Goal: Task Accomplishment & Management: Use online tool/utility

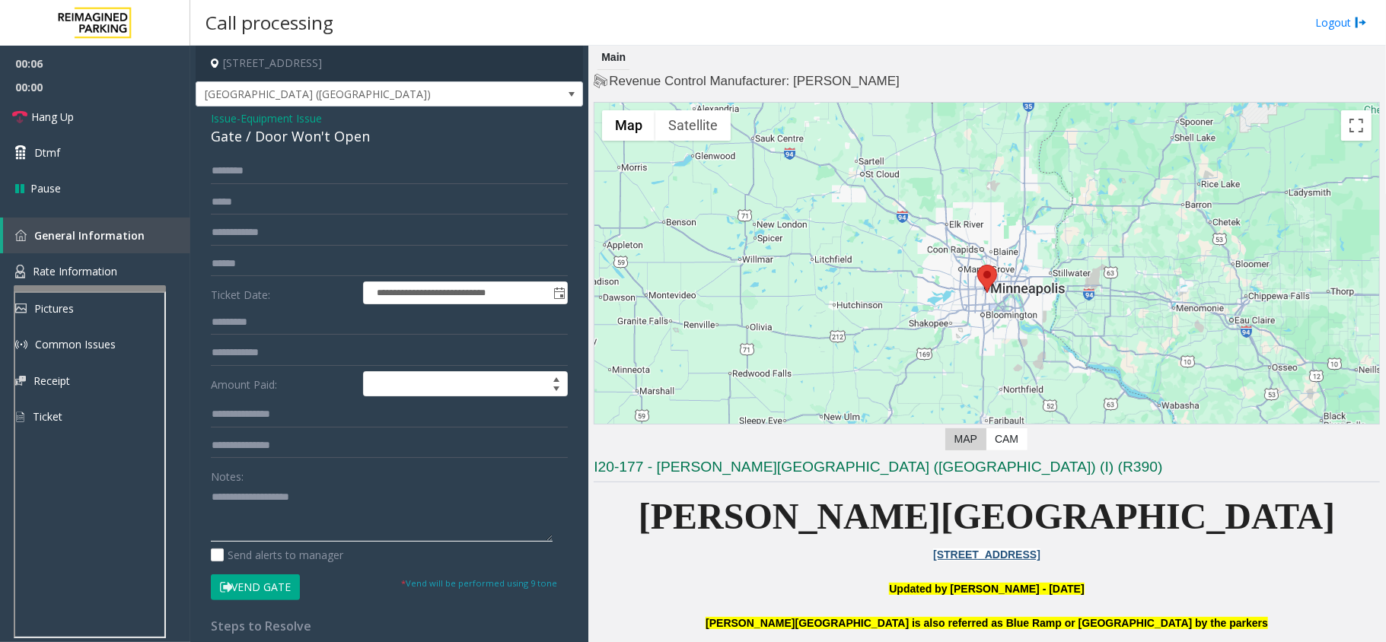
paste textarea "**********"
click at [416, 501] on textarea at bounding box center [382, 513] width 342 height 57
click at [271, 146] on div "Gate / Door Won't Open" at bounding box center [389, 136] width 357 height 21
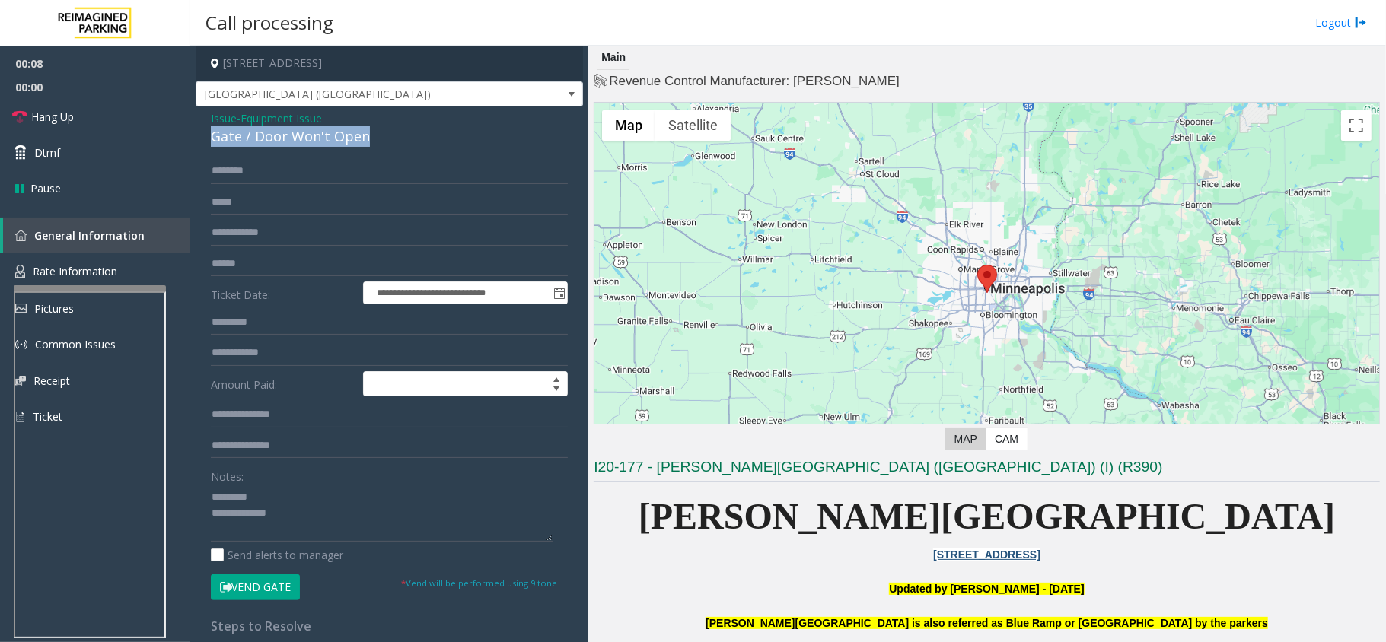
copy div "Gate / Door Won't Open"
click at [284, 496] on textarea at bounding box center [382, 513] width 342 height 57
paste textarea "**********"
click at [269, 576] on button "Vend Gate" at bounding box center [255, 588] width 89 height 26
click at [295, 527] on textarea at bounding box center [382, 513] width 342 height 57
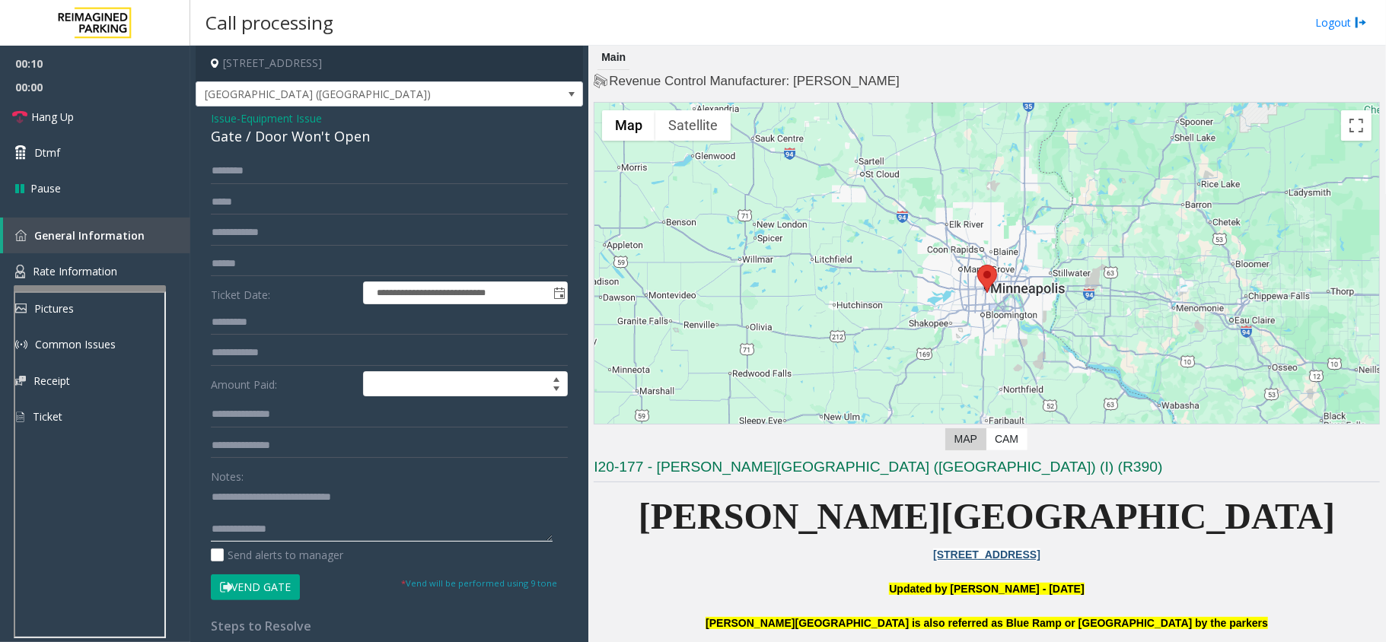
click at [287, 521] on textarea at bounding box center [382, 513] width 342 height 57
click at [318, 521] on textarea at bounding box center [382, 513] width 342 height 57
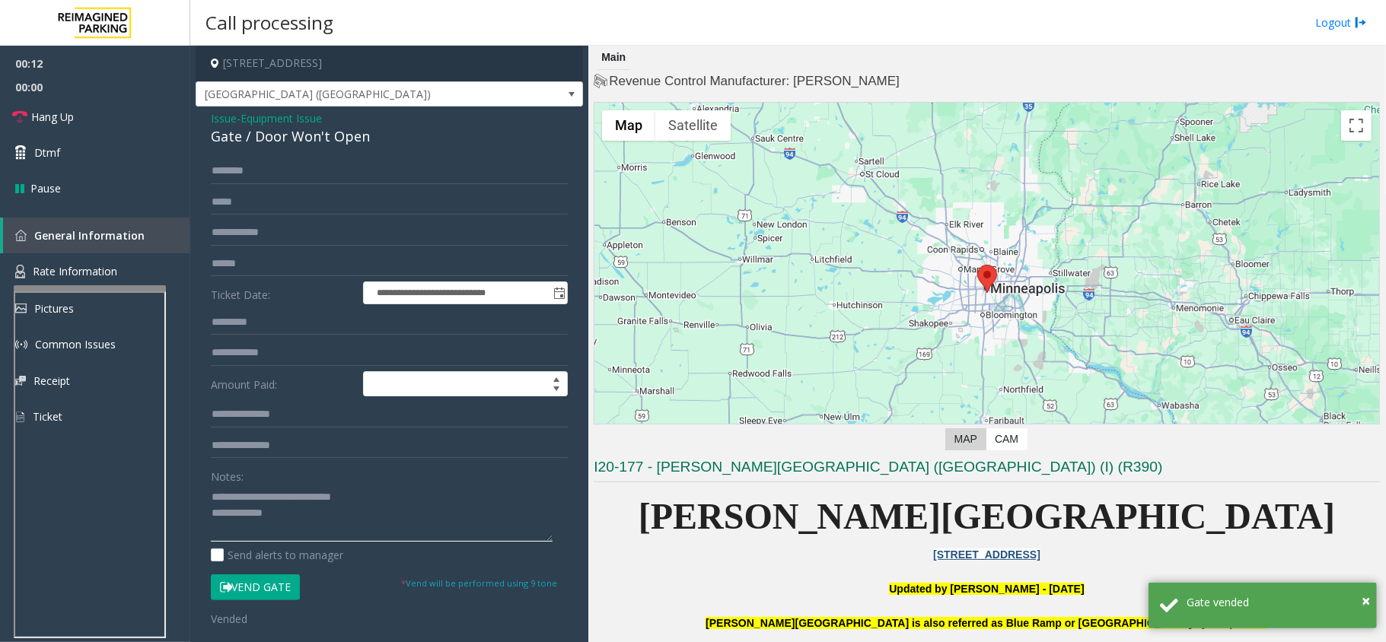
type textarea "**********"
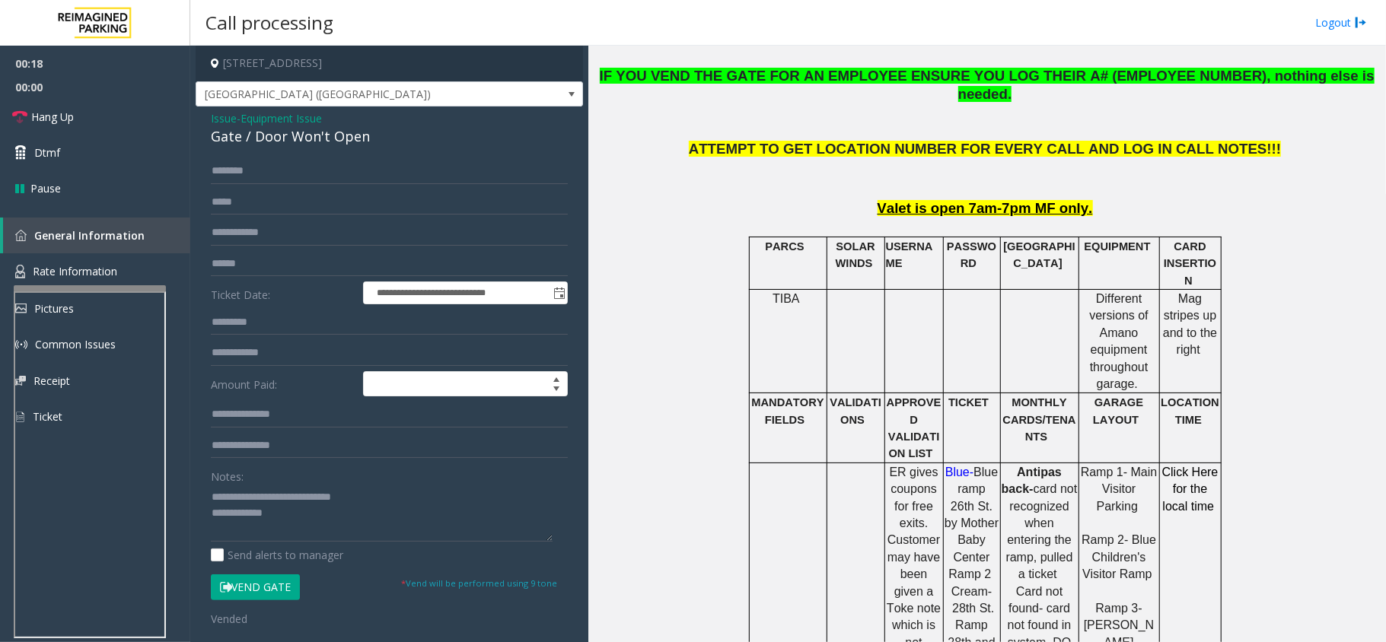
scroll to position [1014, 0]
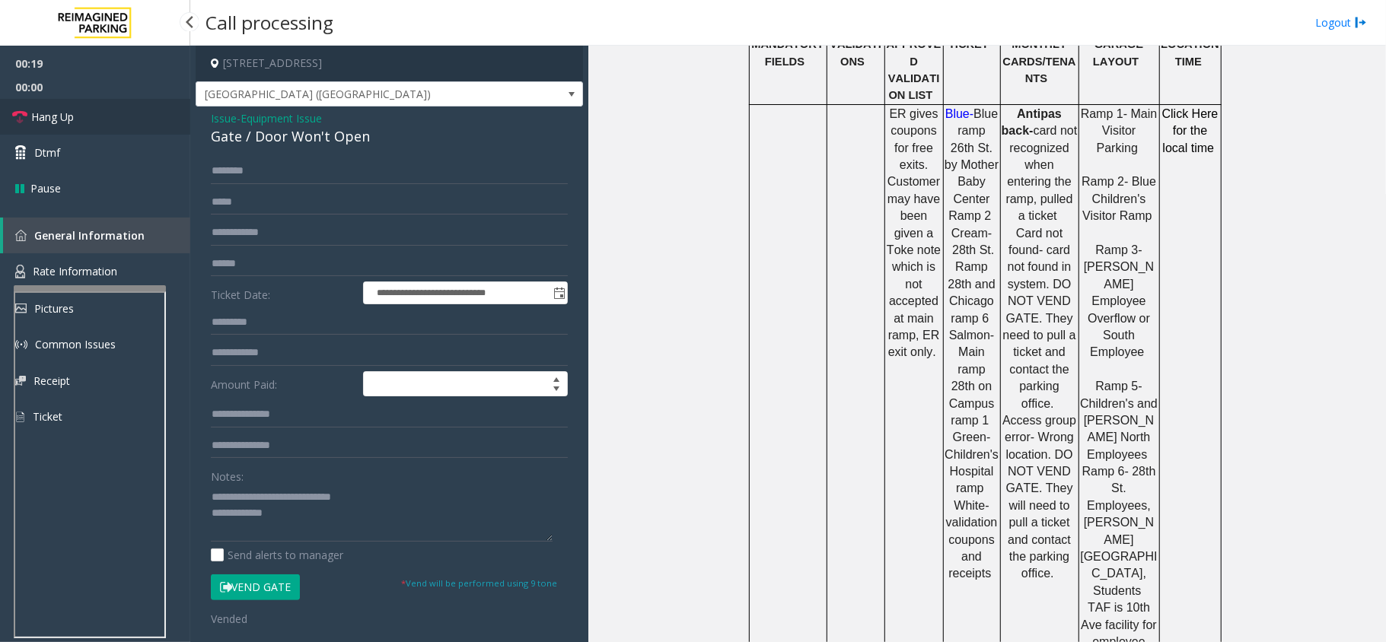
click at [67, 119] on span "Hang Up" at bounding box center [52, 117] width 43 height 16
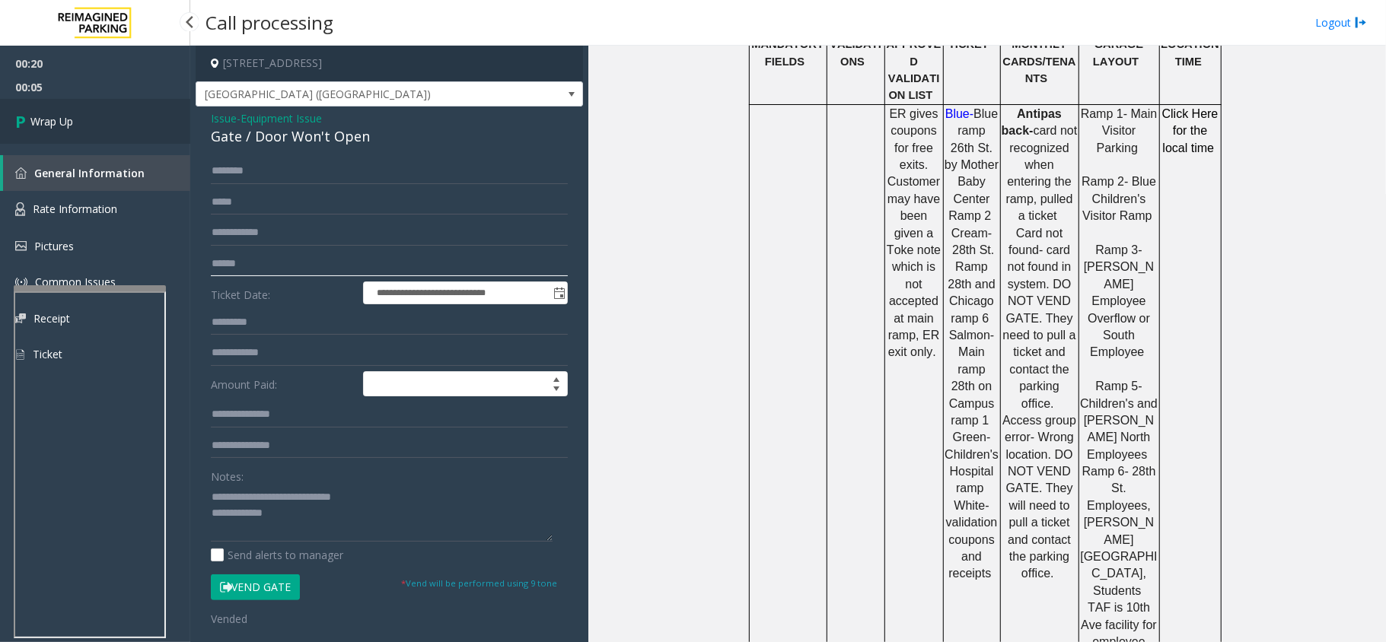
type input "**********"
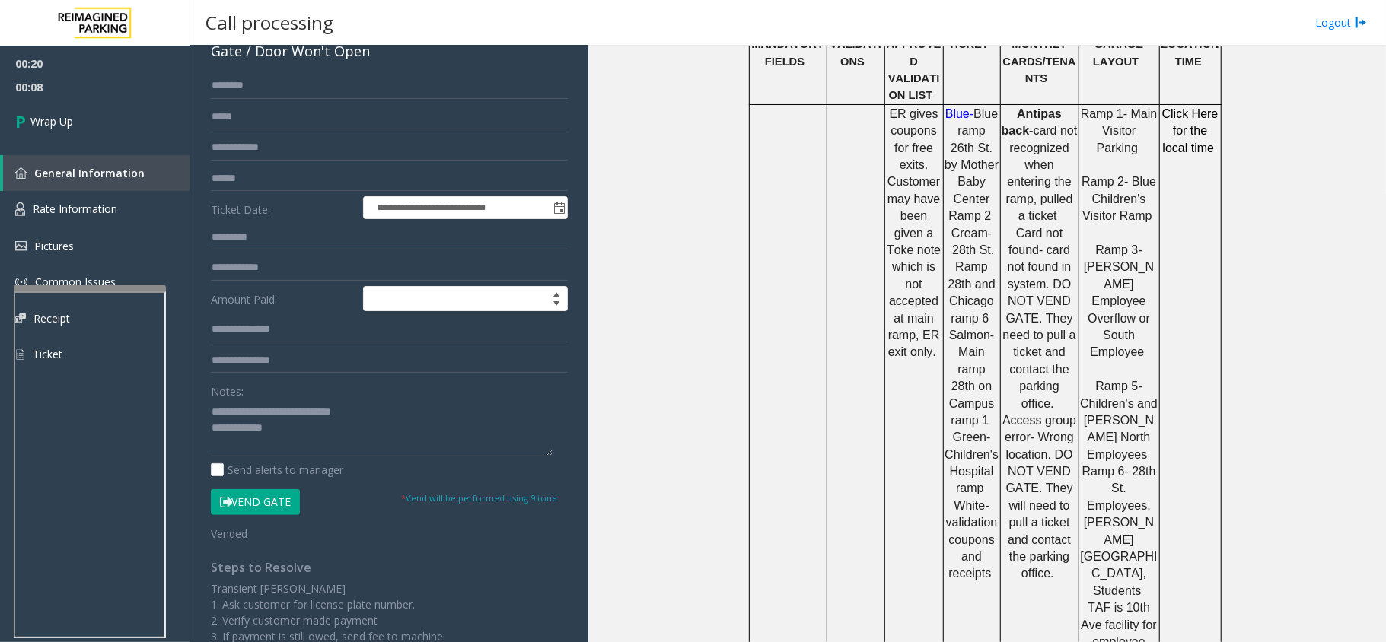
scroll to position [202, 0]
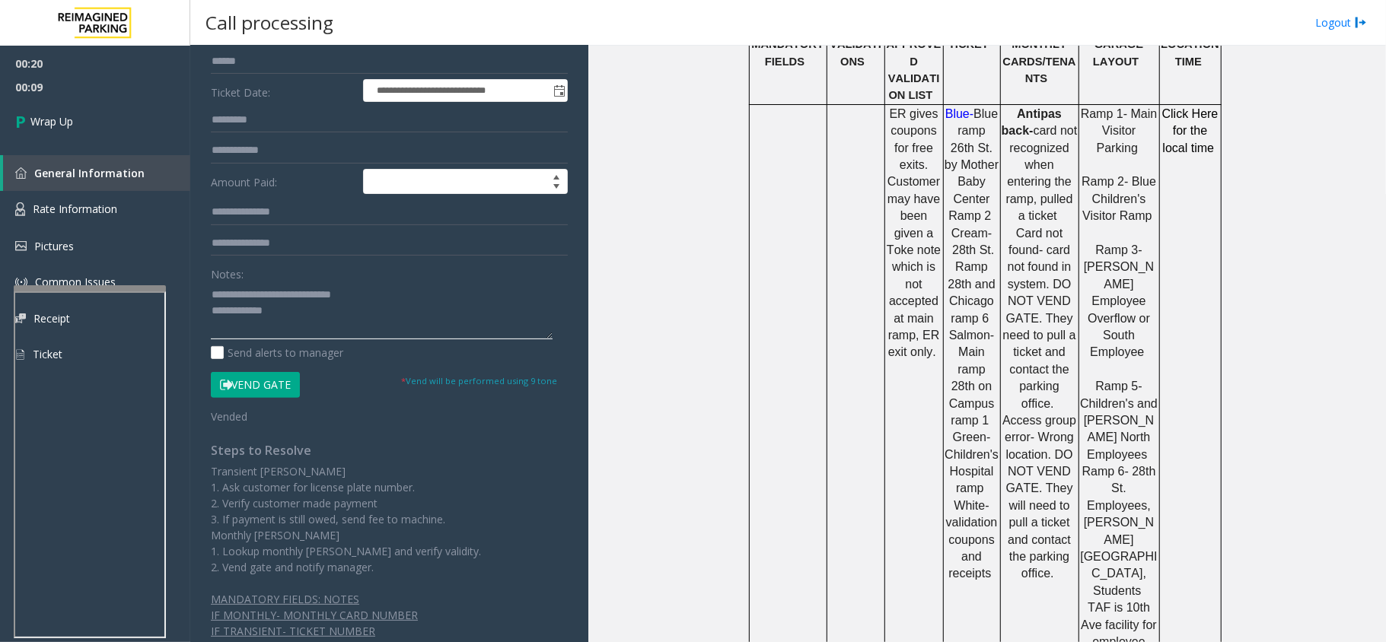
click at [315, 324] on textarea at bounding box center [382, 310] width 342 height 57
paste textarea "**********"
type textarea "**********"
click at [46, 122] on span "Wrap Up" at bounding box center [51, 121] width 43 height 16
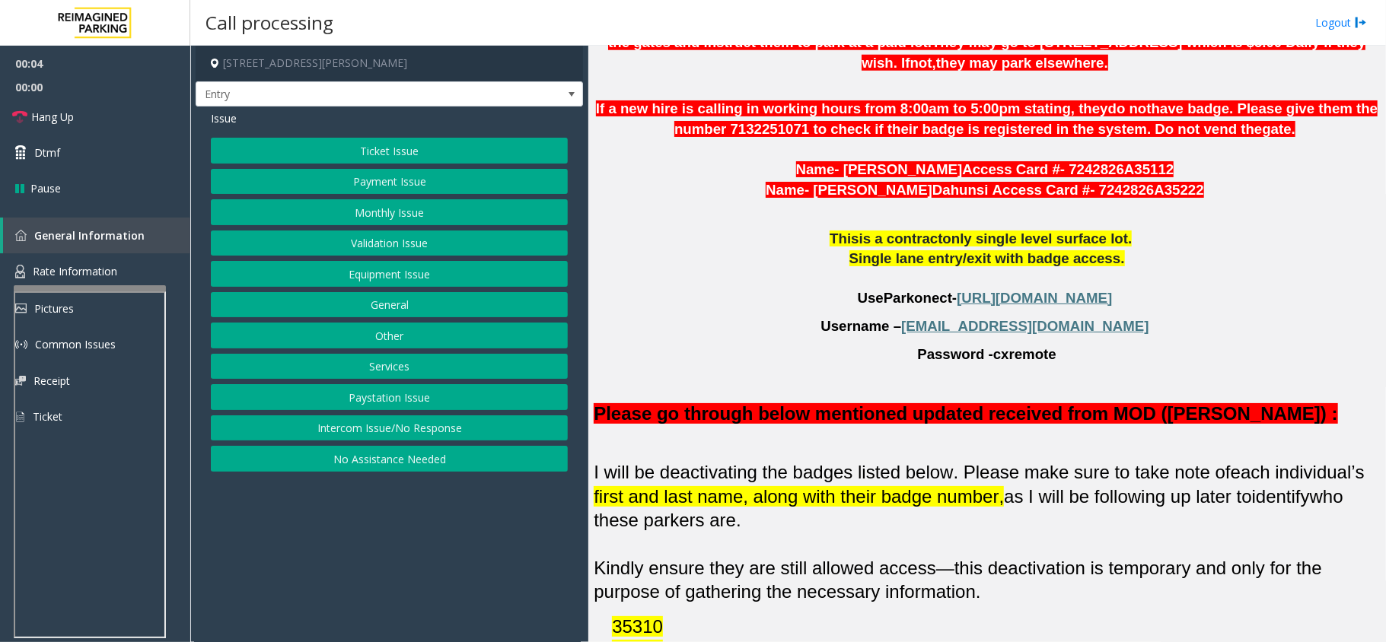
scroll to position [913, 0]
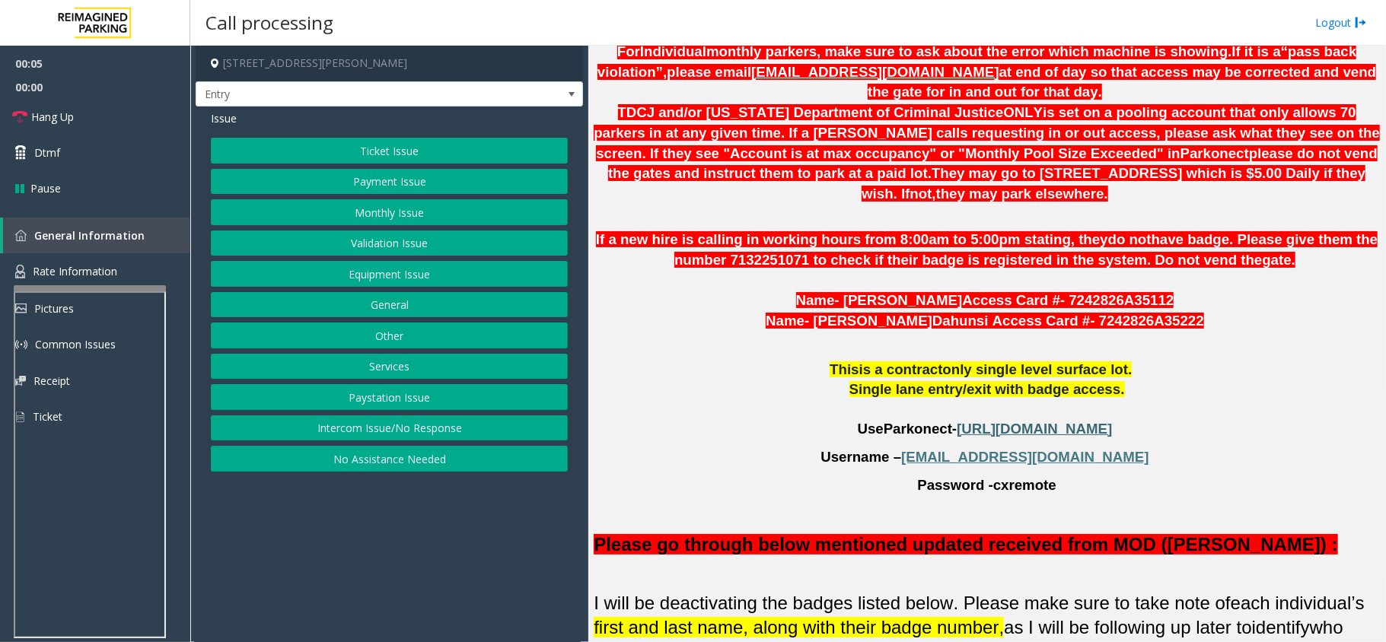
click at [957, 421] on span "[URL][DOMAIN_NAME]" at bounding box center [1034, 429] width 155 height 16
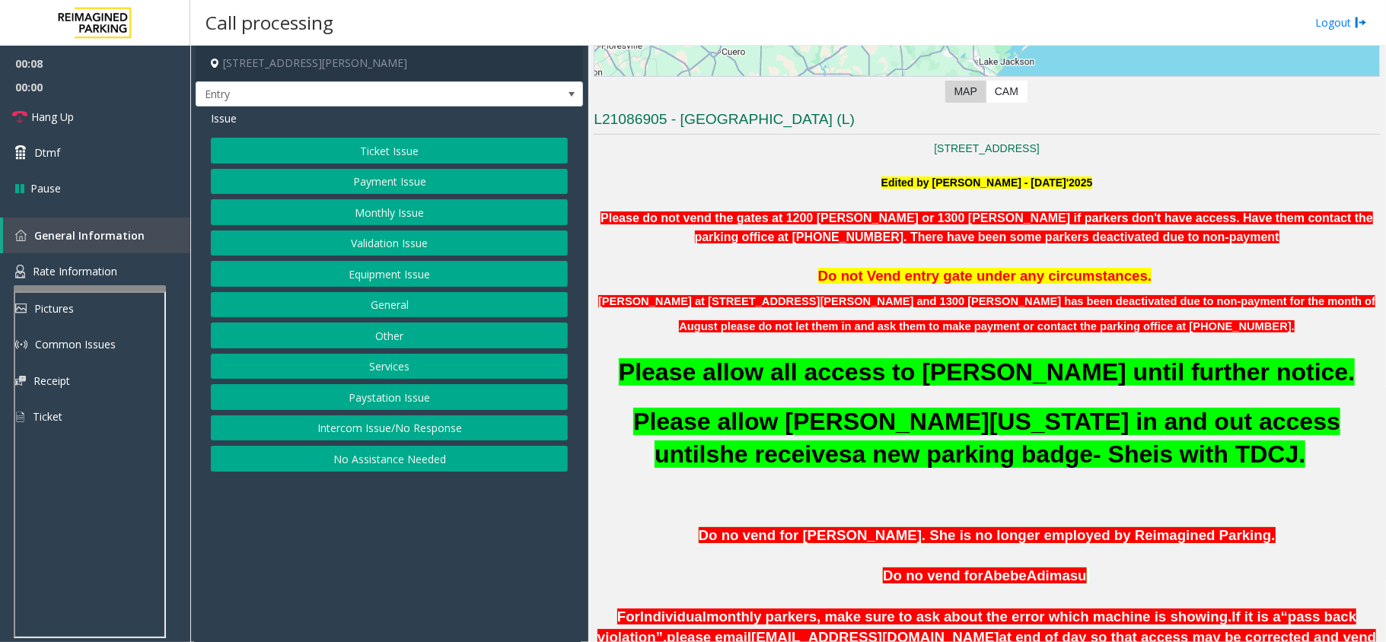
scroll to position [304, 0]
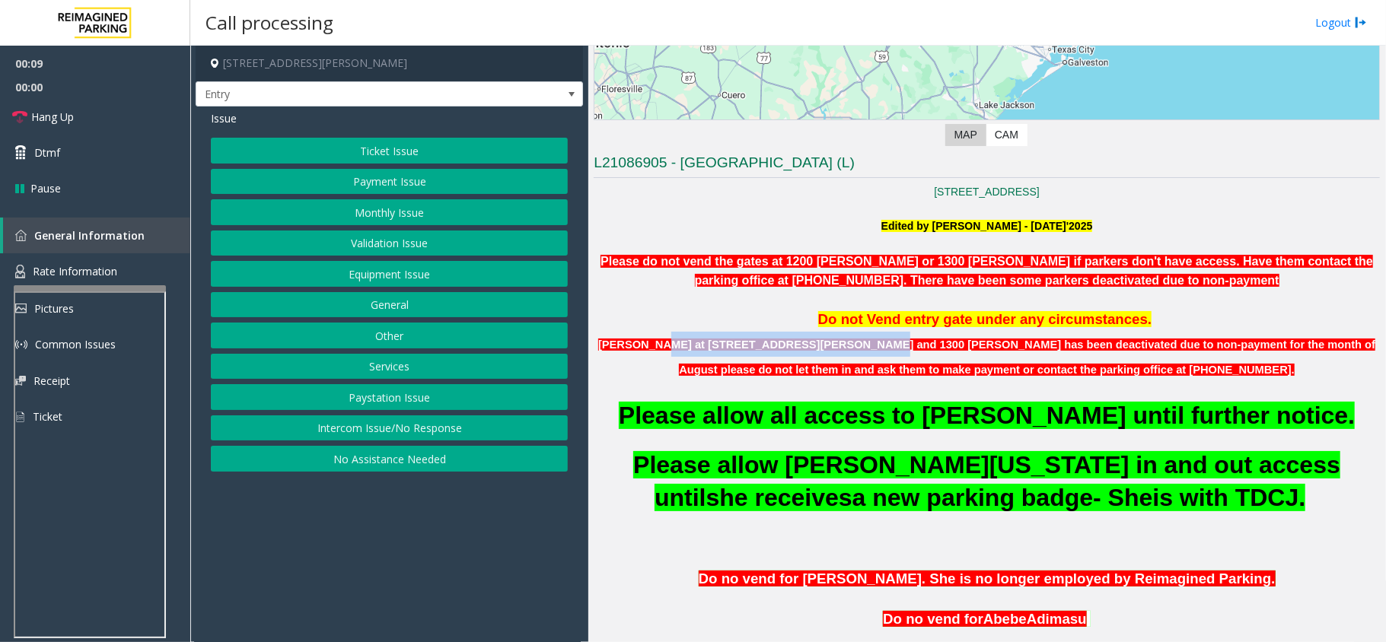
drag, startPoint x: 643, startPoint y: 350, endPoint x: 823, endPoint y: 358, distance: 179.8
click at [823, 358] on p "[PERSON_NAME] at [STREET_ADDRESS][PERSON_NAME] and 1300 [PERSON_NAME] has been …" at bounding box center [987, 357] width 786 height 51
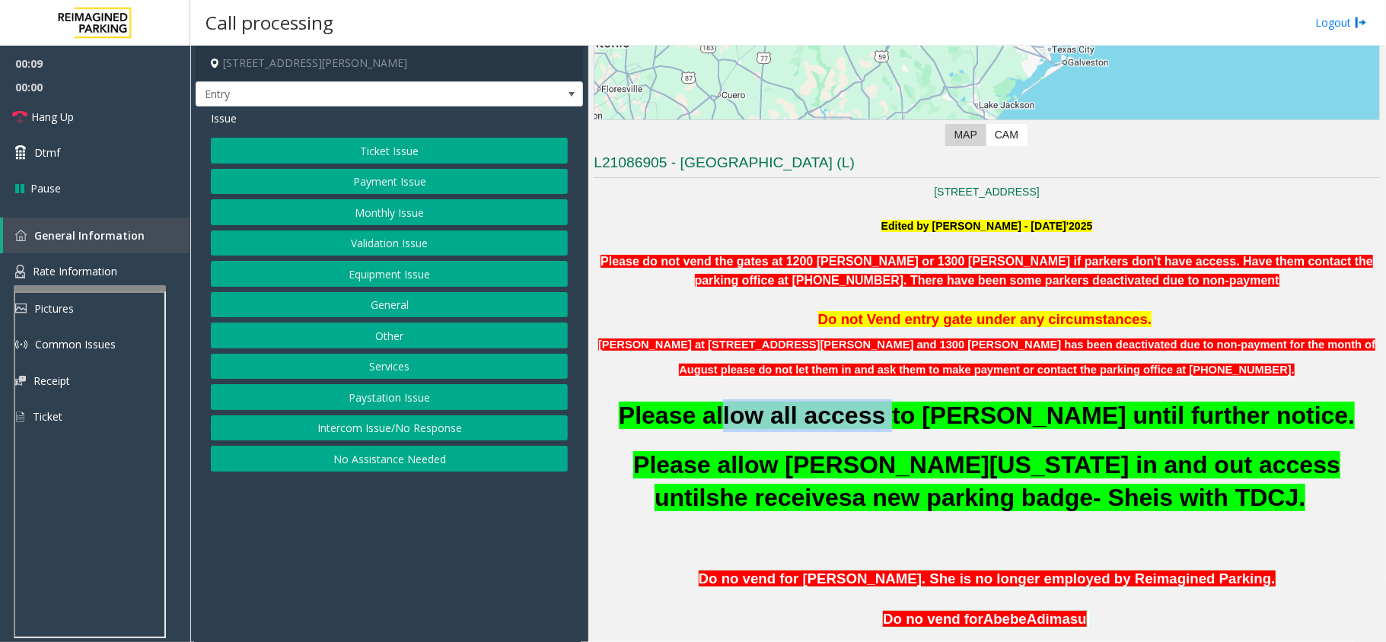
drag, startPoint x: 887, startPoint y: 434, endPoint x: 904, endPoint y: 433, distance: 17.5
click at [904, 432] on p "Please allow all access to [PERSON_NAME] until further notice." at bounding box center [987, 416] width 786 height 33
drag, startPoint x: 855, startPoint y: 256, endPoint x: 948, endPoint y: 253, distance: 92.9
click at [947, 253] on p "Please do not vend the gates at 1200 [PERSON_NAME] or 1300 [PERSON_NAME] if par…" at bounding box center [987, 271] width 786 height 39
click at [826, 381] on p "[PERSON_NAME] at [STREET_ADDRESS][PERSON_NAME] and 1300 [PERSON_NAME] has been …" at bounding box center [987, 357] width 786 height 51
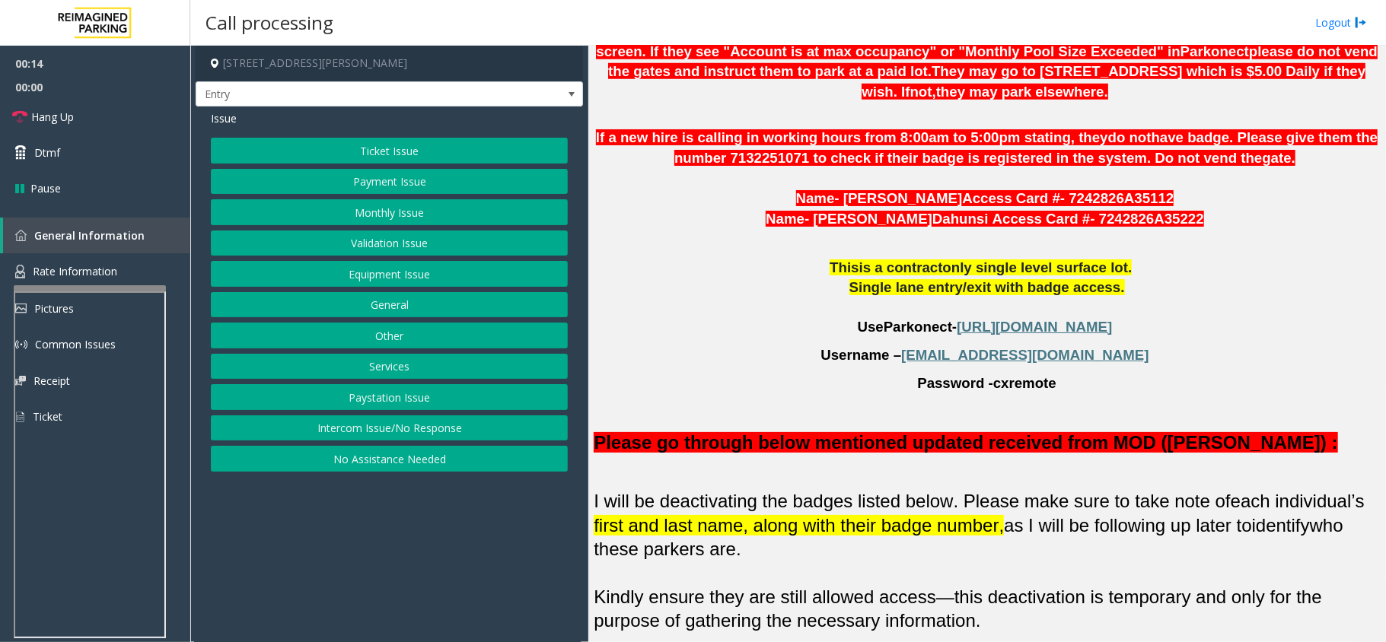
scroll to position [1014, 0]
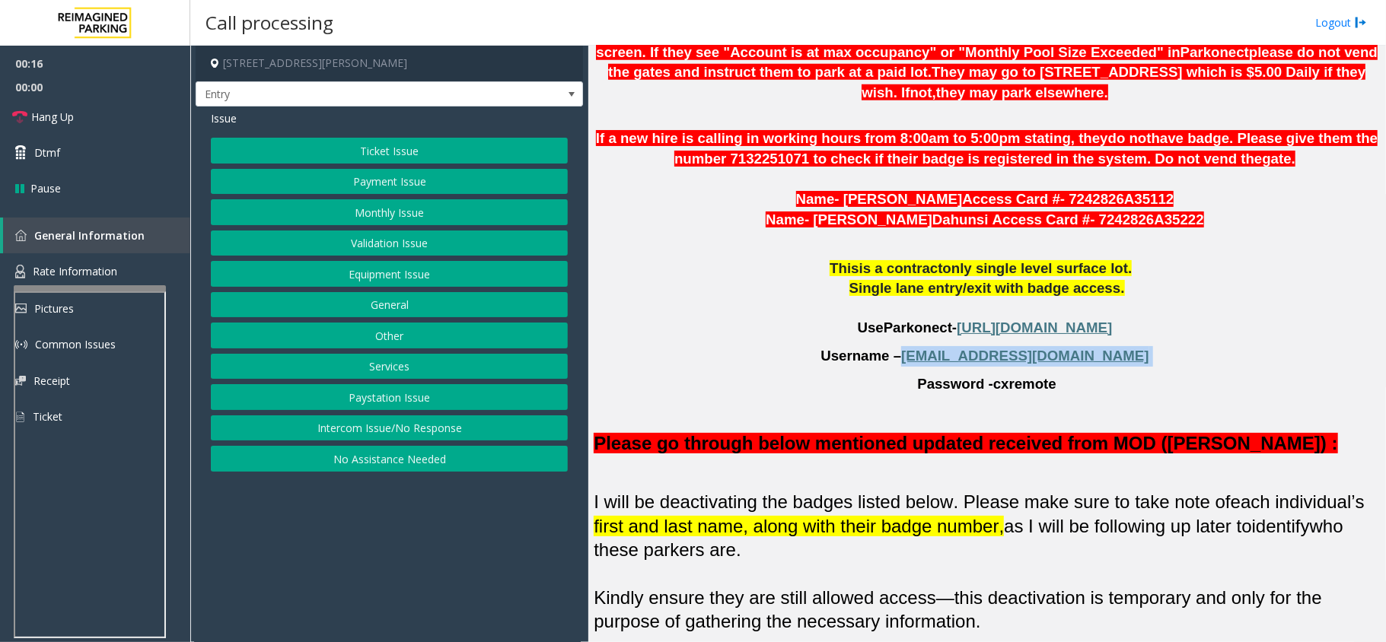
drag, startPoint x: 948, startPoint y: 333, endPoint x: 1103, endPoint y: 327, distance: 154.6
click at [1103, 346] on p "Username – [EMAIL_ADDRESS][DOMAIN_NAME]" at bounding box center [987, 356] width 786 height 21
copy p "[EMAIL_ADDRESS][DOMAIN_NAME]"
drag, startPoint x: 984, startPoint y: 368, endPoint x: 1052, endPoint y: 366, distance: 67.8
click at [1052, 374] on p "Password - cxremote" at bounding box center [987, 384] width 786 height 21
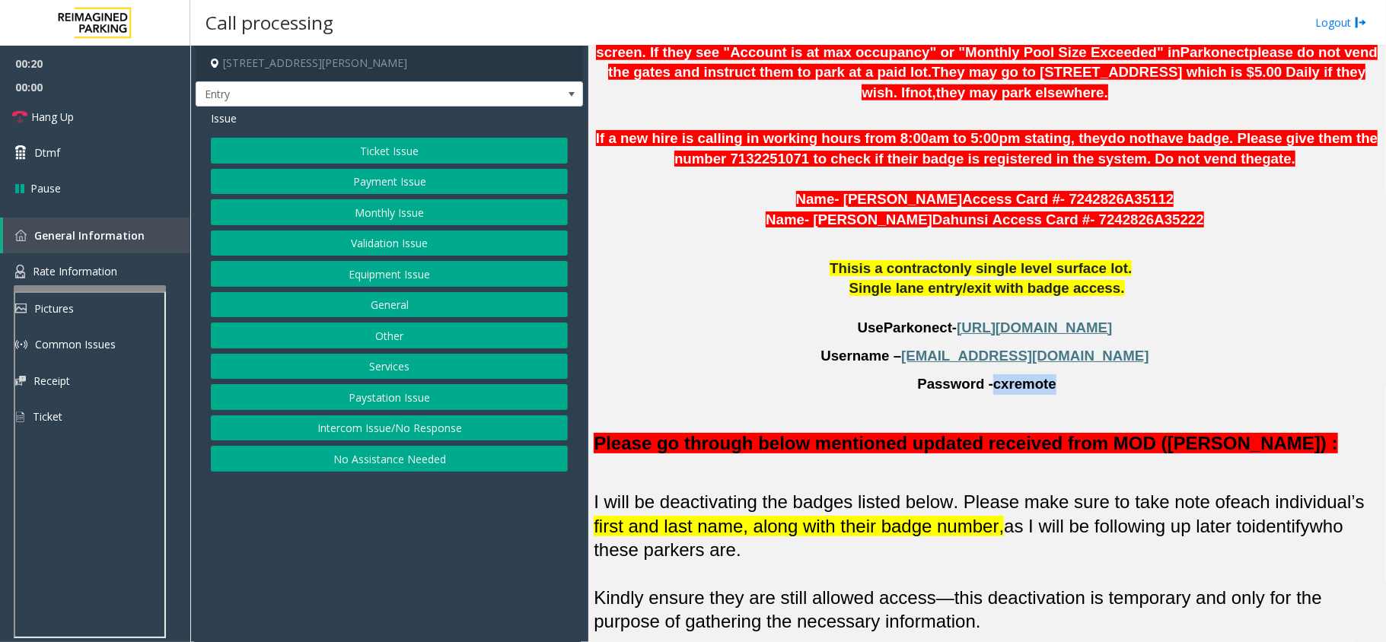
copy span "cxremote"
click at [333, 217] on button "Monthly Issue" at bounding box center [389, 212] width 357 height 26
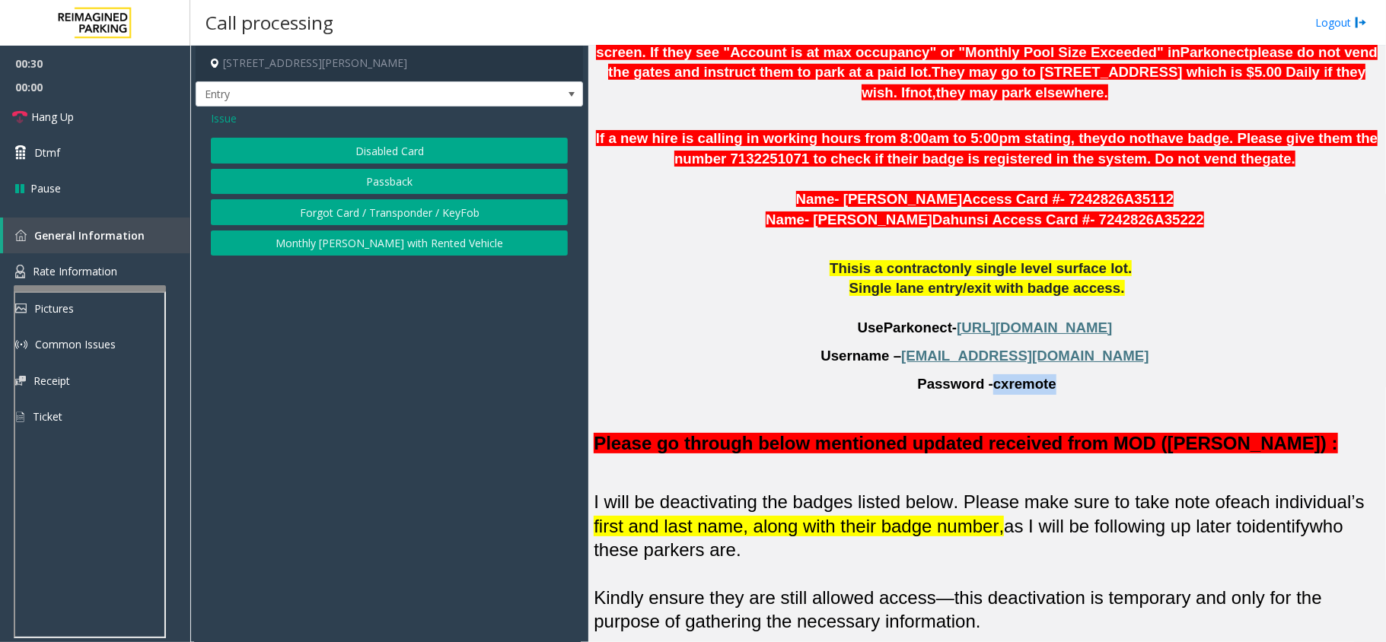
click at [403, 151] on button "Disabled Card" at bounding box center [389, 151] width 357 height 26
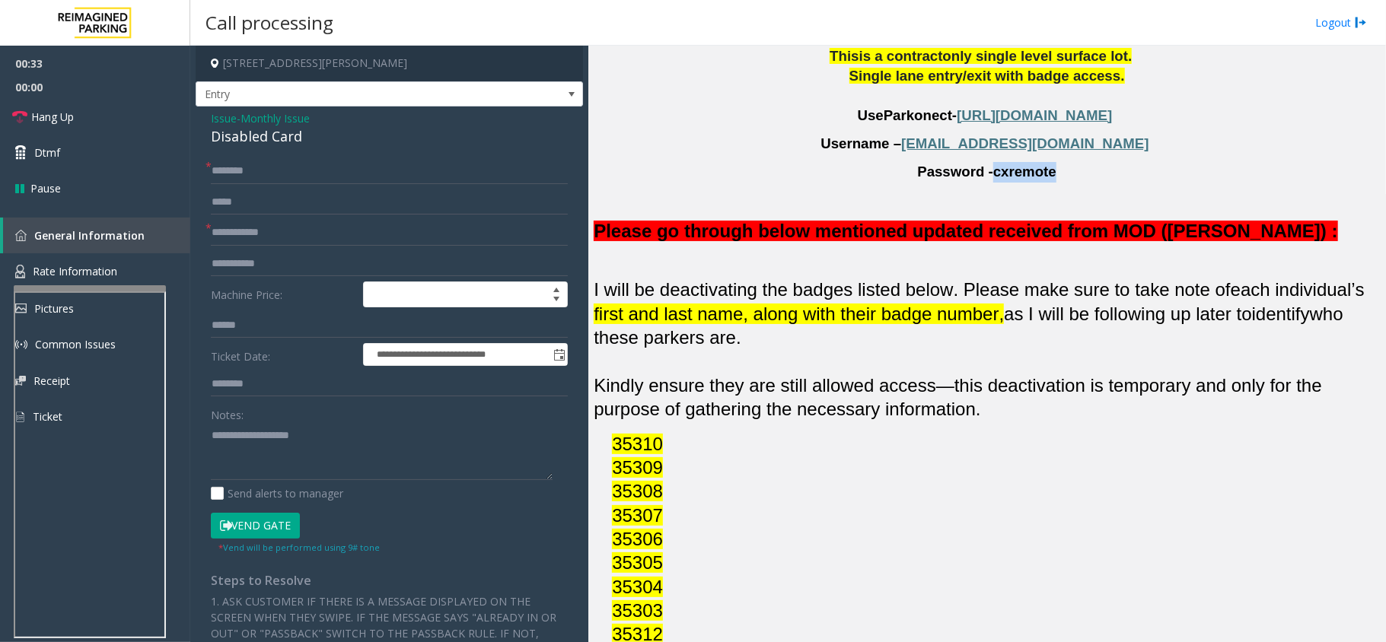
scroll to position [1319, 0]
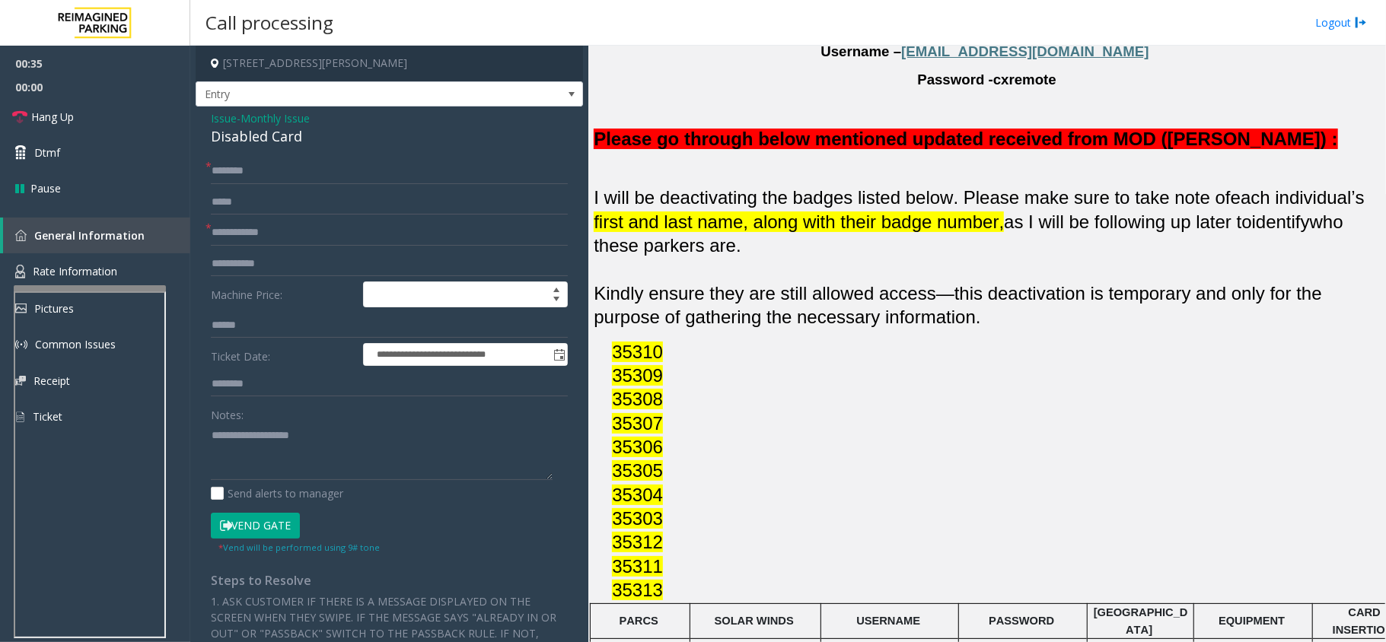
click at [1014, 459] on p "35305" at bounding box center [996, 471] width 768 height 24
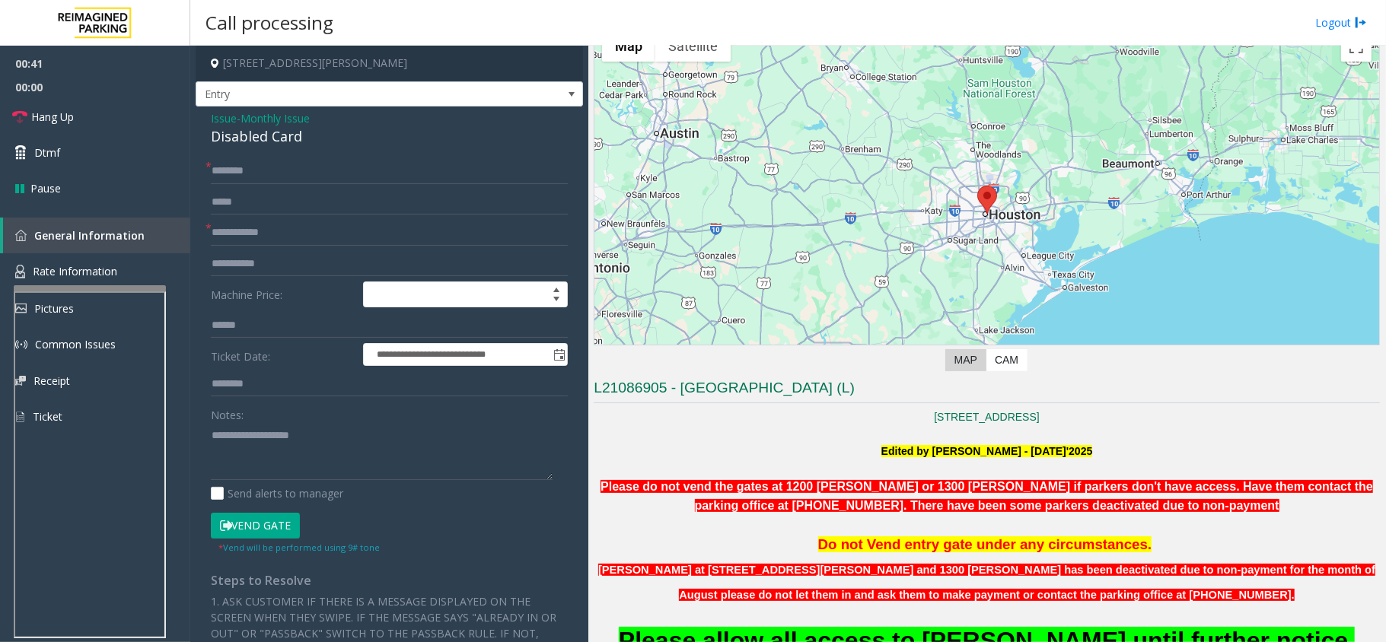
scroll to position [101, 0]
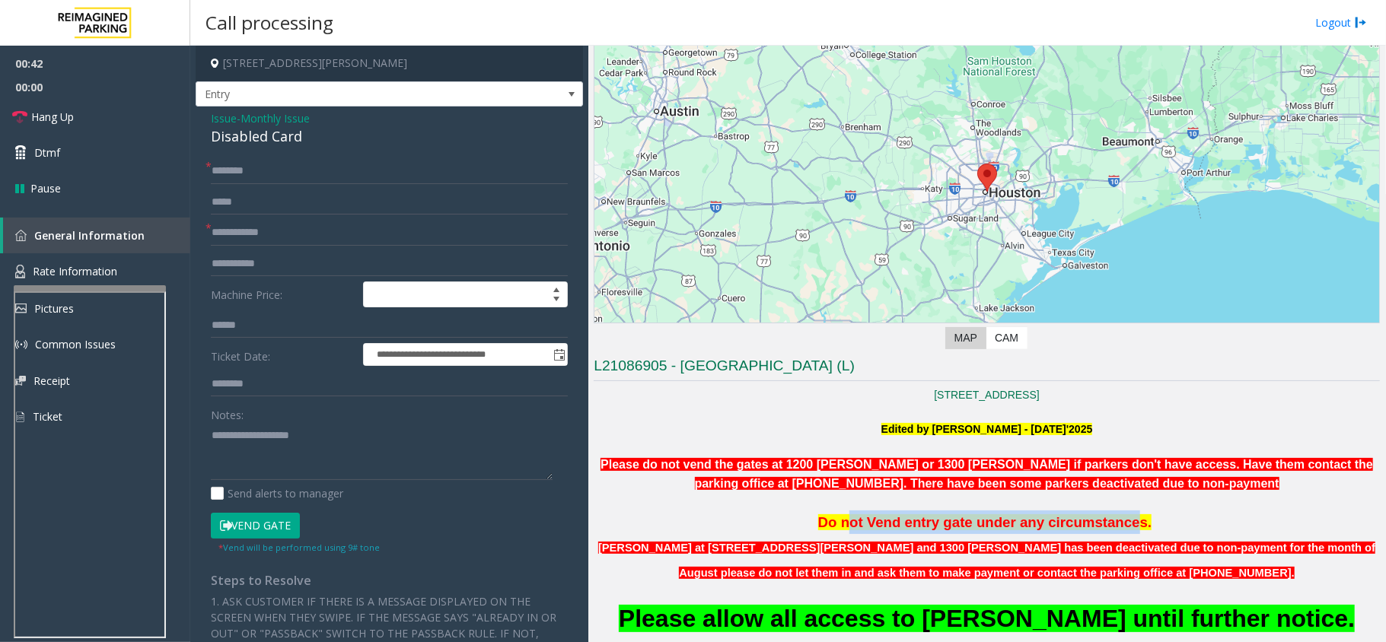
drag, startPoint x: 816, startPoint y: 524, endPoint x: 1154, endPoint y: 521, distance: 338.7
click at [1152, 521] on span "Do not Vend entry gate under any circumstances." at bounding box center [985, 522] width 334 height 16
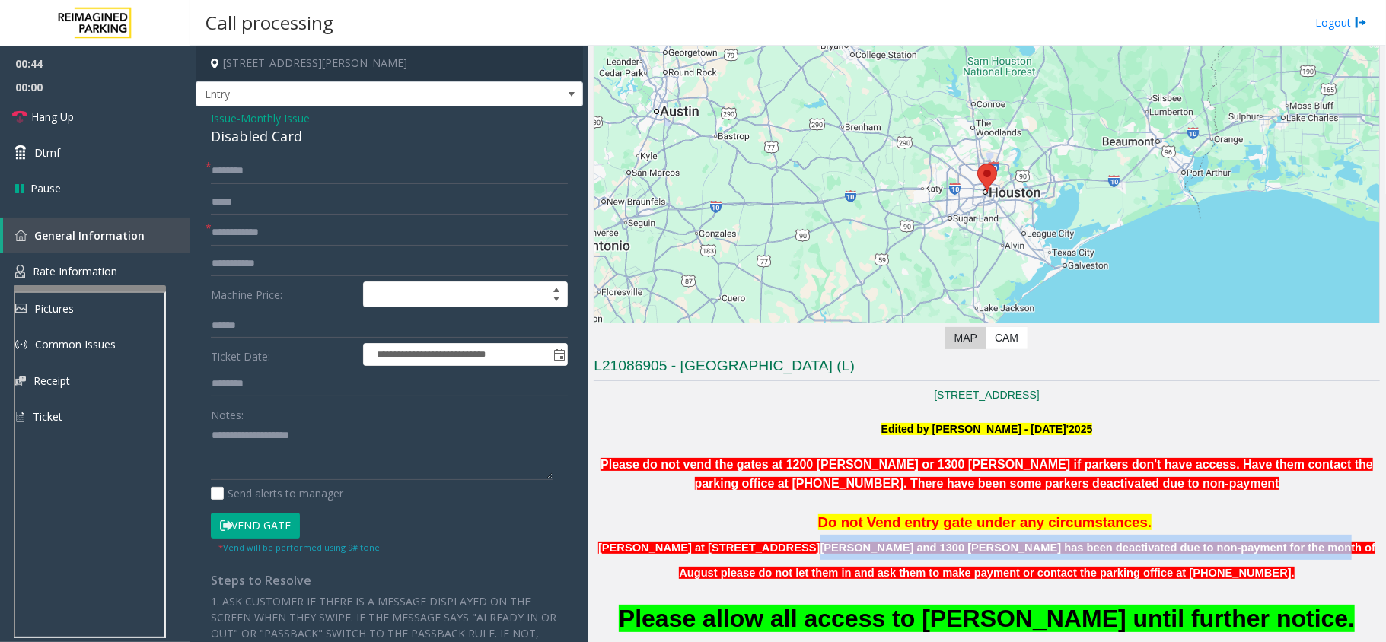
drag, startPoint x: 902, startPoint y: 530, endPoint x: 1191, endPoint y: 540, distance: 289.3
click at [1190, 540] on span "[PERSON_NAME] at [STREET_ADDRESS][PERSON_NAME] and 1300 [PERSON_NAME] has been …" at bounding box center [986, 559] width 777 height 41
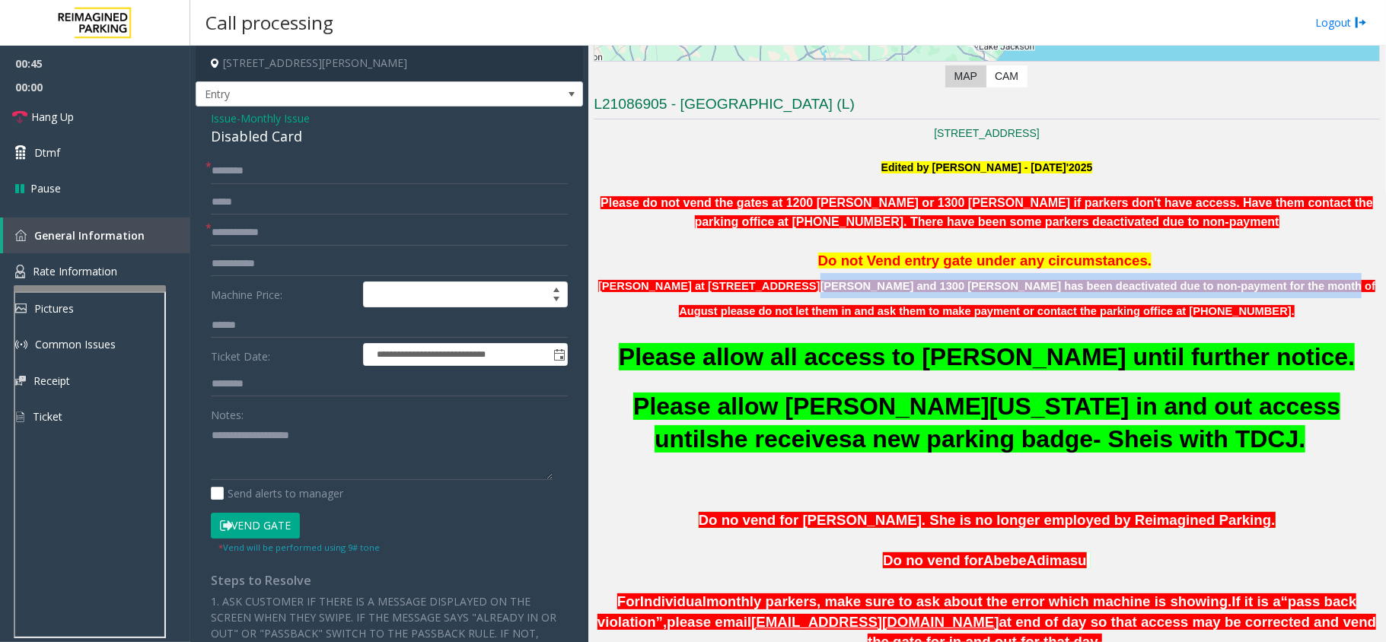
scroll to position [406, 0]
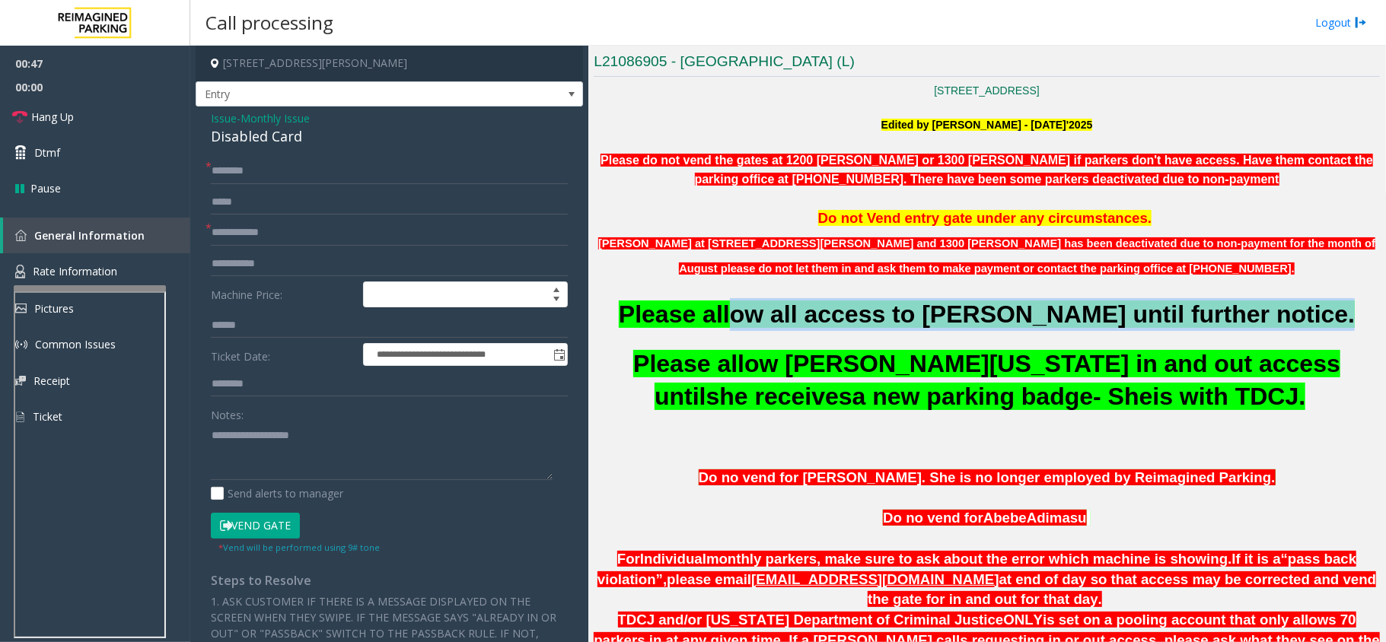
drag, startPoint x: 877, startPoint y: 314, endPoint x: 1309, endPoint y: 318, distance: 431.5
click at [1309, 318] on span "Please allow all access to [PERSON_NAME] until further notice." at bounding box center [987, 314] width 736 height 27
drag, startPoint x: 701, startPoint y: 369, endPoint x: 1253, endPoint y: 391, distance: 552.2
click at [1253, 391] on span "Please allow [PERSON_NAME][US_STATE] in and out access until she receives a new…" at bounding box center [986, 380] width 707 height 60
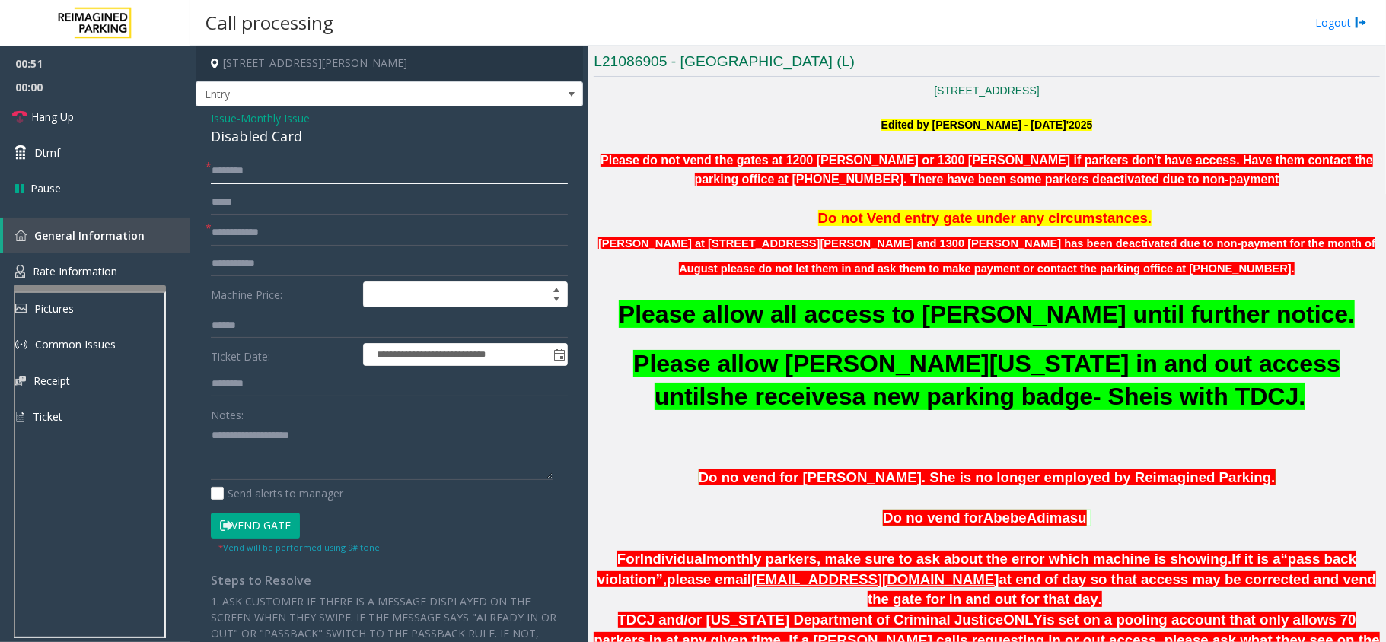
click at [309, 180] on input "text" at bounding box center [389, 171] width 357 height 26
click at [280, 166] on input "text" at bounding box center [389, 171] width 357 height 26
click at [382, 167] on input "text" at bounding box center [389, 171] width 357 height 26
click at [234, 168] on input "*********" at bounding box center [389, 171] width 357 height 26
click at [253, 172] on input "*********" at bounding box center [389, 171] width 357 height 26
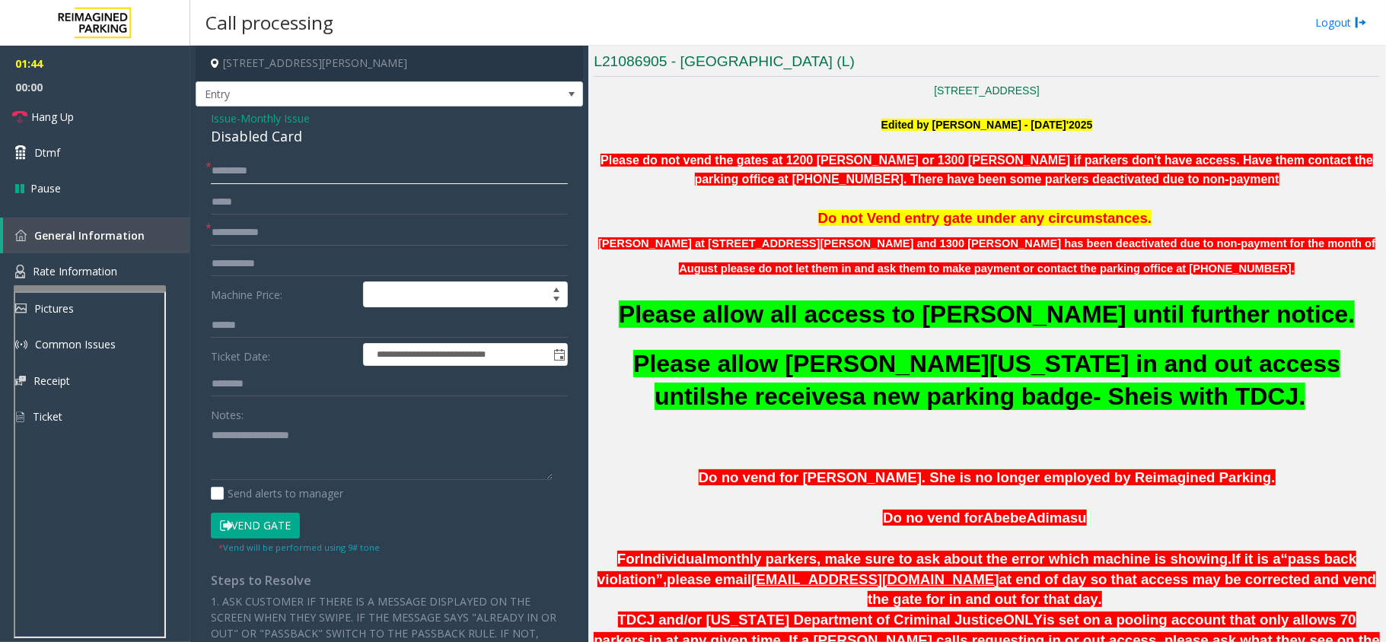
click at [323, 170] on input "*********" at bounding box center [389, 171] width 357 height 26
type input "*********"
click at [260, 233] on input "text" at bounding box center [389, 233] width 357 height 26
drag, startPoint x: 1024, startPoint y: 220, endPoint x: 1130, endPoint y: 213, distance: 106.0
click at [1130, 213] on span "Do not Vend entry gate under any circumstances." at bounding box center [985, 218] width 334 height 16
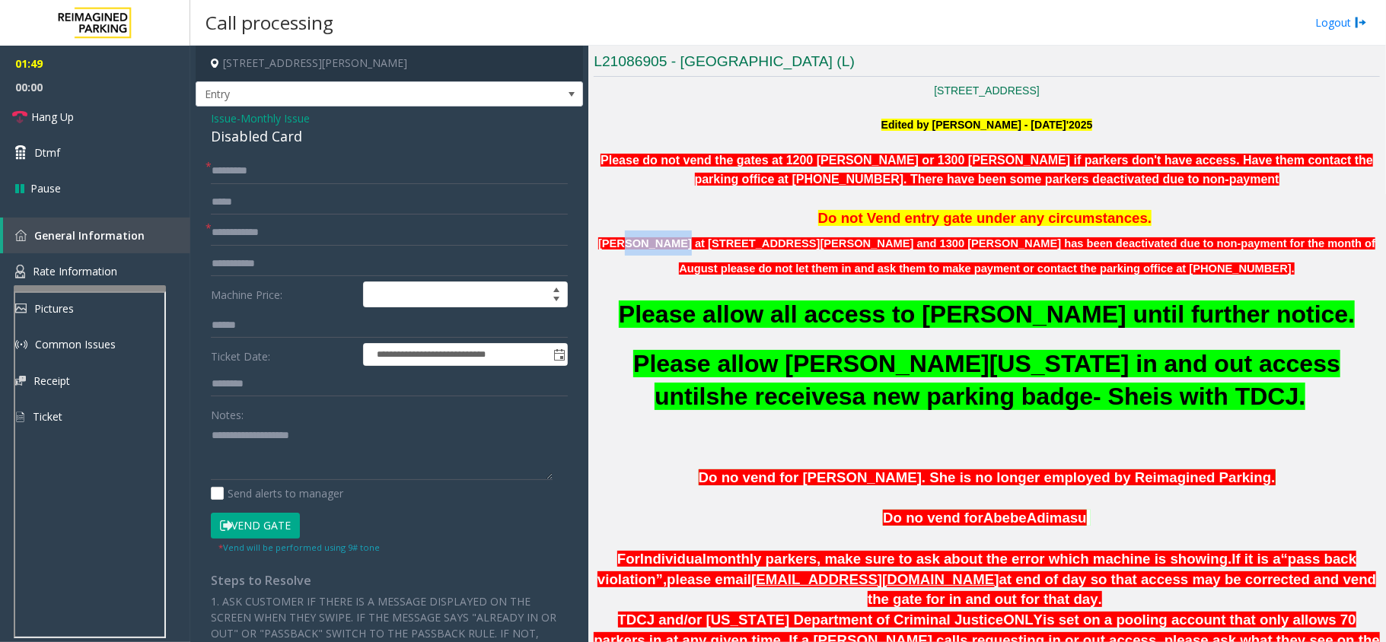
drag, startPoint x: 653, startPoint y: 241, endPoint x: 719, endPoint y: 257, distance: 68.1
click at [696, 253] on p "[PERSON_NAME] at [STREET_ADDRESS][PERSON_NAME] and 1300 [PERSON_NAME] has been …" at bounding box center [987, 256] width 786 height 51
click at [728, 297] on p at bounding box center [987, 290] width 786 height 17
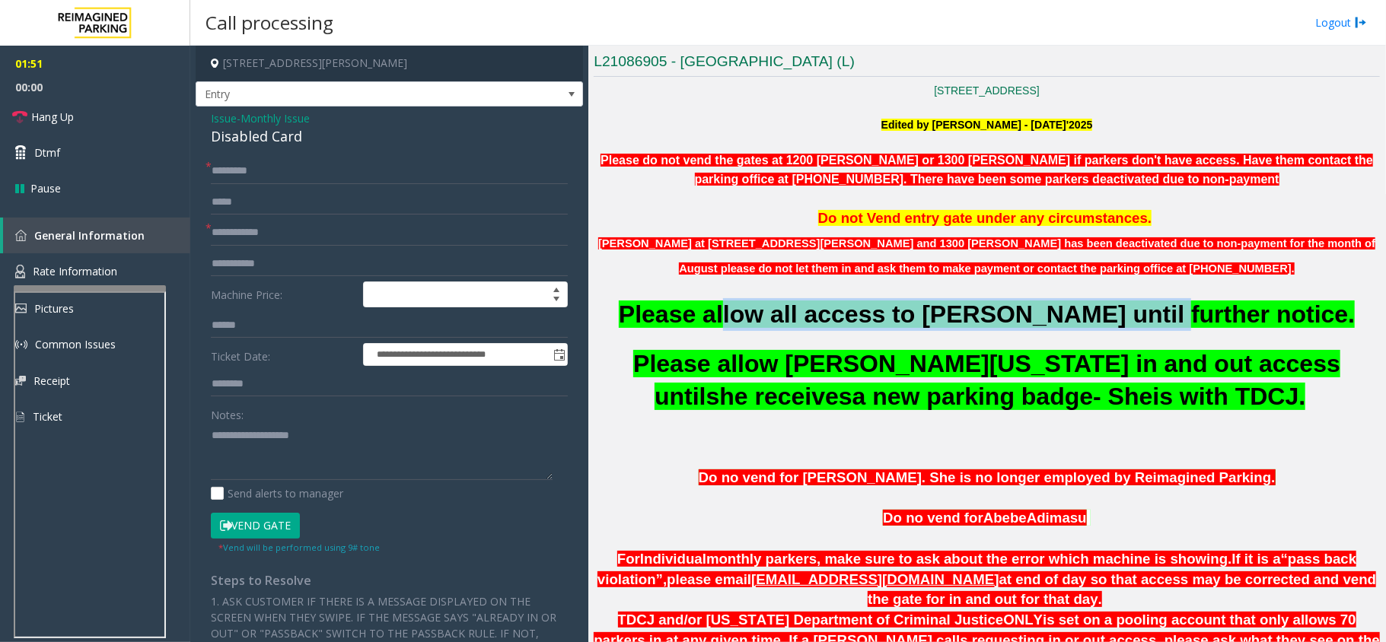
drag, startPoint x: 731, startPoint y: 308, endPoint x: 1172, endPoint y: 309, distance: 441.4
click at [1163, 309] on span "Please allow all access to [PERSON_NAME] until further notice." at bounding box center [987, 314] width 736 height 27
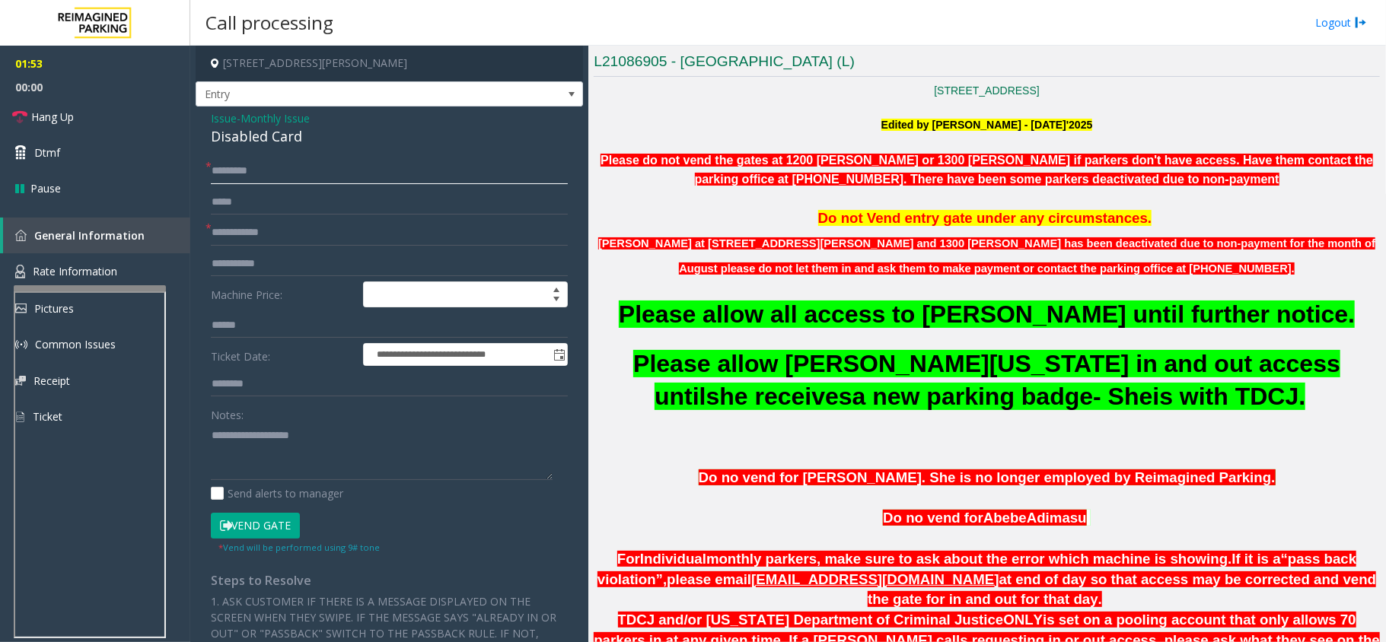
click at [254, 163] on input "*********" at bounding box center [389, 171] width 357 height 26
click at [905, 362] on span "Please allow [PERSON_NAME][US_STATE] in and out access until" at bounding box center [986, 380] width 707 height 60
click at [359, 225] on input "text" at bounding box center [389, 233] width 357 height 26
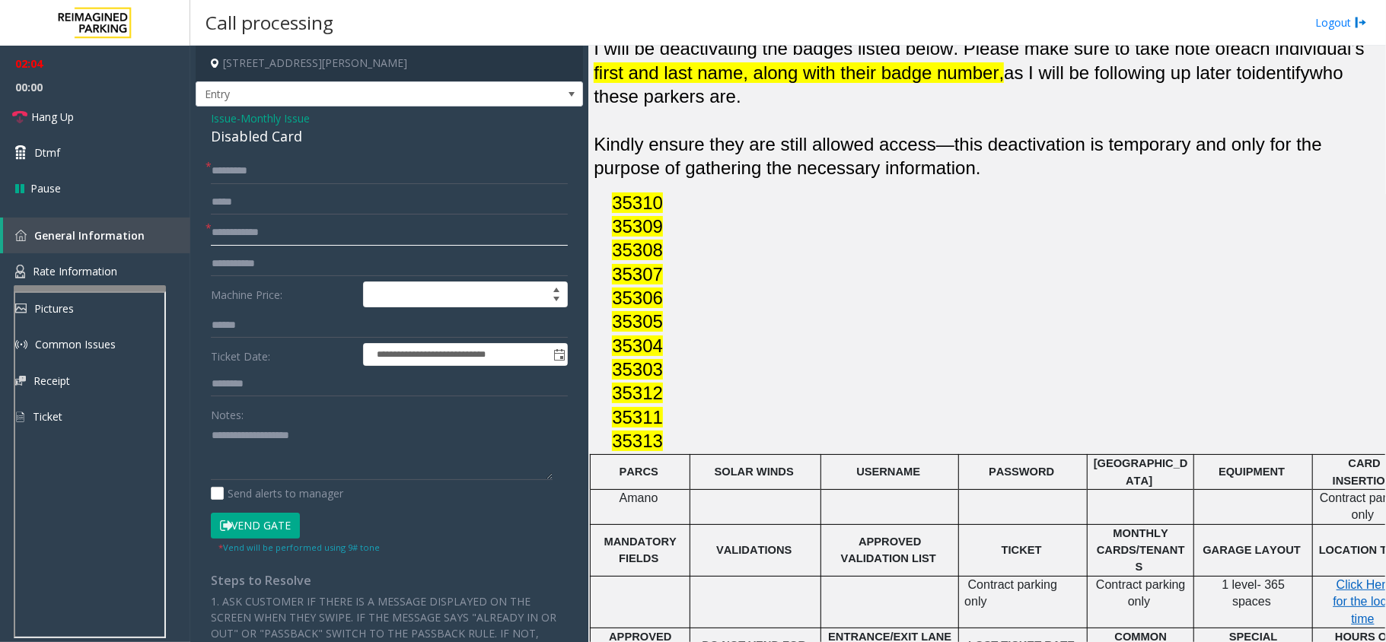
scroll to position [1420, 0]
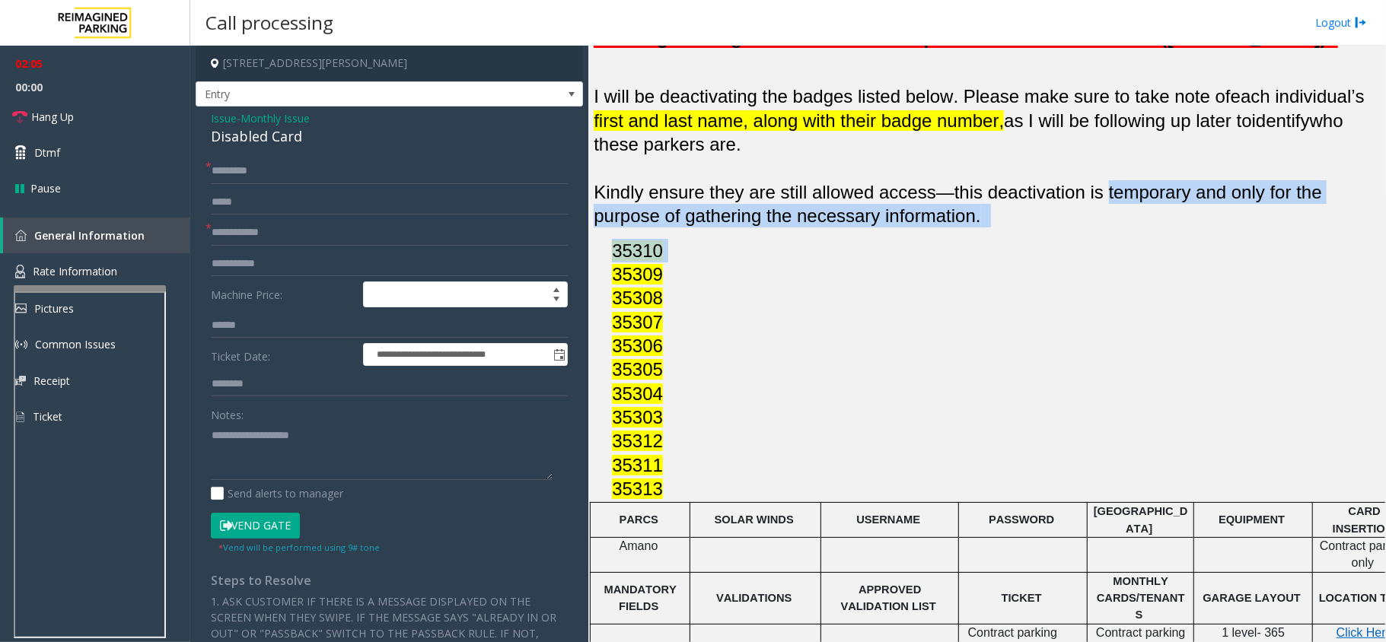
drag, startPoint x: 1065, startPoint y: 184, endPoint x: 1110, endPoint y: 230, distance: 63.5
click at [1110, 230] on div "Please go through below mentioned updated received from MOD ([PERSON_NAME] ) : …" at bounding box center [987, 263] width 786 height 475
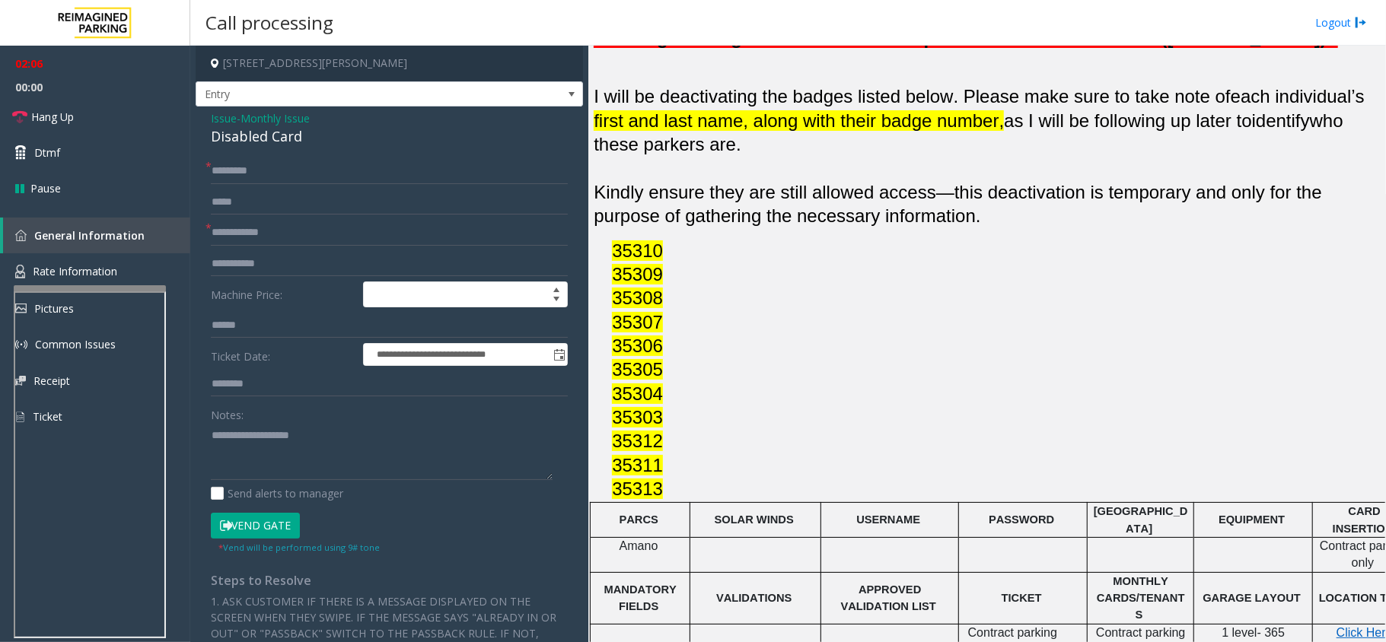
click at [1081, 310] on p "35307" at bounding box center [996, 322] width 768 height 24
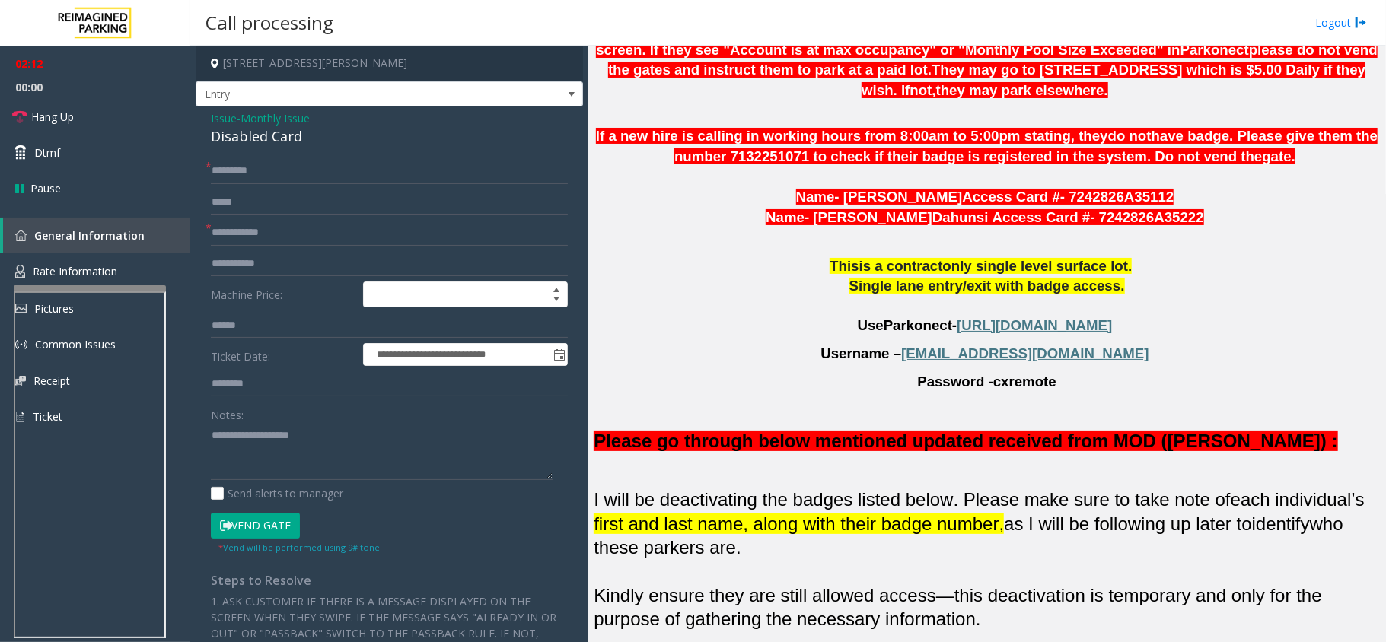
scroll to position [965, 0]
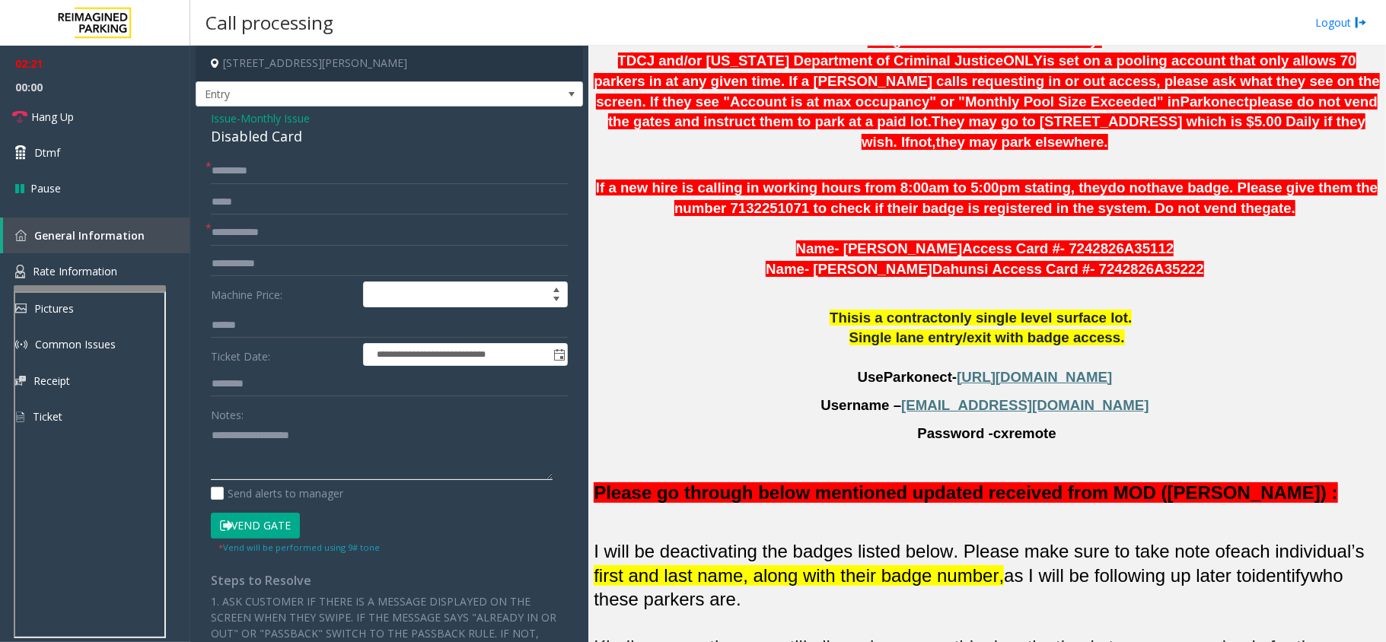
click at [339, 448] on textarea at bounding box center [382, 451] width 342 height 57
paste textarea "**********"
click at [256, 132] on div "Disabled Card" at bounding box center [389, 136] width 357 height 21
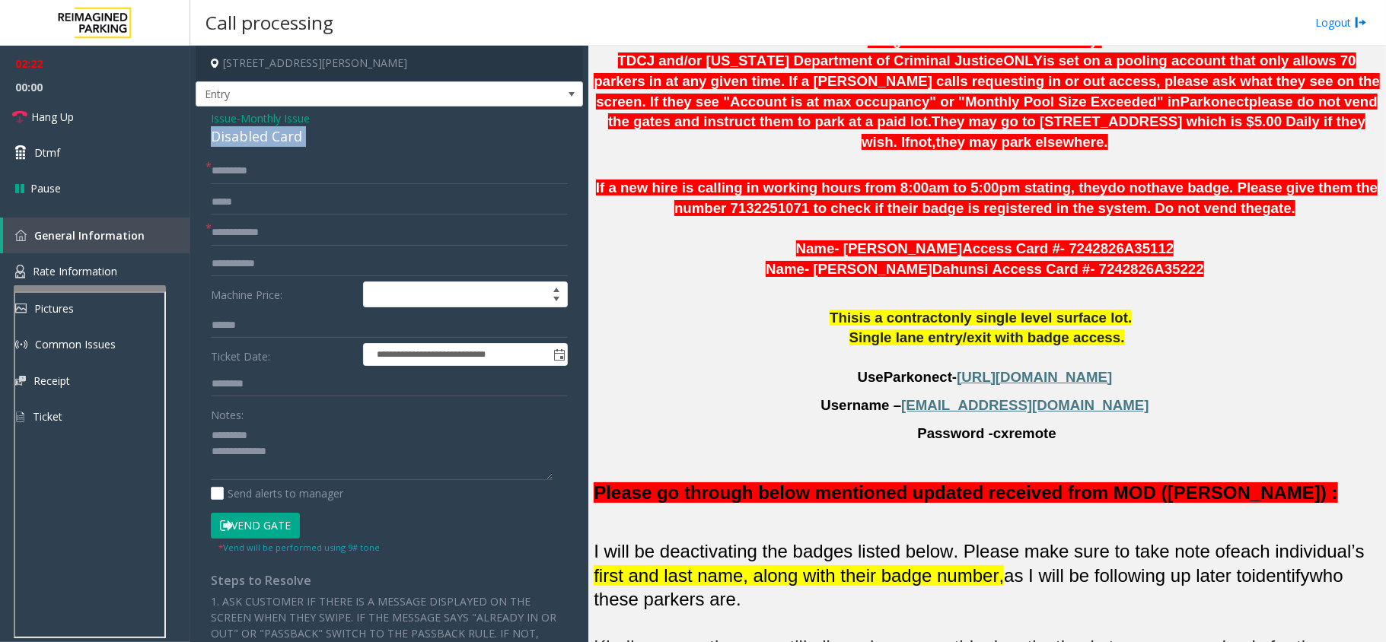
copy div "Disabled Card"
click at [308, 431] on textarea at bounding box center [382, 451] width 342 height 57
paste textarea "**********"
click at [357, 460] on textarea at bounding box center [382, 451] width 342 height 57
click at [217, 429] on textarea at bounding box center [382, 451] width 342 height 57
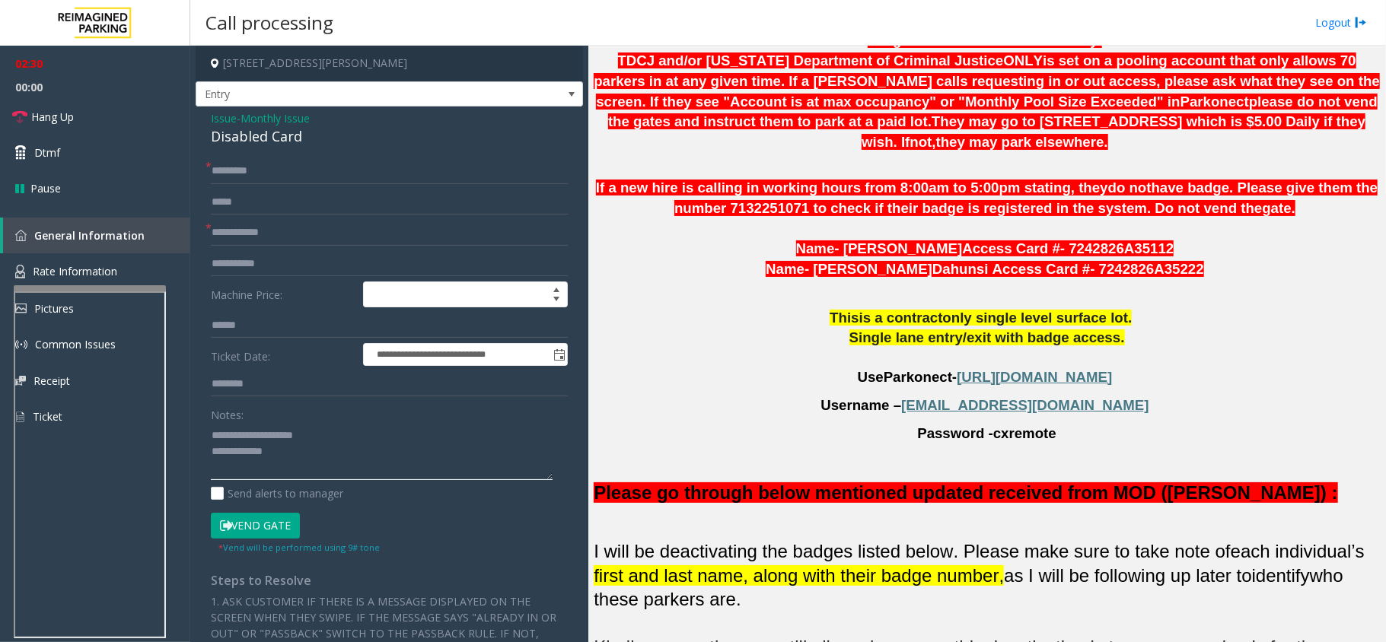
click at [314, 451] on textarea at bounding box center [382, 451] width 342 height 57
type textarea "**********"
click at [1188, 482] on span "Please go through below mentioned updated received from MOD ([PERSON_NAME]" at bounding box center [957, 492] width 727 height 21
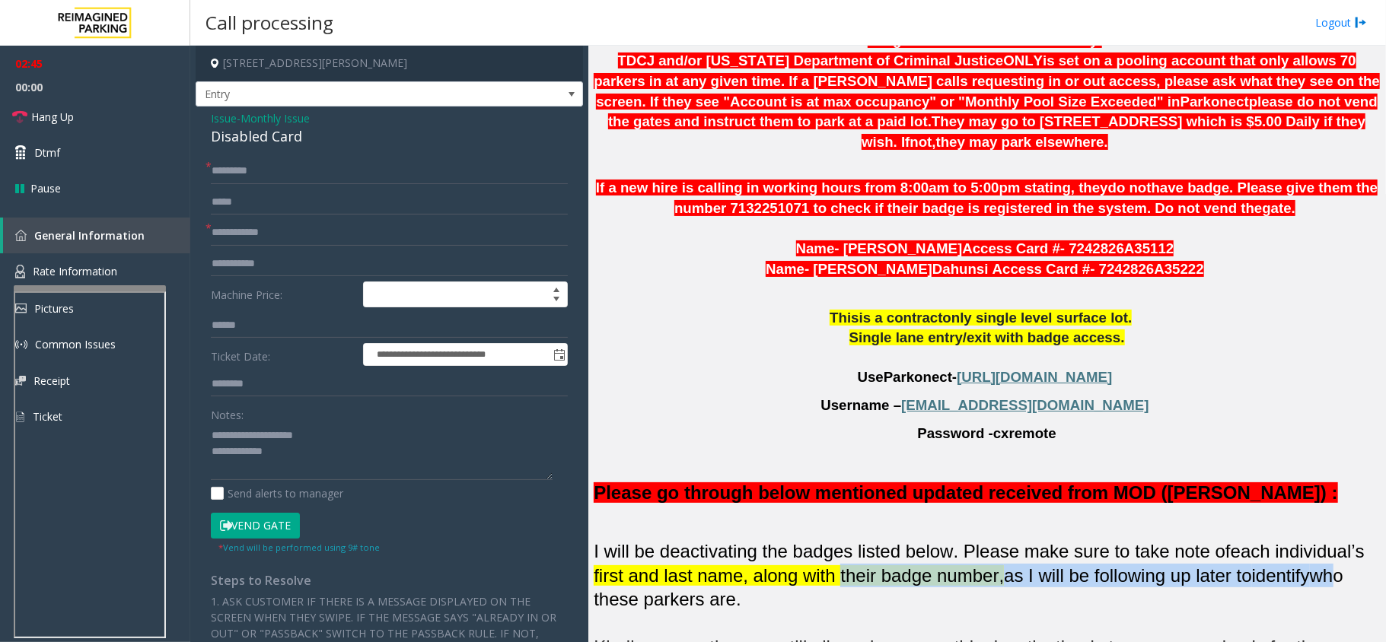
drag, startPoint x: 789, startPoint y: 560, endPoint x: 1255, endPoint y: 568, distance: 465.8
click at [1255, 568] on p "I will be deactivating the badges listed below. Please make sure to take note o…" at bounding box center [987, 611] width 786 height 143
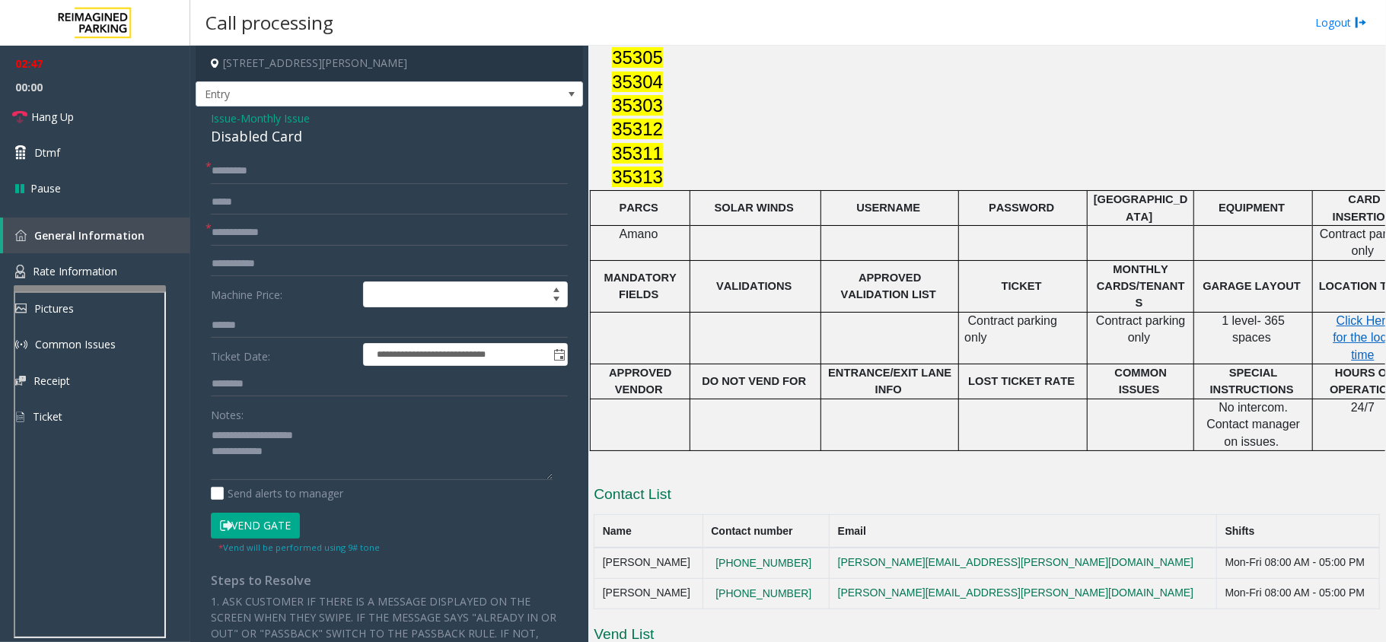
scroll to position [1776, 0]
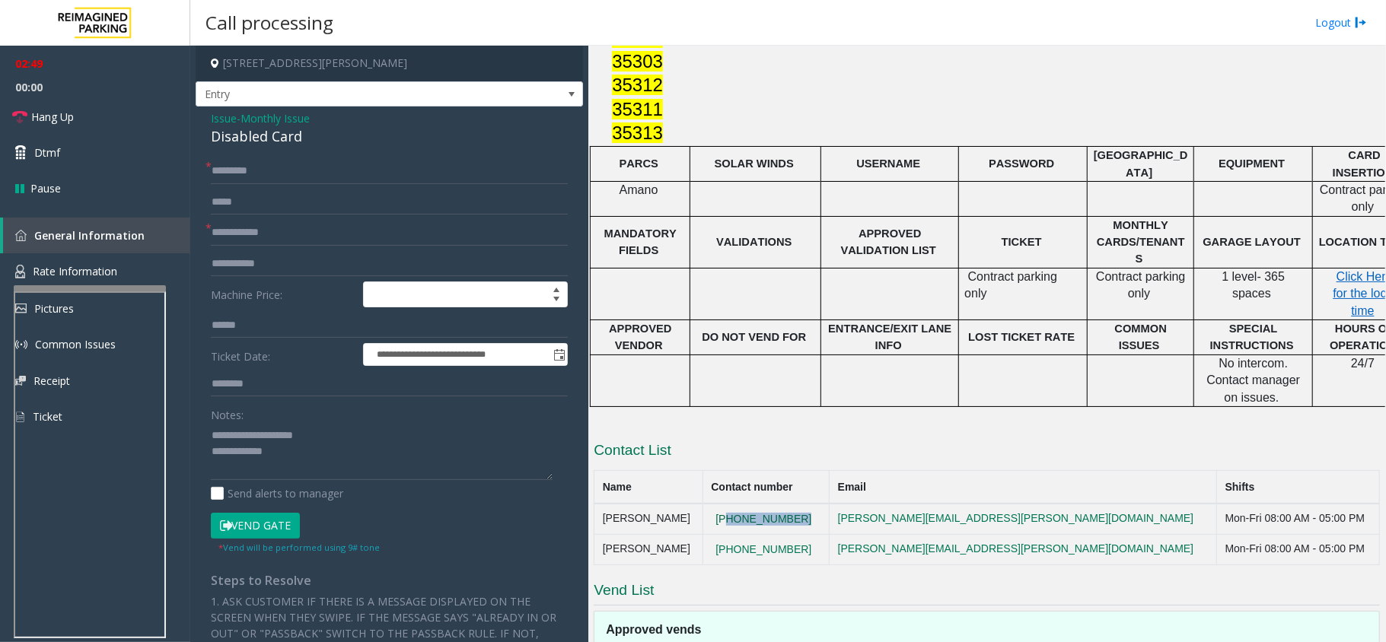
drag, startPoint x: 825, startPoint y: 454, endPoint x: 734, endPoint y: 457, distance: 91.4
click at [734, 504] on td "[PHONE_NUMBER]" at bounding box center [765, 519] width 126 height 30
copy button "[PHONE_NUMBER]"
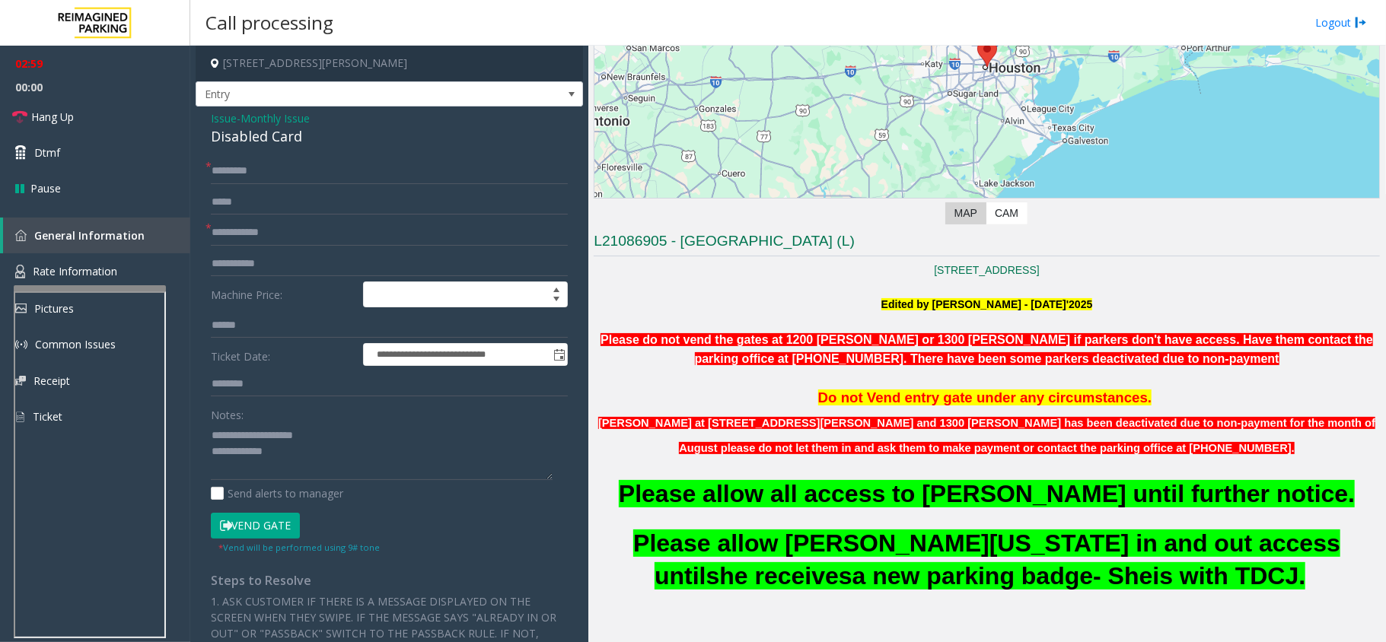
scroll to position [406, 0]
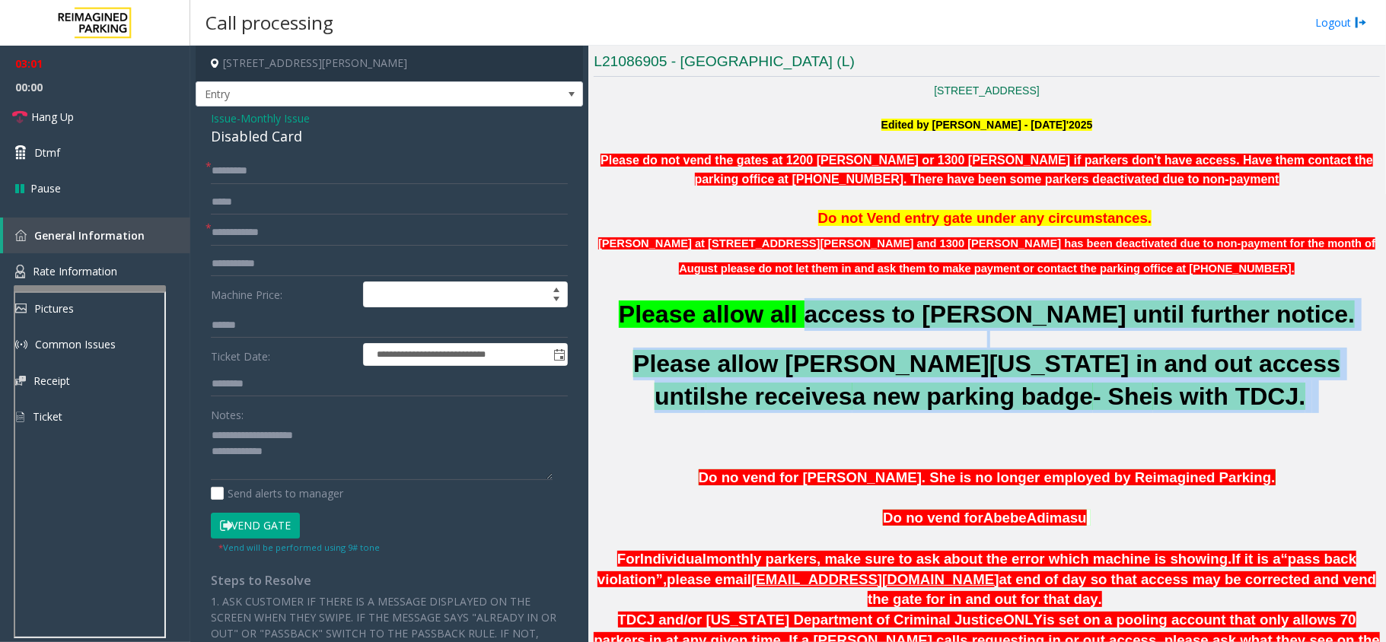
drag, startPoint x: 807, startPoint y: 330, endPoint x: 1275, endPoint y: 403, distance: 473.7
click at [852, 402] on span "a new parking badge" at bounding box center [972, 396] width 241 height 27
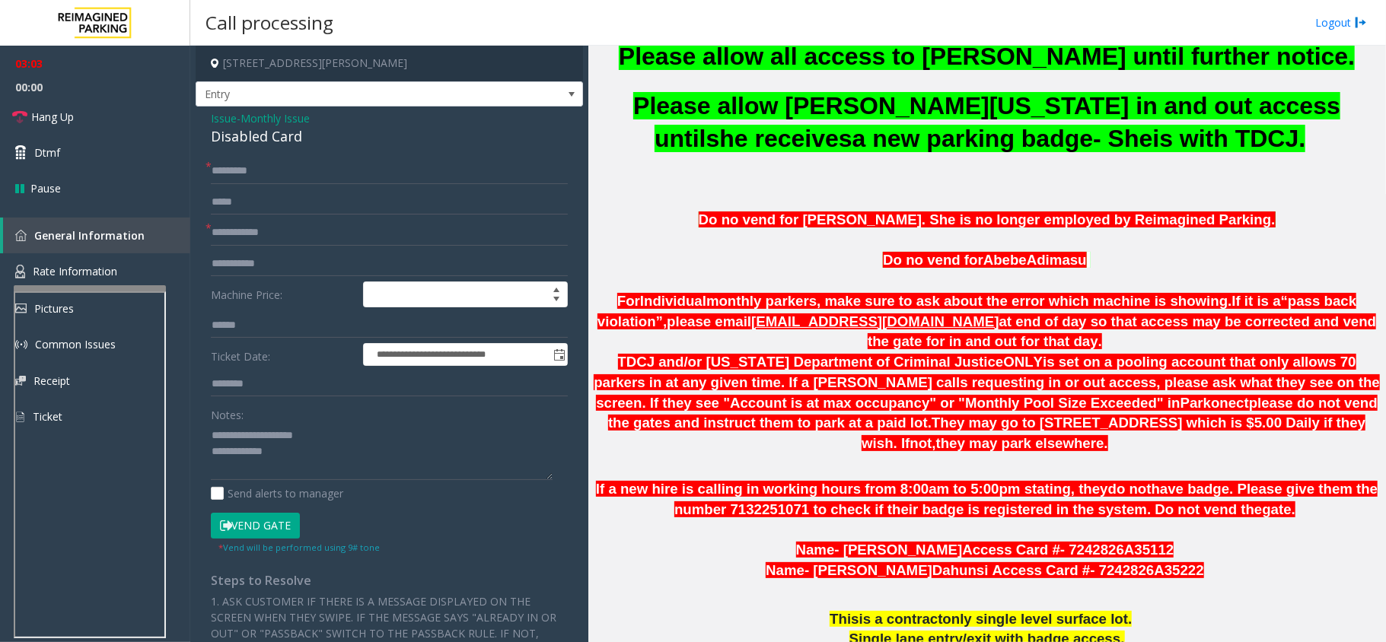
scroll to position [710, 0]
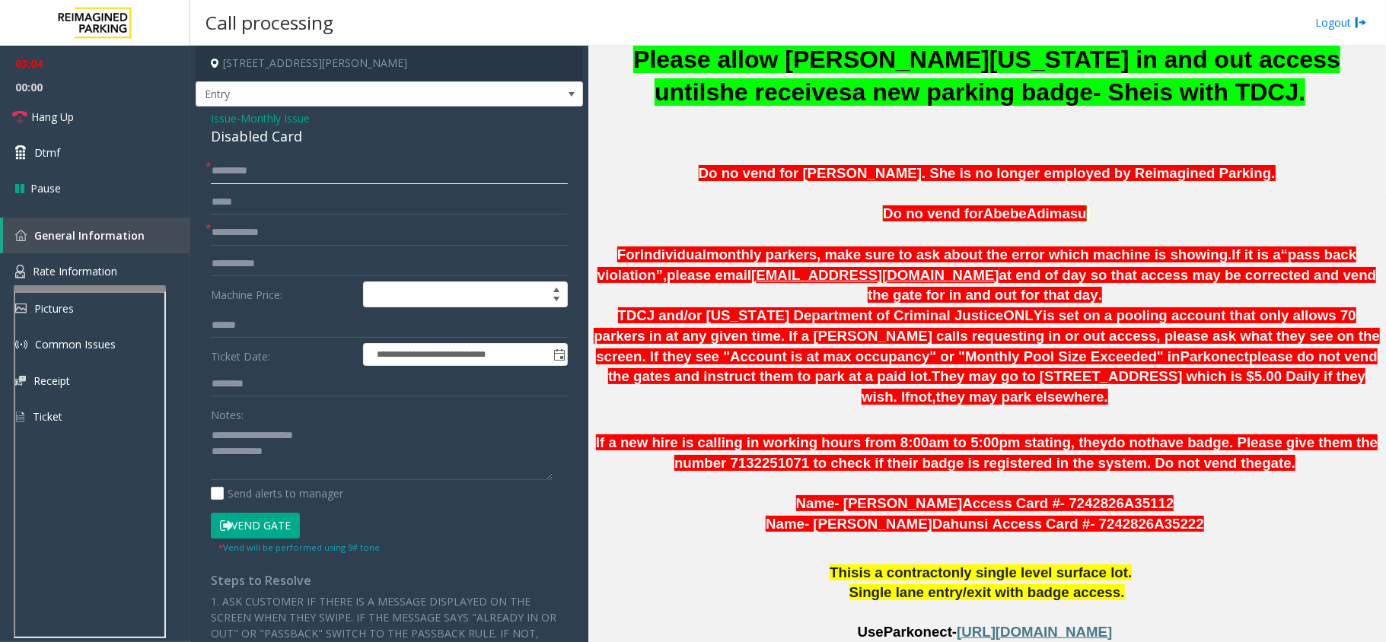
click at [263, 171] on input "*********" at bounding box center [389, 171] width 357 height 26
click at [921, 326] on p "TDCJ and/or [US_STATE] Department of Criminal Justice ONLY is set on a pooling …" at bounding box center [987, 357] width 786 height 102
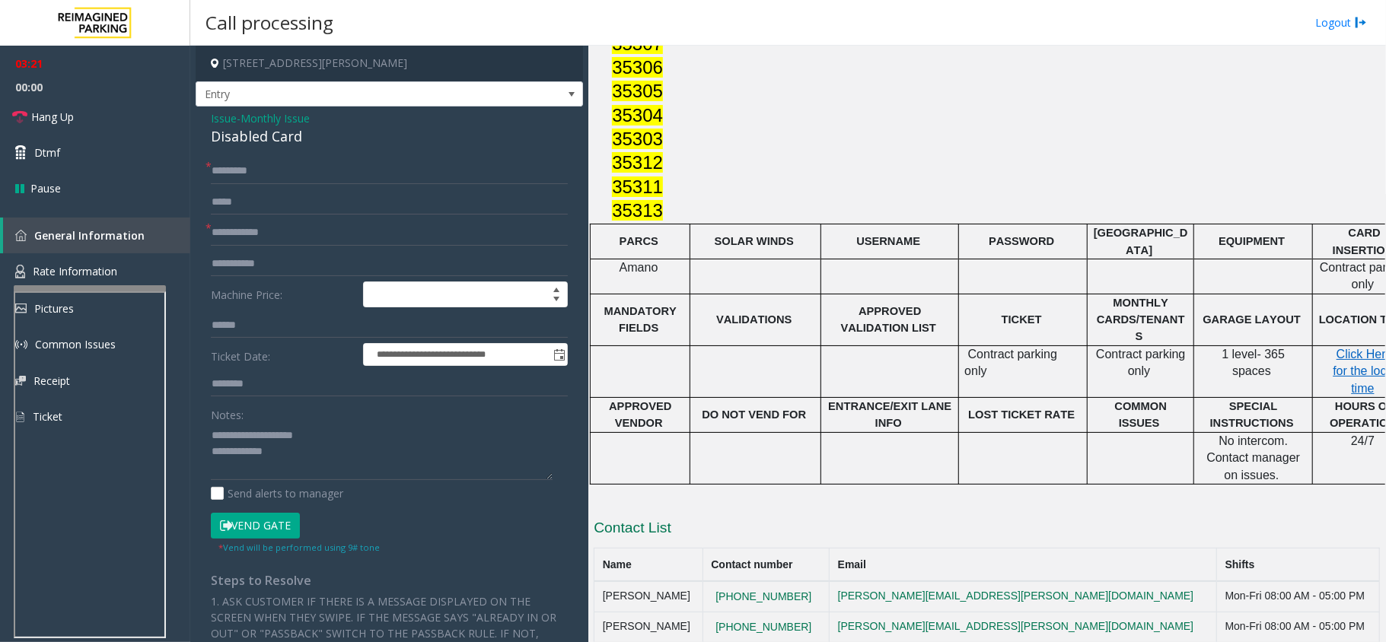
scroll to position [1776, 0]
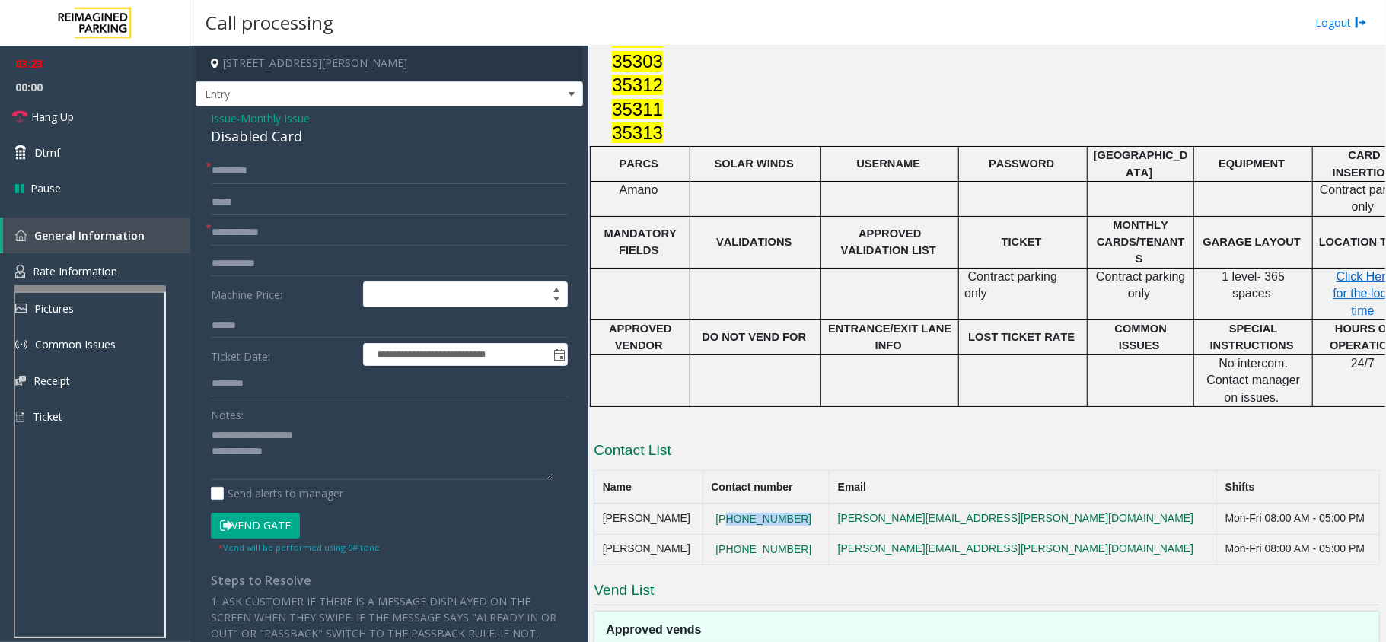
drag, startPoint x: 831, startPoint y: 457, endPoint x: 726, endPoint y: 454, distance: 105.1
click at [726, 504] on td "[PHONE_NUMBER]" at bounding box center [765, 519] width 126 height 30
copy button "[PHONE_NUMBER]"
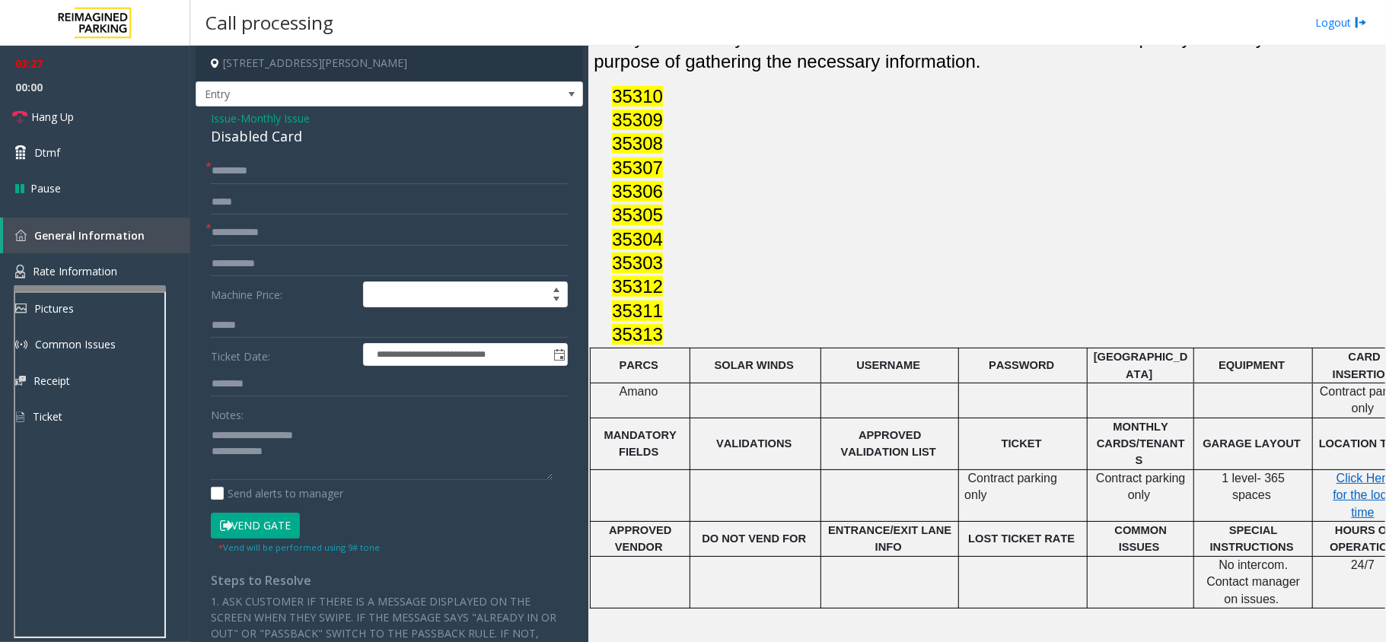
scroll to position [1574, 0]
click at [265, 399] on form "**********" at bounding box center [389, 356] width 357 height 396
click at [263, 391] on input "text" at bounding box center [389, 384] width 357 height 26
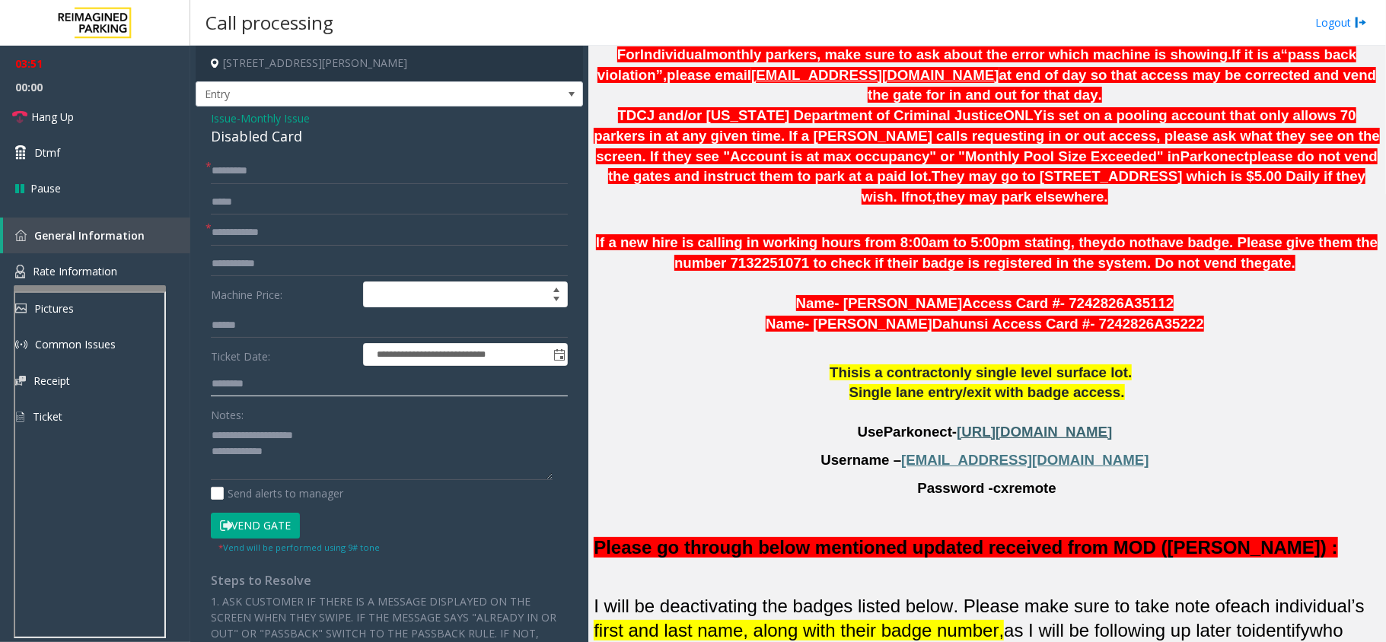
scroll to position [863, 0]
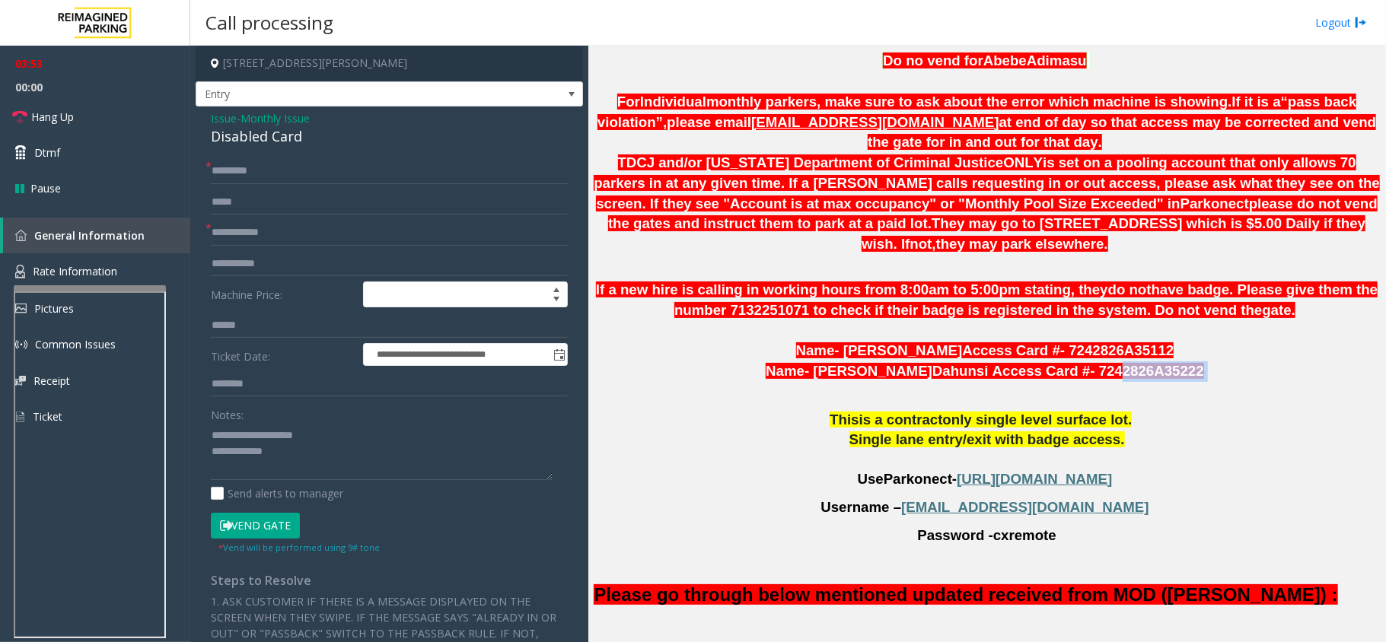
drag, startPoint x: 1054, startPoint y: 353, endPoint x: 1155, endPoint y: 358, distance: 101.3
click at [1155, 361] on p "Name - [PERSON_NAME] Access Card # - 7242826A35222" at bounding box center [987, 371] width 786 height 21
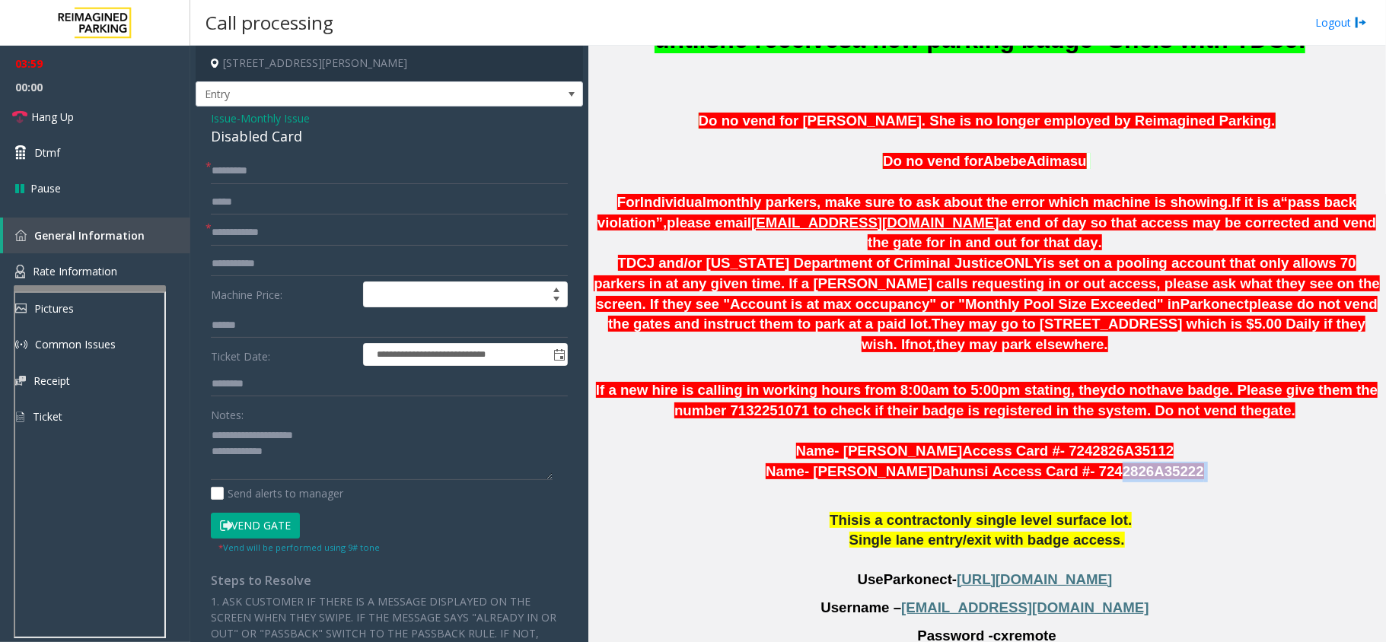
scroll to position [762, 0]
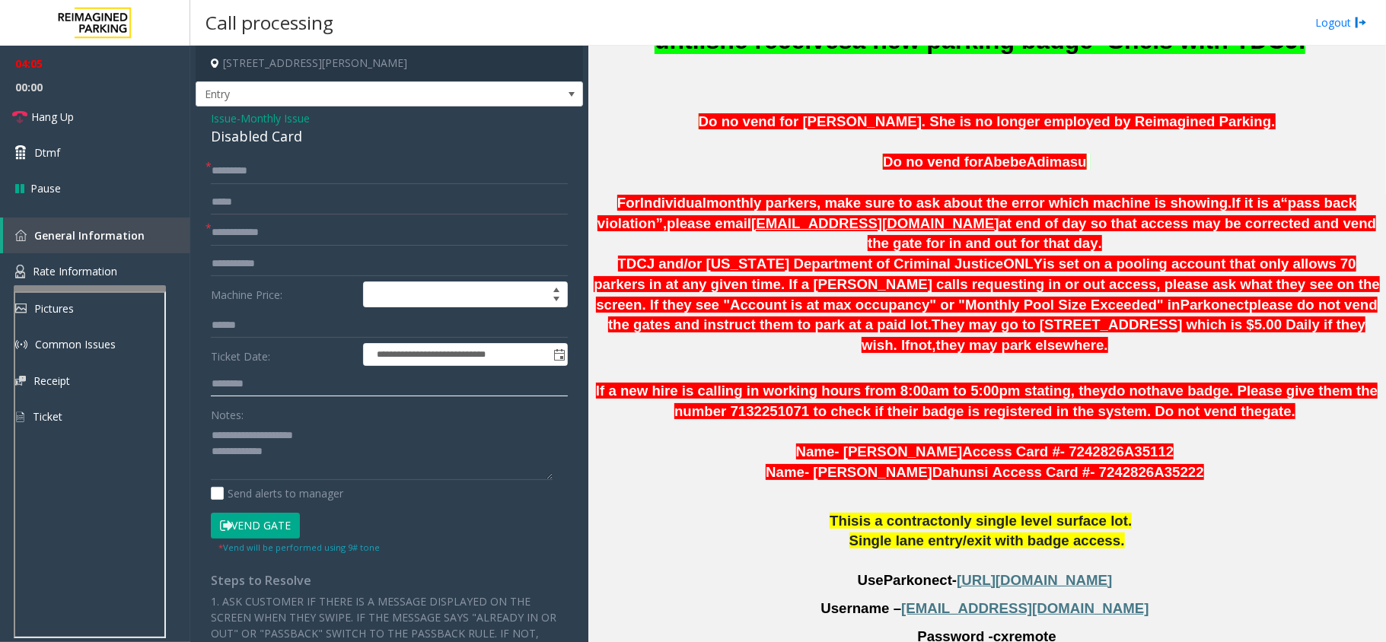
click at [296, 393] on input "text" at bounding box center [389, 384] width 357 height 26
type input "*"
click at [228, 382] on input "****" at bounding box center [389, 384] width 357 height 26
click at [734, 383] on span "If a new hire is calling in working hours from 8:00am to 5:00pm stating, they" at bounding box center [852, 391] width 512 height 16
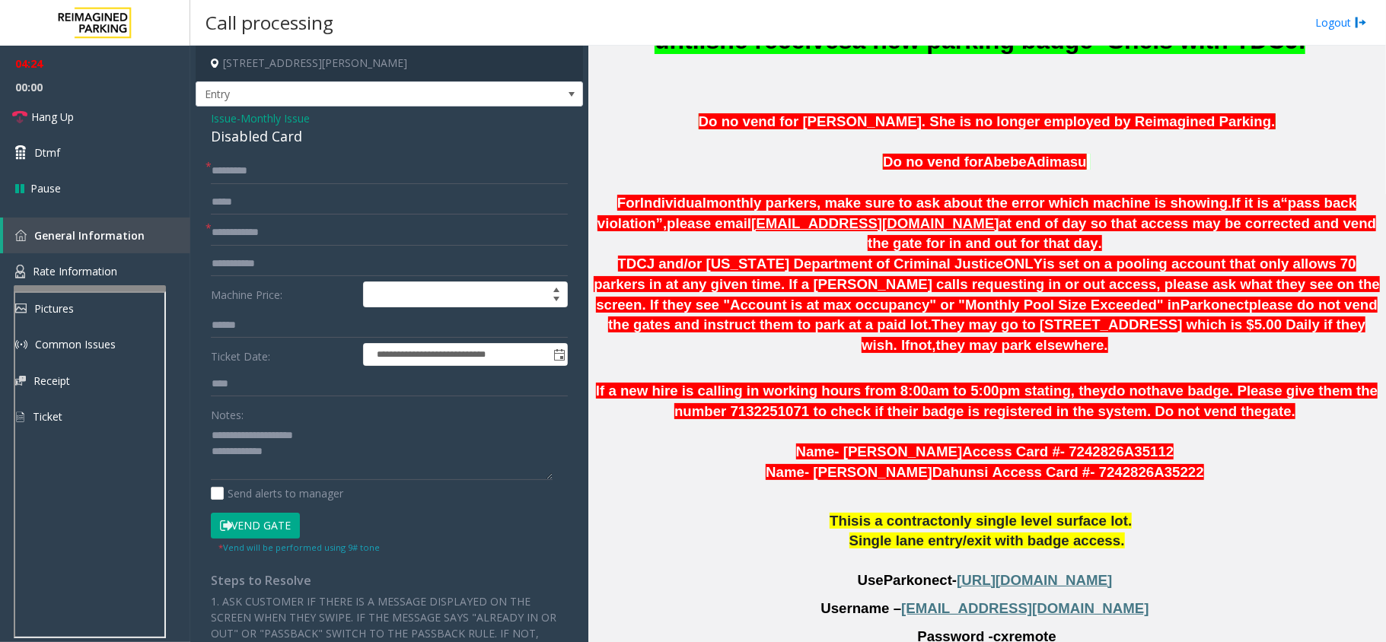
click at [630, 262] on span "TDCJ and/or [US_STATE] Department of Criminal Justice" at bounding box center [811, 264] width 386 height 16
copy span "TDCJ"
drag, startPoint x: 294, startPoint y: 370, endPoint x: 193, endPoint y: 385, distance: 101.6
click at [193, 385] on app-call-processing-form "**********" at bounding box center [389, 344] width 398 height 597
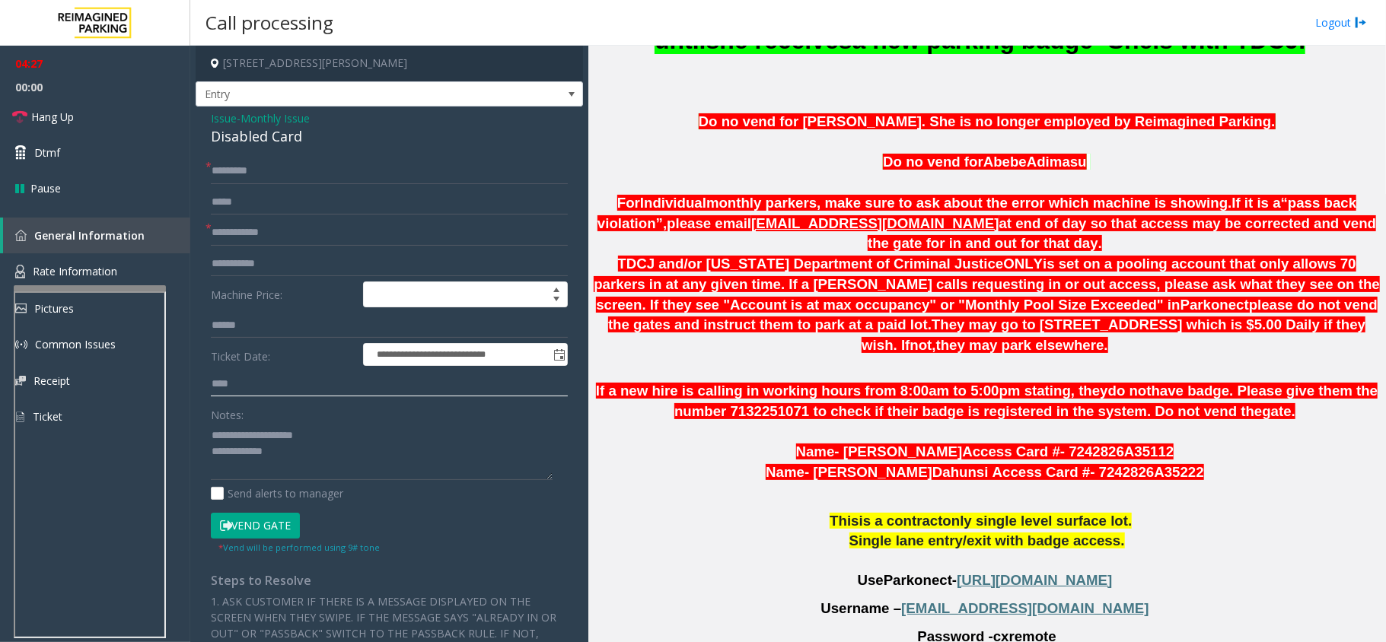
drag, startPoint x: 278, startPoint y: 378, endPoint x: 240, endPoint y: 385, distance: 37.9
click at [141, 94] on app-root "**********" at bounding box center [693, 321] width 1386 height 642
paste input "text"
type input "****"
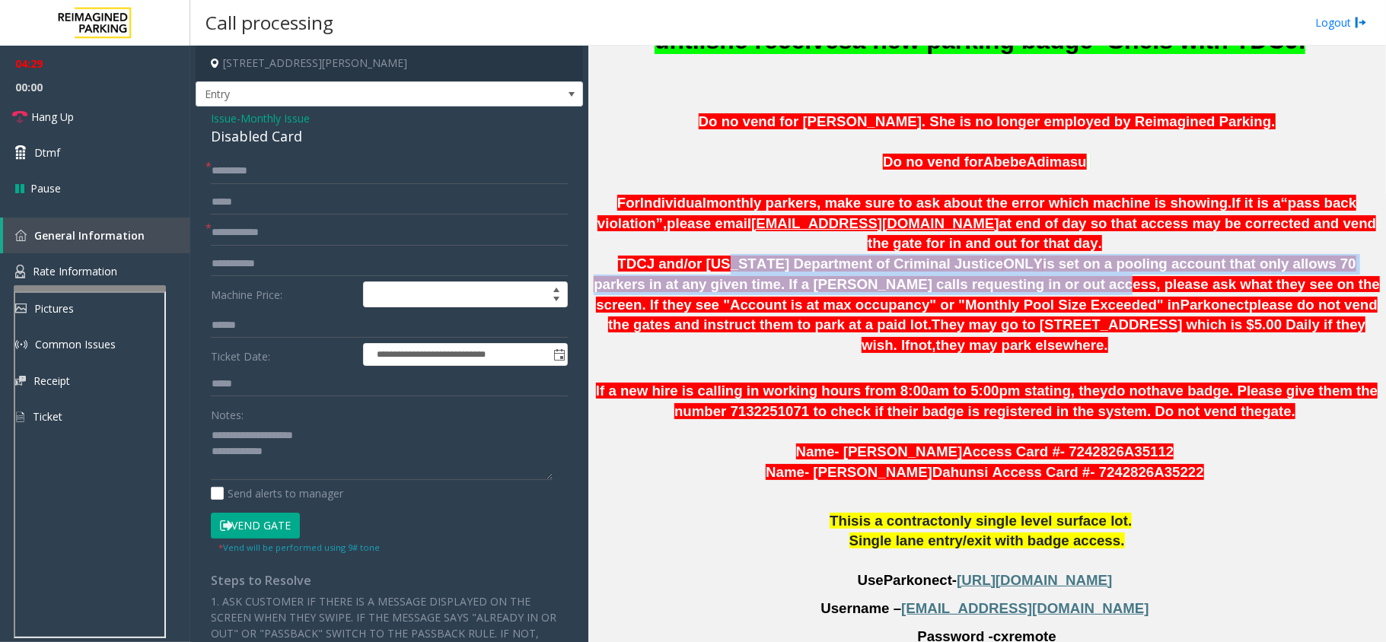
drag, startPoint x: 707, startPoint y: 257, endPoint x: 926, endPoint y: 281, distance: 220.4
click at [926, 281] on span "TDCJ and/or [US_STATE] Department of Criminal Justice ONLY is set on a pooling …" at bounding box center [987, 304] width 786 height 97
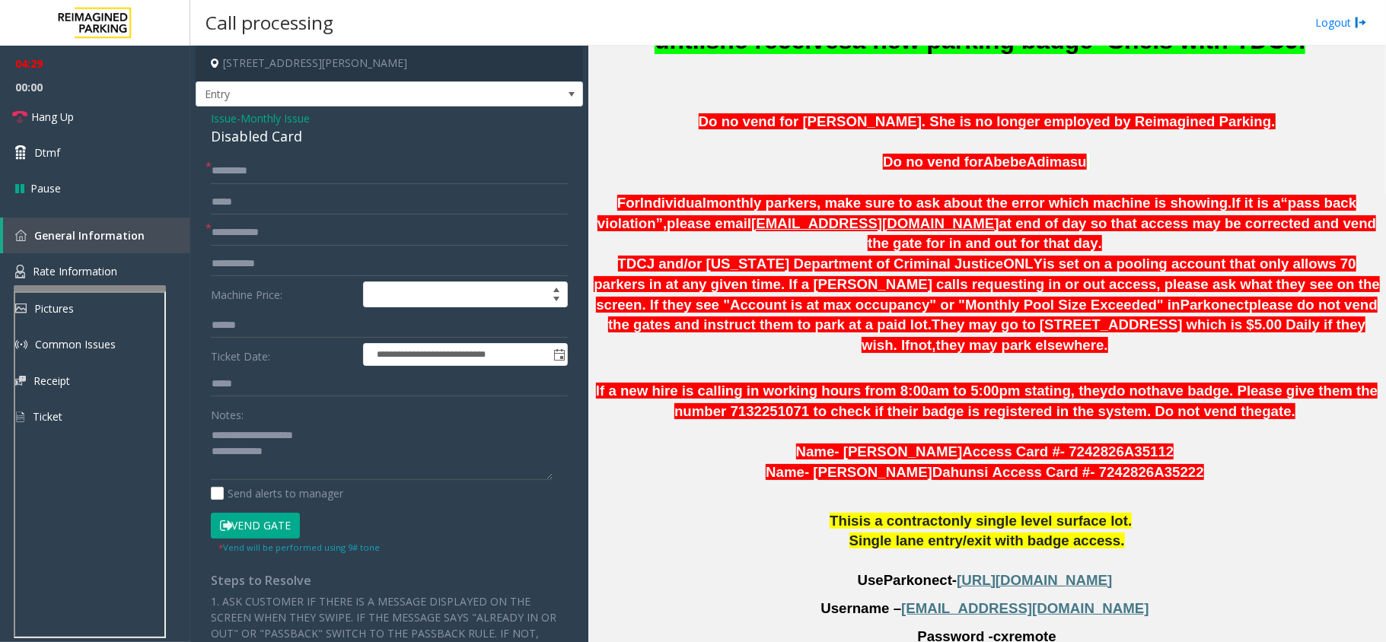
click at [1180, 314] on span "Parkonect" at bounding box center [1214, 305] width 68 height 17
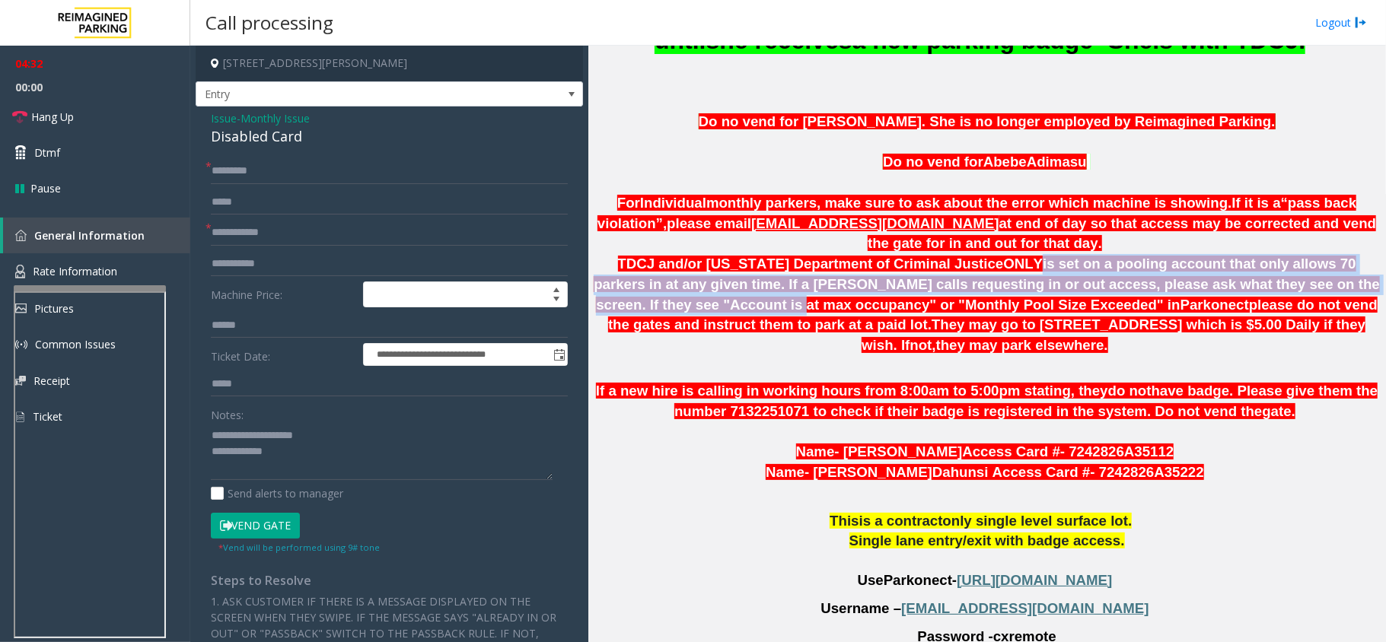
drag, startPoint x: 932, startPoint y: 274, endPoint x: 1335, endPoint y: 285, distance: 402.7
click at [1335, 285] on p "TDCJ and/or [US_STATE] Department of Criminal Justice ONLY is set on a pooling …" at bounding box center [987, 305] width 786 height 102
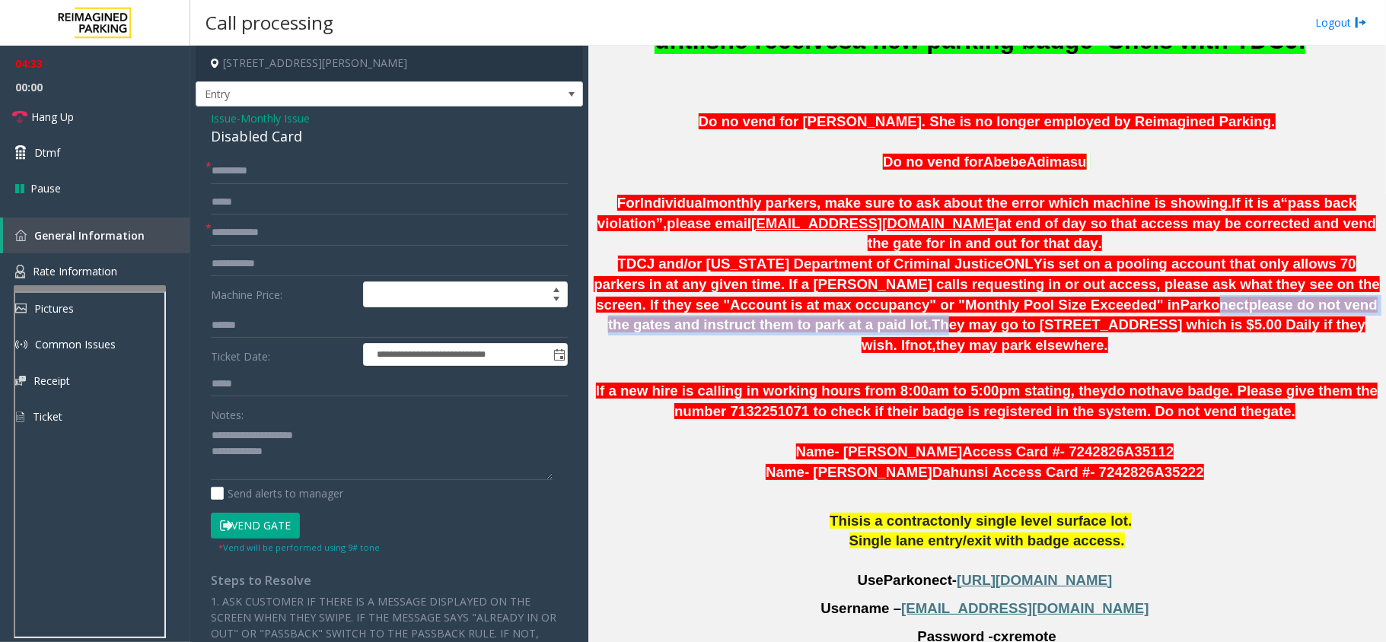
drag, startPoint x: 676, startPoint y: 318, endPoint x: 938, endPoint y: 302, distance: 263.0
click at [938, 302] on span "TDCJ and/or [US_STATE] Department of Criminal Justice ONLY is set on a pooling …" at bounding box center [987, 304] width 786 height 97
click at [953, 317] on p "TDCJ and/or [US_STATE] Department of Criminal Justice ONLY is set on a pooling …" at bounding box center [987, 305] width 786 height 102
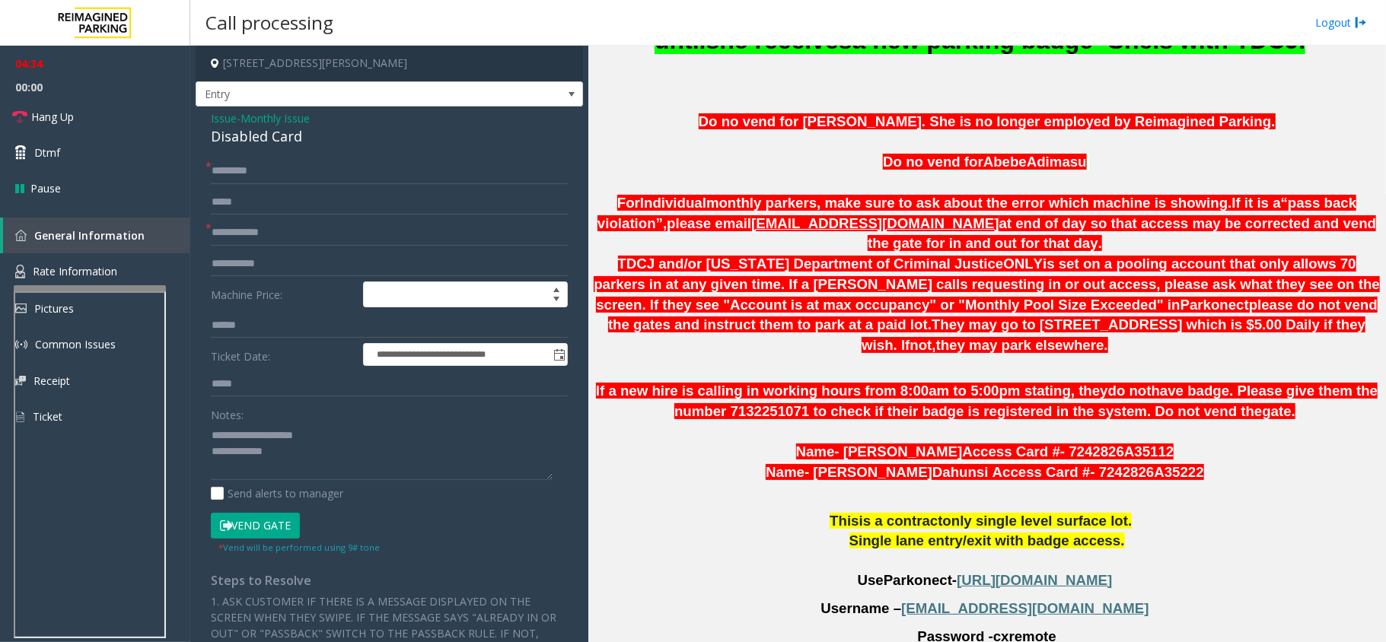
click at [991, 304] on span "please do not vend the gates and instruct them to park at a paid lot." at bounding box center [992, 315] width 769 height 37
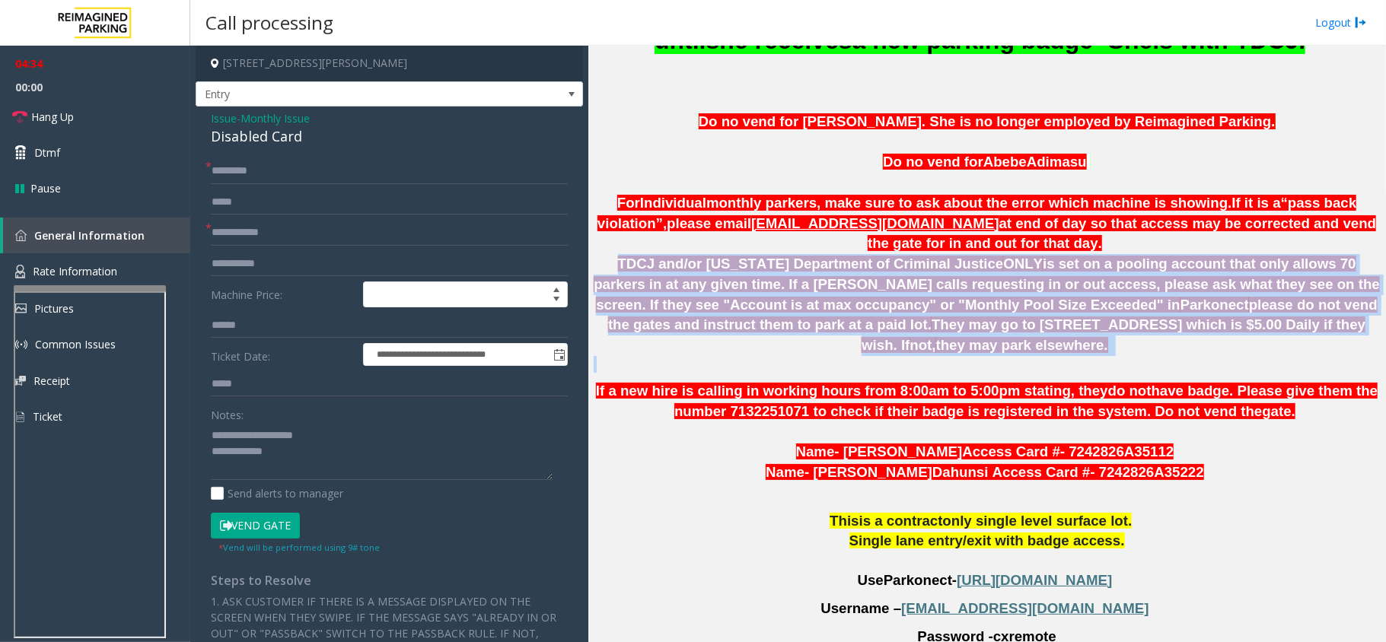
click at [991, 304] on span "please do not vend the gates and instruct them to park at a paid lot." at bounding box center [992, 315] width 769 height 37
click at [993, 326] on span "They may go to [STREET_ADDRESS] which is $5.00 Daily if they wish. If" at bounding box center [1113, 335] width 504 height 37
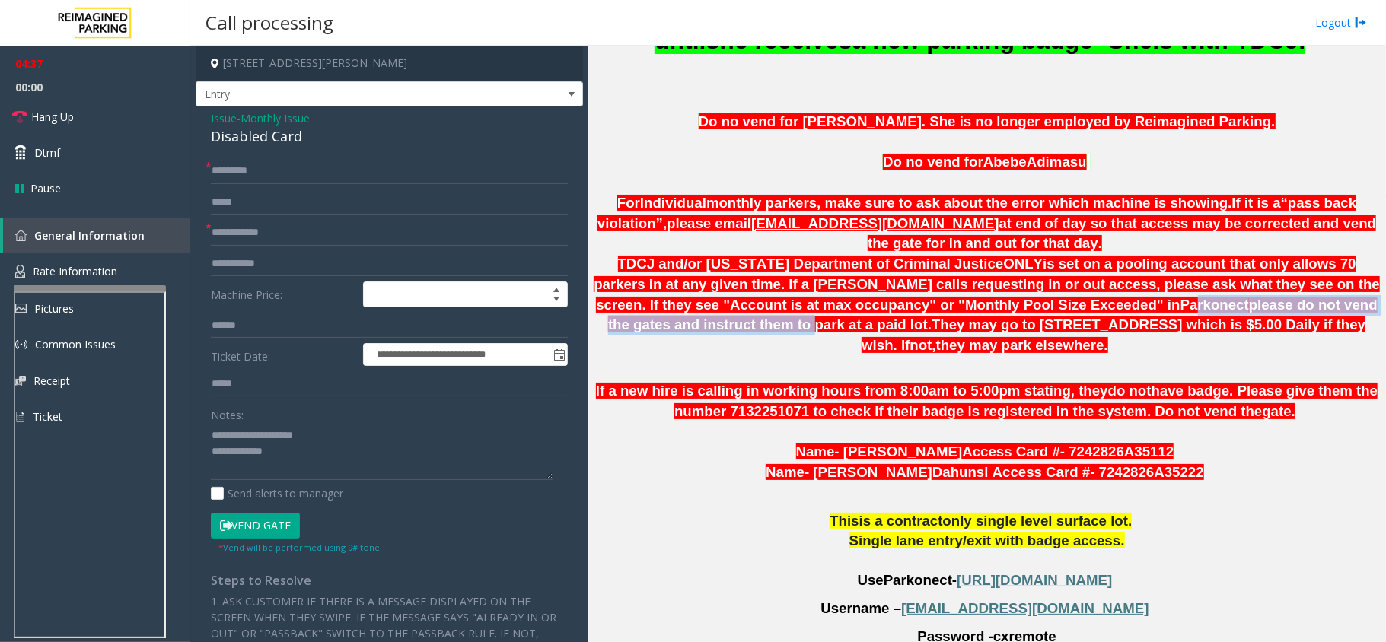
drag, startPoint x: 900, startPoint y: 305, endPoint x: 1243, endPoint y: 305, distance: 343.2
click at [1243, 305] on span "TDCJ and/or [US_STATE] Department of Criminal Justice ONLY is set on a pooling …" at bounding box center [987, 304] width 786 height 97
click at [73, 107] on link "Hang Up" at bounding box center [95, 117] width 190 height 36
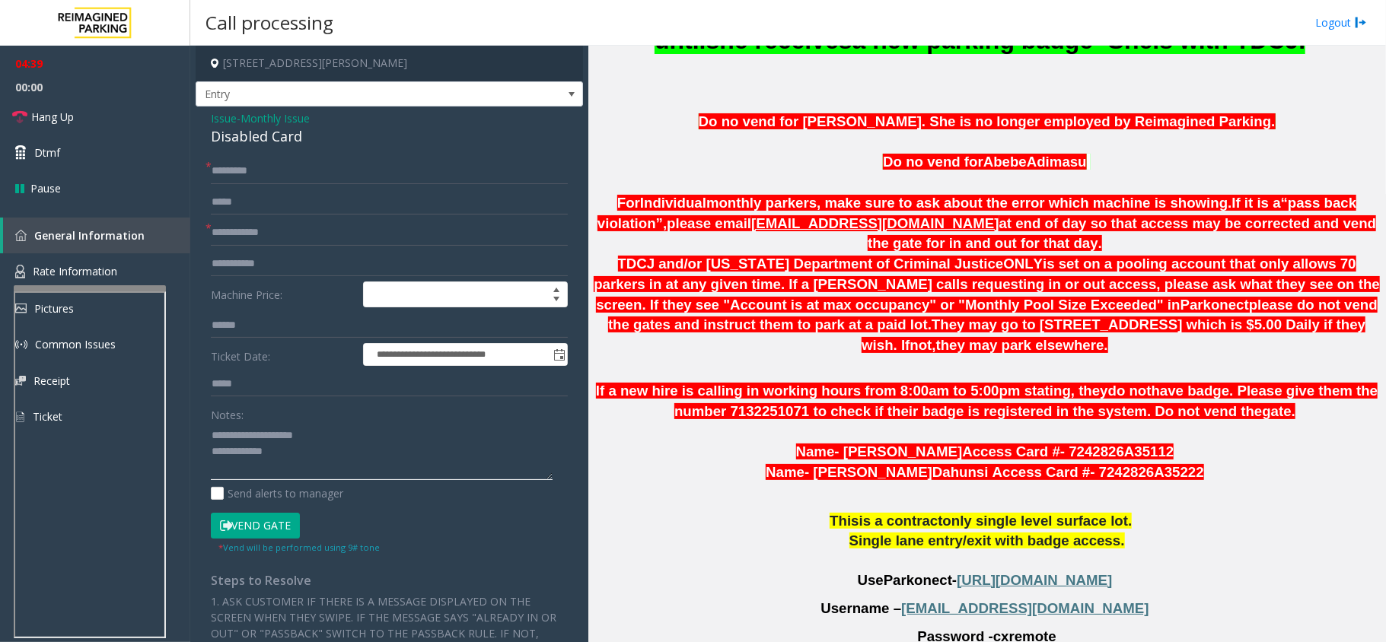
click at [442, 461] on textarea at bounding box center [382, 451] width 342 height 57
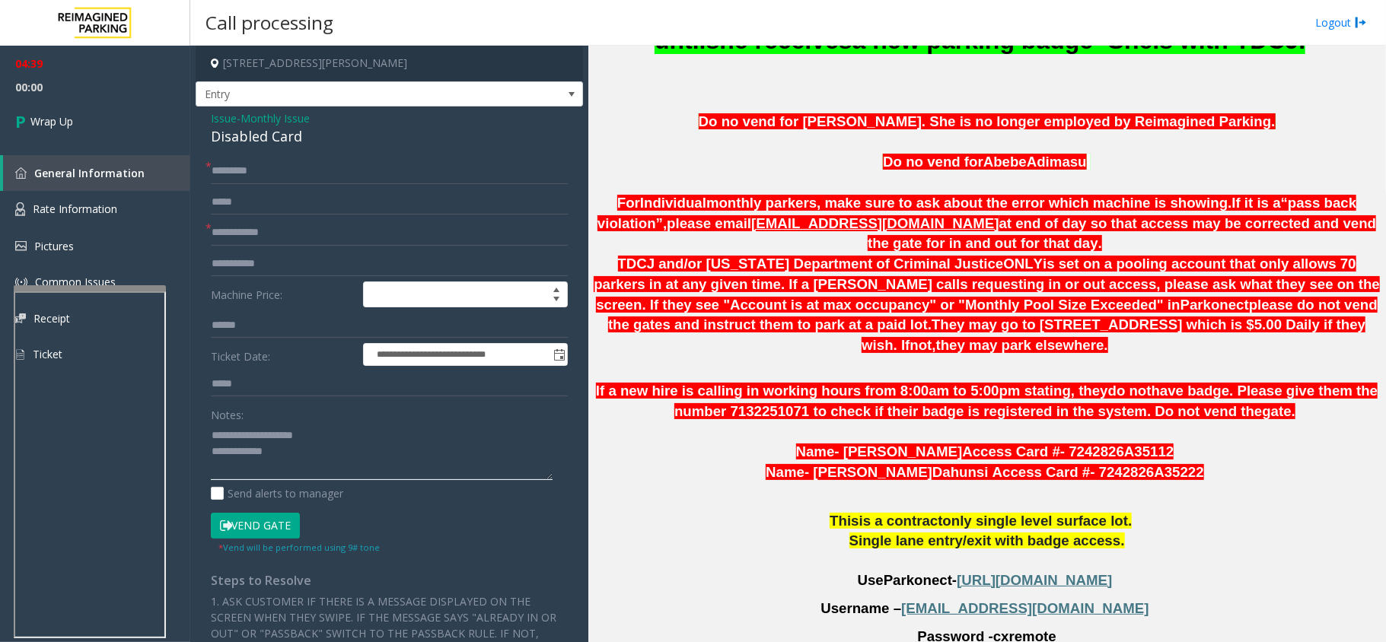
click at [369, 449] on textarea at bounding box center [382, 451] width 342 height 57
type textarea "**********"
click at [308, 242] on input "text" at bounding box center [389, 233] width 357 height 26
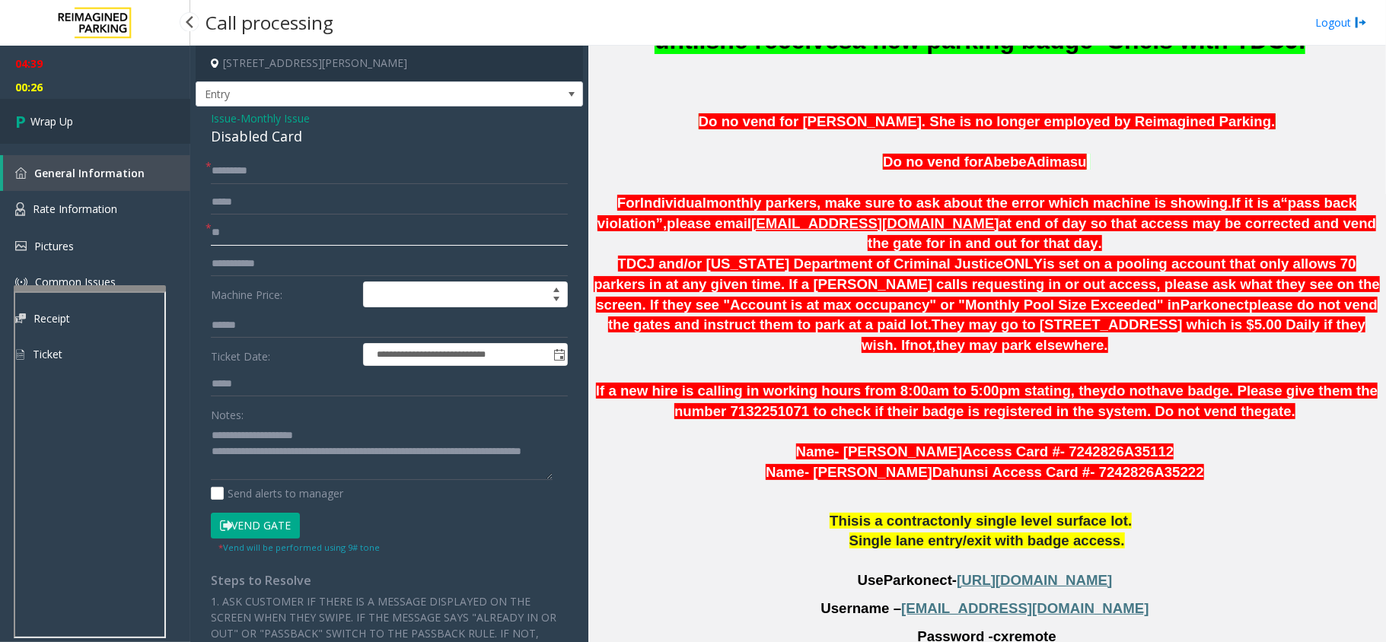
type input "**"
click at [72, 126] on span "Wrap Up" at bounding box center [51, 121] width 43 height 16
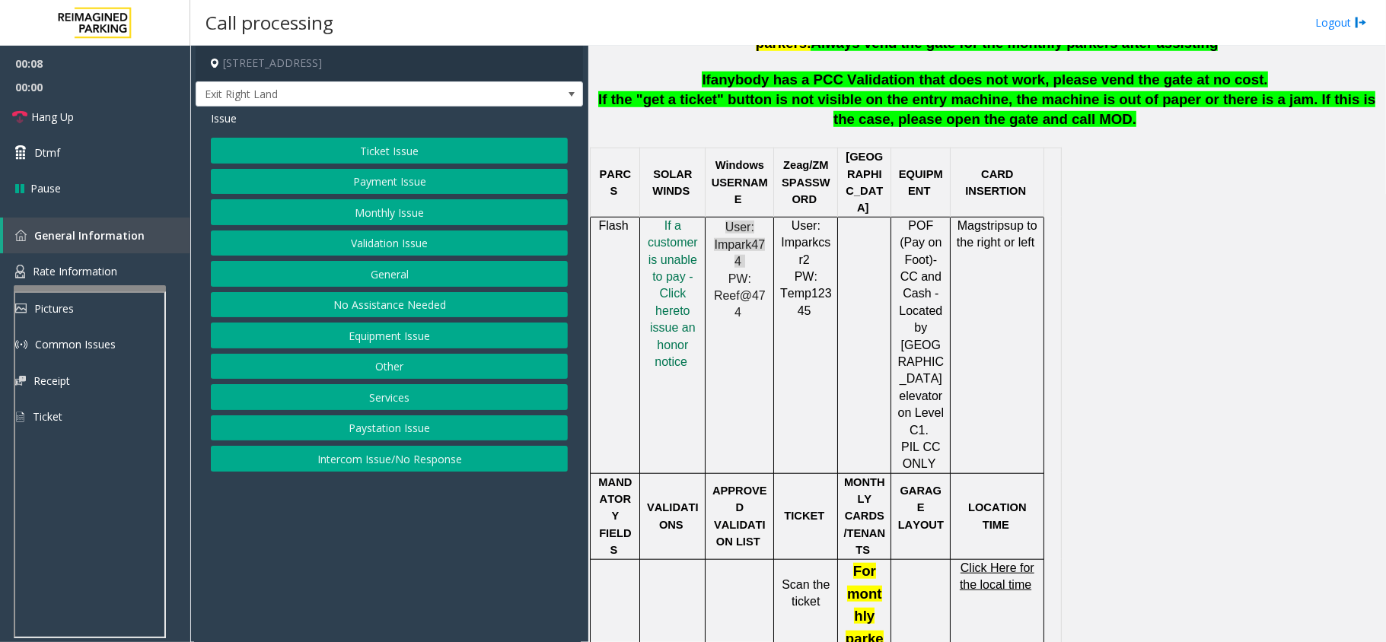
scroll to position [710, 0]
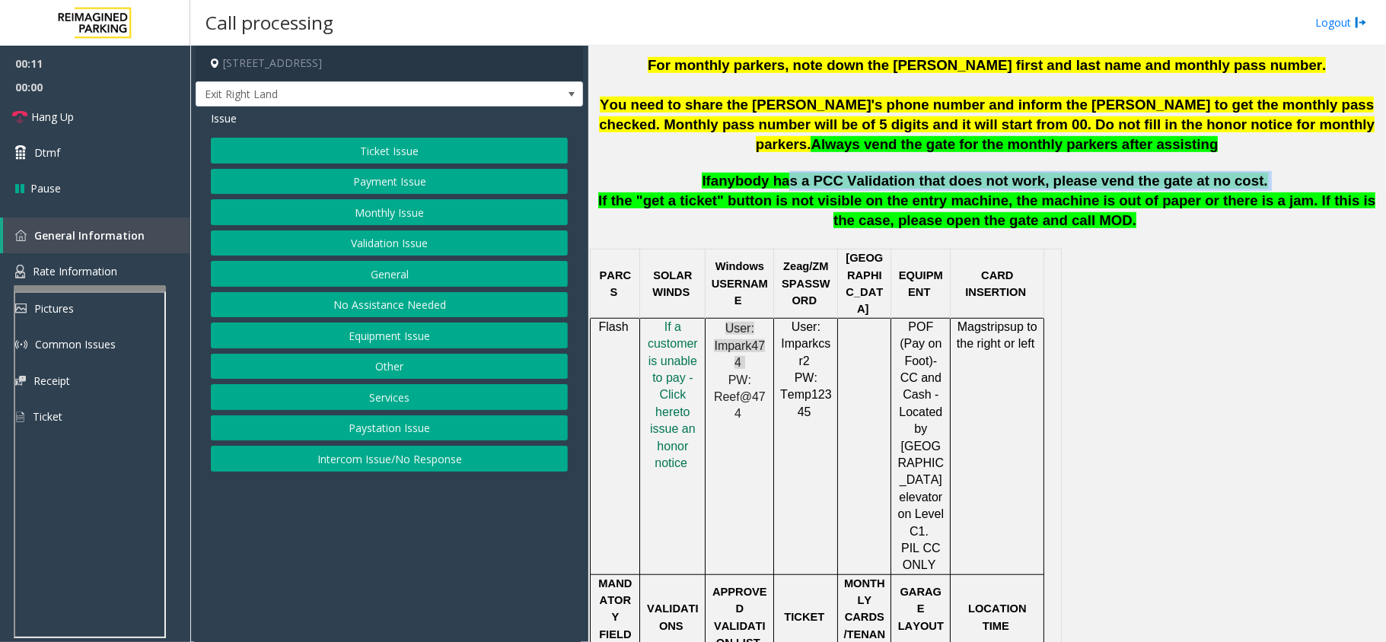
drag, startPoint x: 799, startPoint y: 189, endPoint x: 1234, endPoint y: 186, distance: 434.6
click at [1234, 186] on p "If anybody has a PCC Validation that does not work, please vend the gate at no …" at bounding box center [987, 181] width 786 height 20
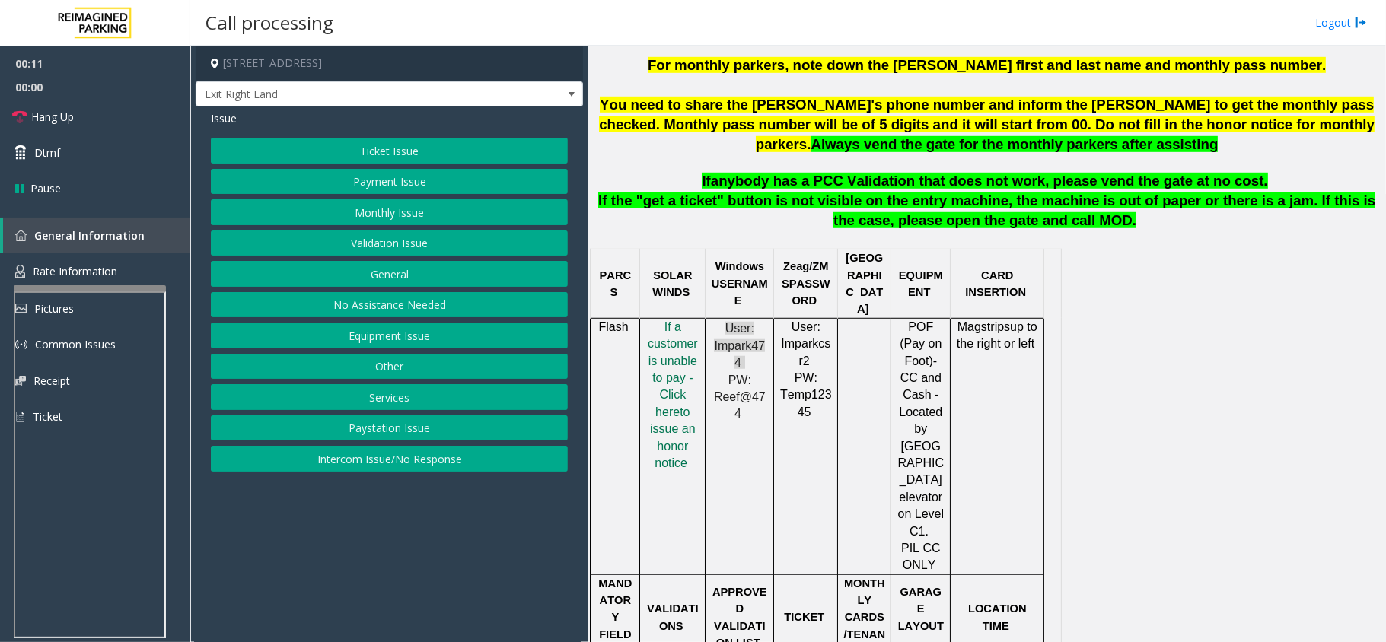
click at [1060, 213] on span "If the "get a ticket" button is not visible on the entry machine, the machine i…" at bounding box center [986, 211] width 777 height 36
click at [405, 240] on button "Validation Issue" at bounding box center [389, 244] width 357 height 26
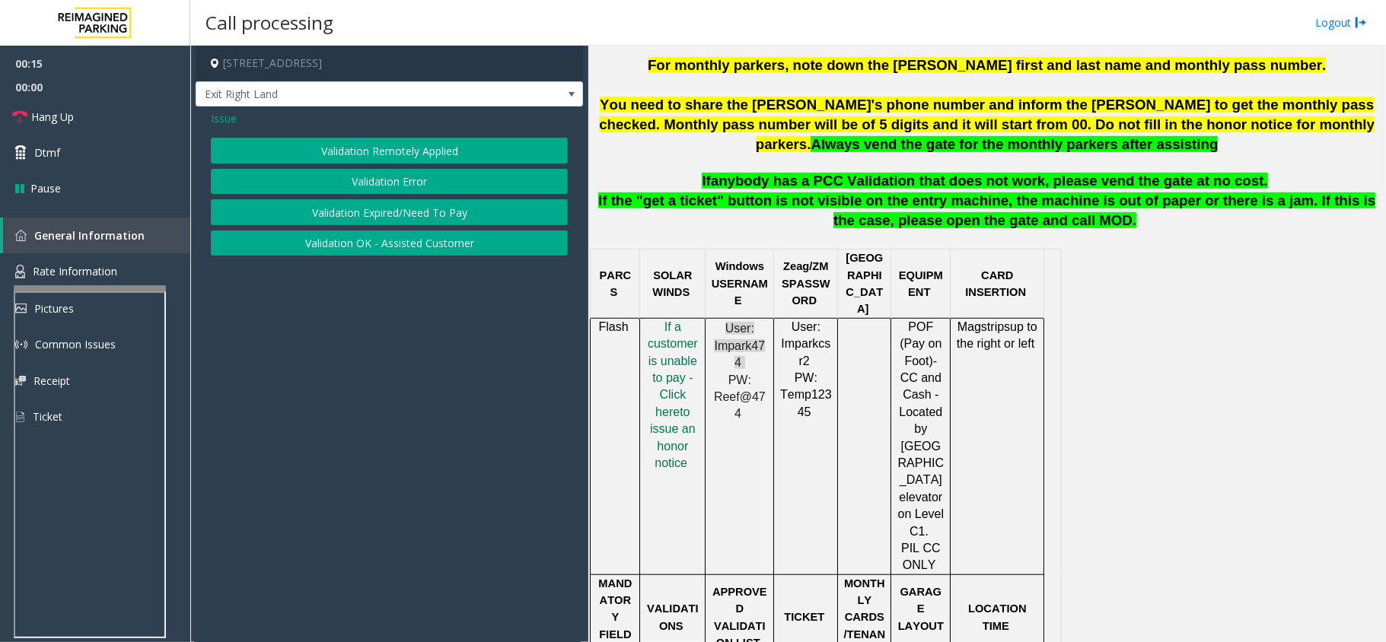
click at [384, 172] on button "Validation Error" at bounding box center [389, 182] width 357 height 26
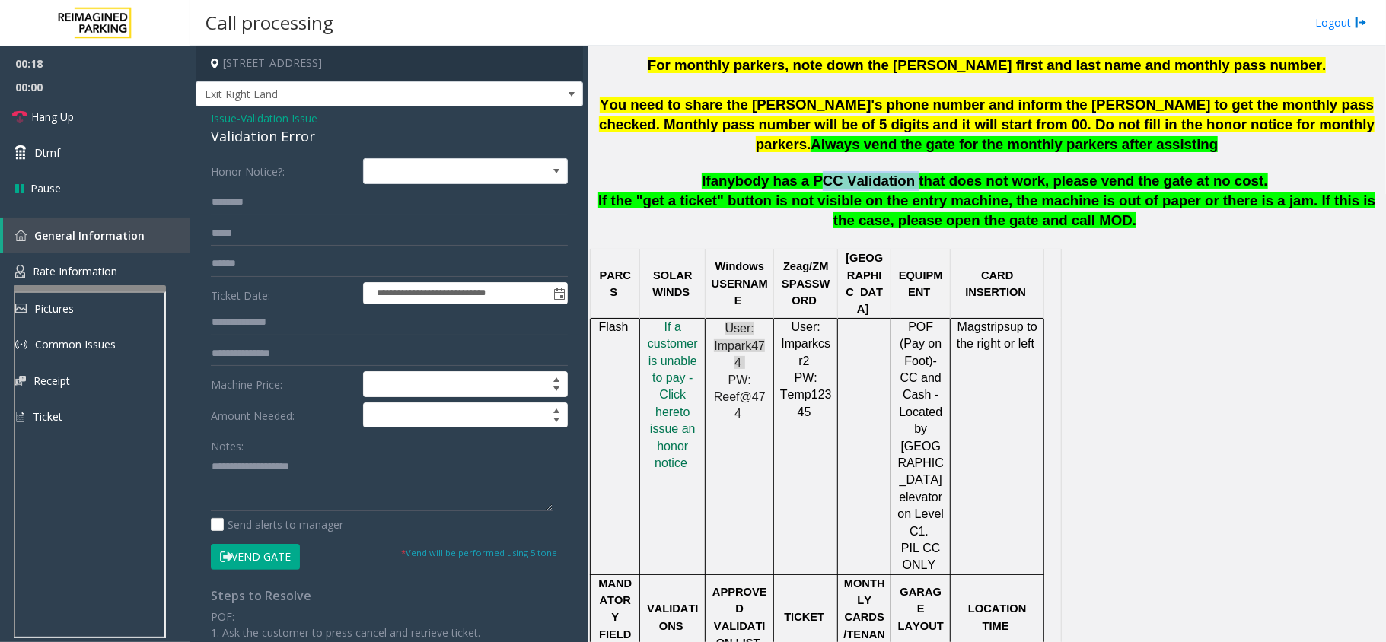
drag, startPoint x: 828, startPoint y: 181, endPoint x: 914, endPoint y: 177, distance: 86.1
click at [914, 177] on span "anybody has a PCC Validation that does not work, please vend the gate at no cos…" at bounding box center [989, 181] width 557 height 16
copy span "PCC Validation"
click at [259, 333] on input "text" at bounding box center [389, 323] width 357 height 26
click at [250, 484] on textarea at bounding box center [382, 482] width 342 height 57
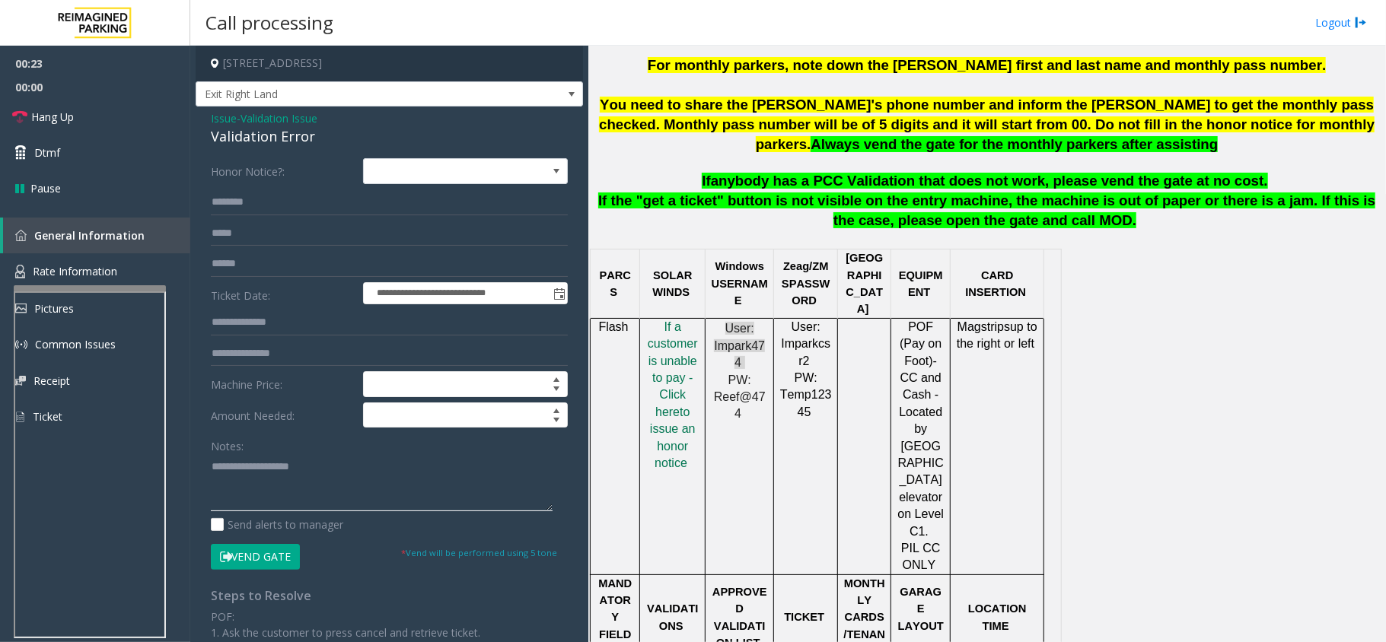
paste textarea "**********"
click at [282, 135] on div "Validation Error" at bounding box center [389, 136] width 357 height 21
copy div "Validation Error"
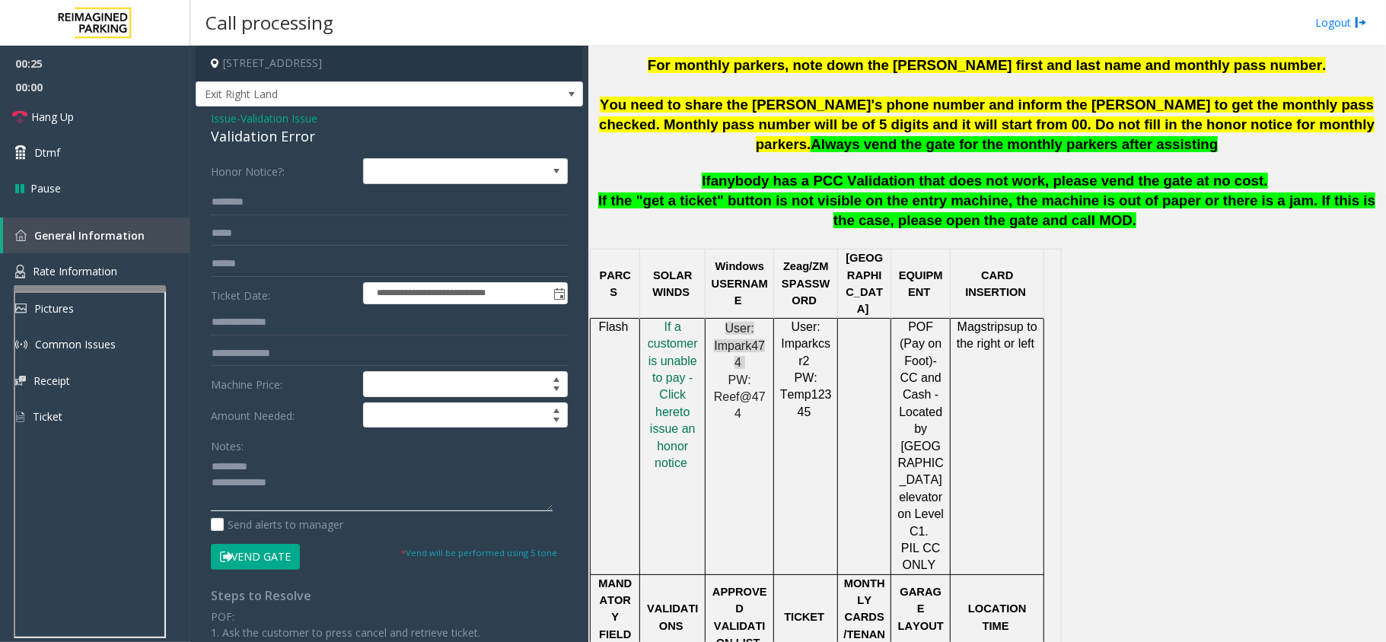
click at [275, 457] on textarea at bounding box center [382, 482] width 342 height 57
paste textarea "**********"
click at [353, 501] on textarea at bounding box center [382, 482] width 342 height 57
click at [214, 470] on textarea at bounding box center [382, 482] width 342 height 57
click at [354, 492] on textarea at bounding box center [382, 482] width 342 height 57
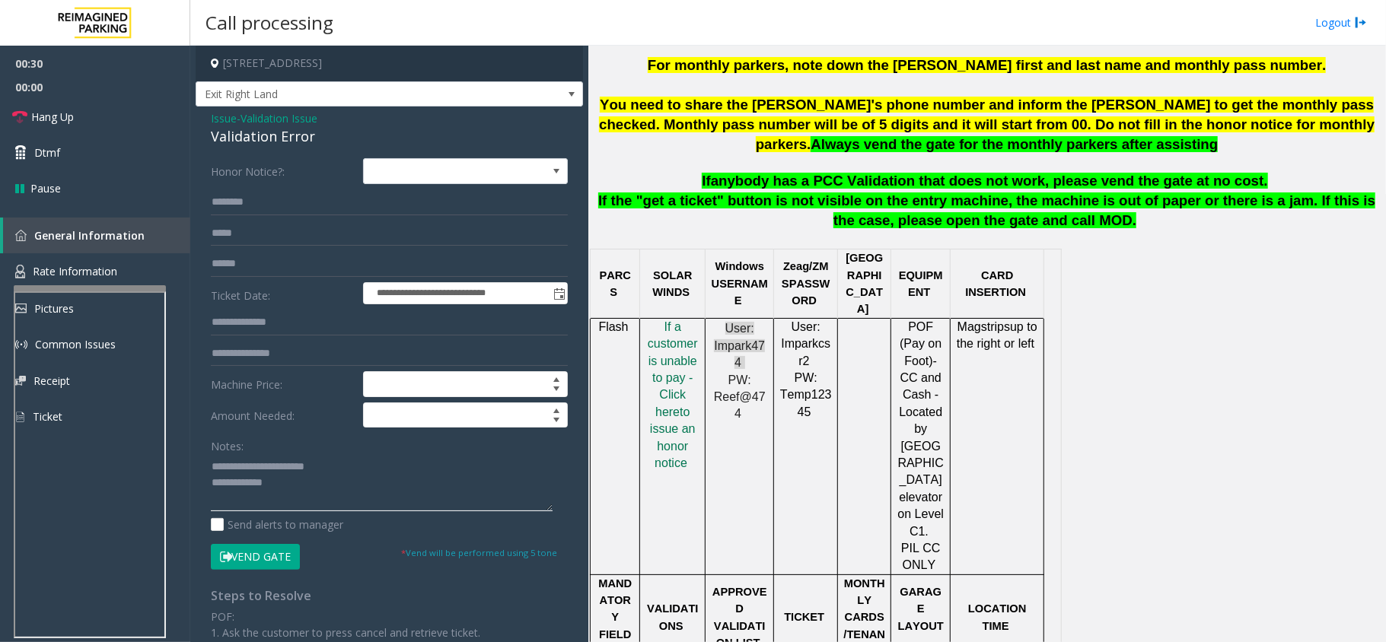
type textarea "**********"
click at [734, 333] on span "User: Impark474" at bounding box center [739, 345] width 51 height 47
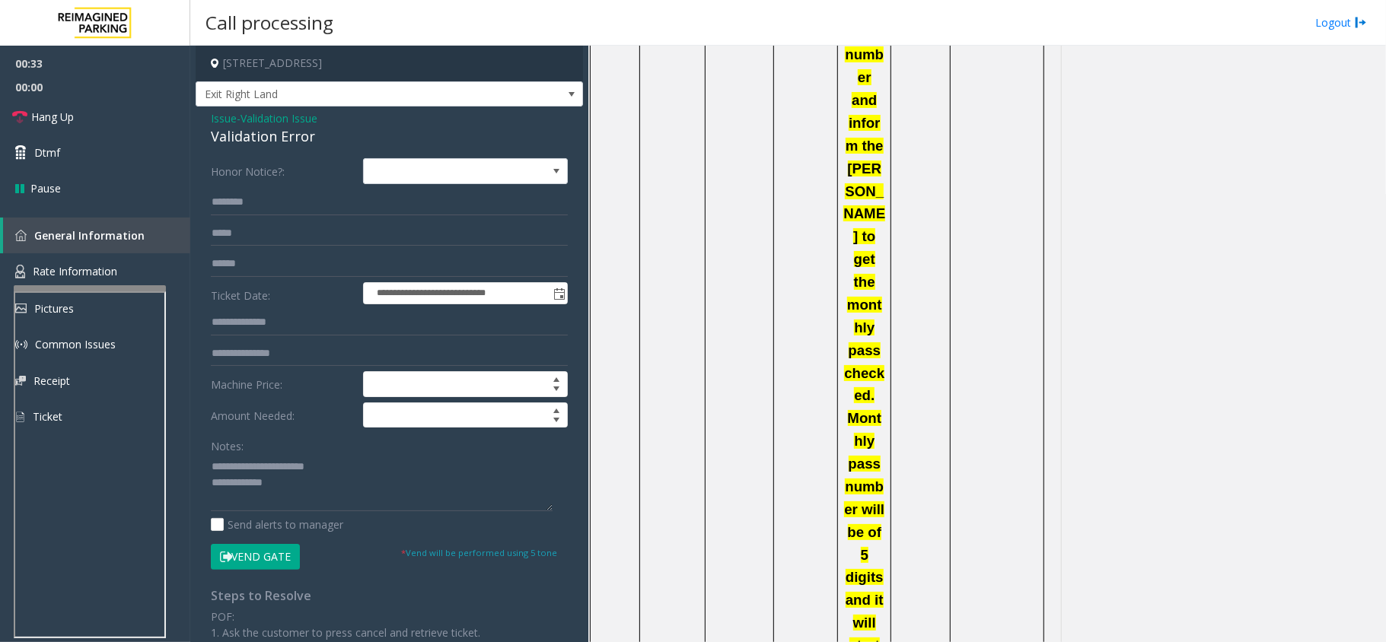
scroll to position [2131, 0]
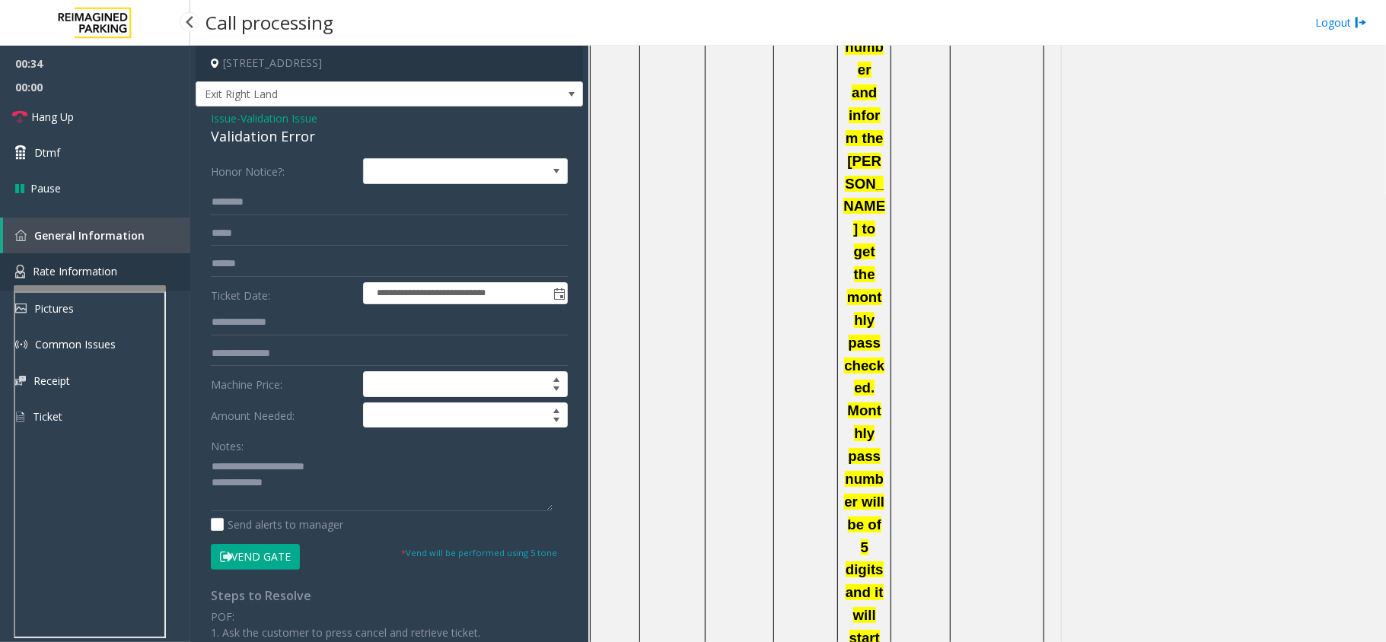
click at [90, 275] on span "Rate Information" at bounding box center [75, 271] width 84 height 14
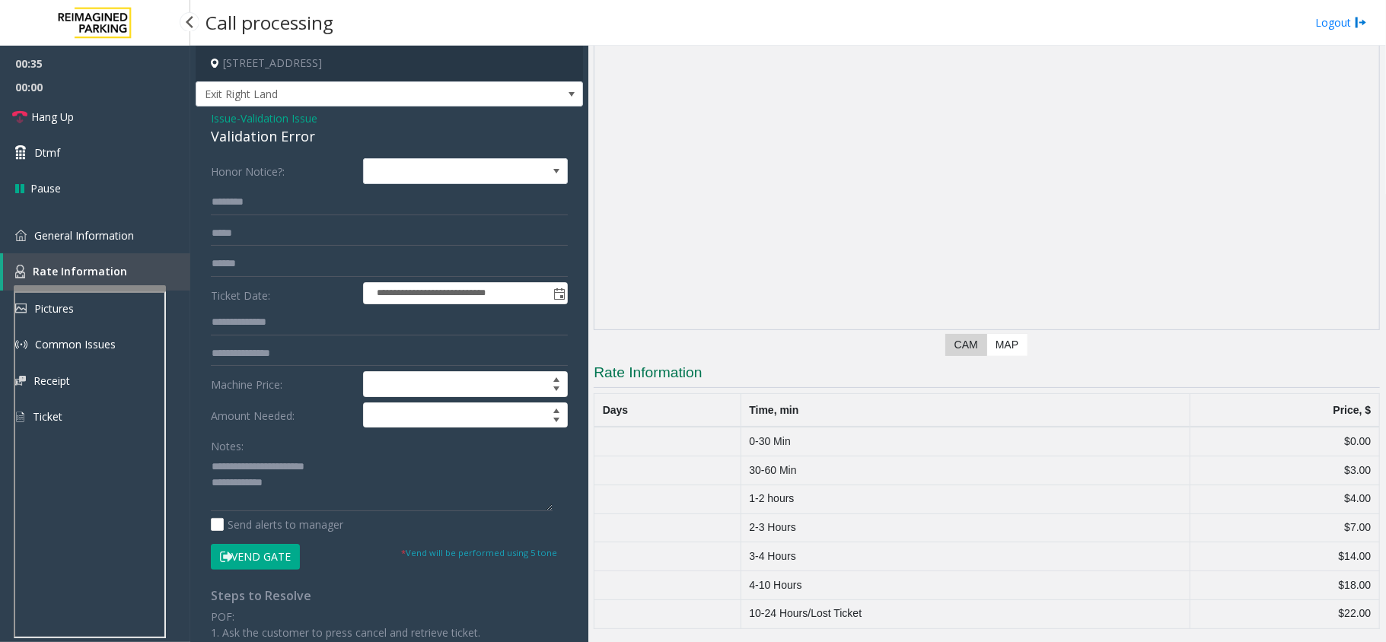
scroll to position [97, 0]
drag, startPoint x: 1353, startPoint y: 435, endPoint x: 1242, endPoint y: 448, distance: 111.9
click at [1242, 448] on td "$0.00" at bounding box center [1283, 441] width 189 height 29
drag, startPoint x: 1353, startPoint y: 613, endPoint x: 1318, endPoint y: 618, distance: 35.4
click at [1318, 618] on td "$22.00" at bounding box center [1283, 614] width 189 height 29
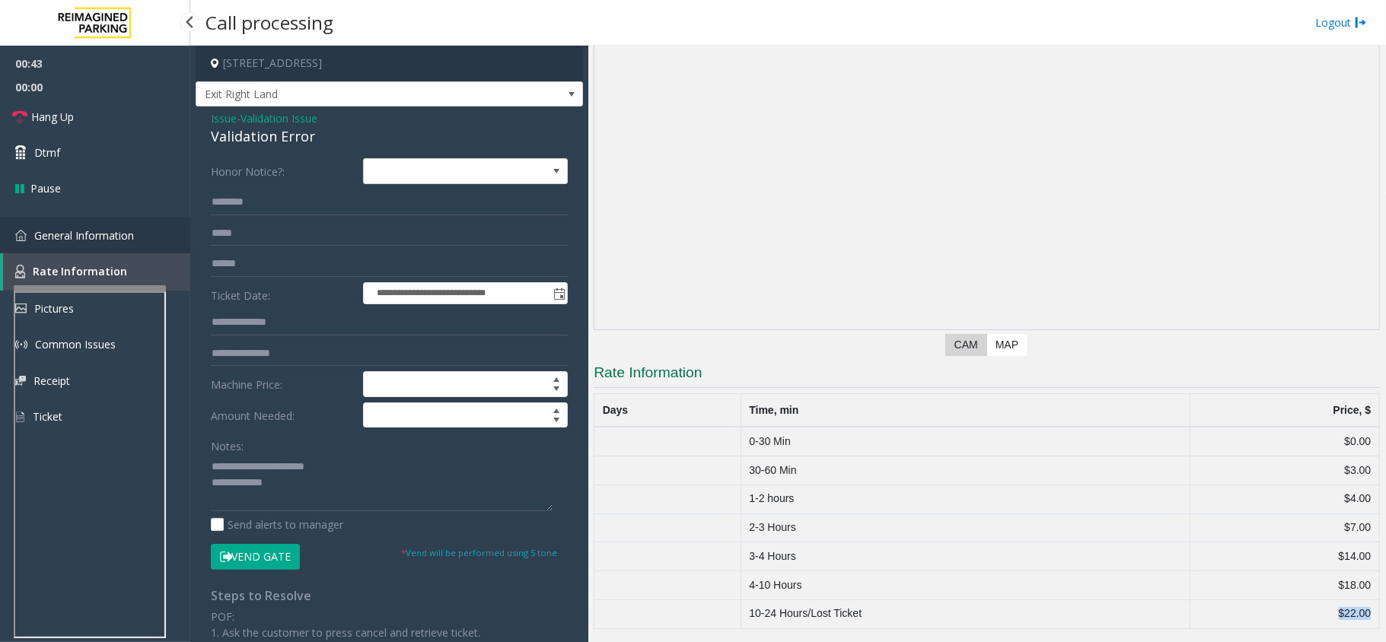
click at [107, 236] on span "General Information" at bounding box center [84, 235] width 100 height 14
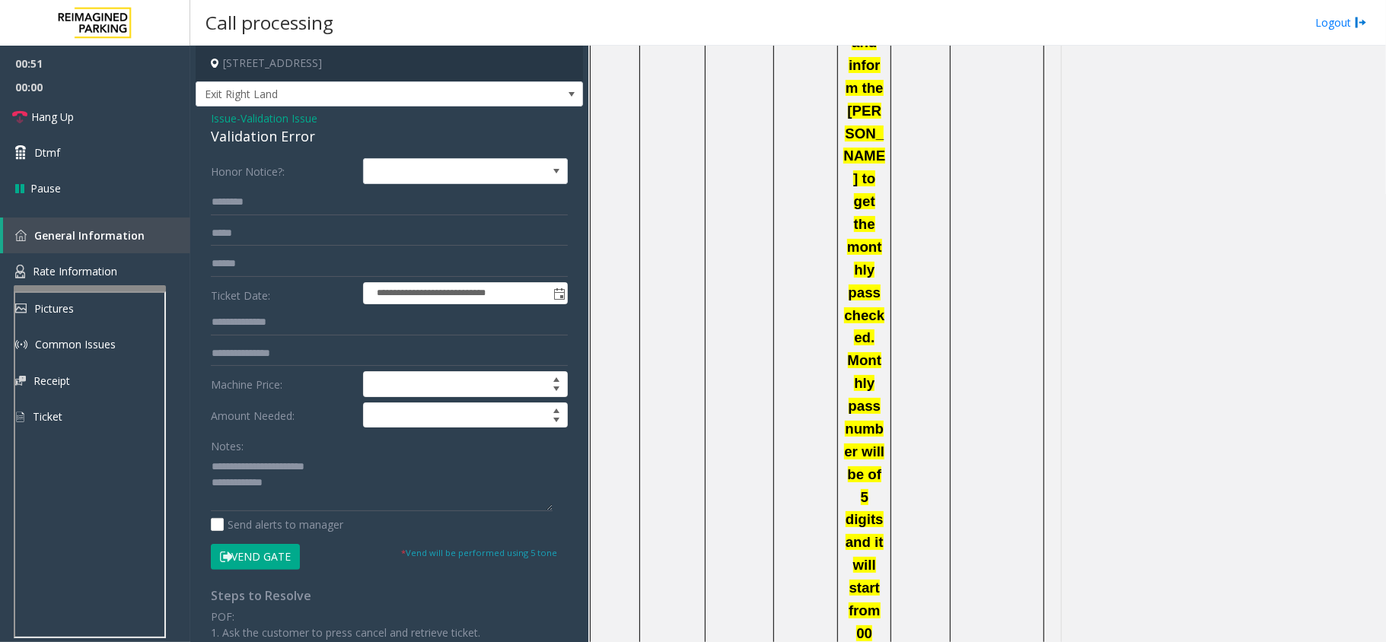
scroll to position [2339, 0]
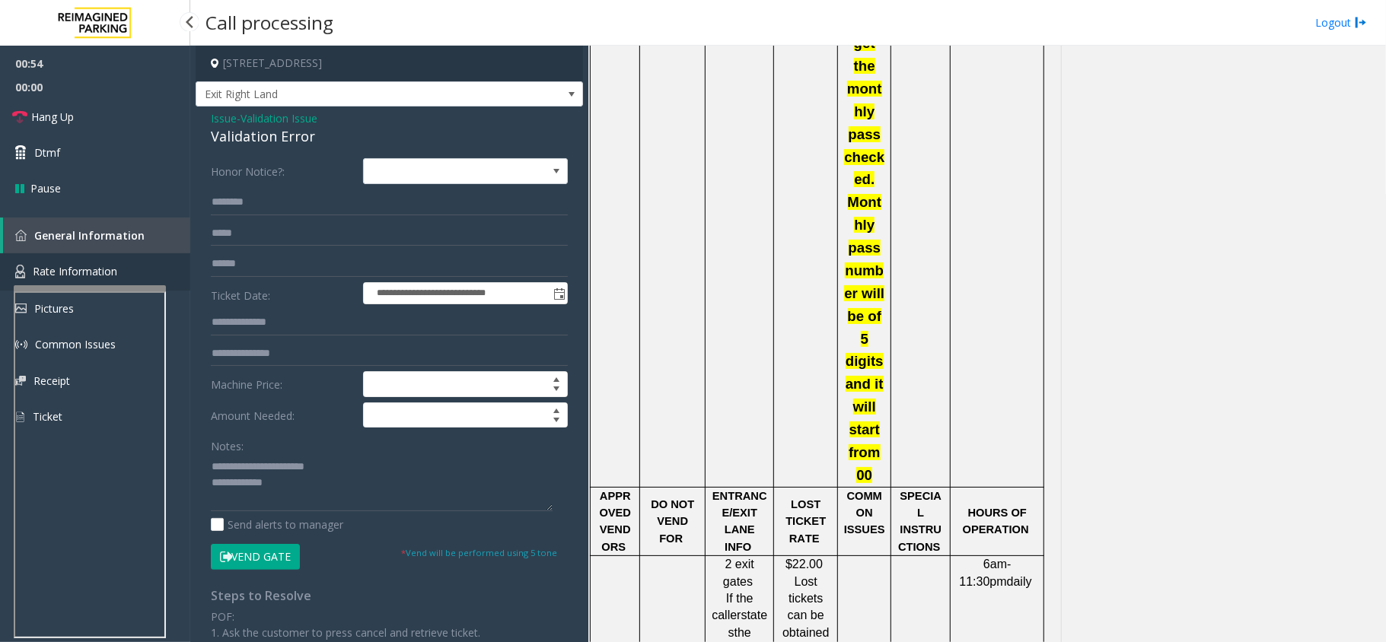
drag, startPoint x: 91, startPoint y: 275, endPoint x: 99, endPoint y: 272, distance: 7.9
click at [91, 275] on span "Rate Information" at bounding box center [75, 271] width 84 height 14
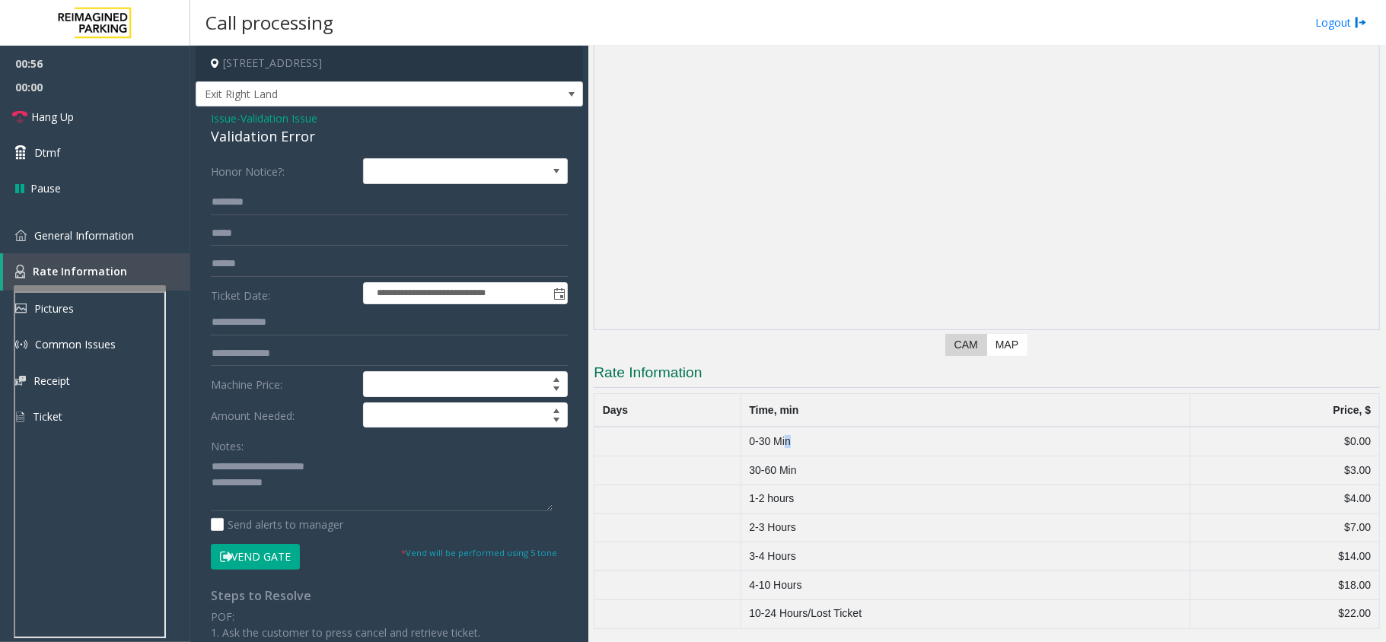
drag, startPoint x: 784, startPoint y: 429, endPoint x: 756, endPoint y: 429, distance: 28.2
click at [1000, 440] on td "0-30 Min" at bounding box center [964, 441] width 449 height 29
click at [217, 120] on span "Issue" at bounding box center [224, 118] width 26 height 16
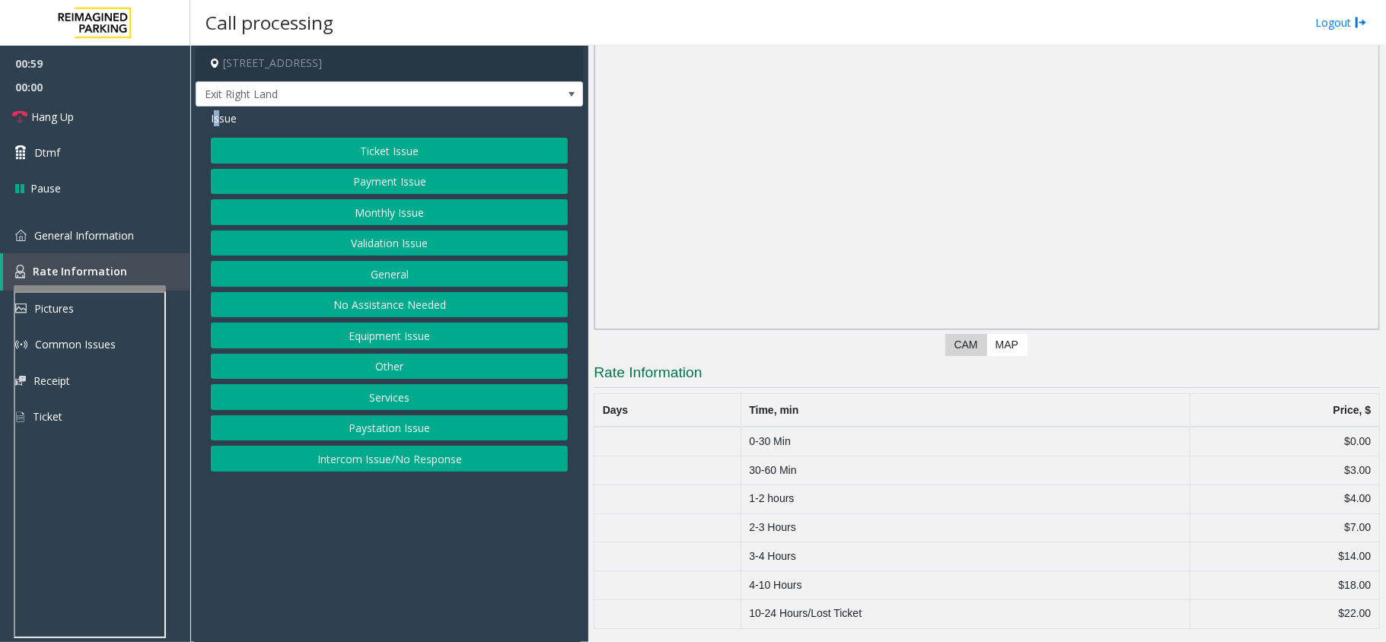
click at [393, 159] on button "Ticket Issue" at bounding box center [389, 151] width 357 height 26
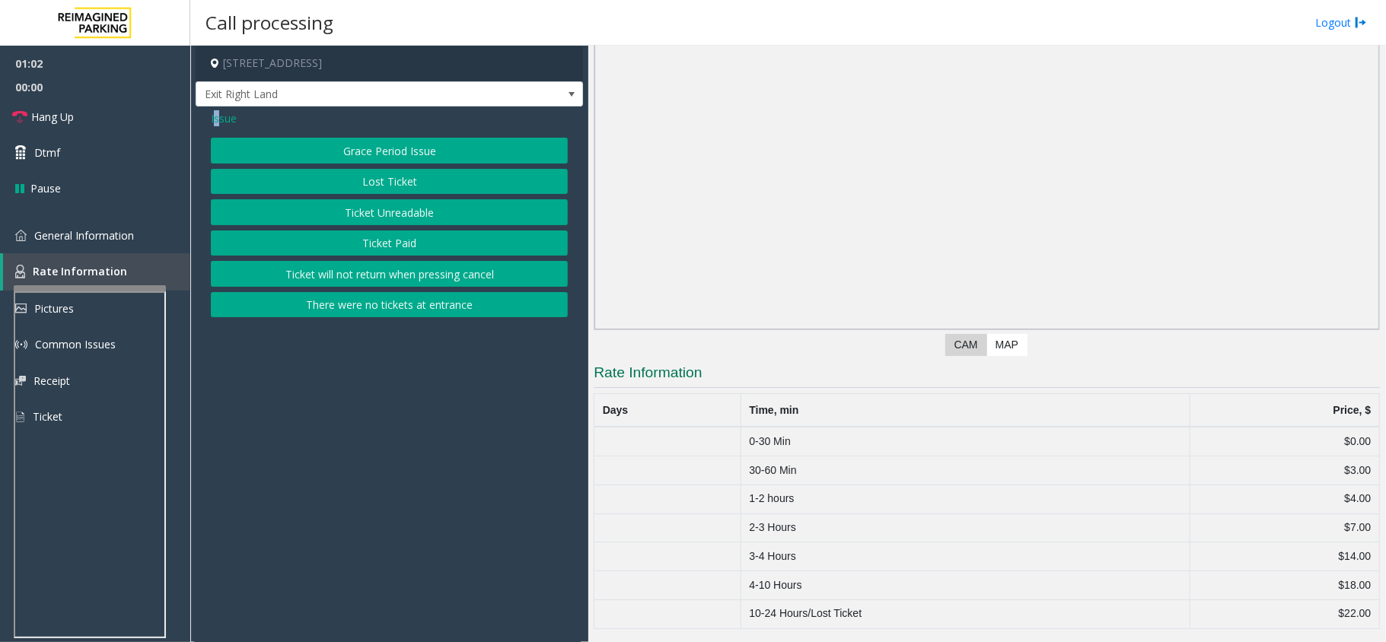
click at [356, 152] on button "Grace Period Issue" at bounding box center [389, 151] width 357 height 26
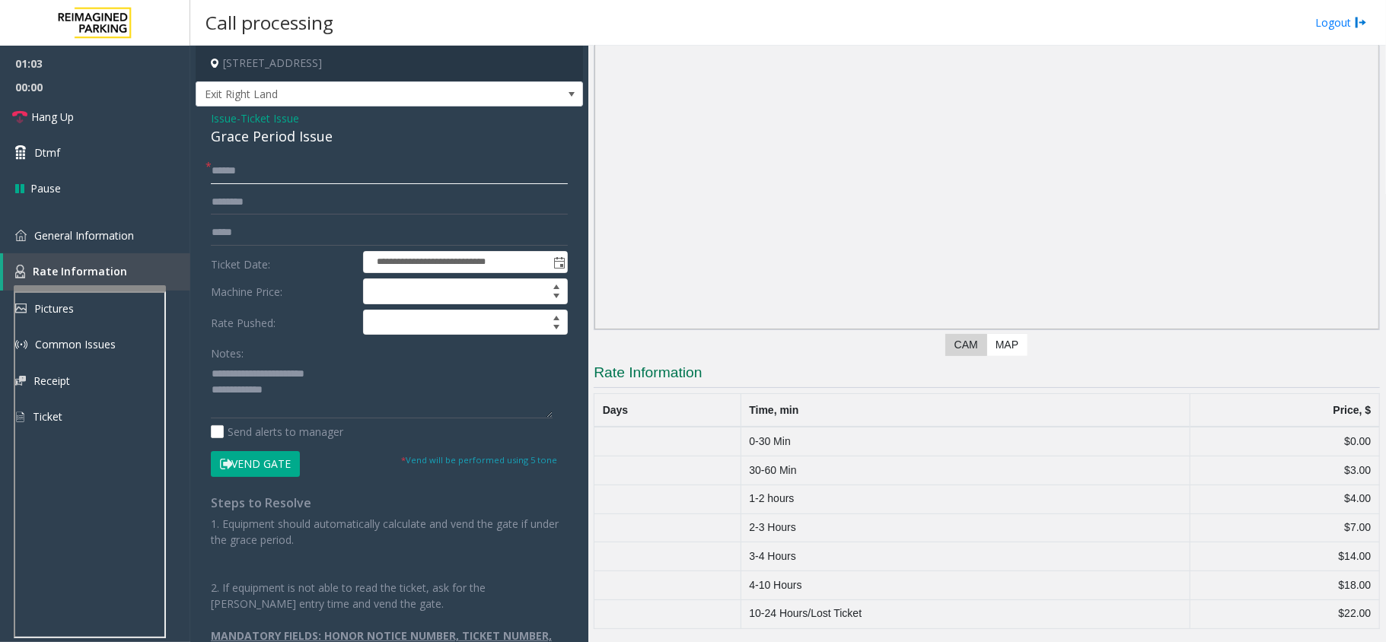
click at [288, 170] on input "text" at bounding box center [389, 171] width 357 height 26
click at [298, 147] on div "Grace Period Issue" at bounding box center [389, 136] width 357 height 21
click at [297, 148] on div "**********" at bounding box center [389, 391] width 387 height 568
click at [292, 129] on div "Grace Period Issue" at bounding box center [389, 136] width 357 height 21
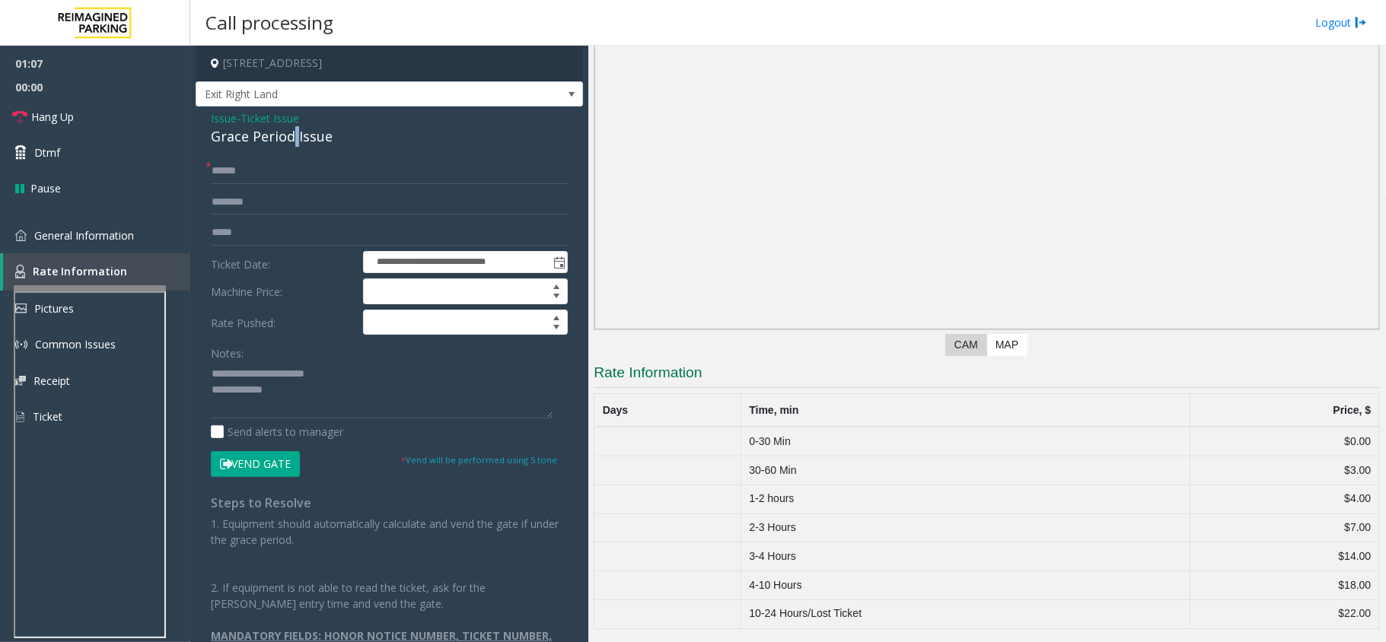
click at [292, 129] on div "Grace Period Issue" at bounding box center [389, 136] width 357 height 21
copy div "Grace Period Issue"
drag, startPoint x: 250, startPoint y: 371, endPoint x: 355, endPoint y: 365, distance: 105.2
click at [355, 365] on textarea at bounding box center [382, 389] width 342 height 57
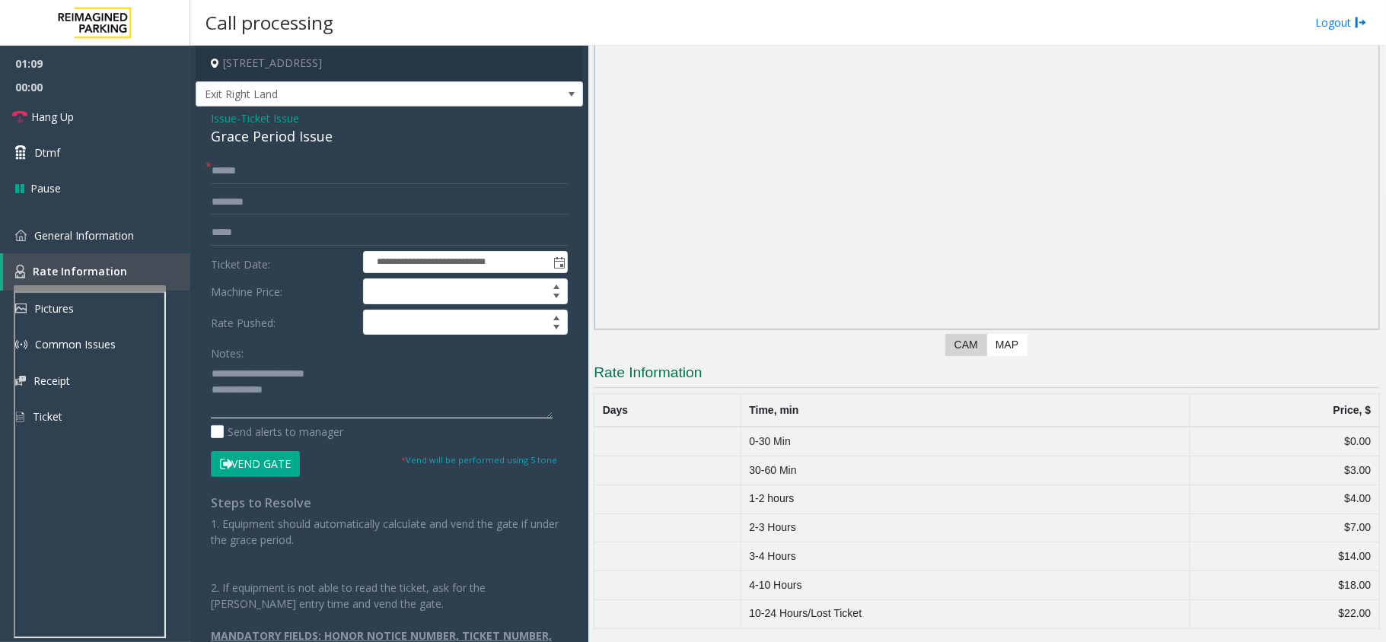
paste textarea "**"
click at [342, 399] on textarea at bounding box center [382, 389] width 342 height 57
type textarea "**********"
click at [268, 177] on input "text" at bounding box center [389, 171] width 357 height 26
drag, startPoint x: 281, startPoint y: 209, endPoint x: 298, endPoint y: 218, distance: 19.7
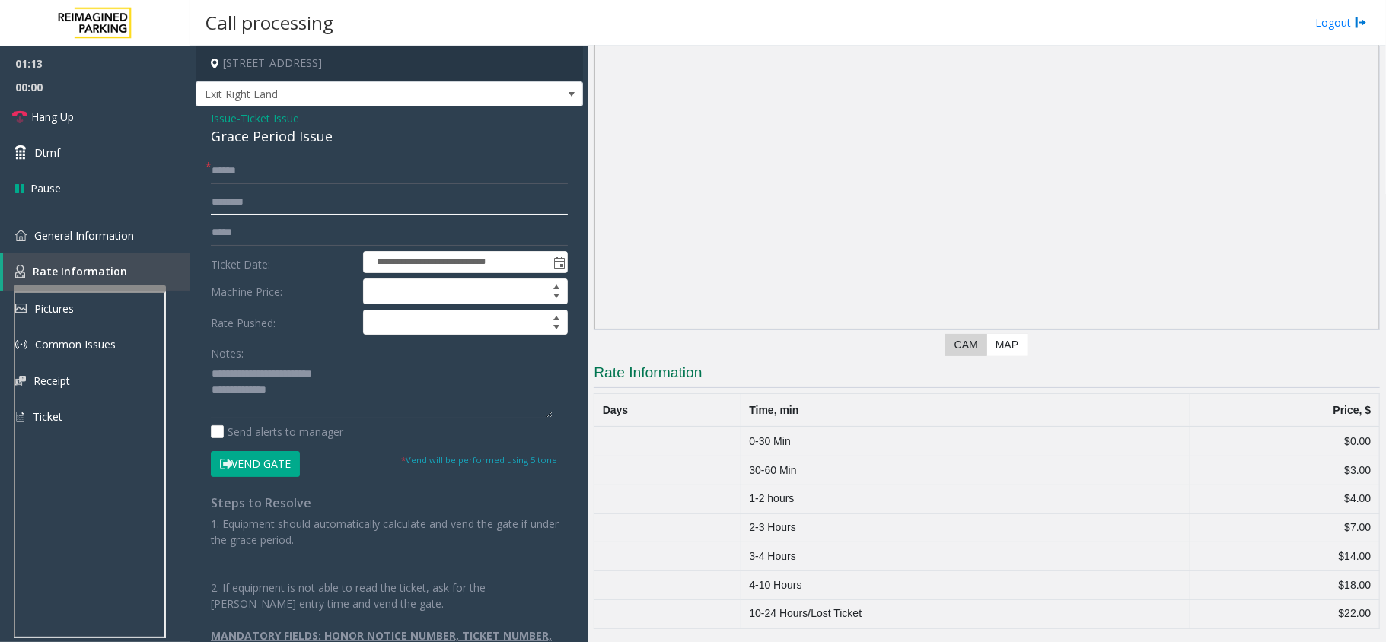
click at [296, 217] on form "**********" at bounding box center [389, 317] width 357 height 318
drag, startPoint x: 229, startPoint y: 155, endPoint x: 251, endPoint y: 189, distance: 40.7
click at [233, 155] on div "**********" at bounding box center [389, 391] width 387 height 568
click at [251, 190] on input "text" at bounding box center [389, 202] width 357 height 26
click at [266, 168] on input "text" at bounding box center [389, 171] width 357 height 26
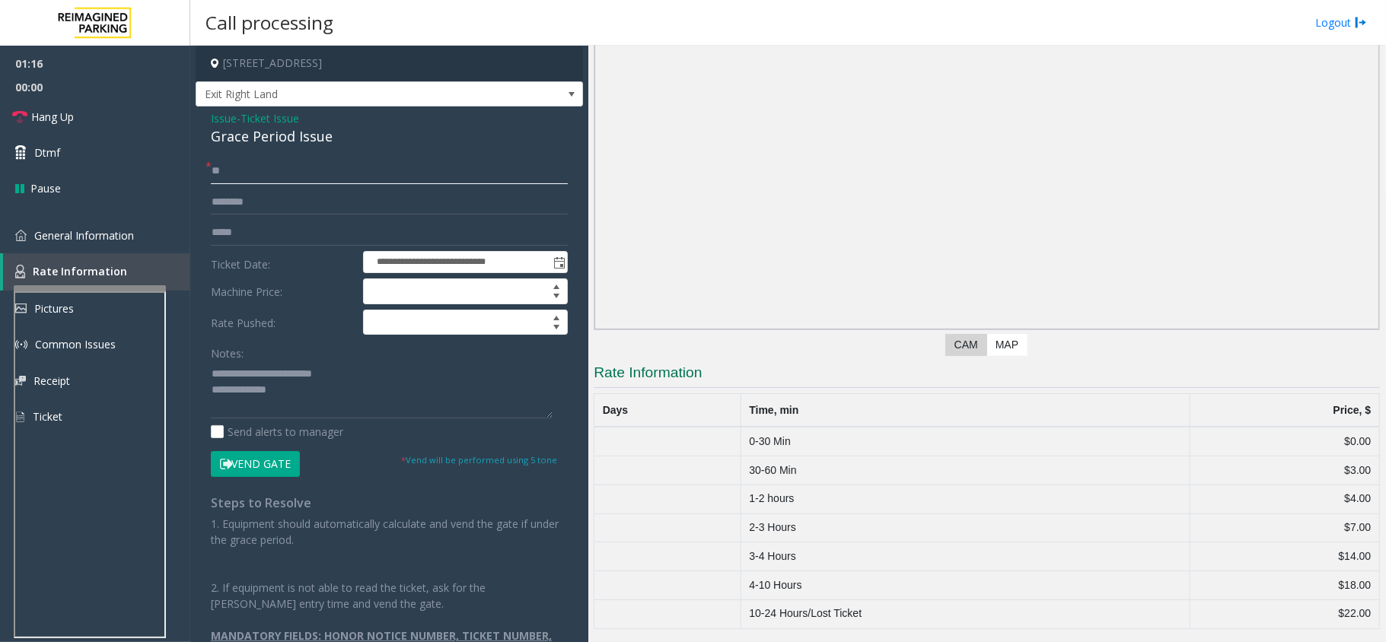
type input "**"
click at [257, 217] on form "**********" at bounding box center [389, 317] width 357 height 318
click at [266, 195] on input "text" at bounding box center [389, 202] width 357 height 26
click at [218, 205] on input "****" at bounding box center [389, 202] width 357 height 26
type input "*****"
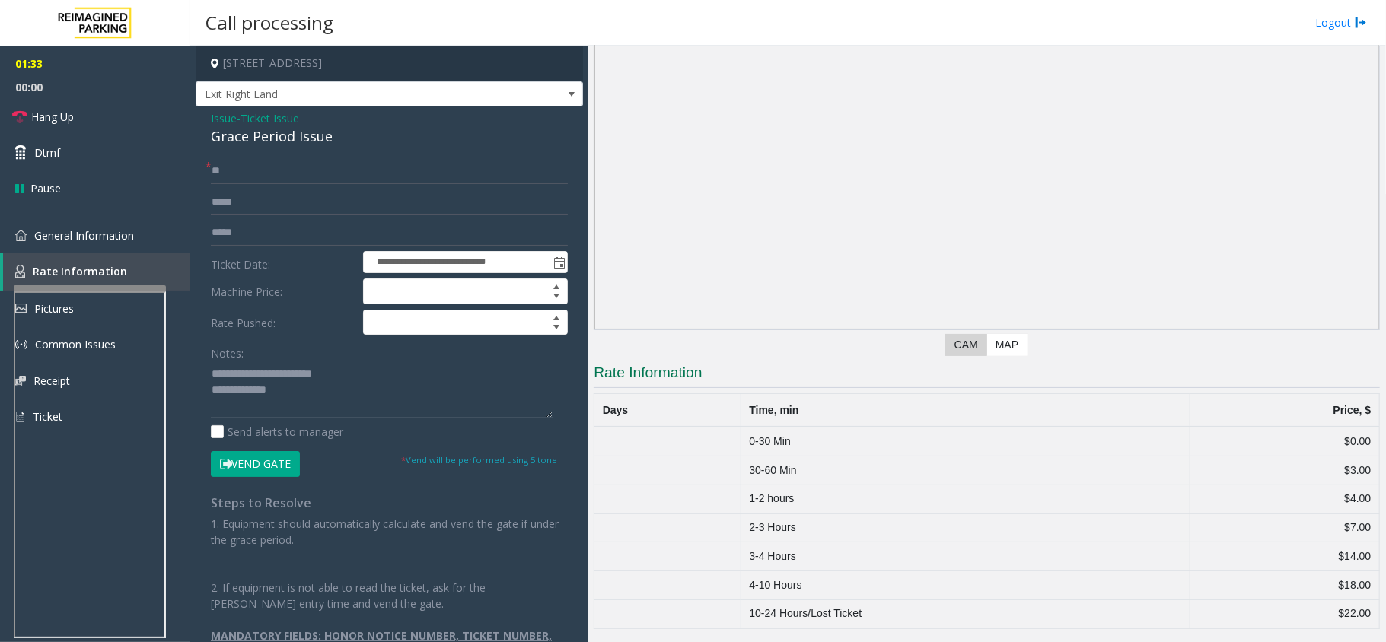
click at [360, 403] on textarea at bounding box center [382, 389] width 342 height 57
click at [224, 463] on icon at bounding box center [226, 464] width 12 height 11
click at [297, 393] on textarea at bounding box center [382, 389] width 342 height 57
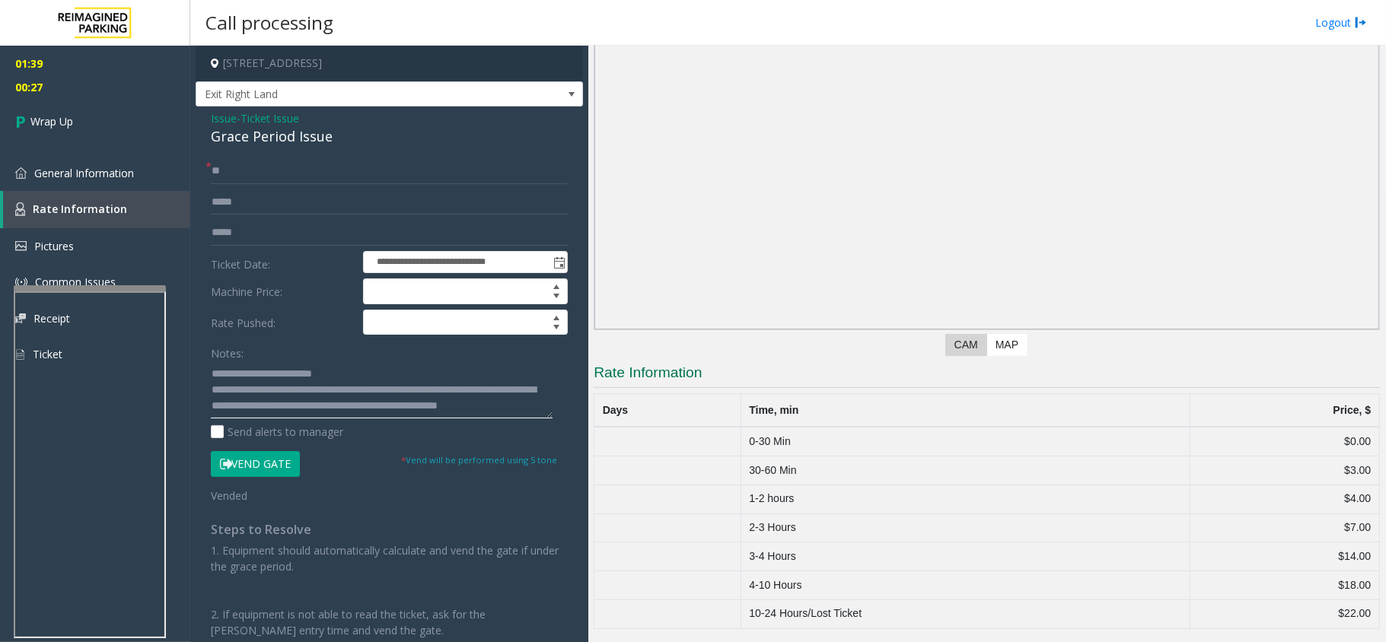
scroll to position [0, 0]
type textarea "**********"
click at [119, 123] on link "Wrap Up" at bounding box center [95, 121] width 190 height 45
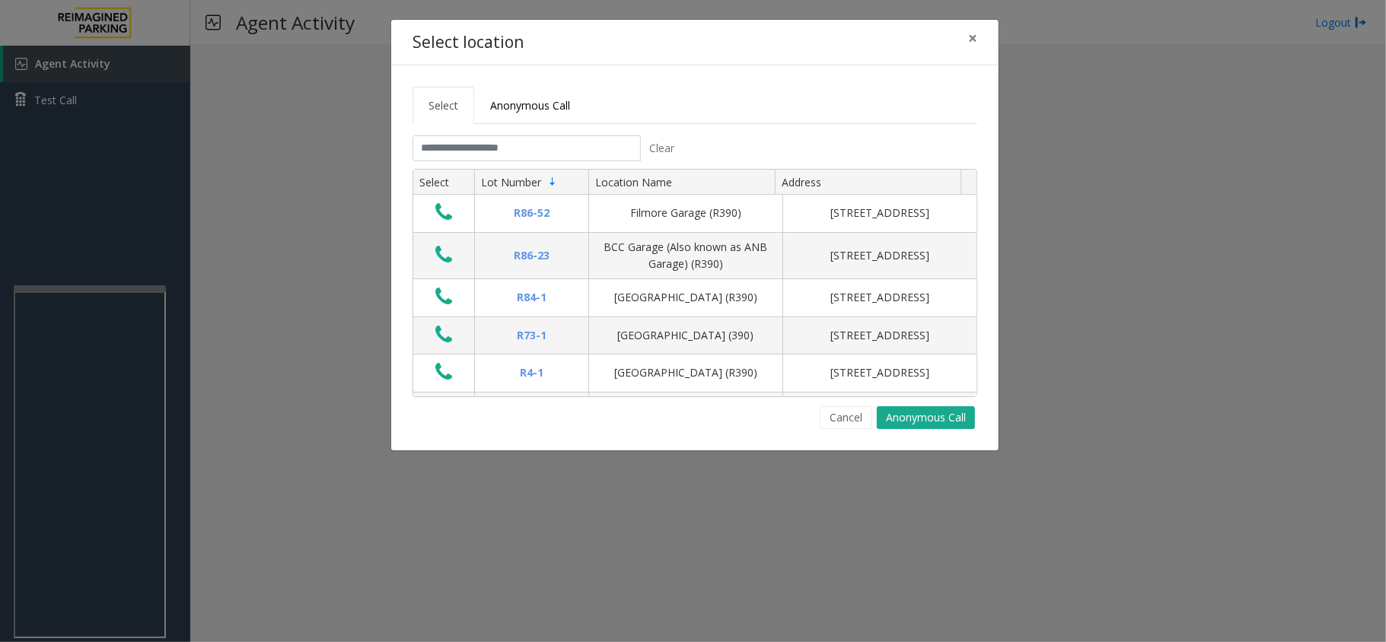
click at [527, 135] on tabset "Select Anonymous Call Clear Select Lot Number Location Name Address R86-52 Film…" at bounding box center [694, 258] width 565 height 342
click at [521, 139] on input "text" at bounding box center [526, 148] width 228 height 26
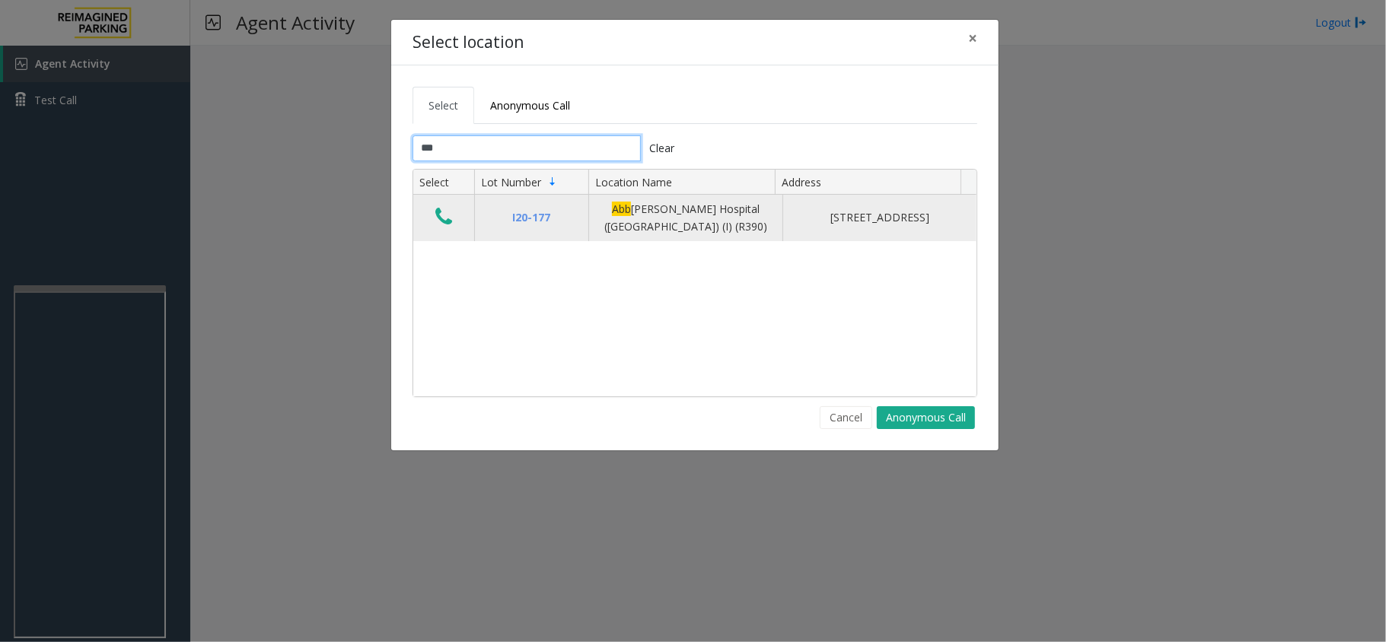
type input "***"
drag, startPoint x: 446, startPoint y: 224, endPoint x: 437, endPoint y: 229, distance: 10.6
click at [446, 224] on icon "Data table" at bounding box center [443, 216] width 17 height 21
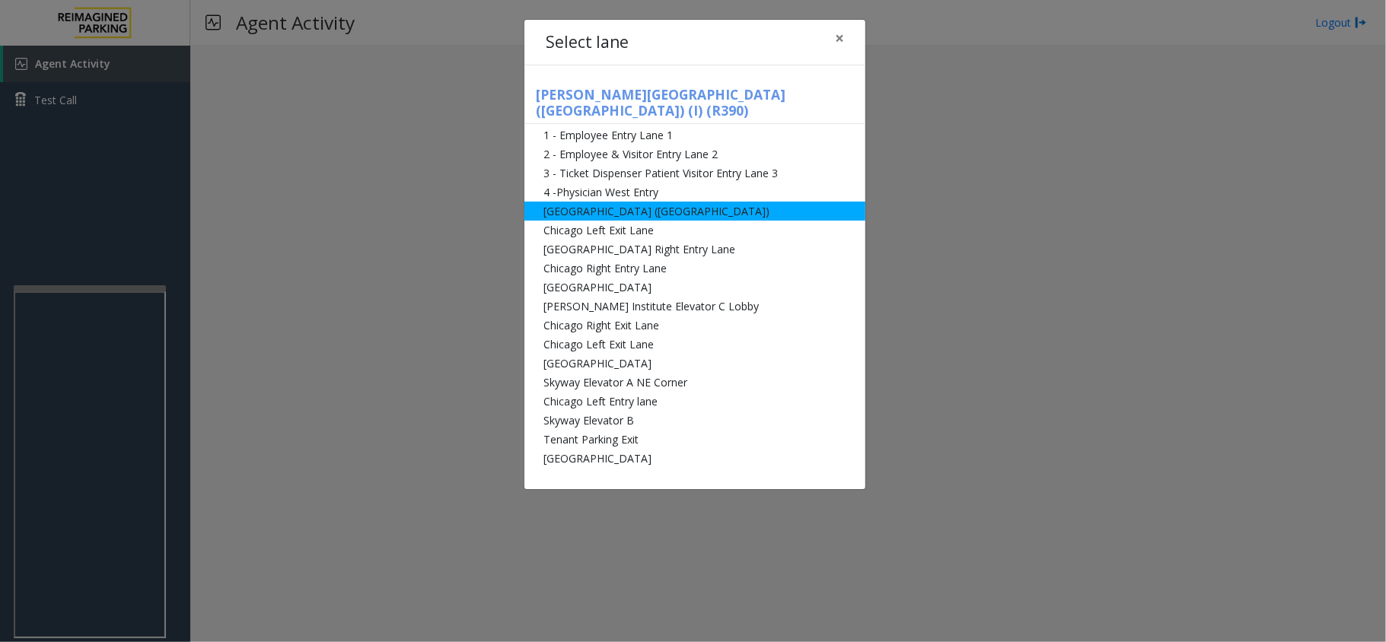
click at [658, 202] on li "[GEOGRAPHIC_DATA] ([GEOGRAPHIC_DATA])" at bounding box center [694, 211] width 341 height 19
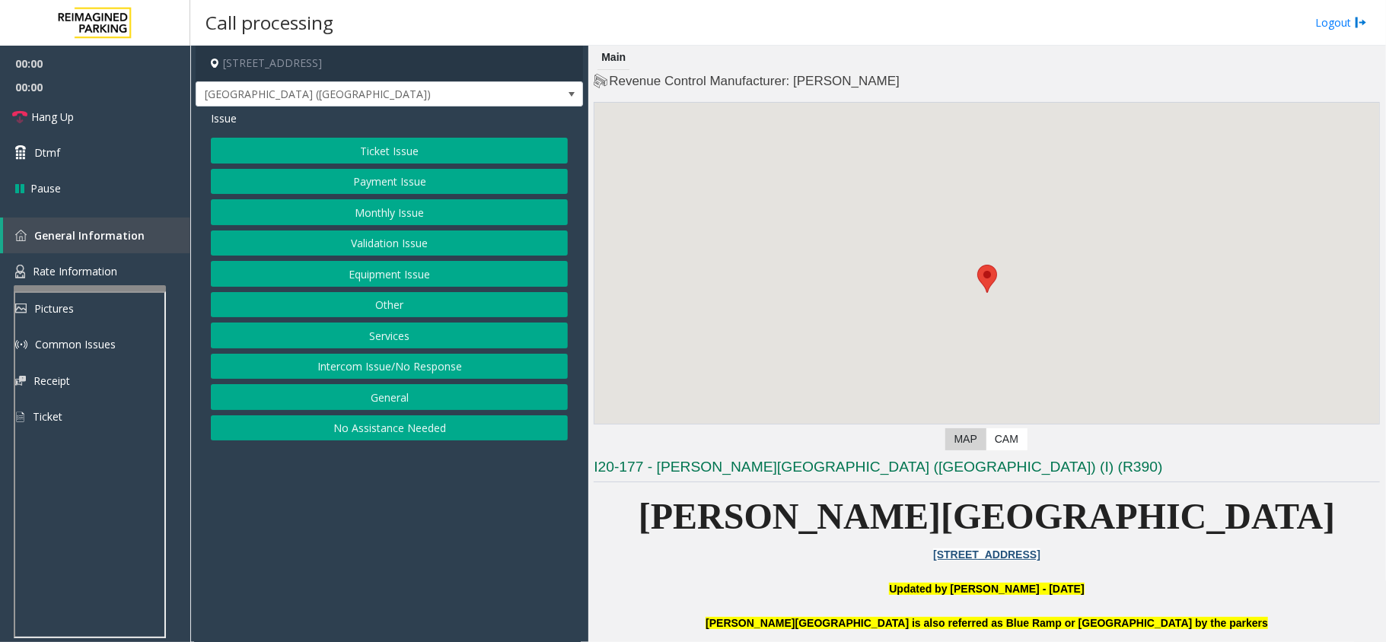
click at [766, 569] on p at bounding box center [987, 572] width 786 height 17
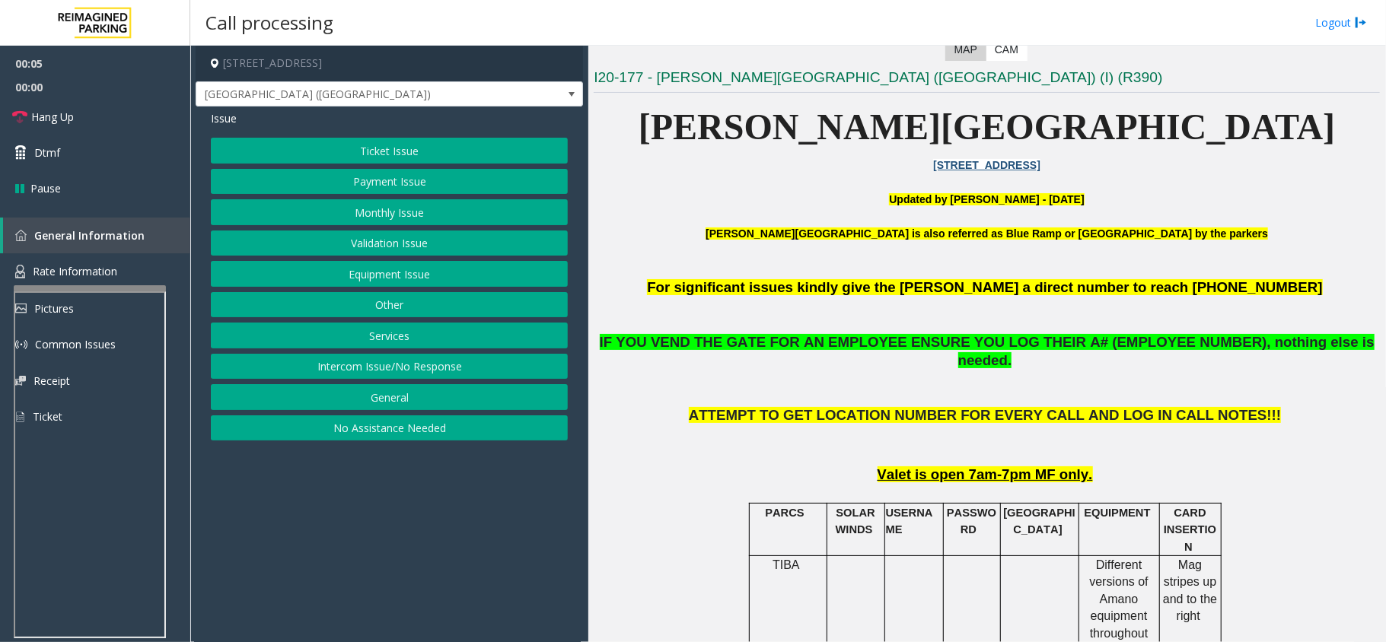
scroll to position [406, 0]
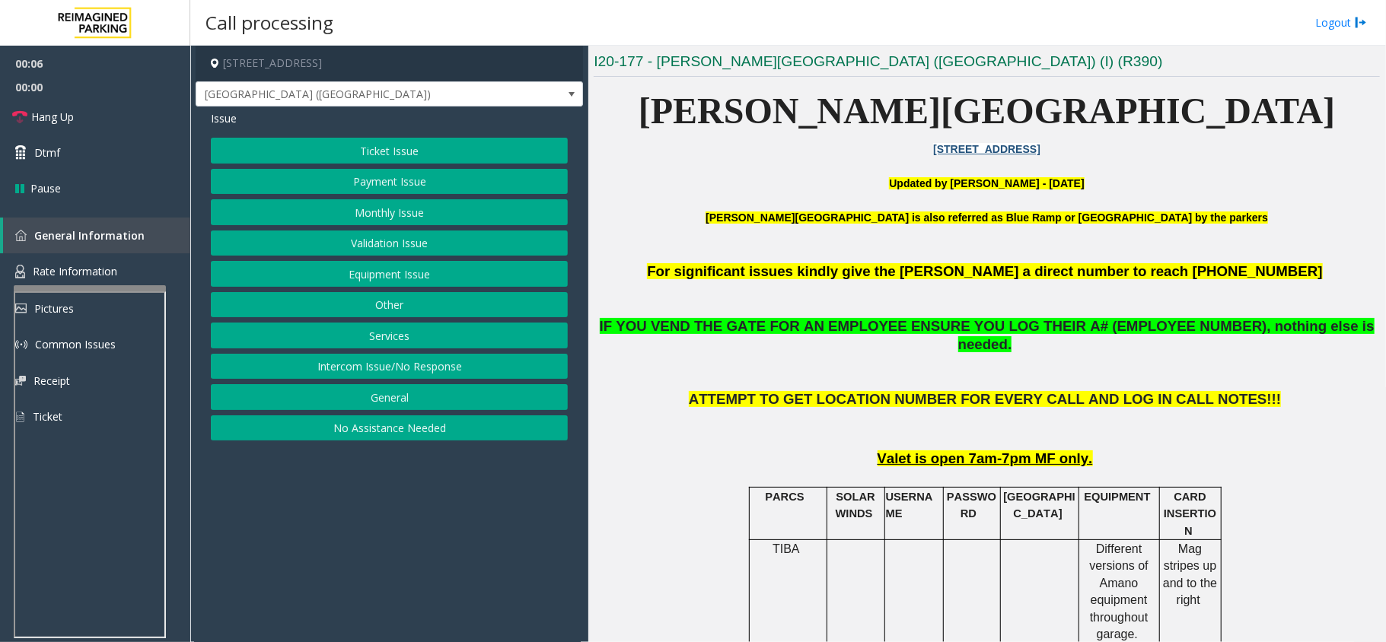
click at [422, 147] on button "Ticket Issue" at bounding box center [389, 151] width 357 height 26
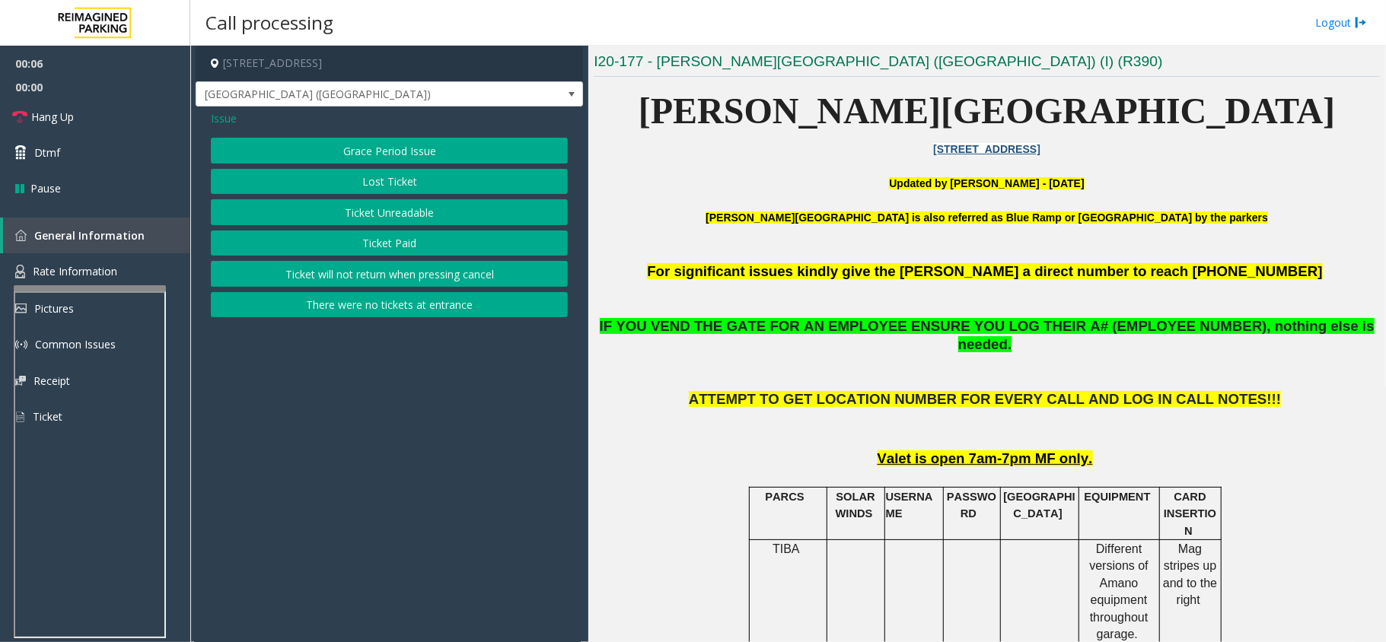
click at [390, 212] on button "Ticket Unreadable" at bounding box center [389, 212] width 357 height 26
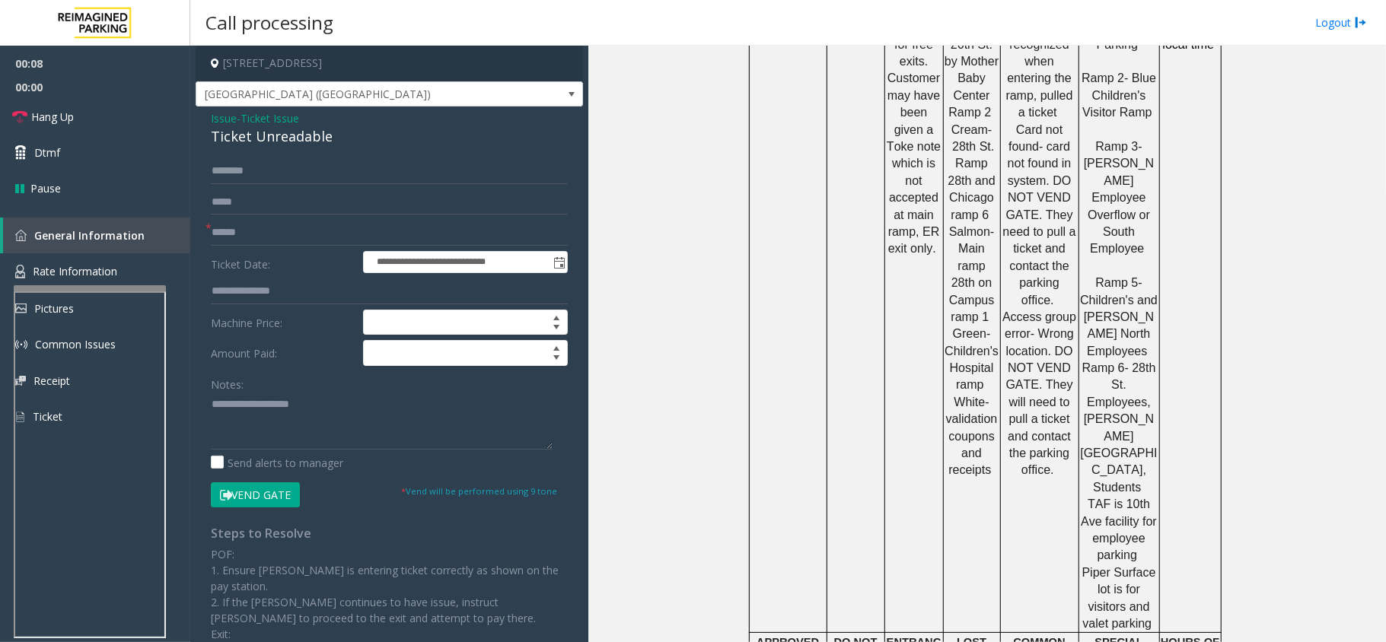
scroll to position [1218, 0]
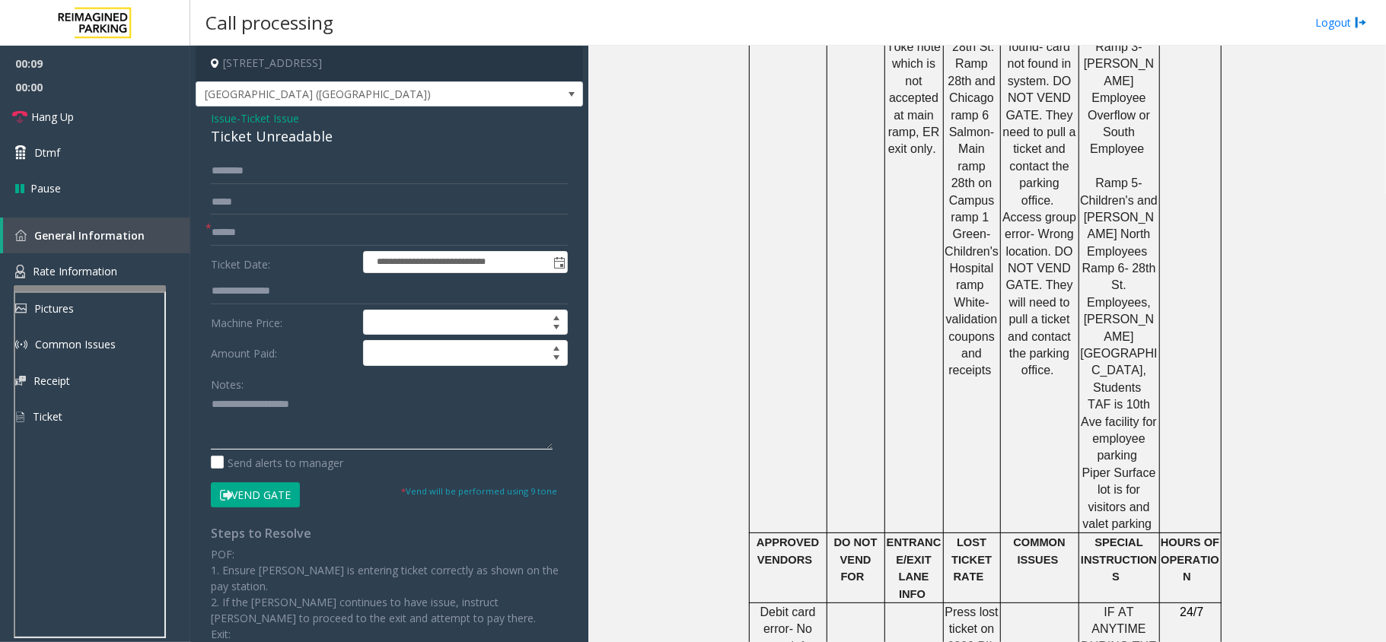
click at [371, 421] on textarea at bounding box center [382, 421] width 342 height 57
paste textarea "**********"
click at [285, 144] on div "Ticket Unreadable" at bounding box center [389, 136] width 357 height 21
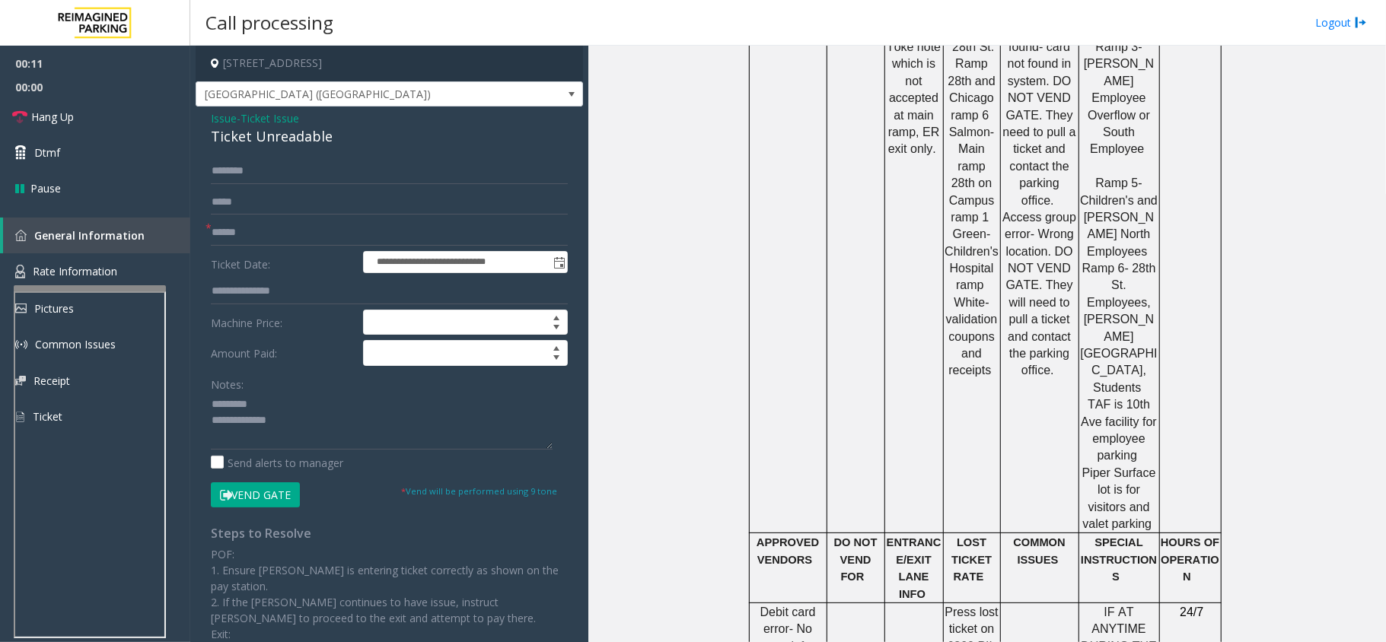
click at [257, 390] on div "Notes:" at bounding box center [389, 410] width 357 height 78
click at [268, 406] on textarea at bounding box center [382, 421] width 342 height 57
paste textarea "**********"
type textarea "**********"
click at [277, 227] on input "text" at bounding box center [389, 233] width 357 height 26
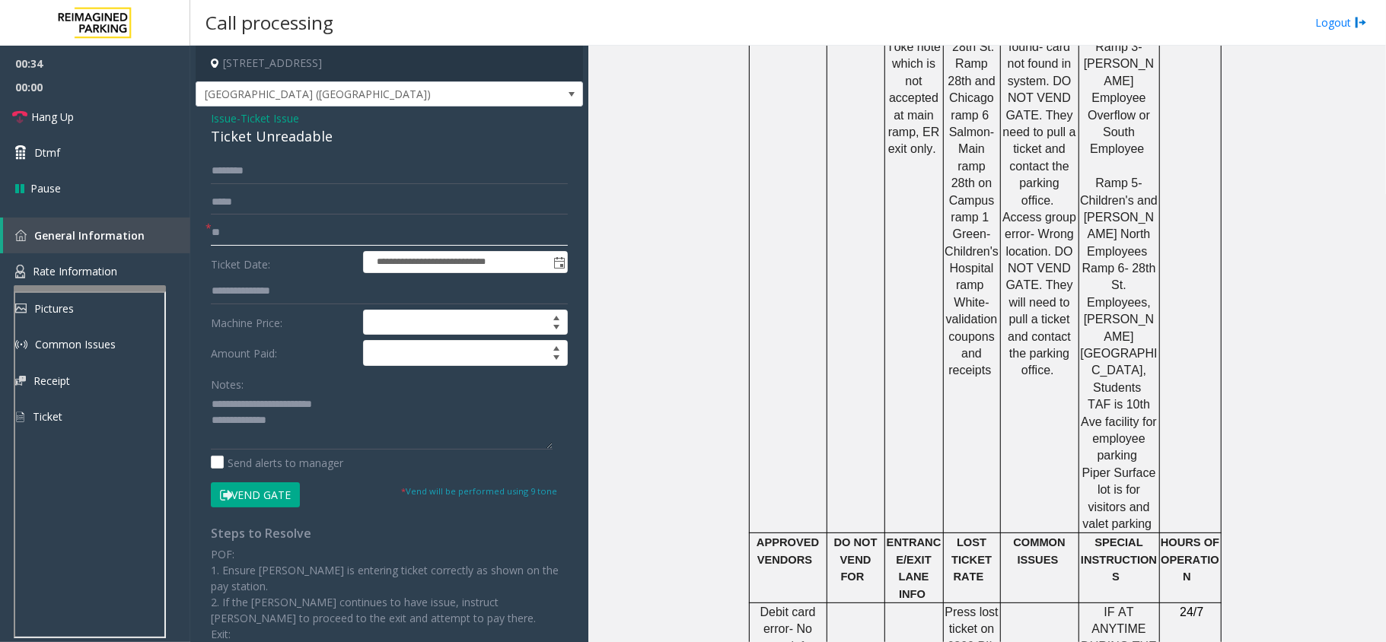
type input "*"
click at [353, 423] on textarea at bounding box center [382, 421] width 342 height 57
paste textarea "**********"
type textarea "**********"
click at [271, 489] on button "Vend Gate" at bounding box center [255, 495] width 89 height 26
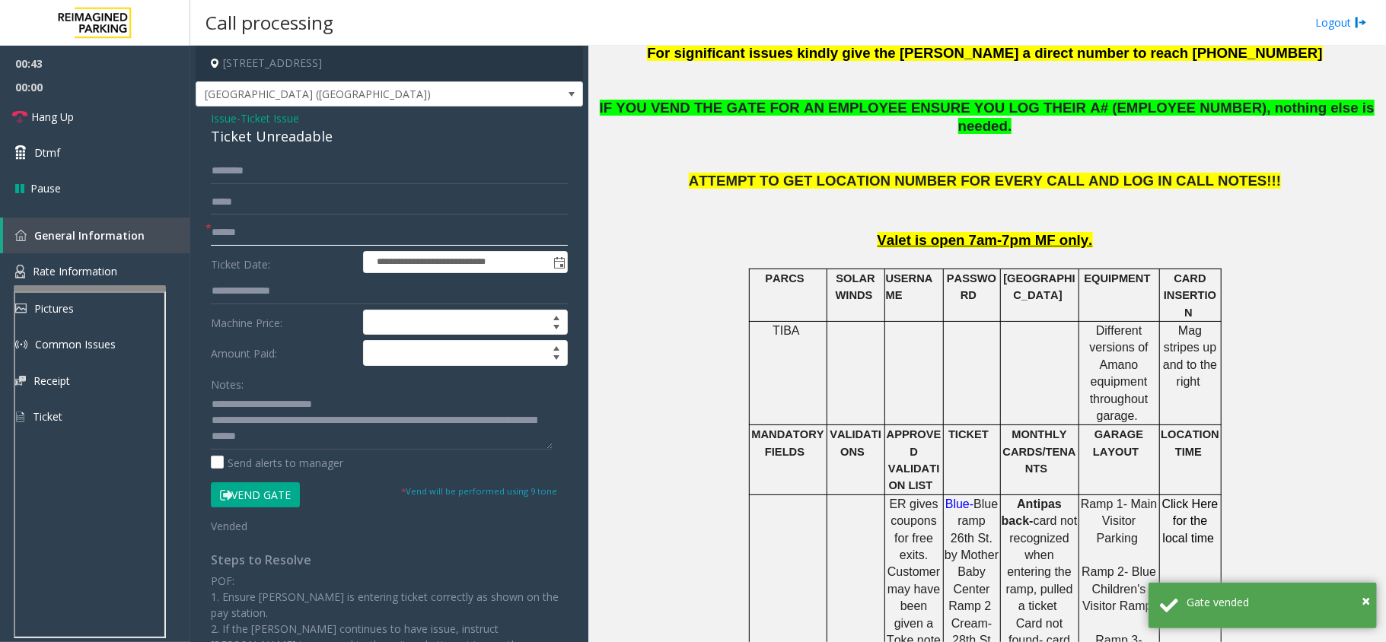
scroll to position [609, 0]
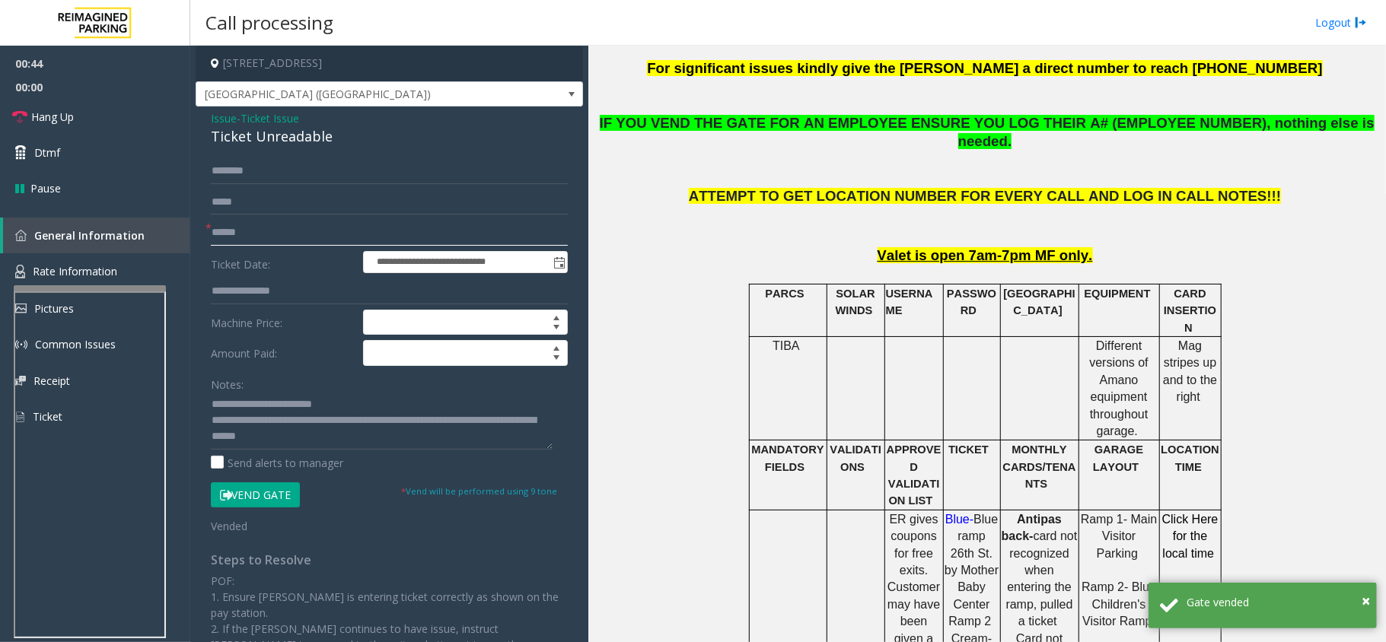
click at [251, 239] on input "text" at bounding box center [389, 233] width 357 height 26
click at [229, 113] on span "Issue" at bounding box center [224, 118] width 26 height 16
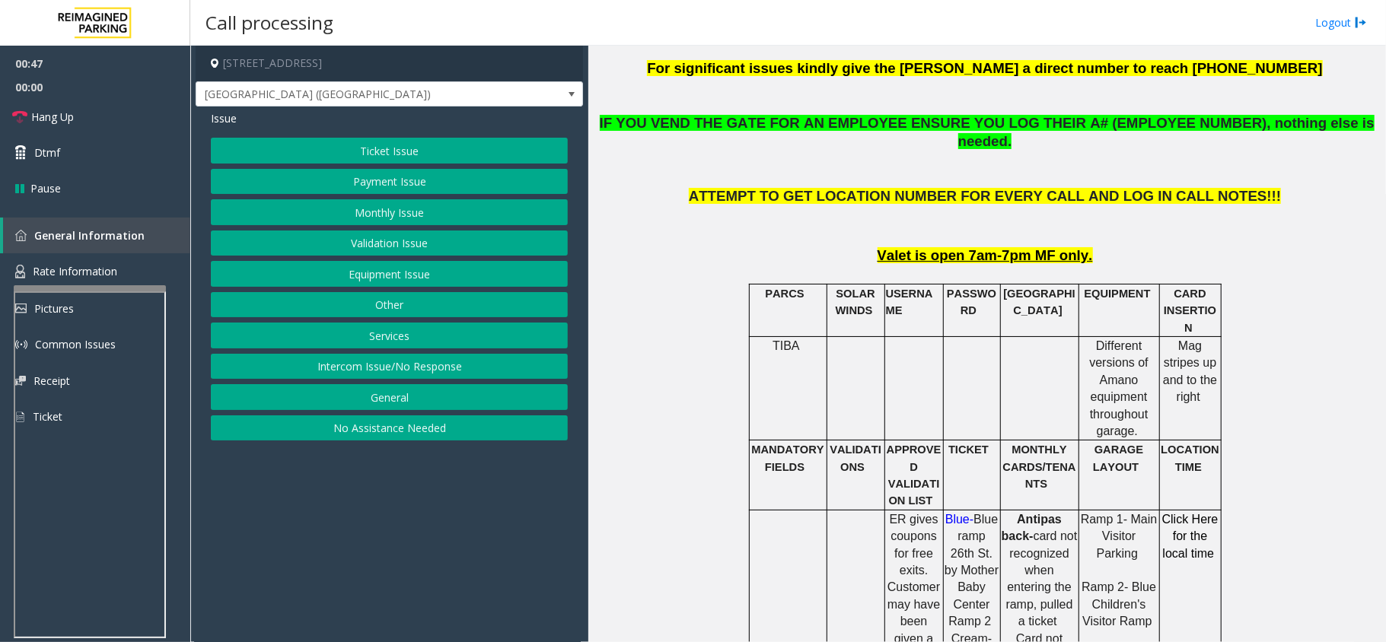
click at [355, 275] on button "Equipment Issue" at bounding box center [389, 274] width 357 height 26
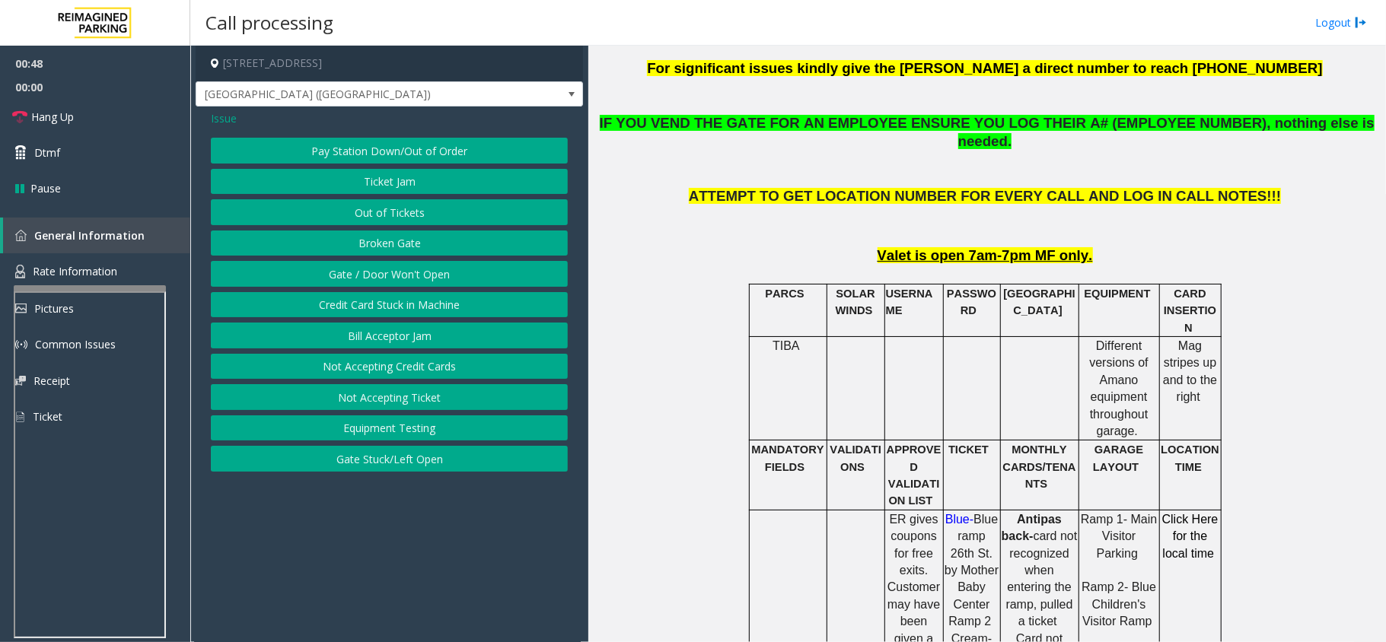
click at [409, 272] on button "Gate / Door Won't Open" at bounding box center [389, 274] width 357 height 26
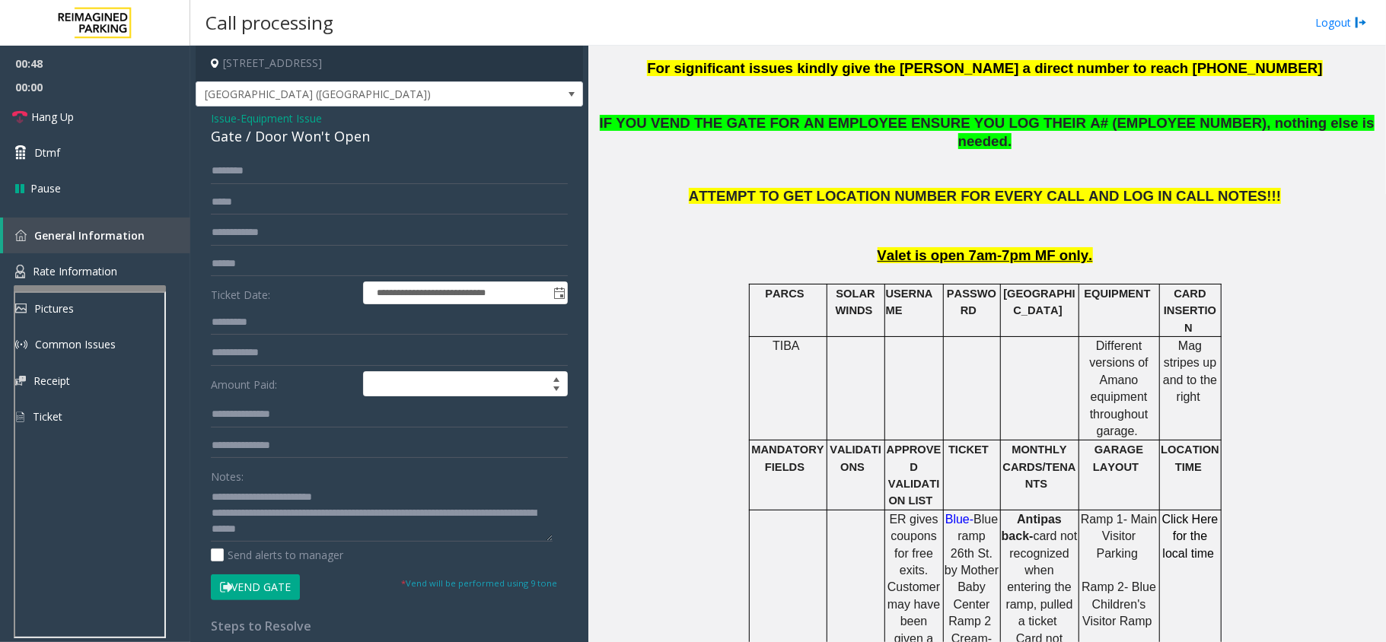
click at [297, 135] on div "Gate / Door Won't Open" at bounding box center [389, 136] width 357 height 21
drag, startPoint x: 256, startPoint y: 495, endPoint x: 403, endPoint y: 485, distance: 147.2
click at [403, 485] on div "Notes:" at bounding box center [389, 502] width 357 height 78
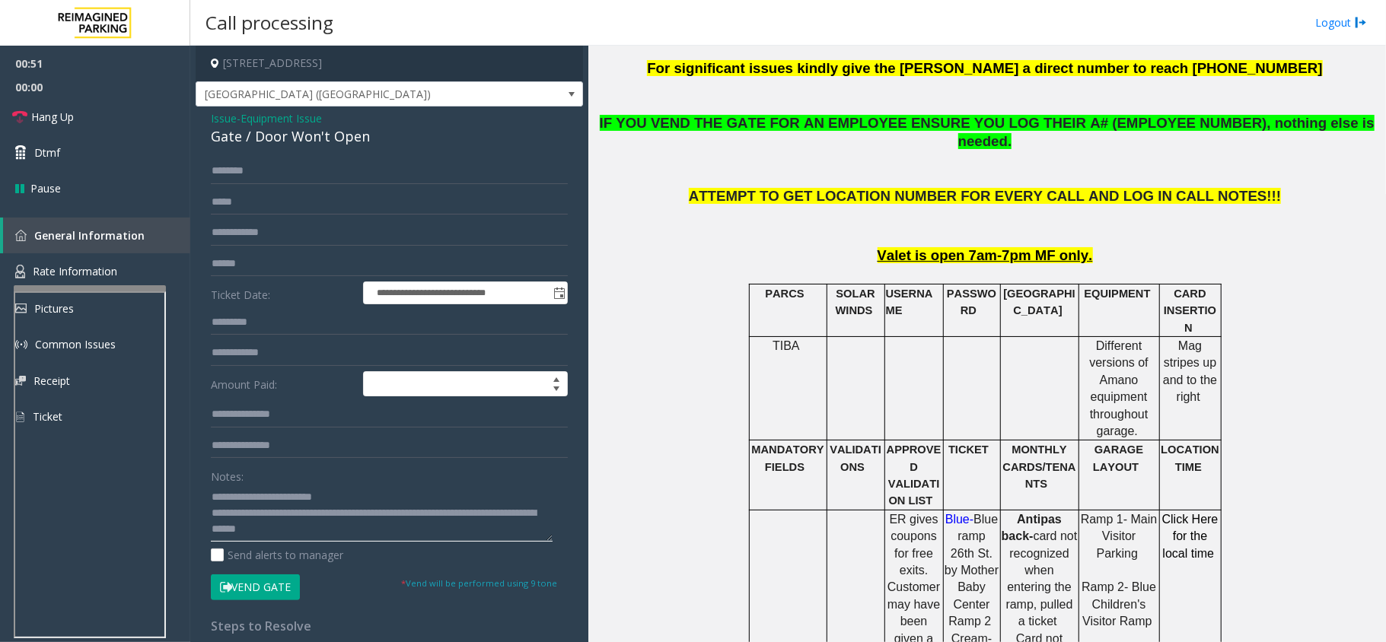
drag, startPoint x: 253, startPoint y: 495, endPoint x: 400, endPoint y: 488, distance: 146.3
click at [400, 488] on textarea at bounding box center [382, 513] width 342 height 57
paste textarea "*****"
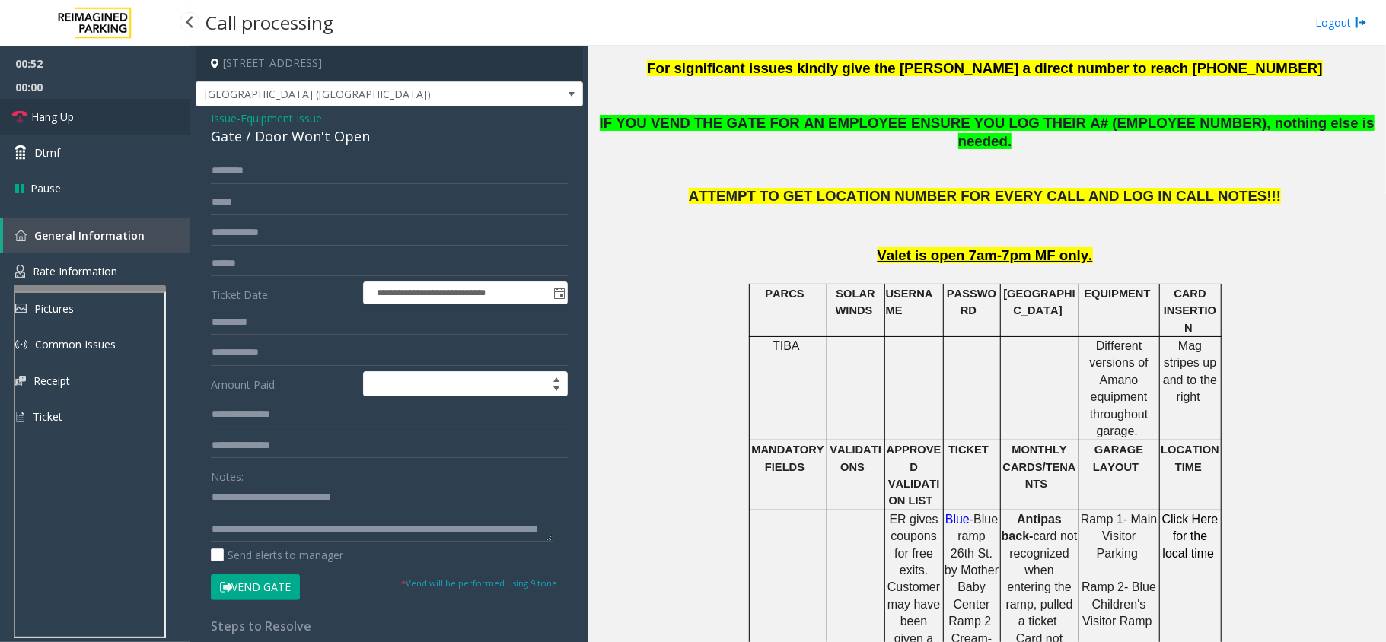
click at [74, 99] on link "Hang Up" at bounding box center [95, 117] width 190 height 36
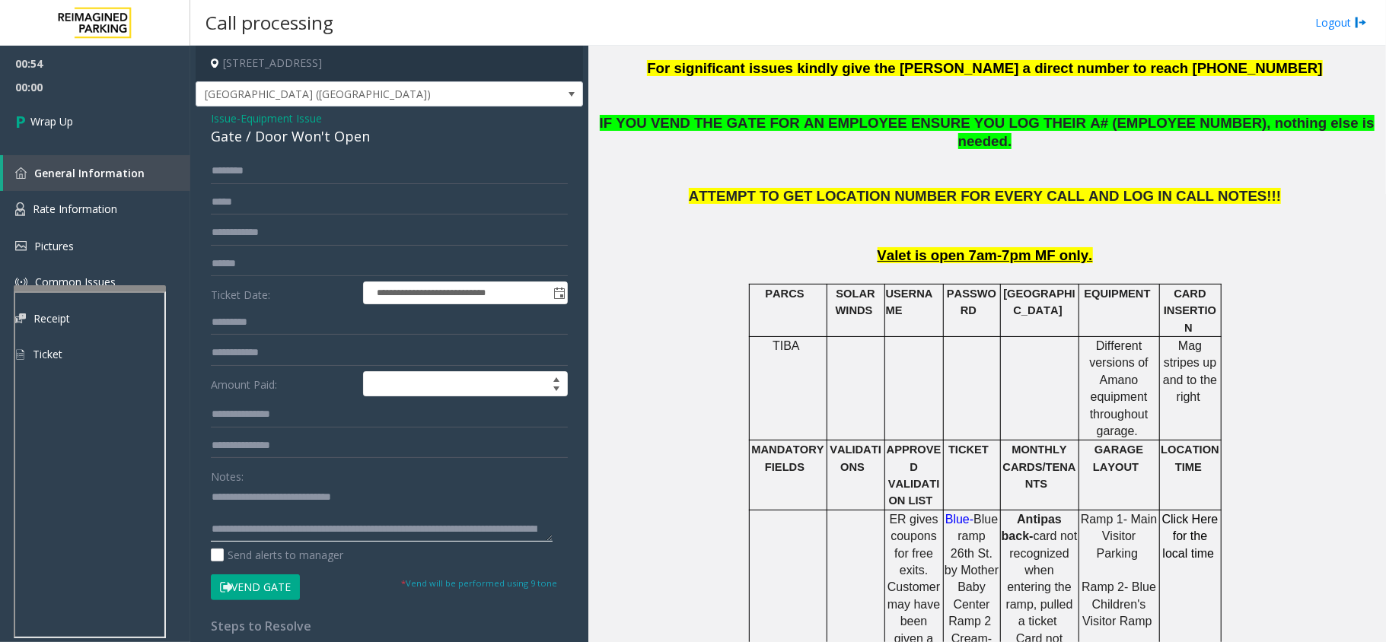
click at [285, 512] on textarea at bounding box center [382, 513] width 342 height 57
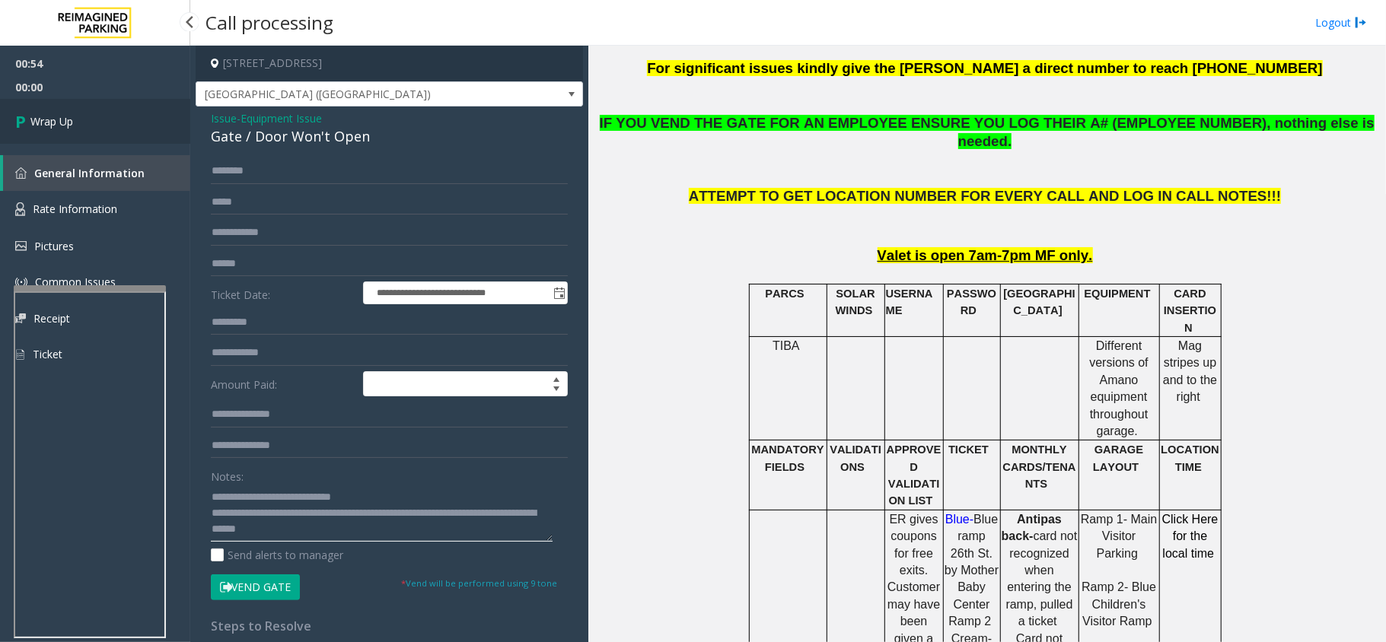
type textarea "**********"
click at [83, 126] on link "Wrap Up" at bounding box center [95, 121] width 190 height 45
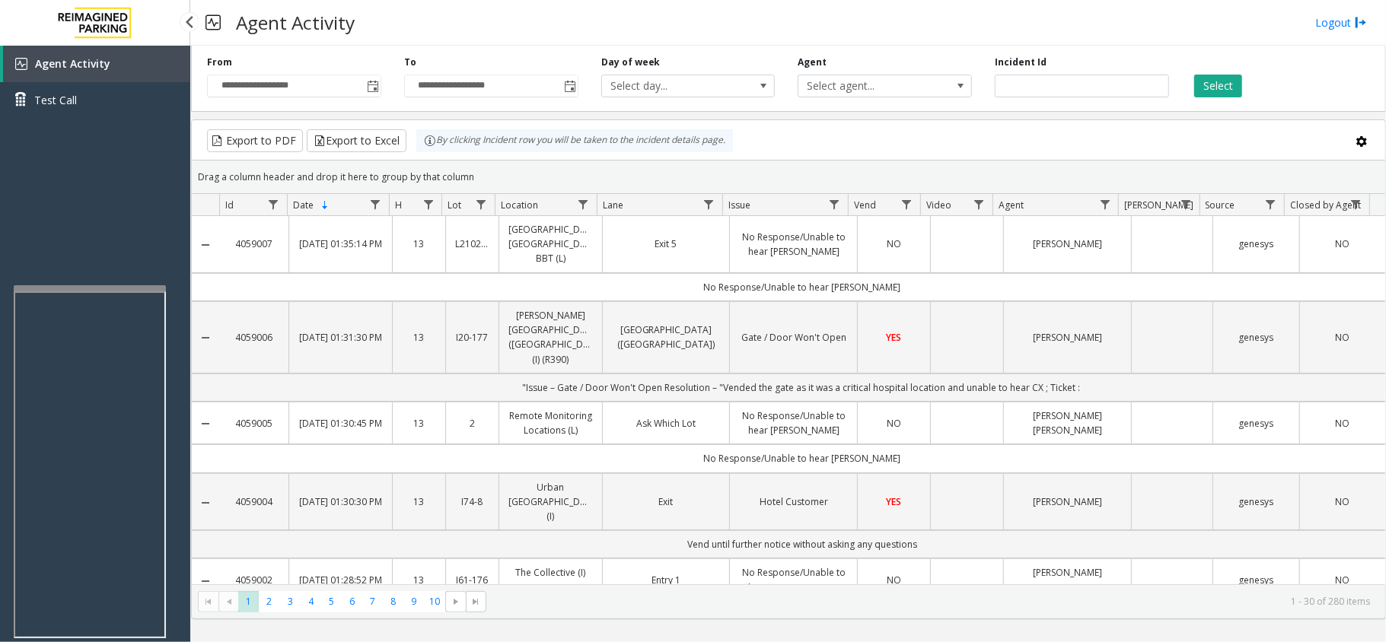
click at [1203, 25] on div "Agent Activity Logout" at bounding box center [788, 23] width 1196 height 46
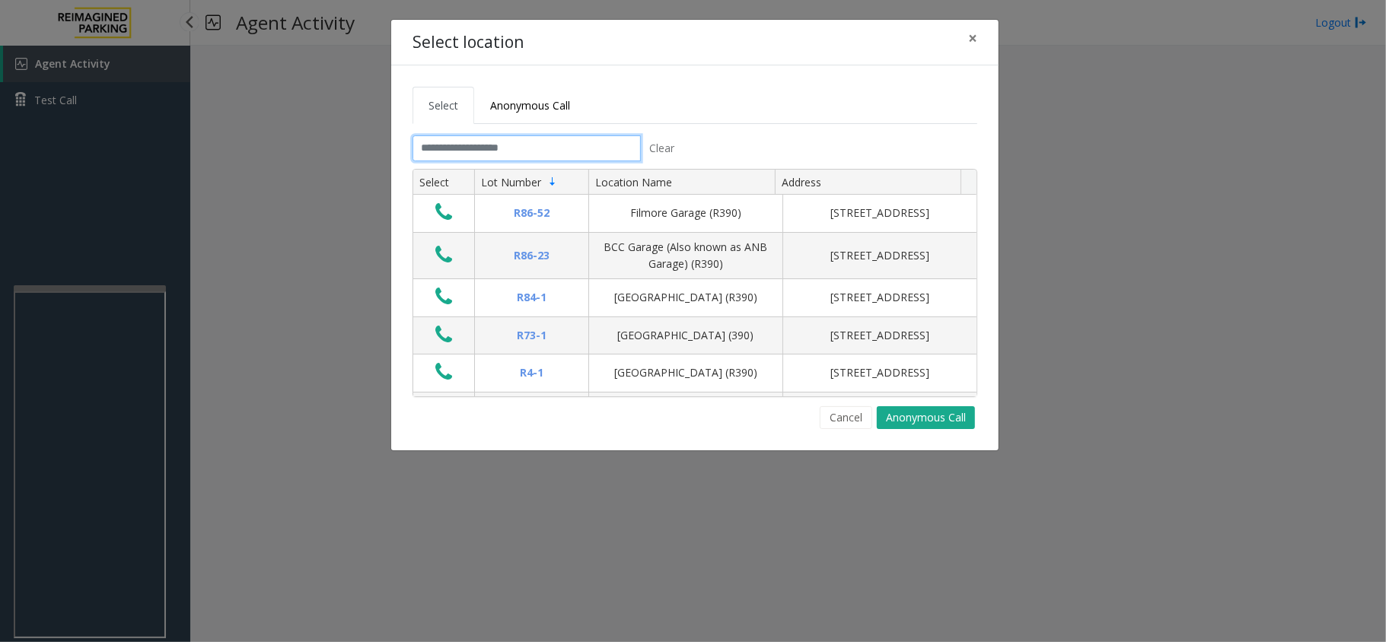
click at [549, 157] on input "text" at bounding box center [526, 148] width 228 height 26
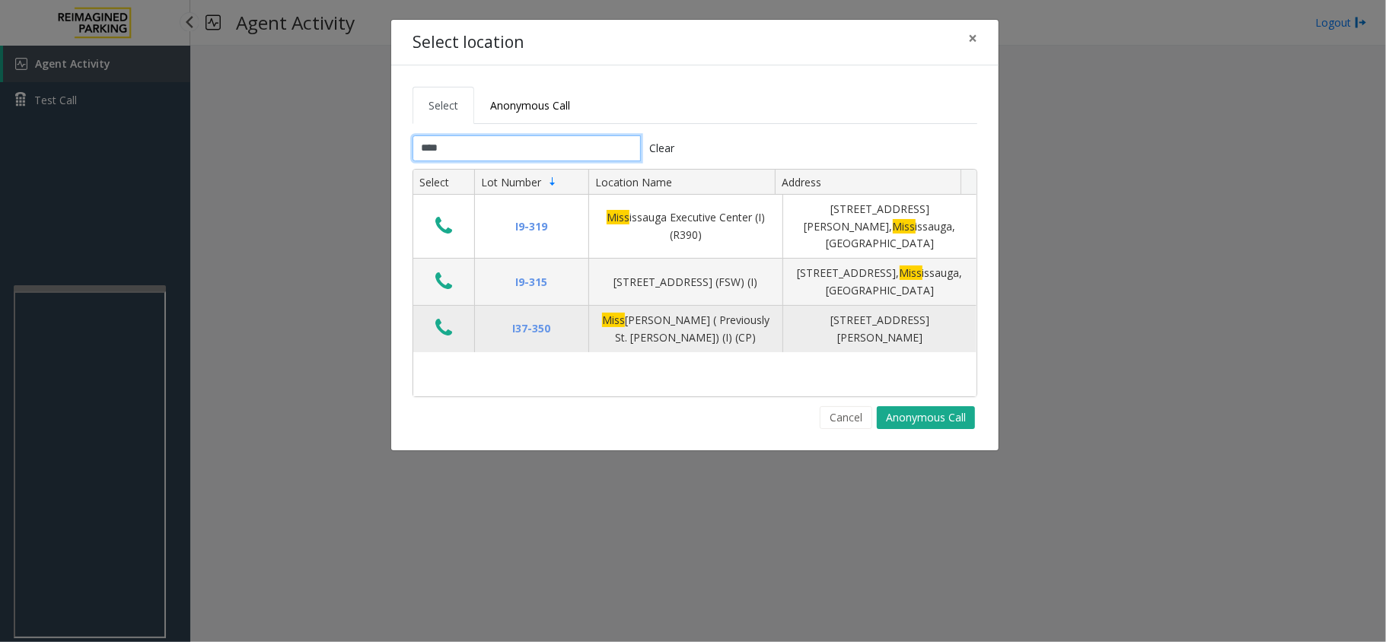
type input "****"
click at [448, 318] on icon "Data table" at bounding box center [443, 327] width 17 height 21
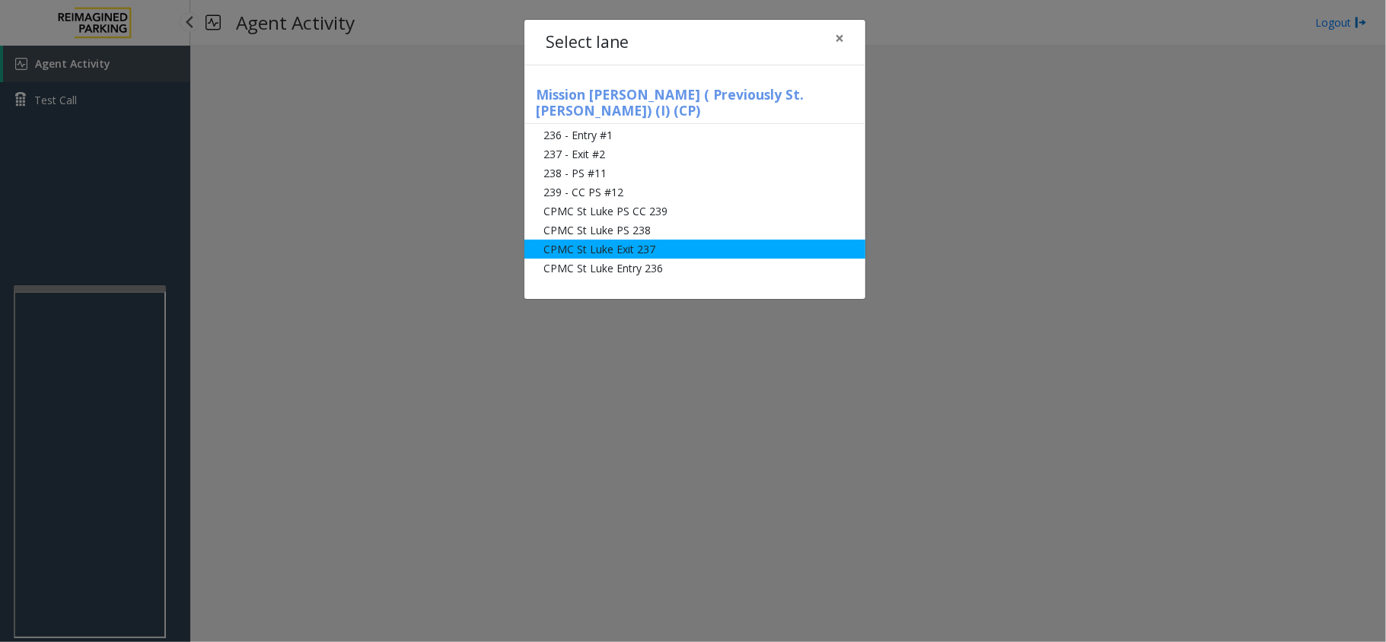
click at [632, 240] on li "CPMC St Luke Exit 237" at bounding box center [694, 249] width 341 height 19
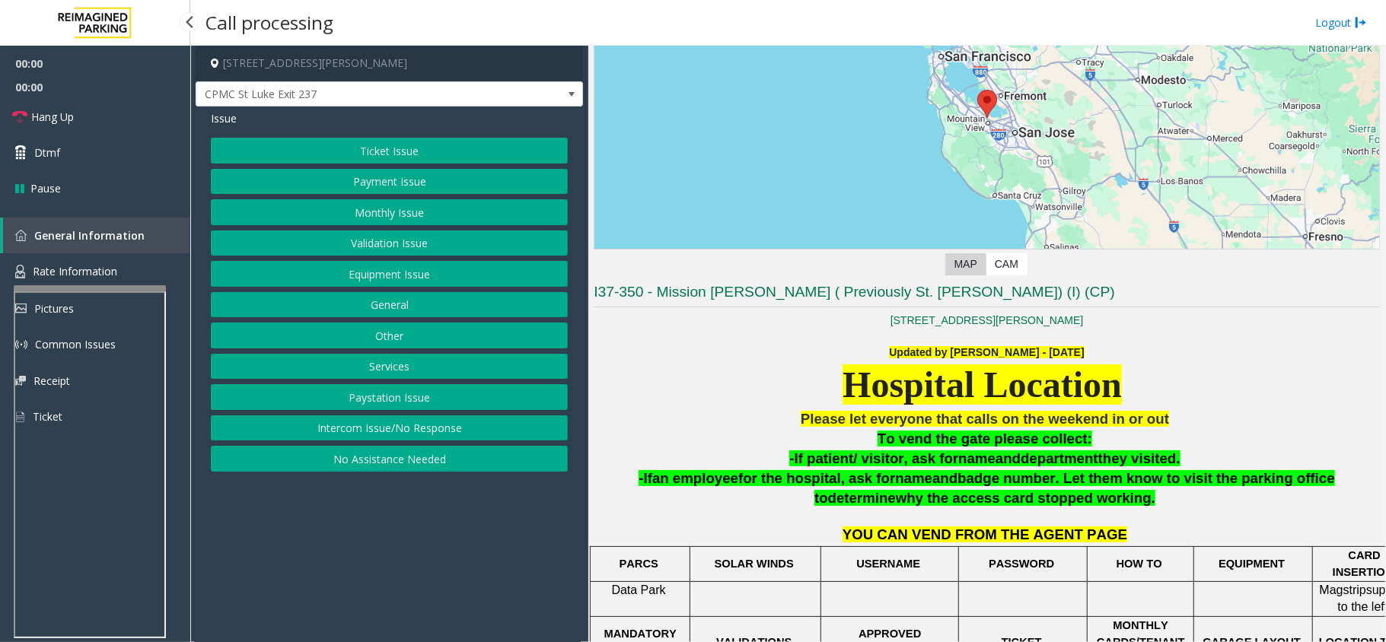
scroll to position [381, 0]
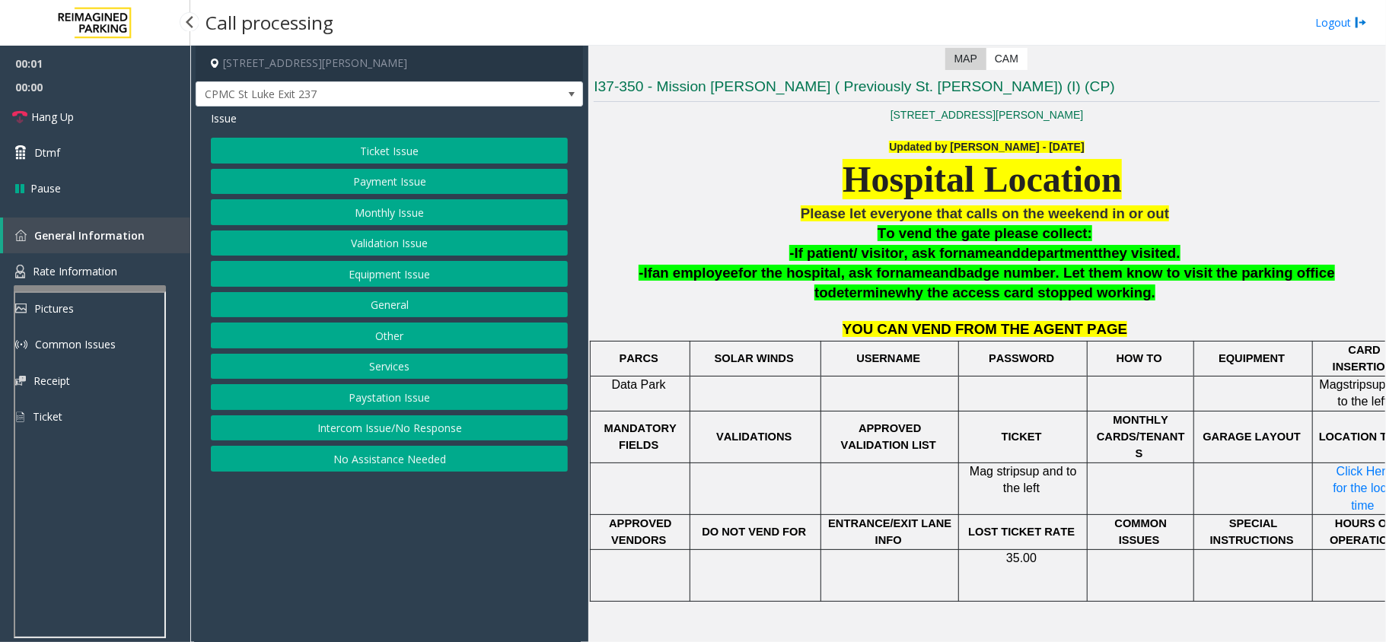
click at [387, 428] on button "Intercom Issue/No Response" at bounding box center [389, 429] width 357 height 26
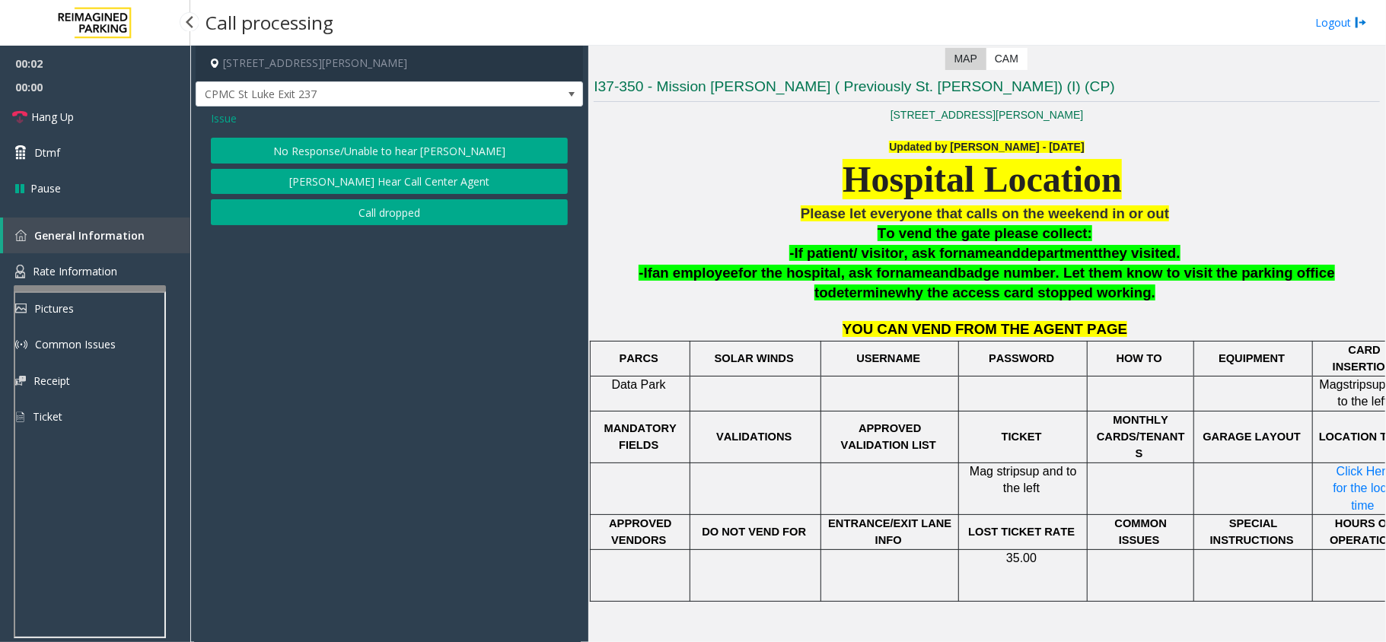
click at [393, 150] on button "No Response/Unable to hear [PERSON_NAME]" at bounding box center [389, 151] width 357 height 26
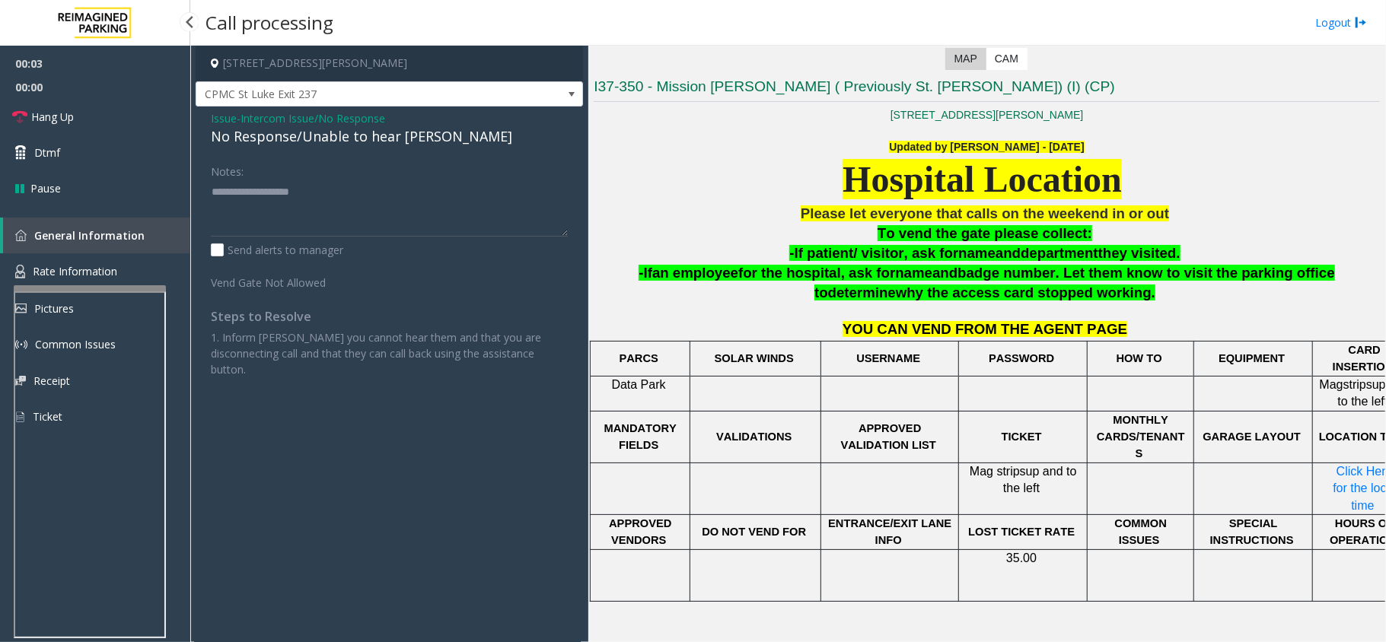
click at [336, 139] on div "No Response/Unable to hear [PERSON_NAME]" at bounding box center [389, 136] width 357 height 21
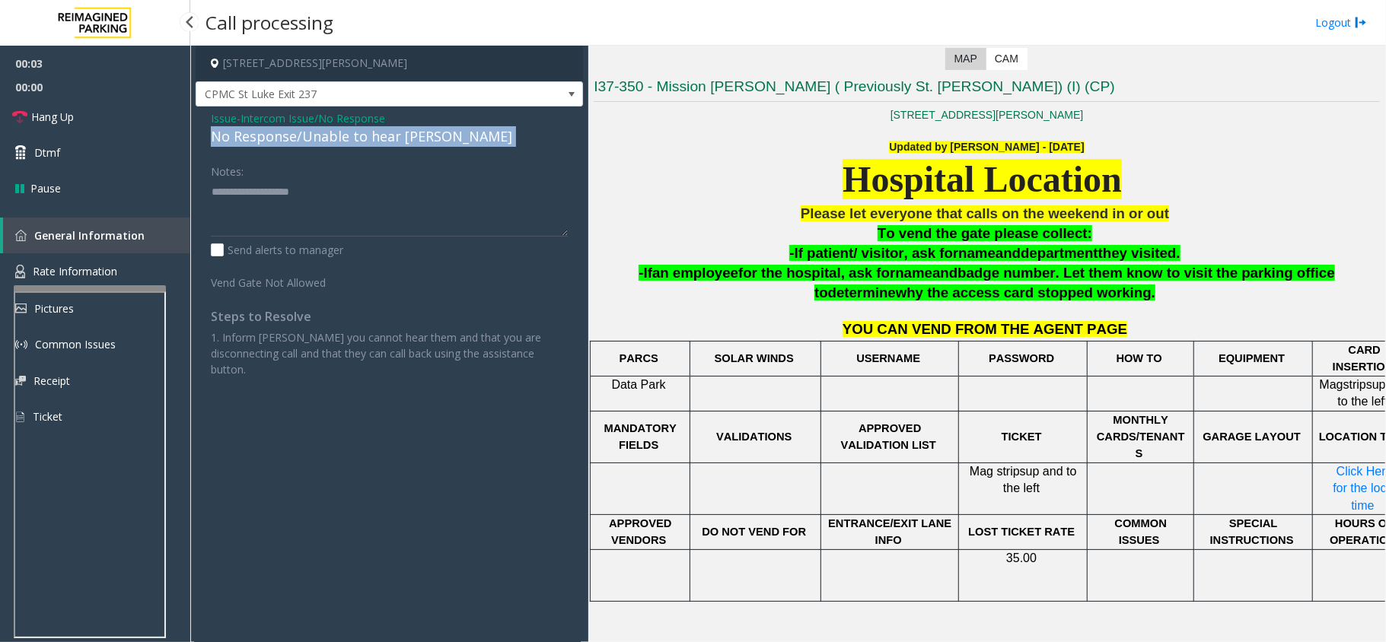
click at [336, 139] on div "No Response/Unable to hear [PERSON_NAME]" at bounding box center [389, 136] width 357 height 21
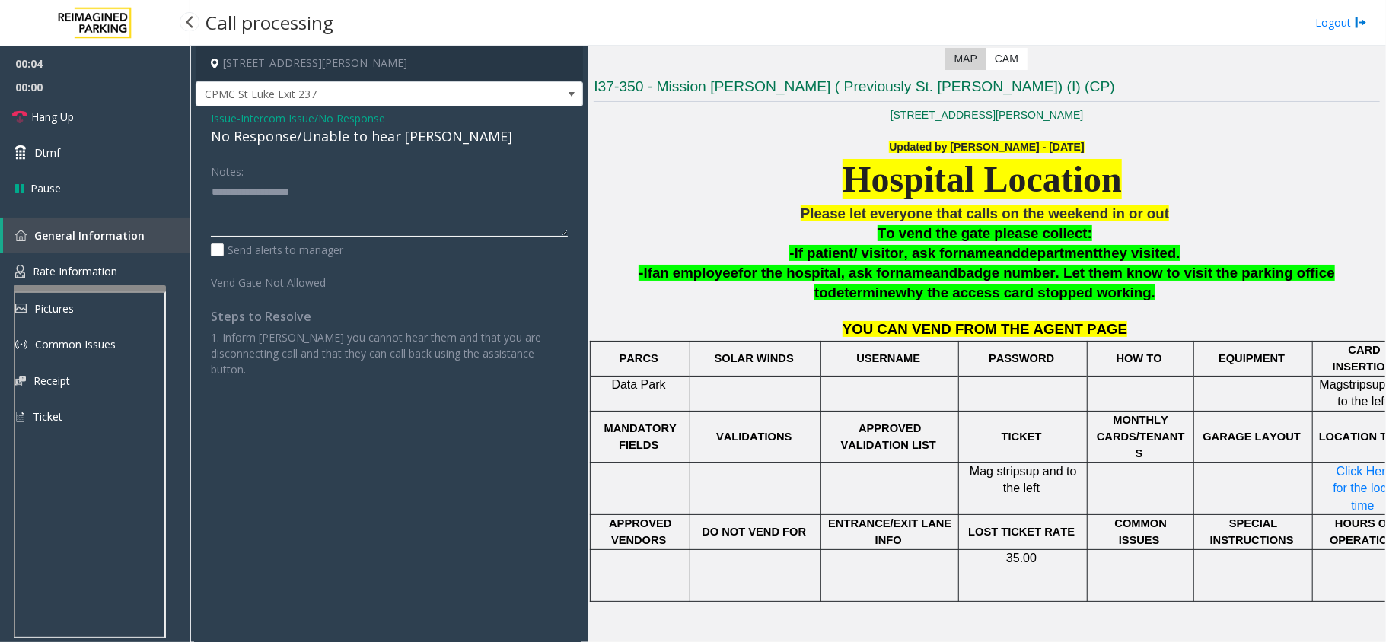
paste textarea "**********"
click at [321, 211] on textarea at bounding box center [389, 208] width 357 height 57
type textarea "**********"
click at [61, 107] on link "Hang Up" at bounding box center [95, 117] width 190 height 36
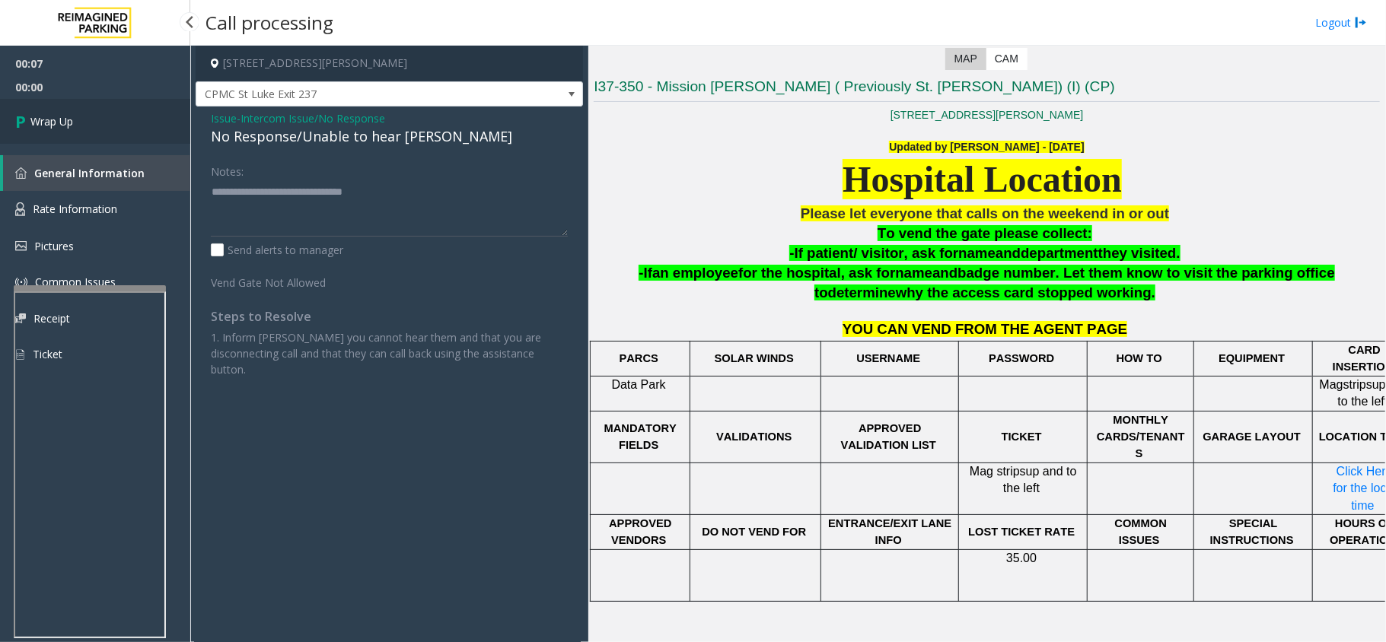
click at [61, 107] on link "Wrap Up" at bounding box center [95, 121] width 190 height 45
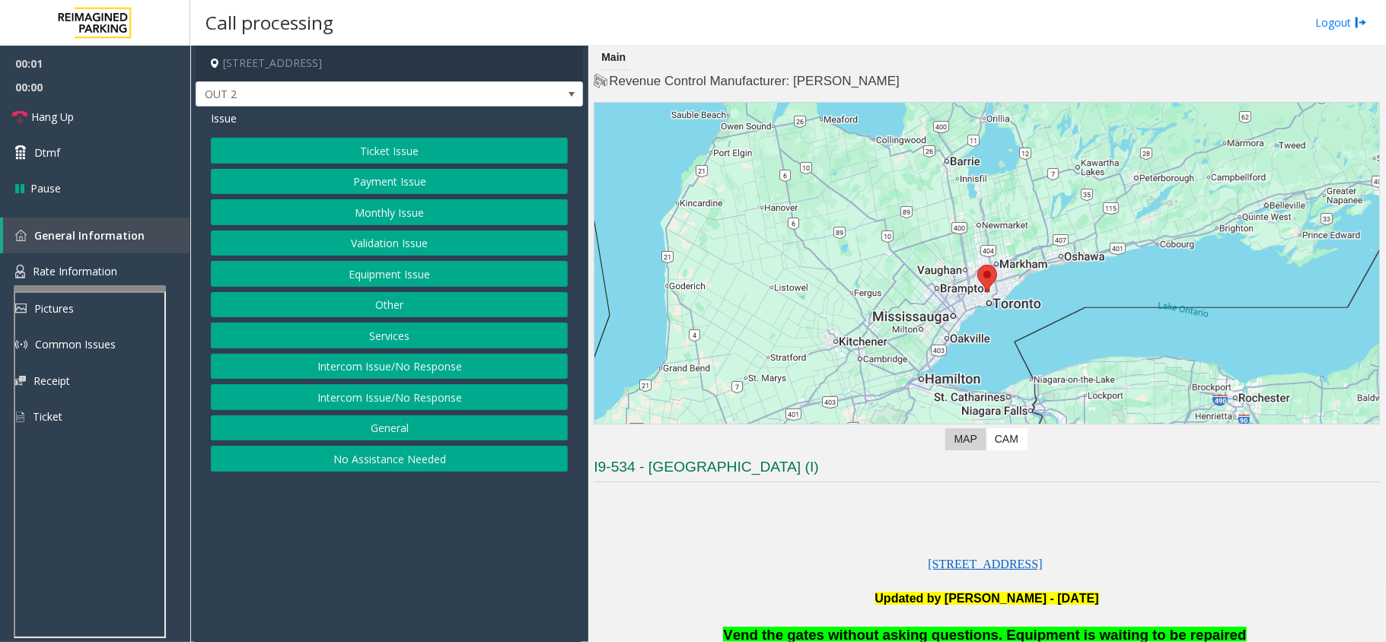
scroll to position [406, 0]
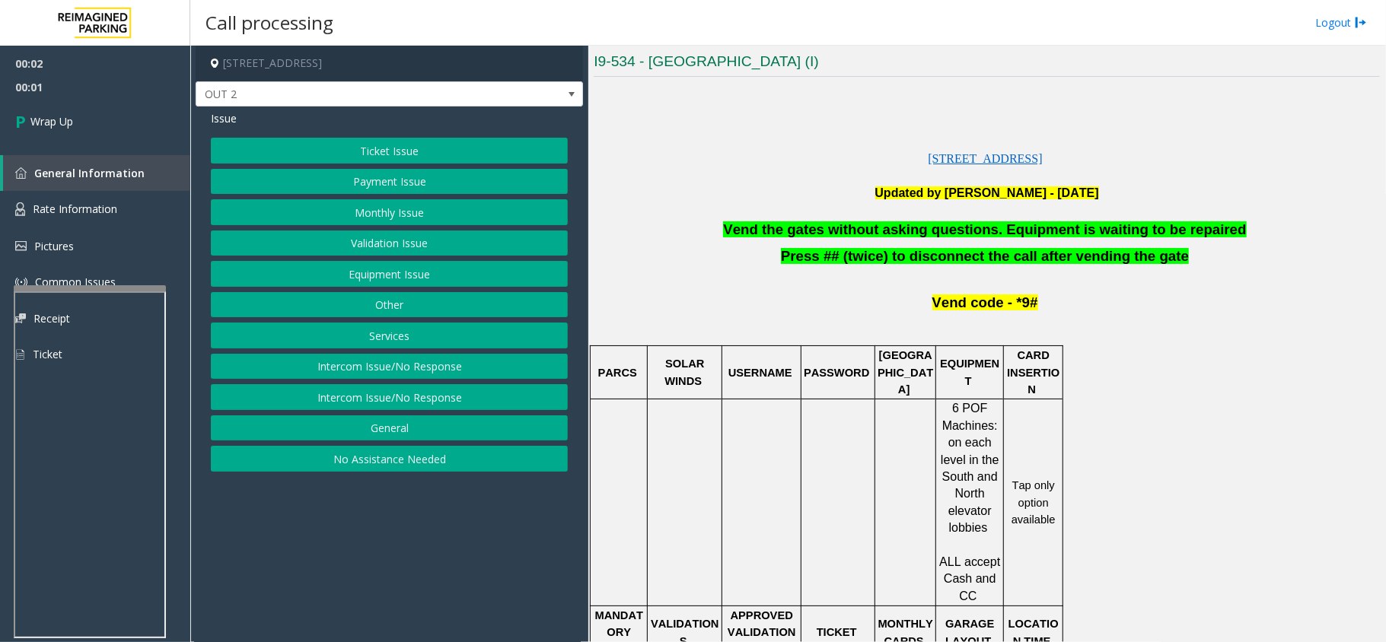
click at [414, 400] on button "Intercom Issue/No Response" at bounding box center [389, 397] width 357 height 26
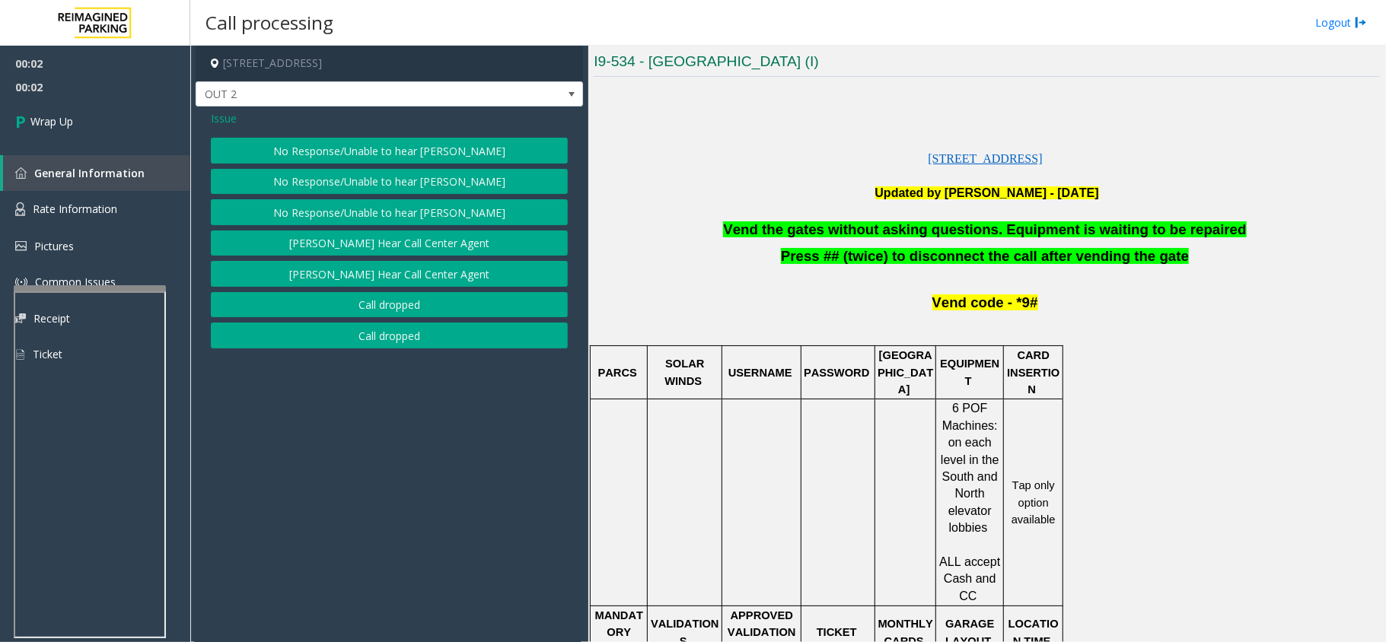
click at [406, 301] on button "Call dropped" at bounding box center [389, 305] width 357 height 26
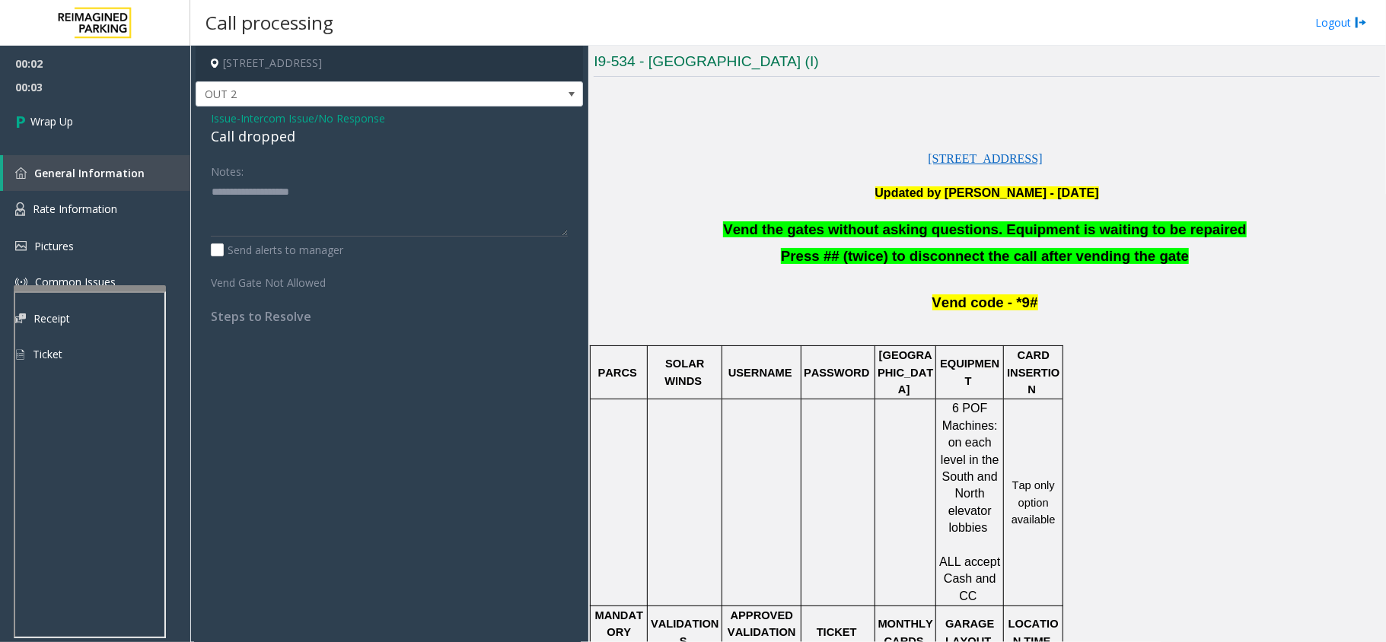
click at [272, 139] on div "Call dropped" at bounding box center [389, 136] width 357 height 21
click at [256, 135] on div "Call dropped" at bounding box center [389, 136] width 357 height 21
drag, startPoint x: 256, startPoint y: 135, endPoint x: 275, endPoint y: 113, distance: 29.1
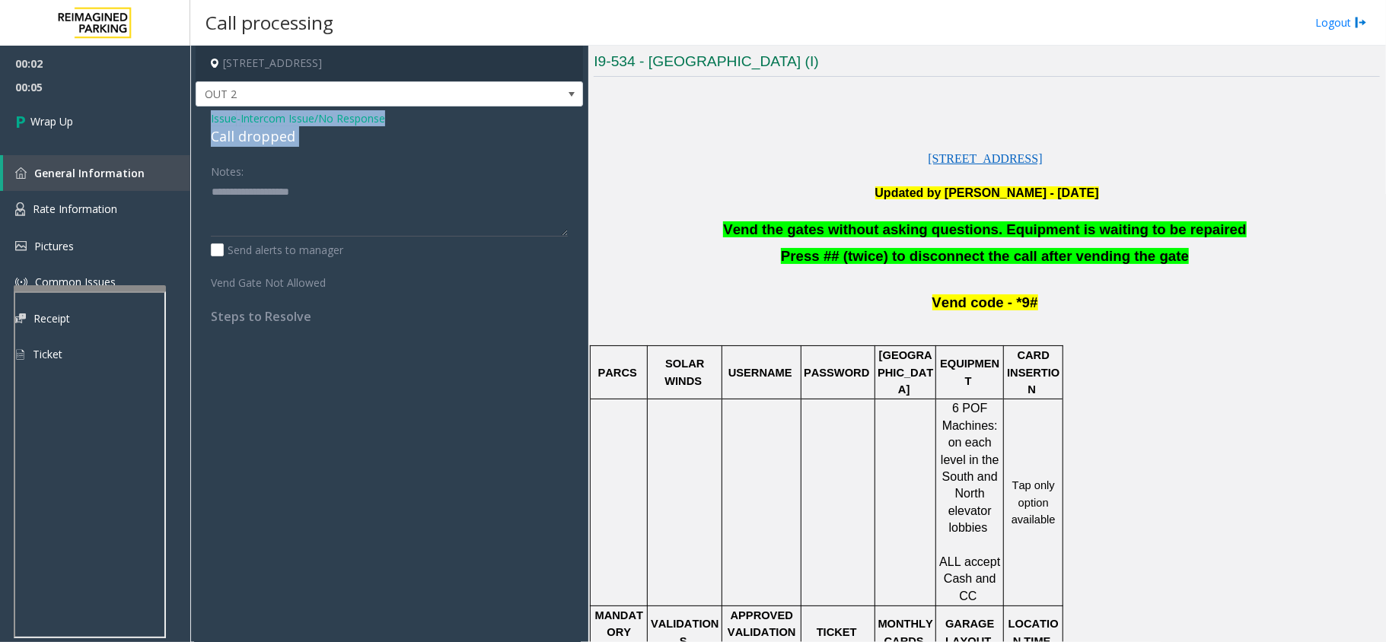
click at [275, 113] on div "Issue - Intercom Issue/No Response Call dropped" at bounding box center [389, 128] width 357 height 37
click at [268, 183] on textarea at bounding box center [389, 208] width 357 height 57
click at [269, 125] on span "Intercom Issue/No Response" at bounding box center [312, 118] width 145 height 16
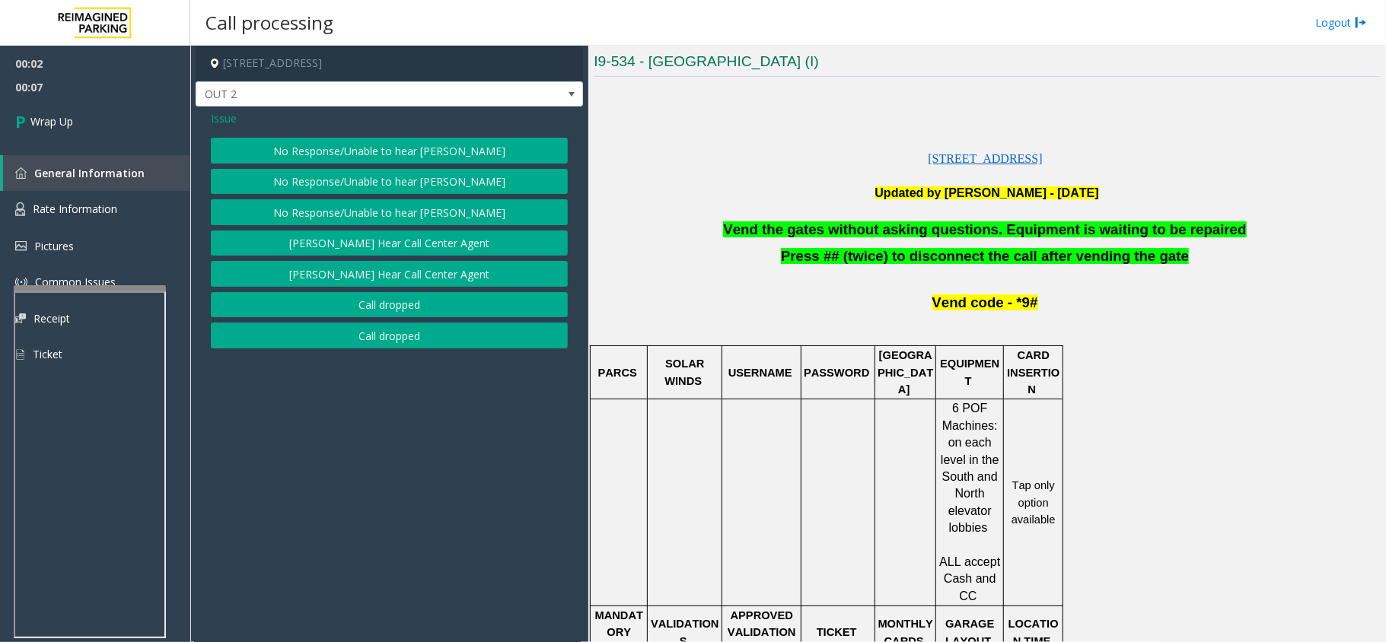
click at [269, 125] on div "Issue" at bounding box center [389, 118] width 357 height 16
click at [396, 302] on button "Call dropped" at bounding box center [389, 305] width 357 height 26
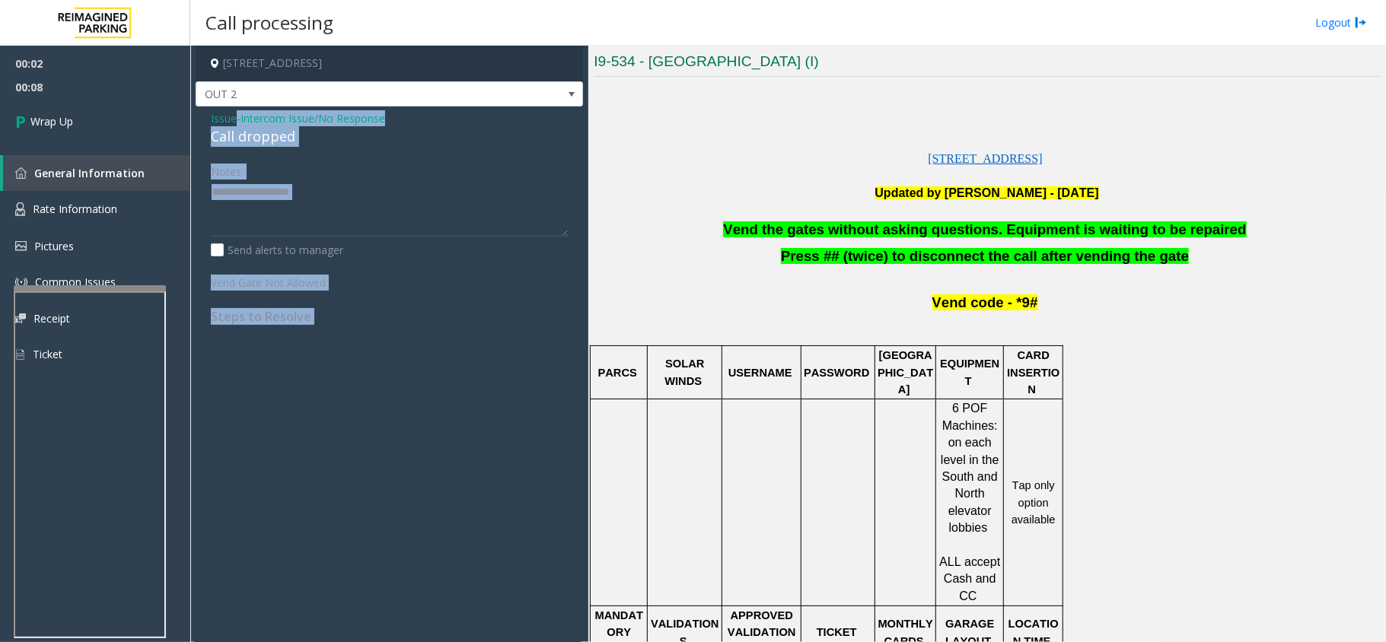
click at [244, 134] on div "Call dropped" at bounding box center [389, 136] width 357 height 21
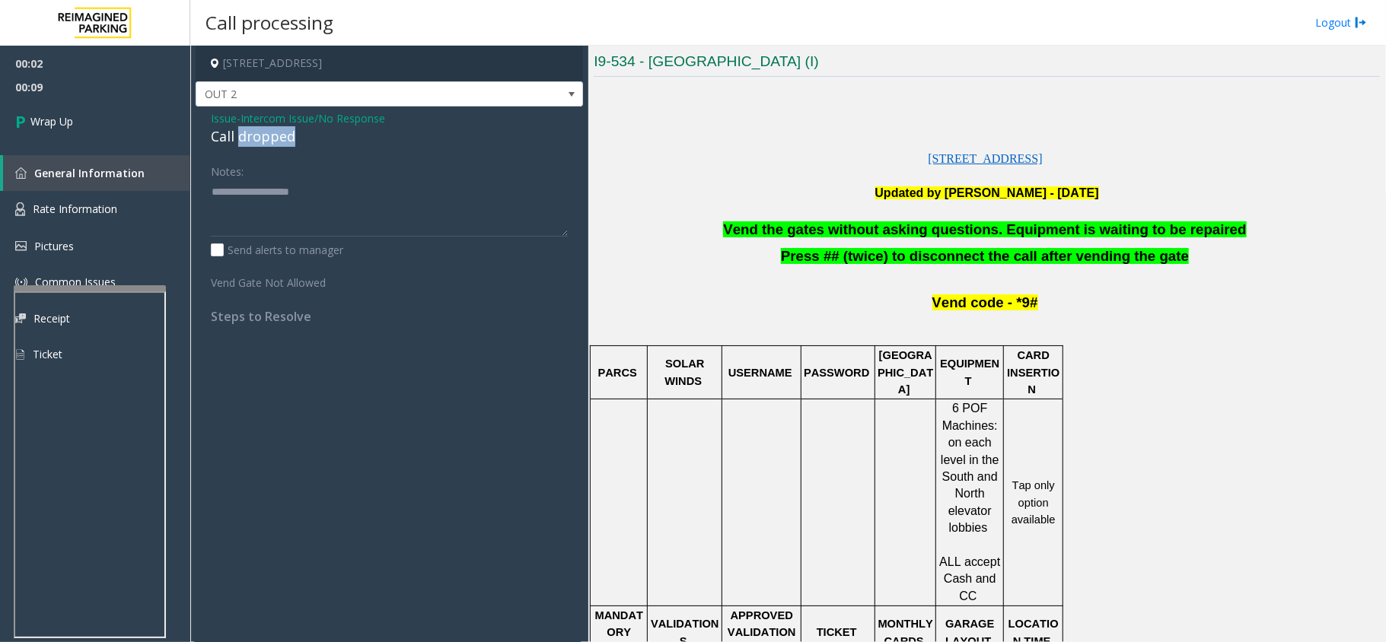
click at [247, 135] on div "Call dropped" at bounding box center [389, 136] width 357 height 21
type textarea "**********"
click at [37, 102] on link "Wrap Up" at bounding box center [95, 121] width 190 height 45
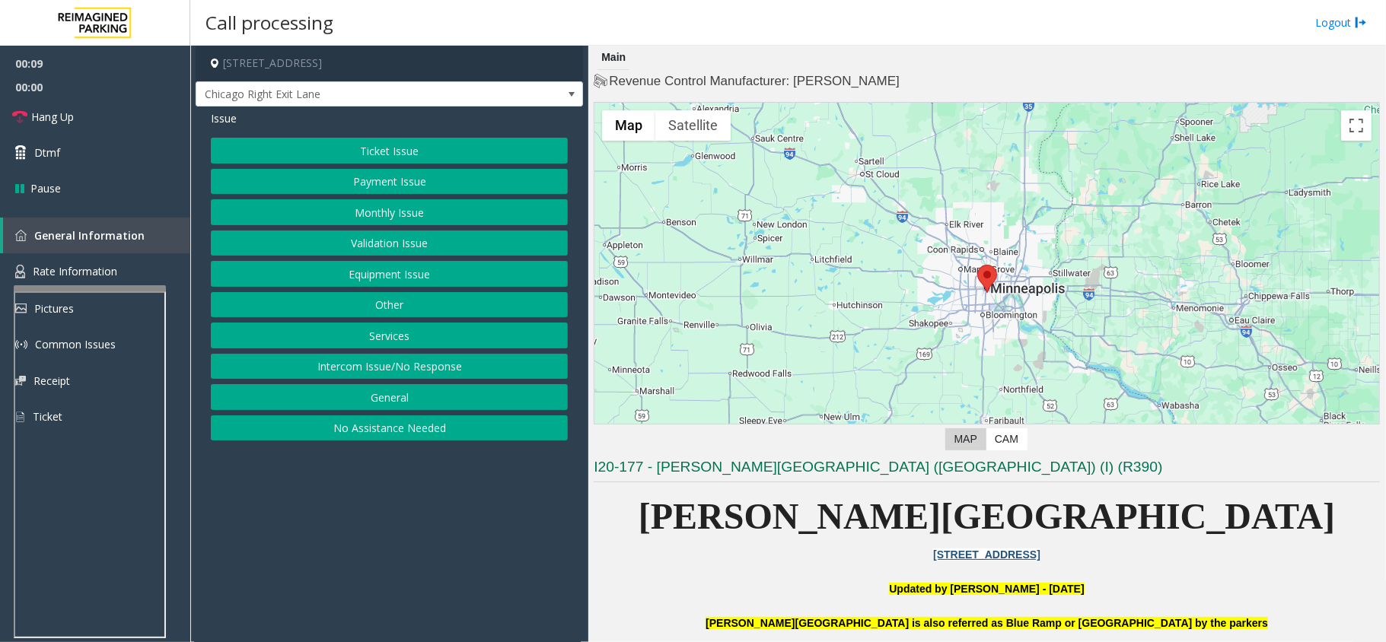
click at [423, 282] on button "Equipment Issue" at bounding box center [389, 274] width 357 height 26
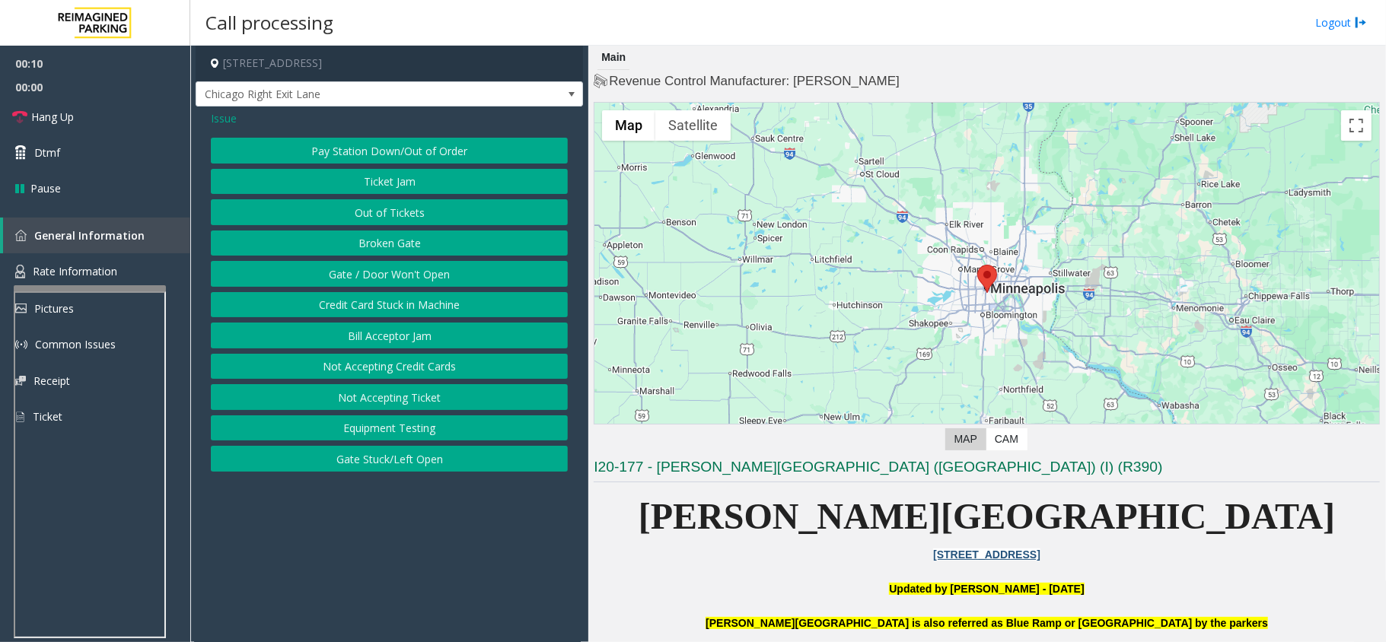
click at [427, 272] on button "Gate / Door Won't Open" at bounding box center [389, 274] width 357 height 26
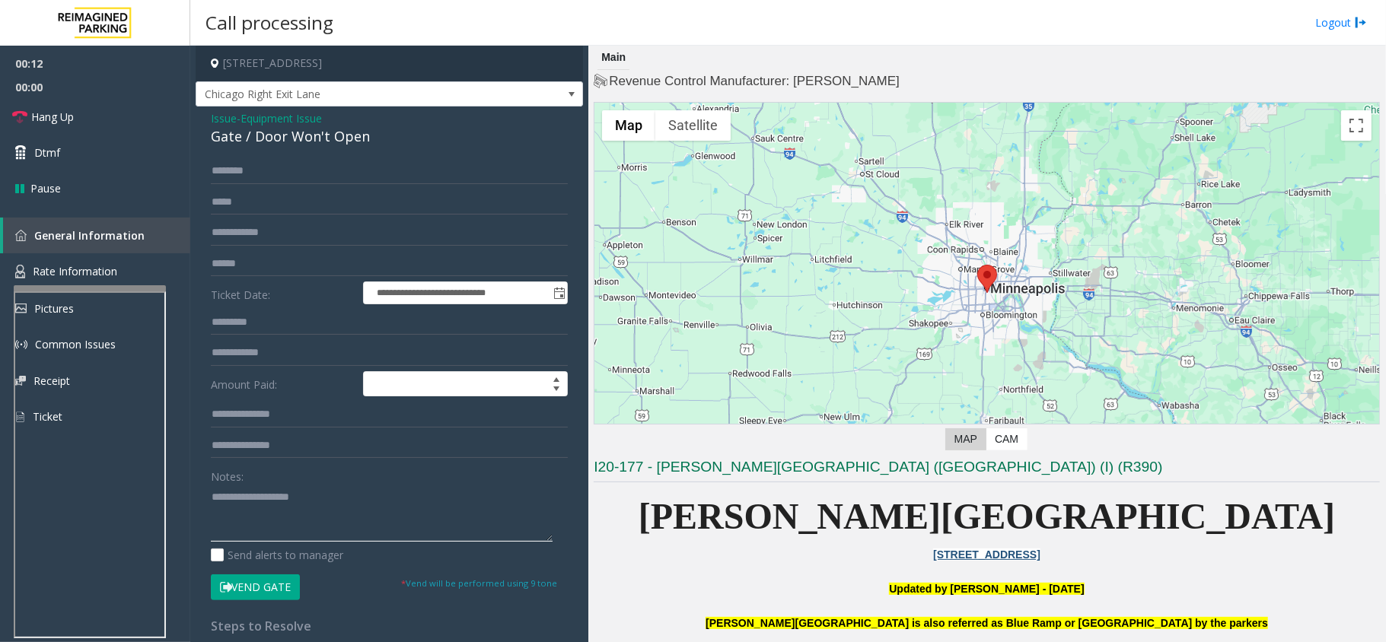
click at [428, 493] on textarea at bounding box center [382, 513] width 342 height 57
paste textarea "**********"
click at [269, 149] on div "**********" at bounding box center [389, 485] width 387 height 756
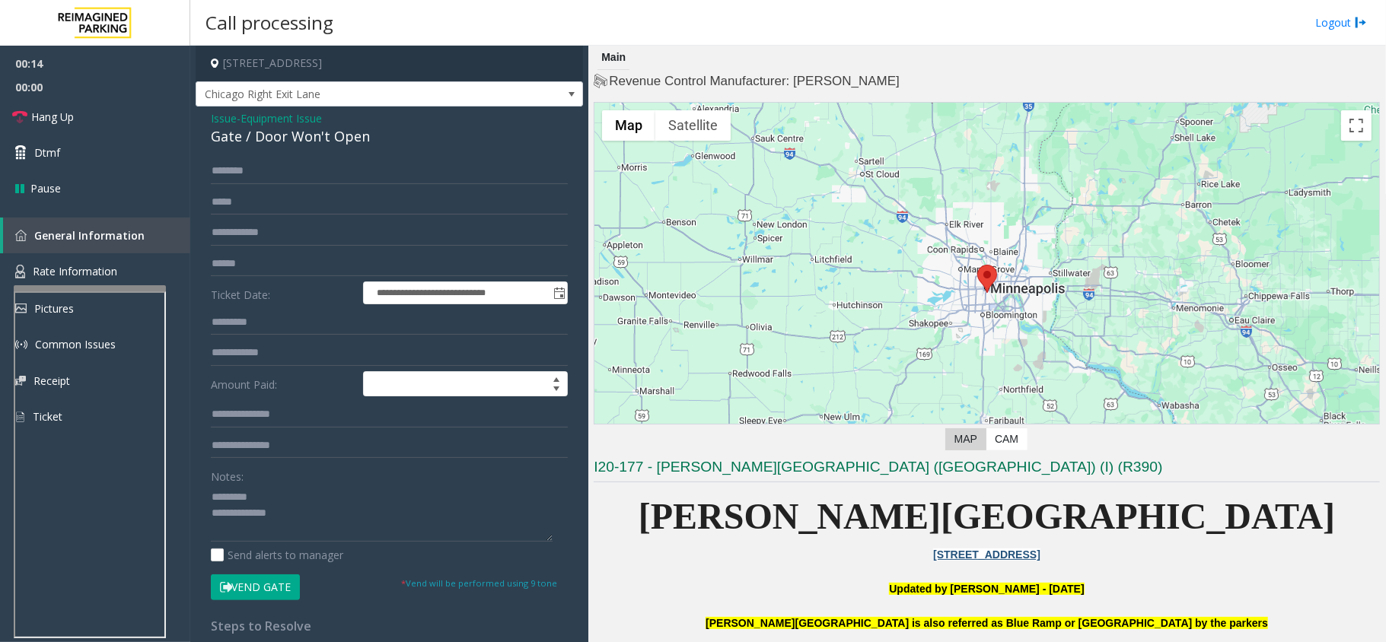
click at [274, 138] on div "Gate / Door Won't Open" at bounding box center [389, 136] width 357 height 21
click at [266, 494] on textarea at bounding box center [382, 513] width 342 height 57
paste textarea "**********"
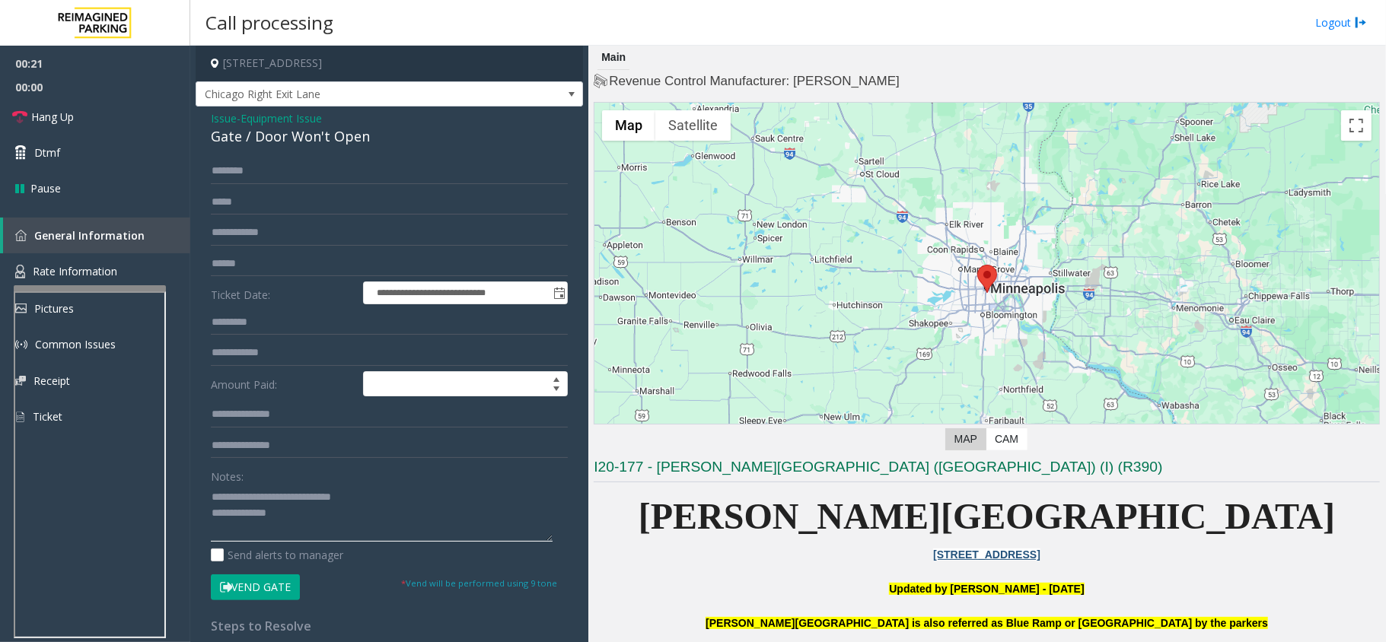
click at [323, 510] on textarea at bounding box center [382, 513] width 342 height 57
paste textarea "**********"
type textarea "**********"
click at [275, 575] on button "Vend Gate" at bounding box center [255, 588] width 89 height 26
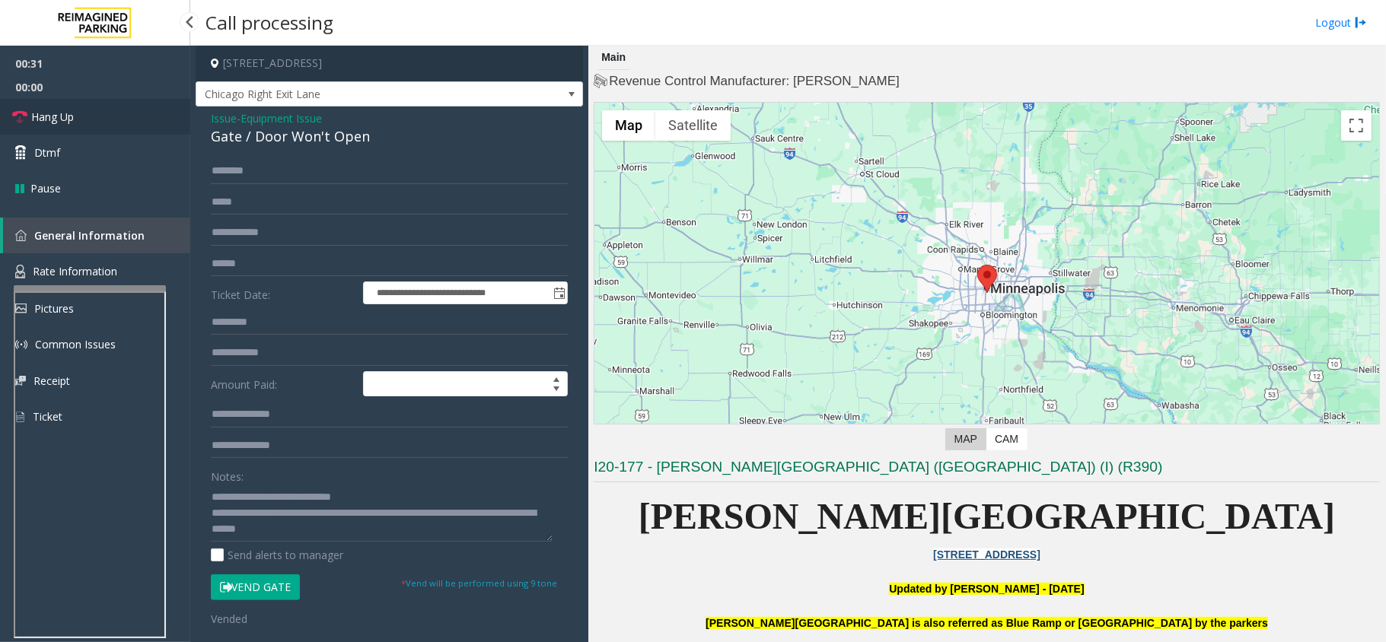
click at [80, 123] on link "Hang Up" at bounding box center [95, 117] width 190 height 36
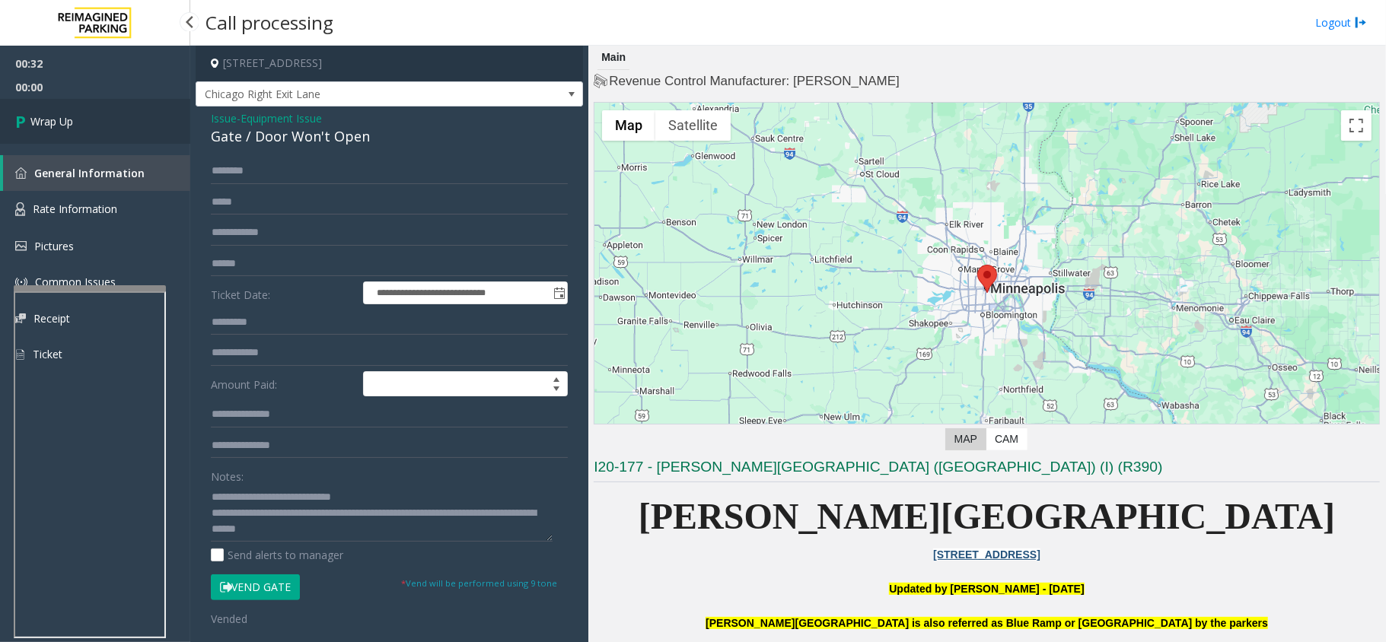
click at [116, 119] on link "Wrap Up" at bounding box center [95, 121] width 190 height 45
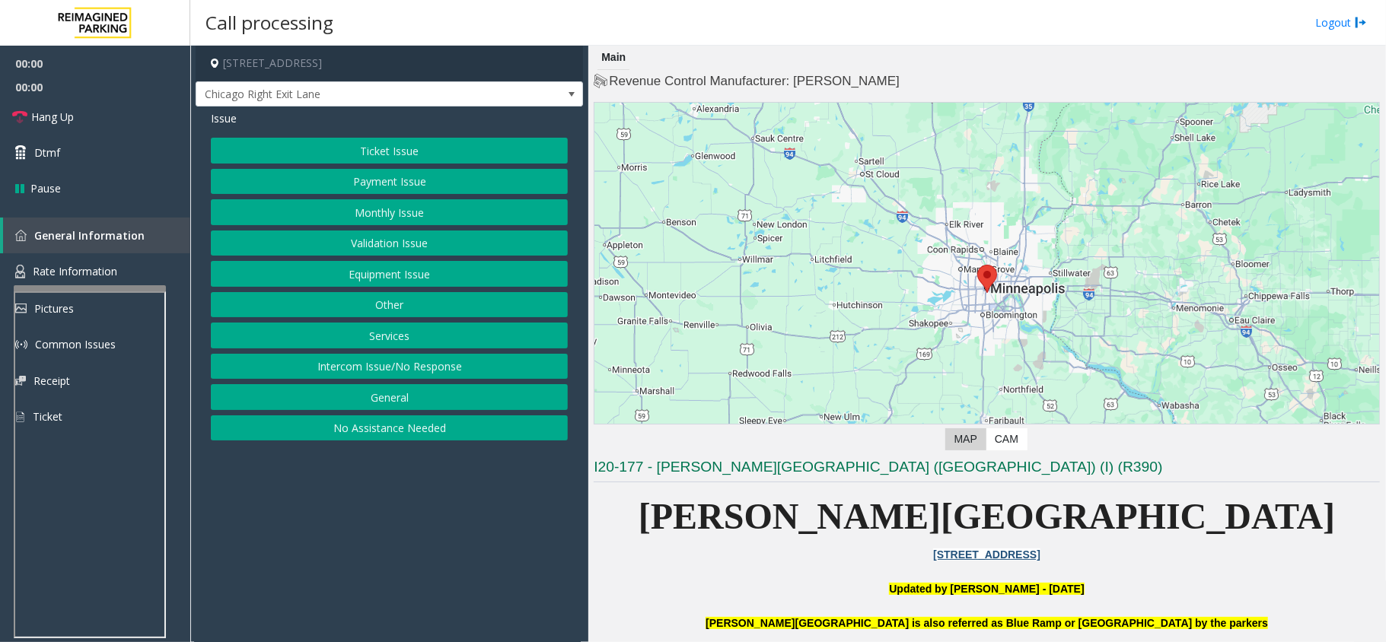
click at [416, 274] on button "Equipment Issue" at bounding box center [389, 274] width 357 height 26
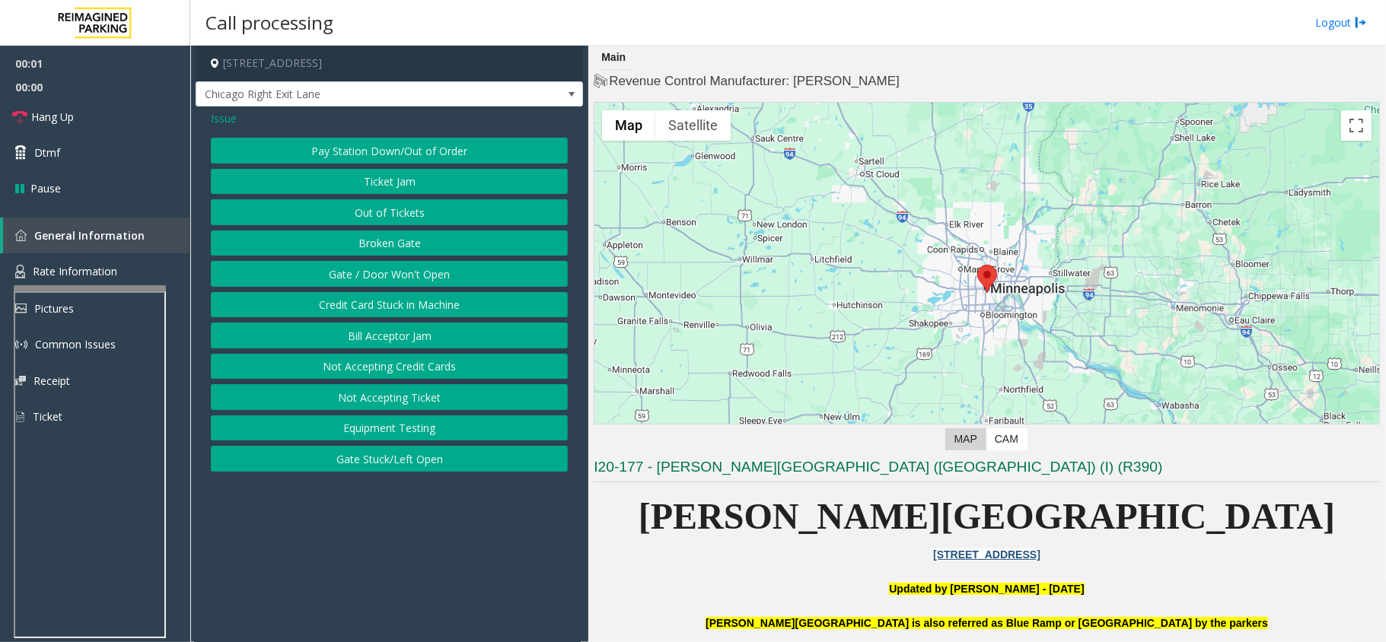
click at [409, 269] on button "Gate / Door Won't Open" at bounding box center [389, 274] width 357 height 26
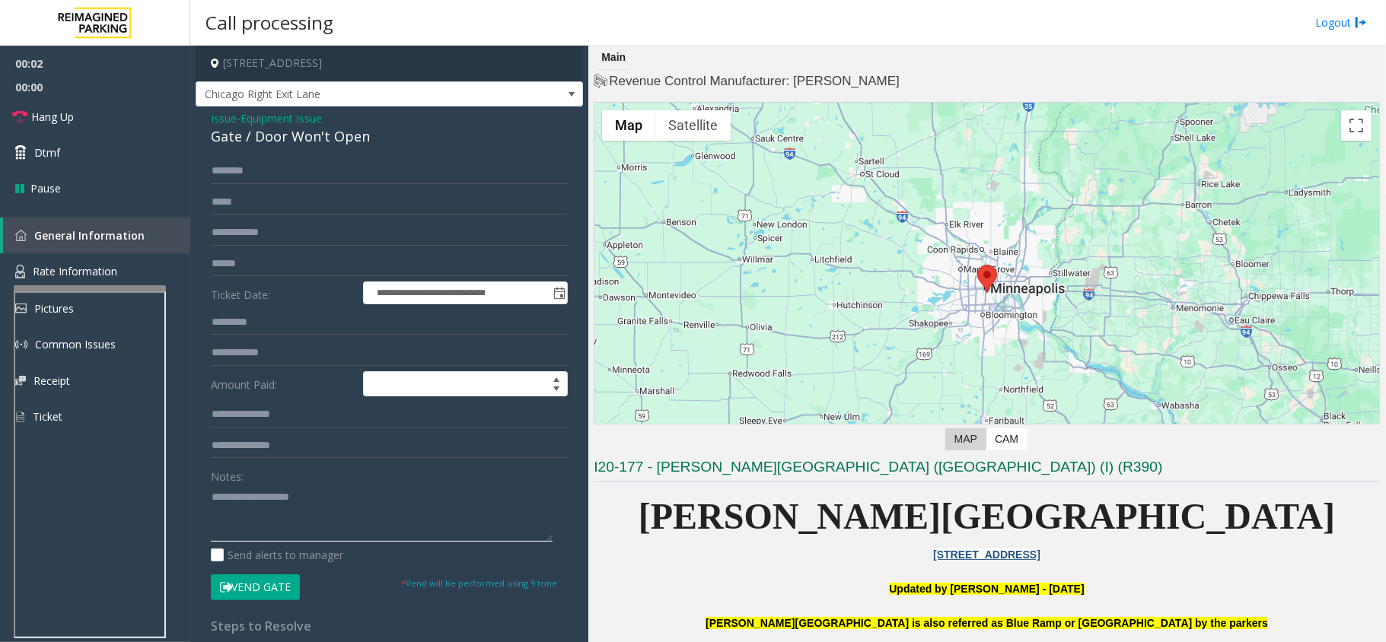
click at [396, 509] on textarea at bounding box center [382, 513] width 342 height 57
paste textarea "**********"
click at [279, 141] on div "Gate / Door Won't Open" at bounding box center [389, 136] width 357 height 21
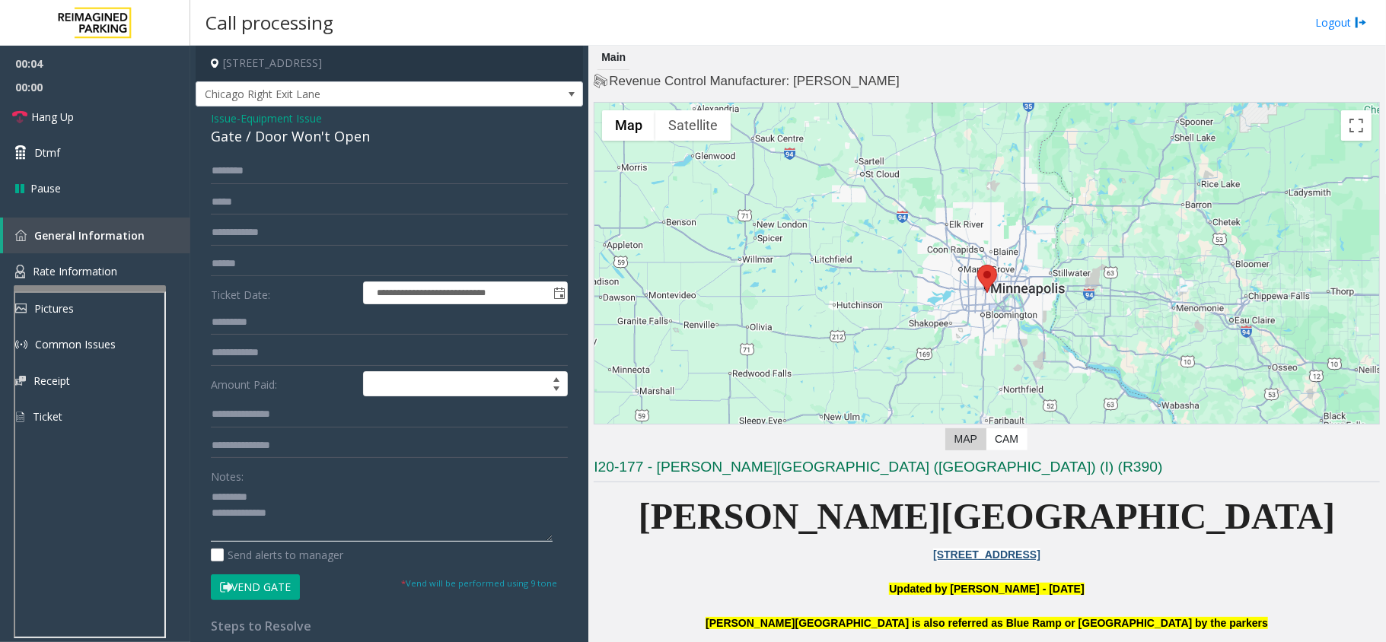
paste textarea "**********"
click at [271, 499] on textarea at bounding box center [382, 513] width 342 height 57
click at [284, 524] on textarea at bounding box center [382, 513] width 342 height 57
type textarea "**********"
click at [223, 116] on span "Issue" at bounding box center [224, 118] width 26 height 16
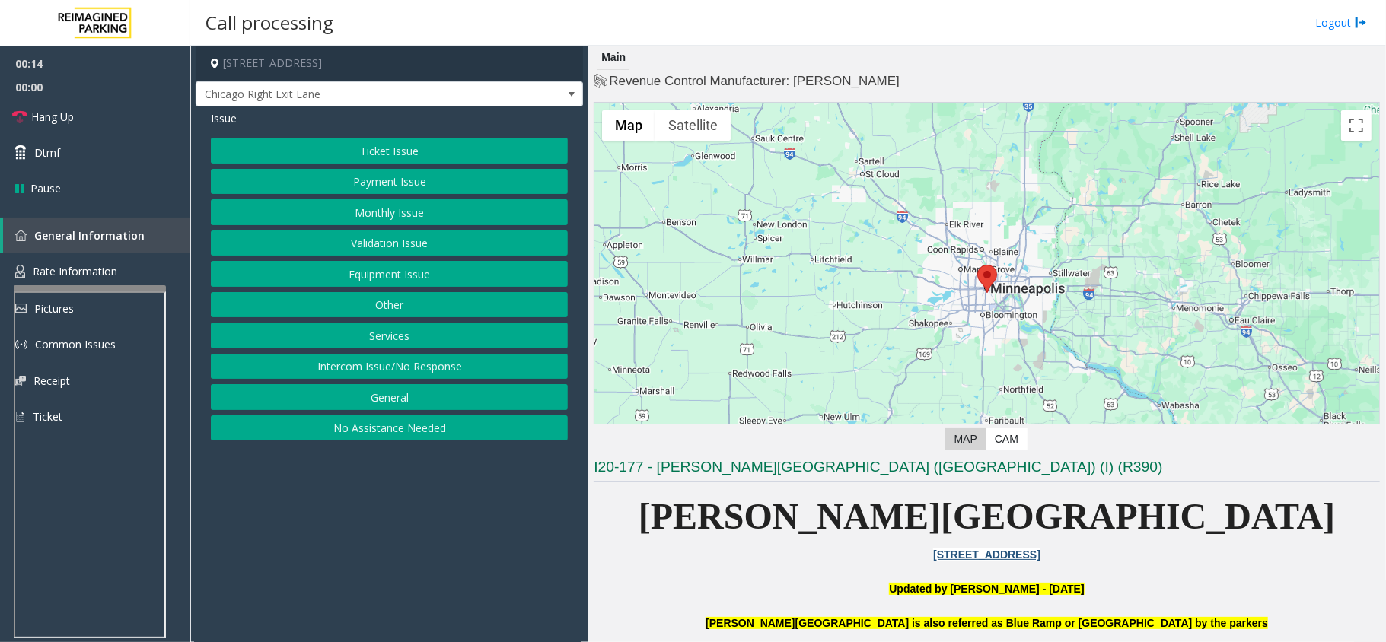
click at [385, 241] on button "Validation Issue" at bounding box center [389, 244] width 357 height 26
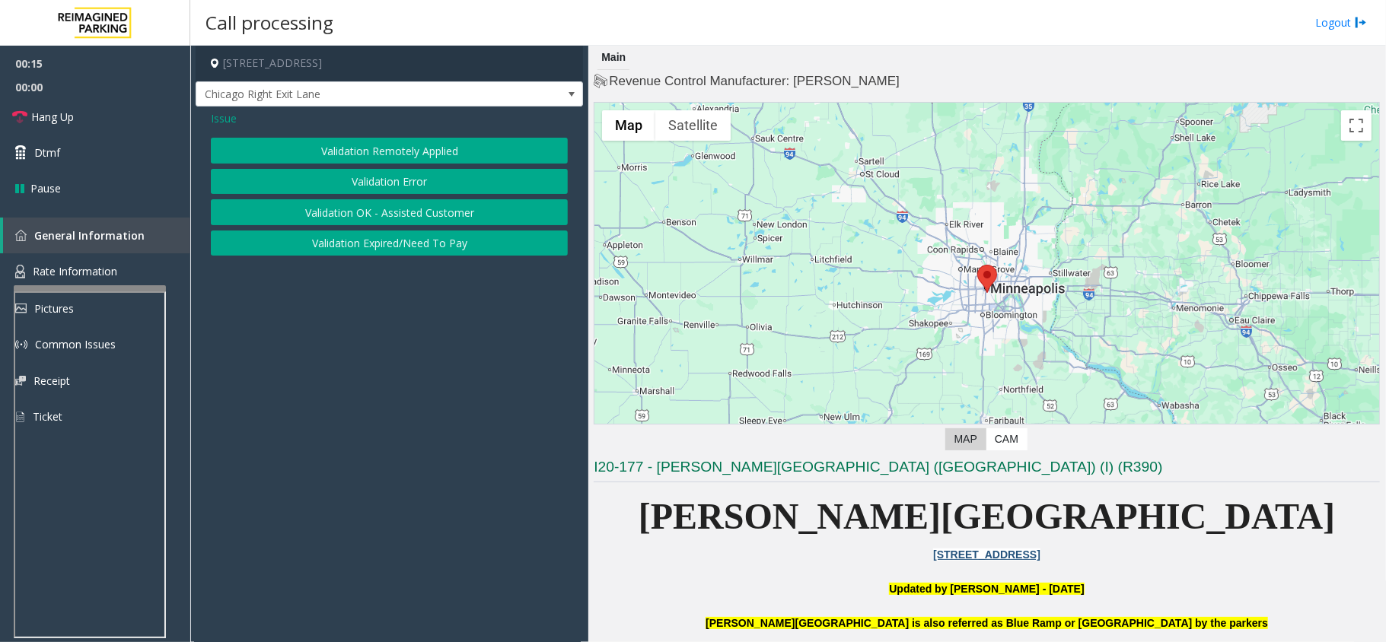
click at [400, 177] on button "Validation Error" at bounding box center [389, 182] width 357 height 26
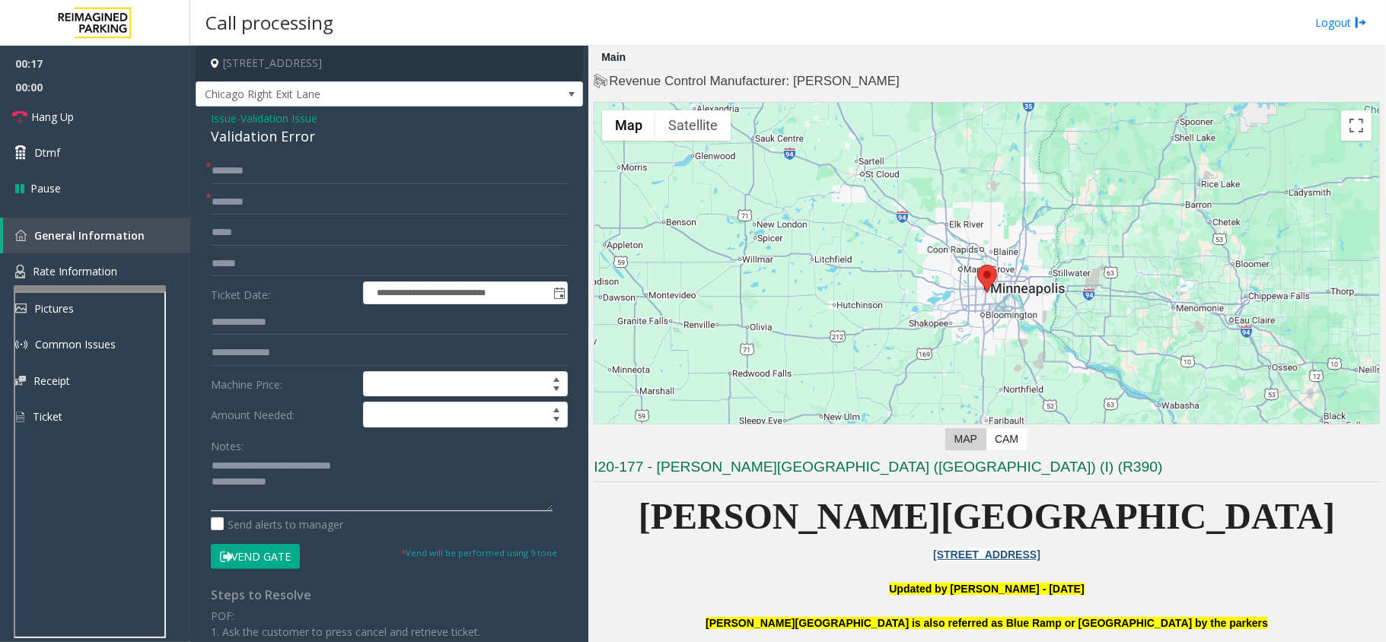
click at [314, 482] on textarea at bounding box center [382, 482] width 342 height 57
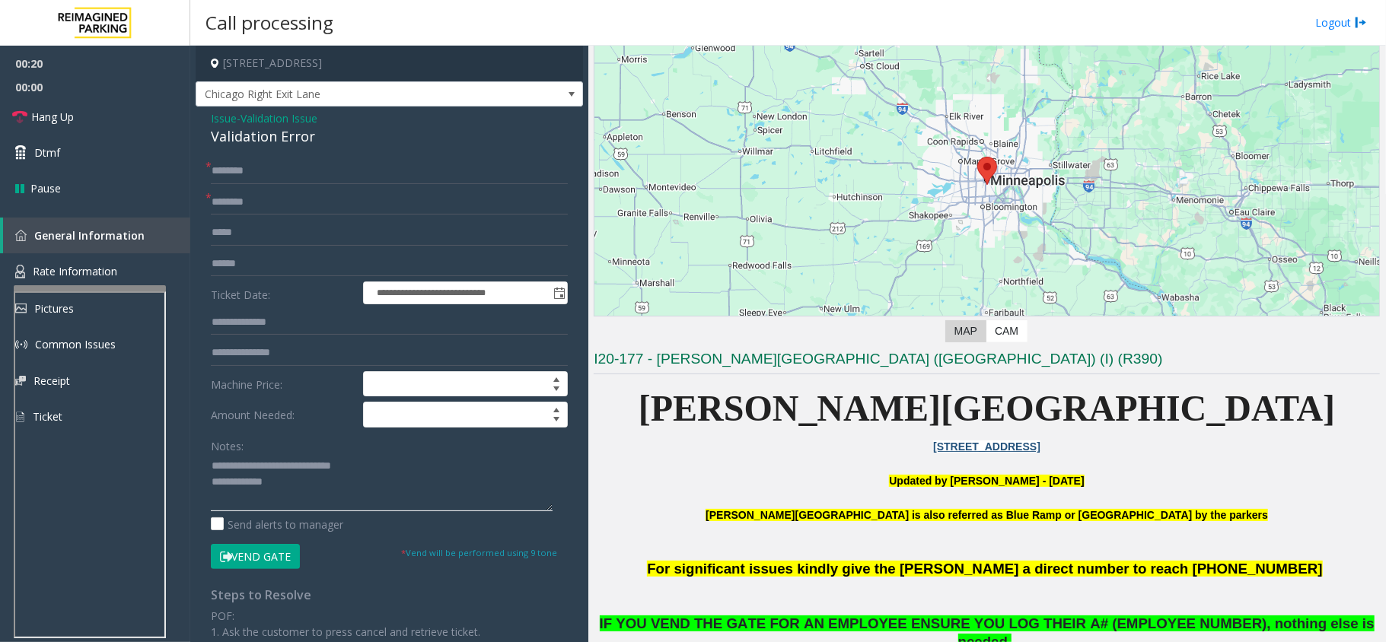
scroll to position [304, 0]
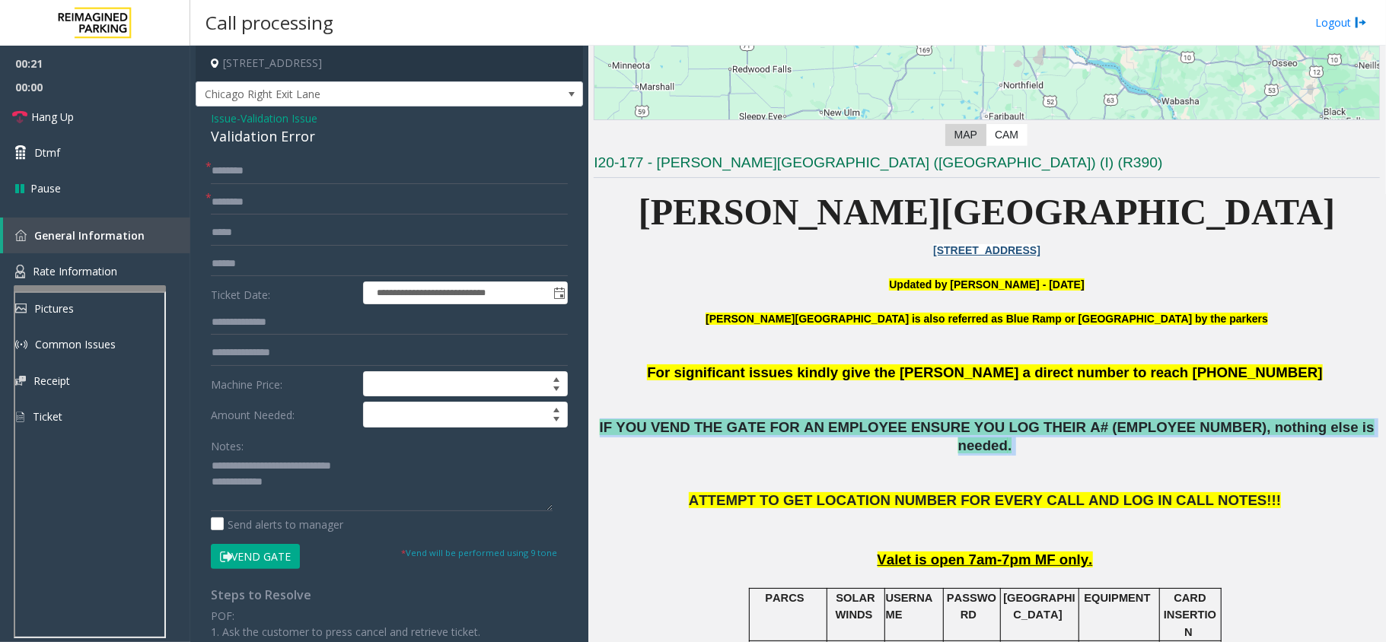
drag, startPoint x: 987, startPoint y: 429, endPoint x: 1331, endPoint y: 429, distance: 344.0
click at [1331, 429] on p "IF YOU VEND THE GATE FOR AN EMPLOYEE ENSURE YOU LOG THEIR A# (EMPLOYEE NUMBER),…" at bounding box center [987, 438] width 786 height 38
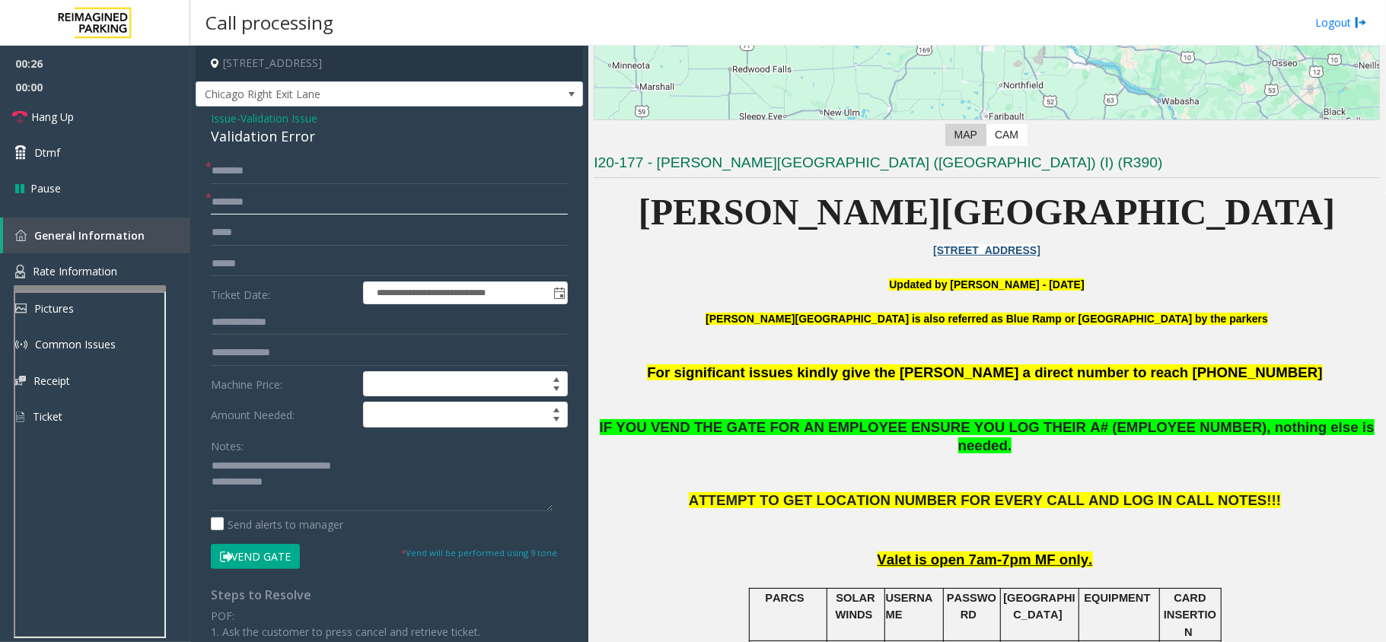
click at [245, 202] on input "text" at bounding box center [389, 202] width 357 height 26
click at [306, 496] on textarea at bounding box center [382, 482] width 342 height 57
paste textarea "**********"
type textarea "**********"
click at [244, 265] on input "text" at bounding box center [389, 264] width 357 height 26
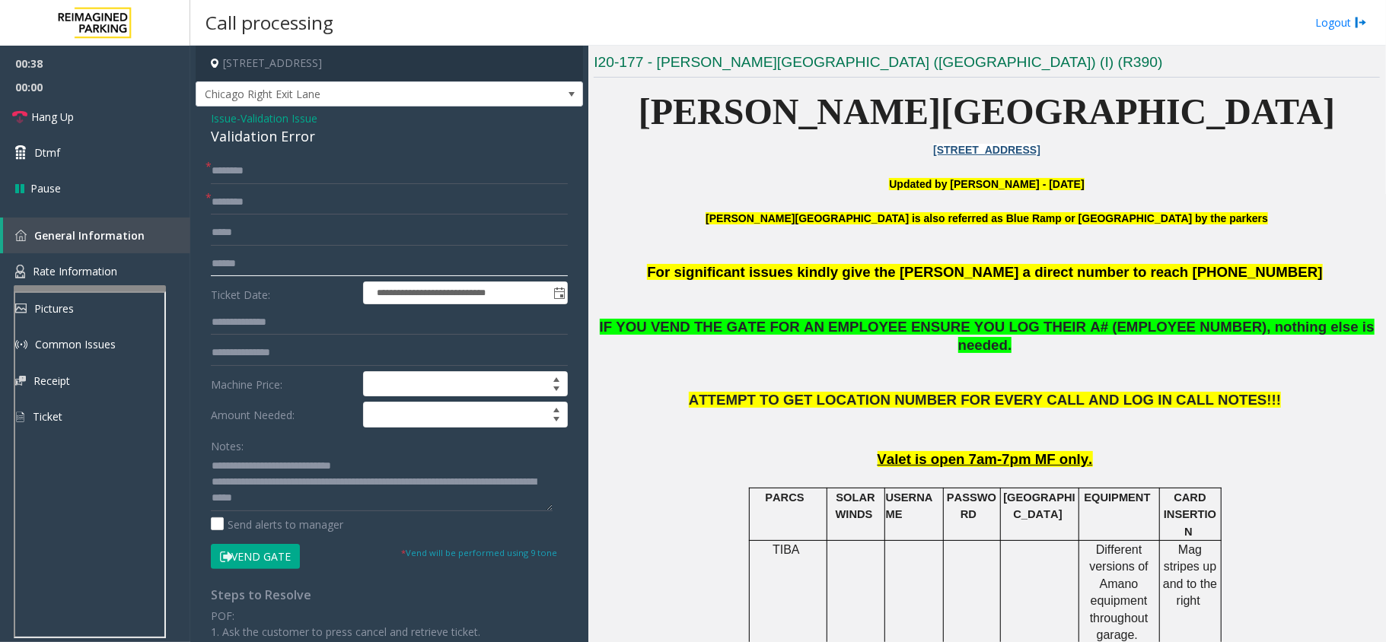
scroll to position [406, 0]
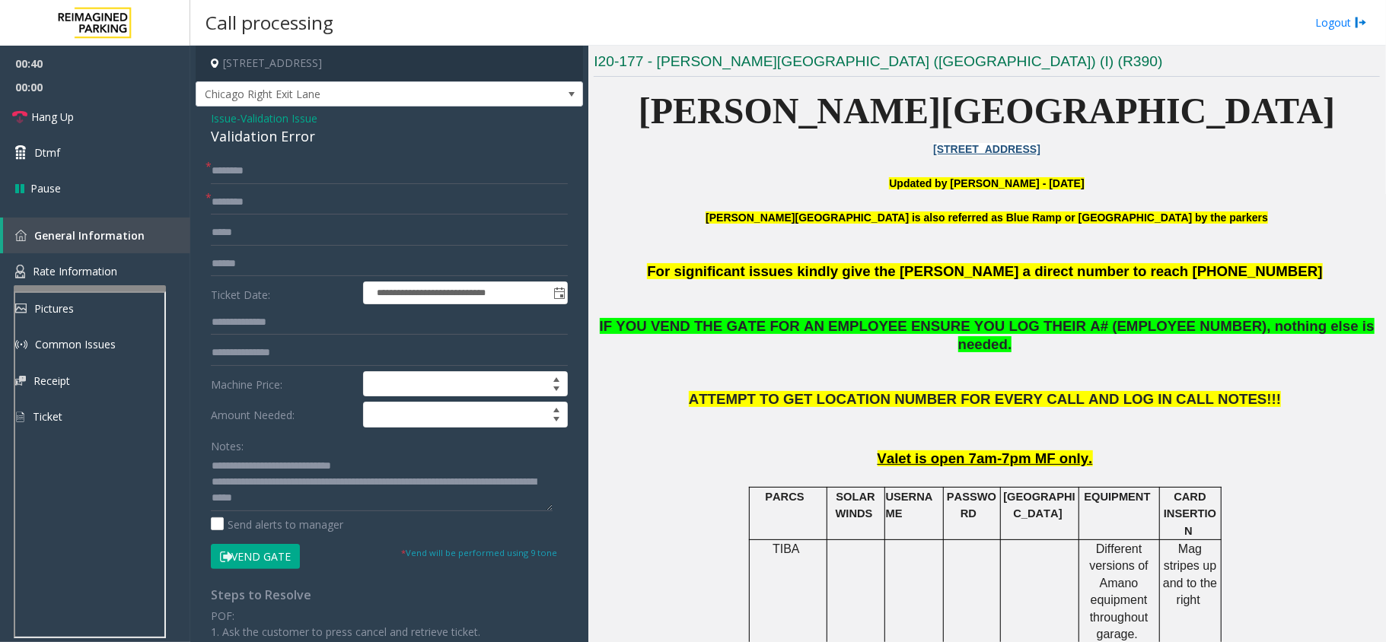
click at [279, 564] on button "Vend Gate" at bounding box center [255, 557] width 89 height 26
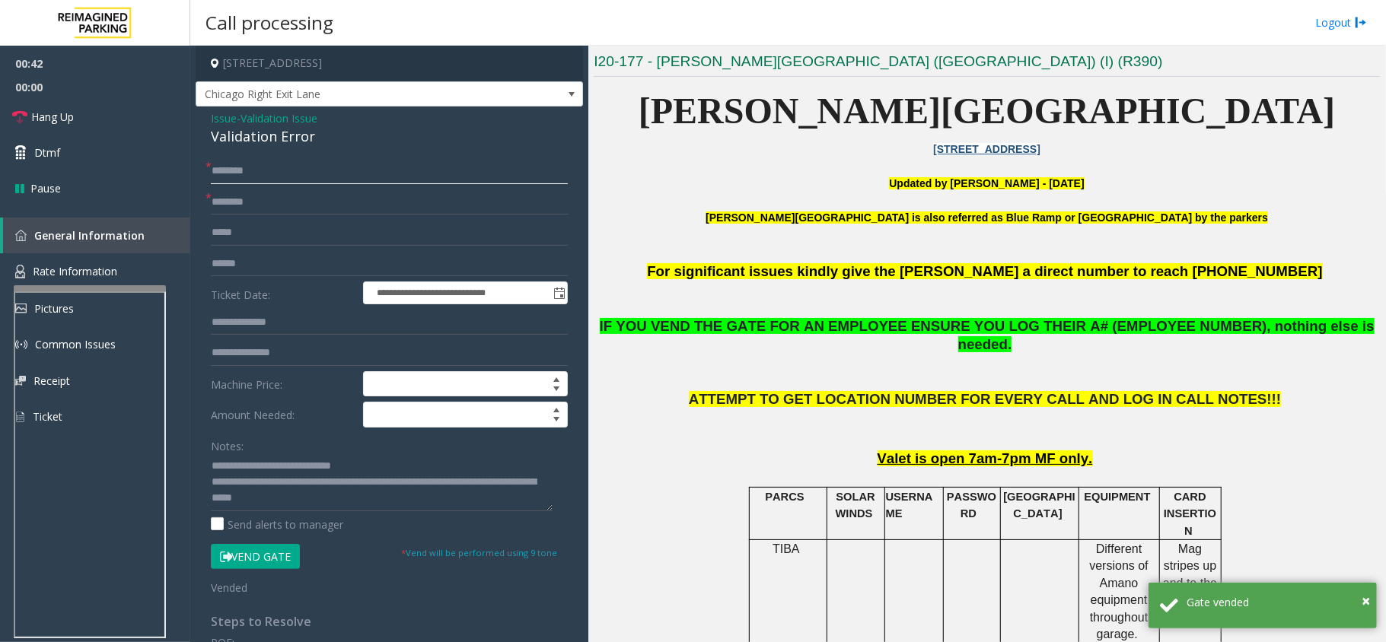
click at [295, 180] on input "text" at bounding box center [389, 171] width 357 height 26
type input "**"
click at [441, 193] on input "text" at bounding box center [389, 202] width 357 height 26
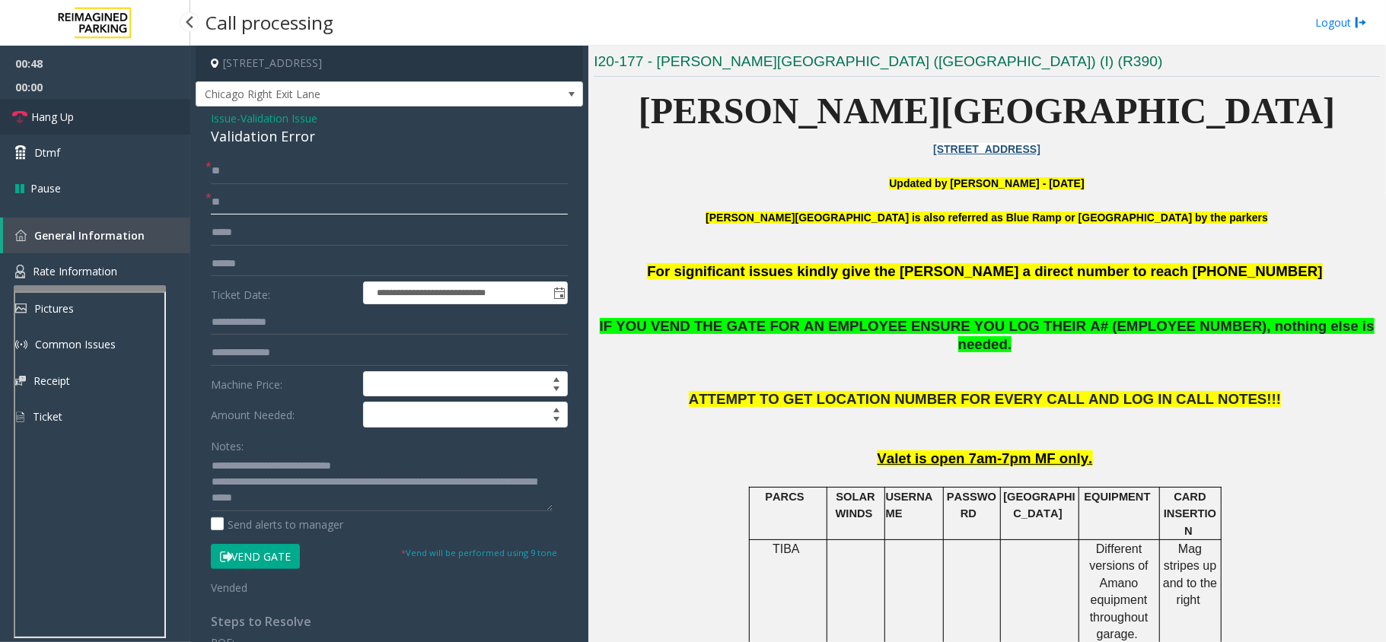
type input "**"
click at [68, 120] on span "Hang Up" at bounding box center [52, 117] width 43 height 16
click at [282, 126] on div "Validation Error" at bounding box center [389, 136] width 357 height 21
click at [281, 129] on div "Validation Error" at bounding box center [389, 136] width 357 height 21
click at [275, 132] on div "Validation Error" at bounding box center [389, 136] width 357 height 21
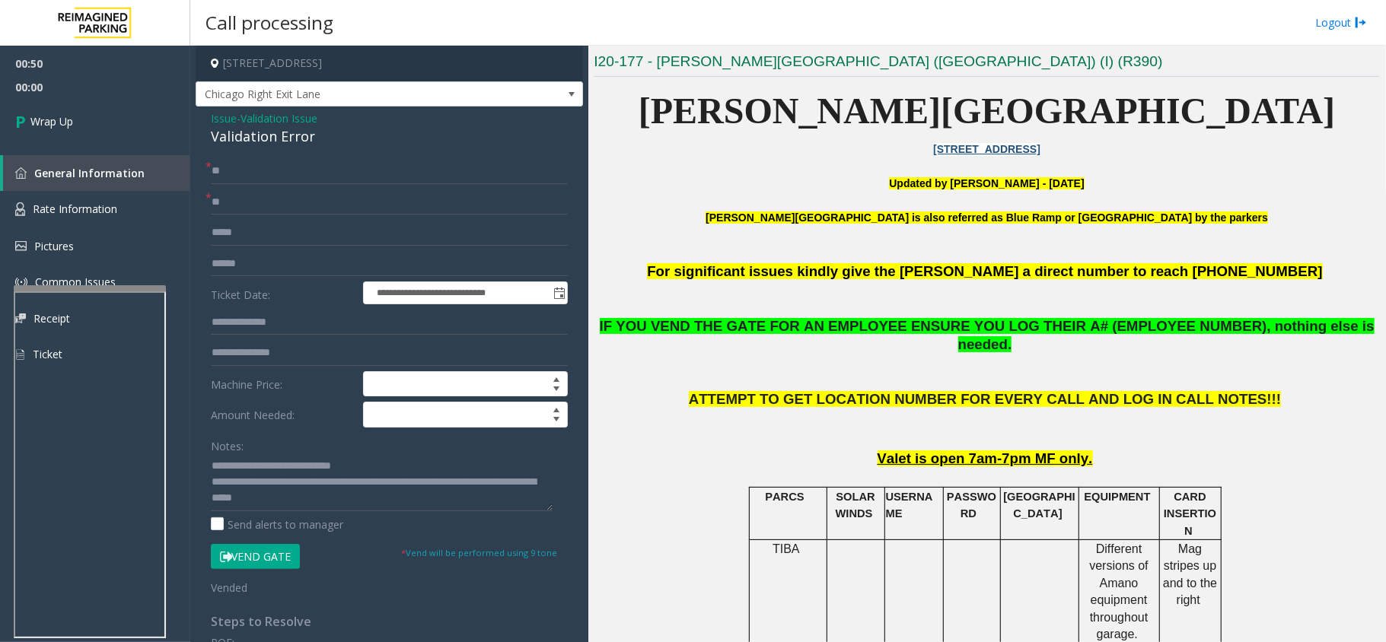
click at [263, 123] on span "Validation Issue" at bounding box center [278, 118] width 77 height 16
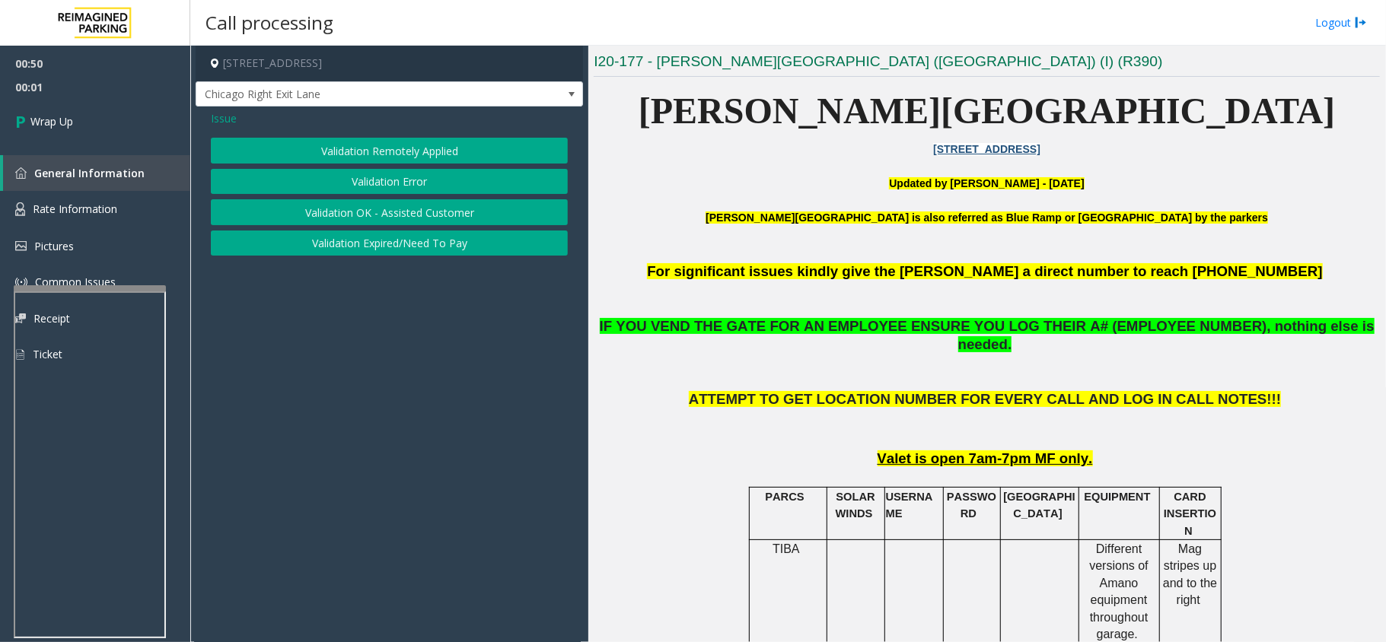
click at [363, 174] on button "Validation Error" at bounding box center [389, 182] width 357 height 26
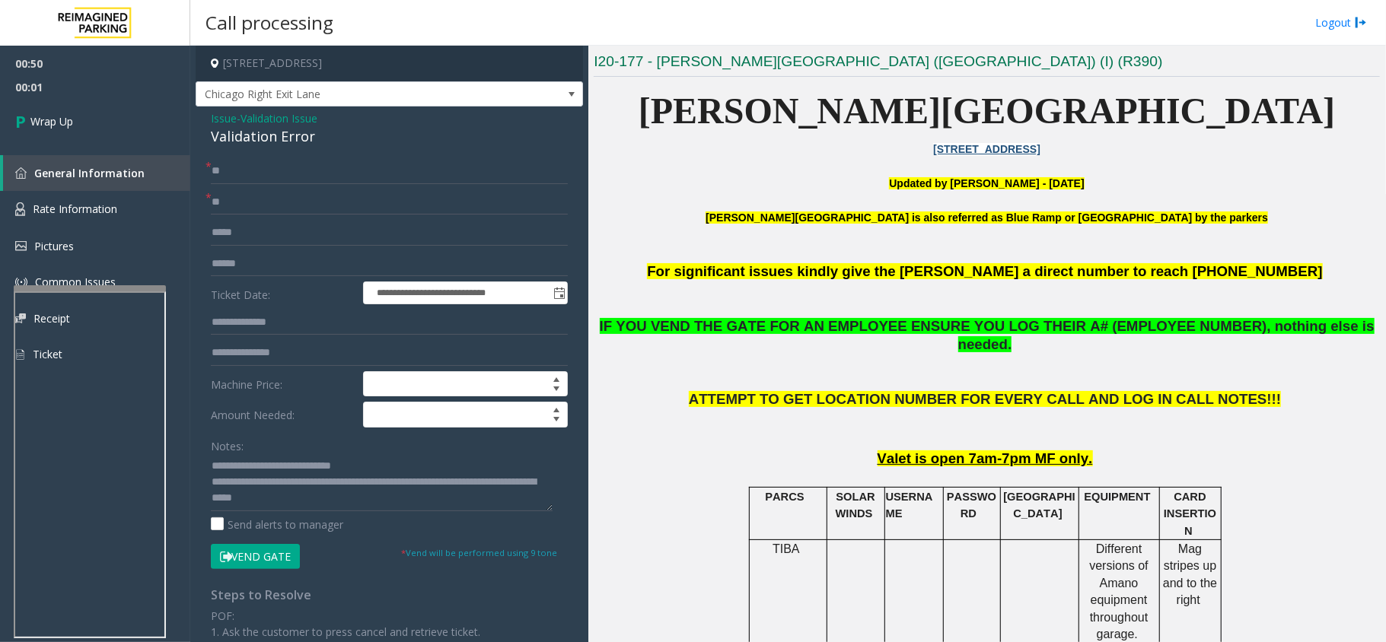
click at [254, 135] on div "Validation Error" at bounding box center [389, 136] width 357 height 21
drag, startPoint x: 251, startPoint y: 466, endPoint x: 381, endPoint y: 467, distance: 129.4
click at [381, 467] on textarea at bounding box center [382, 482] width 342 height 57
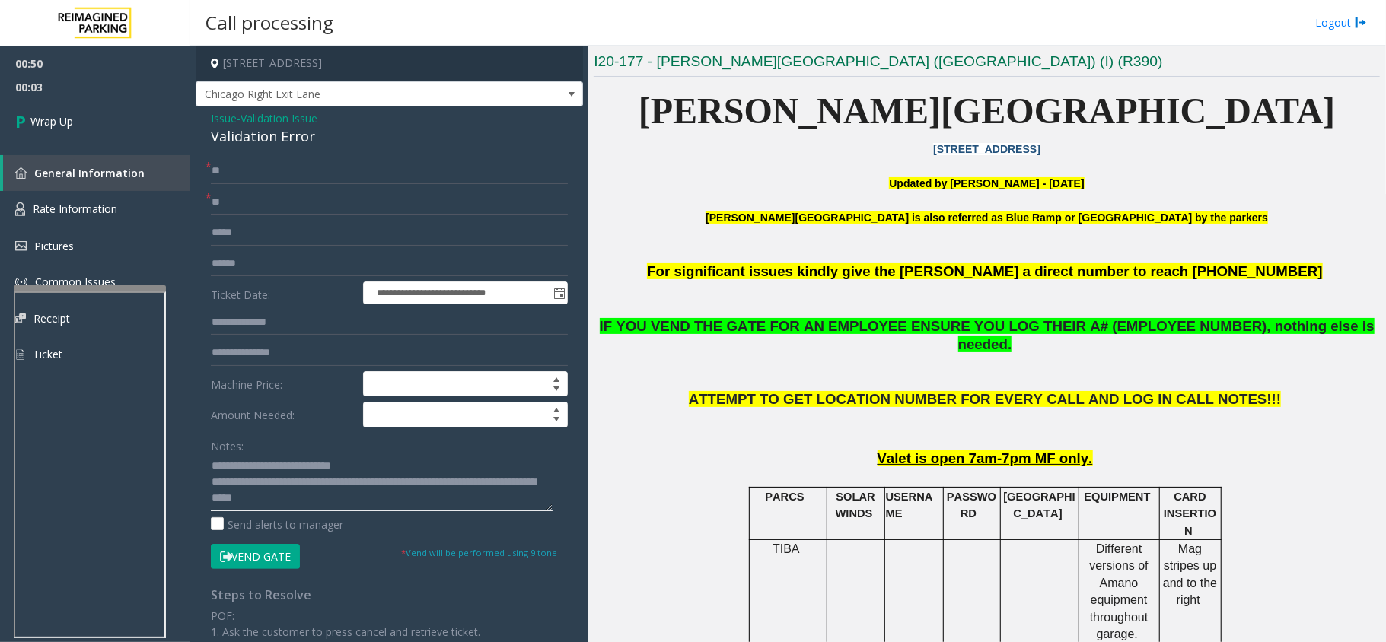
paste textarea
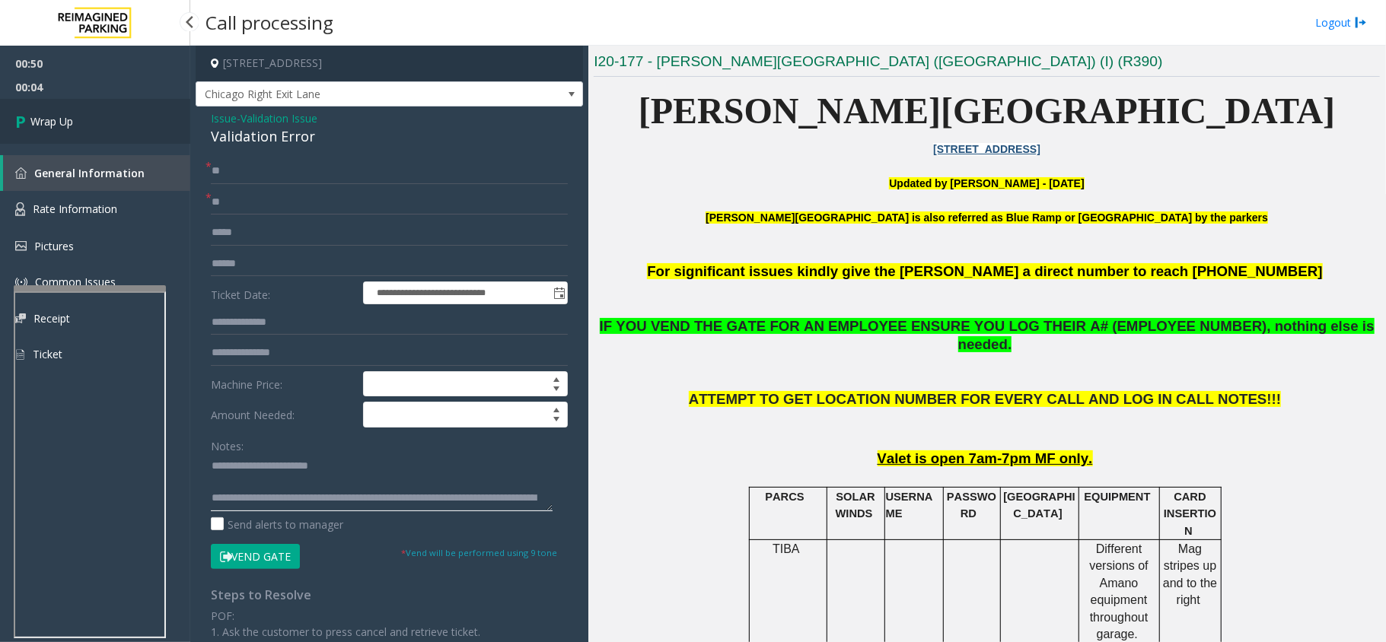
type textarea "**********"
click at [73, 123] on span "Wrap Up" at bounding box center [51, 121] width 43 height 16
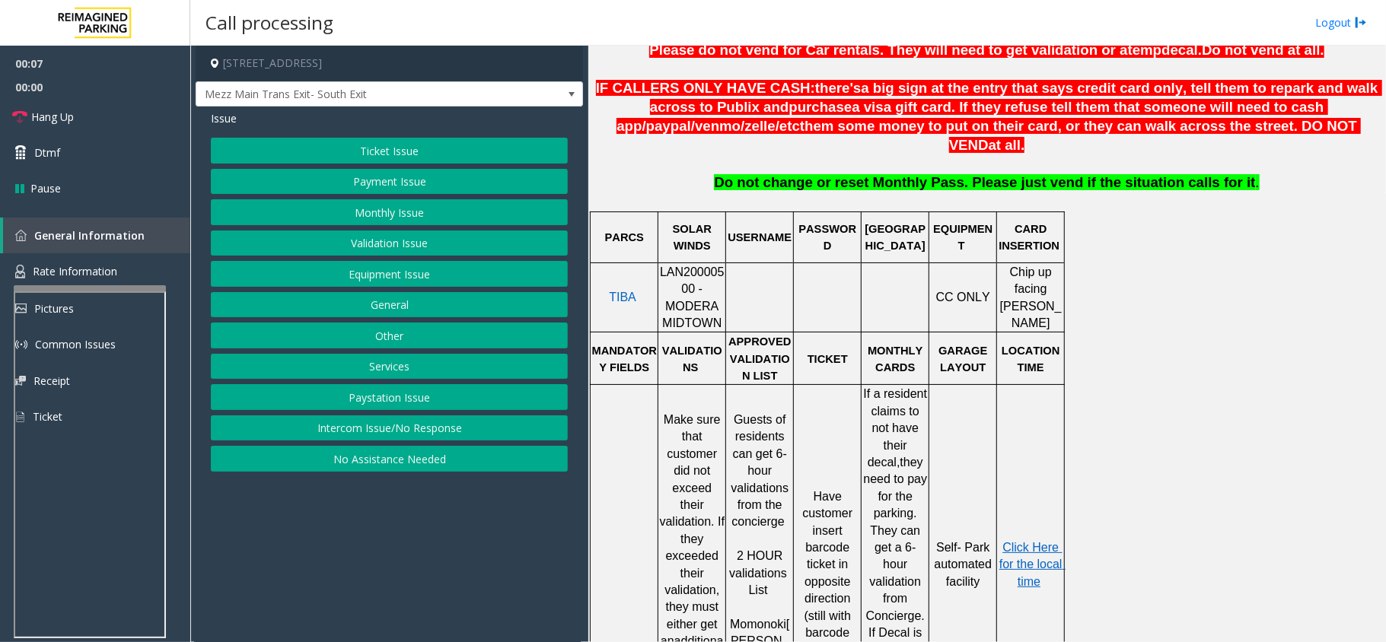
scroll to position [609, 0]
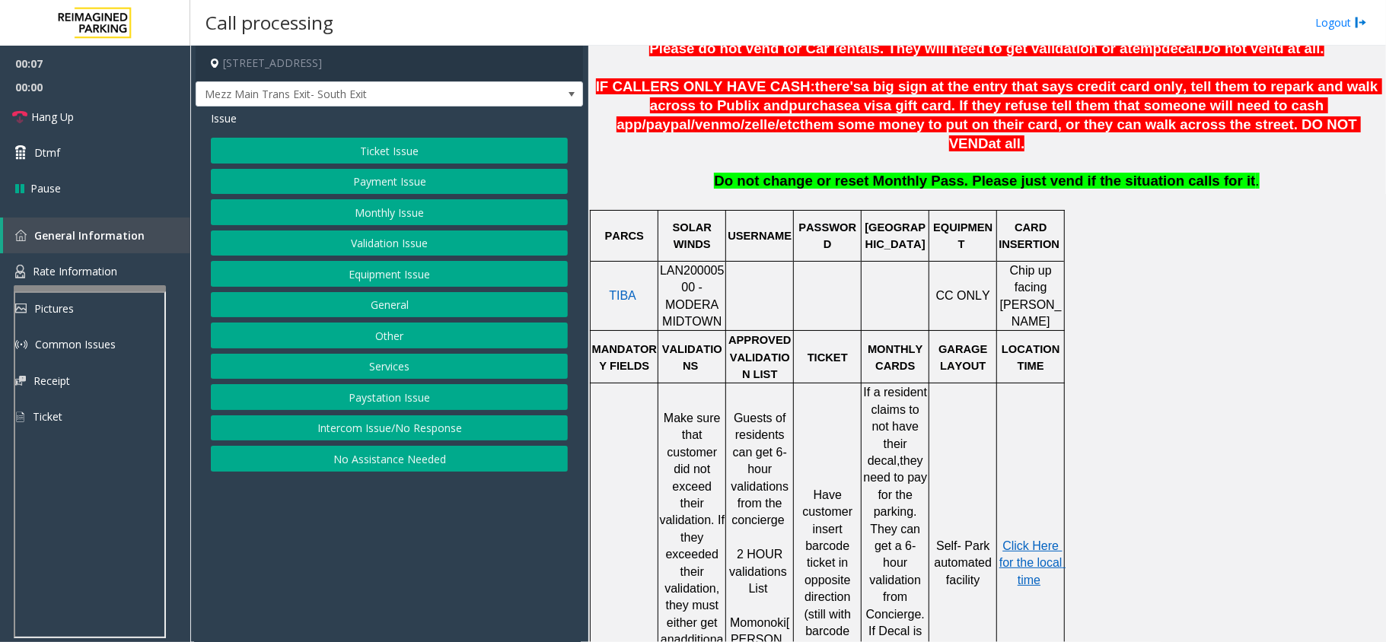
click at [686, 264] on span "LAN20000500 - MODERA MIDTOWN" at bounding box center [692, 296] width 65 height 64
click at [412, 138] on button "Ticket Issue" at bounding box center [389, 151] width 357 height 26
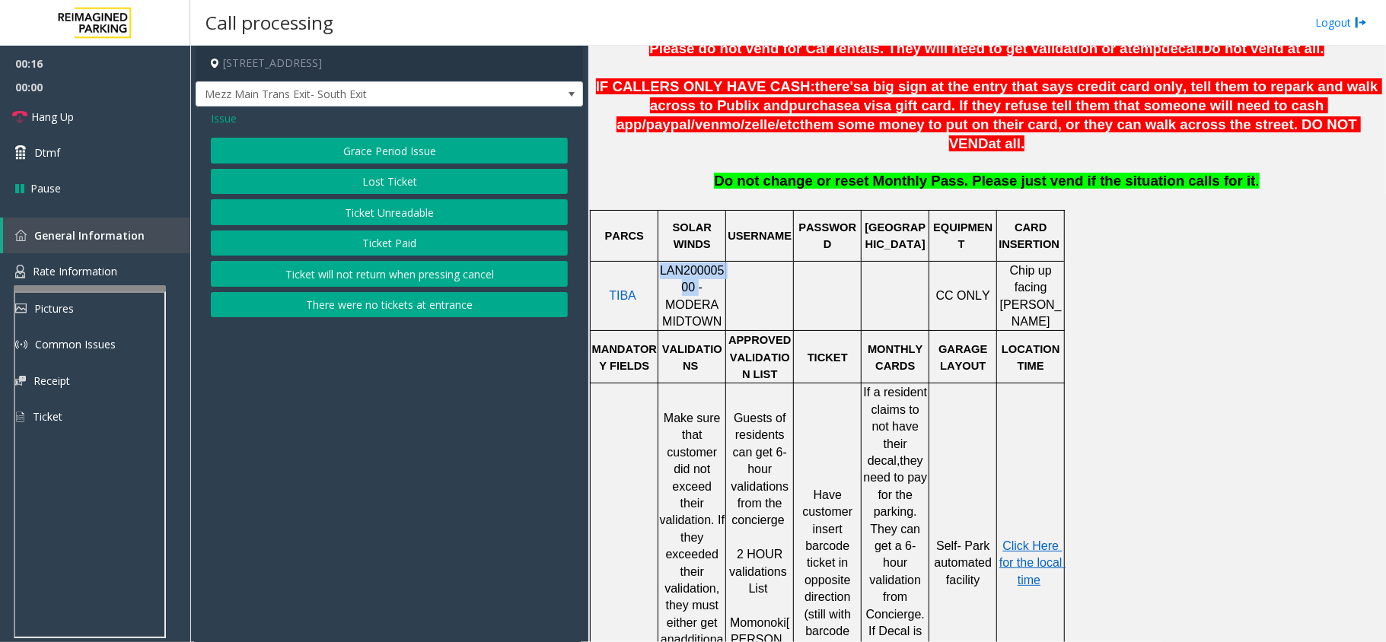
click at [409, 214] on button "Ticket Unreadable" at bounding box center [389, 212] width 357 height 26
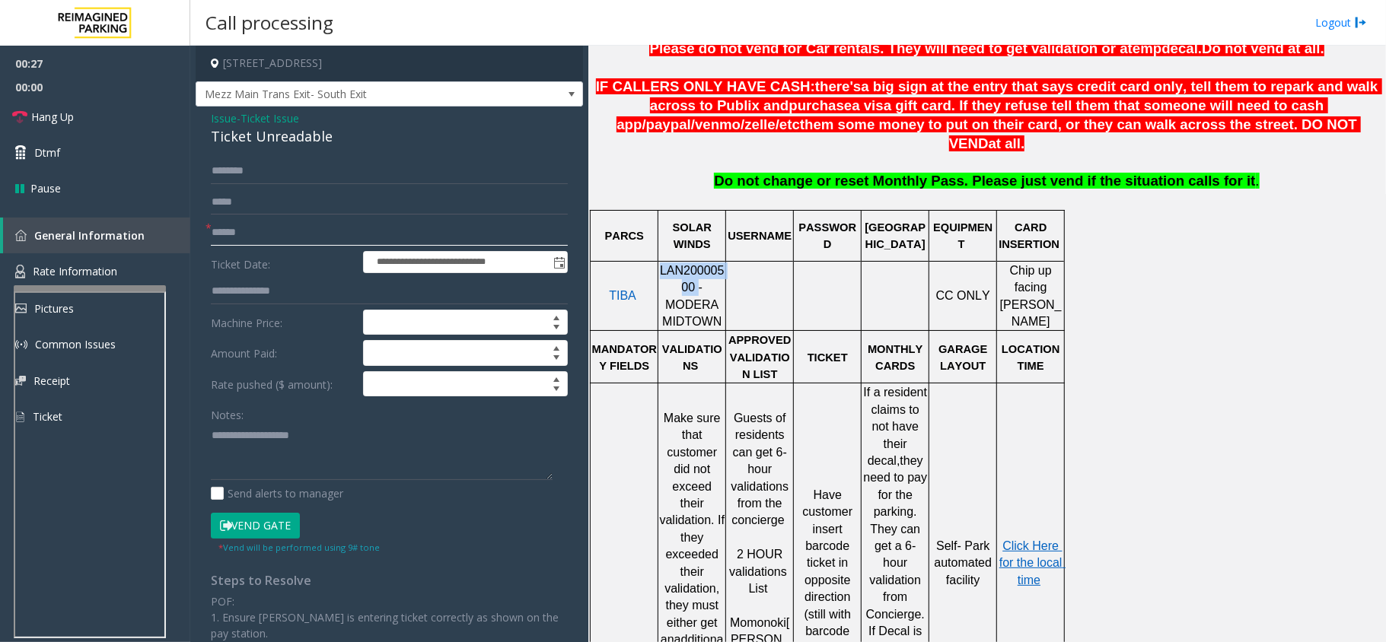
click at [280, 237] on input "text" at bounding box center [389, 233] width 357 height 26
click at [338, 241] on input "text" at bounding box center [389, 233] width 357 height 26
click at [335, 412] on div "Notes:" at bounding box center [389, 441] width 357 height 78
click at [320, 469] on textarea at bounding box center [382, 451] width 342 height 57
click at [100, 264] on span "Rate Information" at bounding box center [75, 271] width 84 height 14
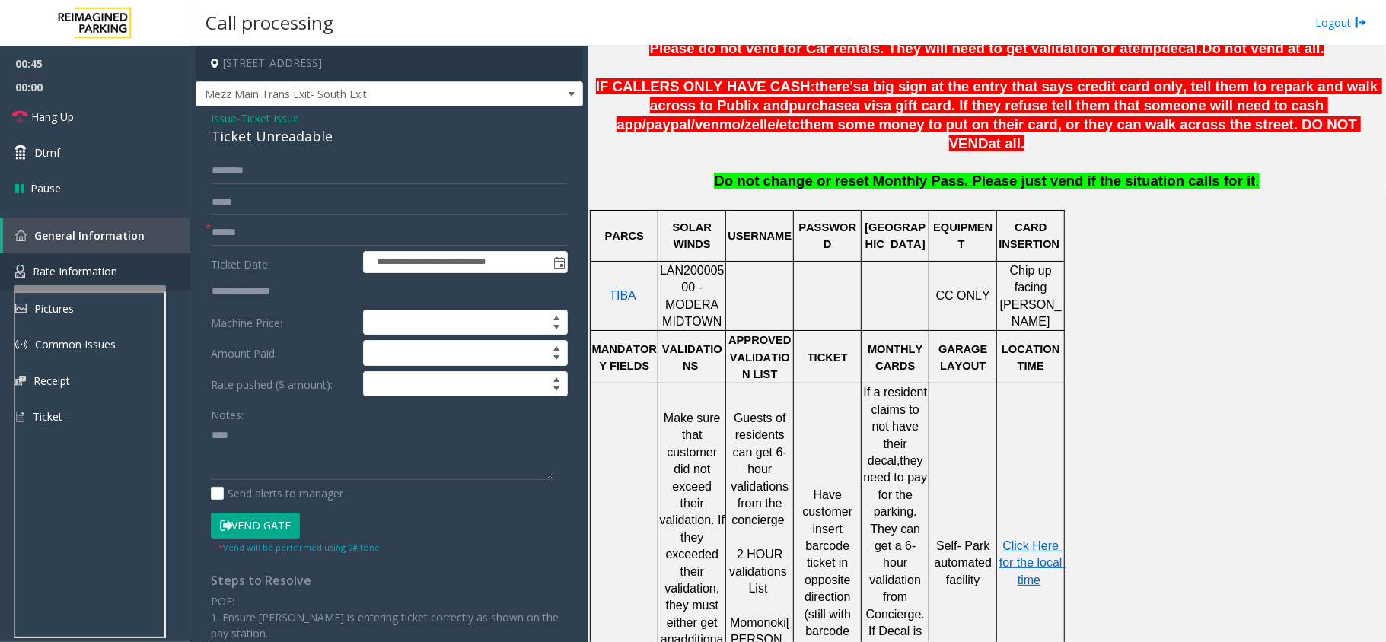
scroll to position [126, 0]
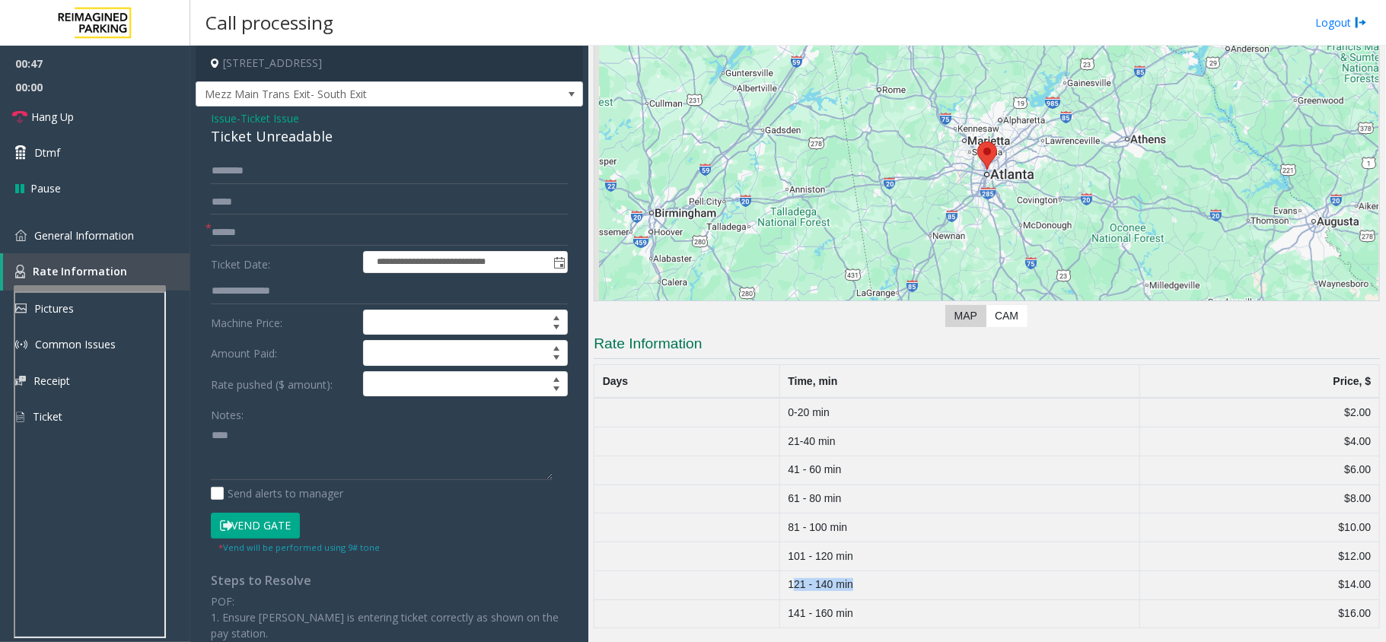
drag, startPoint x: 788, startPoint y: 584, endPoint x: 881, endPoint y: 577, distance: 92.4
click at [881, 577] on td "121 - 140 min" at bounding box center [959, 585] width 360 height 29
click at [275, 223] on input "text" at bounding box center [389, 233] width 357 height 26
click at [49, 236] on span "General Information" at bounding box center [84, 235] width 100 height 14
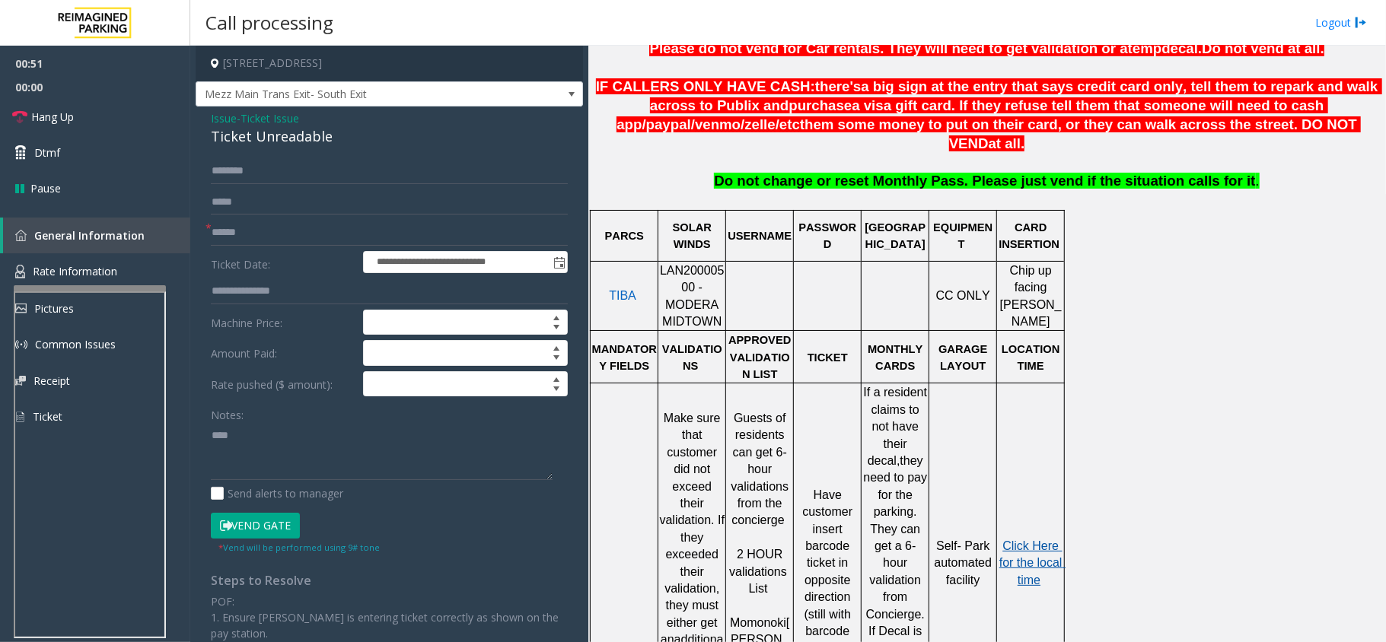
click at [1024, 540] on span "Click Here for the local time" at bounding box center [1032, 563] width 66 height 47
click at [326, 234] on input "text" at bounding box center [389, 233] width 357 height 26
click at [323, 472] on textarea at bounding box center [382, 451] width 342 height 57
click at [323, 447] on textarea at bounding box center [382, 451] width 342 height 57
paste textarea "**********"
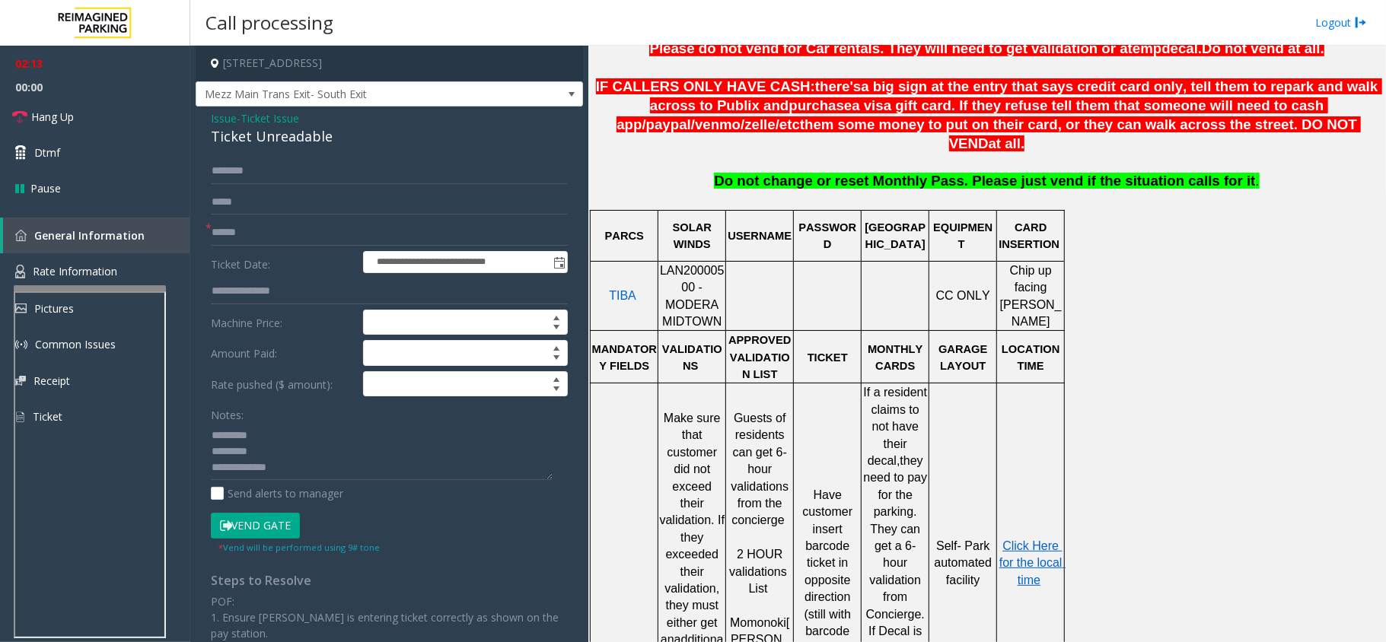
click at [268, 142] on div "Ticket Unreadable" at bounding box center [389, 136] width 357 height 21
click at [283, 446] on textarea at bounding box center [382, 451] width 342 height 57
paste textarea "**********"
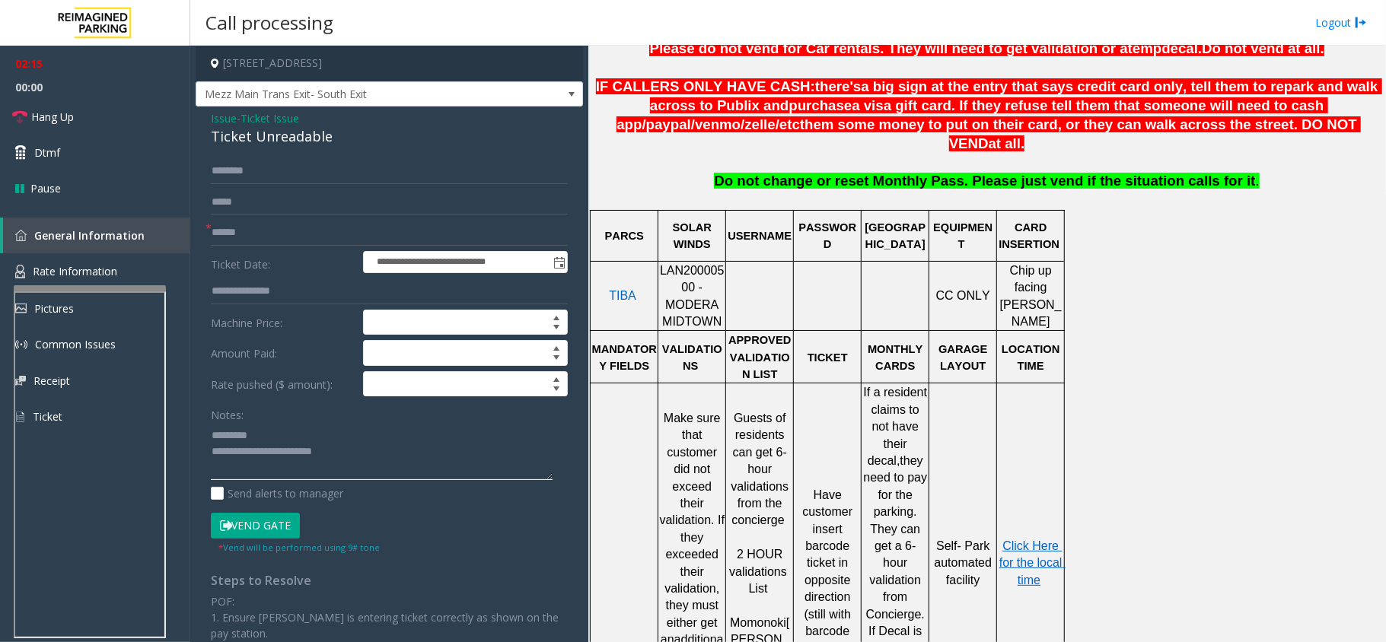
type textarea "**********"
click at [251, 245] on input "text" at bounding box center [389, 233] width 357 height 26
click at [126, 119] on link "Hang Up" at bounding box center [95, 117] width 190 height 36
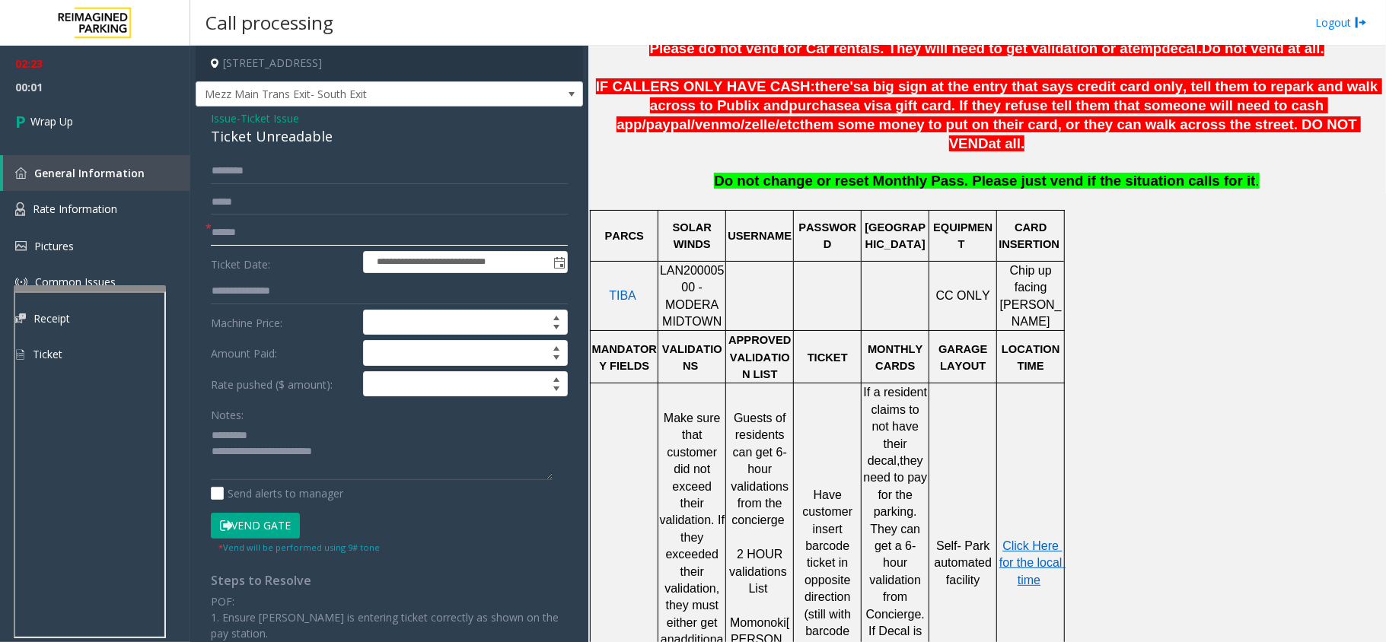
click at [293, 225] on input "text" at bounding box center [389, 233] width 357 height 26
type input "**"
click at [320, 463] on textarea at bounding box center [382, 451] width 342 height 57
type textarea "**********"
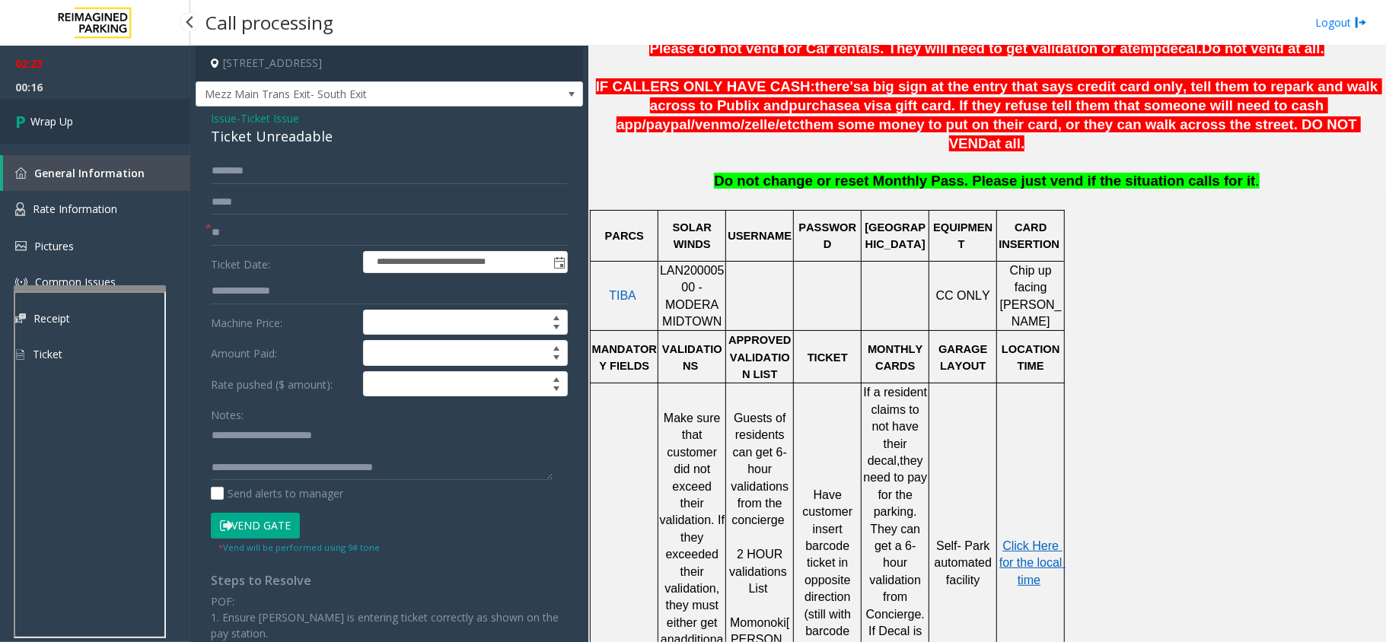
click at [43, 119] on span "Wrap Up" at bounding box center [51, 121] width 43 height 16
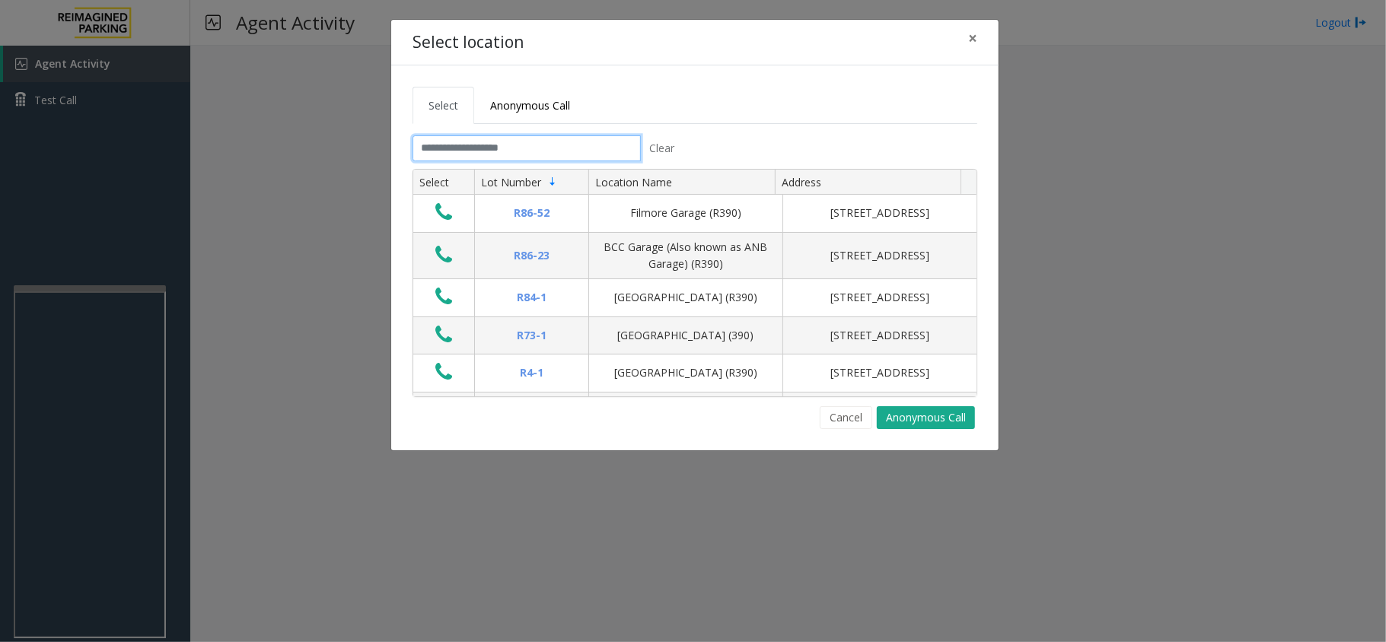
click at [556, 147] on input "text" at bounding box center [526, 148] width 228 height 26
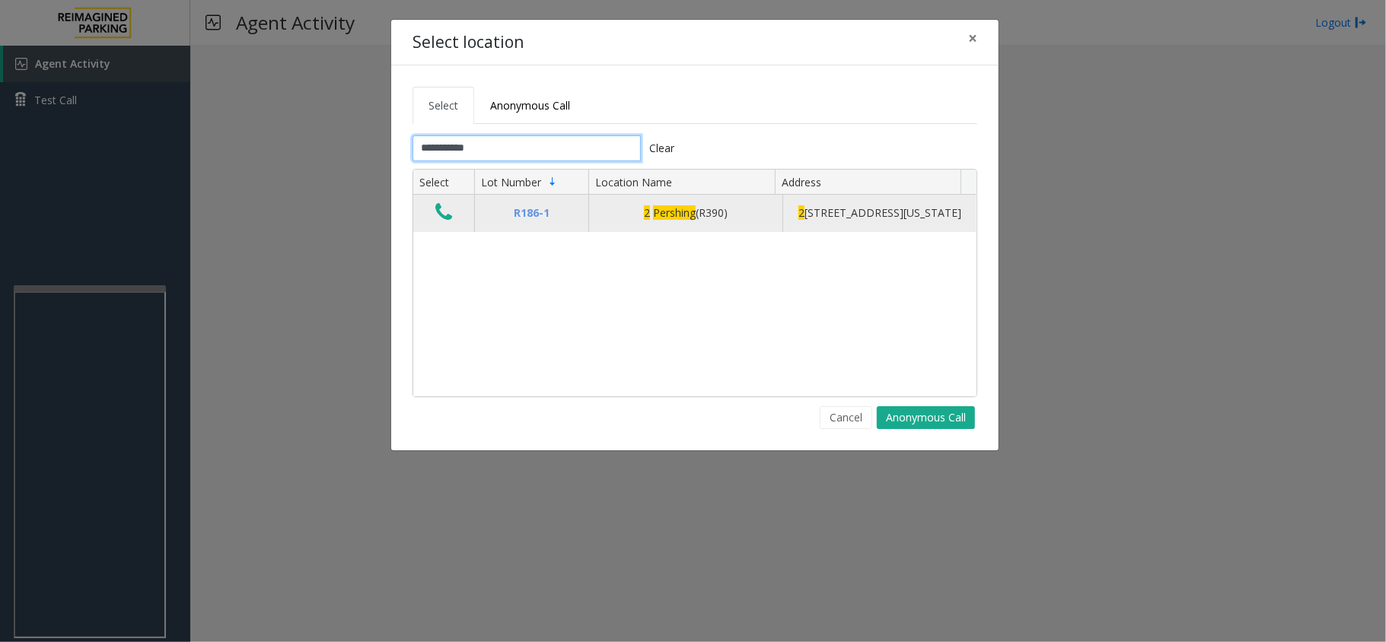
type input "**********"
click at [441, 219] on icon "Data table" at bounding box center [443, 212] width 17 height 21
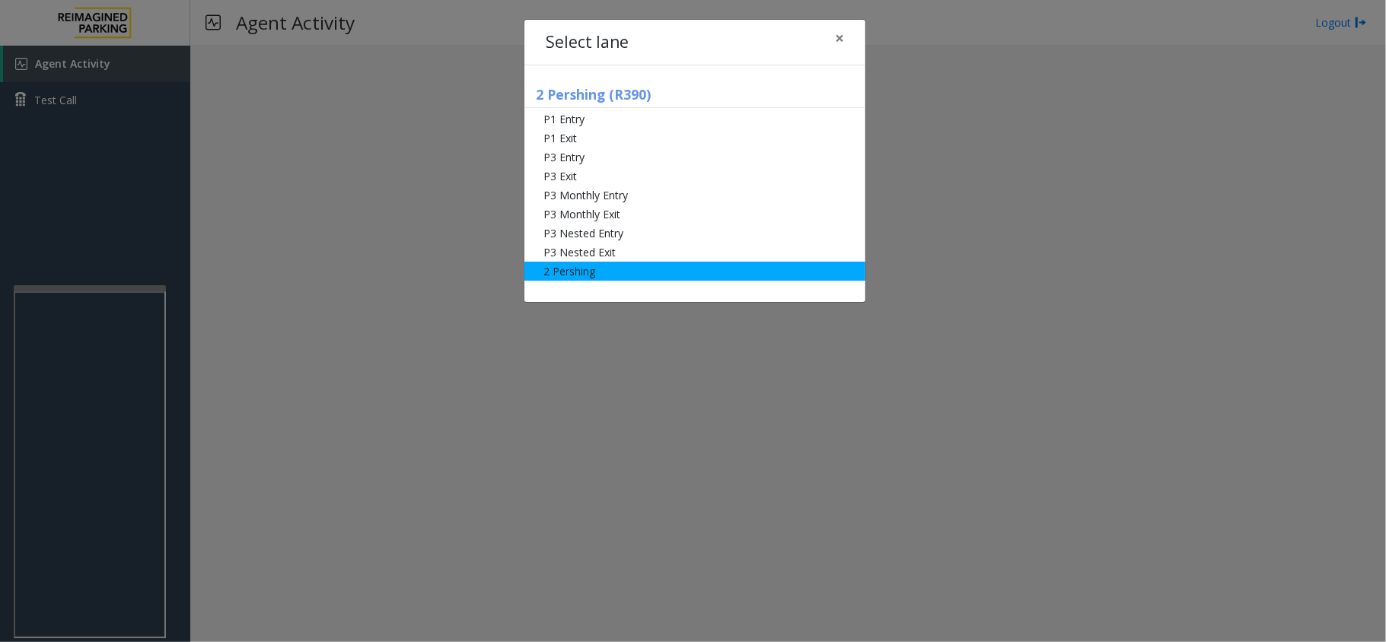
click at [624, 272] on li "2 Pershing" at bounding box center [694, 271] width 341 height 19
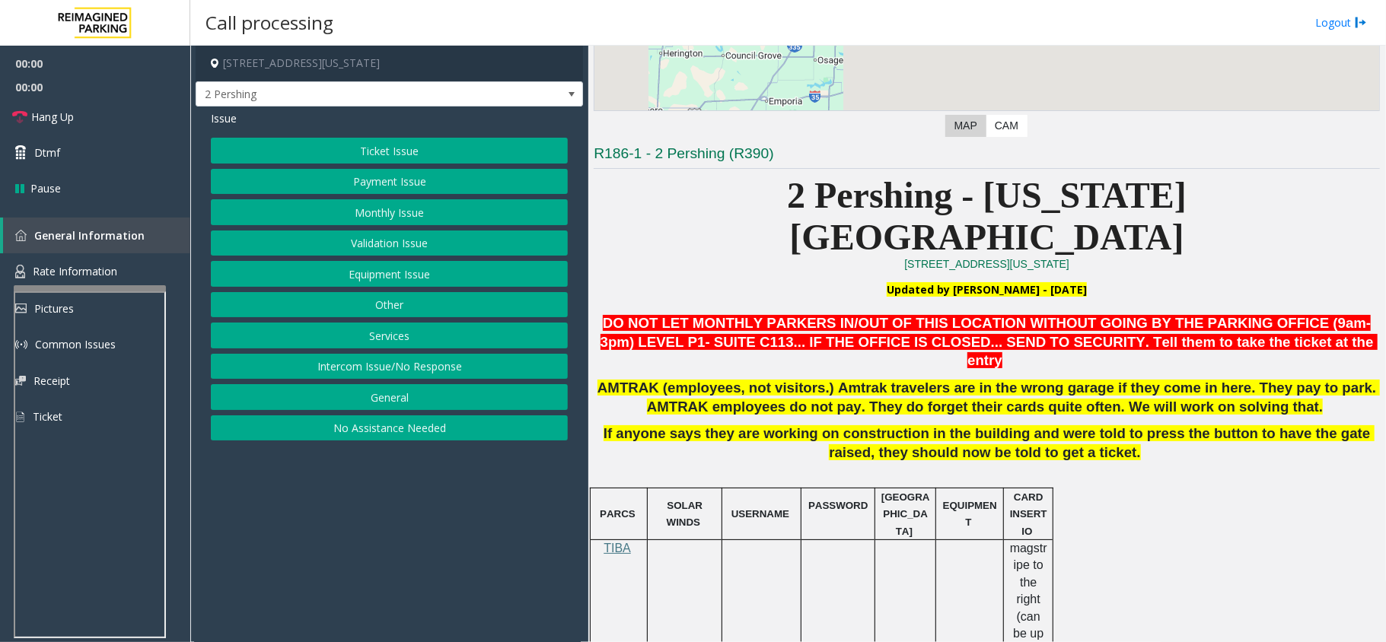
scroll to position [406, 0]
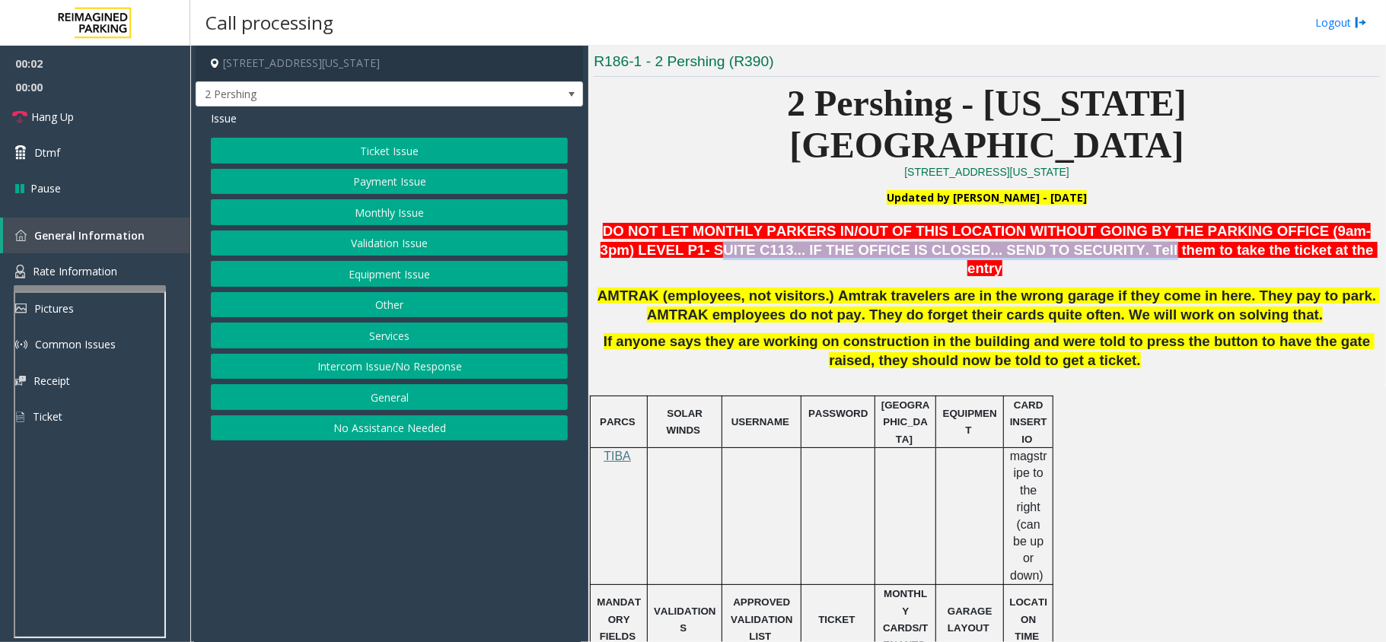
drag, startPoint x: 686, startPoint y: 205, endPoint x: 1062, endPoint y: 207, distance: 376.0
click at [1062, 223] on span "DO NOT LET MONTHLY PARKERS IN/OUT OF THIS LOCATION WITHOUT GOING BY THE PARKING…" at bounding box center [988, 250] width 777 height 54
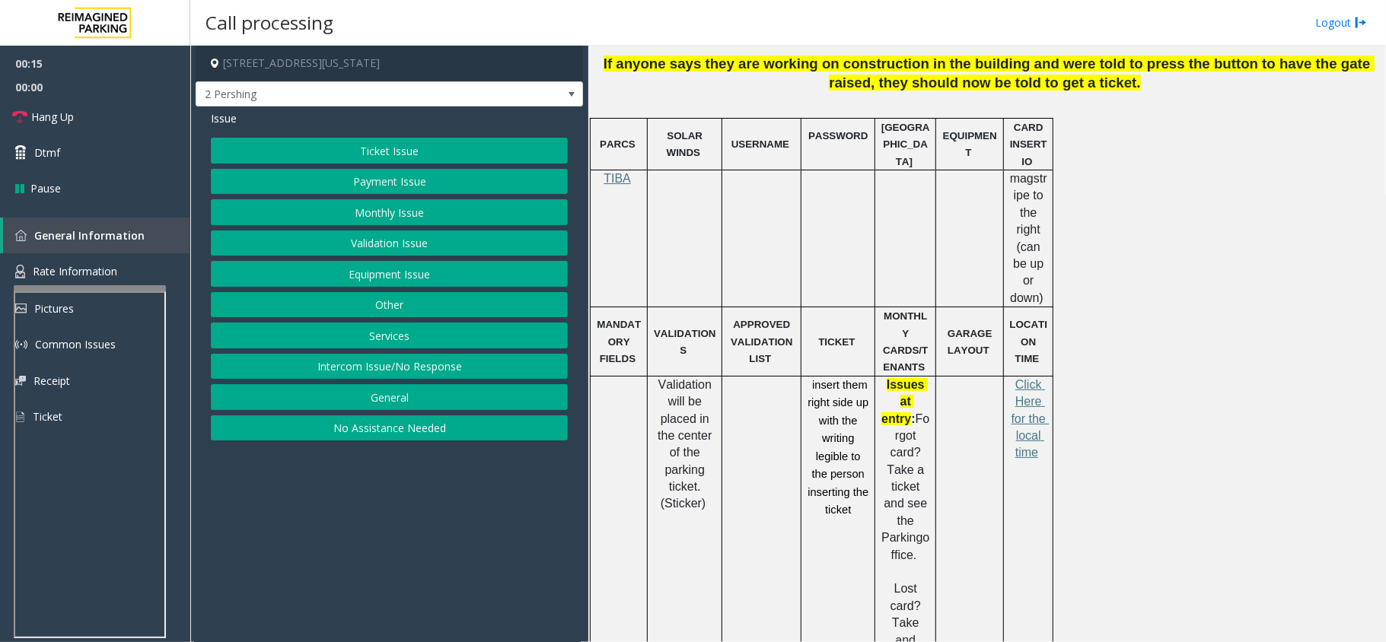
scroll to position [710, 0]
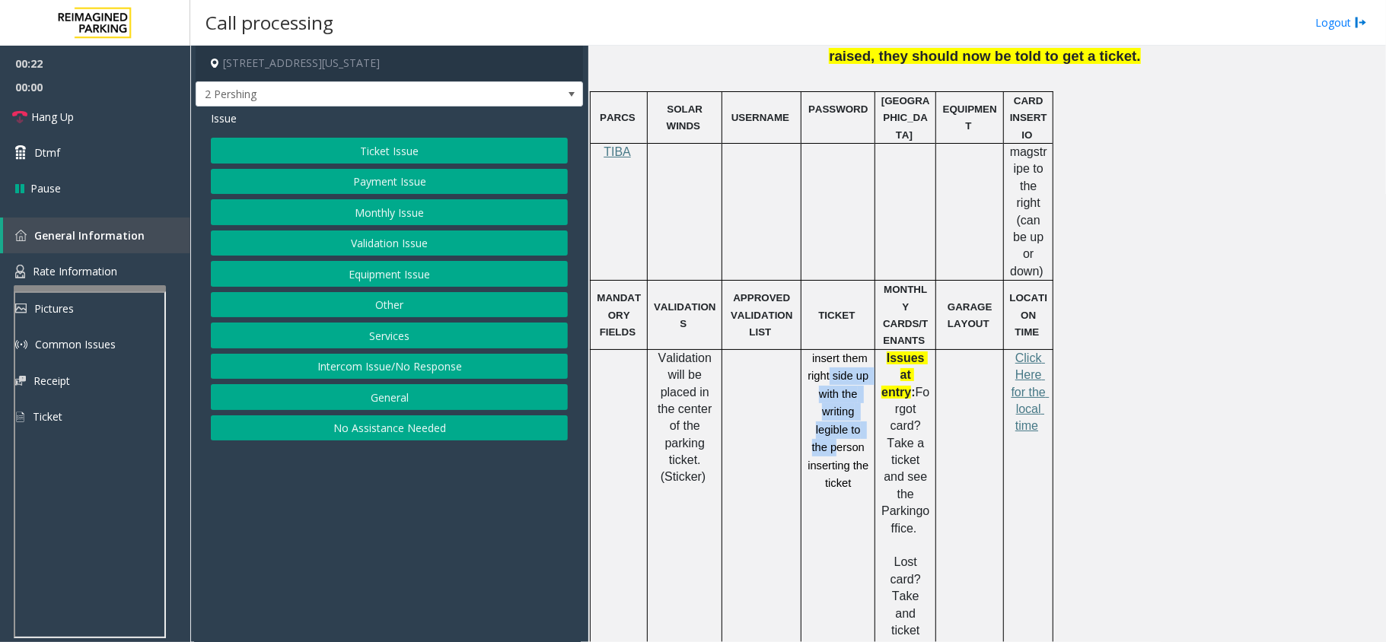
drag, startPoint x: 830, startPoint y: 286, endPoint x: 816, endPoint y: 402, distance: 116.5
click at [833, 379] on span "insert them right side up with the writing legible to the person inserting the …" at bounding box center [839, 420] width 64 height 137
click at [374, 104] on span "2 Pershing" at bounding box center [350, 94] width 309 height 24
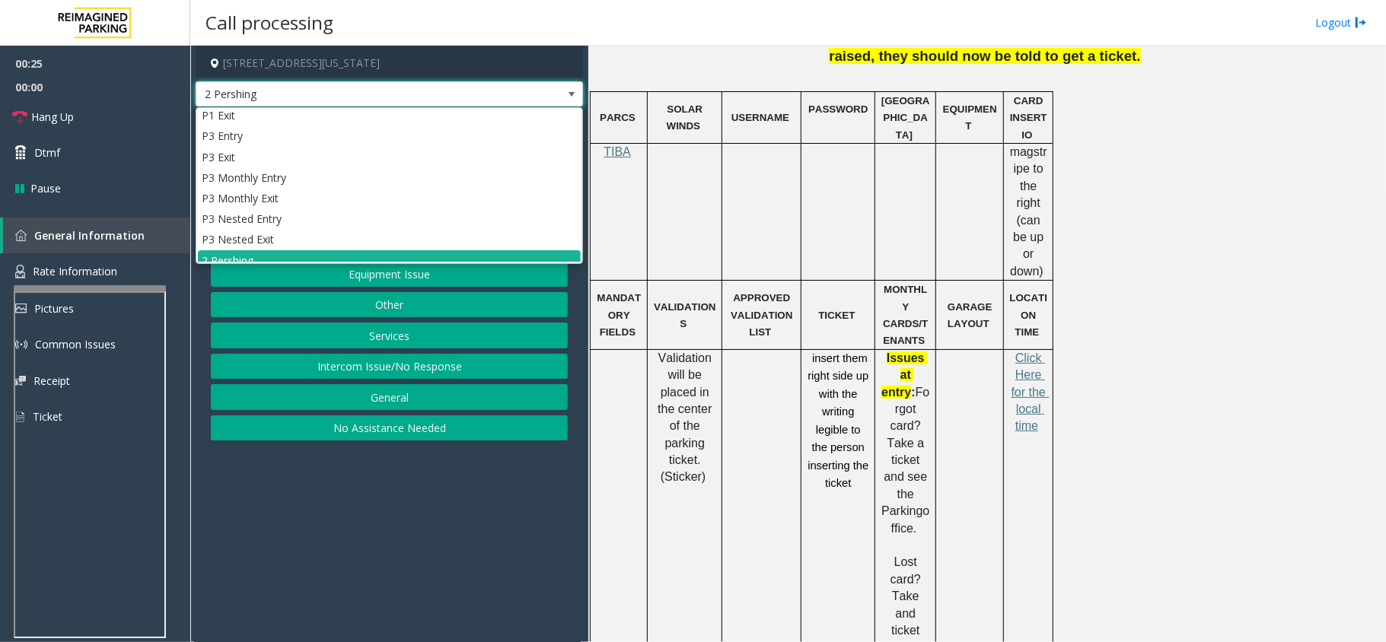
scroll to position [38, 0]
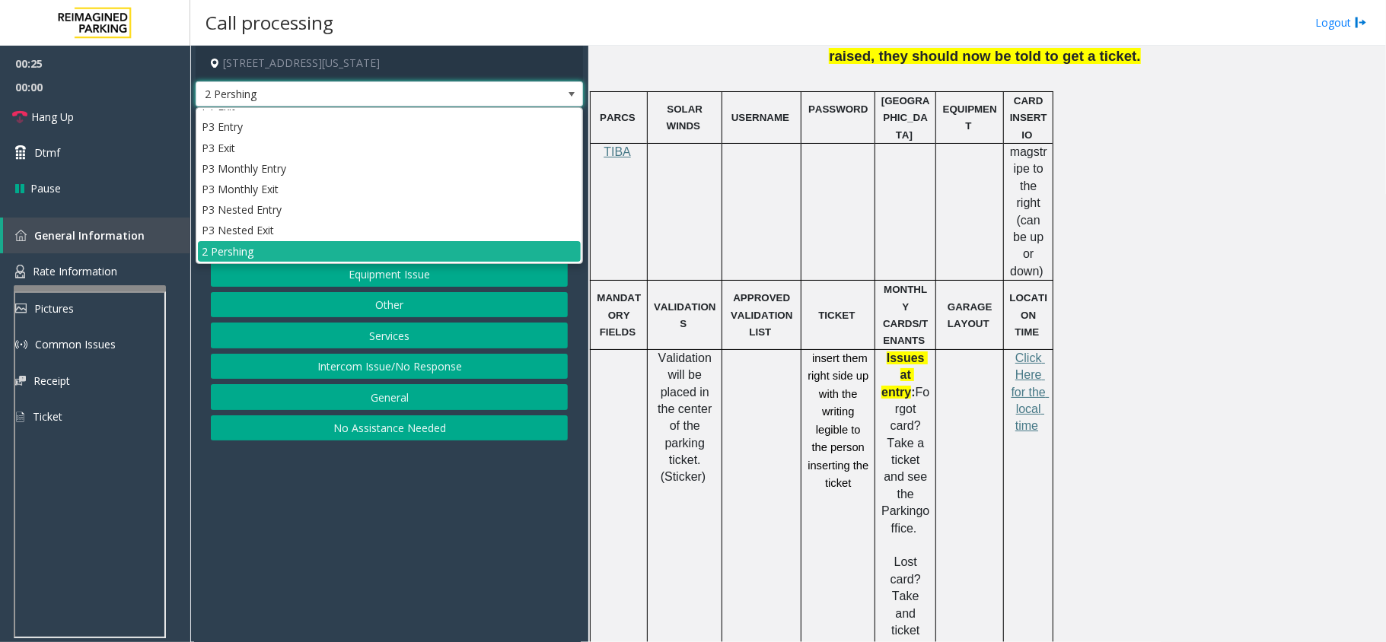
click at [501, 556] on app-call-processing-form "[STREET_ADDRESS][US_STATE] Pershing Issue Ticket Issue Payment Issue Monthly Is…" at bounding box center [389, 344] width 398 height 597
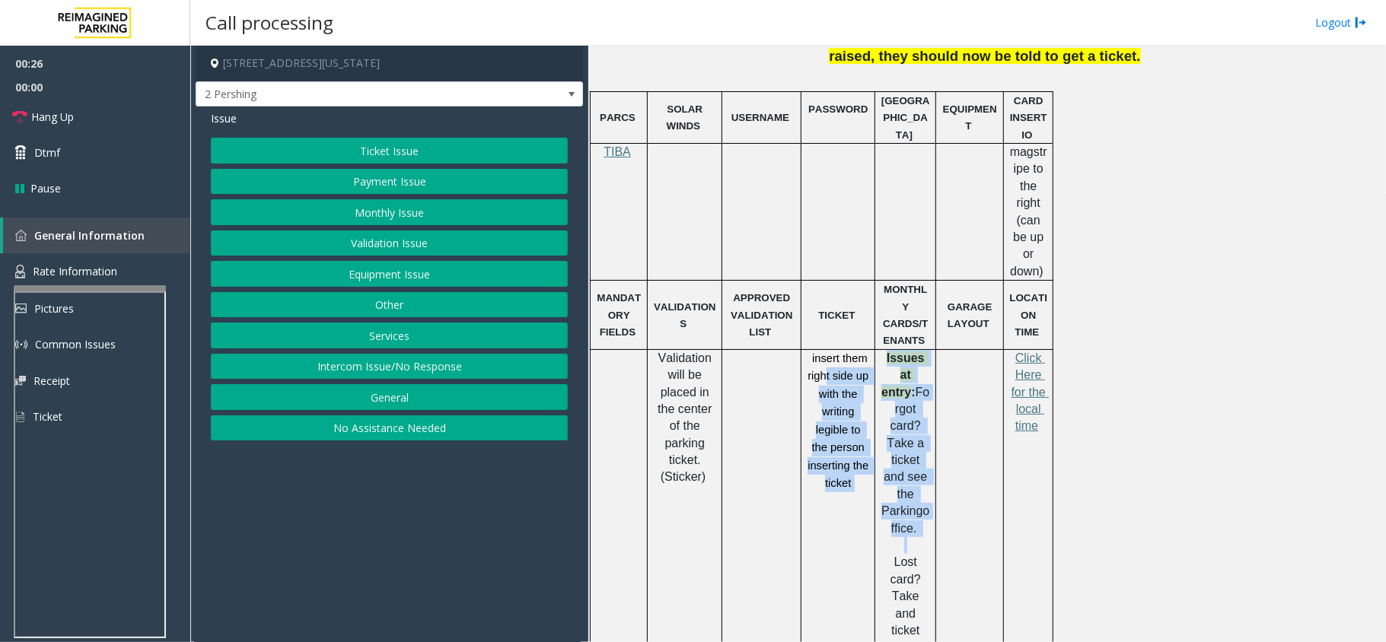
drag, startPoint x: 825, startPoint y: 283, endPoint x: 893, endPoint y: 470, distance: 198.6
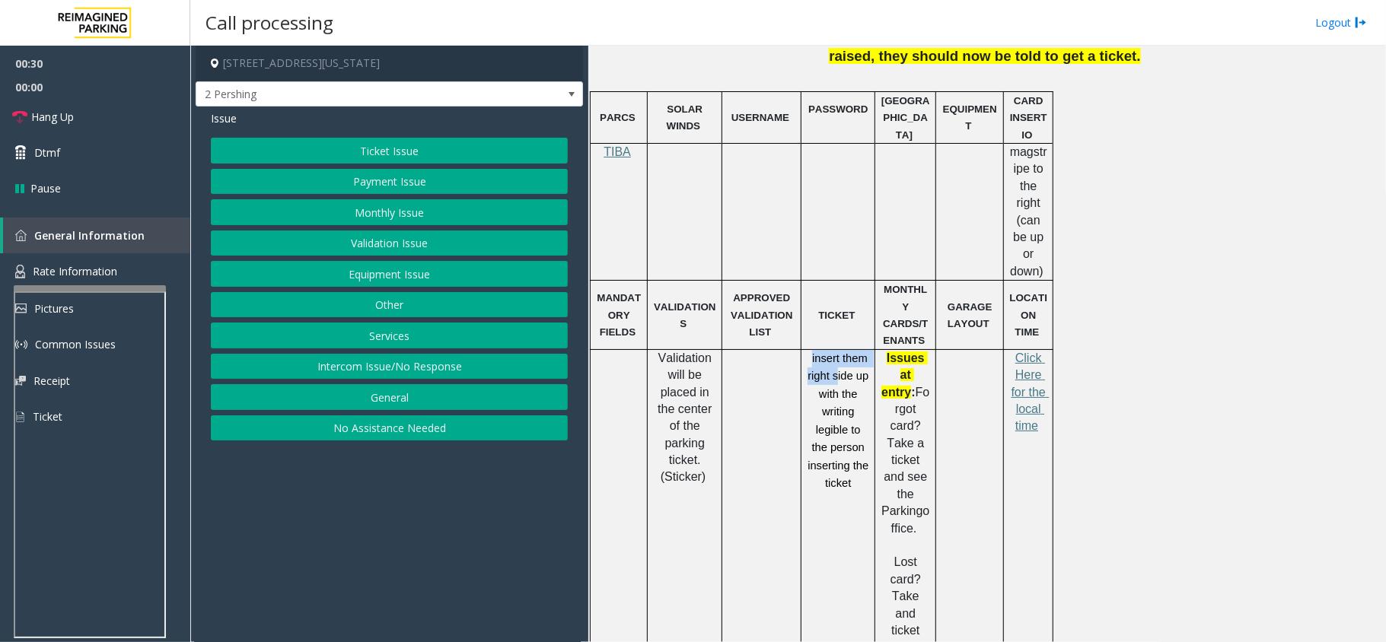
drag, startPoint x: 810, startPoint y: 257, endPoint x: 837, endPoint y: 275, distance: 32.3
click at [837, 350] on p "insert them right side up with the writing legible to the person inserting the …" at bounding box center [838, 421] width 62 height 143
click at [846, 350] on p "insert them right side up with the writing legible to the person inserting the …" at bounding box center [838, 421] width 62 height 143
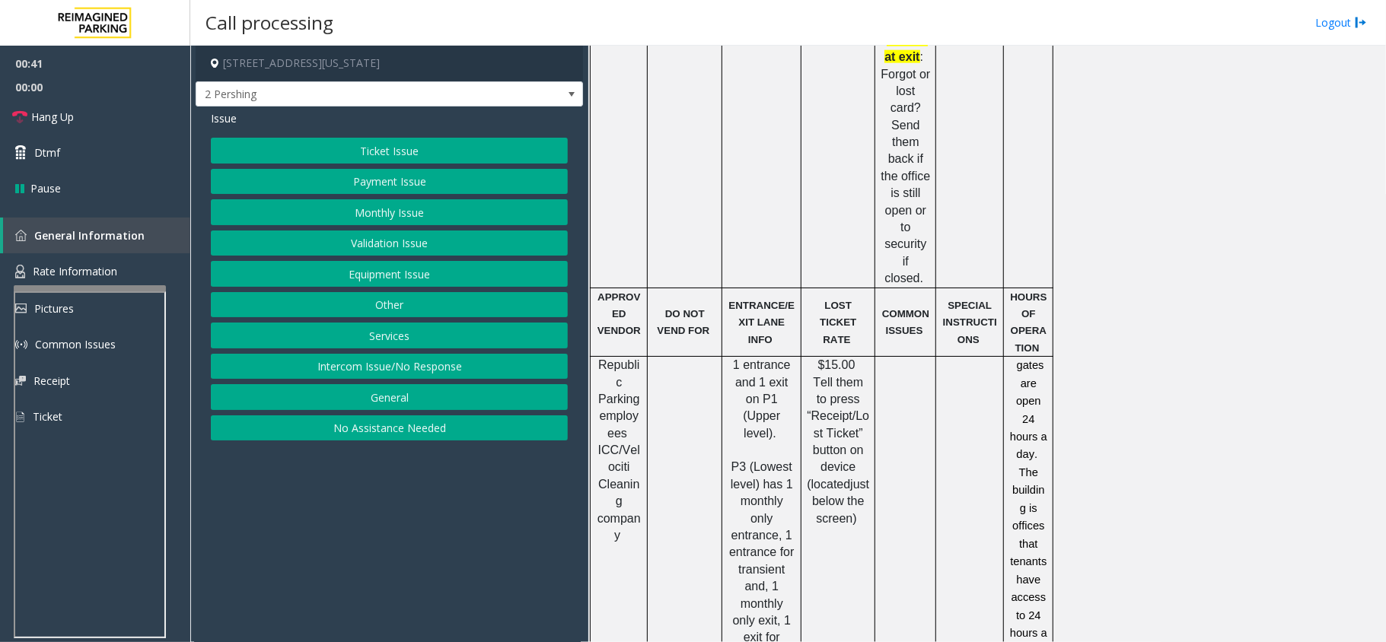
scroll to position [1116, 0]
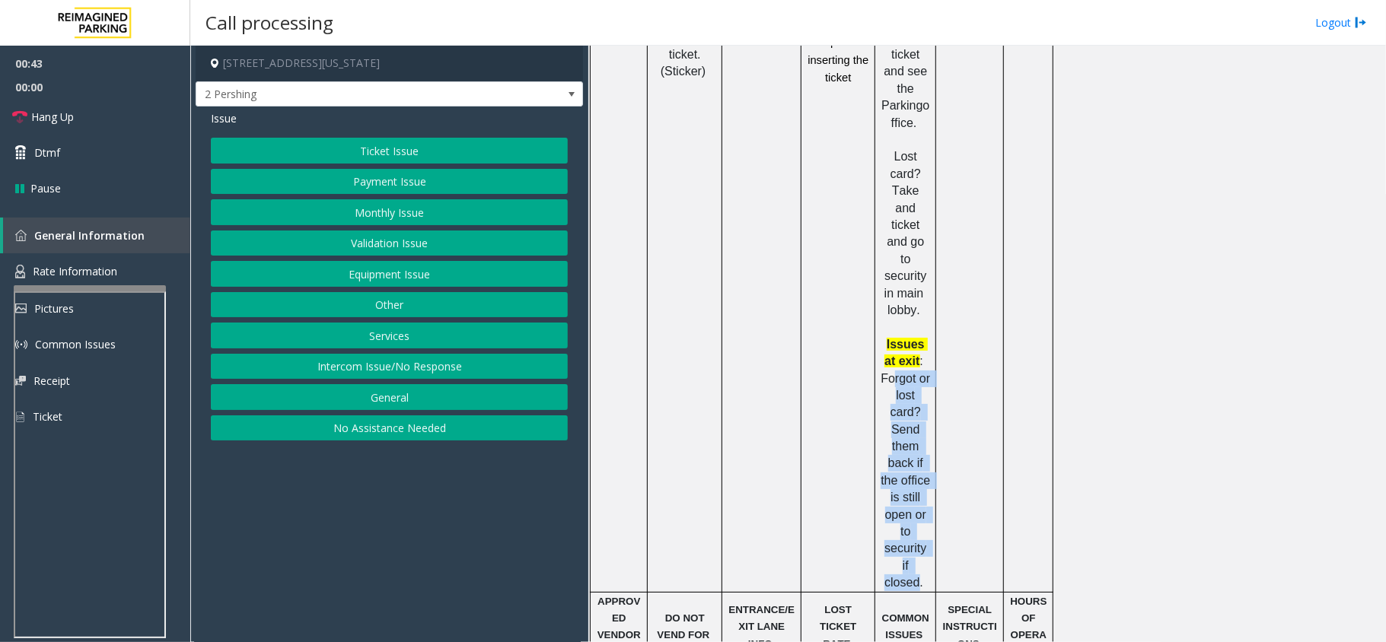
drag, startPoint x: 893, startPoint y: 223, endPoint x: 918, endPoint y: 390, distance: 168.5
click at [918, 390] on span "Forgot or lost card? Send them back if the office is still open or to security …" at bounding box center [907, 481] width 53 height 218
click at [944, 601] on p "SPECIAL INSTRUCTIONS" at bounding box center [969, 626] width 56 height 51
click at [899, 379] on p "Forgot or lost card? Send them back if the office is still open or to security …" at bounding box center [905, 481] width 49 height 221
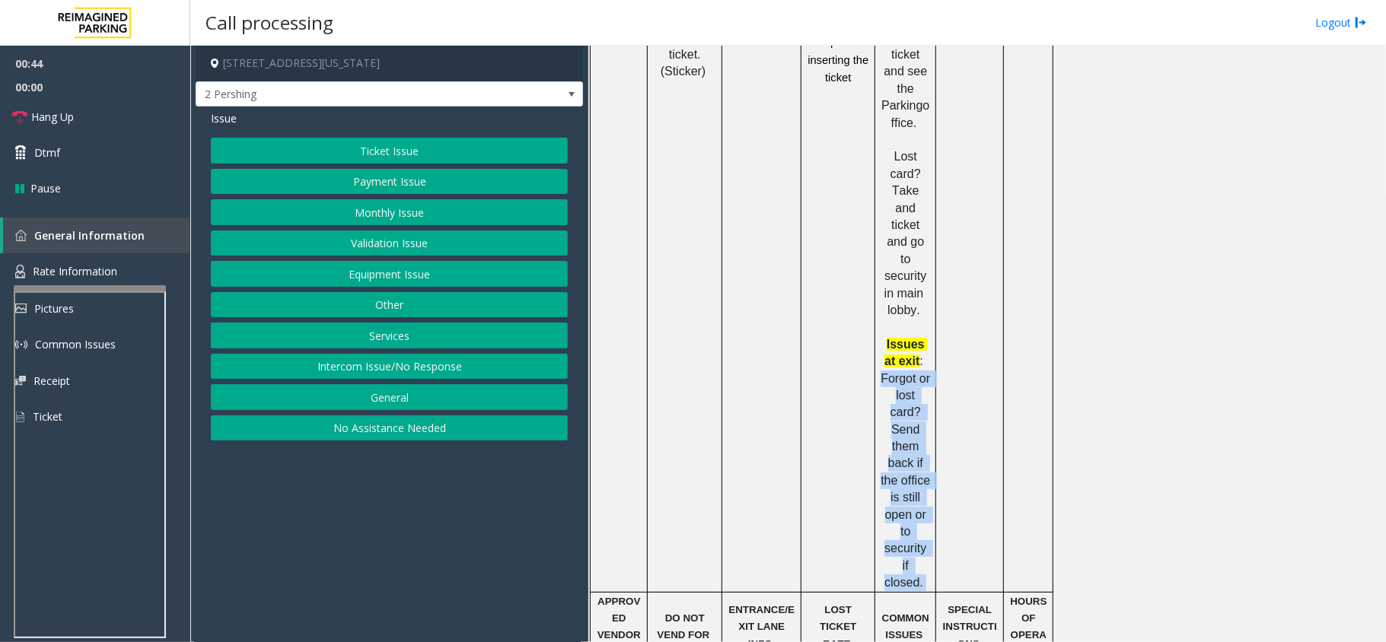
click at [899, 379] on p "Forgot or lost card? Send them back if the office is still open or to security …" at bounding box center [905, 481] width 49 height 221
click at [899, 372] on span "Forgot or lost card? Send them back if the office is still open or to security …" at bounding box center [907, 481] width 53 height 218
click at [908, 372] on span "Forgot or lost card? Send them back if the office is still open or to security …" at bounding box center [907, 481] width 53 height 218
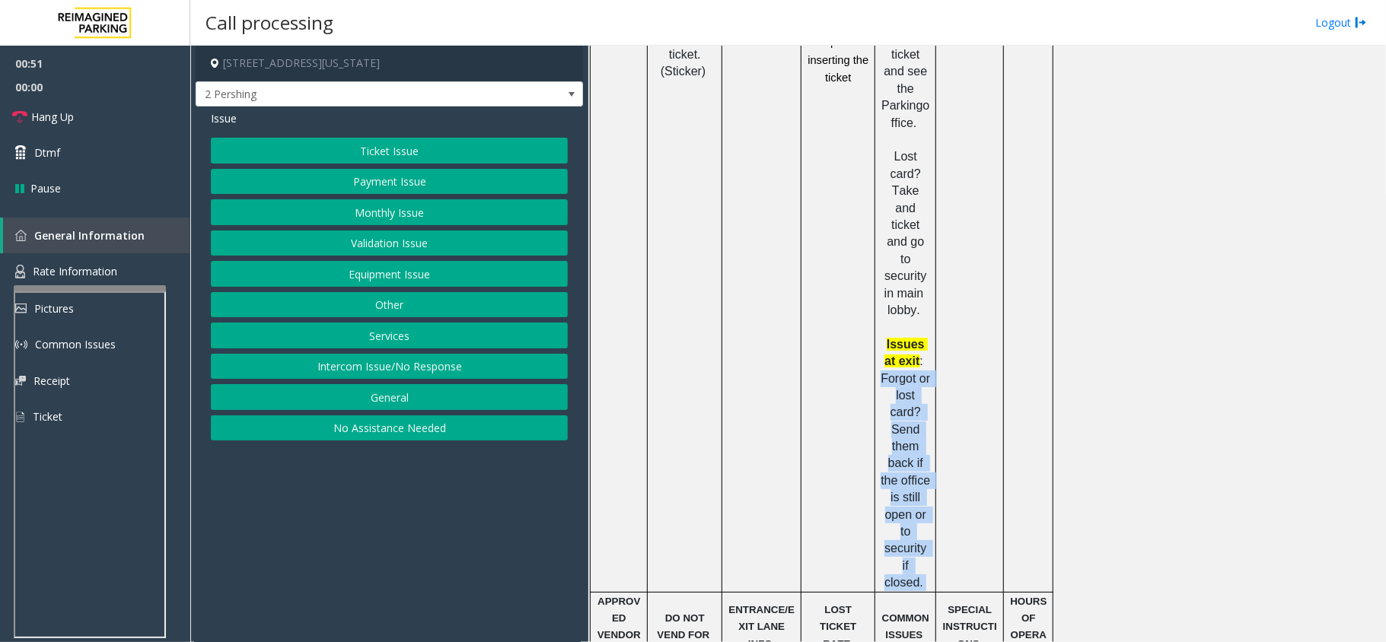
click at [454, 152] on button "Ticket Issue" at bounding box center [389, 151] width 357 height 26
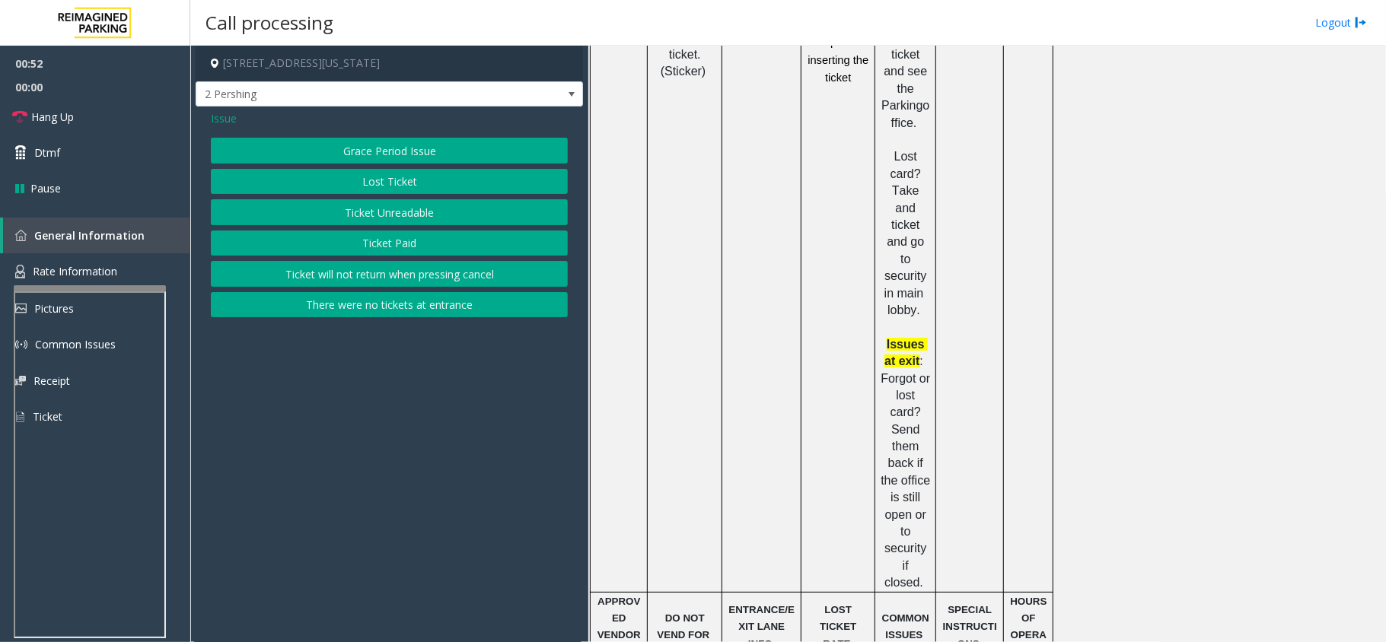
click at [218, 117] on span "Issue" at bounding box center [224, 118] width 26 height 16
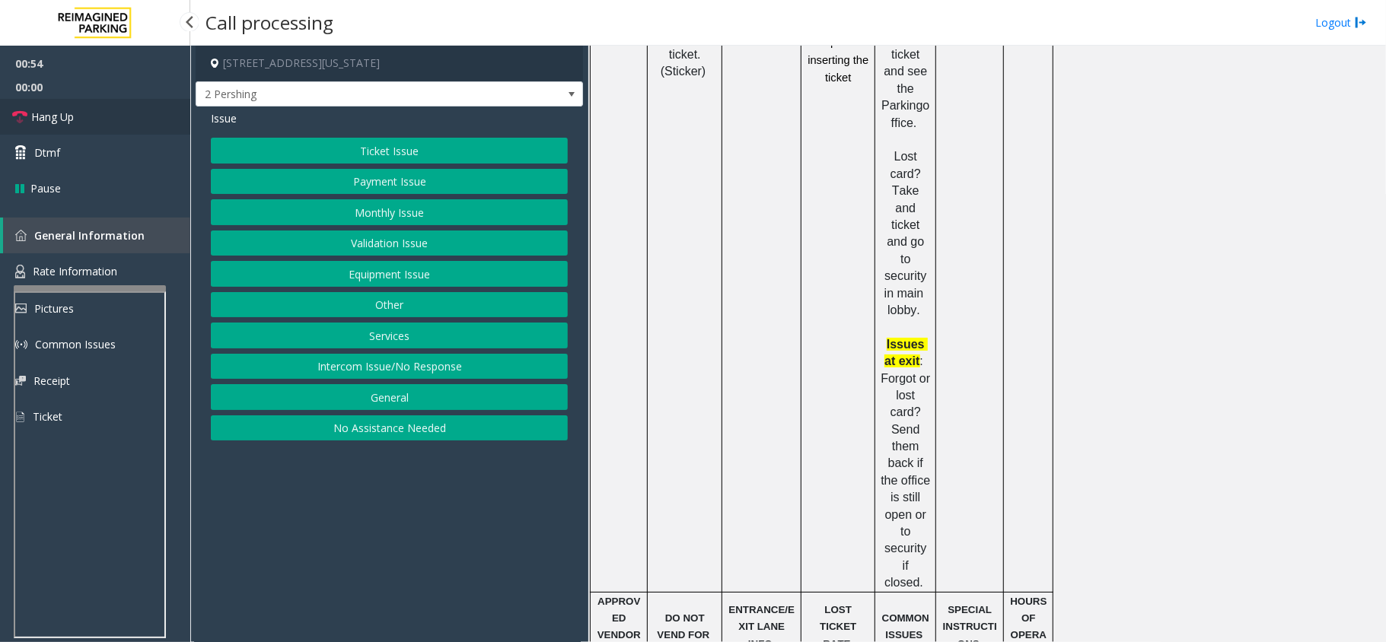
click at [104, 116] on link "Hang Up" at bounding box center [95, 117] width 190 height 36
click at [378, 339] on button "Services" at bounding box center [389, 336] width 357 height 26
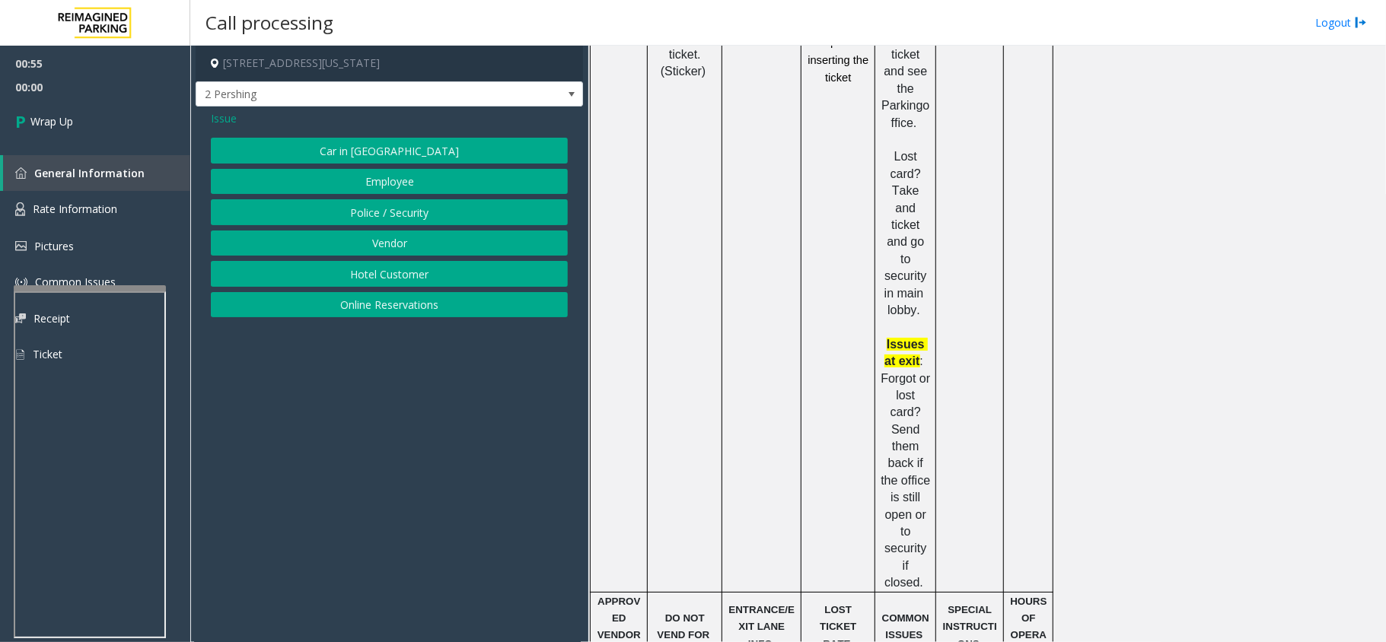
click at [211, 117] on span "Issue" at bounding box center [224, 118] width 26 height 16
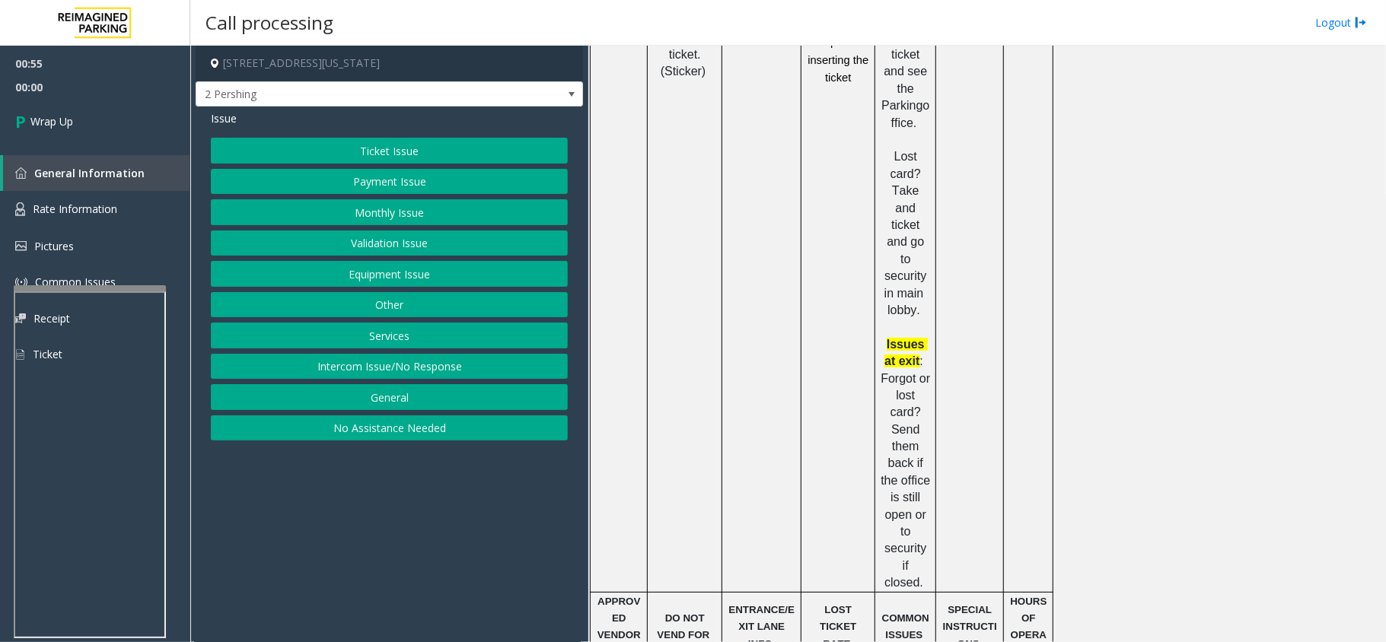
click at [415, 303] on button "Other" at bounding box center [389, 305] width 357 height 26
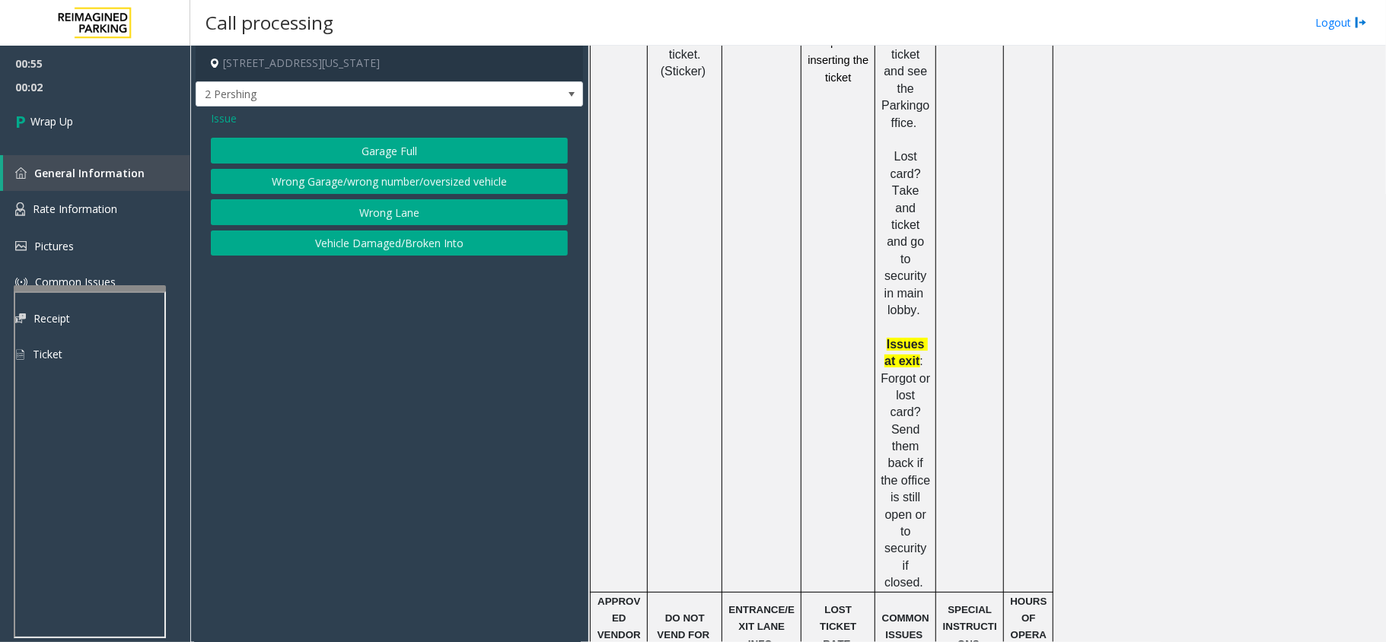
click at [212, 114] on span "Issue" at bounding box center [224, 118] width 26 height 16
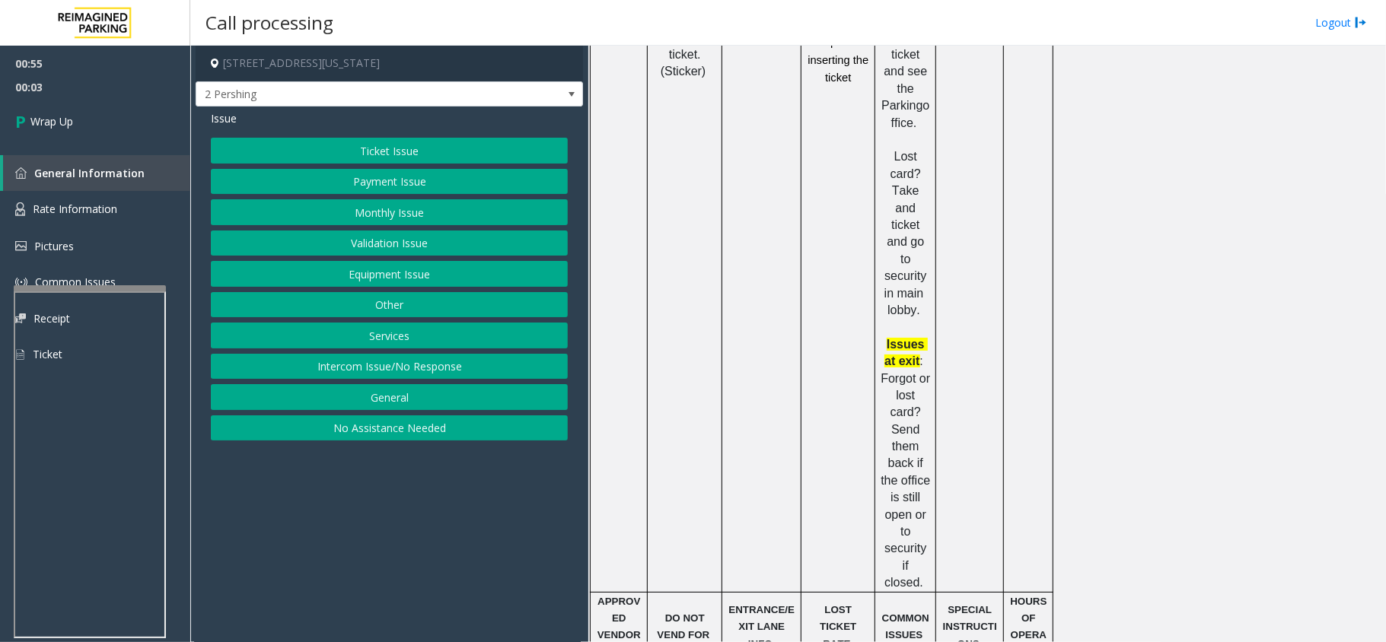
click at [409, 298] on button "Other" at bounding box center [389, 305] width 357 height 26
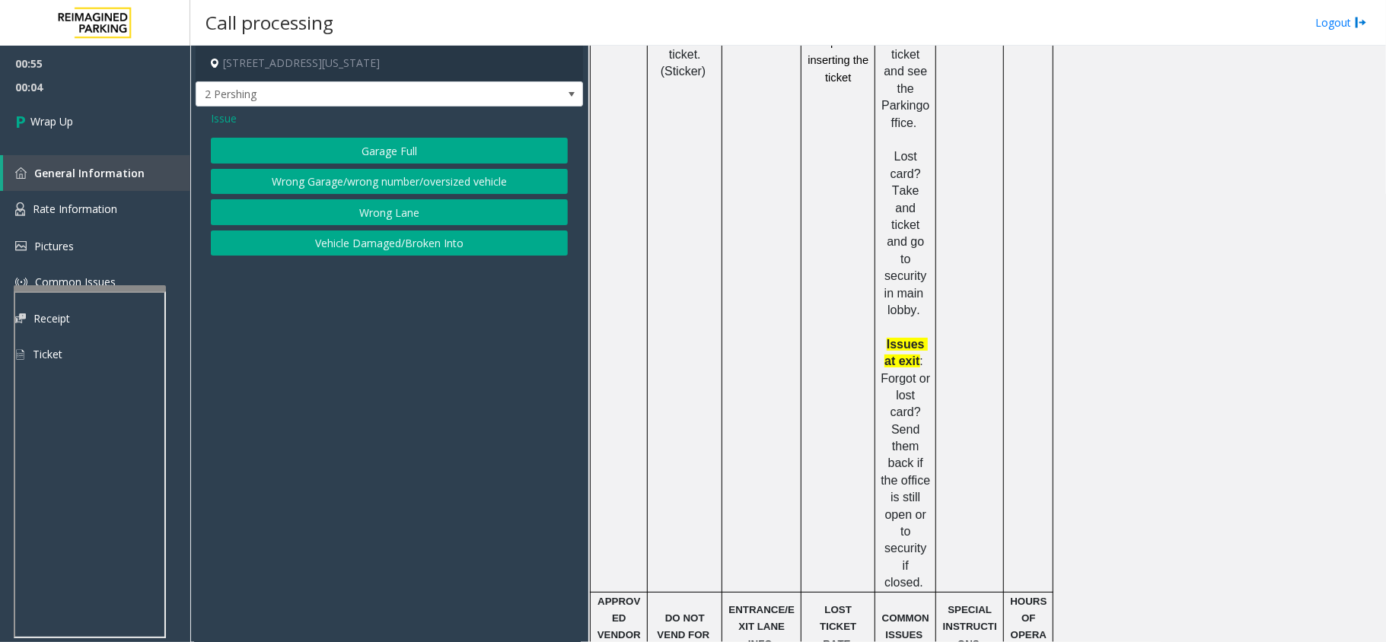
click at [435, 209] on button "Wrong Lane" at bounding box center [389, 212] width 357 height 26
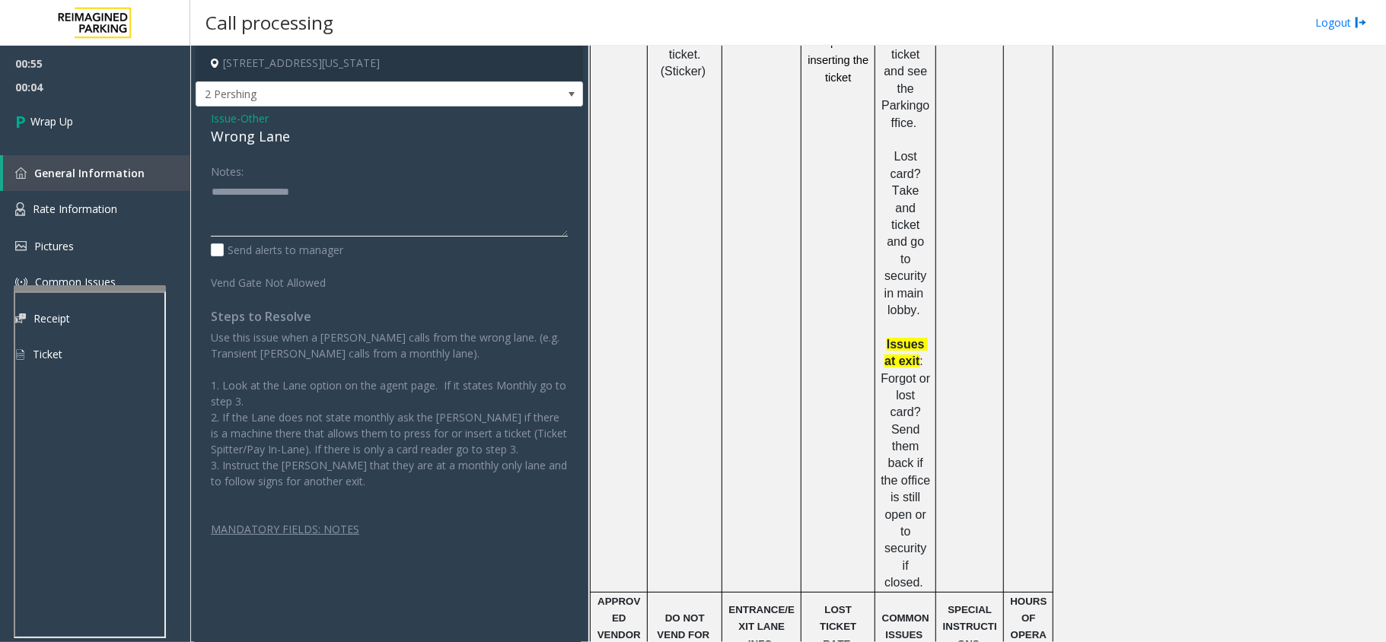
click at [268, 193] on textarea at bounding box center [389, 208] width 357 height 57
click at [458, 211] on textarea at bounding box center [389, 208] width 357 height 57
paste textarea "**********"
click at [285, 140] on div "Wrong Lane" at bounding box center [389, 136] width 357 height 21
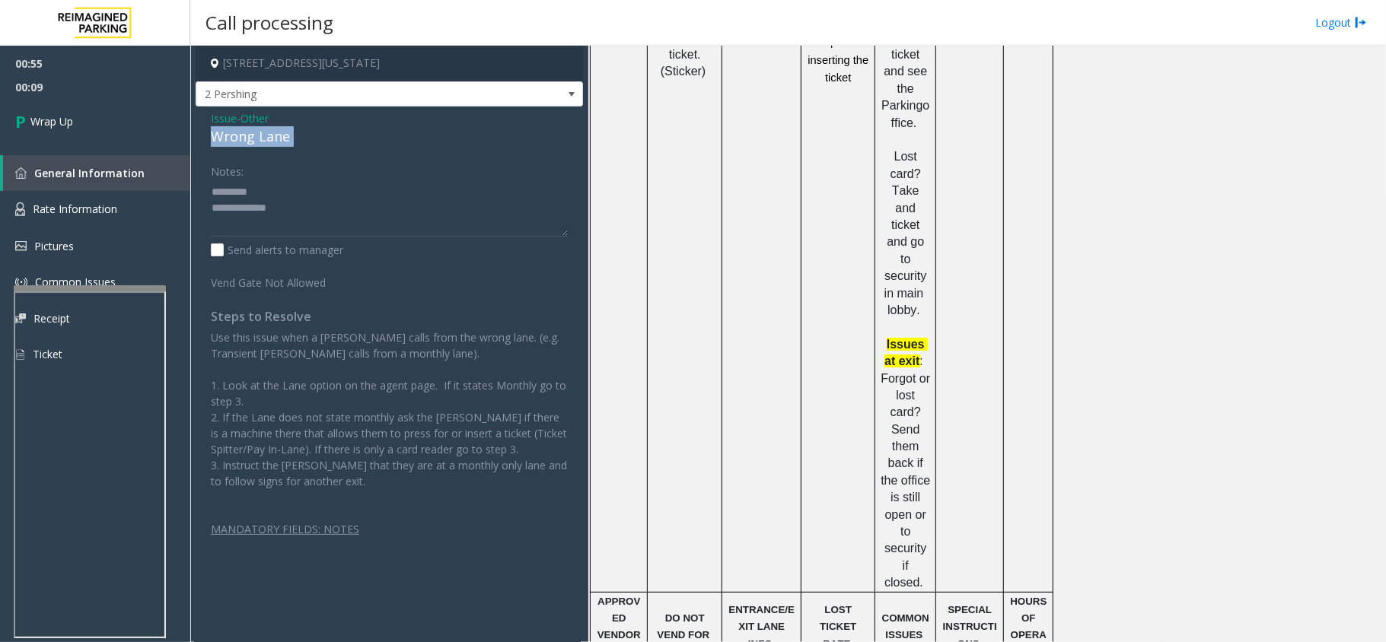
click at [285, 140] on div "Wrong Lane" at bounding box center [389, 136] width 357 height 21
click at [299, 177] on div "Notes:" at bounding box center [389, 197] width 357 height 78
click at [300, 177] on div "Notes:" at bounding box center [389, 197] width 357 height 78
click at [302, 187] on textarea at bounding box center [389, 208] width 357 height 57
paste textarea "**********"
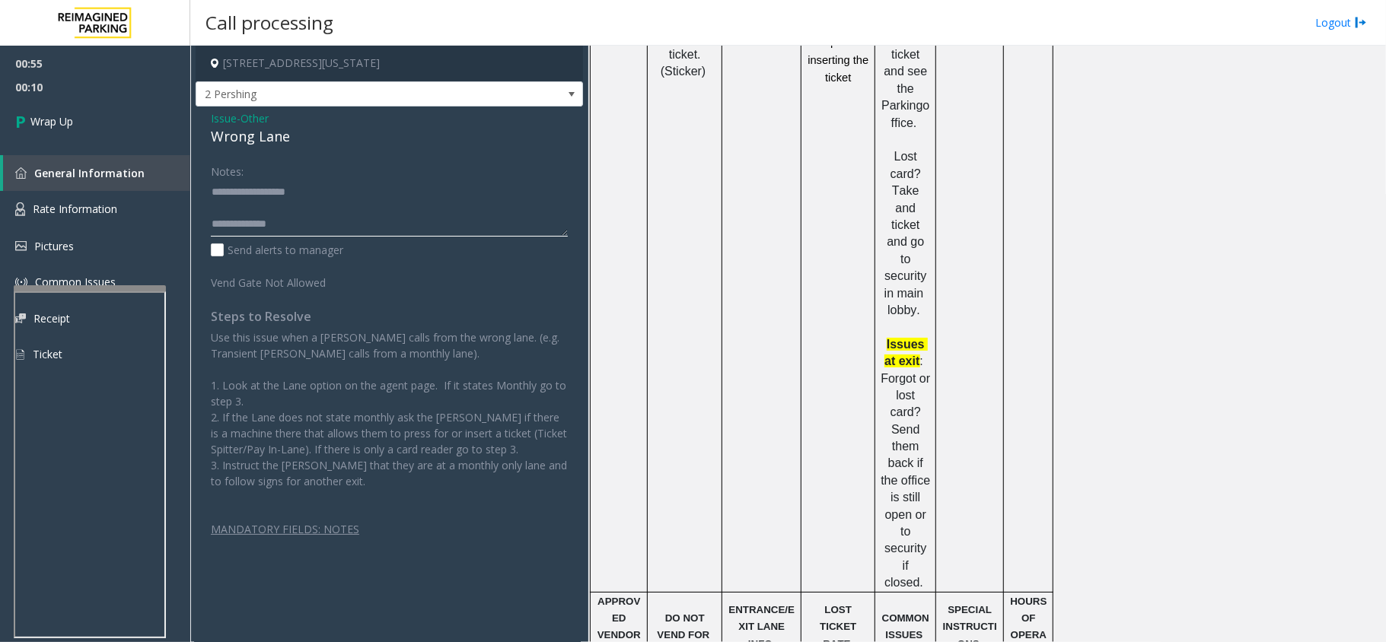
click at [348, 220] on textarea at bounding box center [389, 208] width 357 height 57
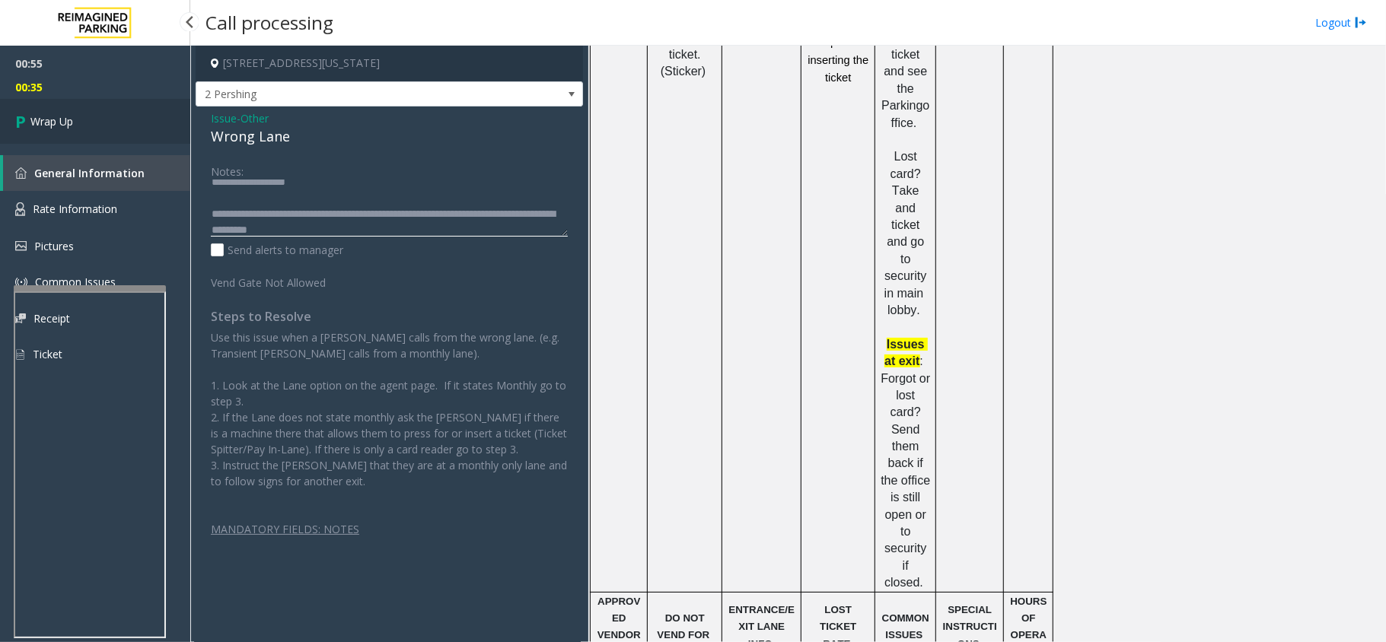
type textarea "**********"
click at [65, 126] on span "Wrap Up" at bounding box center [51, 121] width 43 height 16
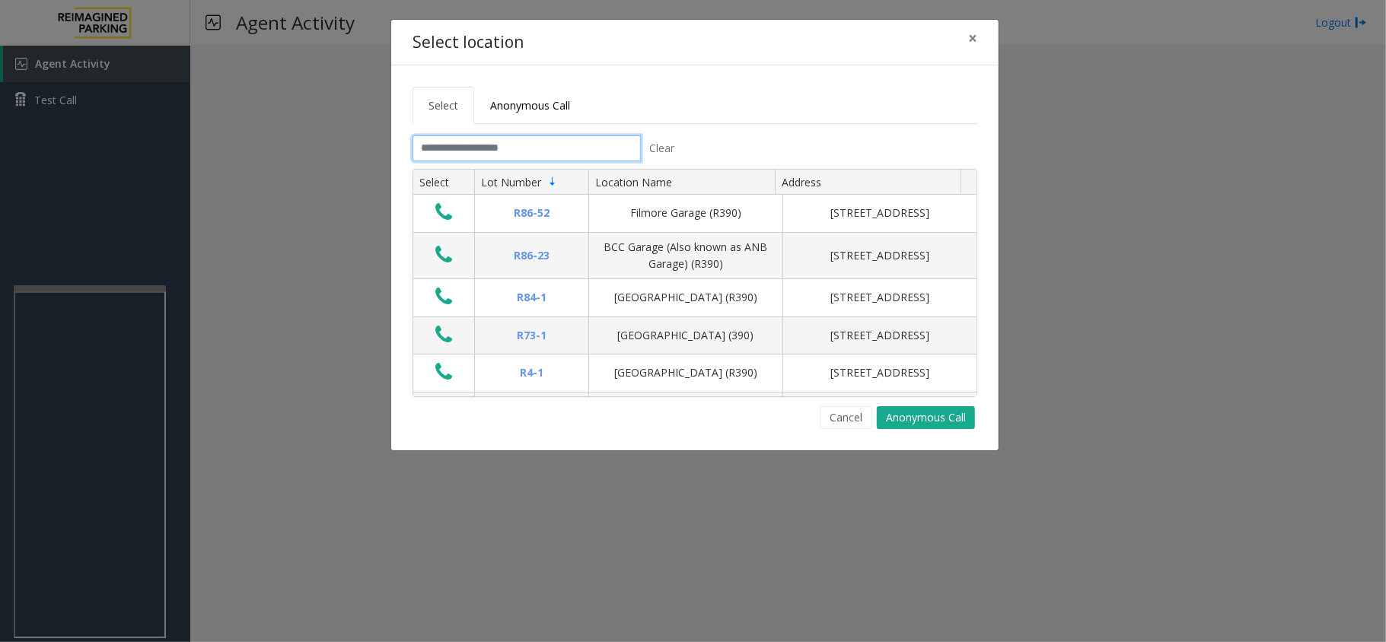
click at [463, 139] on input "text" at bounding box center [526, 148] width 228 height 26
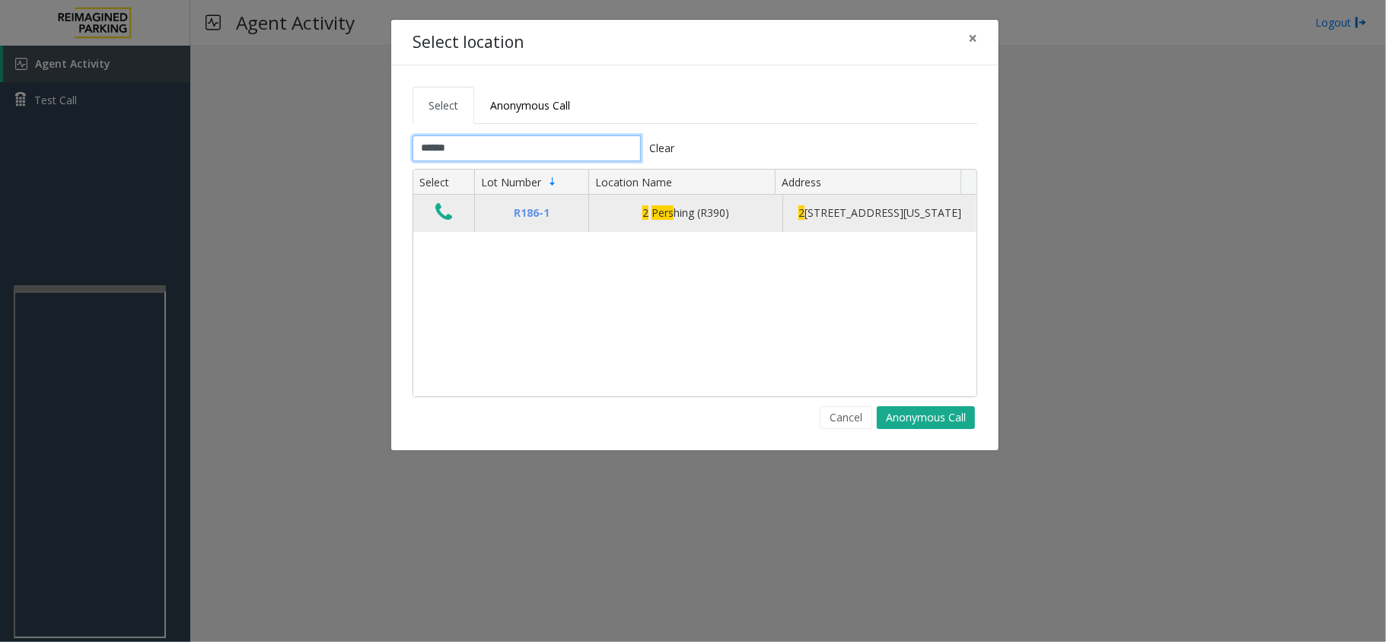
type input "******"
click at [437, 221] on icon "Data table" at bounding box center [443, 212] width 17 height 21
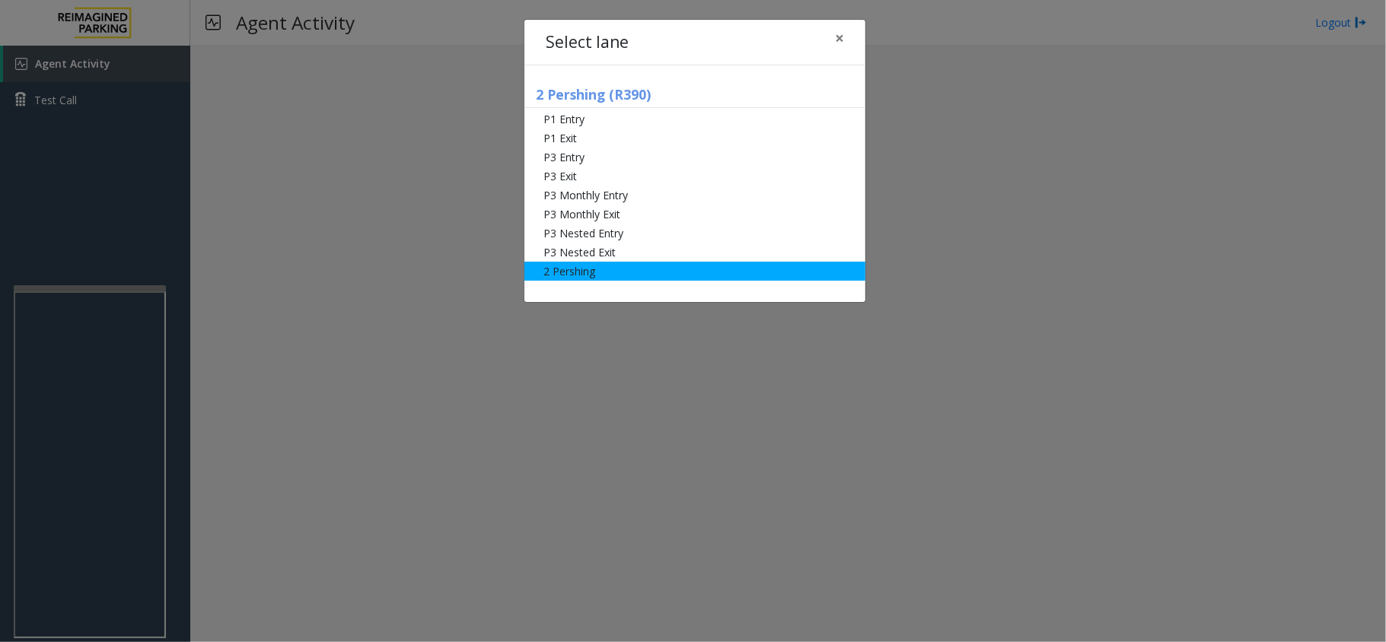
click at [631, 277] on li "2 Pershing" at bounding box center [694, 271] width 341 height 19
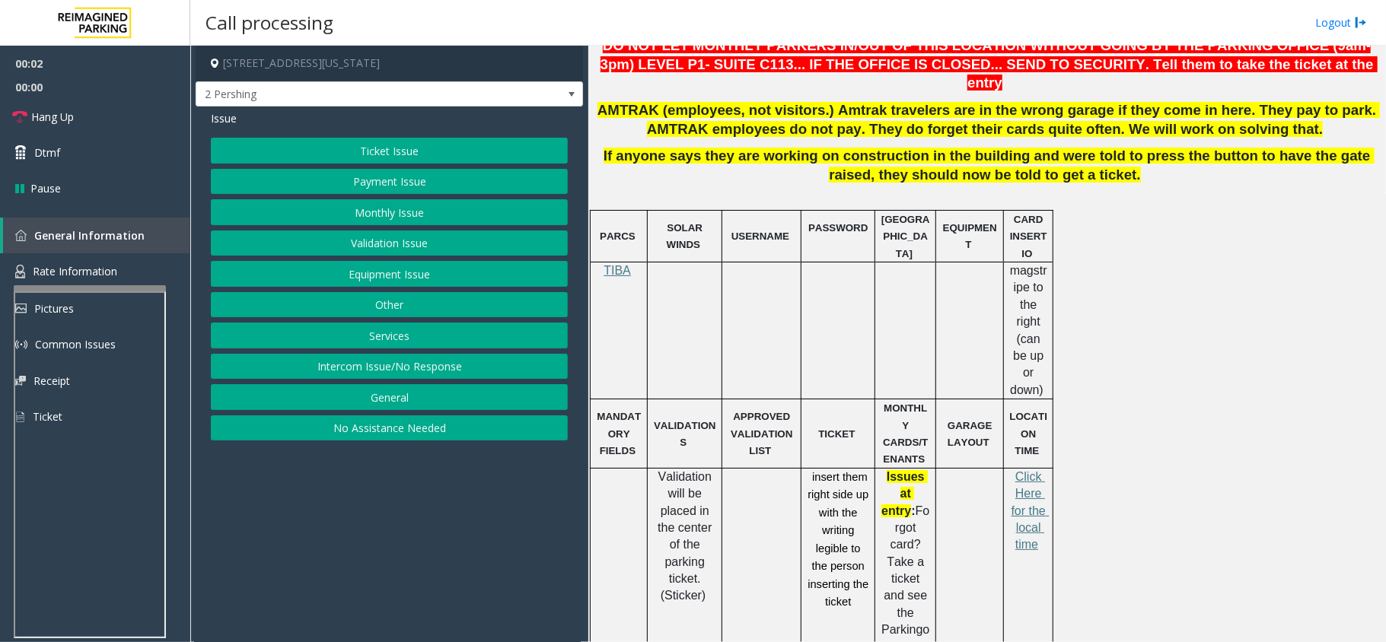
scroll to position [609, 0]
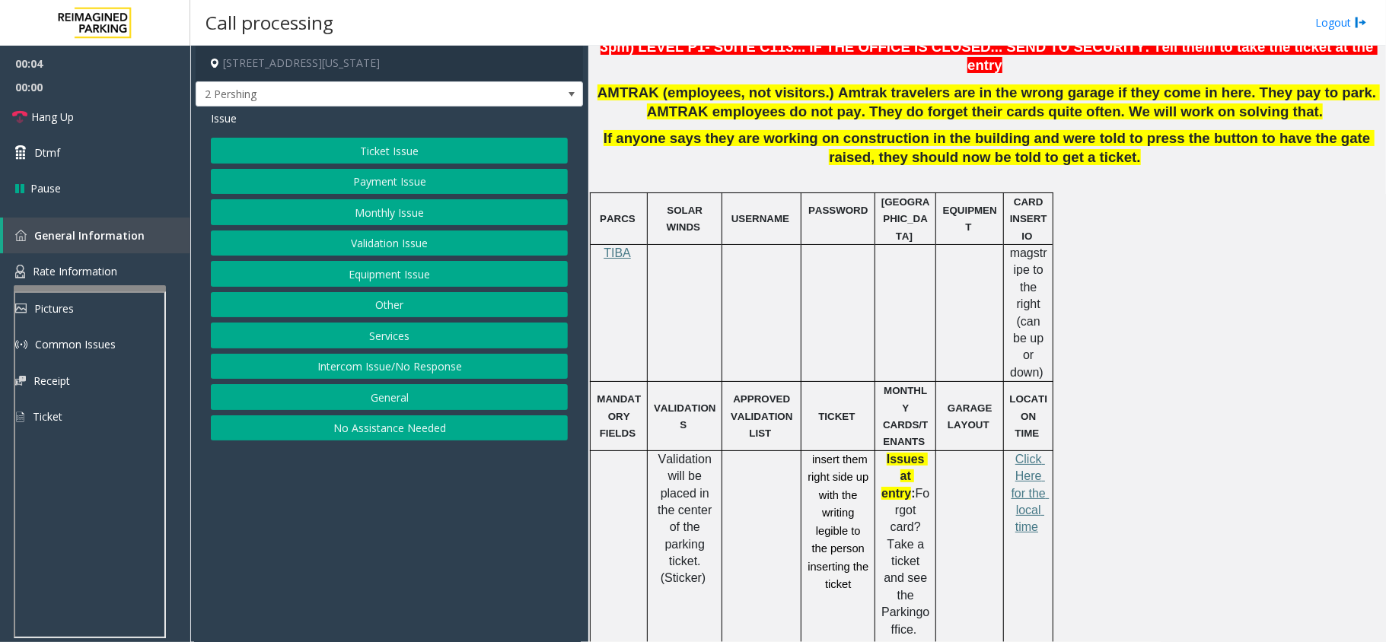
click at [90, 285] on div at bounding box center [90, 288] width 152 height 6
click at [101, 268] on span "Rate Information" at bounding box center [75, 271] width 84 height 14
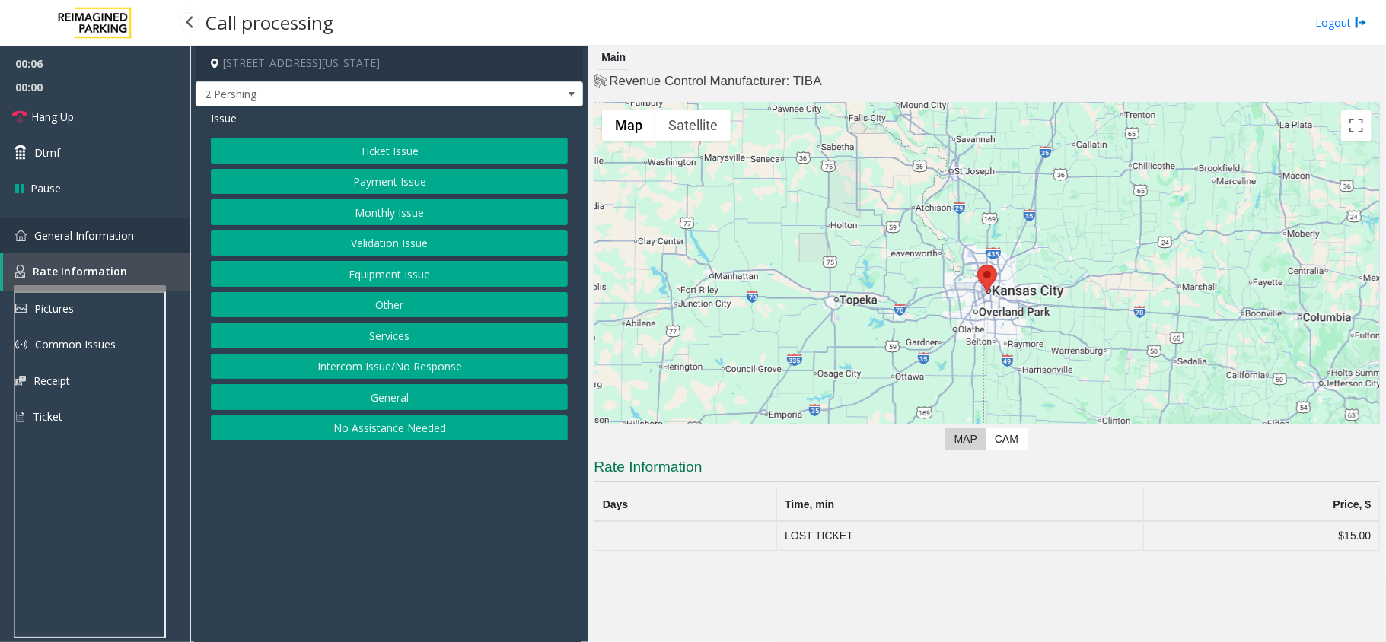
click at [141, 227] on link "General Information" at bounding box center [95, 236] width 190 height 36
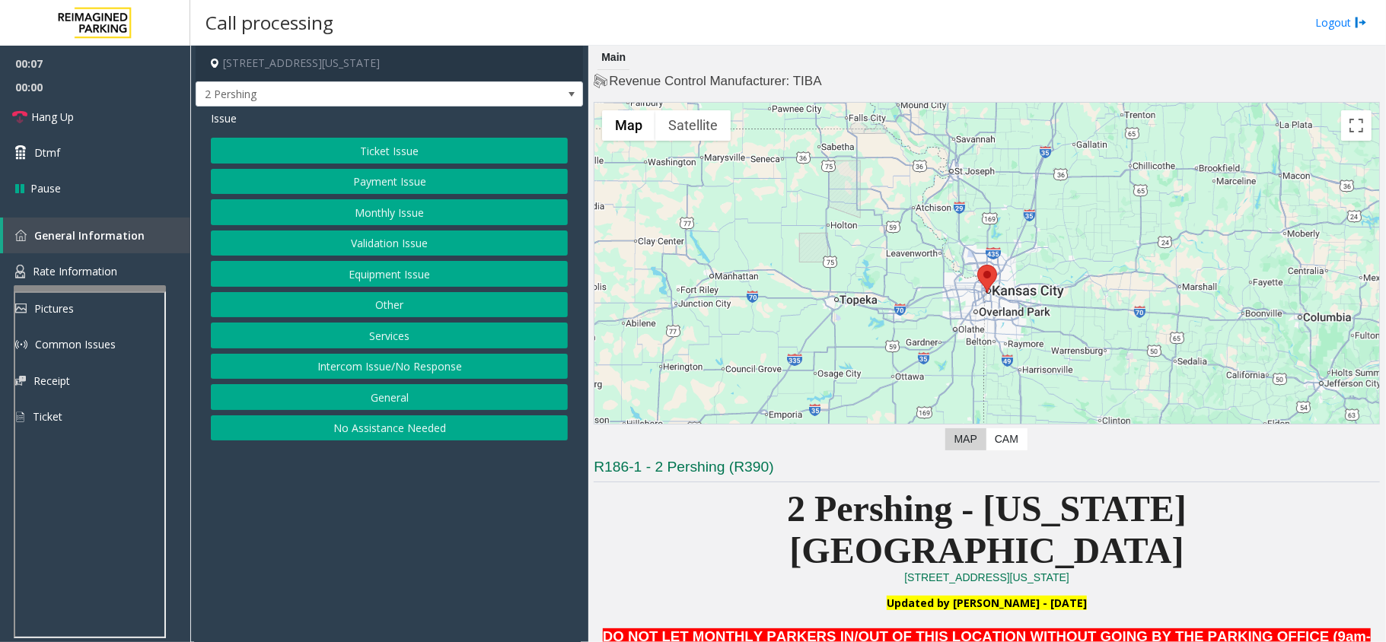
click at [382, 152] on button "Ticket Issue" at bounding box center [389, 151] width 357 height 26
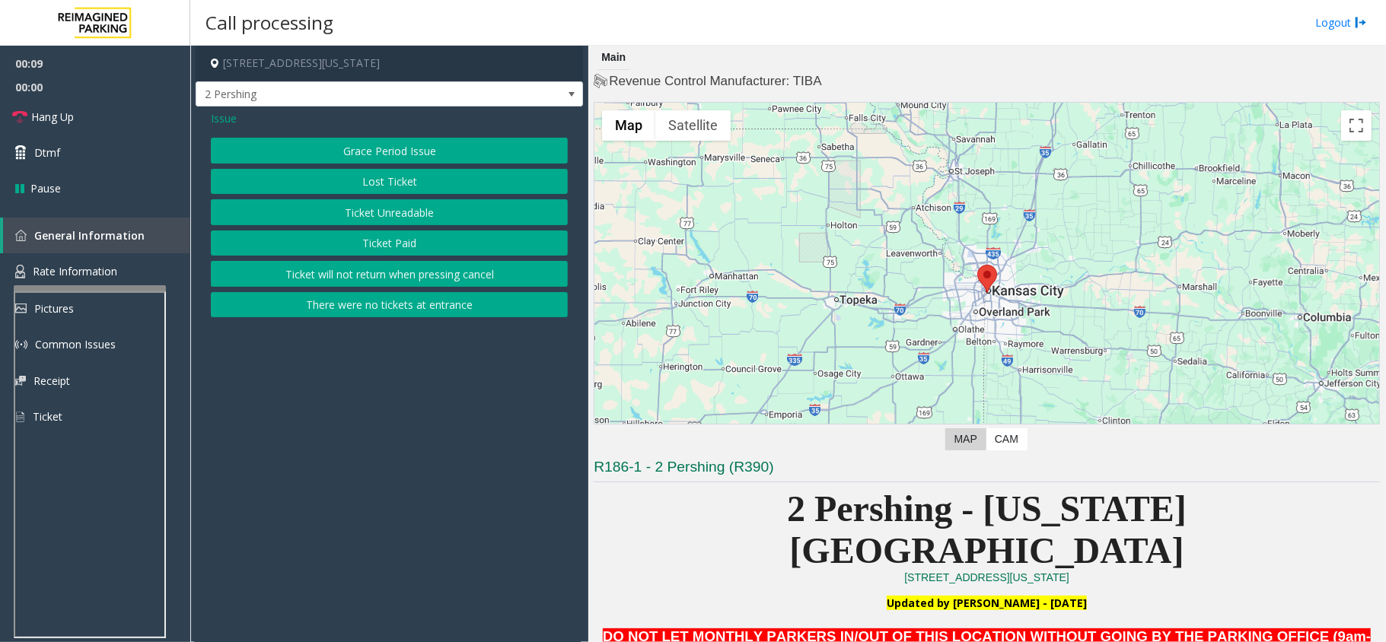
click at [220, 122] on span "Issue" at bounding box center [224, 118] width 26 height 16
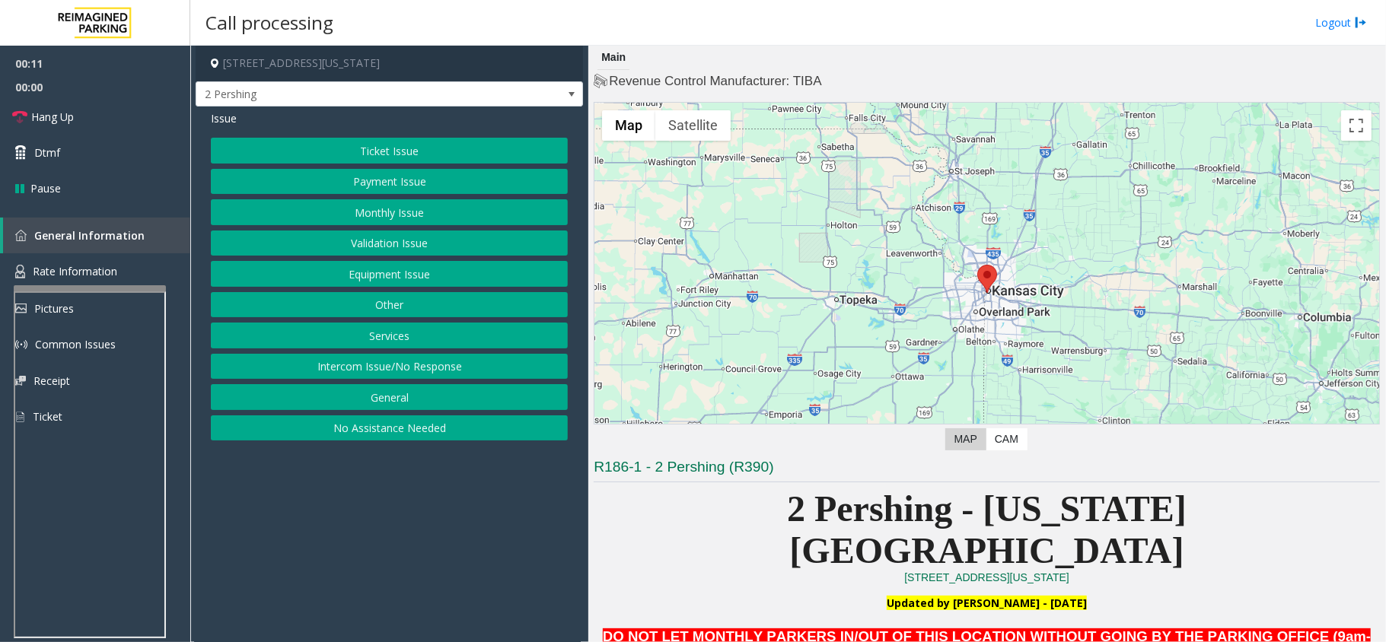
click at [418, 195] on button "Payment Issue" at bounding box center [389, 182] width 357 height 26
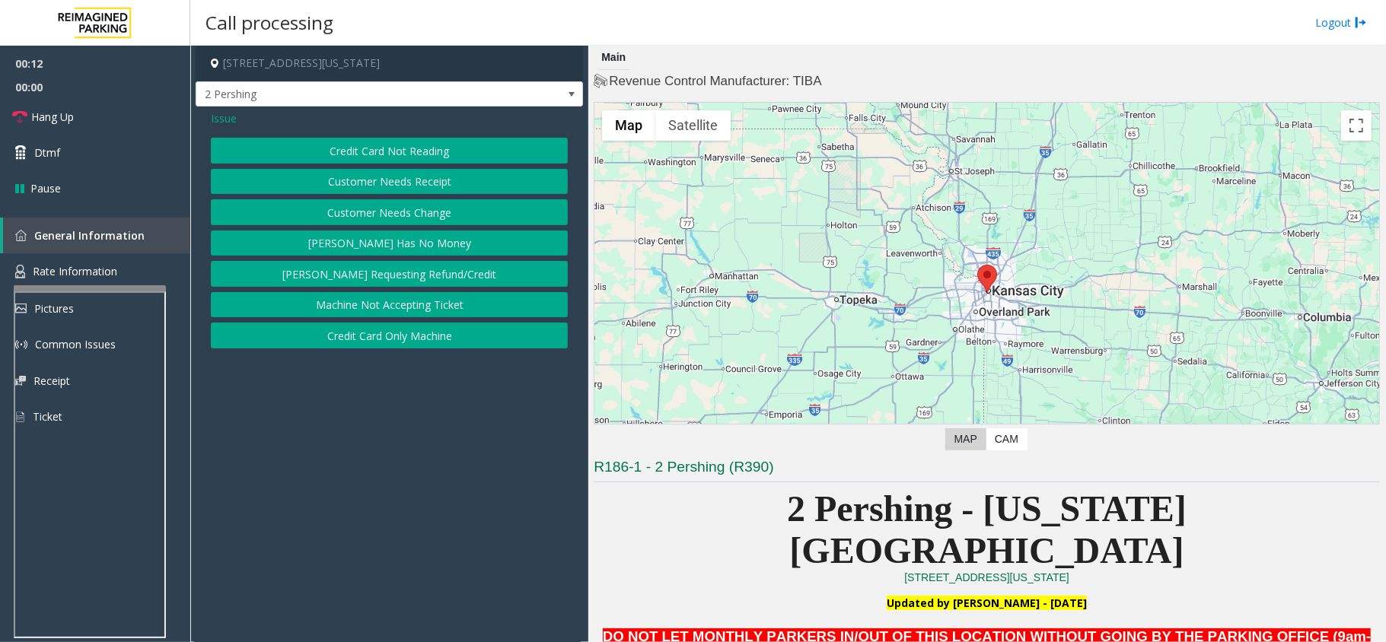
click at [433, 180] on button "Customer Needs Receipt" at bounding box center [389, 182] width 357 height 26
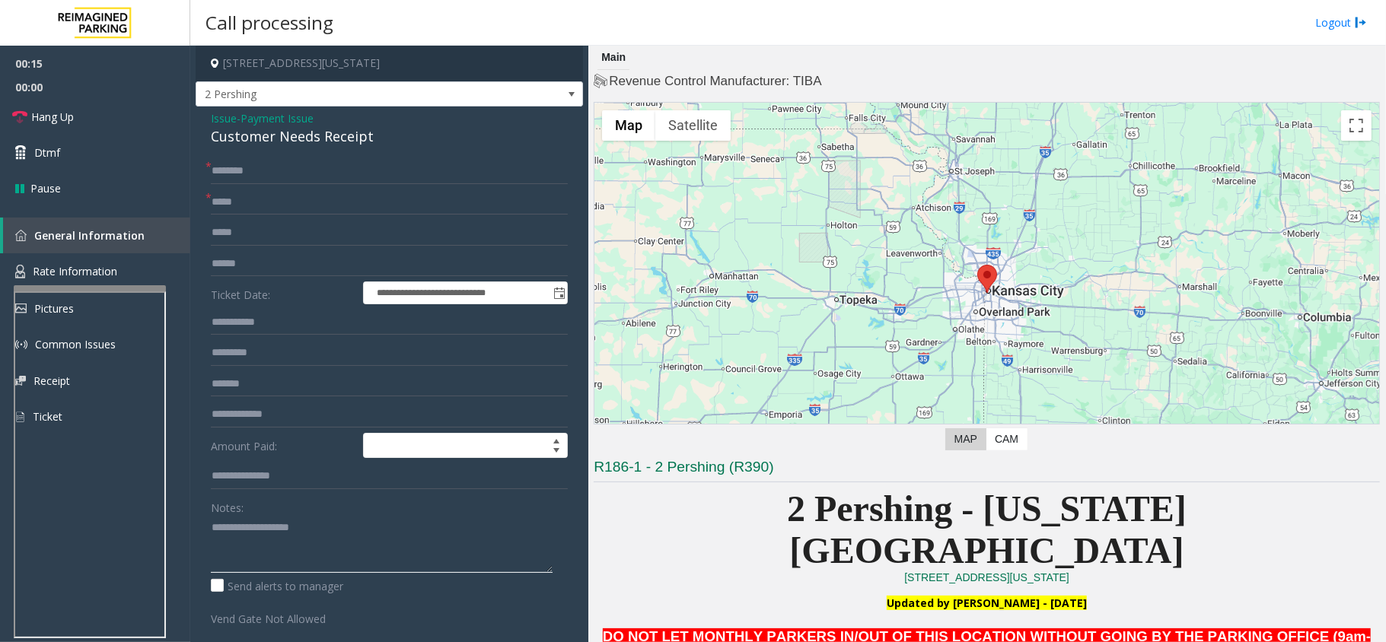
click at [342, 543] on textarea at bounding box center [382, 544] width 342 height 57
paste textarea "**********"
click at [336, 134] on div "Customer Needs Receipt" at bounding box center [389, 136] width 357 height 21
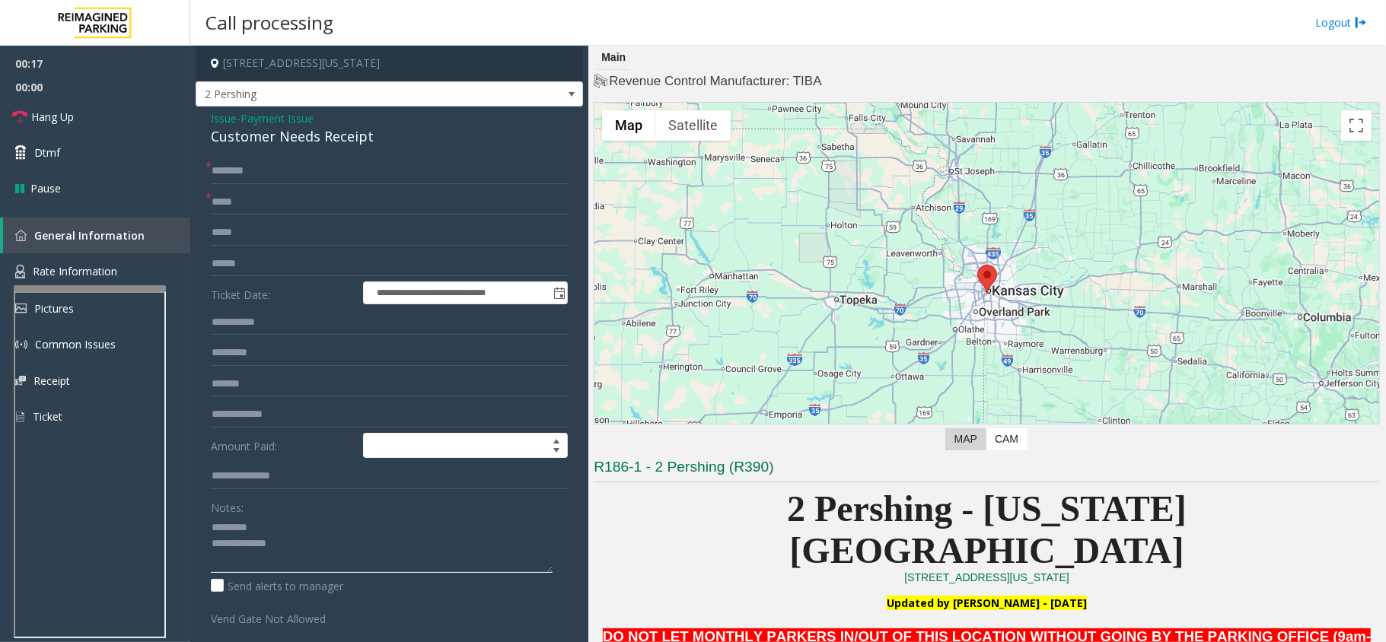
click at [302, 528] on textarea at bounding box center [382, 544] width 342 height 57
paste textarea "**********"
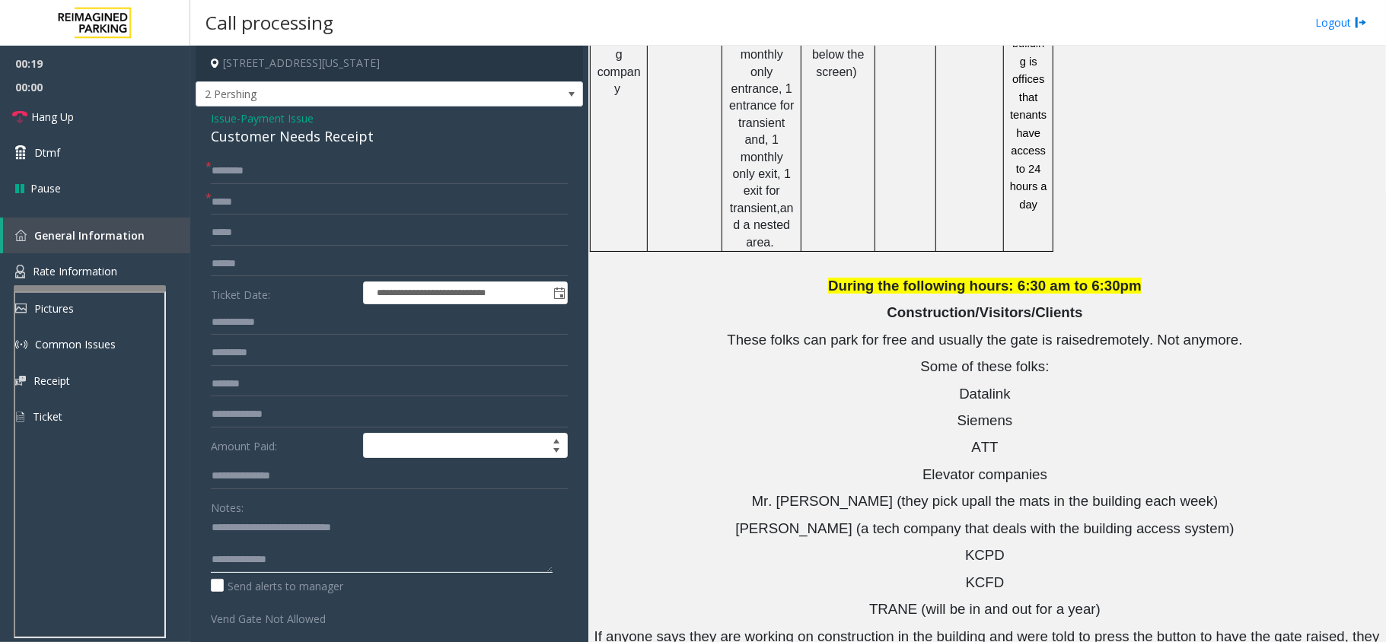
scroll to position [1898, 0]
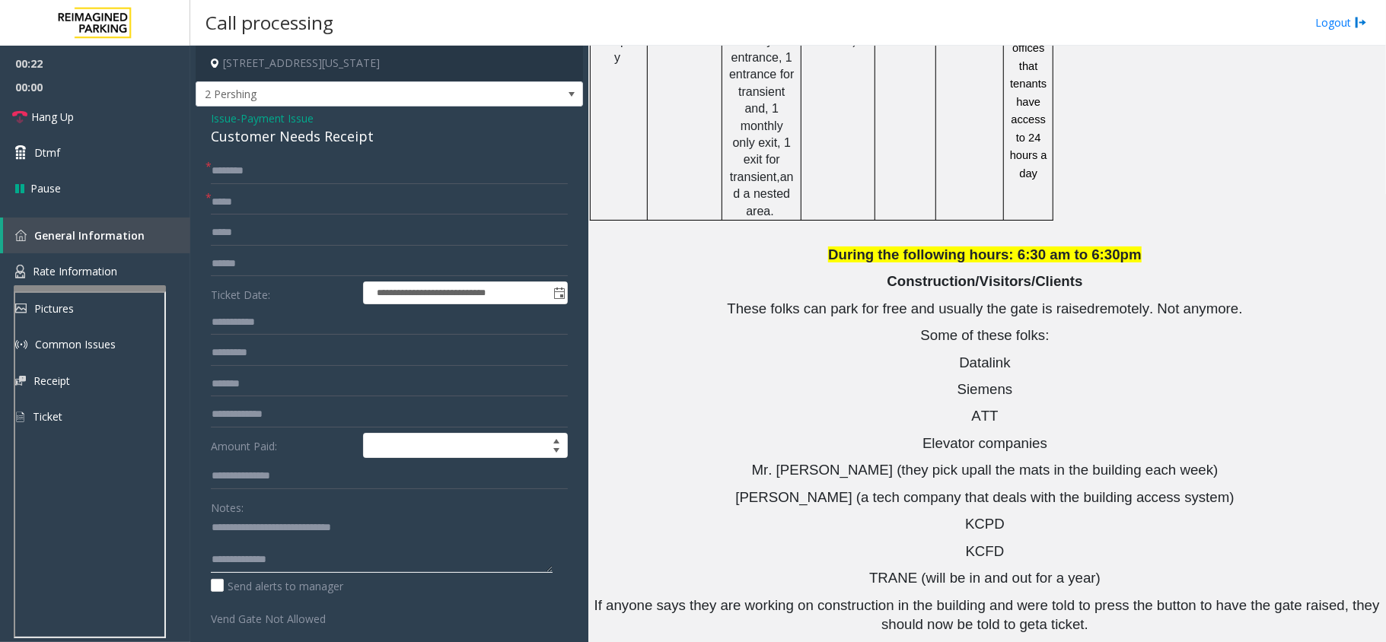
type textarea "**********"
drag, startPoint x: 1279, startPoint y: 615, endPoint x: 1042, endPoint y: 612, distance: 237.5
click at [305, 183] on input "text" at bounding box center [389, 171] width 357 height 26
drag, startPoint x: 868, startPoint y: 358, endPoint x: 1119, endPoint y: 336, distance: 252.1
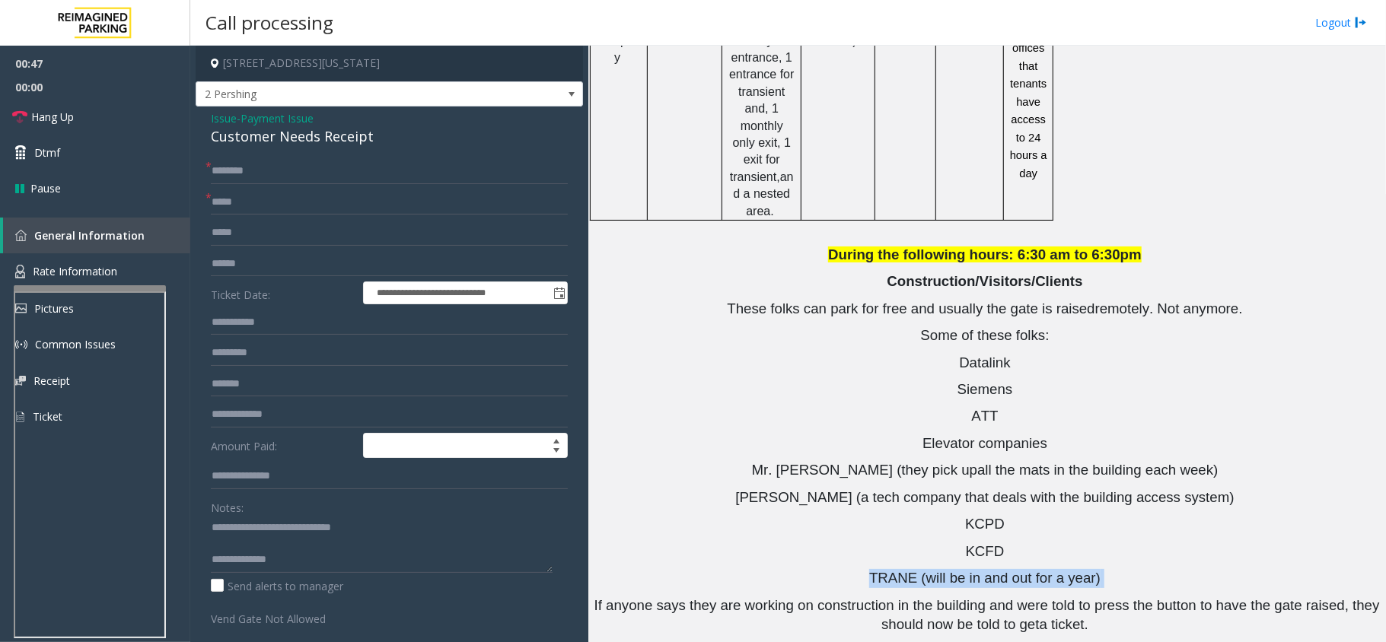
click at [352, 172] on input "text" at bounding box center [389, 171] width 357 height 26
paste input "**********"
type input "**********"
click at [428, 181] on input "text" at bounding box center [389, 171] width 357 height 26
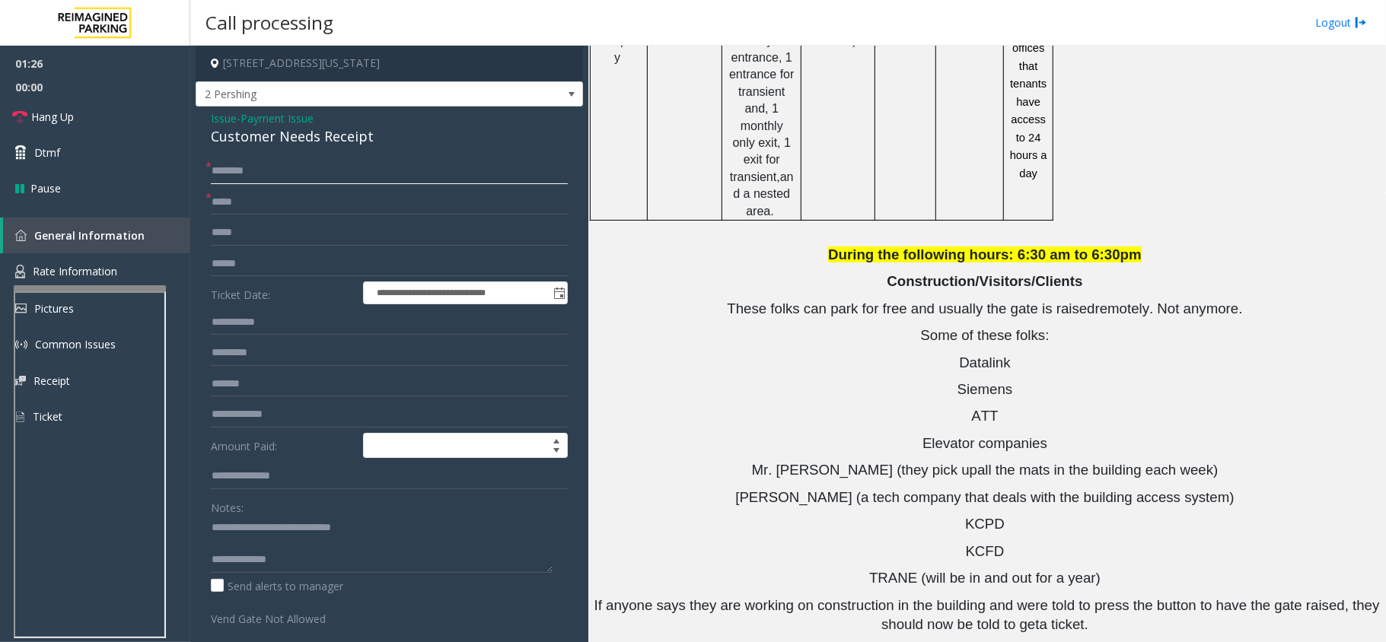
click at [280, 166] on input "text" at bounding box center [389, 171] width 357 height 26
type input "***"
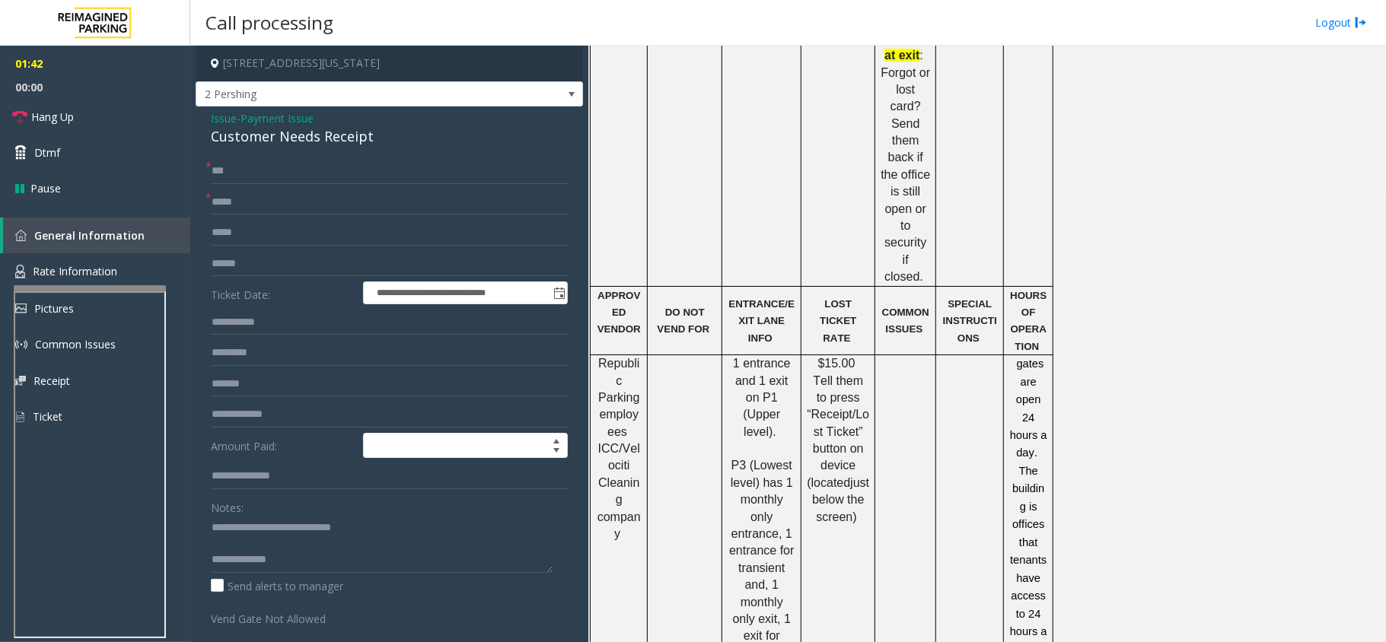
scroll to position [1289, 0]
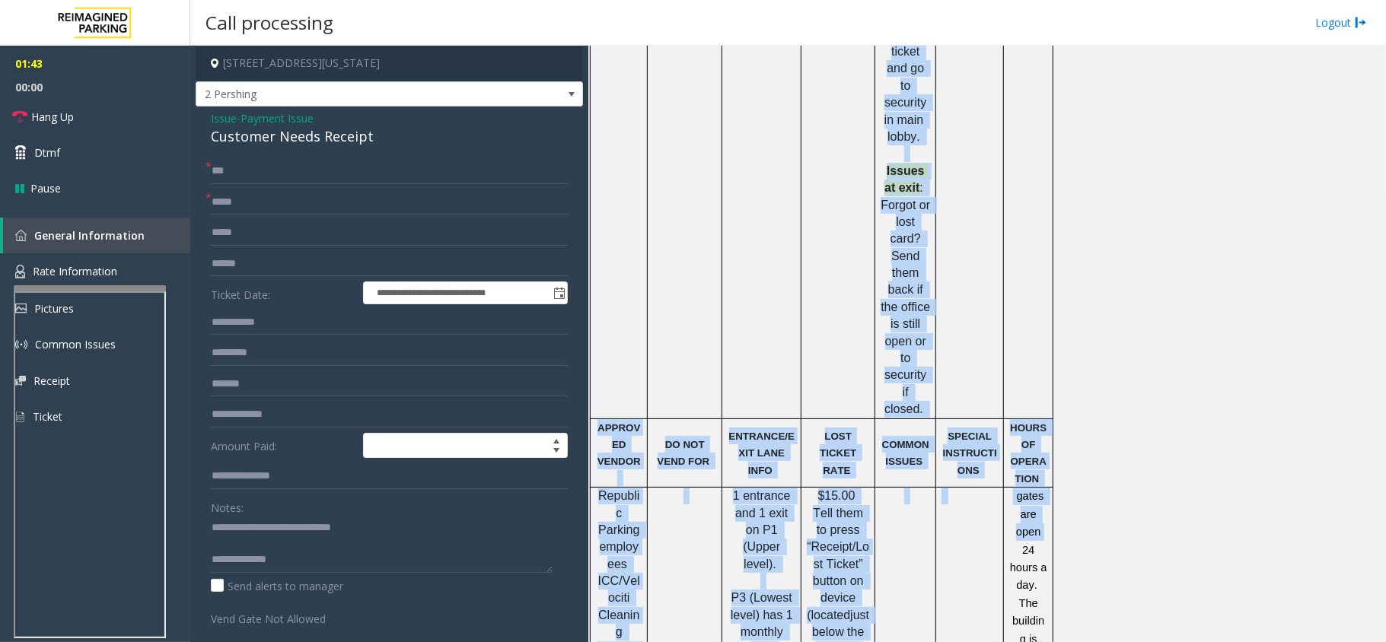
drag, startPoint x: 1027, startPoint y: 429, endPoint x: 1069, endPoint y: 572, distance: 149.1
click at [1065, 568] on div "PARCS SOLAR WINDS USERNAME PASSWORD PARIS EQUIPMENT CARD INSERTIO TIBA magstrip…" at bounding box center [985, 170] width 790 height 1317
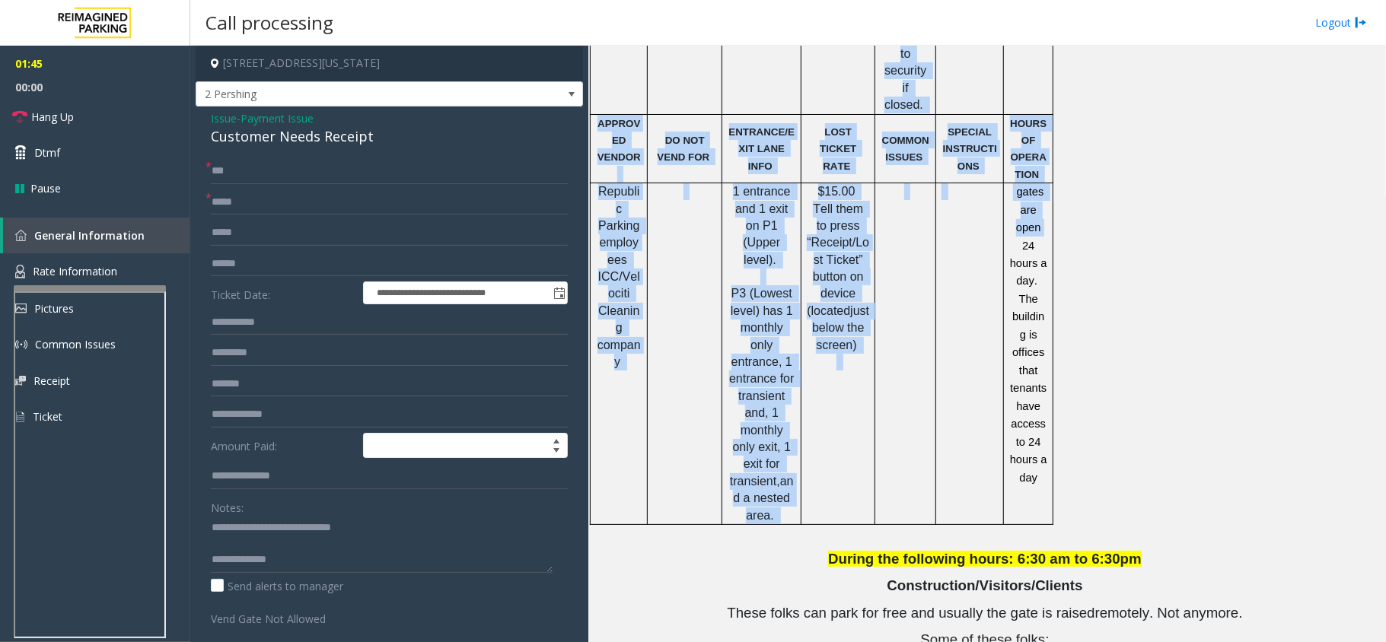
scroll to position [1898, 0]
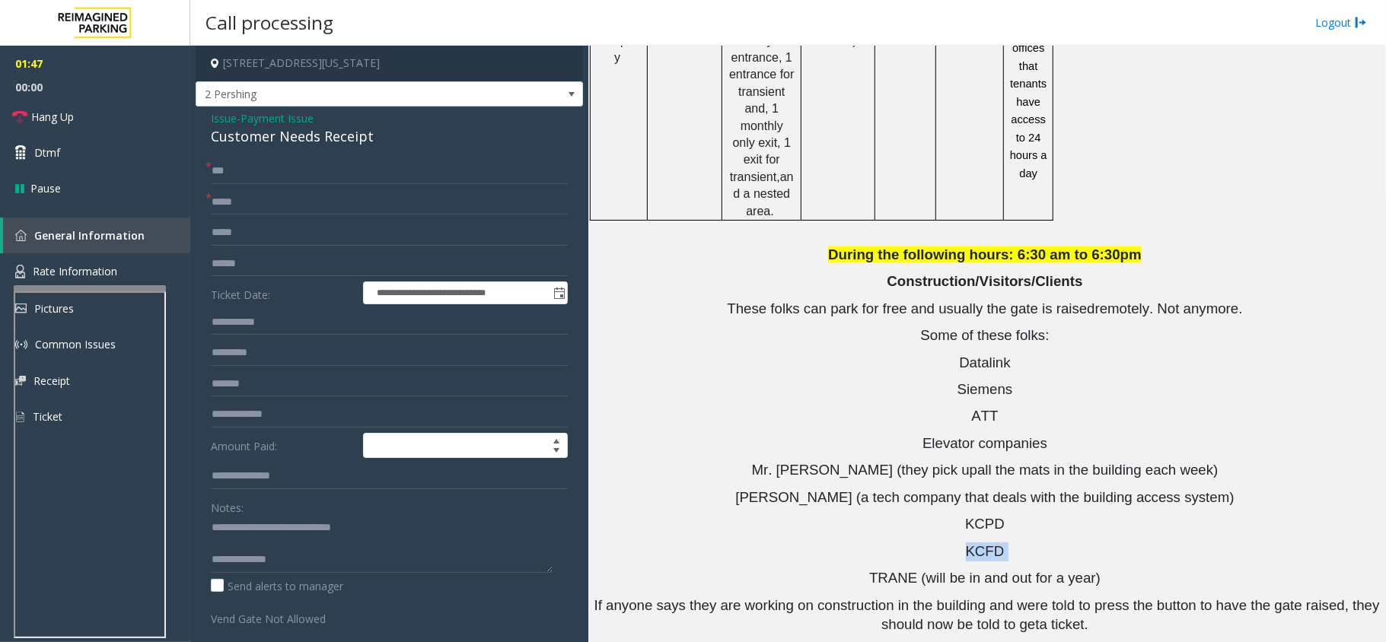
drag, startPoint x: 931, startPoint y: 327, endPoint x: 1085, endPoint y: 327, distance: 153.7
click at [1085, 543] on p "KCFD" at bounding box center [996, 552] width 768 height 19
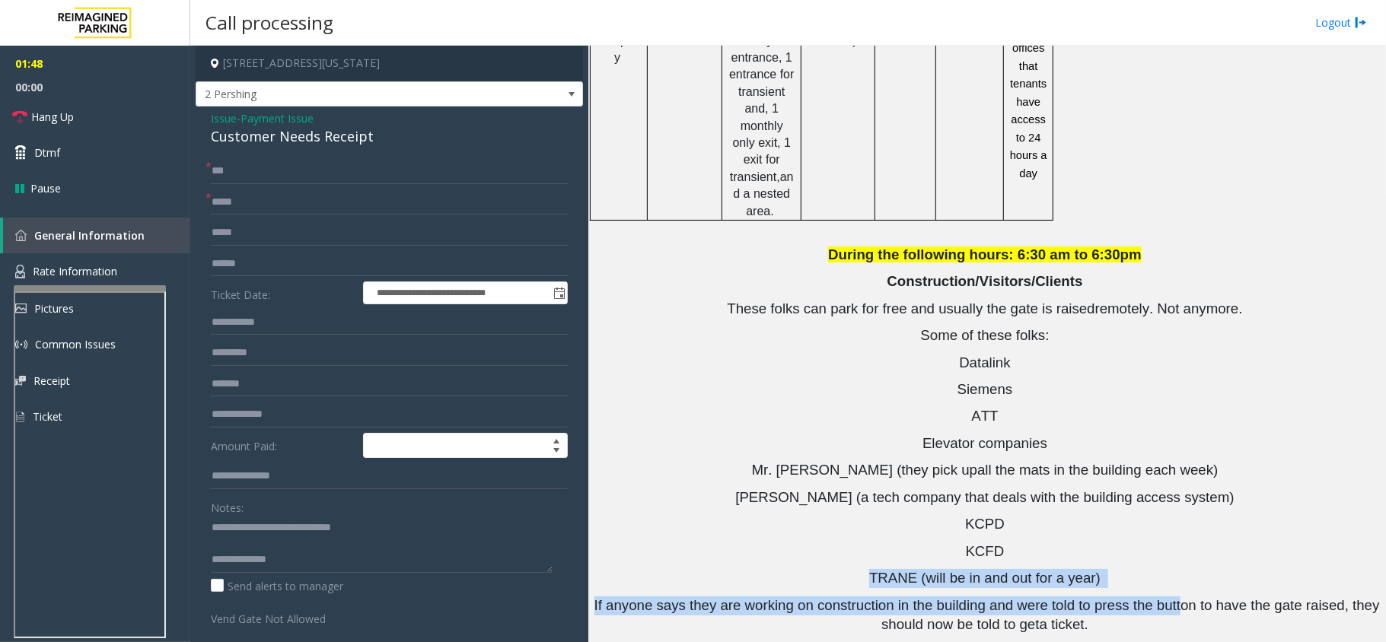
drag, startPoint x: 1114, startPoint y: 362, endPoint x: 866, endPoint y: 359, distance: 248.1
click at [890, 597] on span "If anyone says they are working on construction in the building and were told t…" at bounding box center [988, 614] width 789 height 35
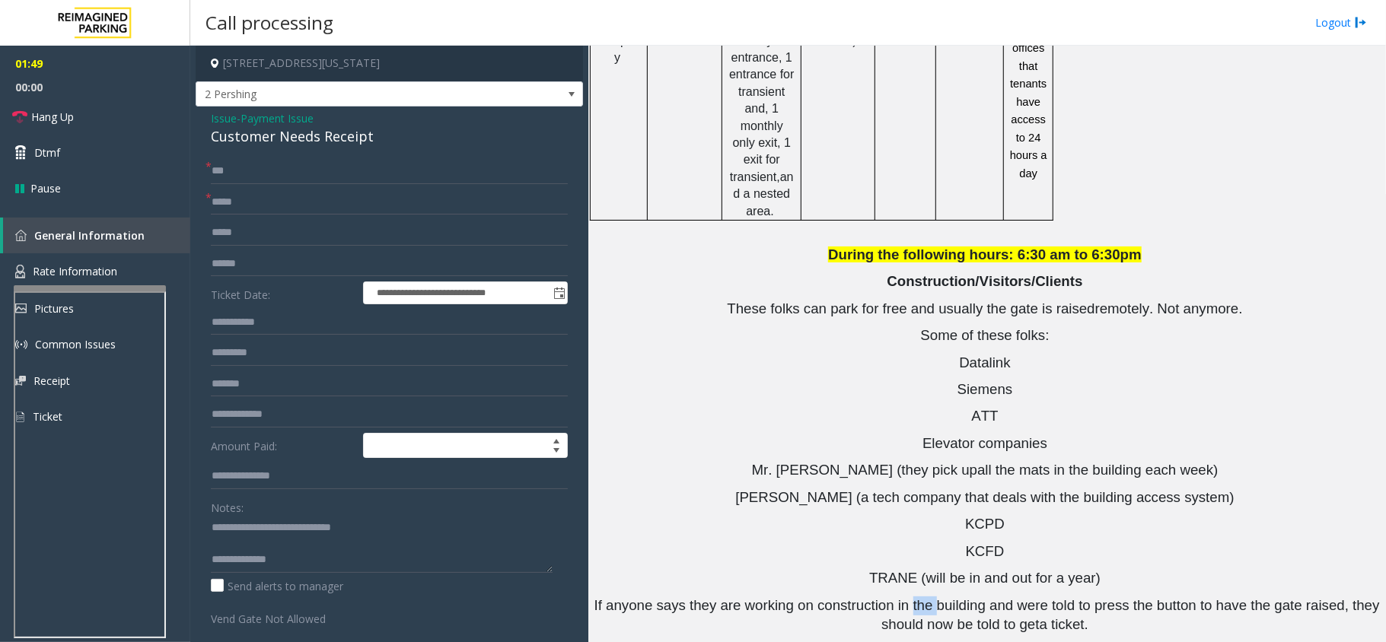
click at [890, 597] on span "If anyone says they are working on construction in the building and were told t…" at bounding box center [988, 614] width 789 height 35
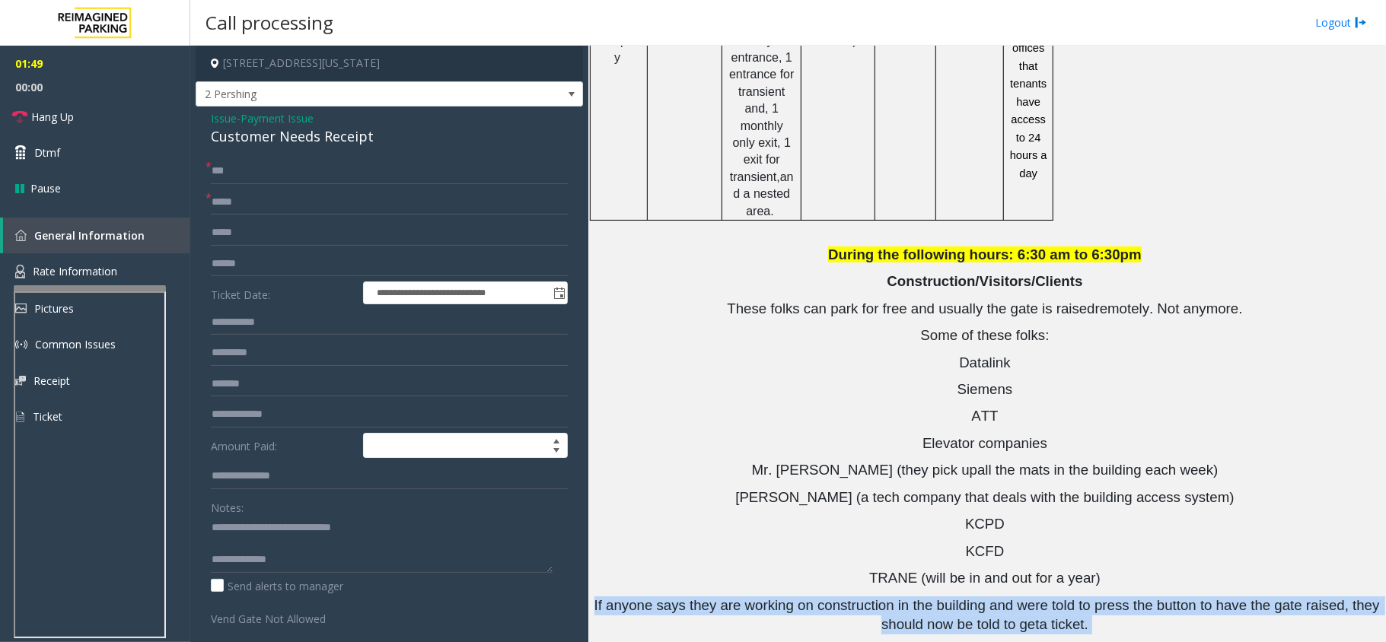
click at [890, 597] on span "If anyone says they are working on construction in the building and were told t…" at bounding box center [988, 614] width 789 height 35
click at [954, 597] on span "If anyone says they are working on construction in the building and were told t…" at bounding box center [988, 614] width 789 height 35
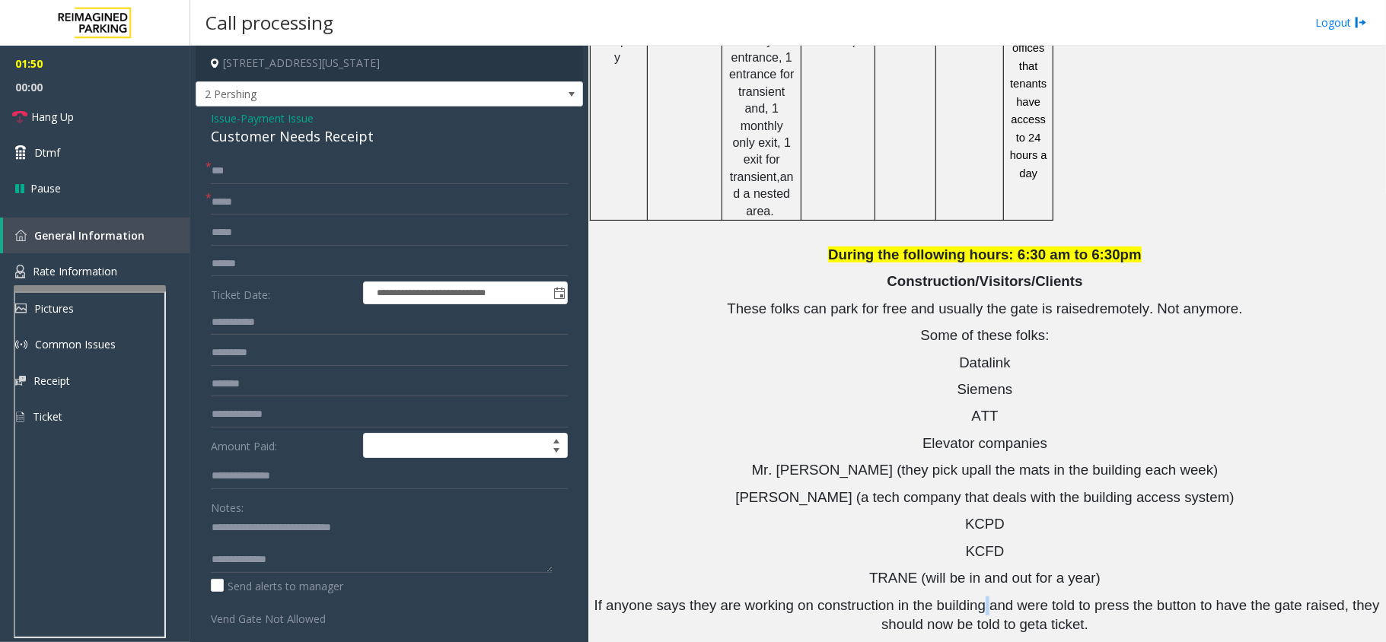
click at [954, 597] on span "If anyone says they are working on construction in the building and were told t…" at bounding box center [988, 614] width 789 height 35
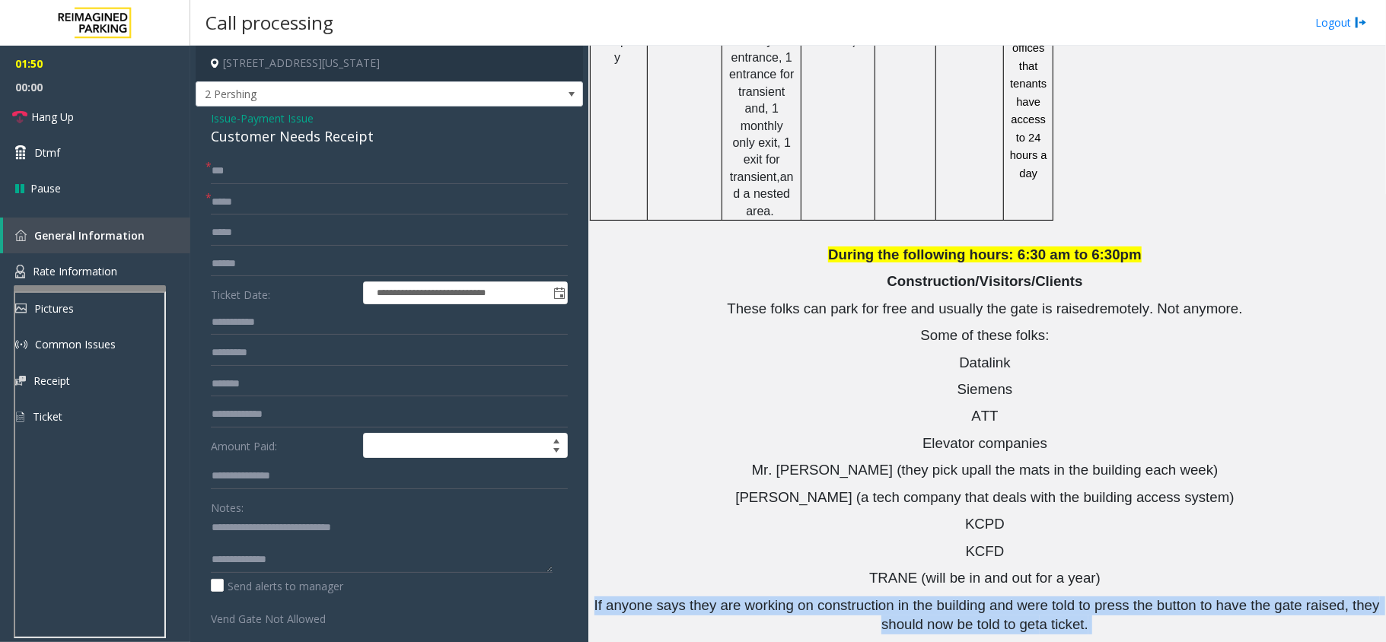
click at [954, 597] on span "If anyone says they are working on construction in the building and were told t…" at bounding box center [988, 614] width 789 height 35
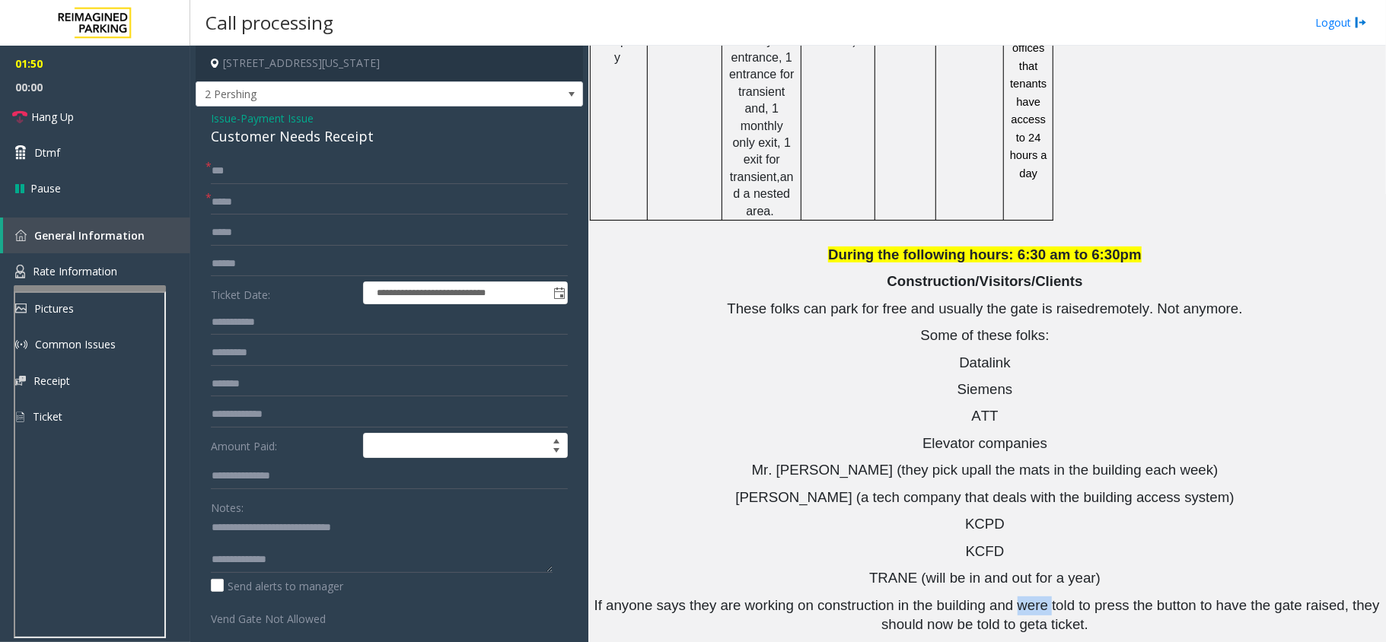
click at [317, 187] on form "**********" at bounding box center [389, 392] width 357 height 468
click at [307, 204] on input "text" at bounding box center [389, 202] width 357 height 26
paste input "**********"
type input "**********"
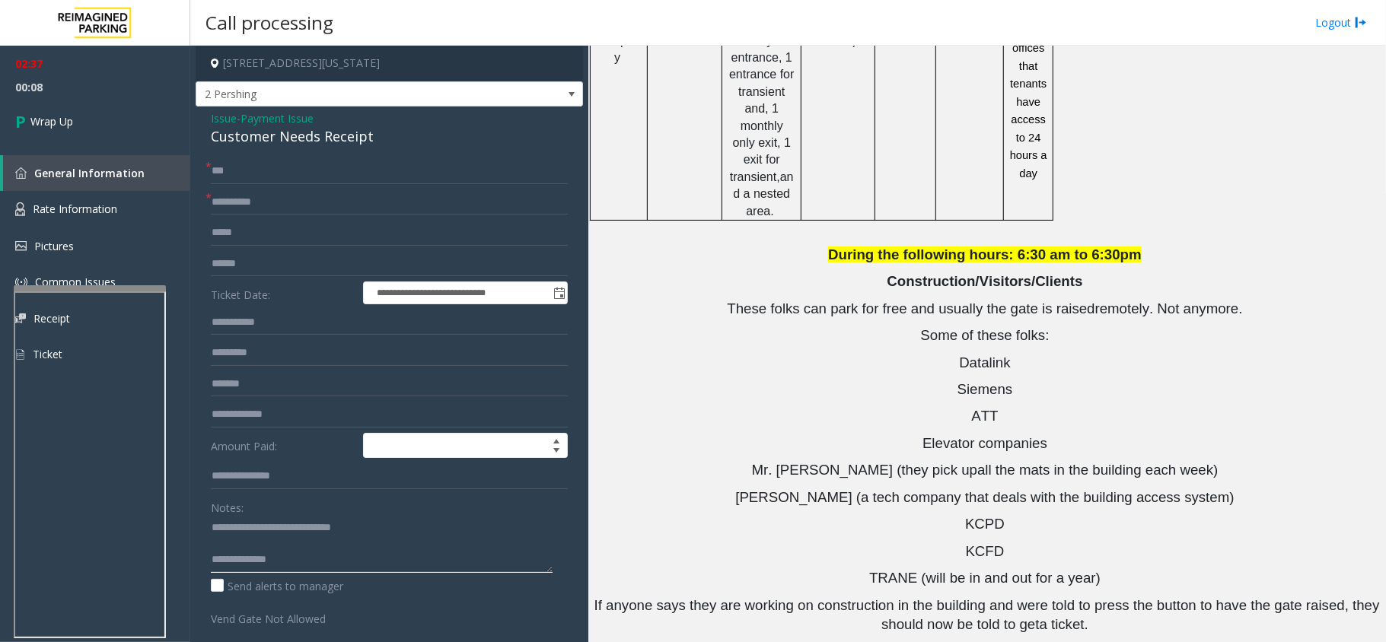
click at [299, 564] on textarea at bounding box center [382, 544] width 342 height 57
paste textarea "**********"
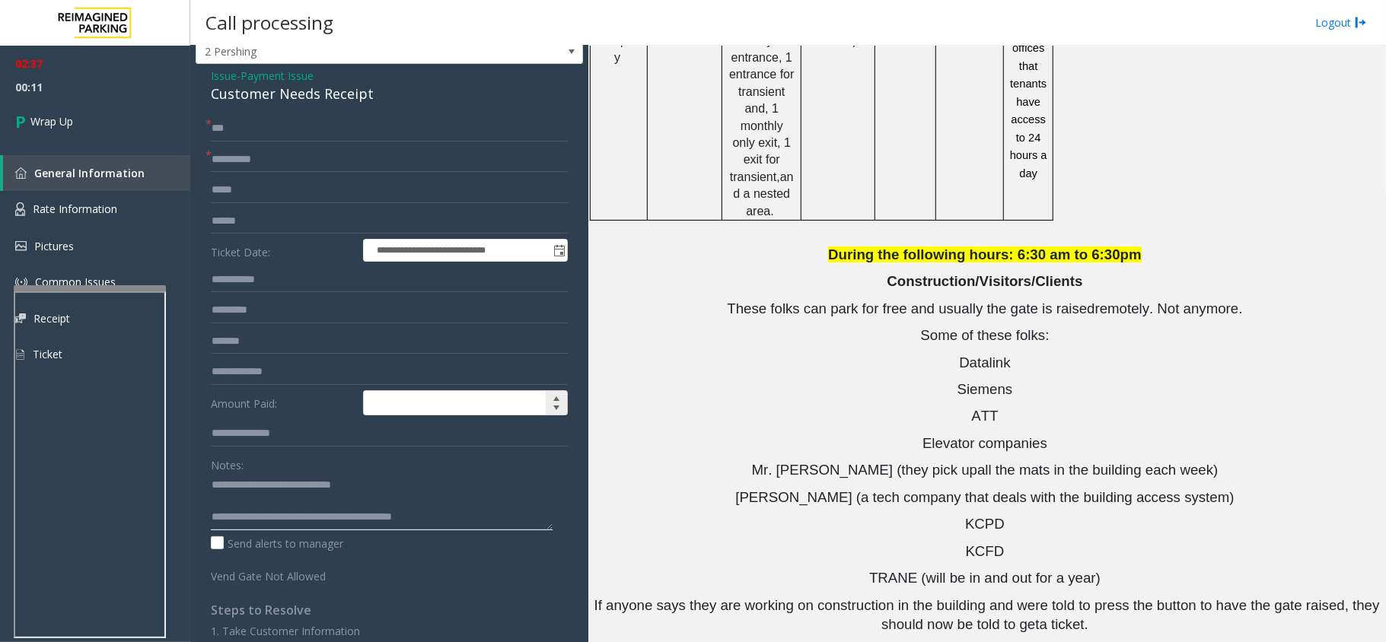
scroll to position [0, 0]
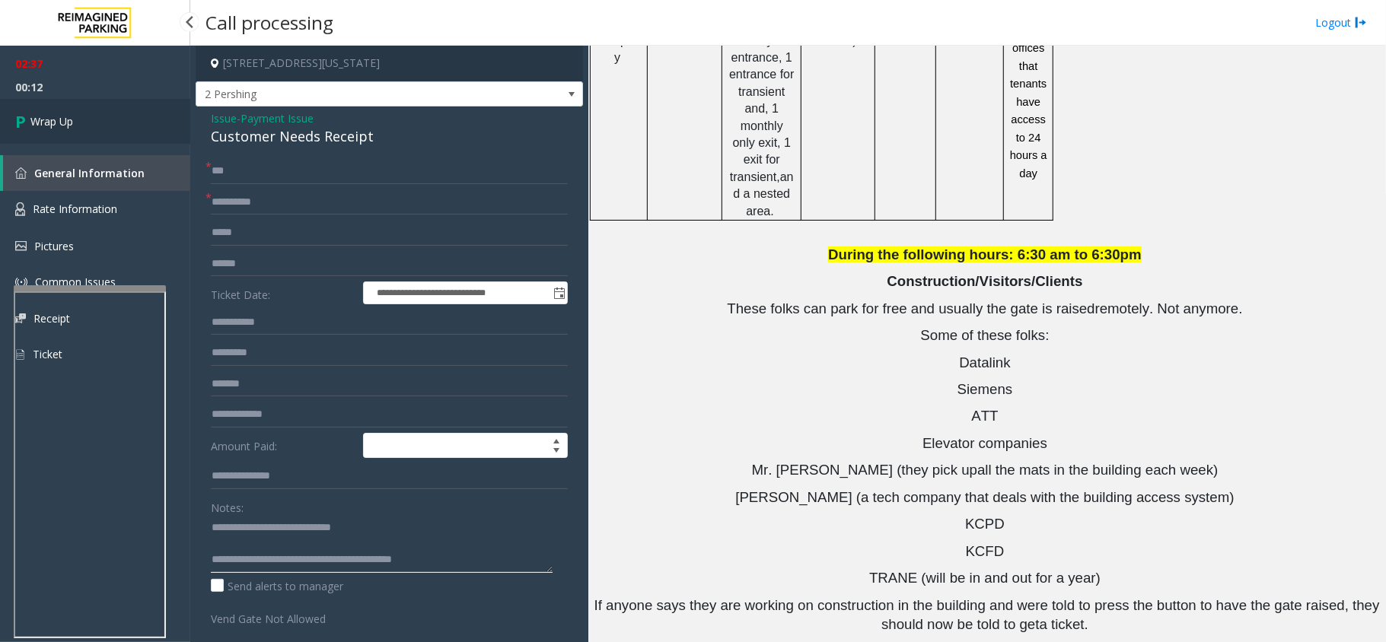
type textarea "**********"
click at [89, 114] on link "Wrap Up" at bounding box center [95, 121] width 190 height 45
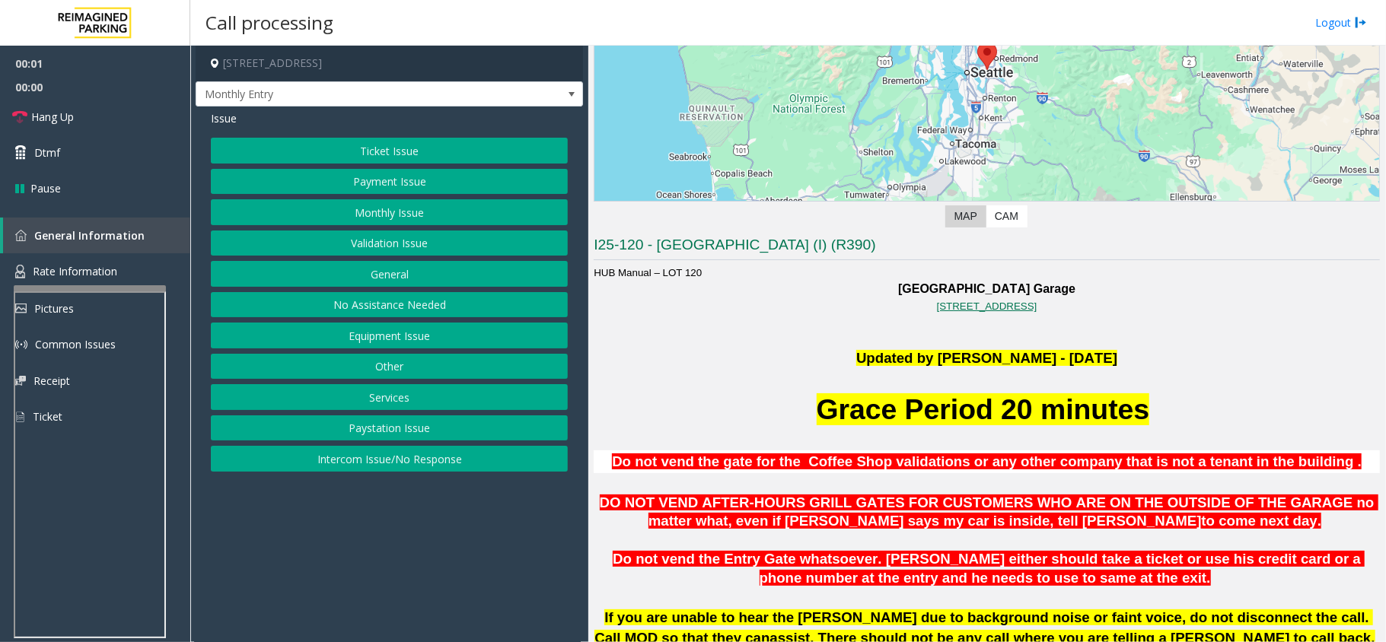
scroll to position [304, 0]
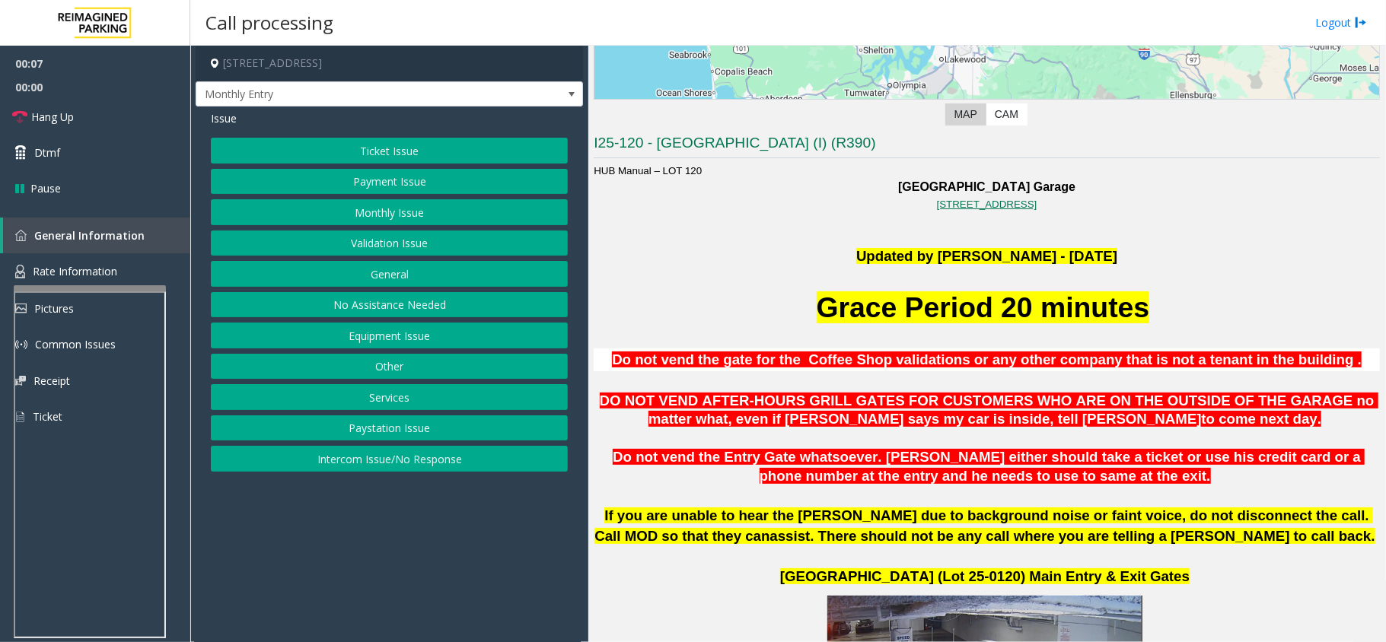
click at [396, 463] on button "Intercom Issue/No Response" at bounding box center [389, 459] width 357 height 26
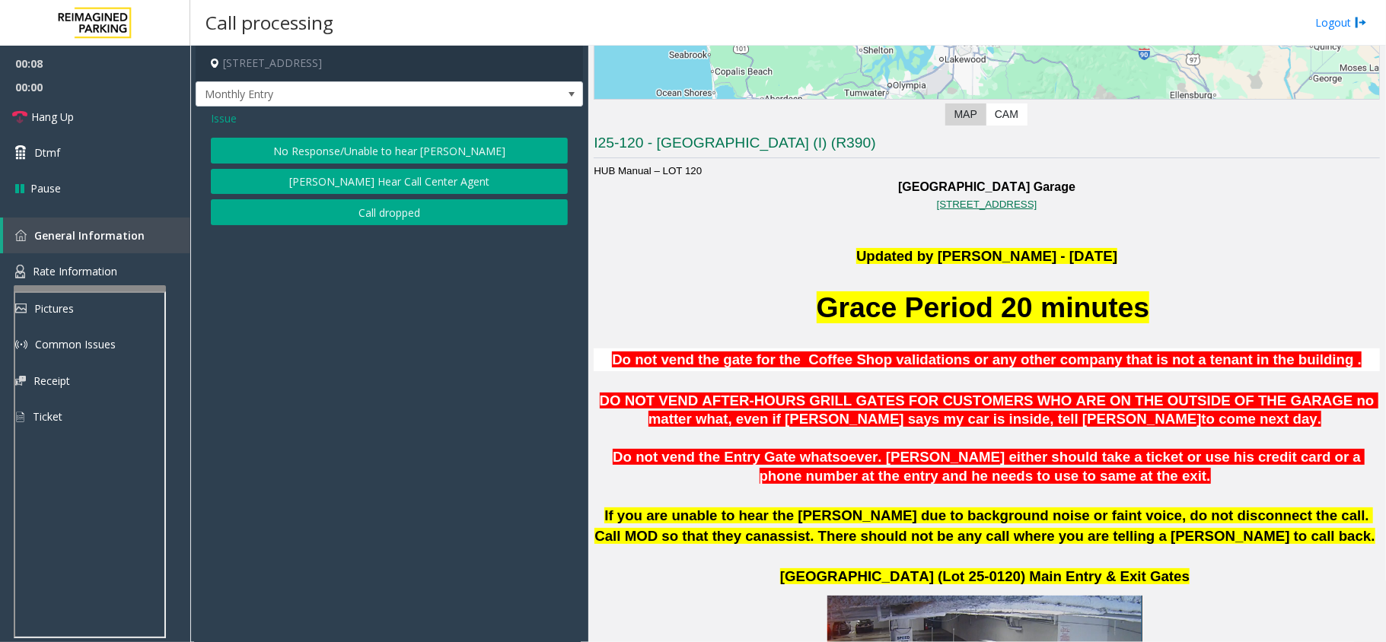
click at [387, 140] on button "No Response/Unable to hear [PERSON_NAME]" at bounding box center [389, 151] width 357 height 26
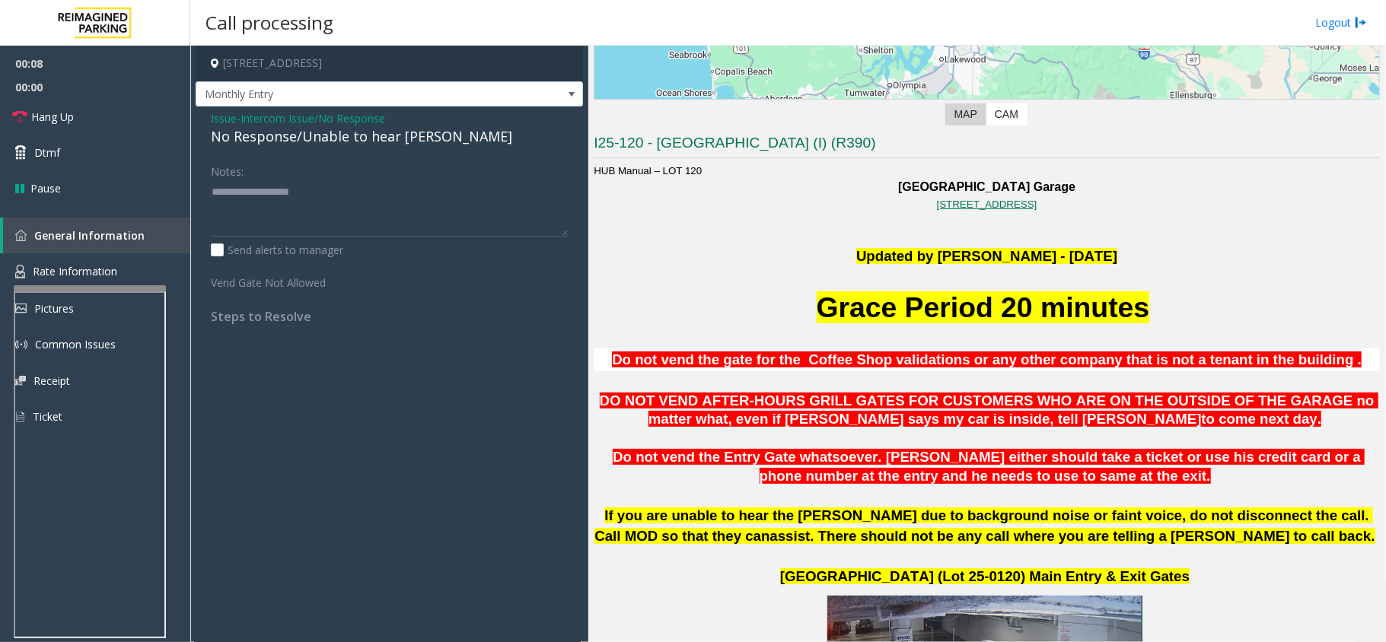
click at [354, 132] on div "No Response/Unable to hear [PERSON_NAME]" at bounding box center [389, 136] width 357 height 21
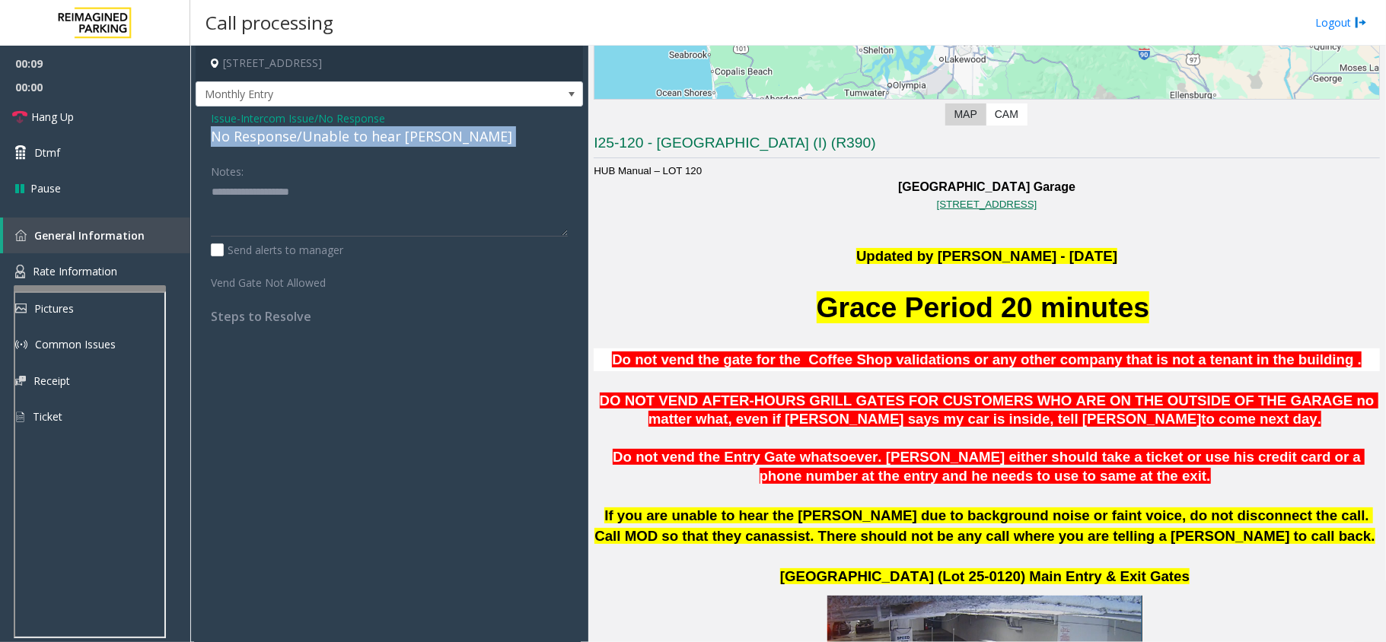
click at [354, 132] on div "No Response/Unable to hear [PERSON_NAME]" at bounding box center [389, 136] width 357 height 21
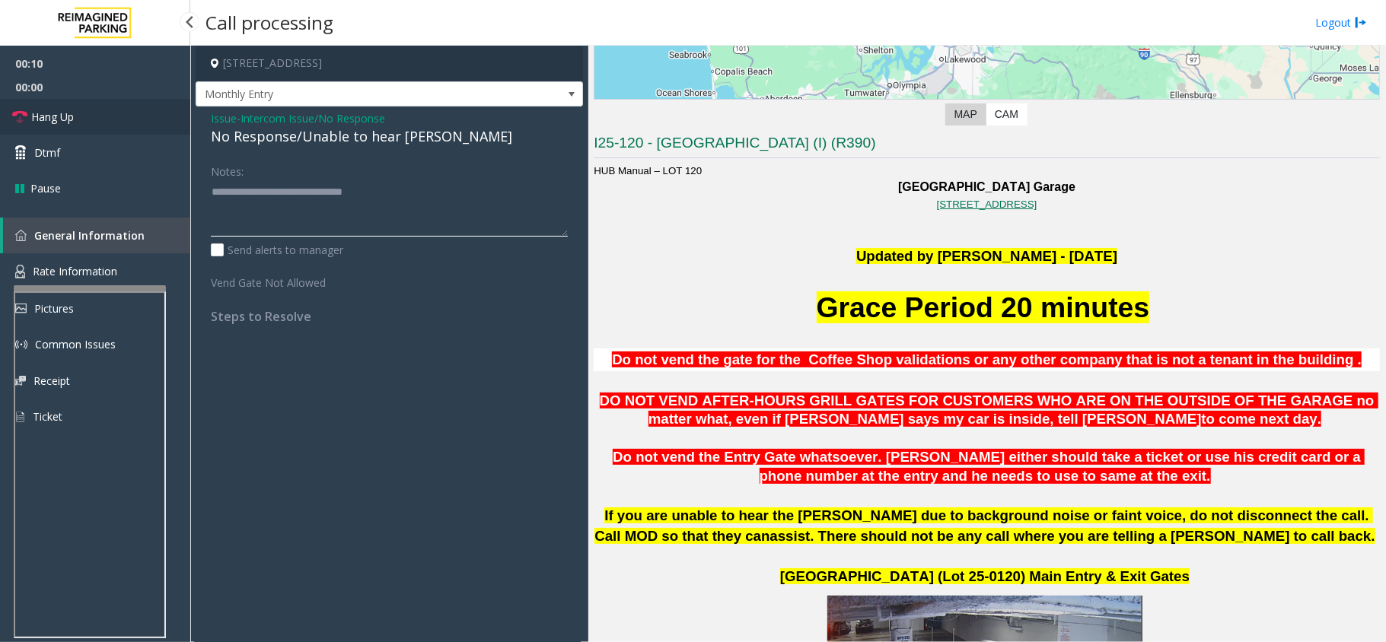
type textarea "**********"
click at [41, 102] on link "Hang Up" at bounding box center [95, 117] width 190 height 36
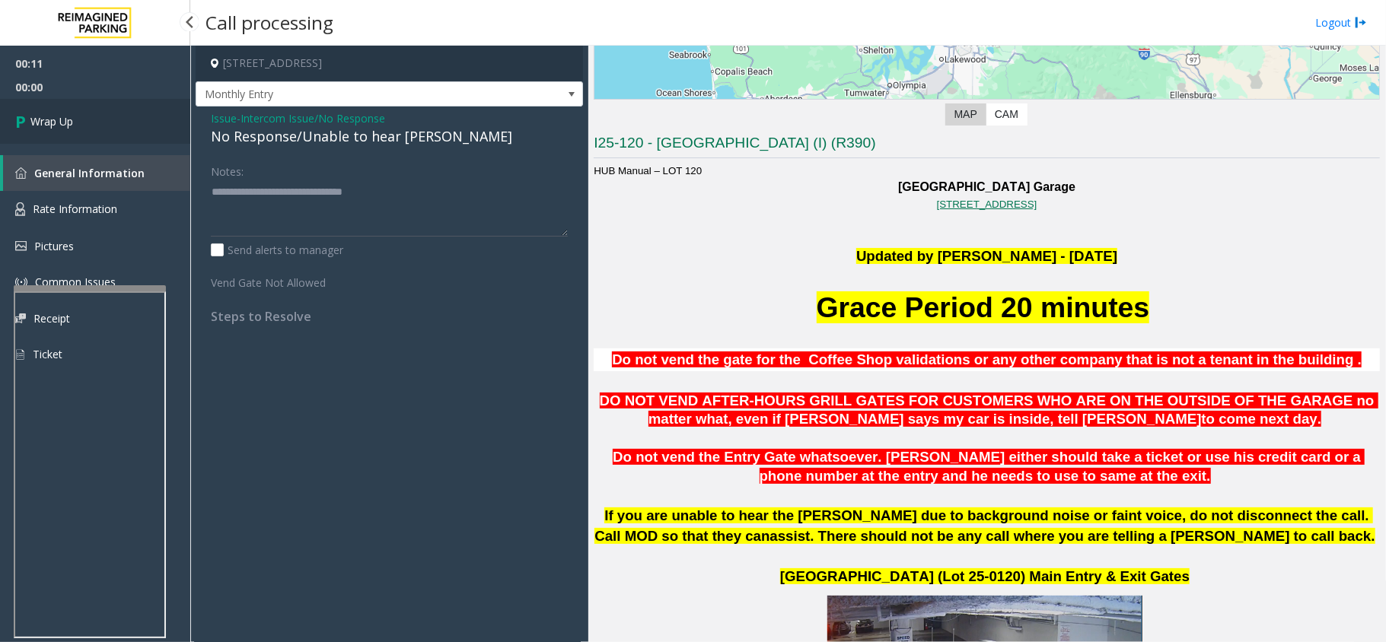
click at [79, 126] on link "Wrap Up" at bounding box center [95, 121] width 190 height 45
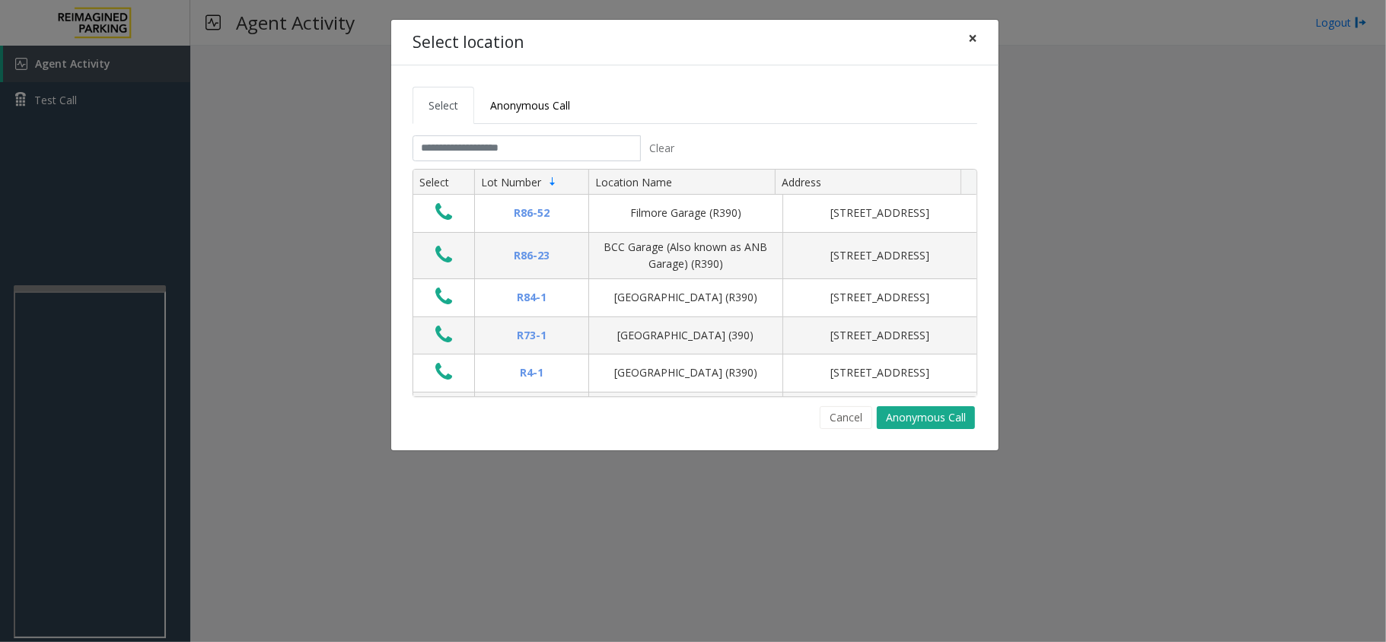
click at [973, 43] on span "×" at bounding box center [972, 37] width 9 height 21
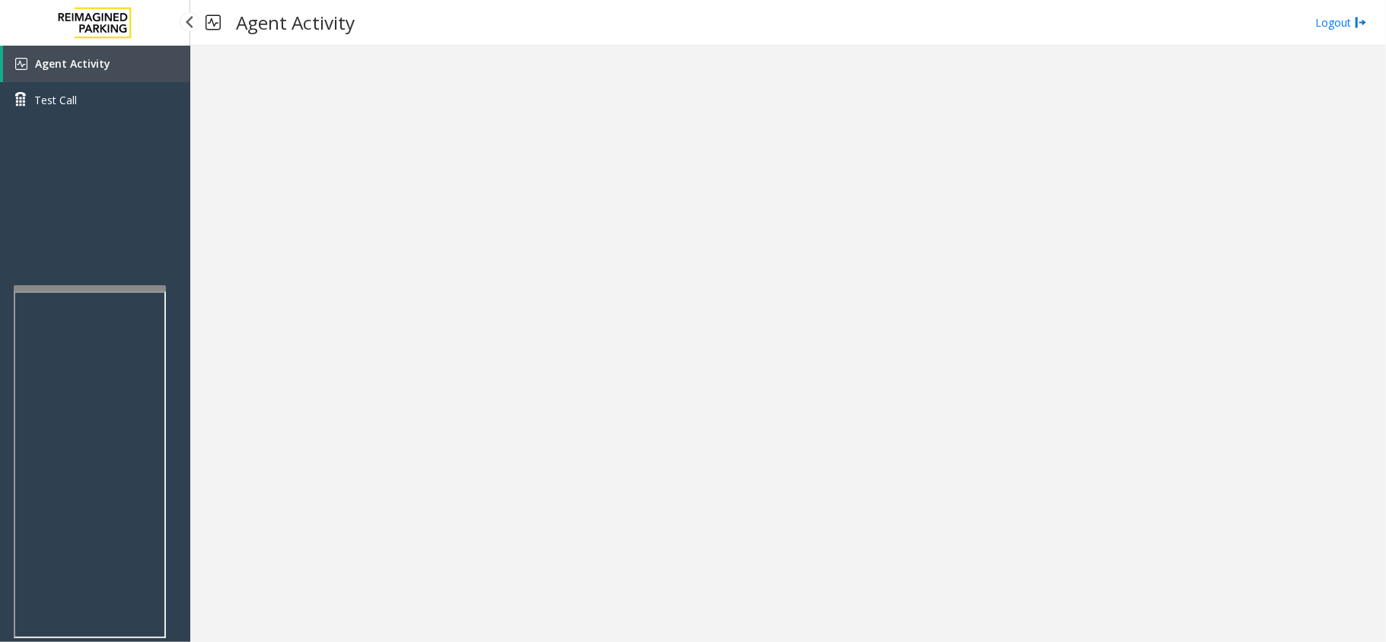
drag, startPoint x: 87, startPoint y: 59, endPoint x: 151, endPoint y: 73, distance: 65.5
click at [87, 59] on span "Agent Activity" at bounding box center [72, 63] width 75 height 14
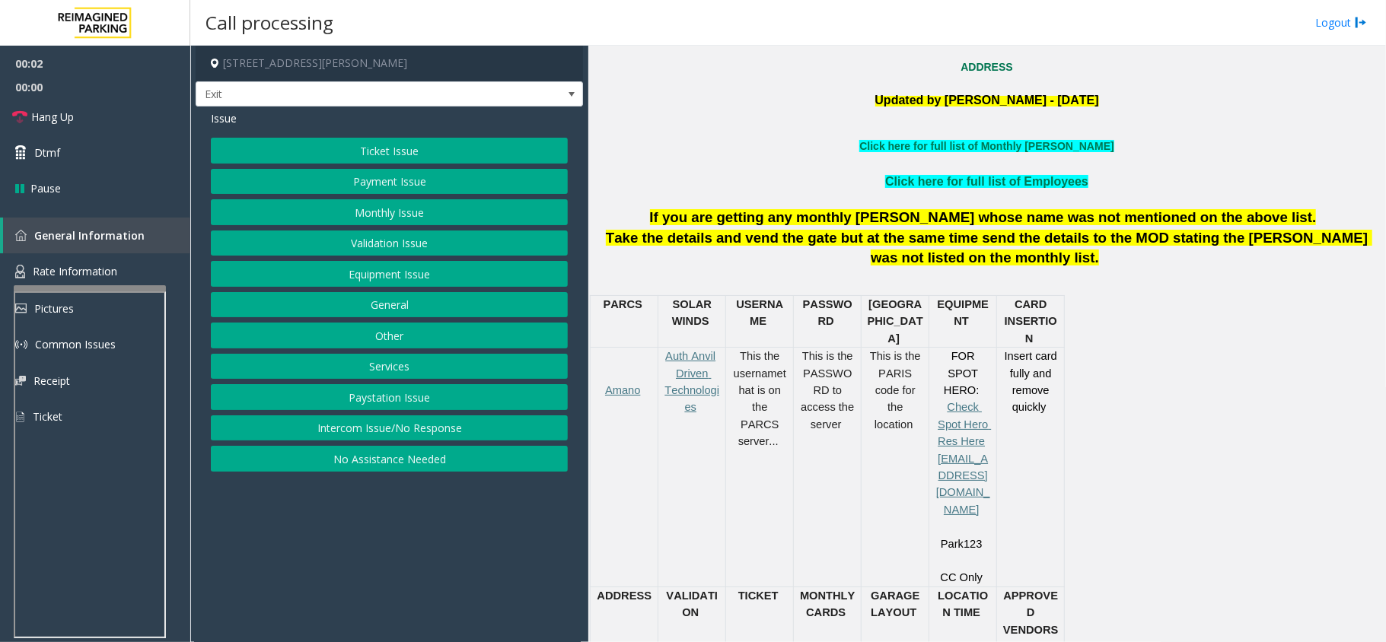
scroll to position [507, 0]
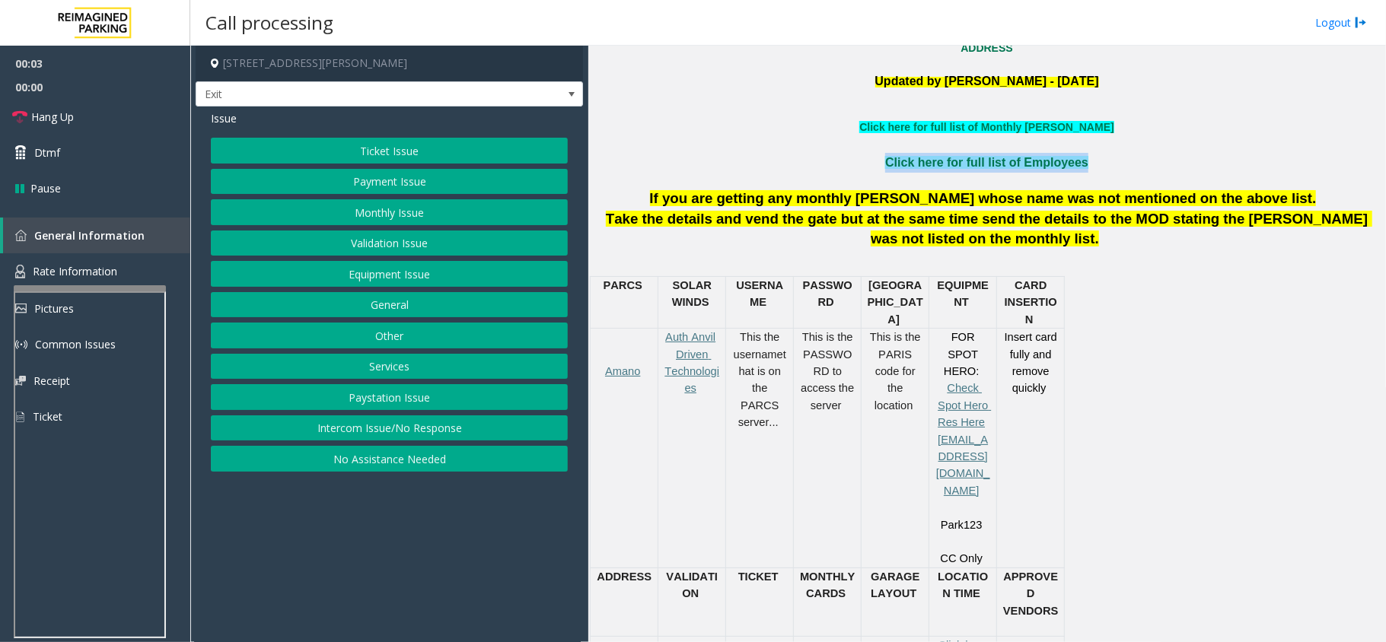
drag, startPoint x: 845, startPoint y: 171, endPoint x: 1093, endPoint y: 155, distance: 248.6
click at [1093, 155] on p "Click here for full list of Employees" at bounding box center [987, 163] width 786 height 20
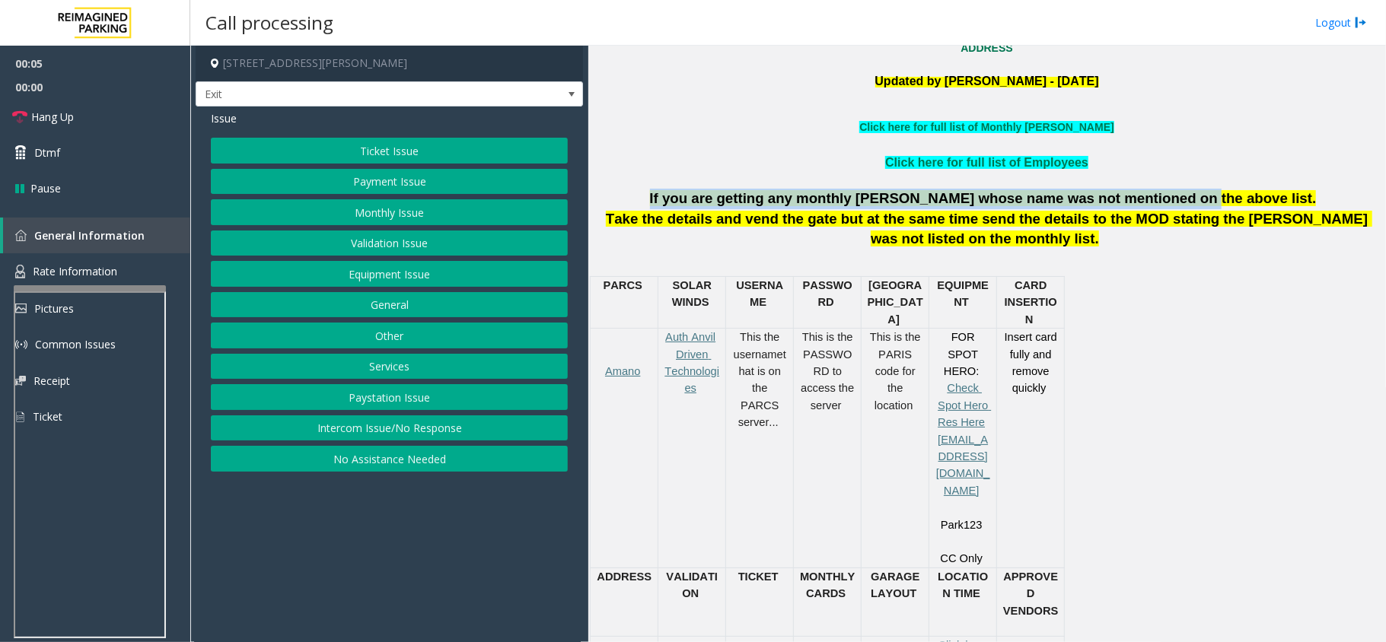
drag, startPoint x: 711, startPoint y: 201, endPoint x: 1197, endPoint y: 201, distance: 486.3
click at [1197, 201] on p "If you are getting any monthly [PERSON_NAME] whose name was not mentioned on th…" at bounding box center [987, 199] width 786 height 21
click at [339, 141] on button "Ticket Issue" at bounding box center [389, 151] width 357 height 26
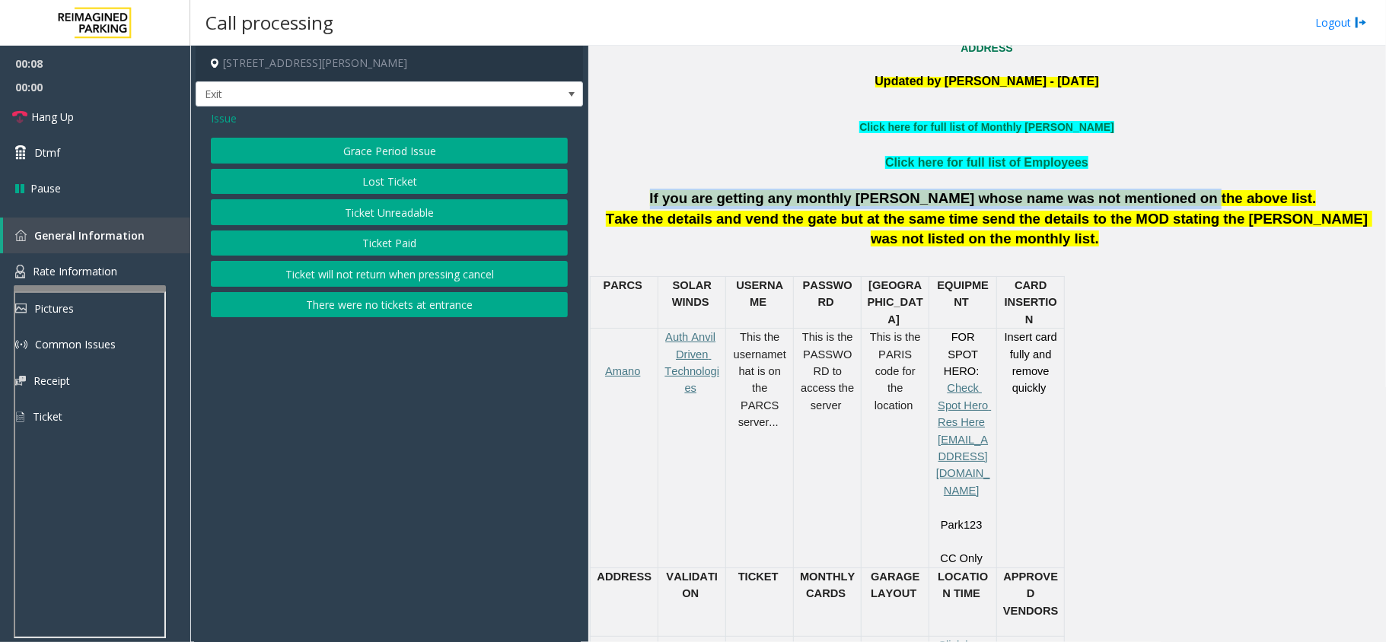
click at [400, 217] on button "Ticket Unreadable" at bounding box center [389, 212] width 357 height 26
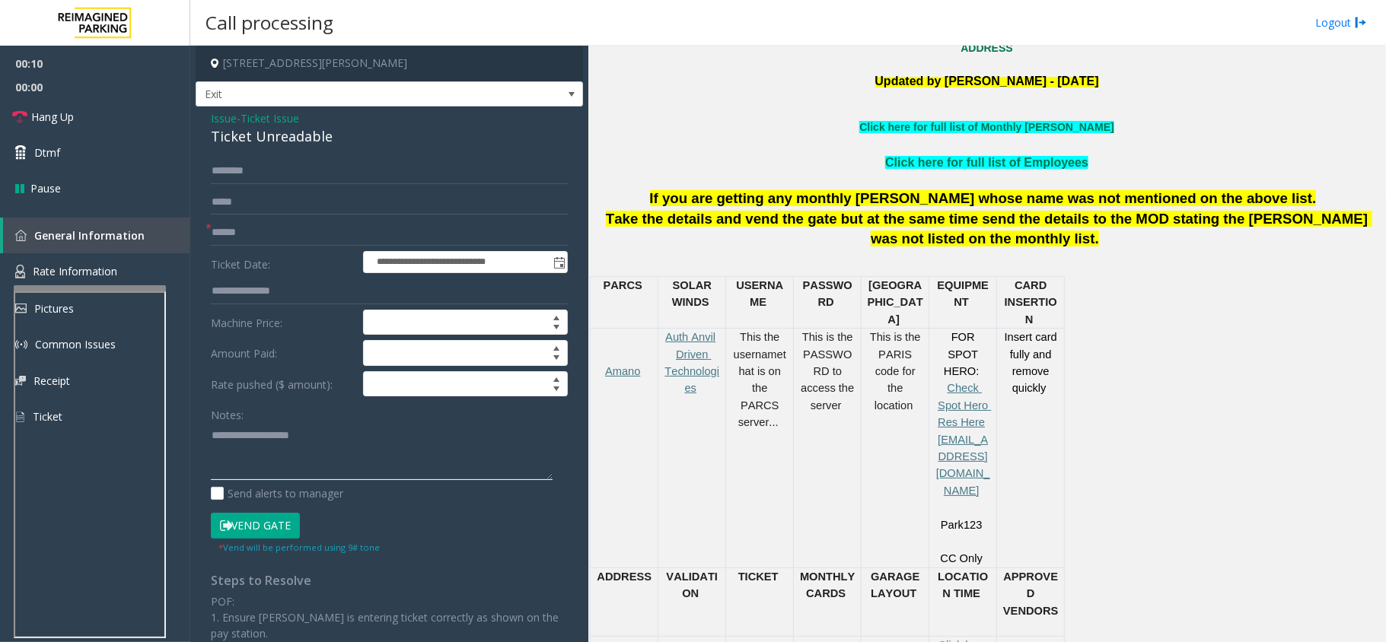
click at [409, 469] on textarea at bounding box center [382, 451] width 342 height 57
paste textarea "**********"
click at [288, 143] on div "Ticket Unreadable" at bounding box center [389, 136] width 357 height 21
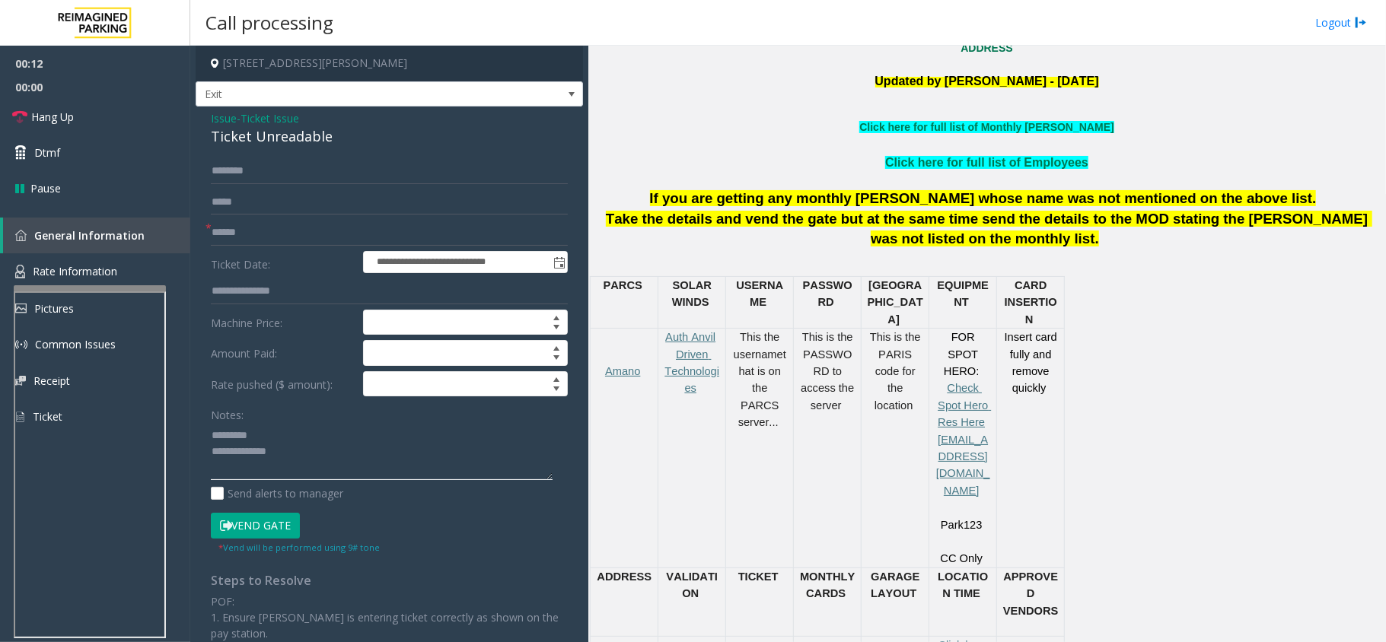
click at [272, 429] on textarea at bounding box center [382, 451] width 342 height 57
paste textarea "**********"
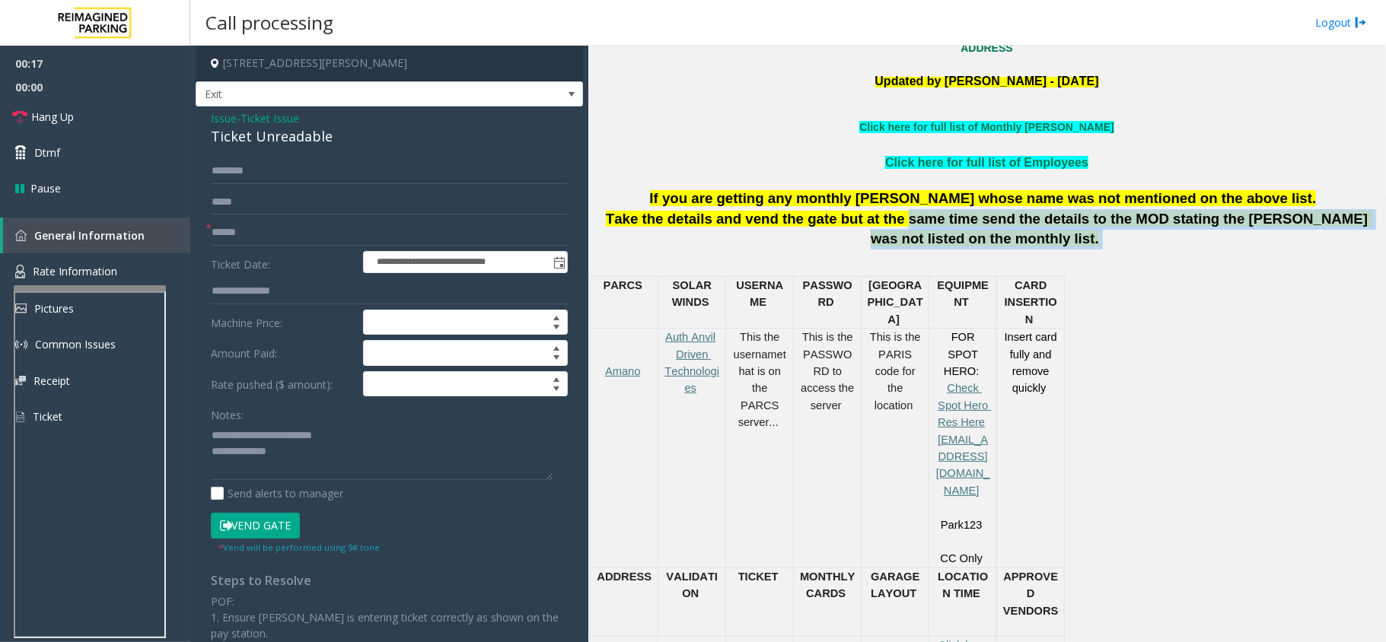
drag, startPoint x: 886, startPoint y: 226, endPoint x: 1078, endPoint y: 244, distance: 192.6
click at [1078, 244] on p "Take the details and vend the gate but at the same time send the details to the…" at bounding box center [987, 229] width 786 height 40
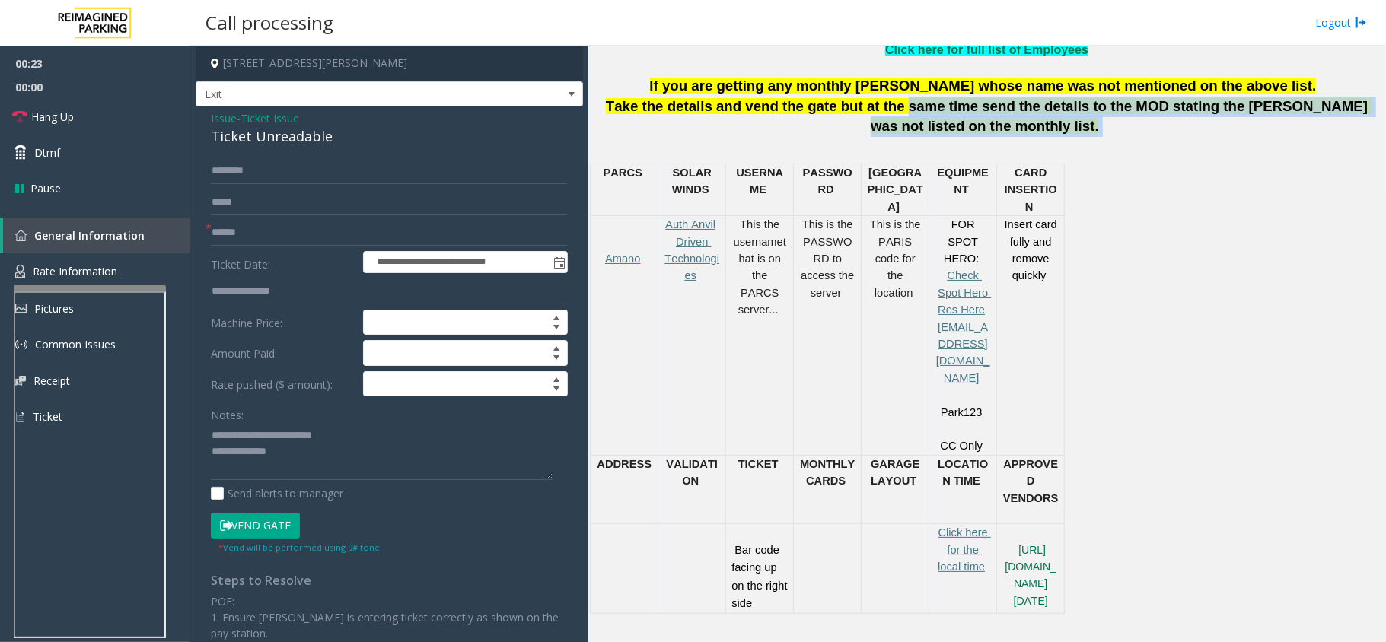
scroll to position [609, 0]
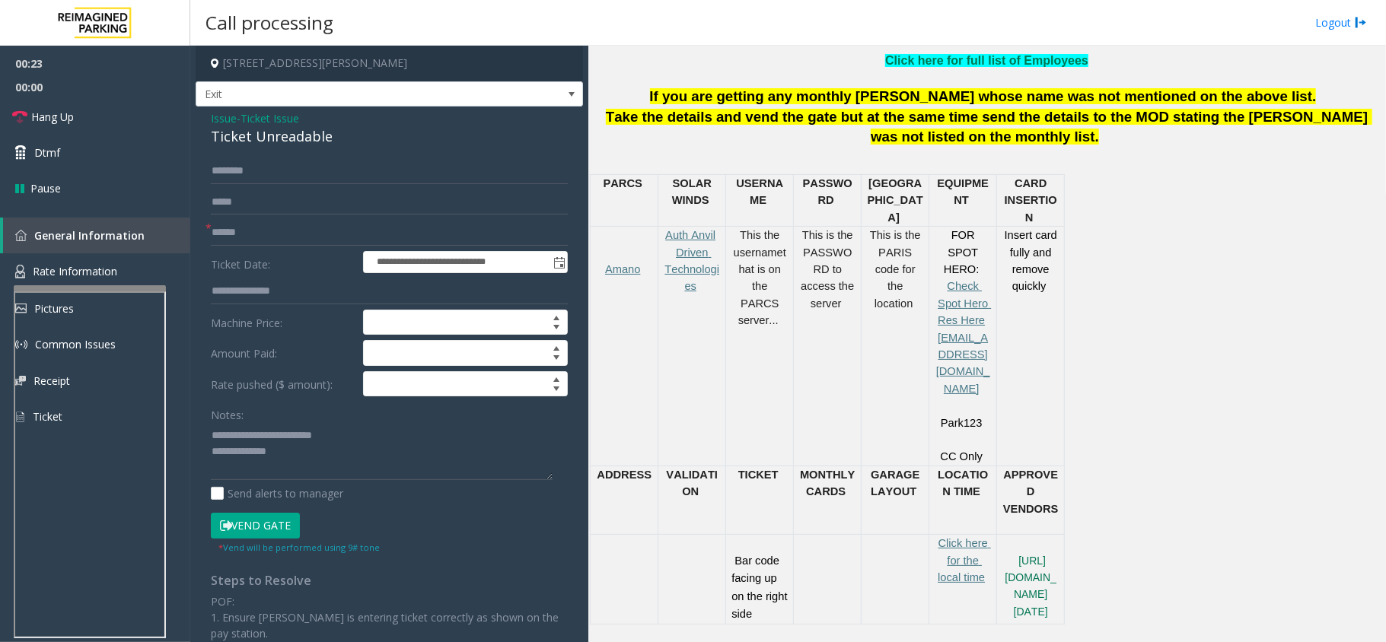
click at [948, 103] on span "If you are getting any monthly [PERSON_NAME] whose name was not mentioned on th…" at bounding box center [983, 96] width 667 height 16
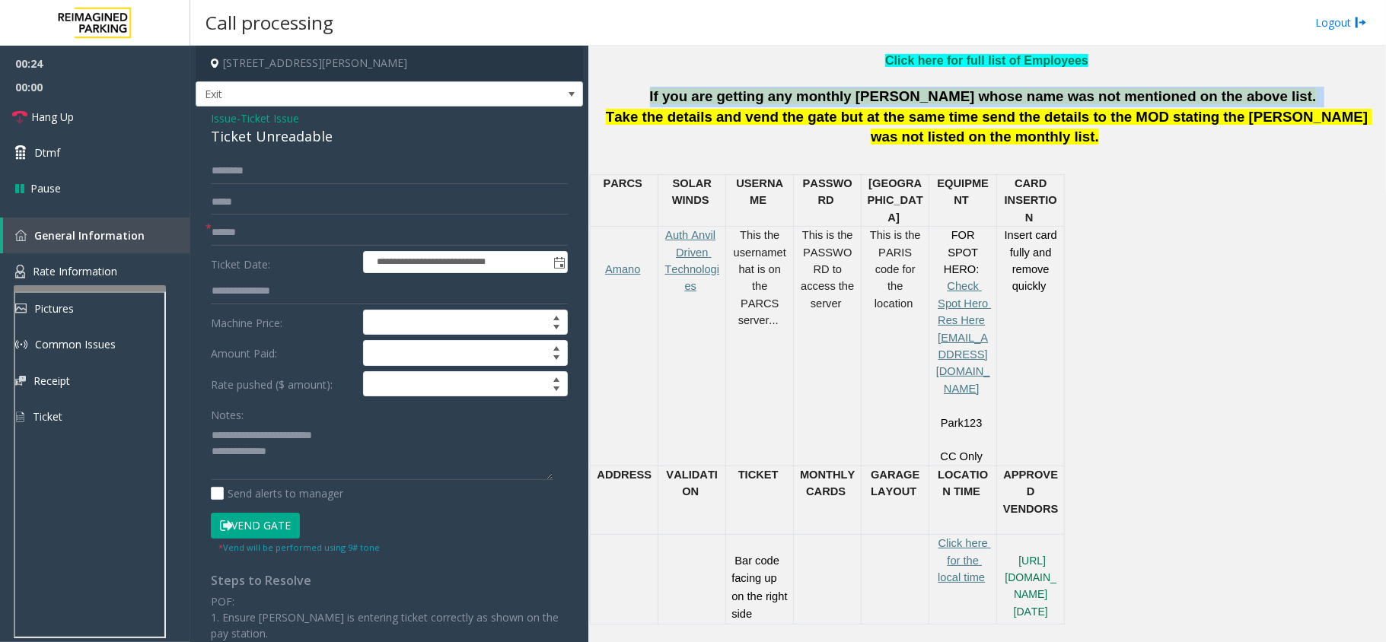
click at [948, 103] on span "If you are getting any monthly [PERSON_NAME] whose name was not mentioned on th…" at bounding box center [983, 96] width 667 height 16
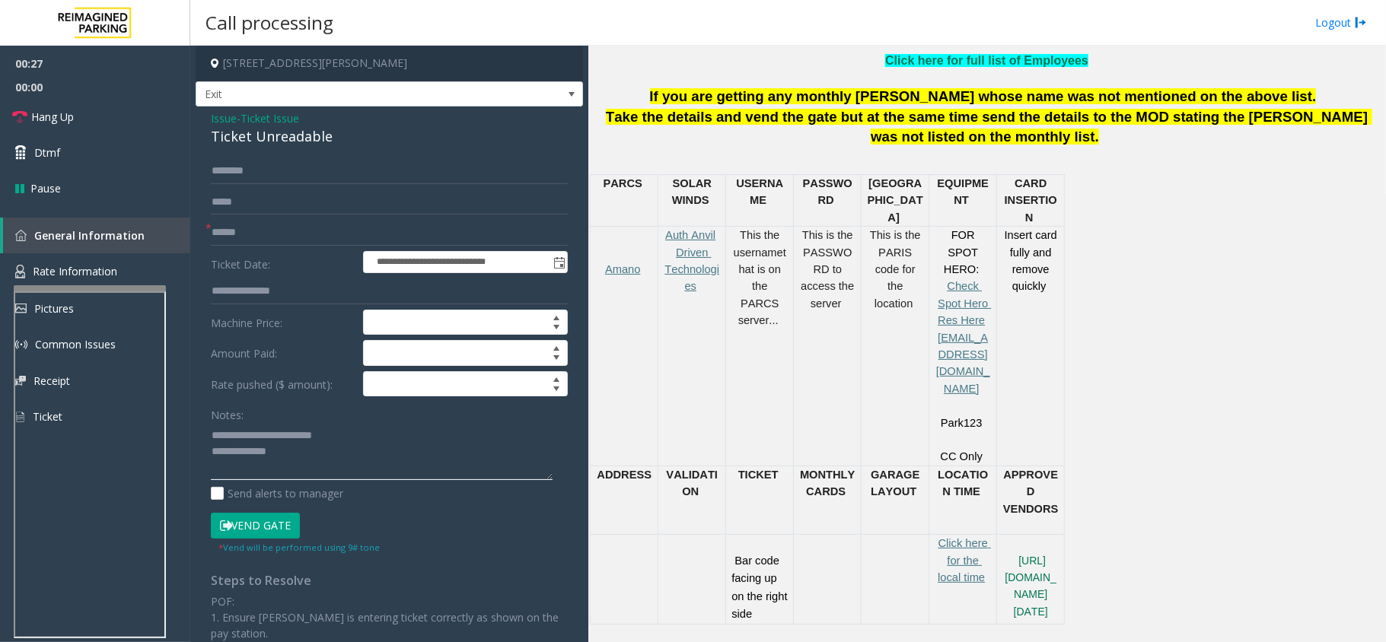
click at [295, 466] on textarea at bounding box center [382, 451] width 342 height 57
paste textarea "**********"
click at [219, 437] on textarea at bounding box center [382, 451] width 342 height 57
type textarea "**********"
click at [262, 239] on input "text" at bounding box center [389, 233] width 357 height 26
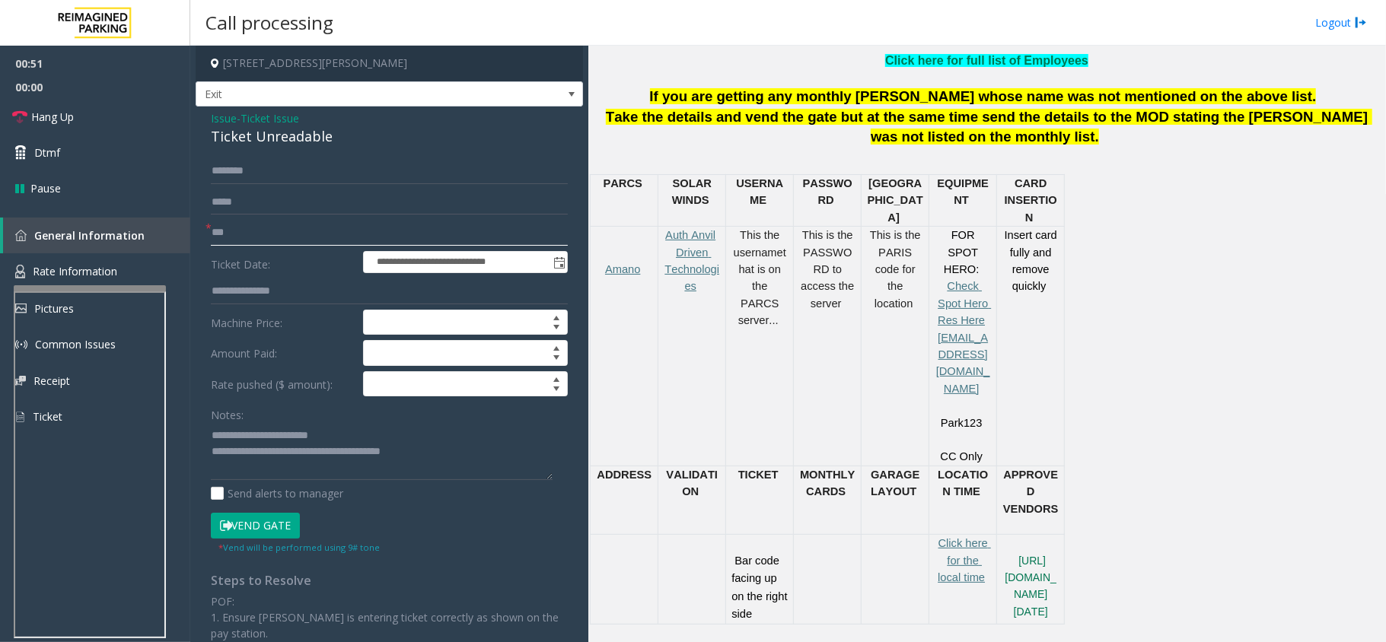
type input "***"
drag, startPoint x: 222, startPoint y: 117, endPoint x: 241, endPoint y: 132, distance: 24.4
click at [222, 117] on span "Issue" at bounding box center [224, 118] width 26 height 16
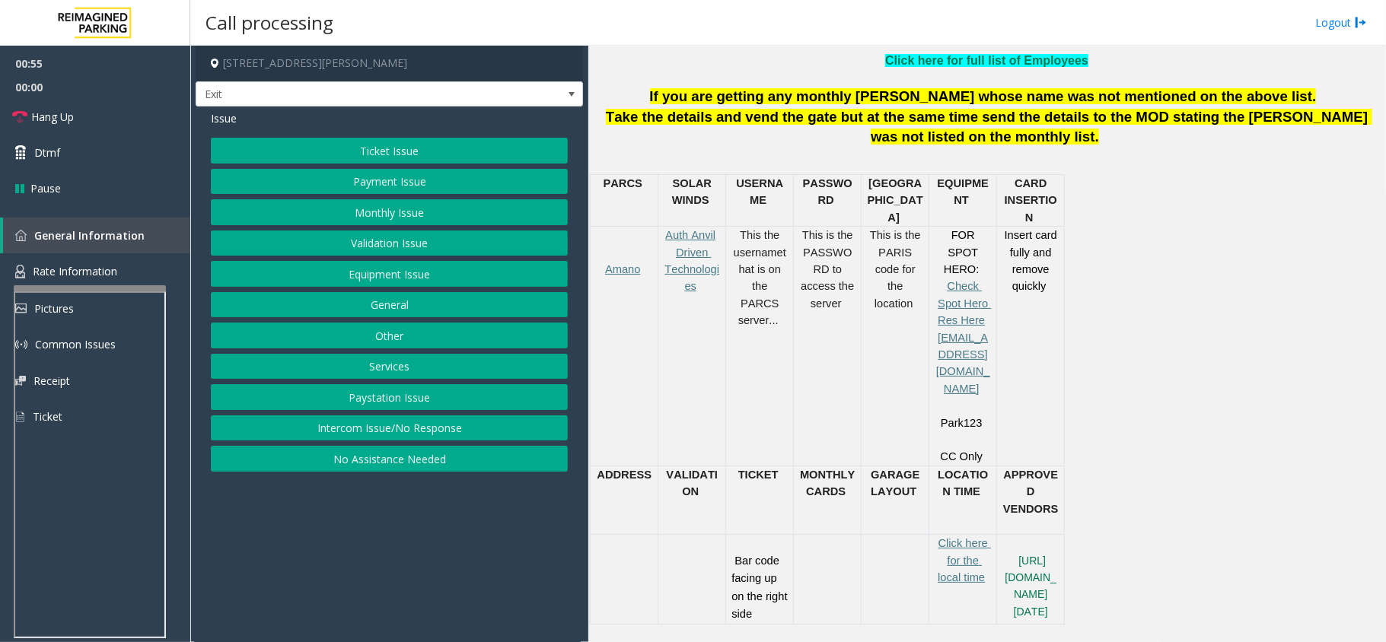
click at [406, 218] on button "Monthly Issue" at bounding box center [389, 212] width 357 height 26
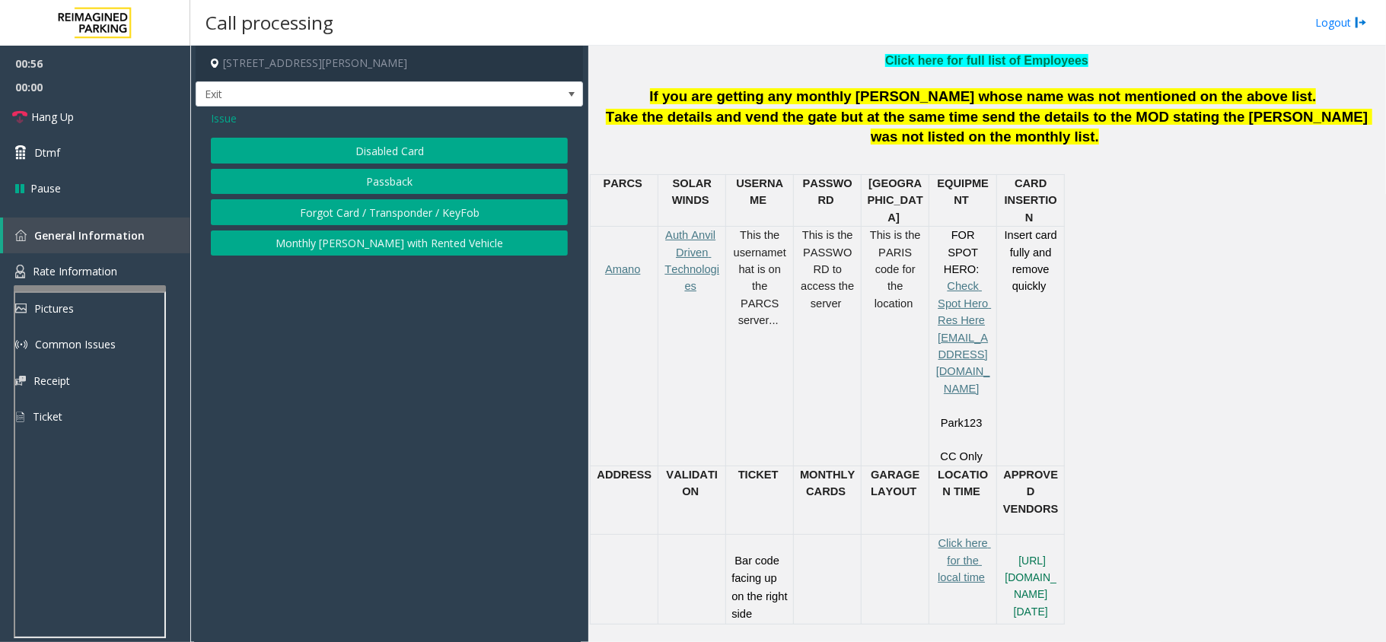
click at [426, 149] on button "Disabled Card" at bounding box center [389, 151] width 357 height 26
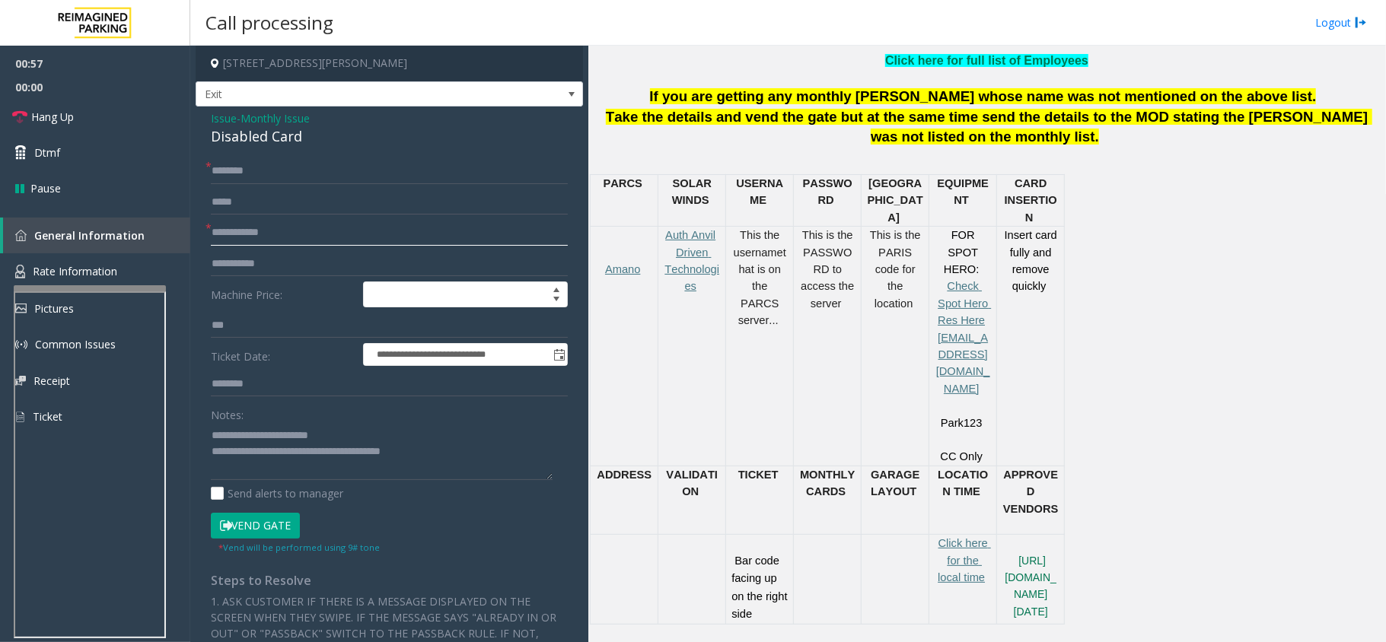
click at [279, 241] on input "text" at bounding box center [389, 233] width 357 height 26
drag, startPoint x: 175, startPoint y: 324, endPoint x: 174, endPoint y: 333, distance: 8.5
click at [174, 324] on app-root "**********" at bounding box center [693, 321] width 1386 height 642
click at [304, 320] on input "***" at bounding box center [389, 326] width 357 height 26
type input "*"
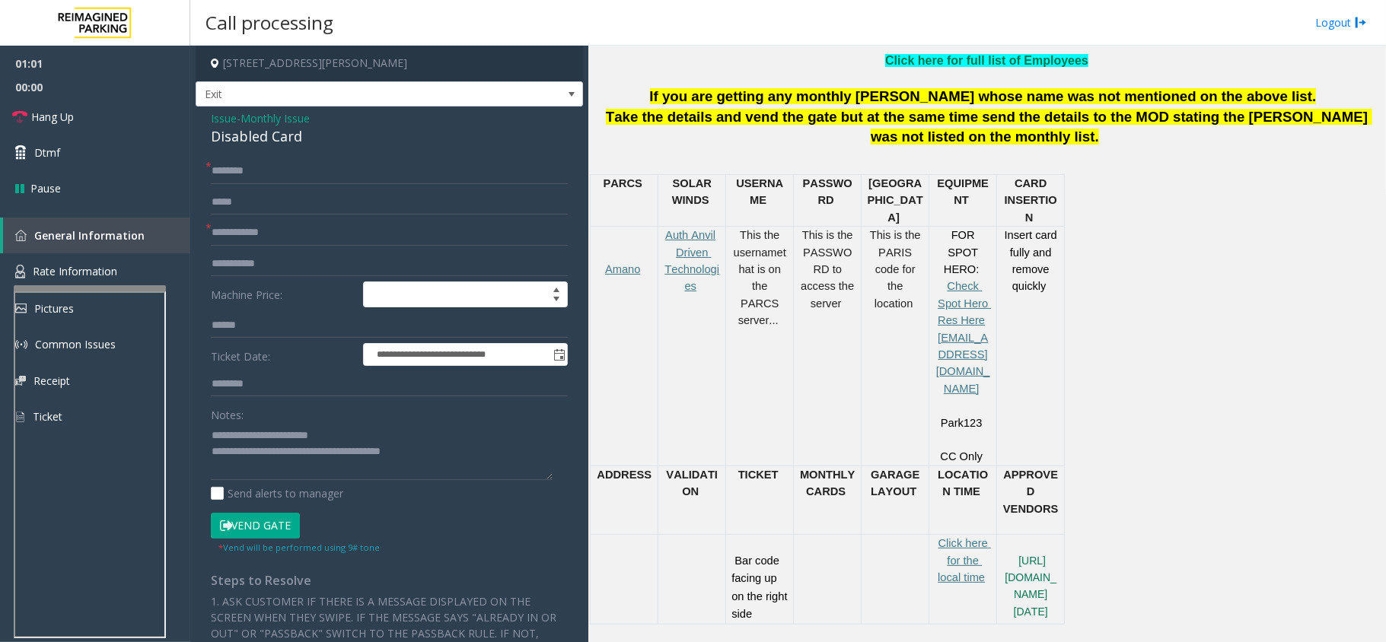
click at [263, 126] on span "Monthly Issue" at bounding box center [274, 118] width 69 height 16
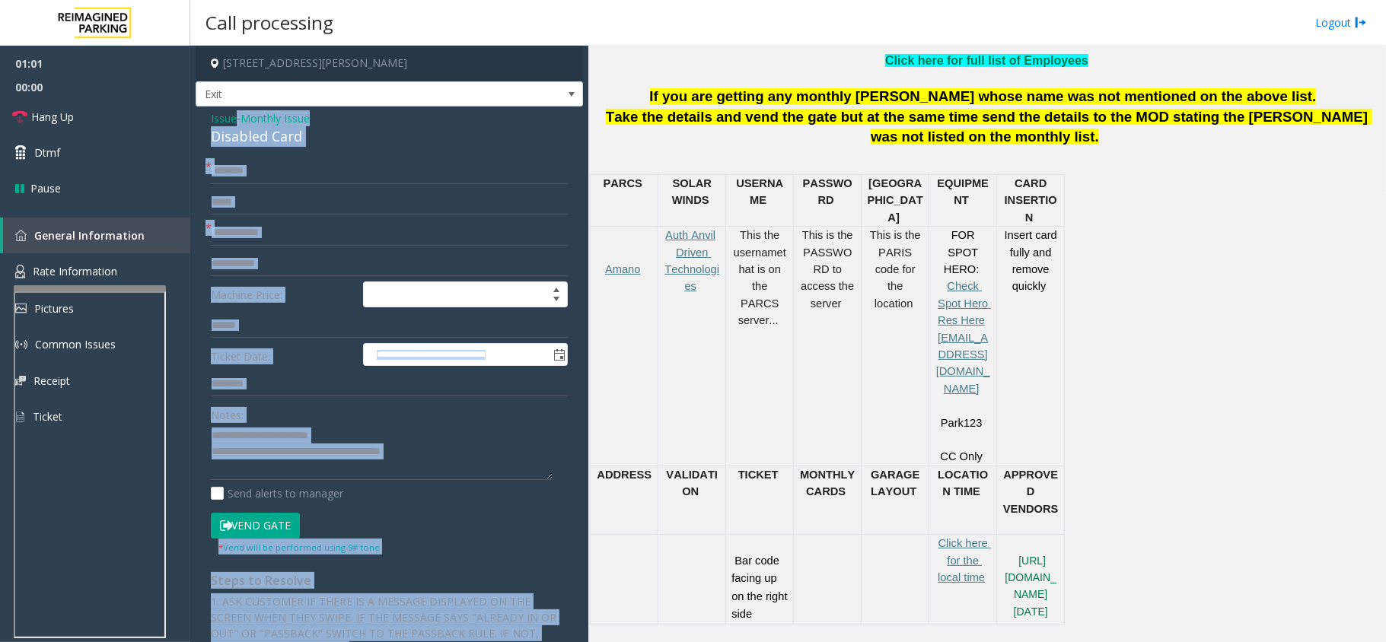
click at [263, 126] on div "Issue - Monthly Issue Disabled Card" at bounding box center [389, 128] width 357 height 37
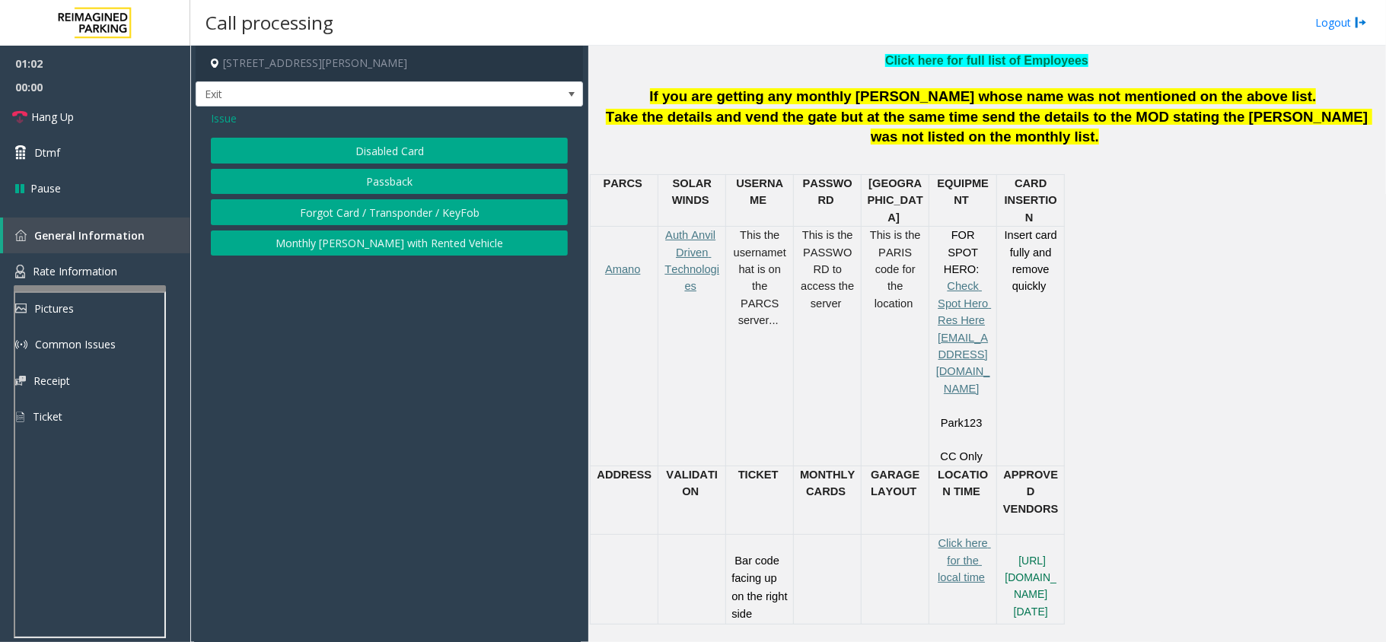
click at [400, 151] on button "Disabled Card" at bounding box center [389, 151] width 357 height 26
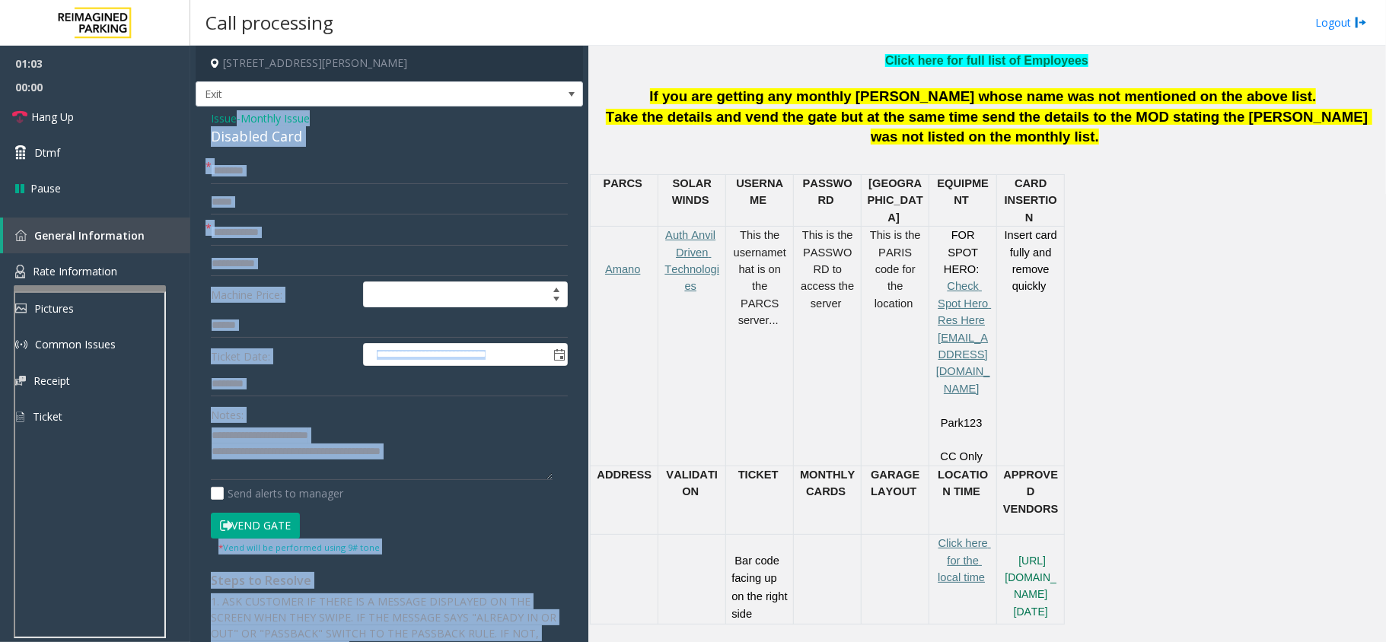
click at [274, 138] on div "Disabled Card" at bounding box center [389, 136] width 357 height 21
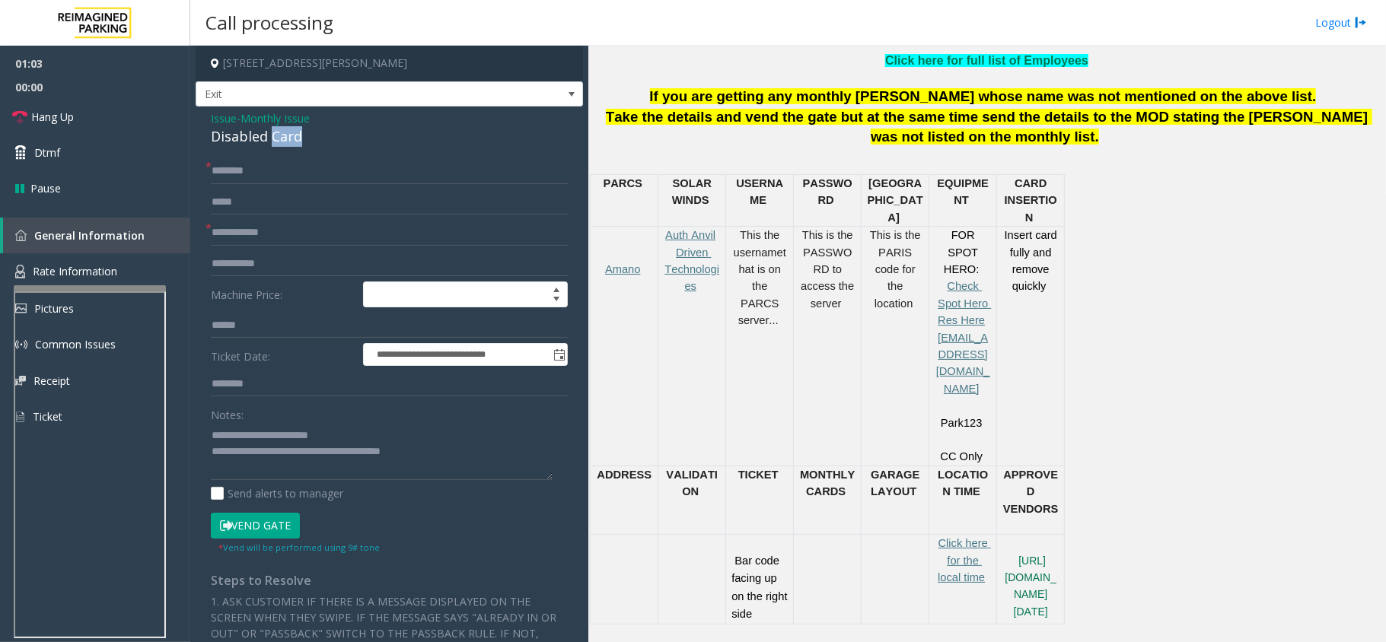
click at [275, 138] on div "Disabled Card" at bounding box center [389, 136] width 357 height 21
drag, startPoint x: 248, startPoint y: 436, endPoint x: 368, endPoint y: 437, distance: 120.2
click at [368, 437] on textarea at bounding box center [382, 451] width 342 height 57
paste textarea
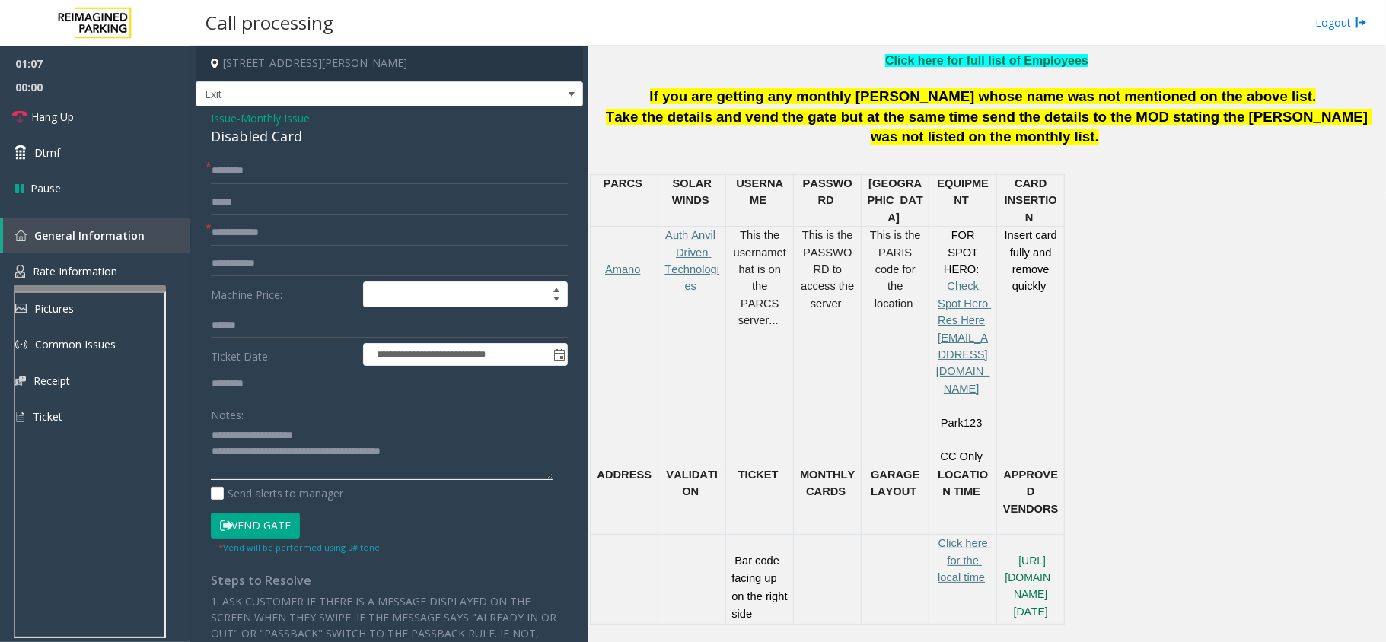
type textarea "**********"
click at [259, 164] on input "text" at bounding box center [389, 171] width 357 height 26
type input "***"
drag, startPoint x: 256, startPoint y: 167, endPoint x: 17, endPoint y: 163, distance: 239.8
click at [17, 163] on app-root "**********" at bounding box center [693, 321] width 1386 height 642
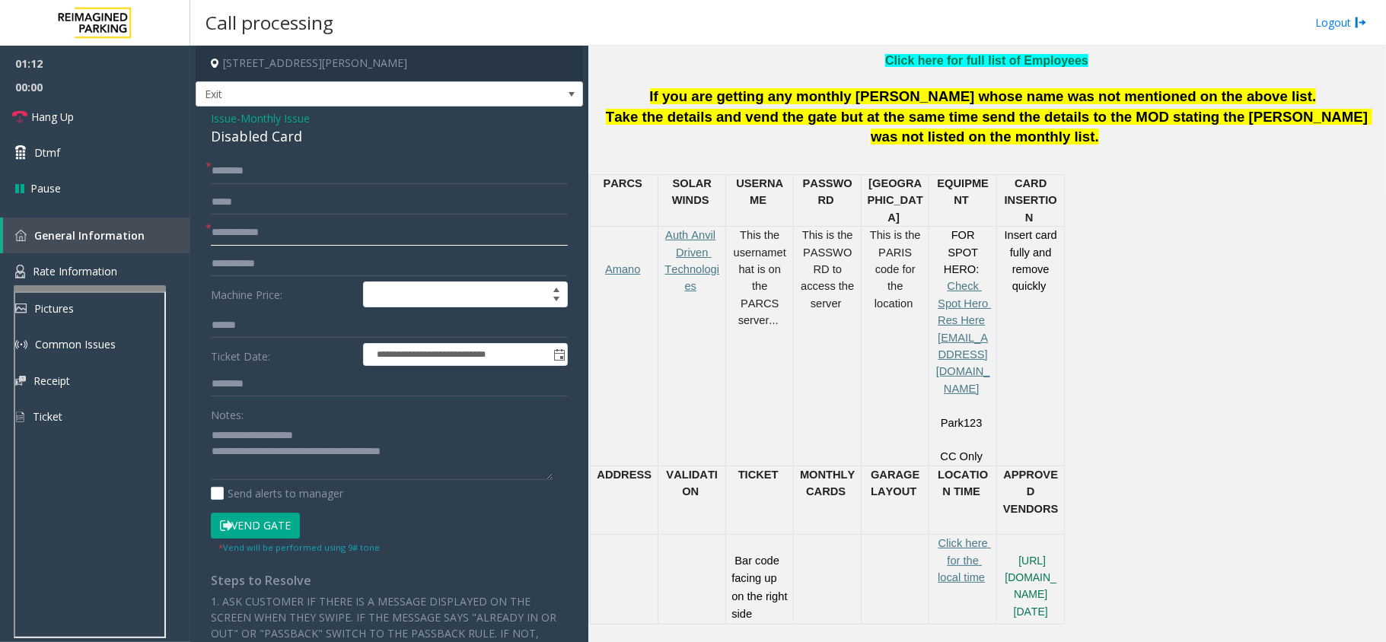
click at [296, 241] on input "text" at bounding box center [389, 233] width 357 height 26
paste input "***"
type input "***"
click at [290, 181] on input "text" at bounding box center [389, 171] width 357 height 26
type input "*"
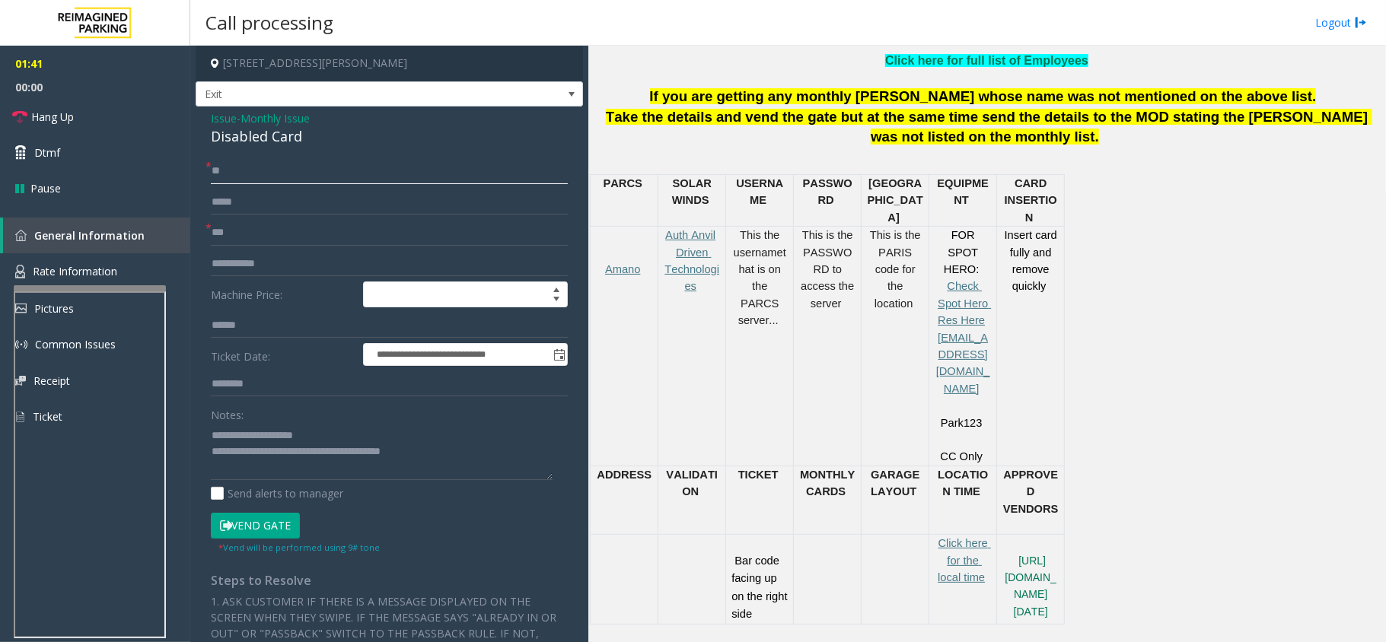
type input "*"
click at [290, 165] on input "****" at bounding box center [389, 171] width 357 height 26
type input "****"
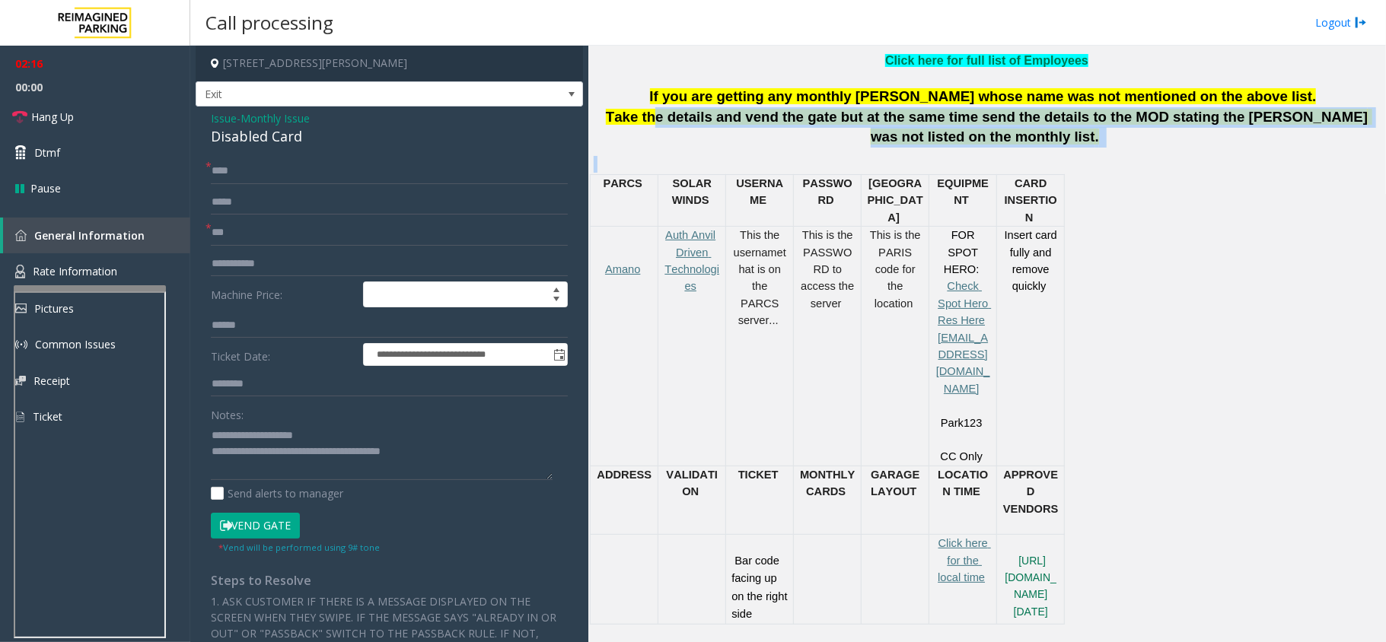
drag, startPoint x: 656, startPoint y: 116, endPoint x: 1419, endPoint y: 164, distance: 764.8
click at [1385, 164] on html "**********" at bounding box center [693, 321] width 1386 height 642
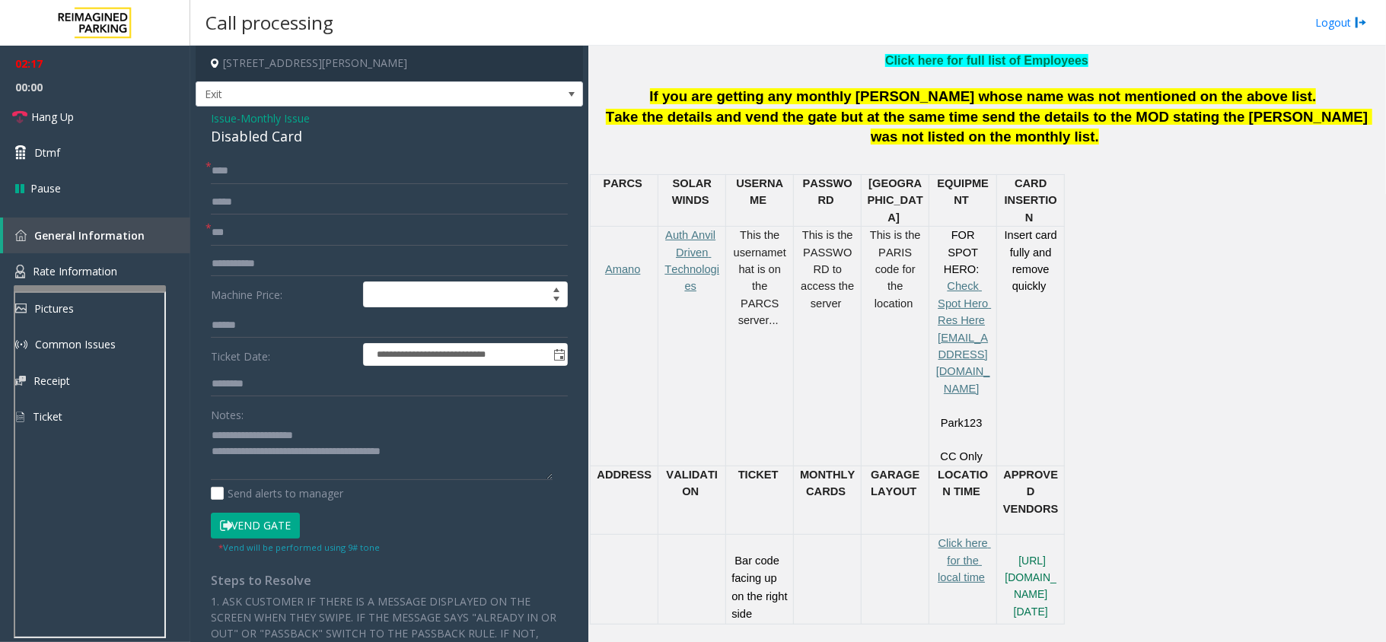
click at [1148, 222] on div "PARCS SOLAR WINDS USERNAME PASSWOR D PARIS EQUIPMENT CARD INSERTION Amano Auth …" at bounding box center [985, 399] width 790 height 450
click at [260, 524] on button "Vend Gate" at bounding box center [255, 526] width 89 height 26
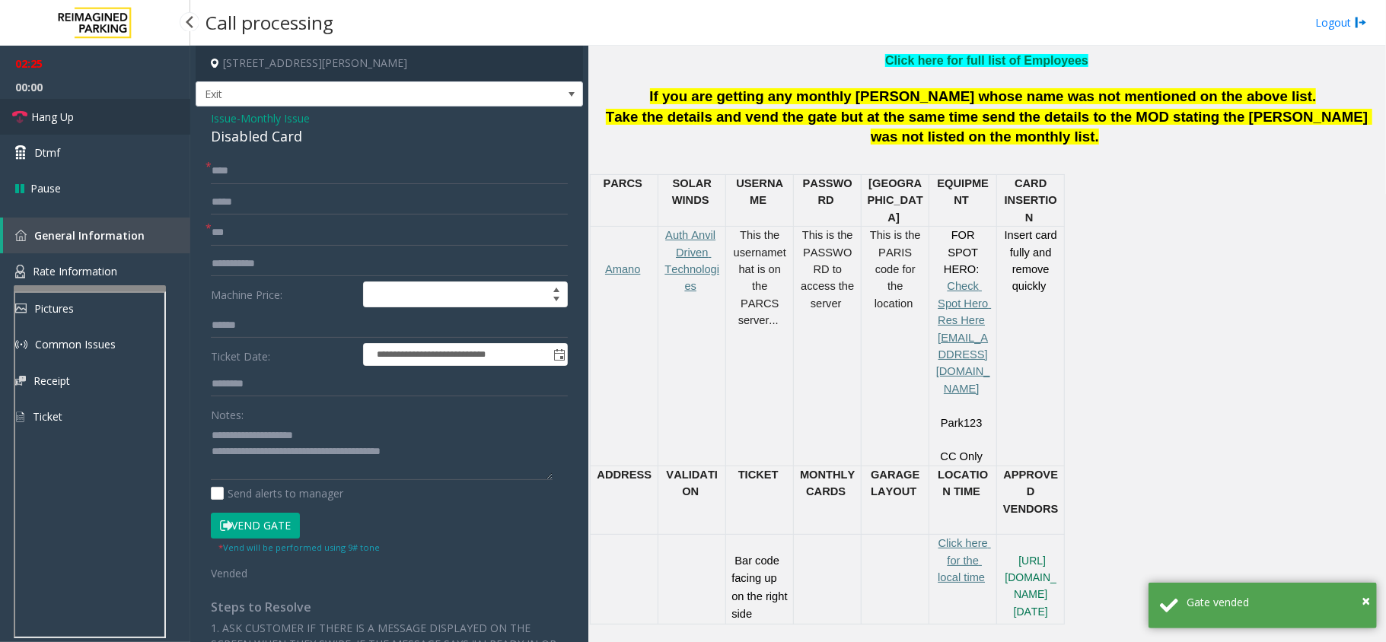
click at [129, 103] on link "Hang Up" at bounding box center [95, 117] width 190 height 36
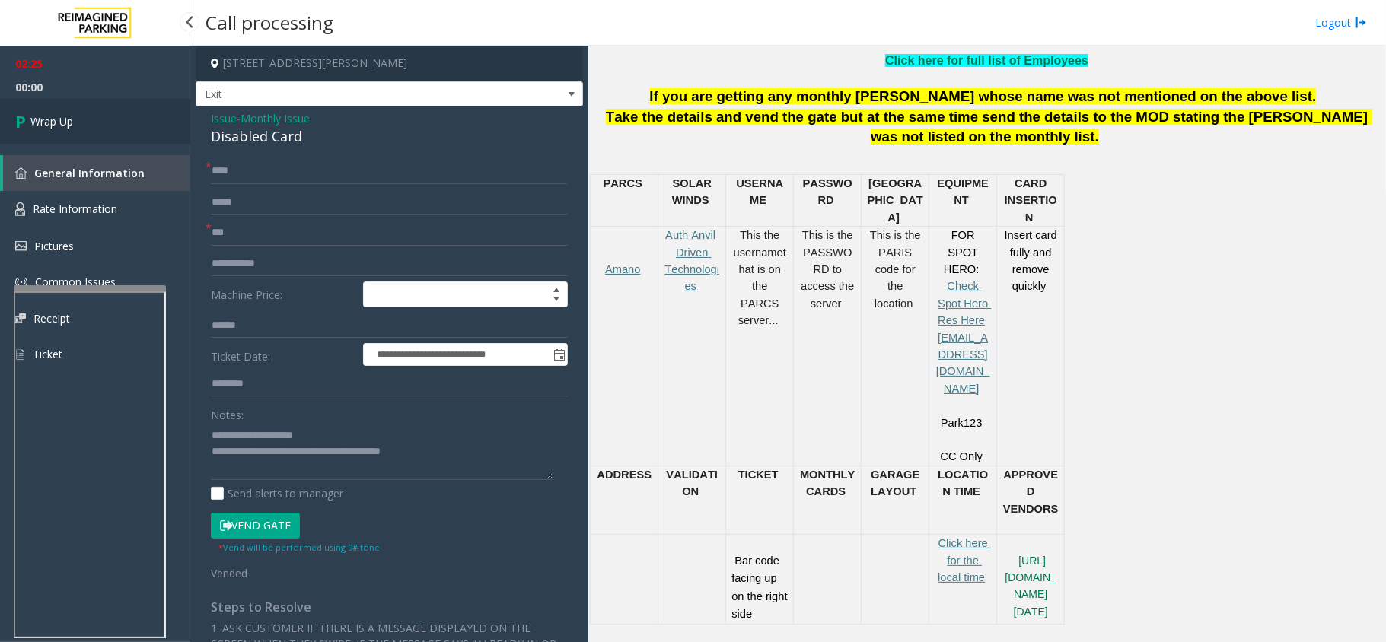
click at [119, 117] on link "Wrap Up" at bounding box center [95, 121] width 190 height 45
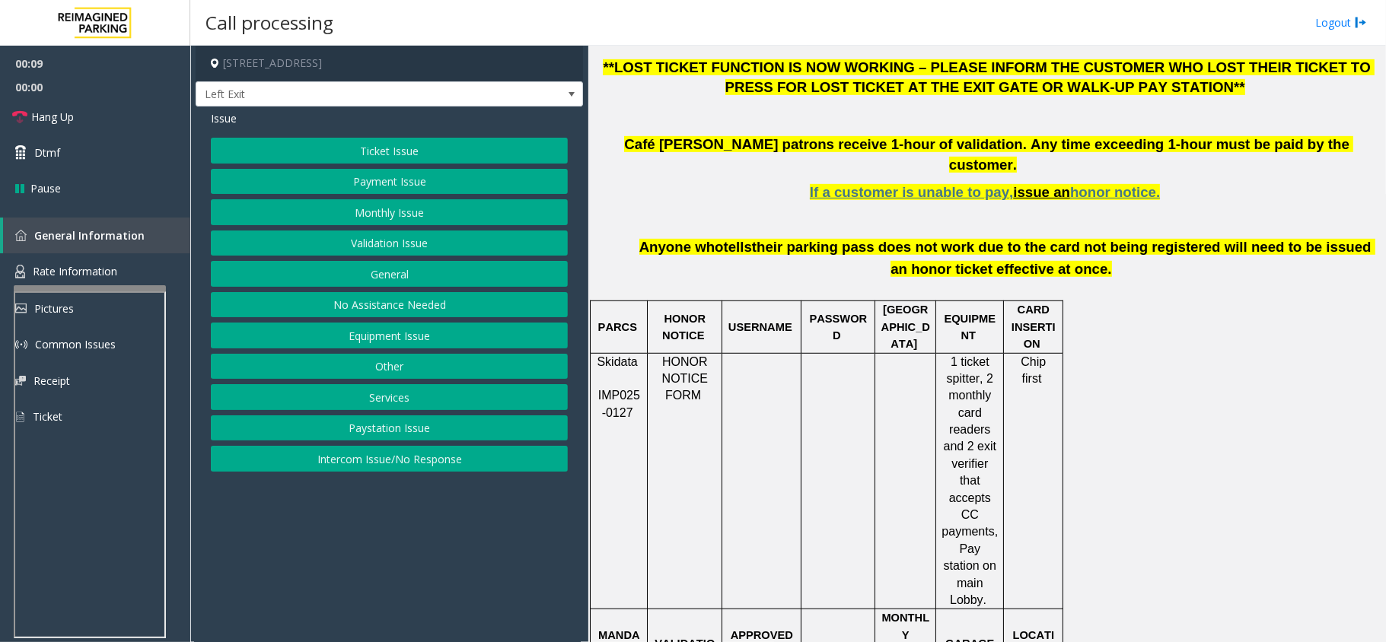
scroll to position [507, 0]
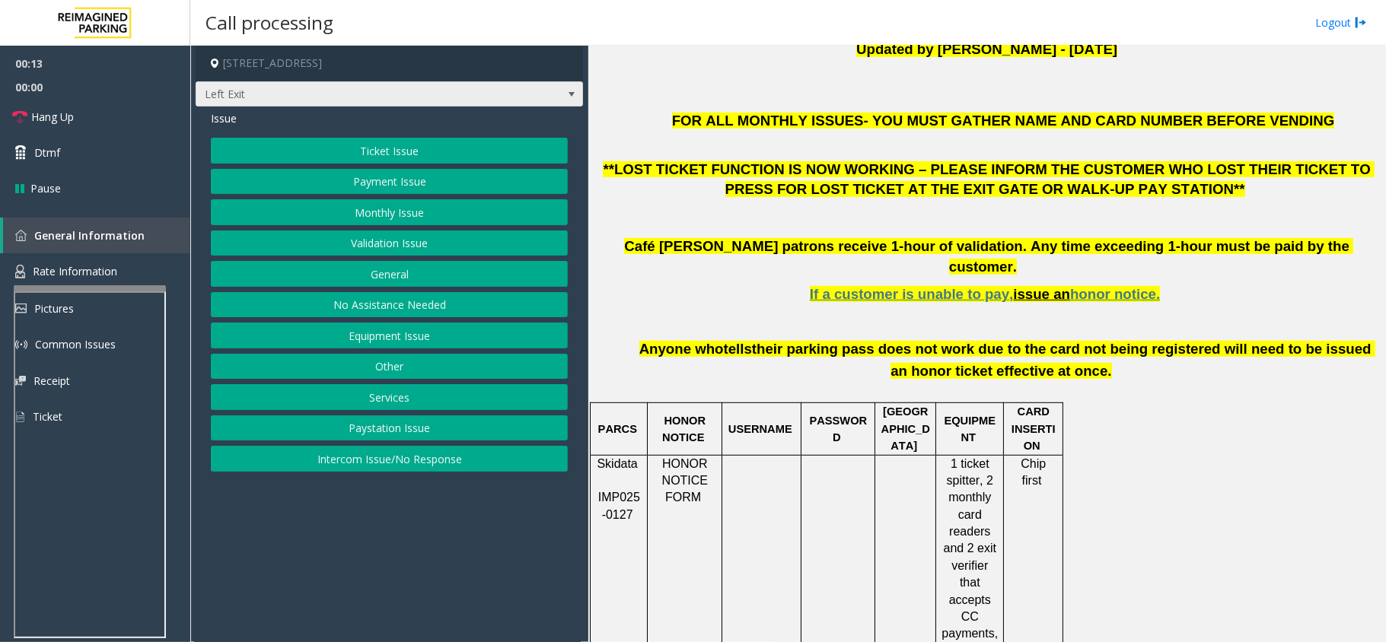
click at [254, 96] on span "Left Exit" at bounding box center [350, 94] width 309 height 24
click at [734, 232] on div "FOR ALL MONTHLY ISSUES- YOU MUST GATHER NAME AND CARD NUMBER BEFORE VENDING **L…" at bounding box center [987, 247] width 786 height 271
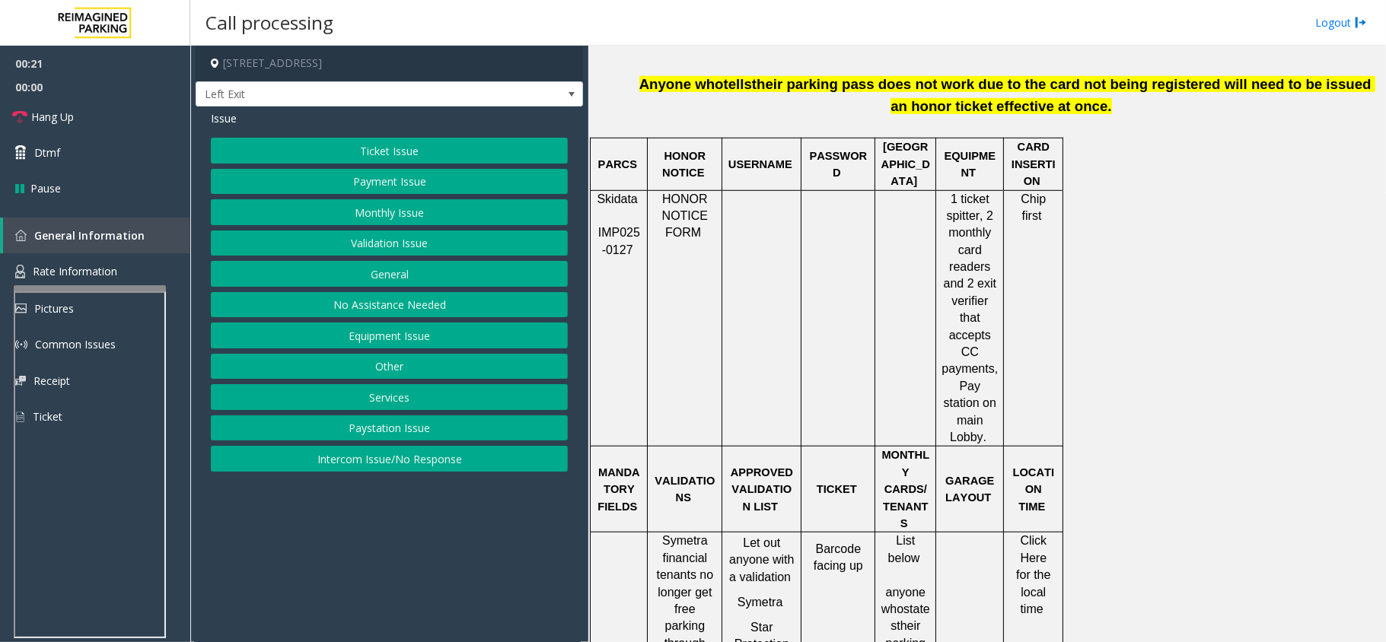
scroll to position [710, 0]
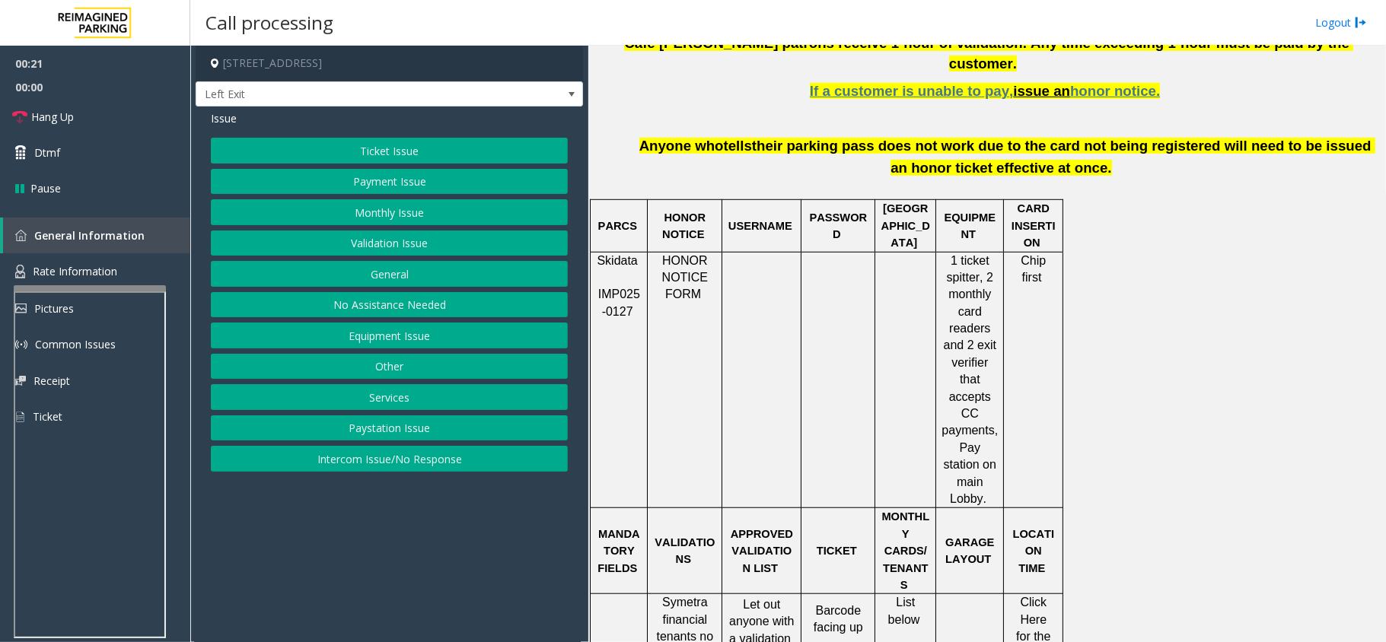
click at [688, 254] on span "HONOR NOTICE FORM" at bounding box center [686, 277] width 49 height 47
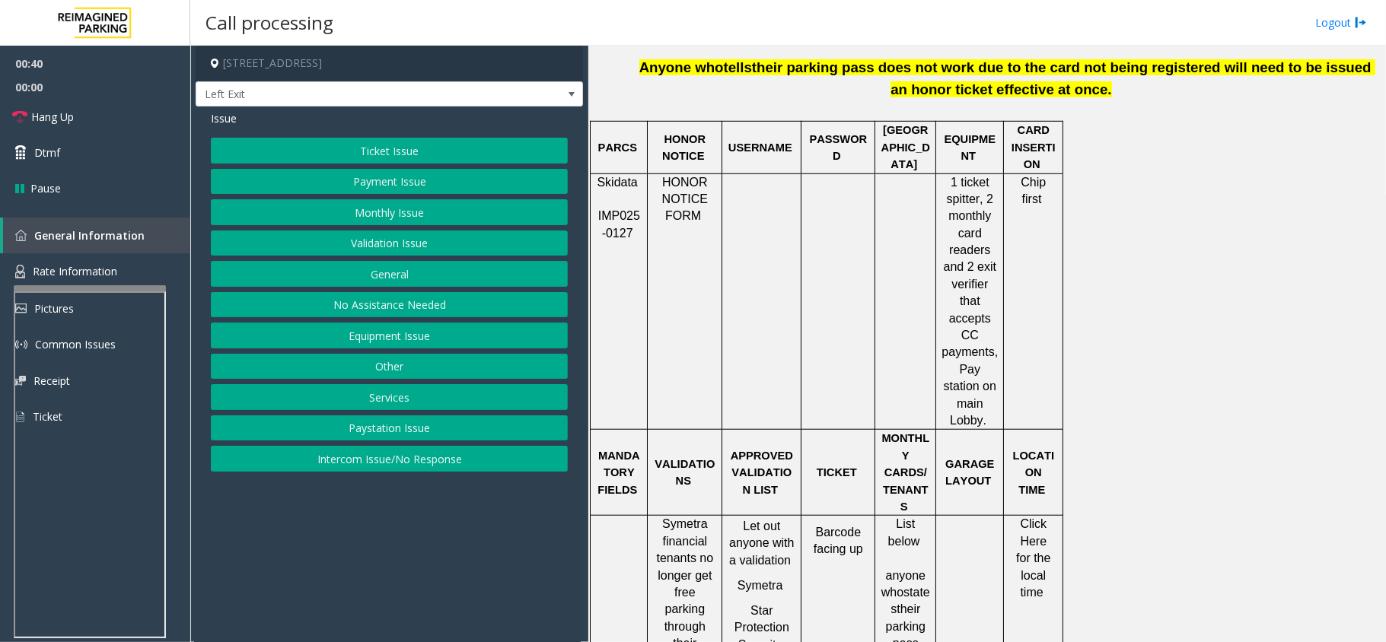
scroll to position [811, 0]
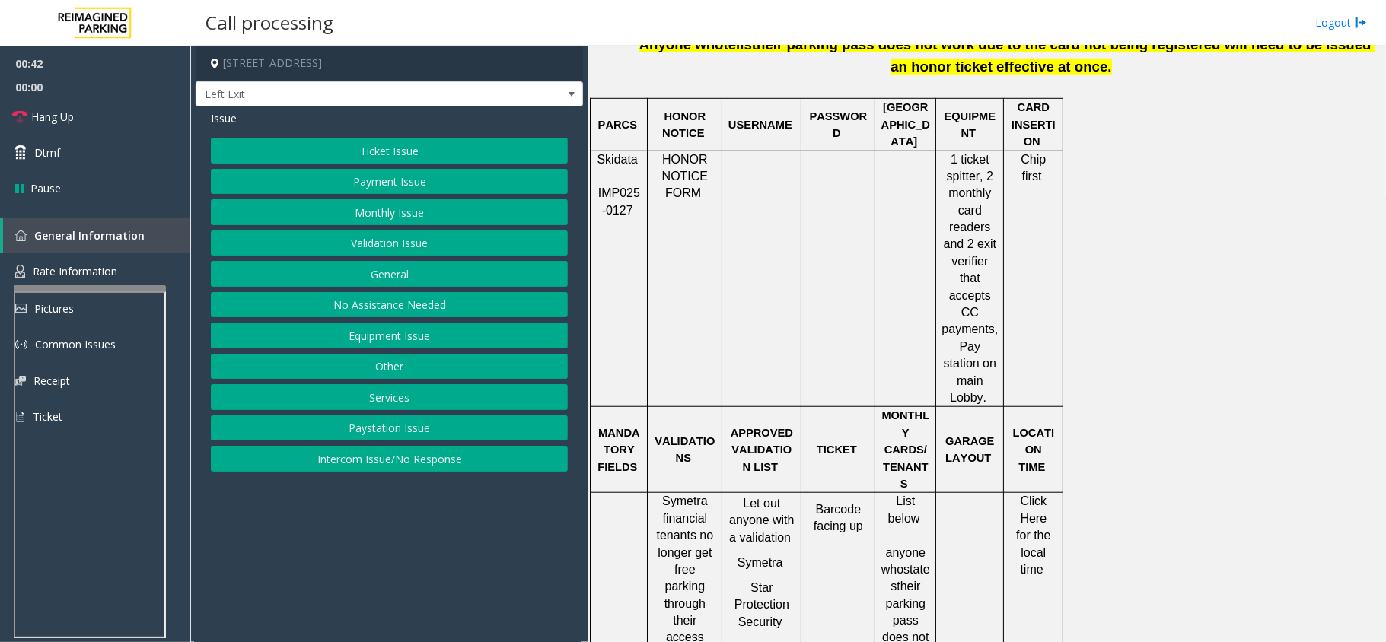
drag, startPoint x: 810, startPoint y: 428, endPoint x: 863, endPoint y: 454, distance: 59.6
drag, startPoint x: 735, startPoint y: 435, endPoint x: 790, endPoint y: 570, distance: 145.4
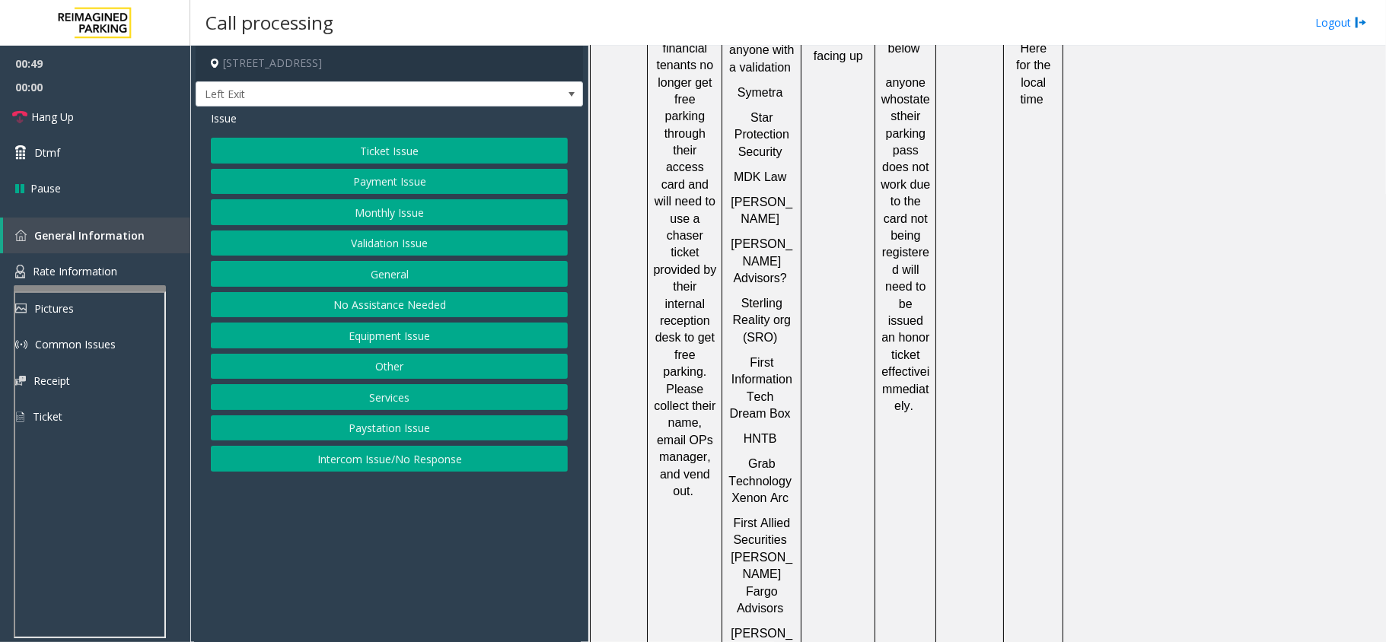
scroll to position [1319, 0]
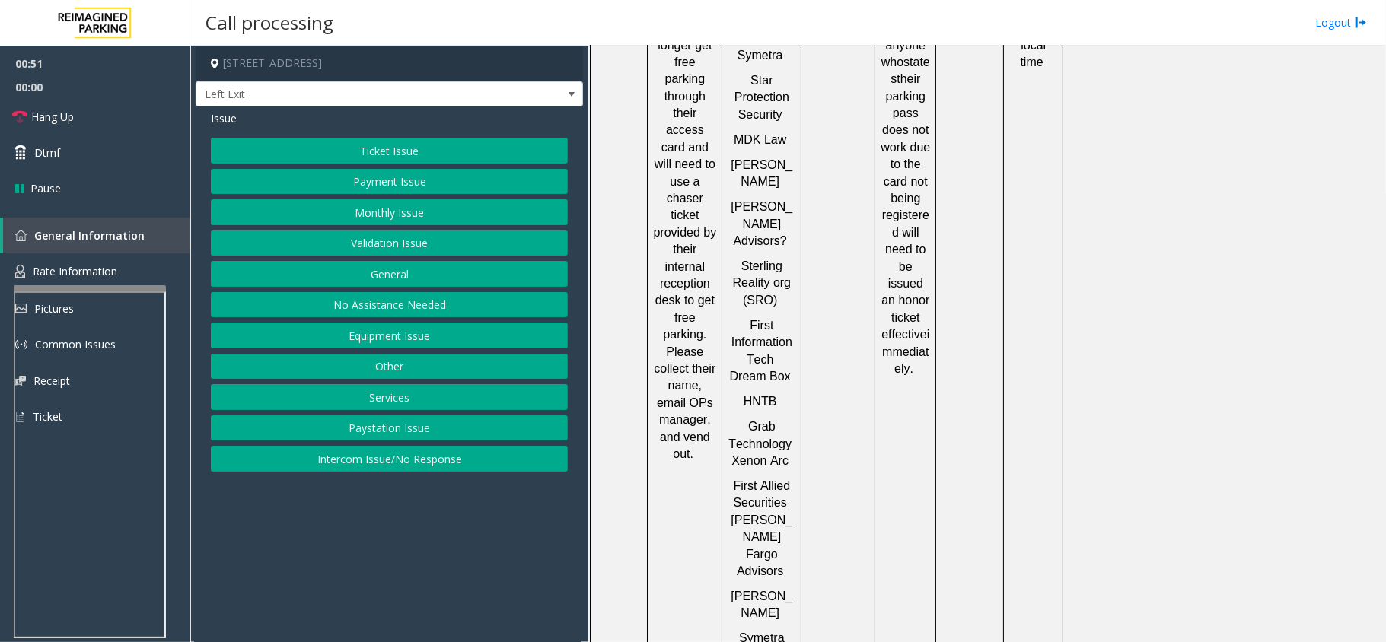
drag, startPoint x: 781, startPoint y: 566, endPoint x: 740, endPoint y: 543, distance: 47.0
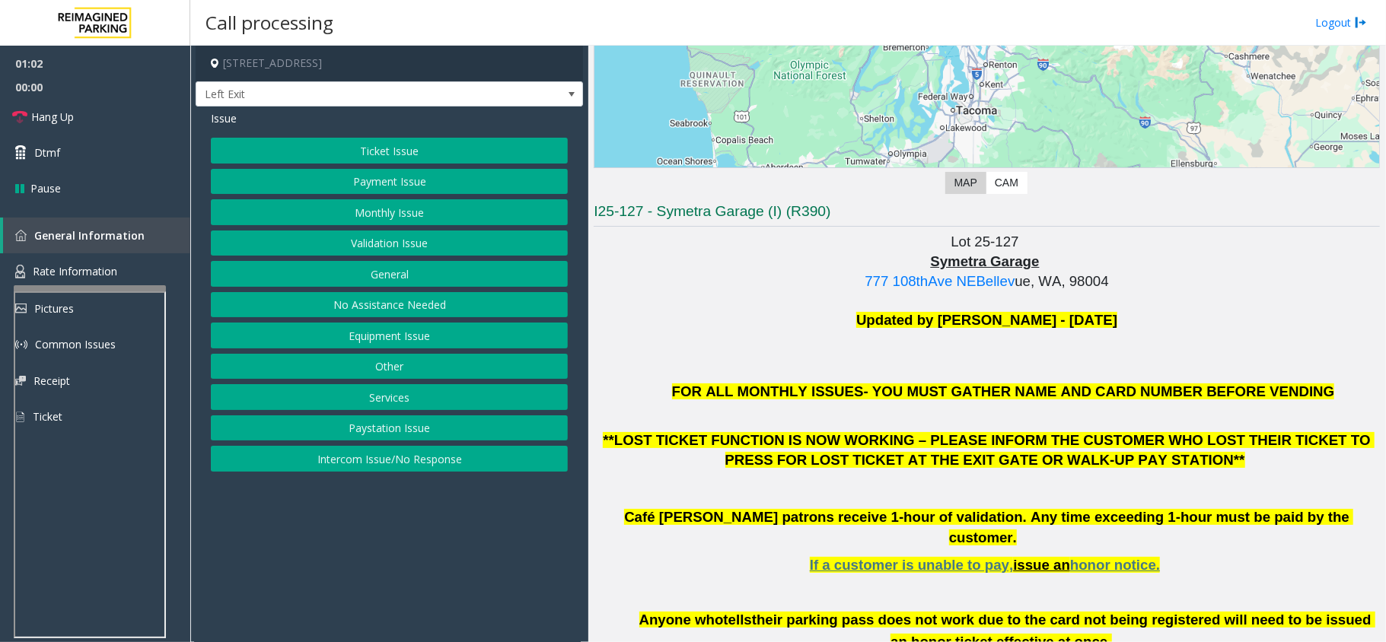
scroll to position [101, 0]
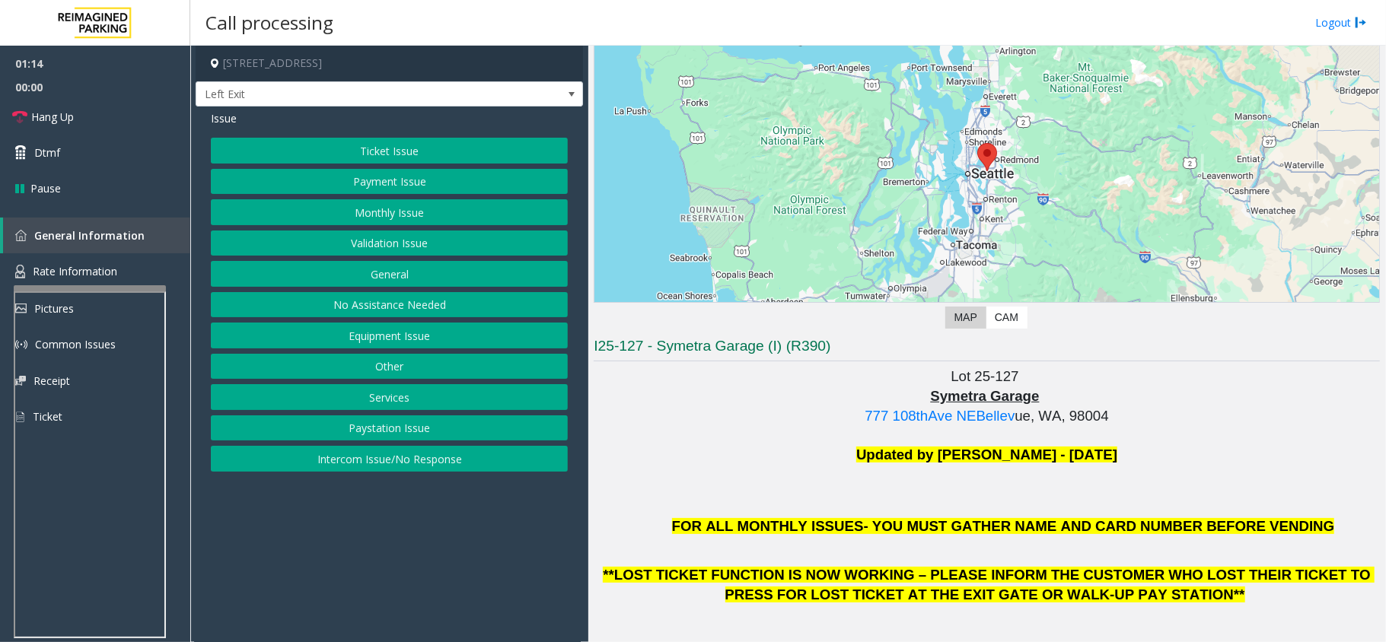
click at [396, 244] on button "Validation Issue" at bounding box center [389, 244] width 357 height 26
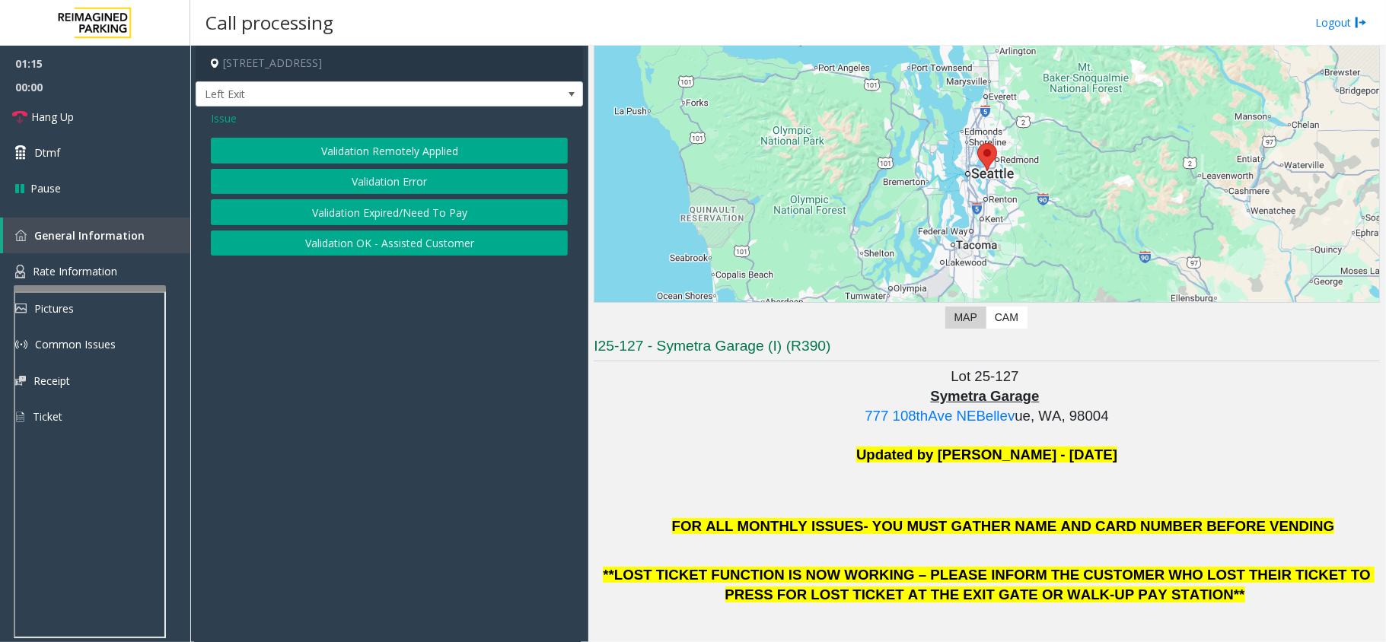
click at [384, 189] on button "Validation Error" at bounding box center [389, 182] width 357 height 26
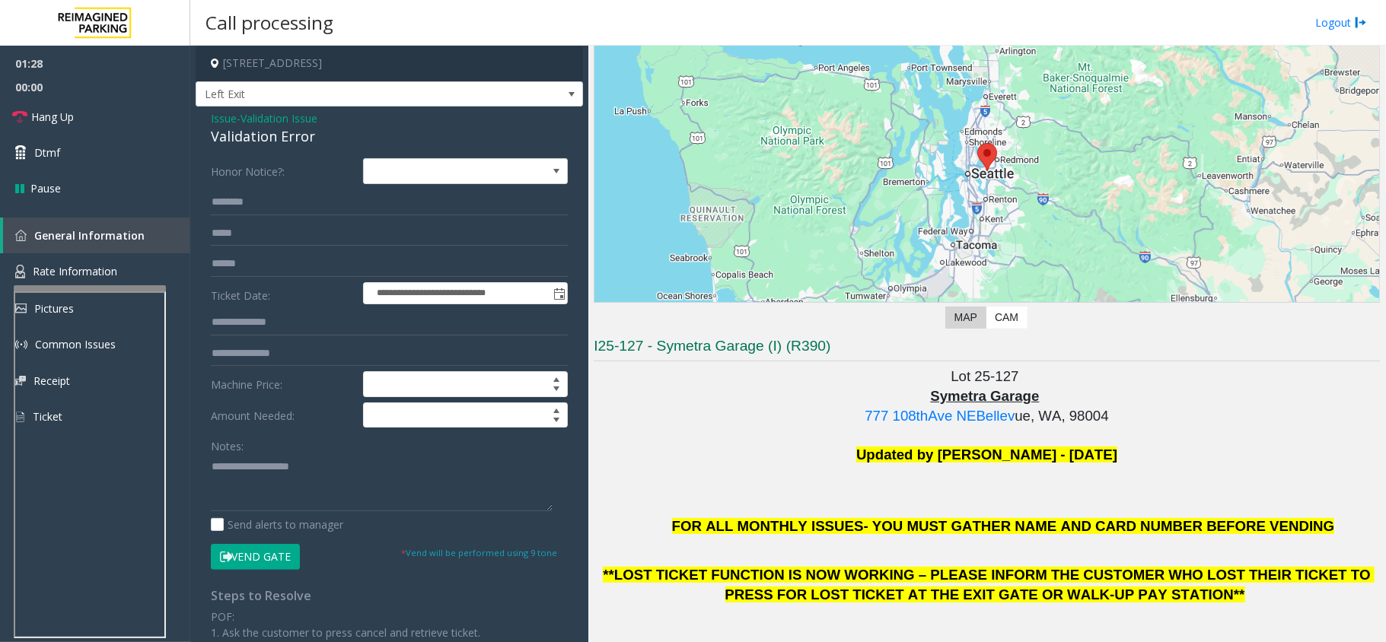
click at [222, 120] on span "Issue" at bounding box center [224, 118] width 26 height 16
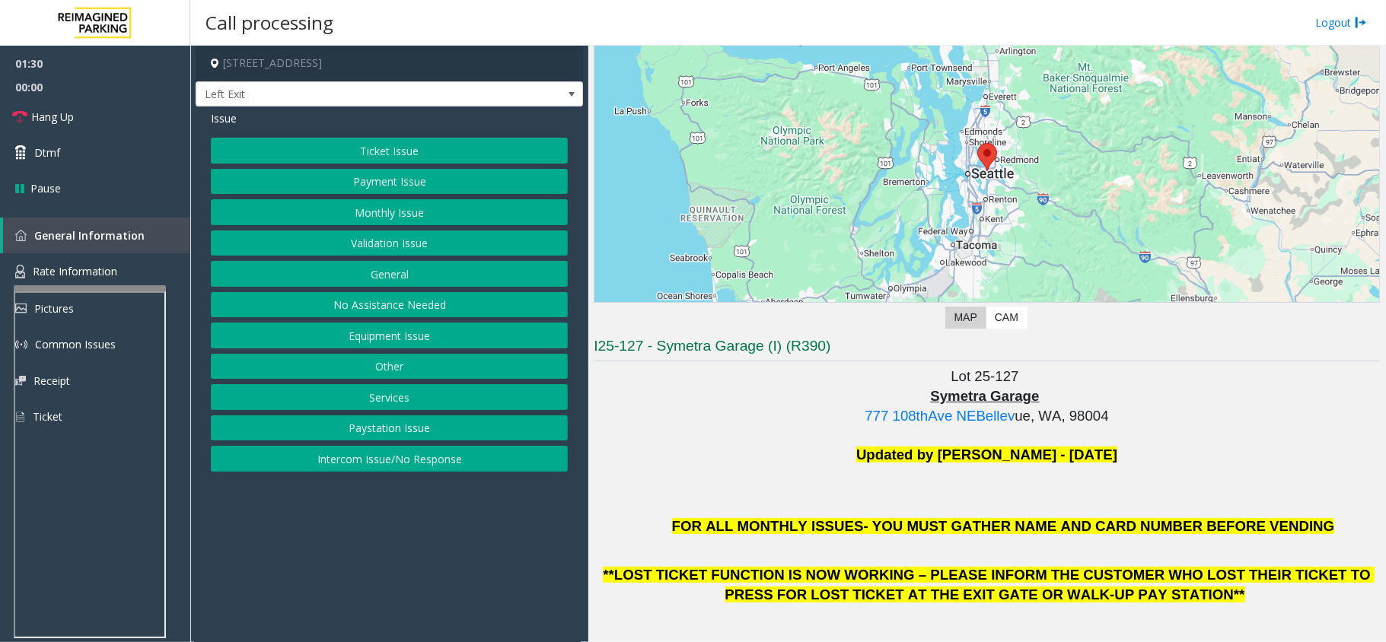
click at [393, 153] on button "Ticket Issue" at bounding box center [389, 151] width 357 height 26
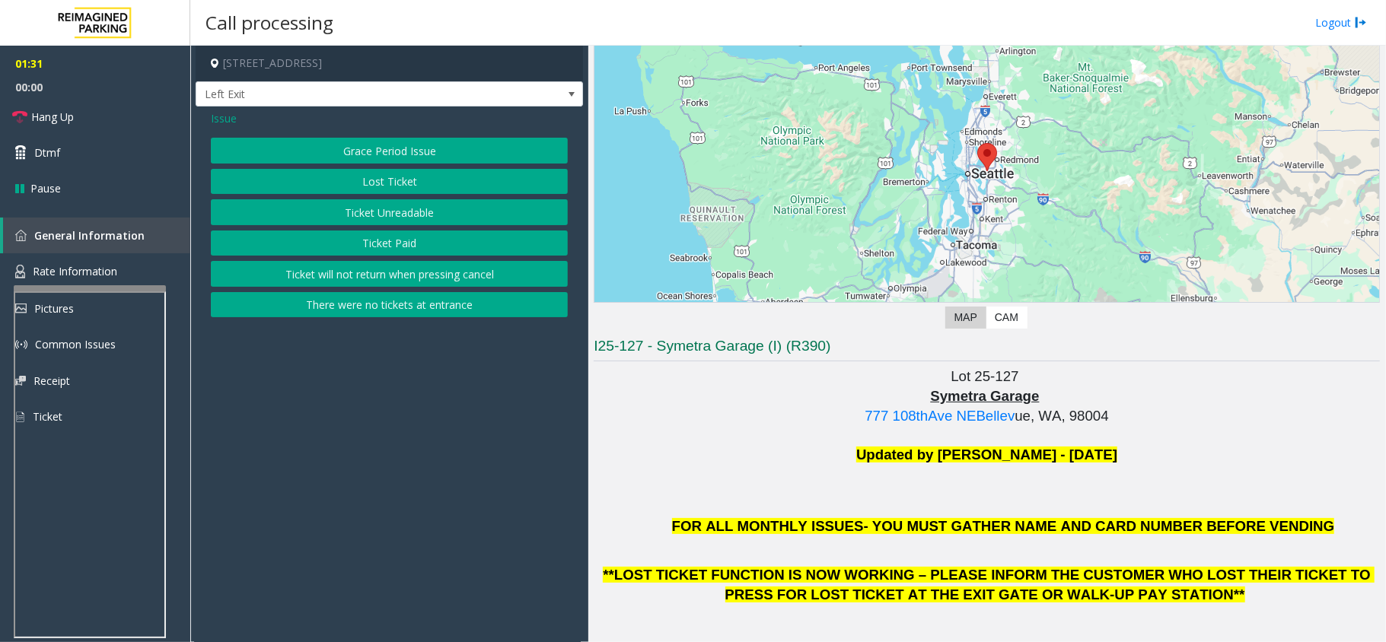
drag, startPoint x: 220, startPoint y: 113, endPoint x: 242, endPoint y: 135, distance: 30.7
click at [224, 113] on span "Issue" at bounding box center [224, 118] width 26 height 16
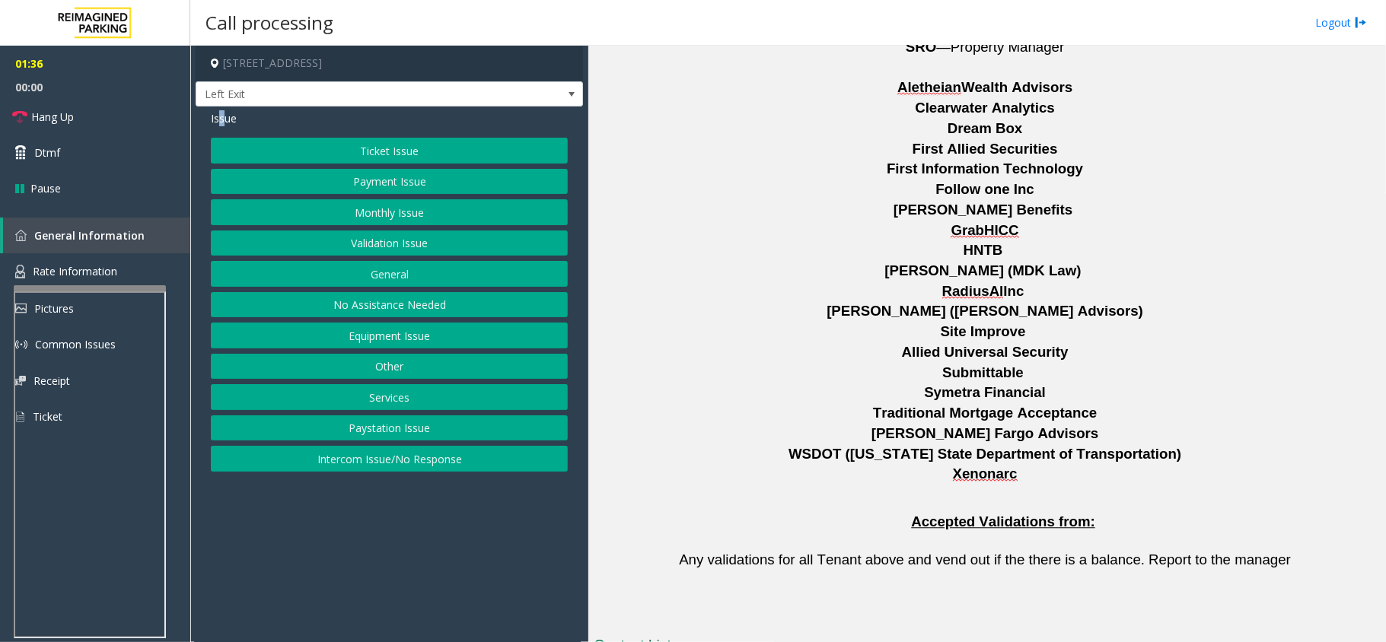
scroll to position [2546, 0]
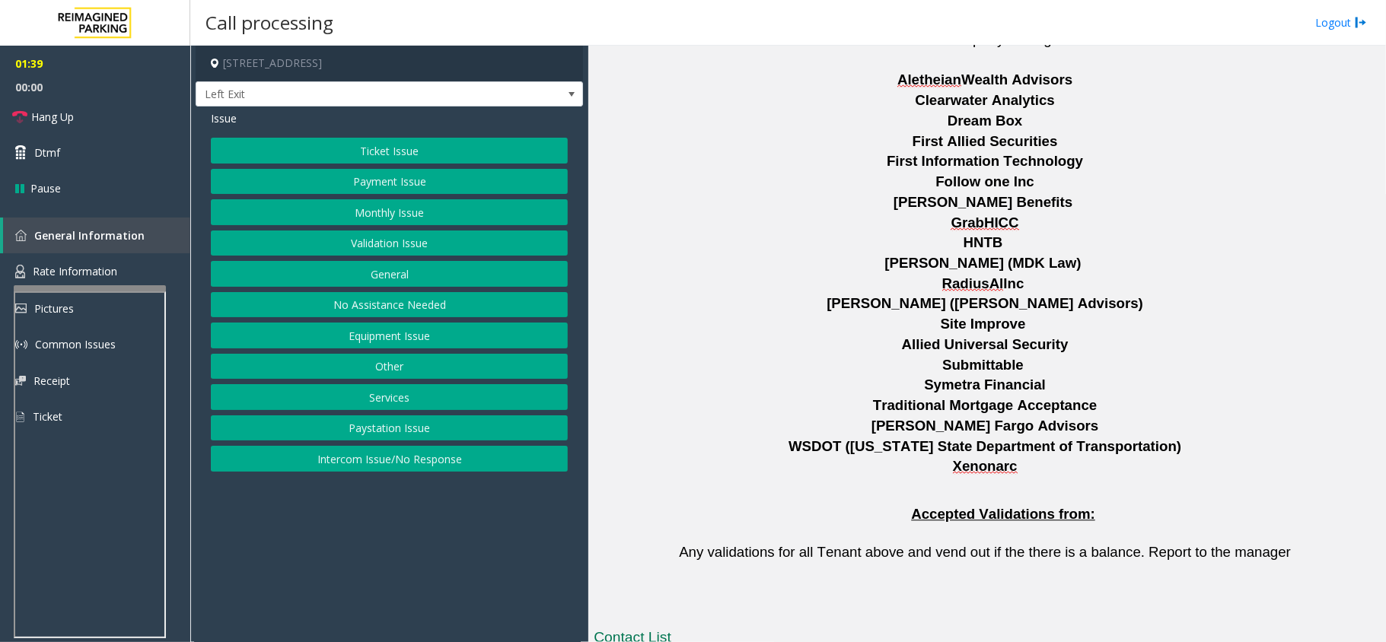
drag, startPoint x: 865, startPoint y: 512, endPoint x: 763, endPoint y: 503, distance: 102.4
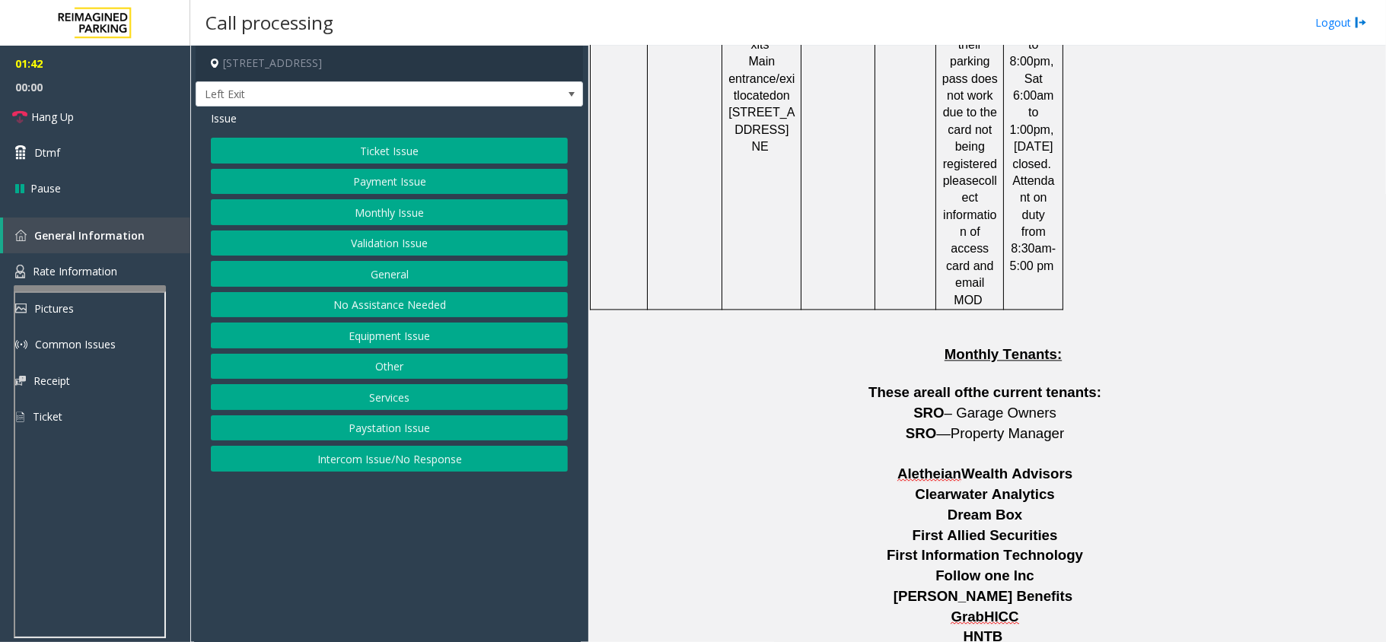
scroll to position [2141, 0]
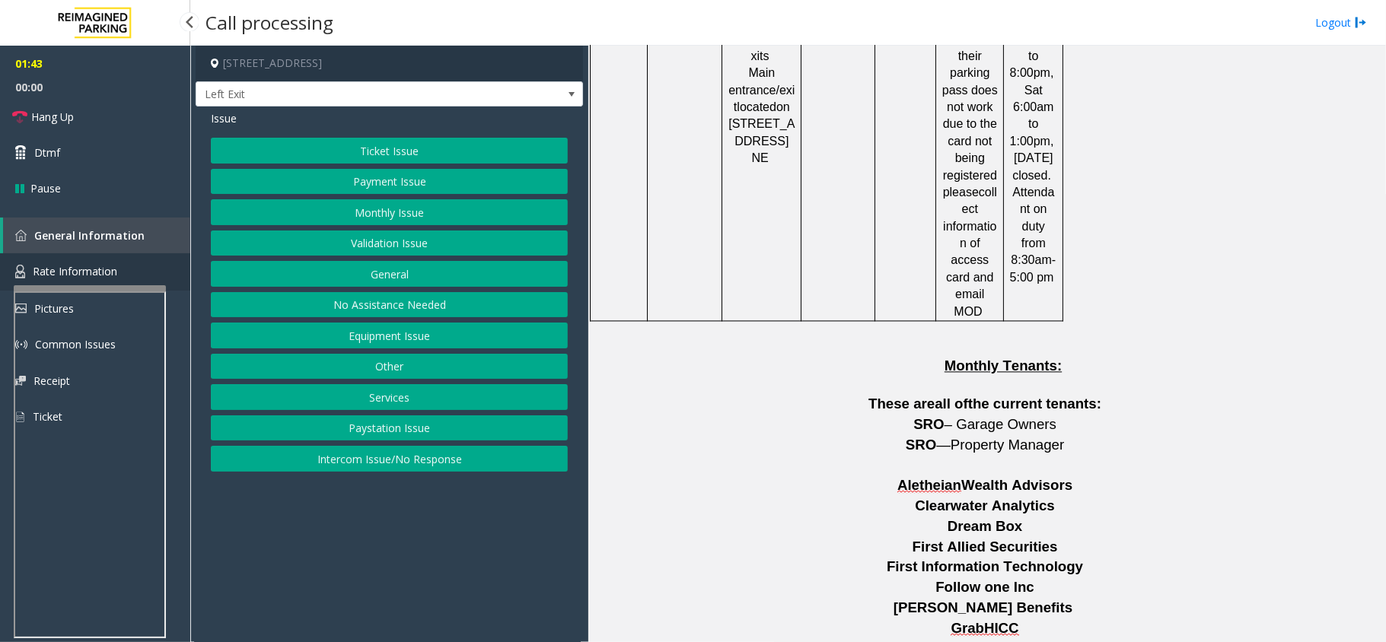
click at [119, 262] on link "Rate Information" at bounding box center [95, 271] width 190 height 37
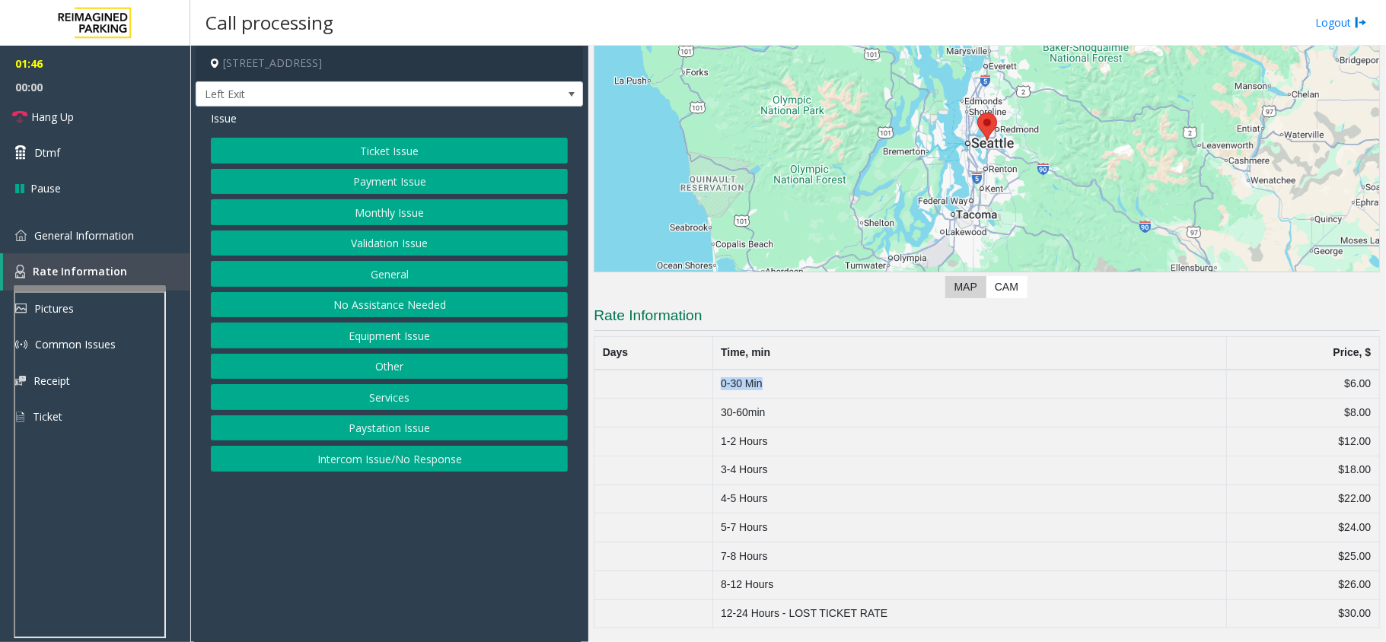
drag, startPoint x: 720, startPoint y: 381, endPoint x: 788, endPoint y: 373, distance: 69.0
click at [787, 373] on td "0-30 Min" at bounding box center [969, 384] width 514 height 29
drag, startPoint x: 1352, startPoint y: 381, endPoint x: 1317, endPoint y: 377, distance: 36.0
click at [1317, 377] on td "$6.00" at bounding box center [1302, 384] width 153 height 29
click at [74, 220] on link "General Information" at bounding box center [95, 236] width 190 height 36
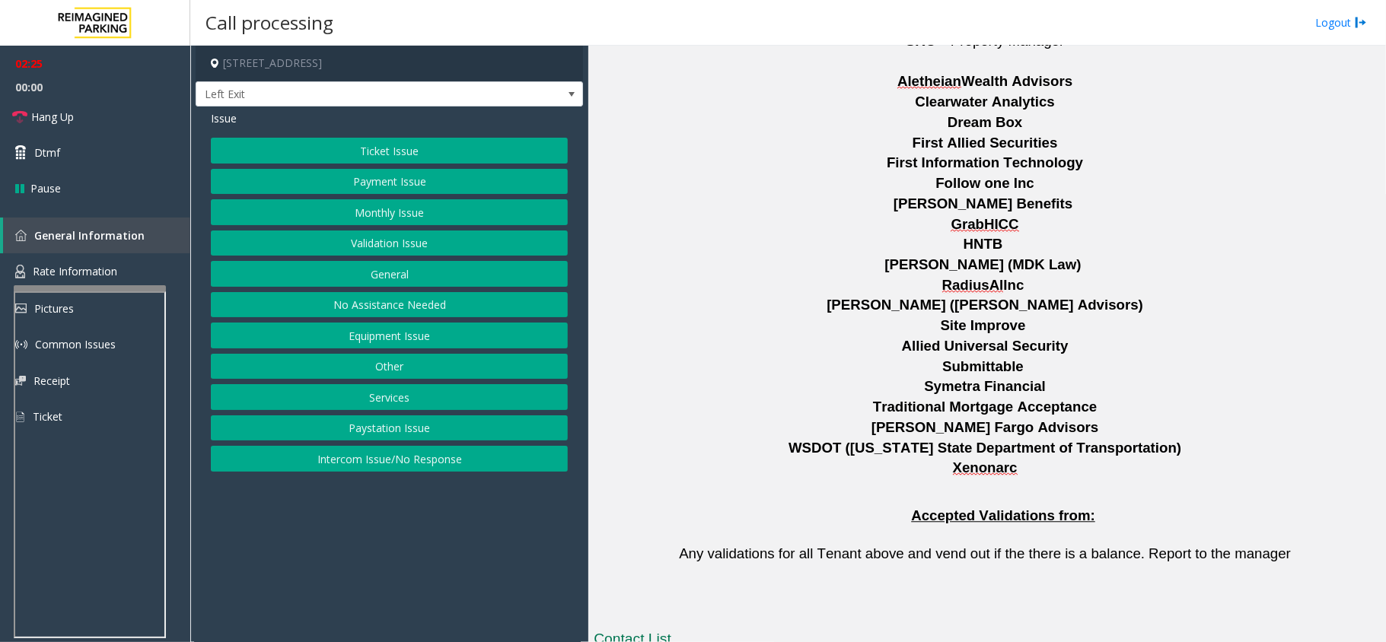
scroll to position [2546, 0]
drag, startPoint x: 852, startPoint y: 504, endPoint x: 761, endPoint y: 502, distance: 91.3
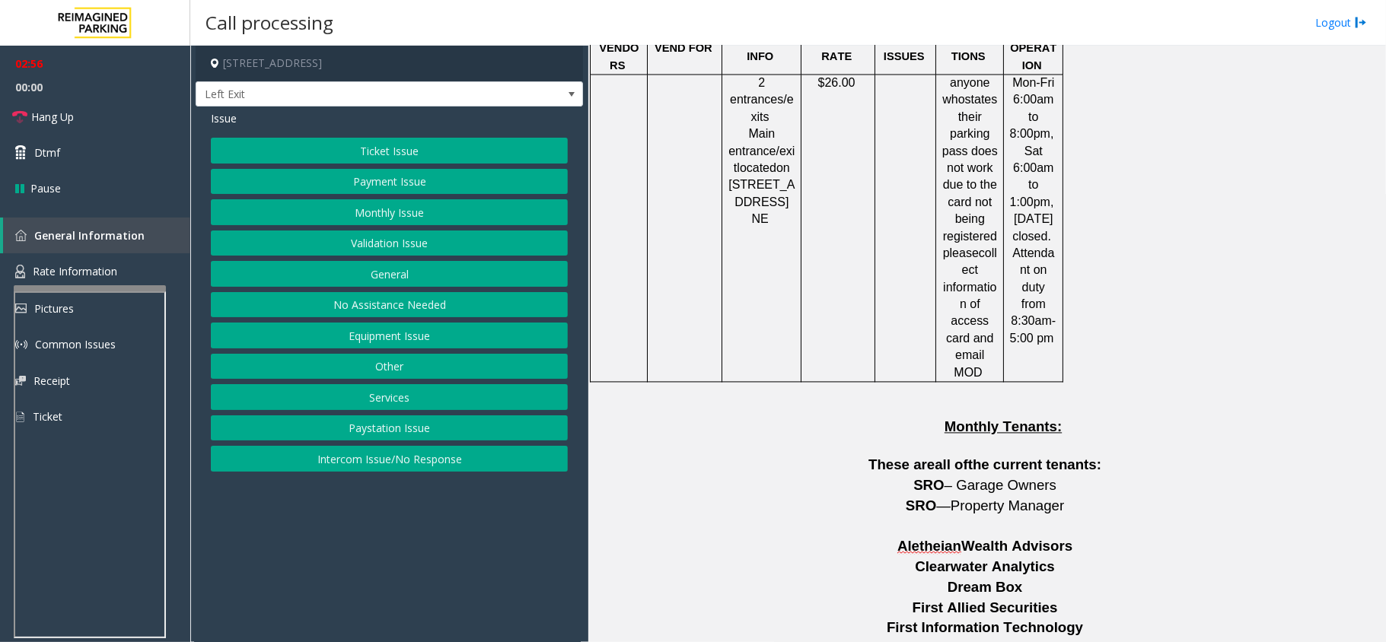
scroll to position [2040, 0]
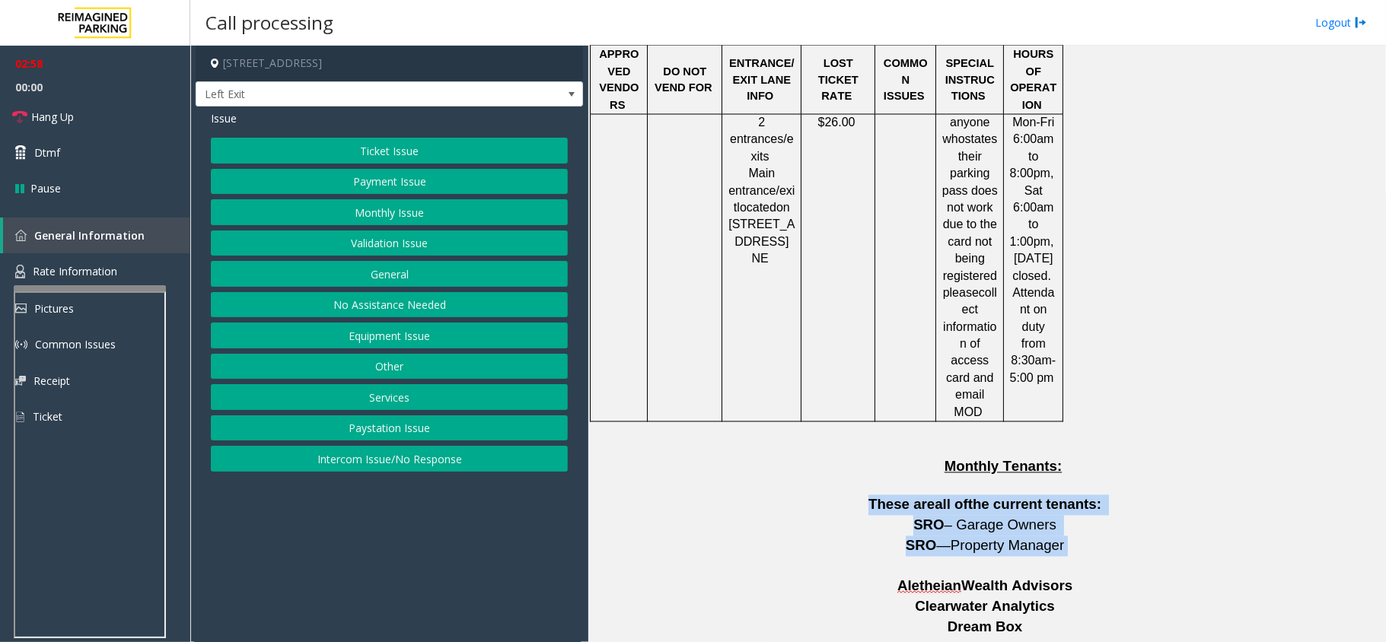
drag, startPoint x: 1017, startPoint y: 336, endPoint x: 1090, endPoint y: 341, distance: 73.2
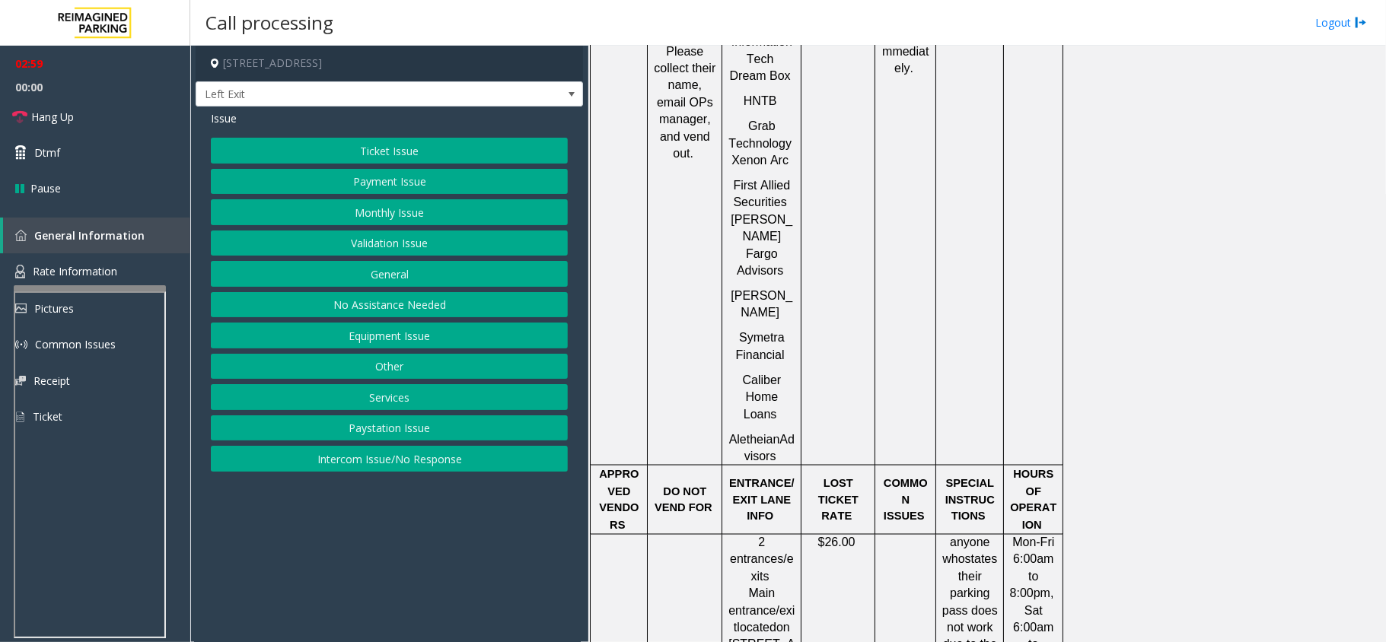
scroll to position [1532, 0]
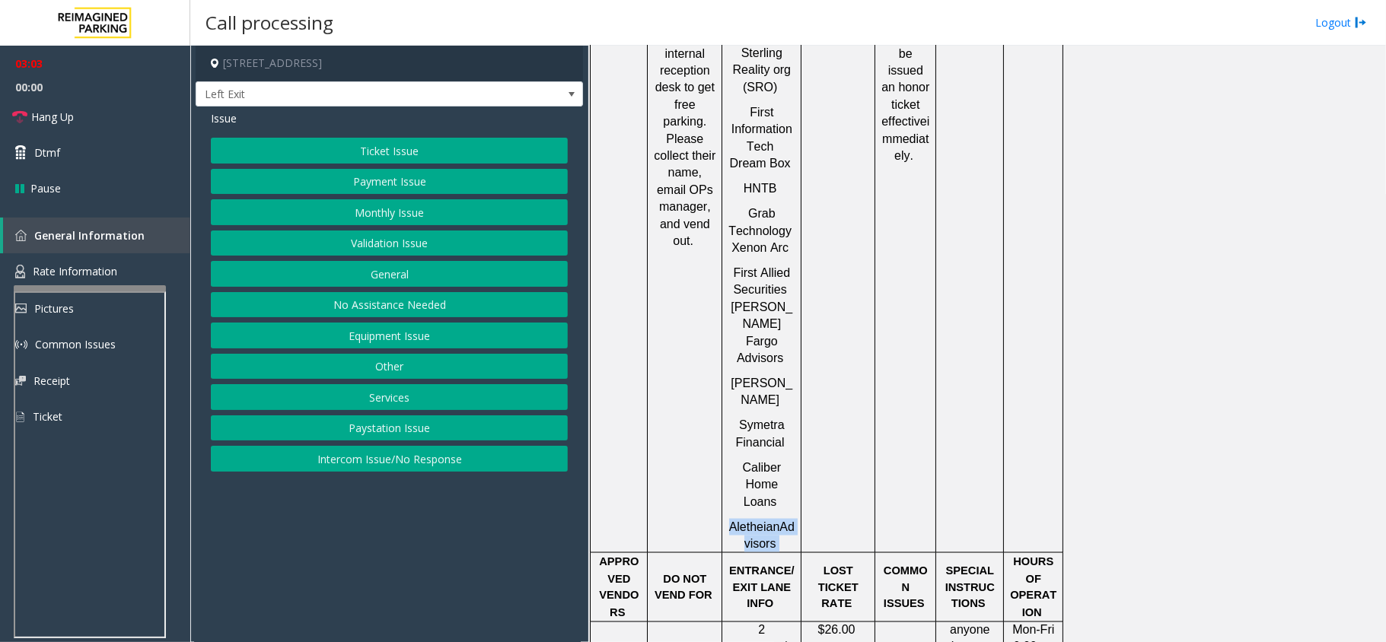
drag, startPoint x: 788, startPoint y: 355, endPoint x: 741, endPoint y: 323, distance: 56.6
click at [737, 519] on p "Aletheian Advisors" at bounding box center [762, 536] width 68 height 34
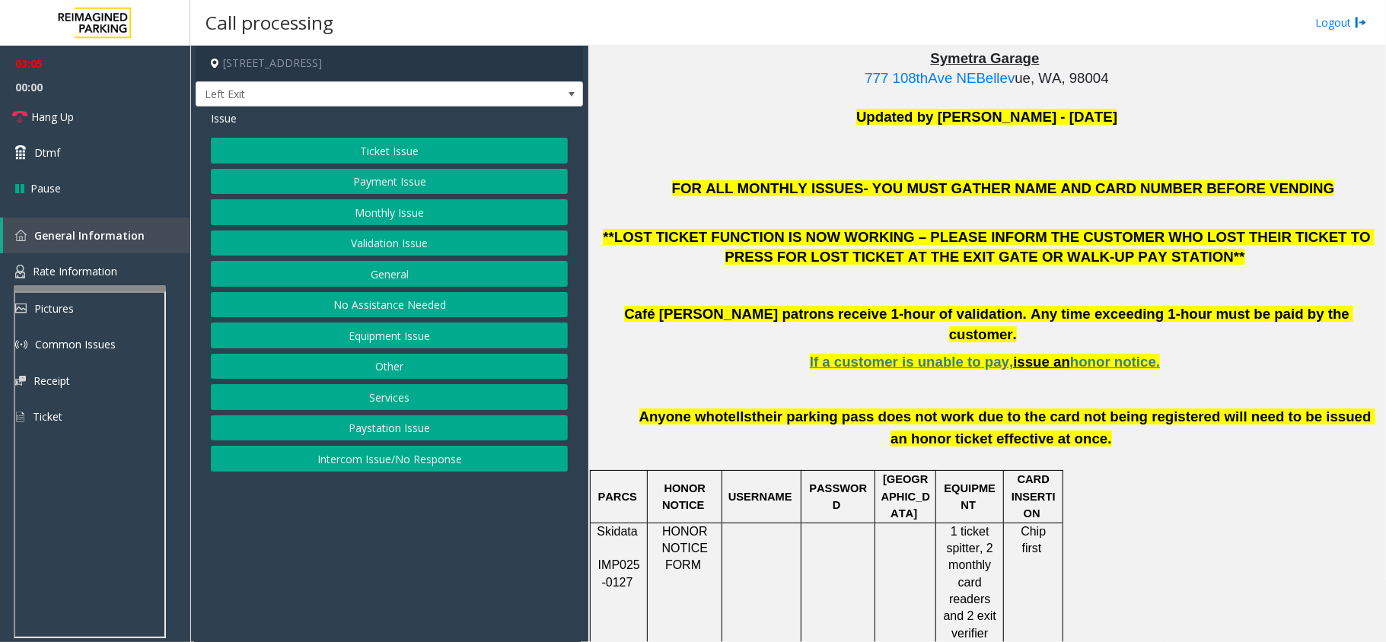
scroll to position [416, 0]
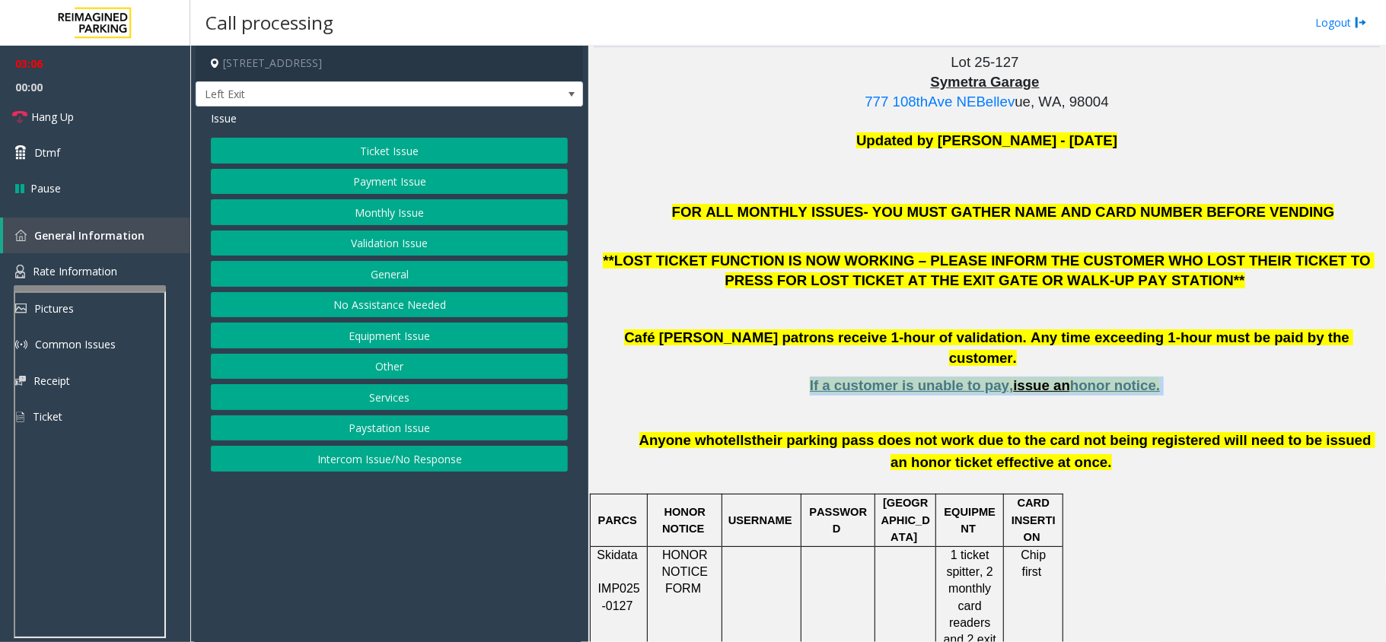
drag, startPoint x: 1140, startPoint y: 367, endPoint x: 1212, endPoint y: 361, distance: 72.6
click at [1212, 377] on p "If a customer is unable to pay, issue an honor notice." at bounding box center [987, 386] width 786 height 19
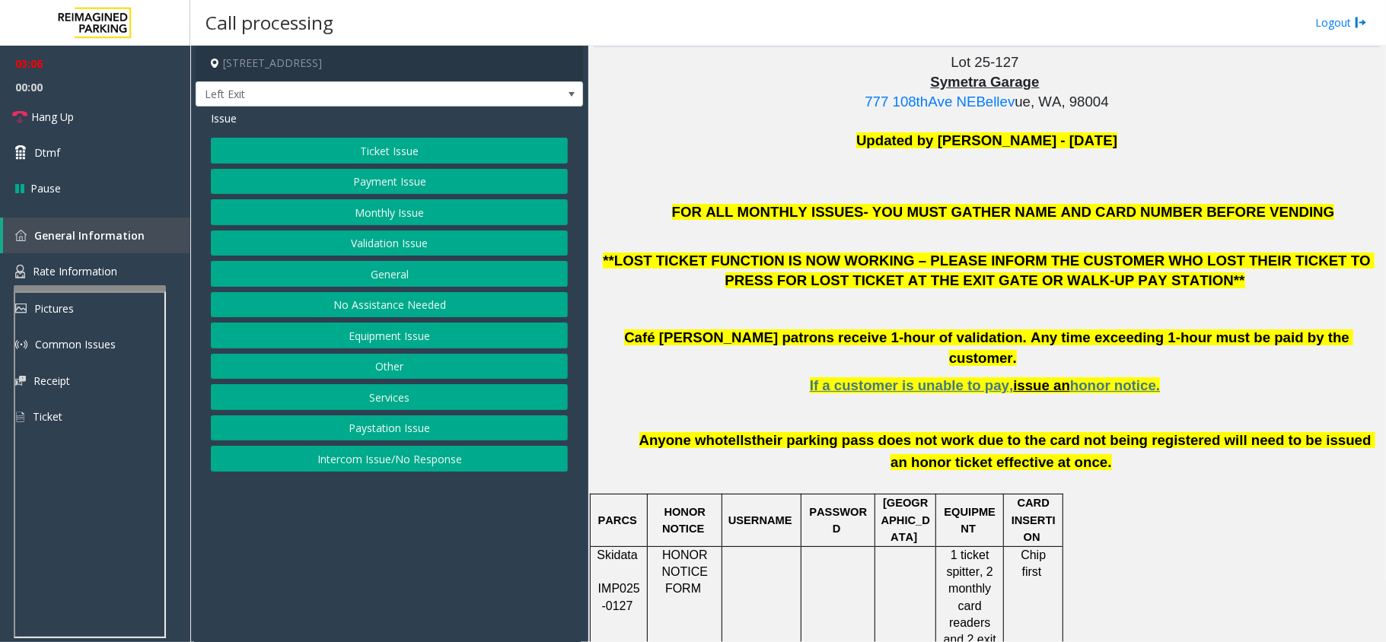
click at [1228, 381] on div "FOR ALL MONTHLY ISSUES- YOU MUST GATHER NAME AND CARD NUMBER BEFORE VENDING **L…" at bounding box center [987, 338] width 786 height 271
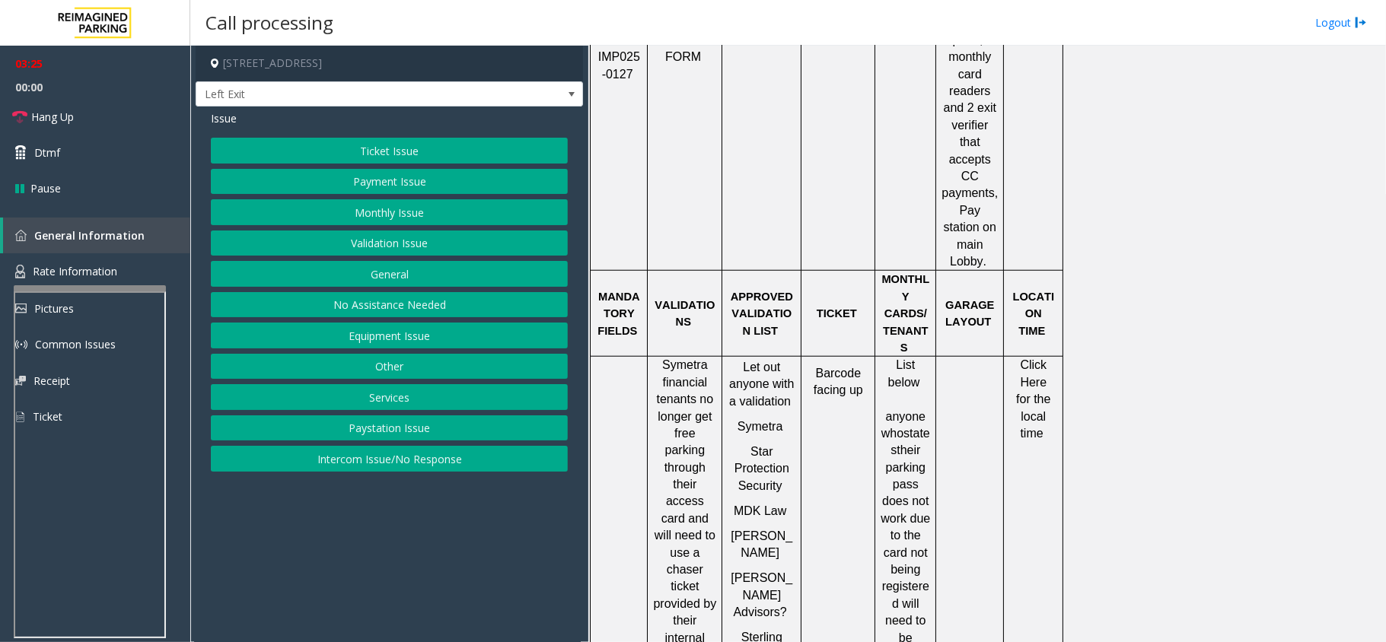
scroll to position [1014, 0]
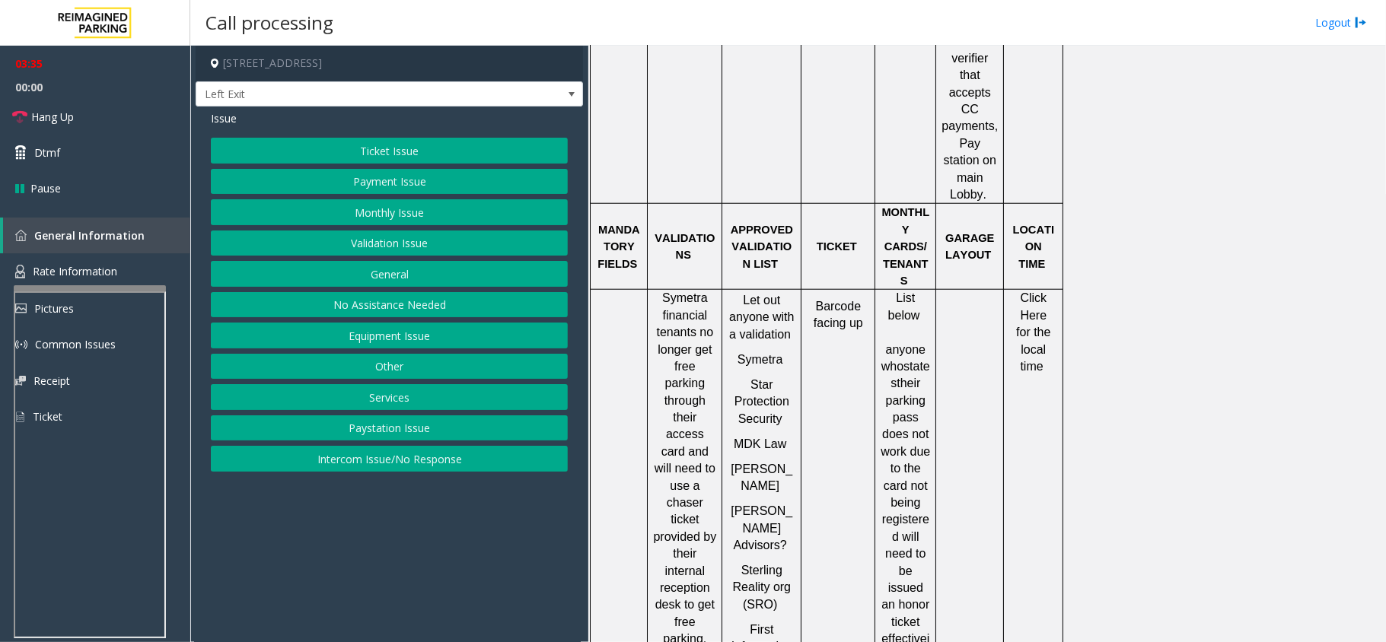
click at [434, 181] on button "Payment Issue" at bounding box center [389, 182] width 357 height 26
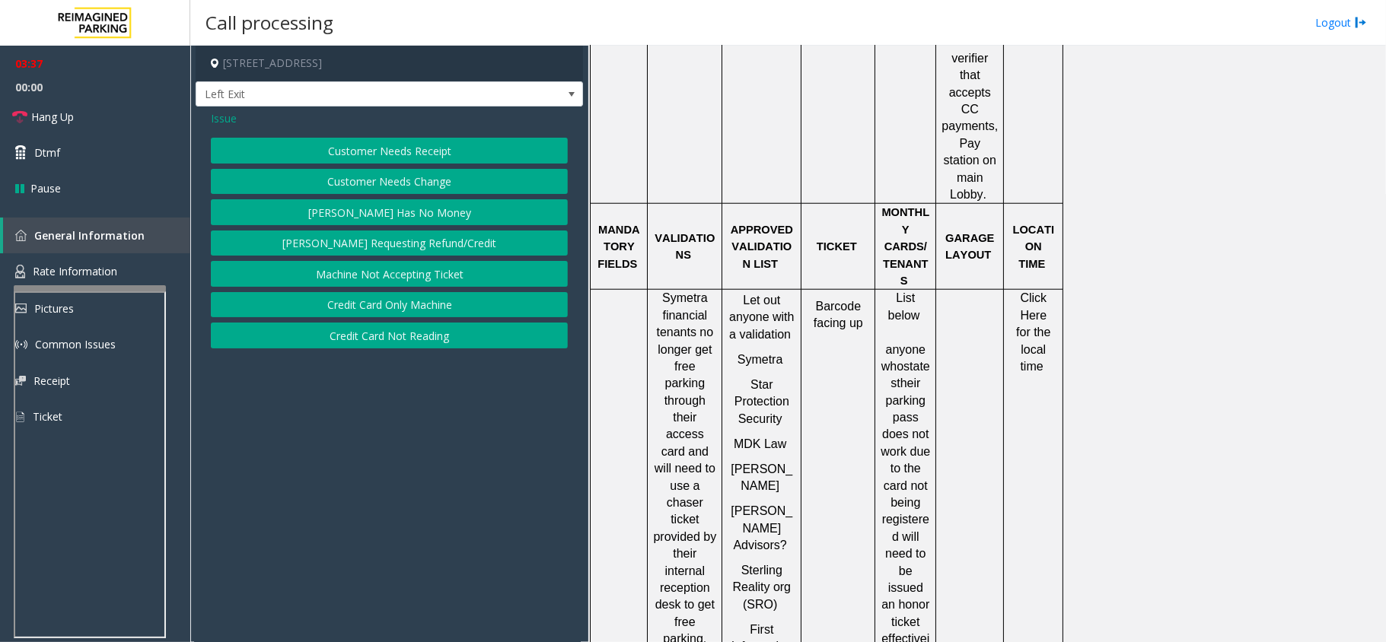
click at [455, 155] on button "Customer Needs Receipt" at bounding box center [389, 151] width 357 height 26
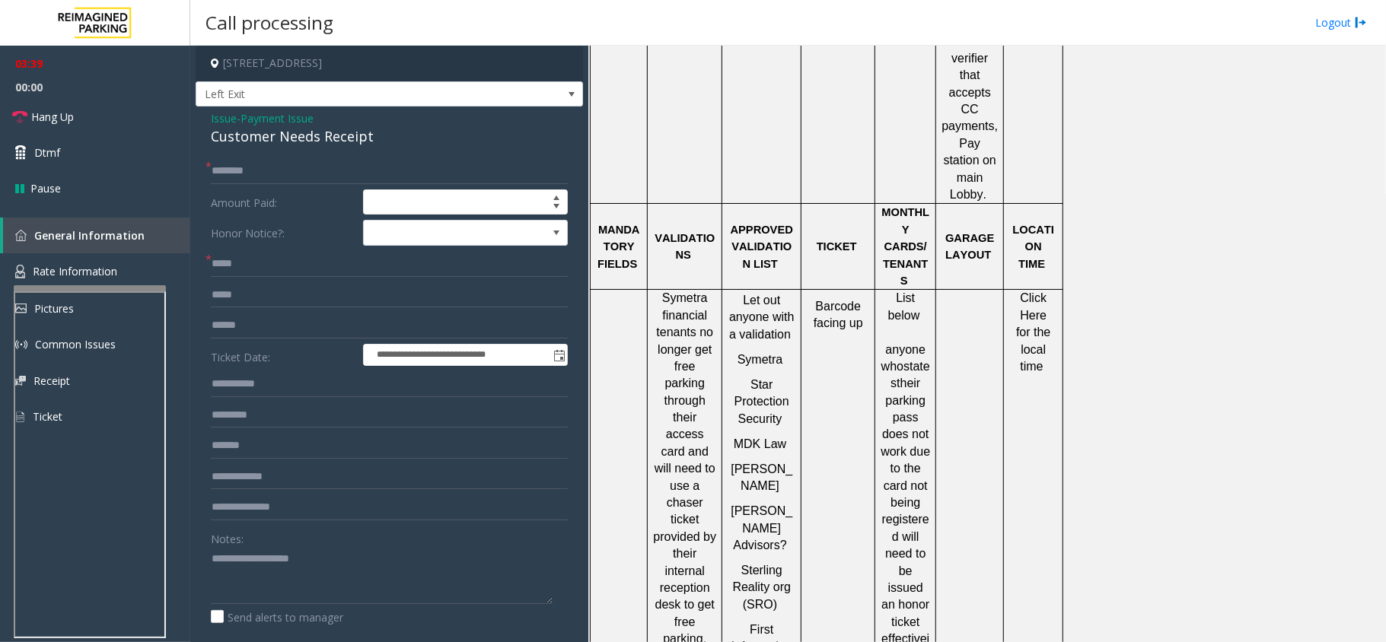
click at [225, 113] on span "Issue" at bounding box center [224, 118] width 26 height 16
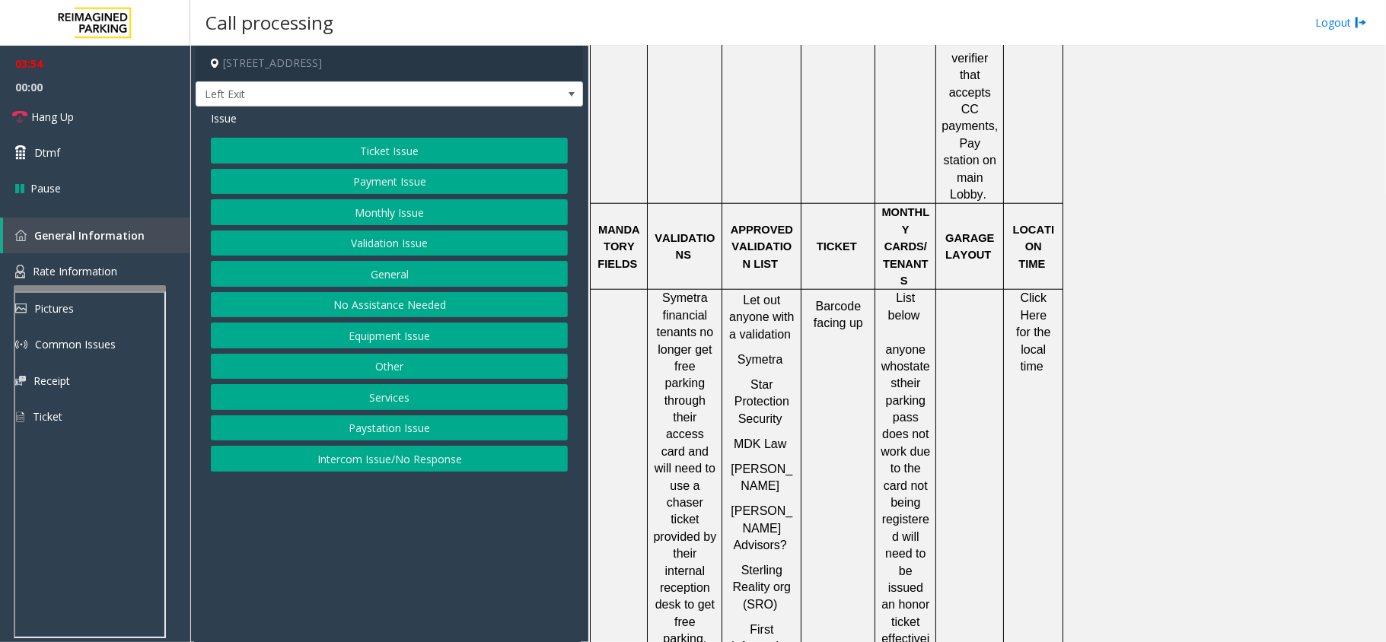
click at [434, 177] on button "Payment Issue" at bounding box center [389, 182] width 357 height 26
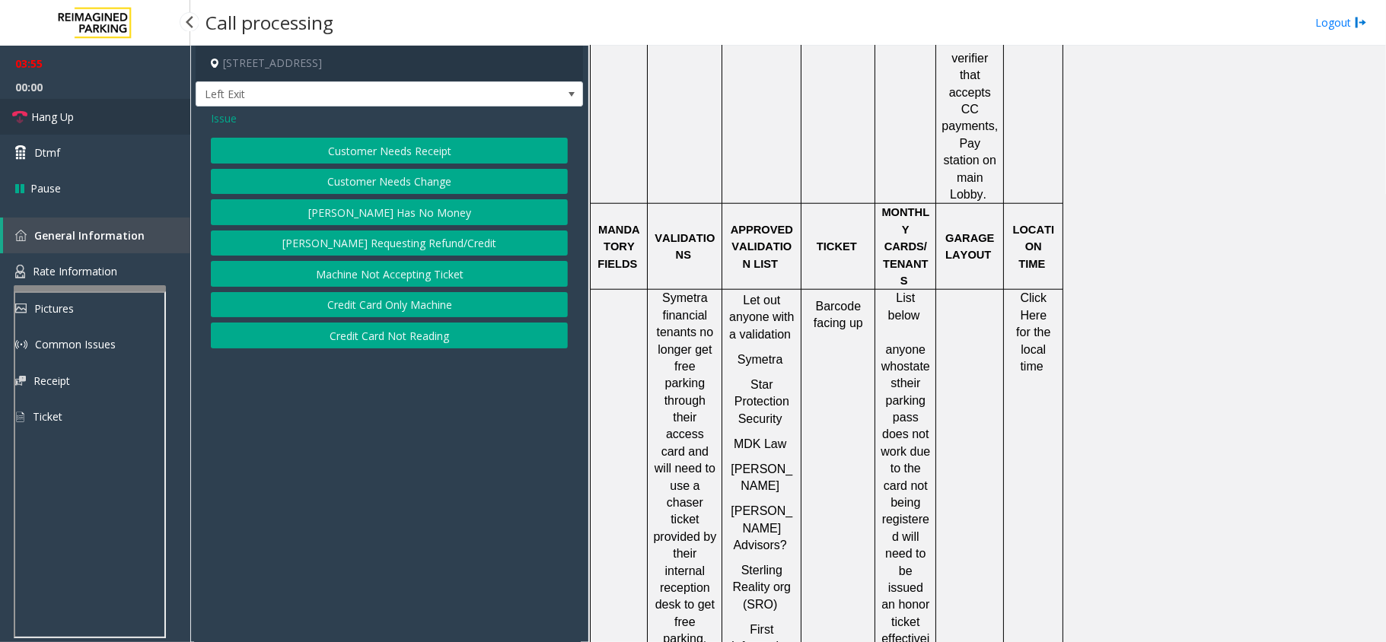
click at [68, 113] on span "Hang Up" at bounding box center [52, 117] width 43 height 16
click at [400, 347] on button "Credit Card Not Reading" at bounding box center [389, 336] width 357 height 26
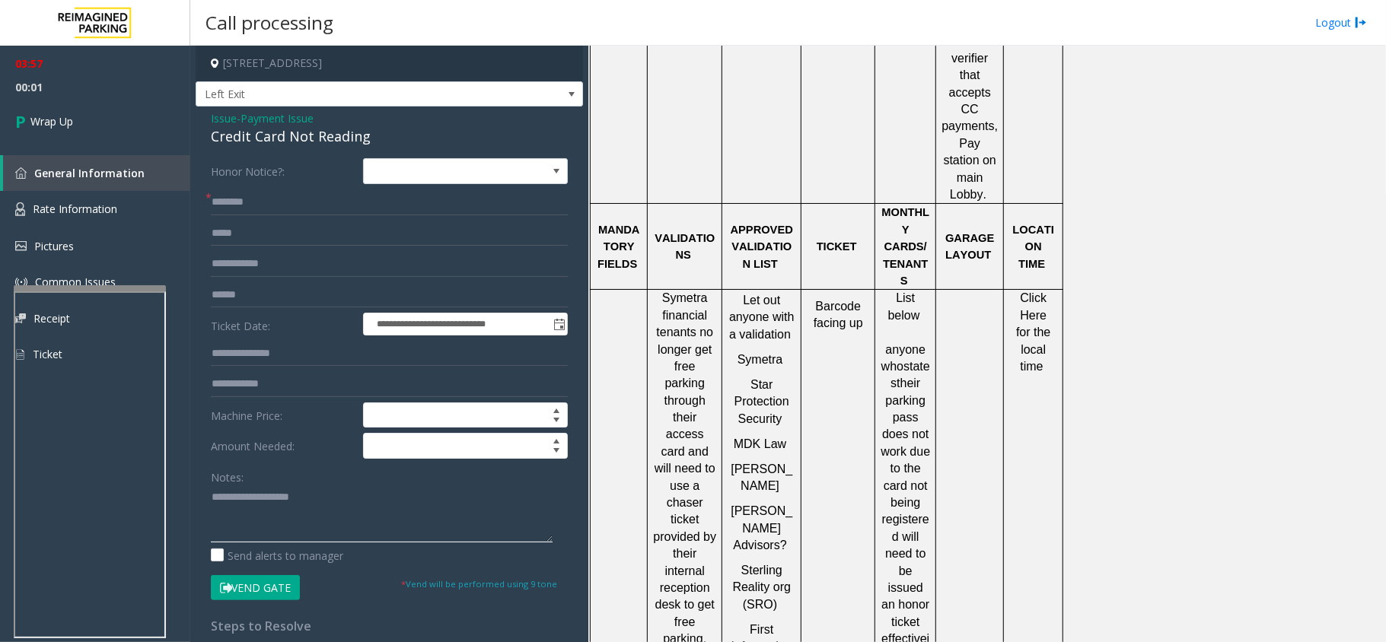
click at [349, 527] on textarea at bounding box center [382, 514] width 342 height 57
paste textarea "**********"
click at [269, 143] on div "Credit Card Not Reading" at bounding box center [389, 136] width 357 height 21
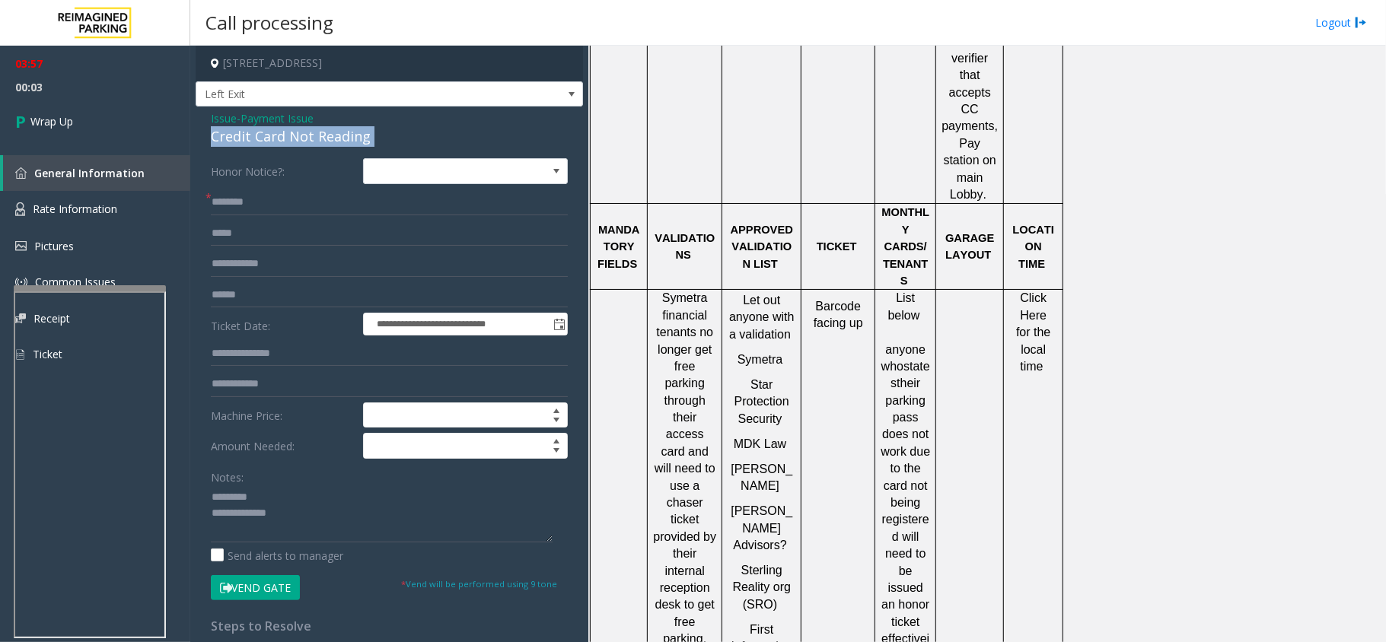
click at [269, 143] on div "Credit Card Not Reading" at bounding box center [389, 136] width 357 height 21
click at [282, 494] on textarea at bounding box center [382, 514] width 342 height 57
paste textarea "**********"
click at [333, 534] on textarea at bounding box center [382, 514] width 342 height 57
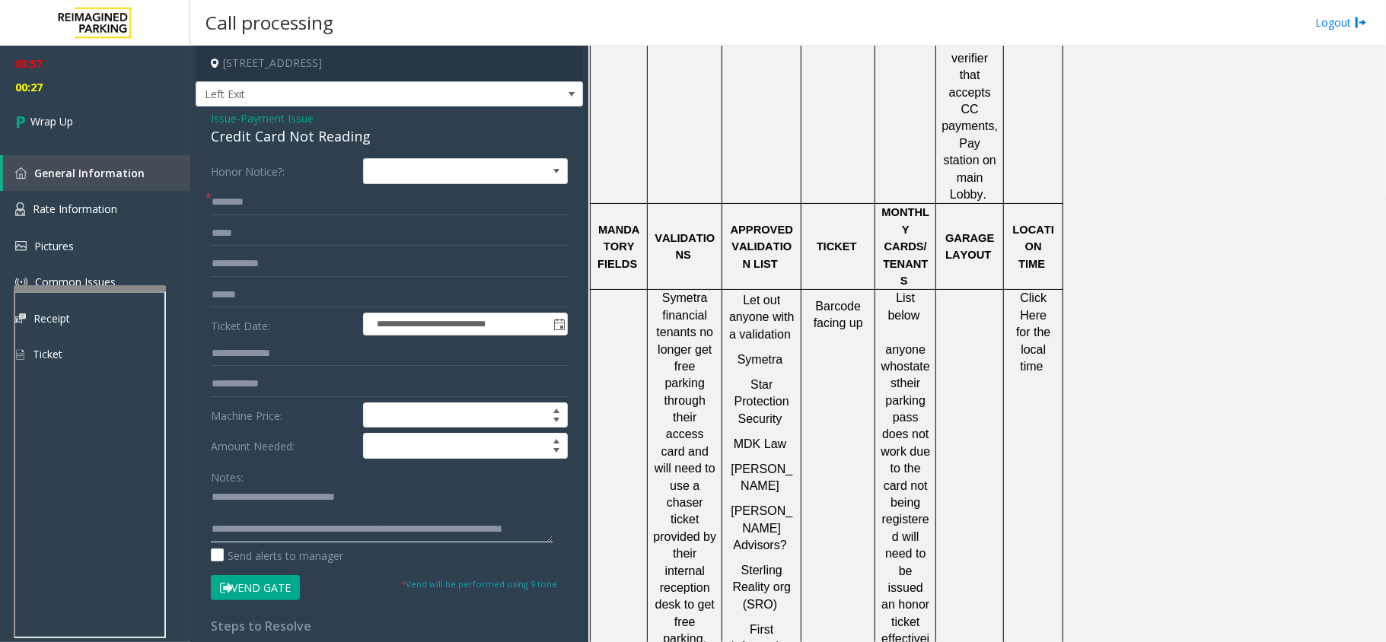
scroll to position [0, 0]
type textarea "**********"
drag, startPoint x: 212, startPoint y: 180, endPoint x: 225, endPoint y: 195, distance: 19.9
click at [220, 189] on form "**********" at bounding box center [389, 379] width 357 height 442
drag, startPoint x: 229, startPoint y: 198, endPoint x: 238, endPoint y: 204, distance: 11.0
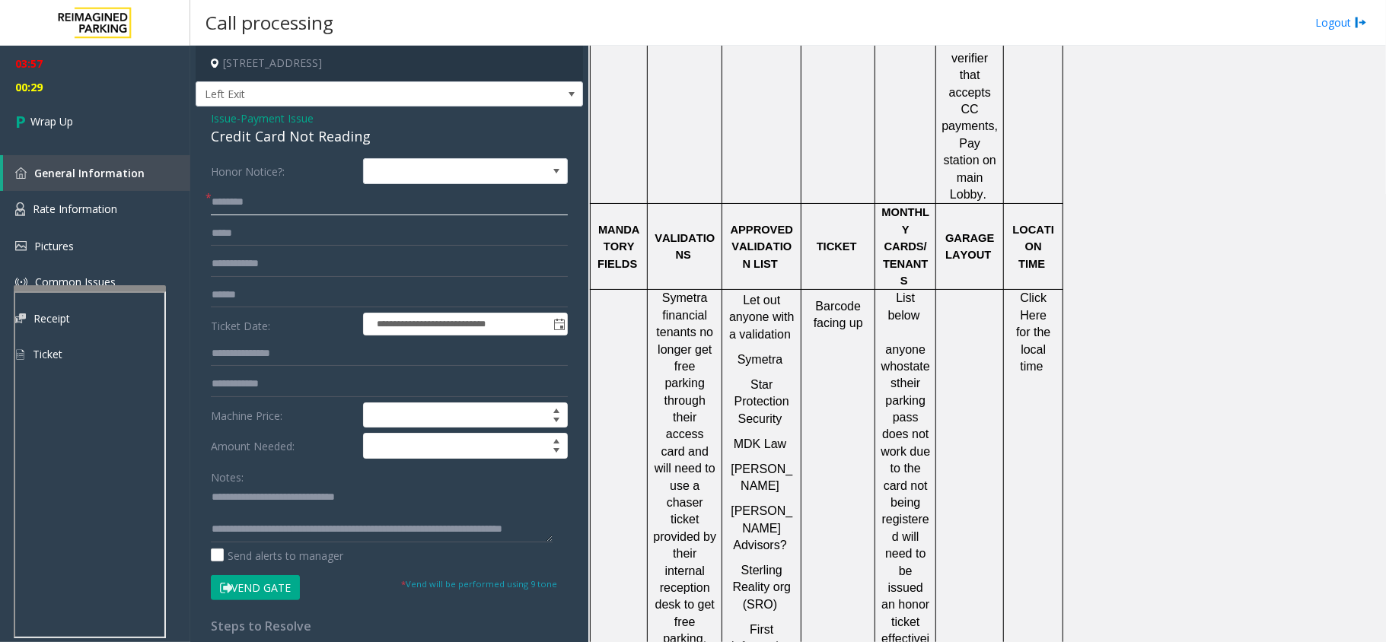
click at [230, 199] on input "text" at bounding box center [389, 202] width 357 height 26
type input "**"
click at [147, 137] on link "Wrap Up" at bounding box center [95, 121] width 190 height 45
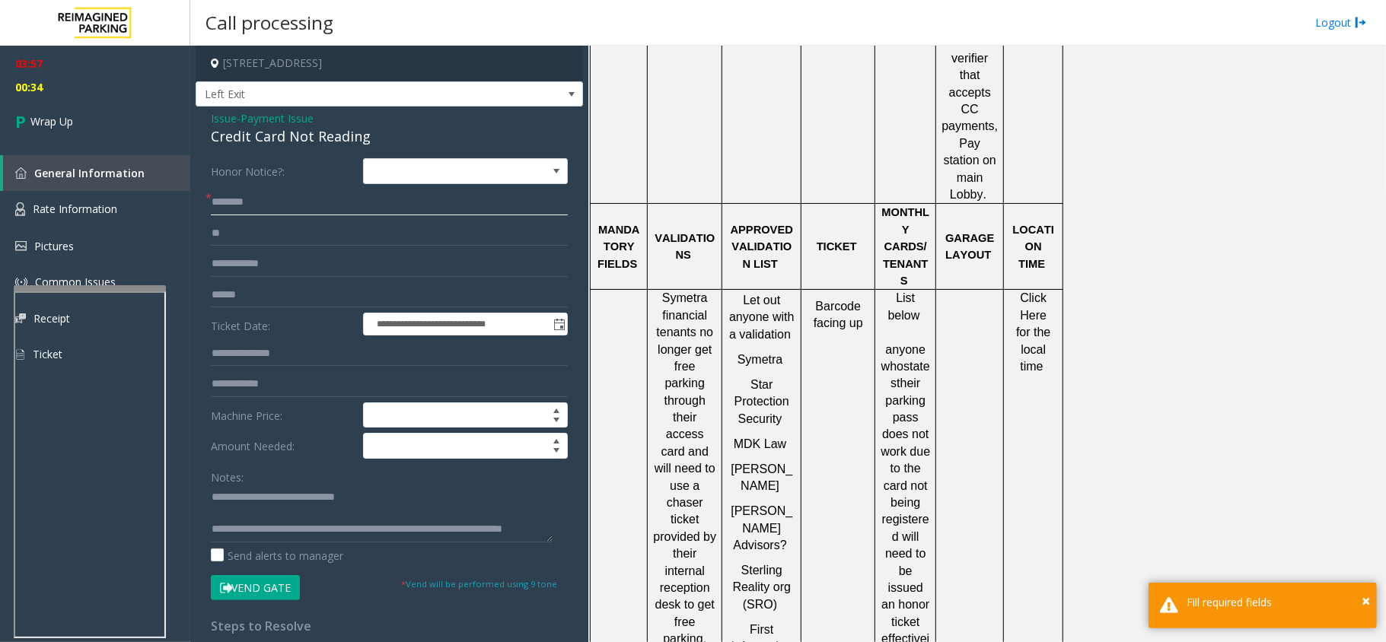
click at [274, 193] on input "text" at bounding box center [389, 202] width 357 height 26
type input "**"
click at [147, 128] on link "Wrap Up" at bounding box center [95, 121] width 190 height 45
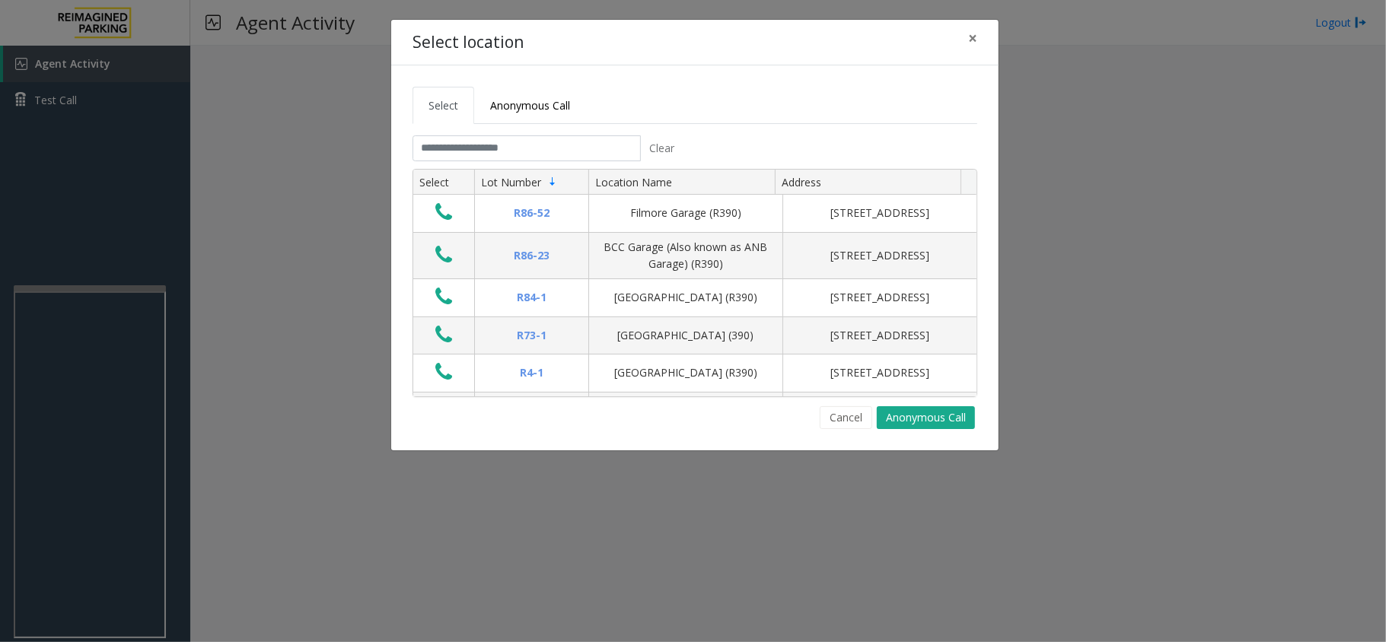
click at [482, 163] on tab "Clear Select Lot Number Location Name Address R86-[GEOGRAPHIC_DATA][STREET_ADDR…" at bounding box center [694, 282] width 565 height 294
click at [482, 157] on input "text" at bounding box center [526, 148] width 228 height 26
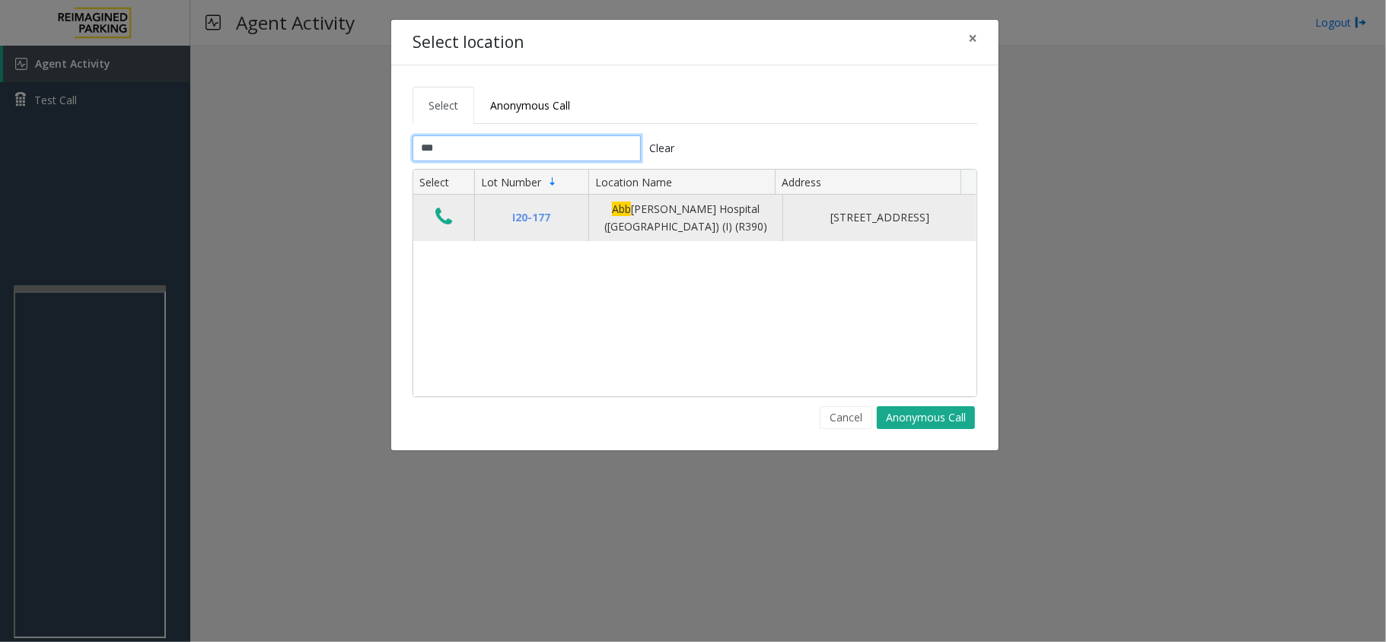
type input "***"
click at [433, 228] on button "Data table" at bounding box center [444, 217] width 26 height 24
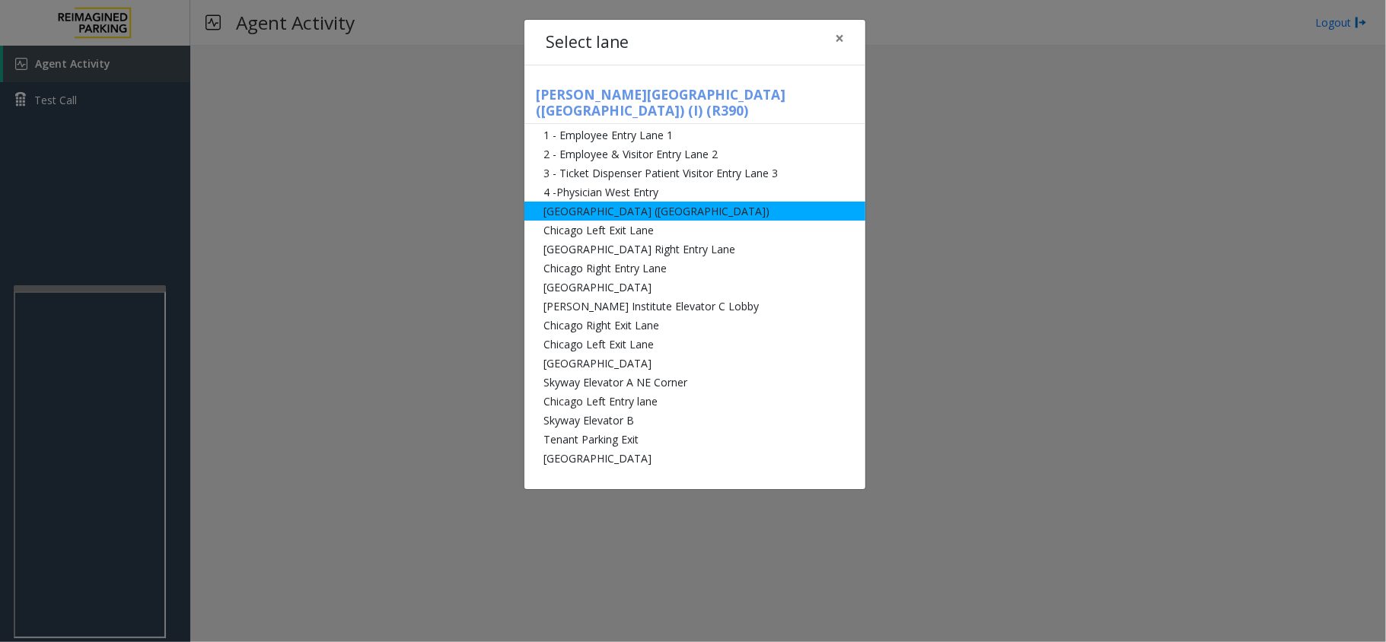
click at [676, 202] on li "[GEOGRAPHIC_DATA] ([GEOGRAPHIC_DATA])" at bounding box center [694, 211] width 341 height 19
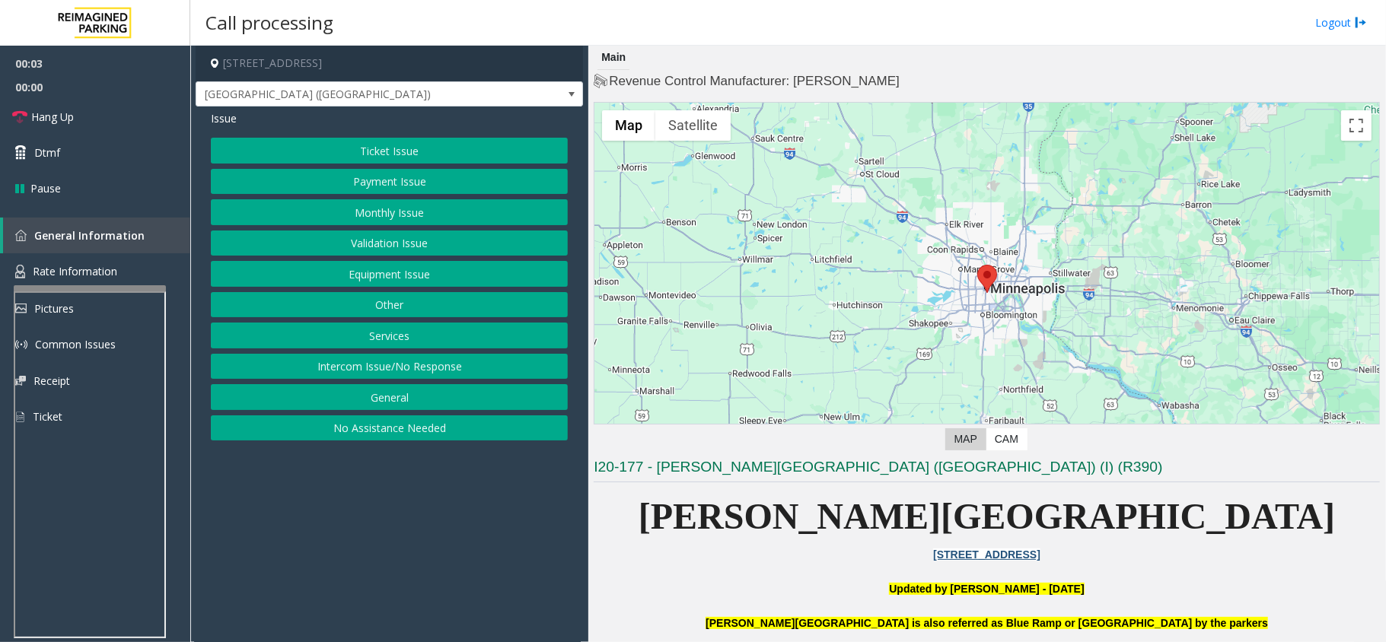
click at [417, 274] on button "Equipment Issue" at bounding box center [389, 274] width 357 height 26
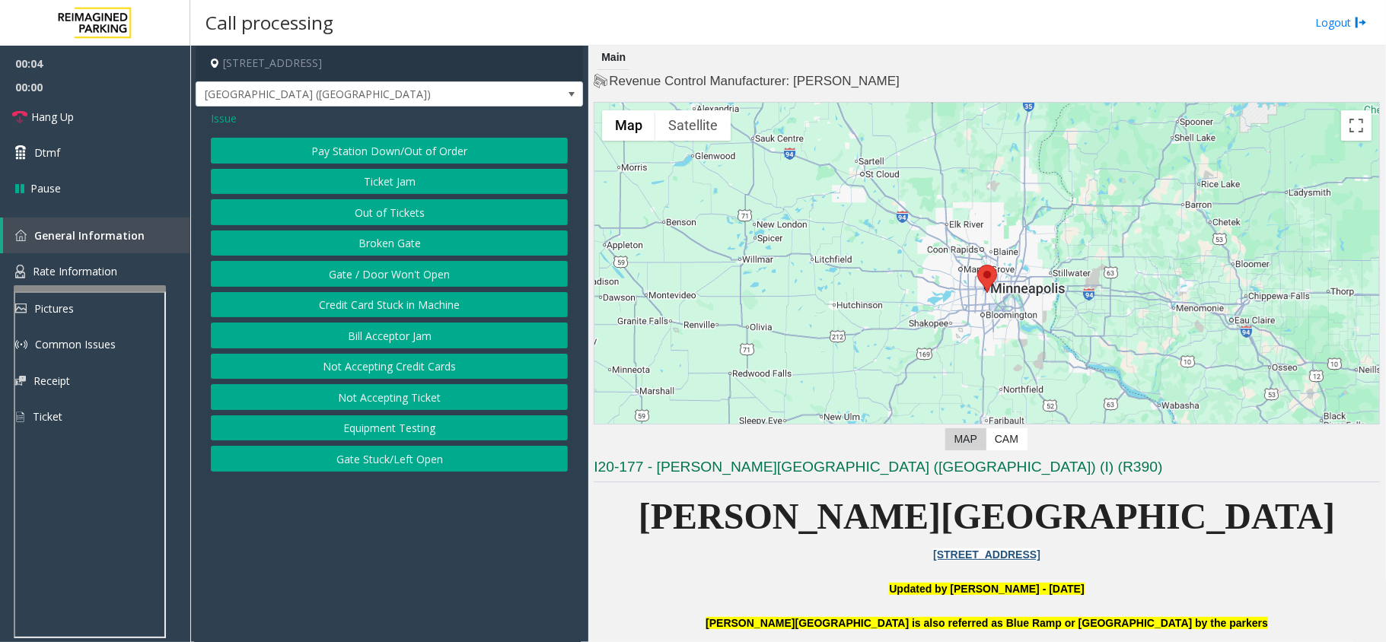
click at [430, 253] on button "Broken Gate" at bounding box center [389, 244] width 357 height 26
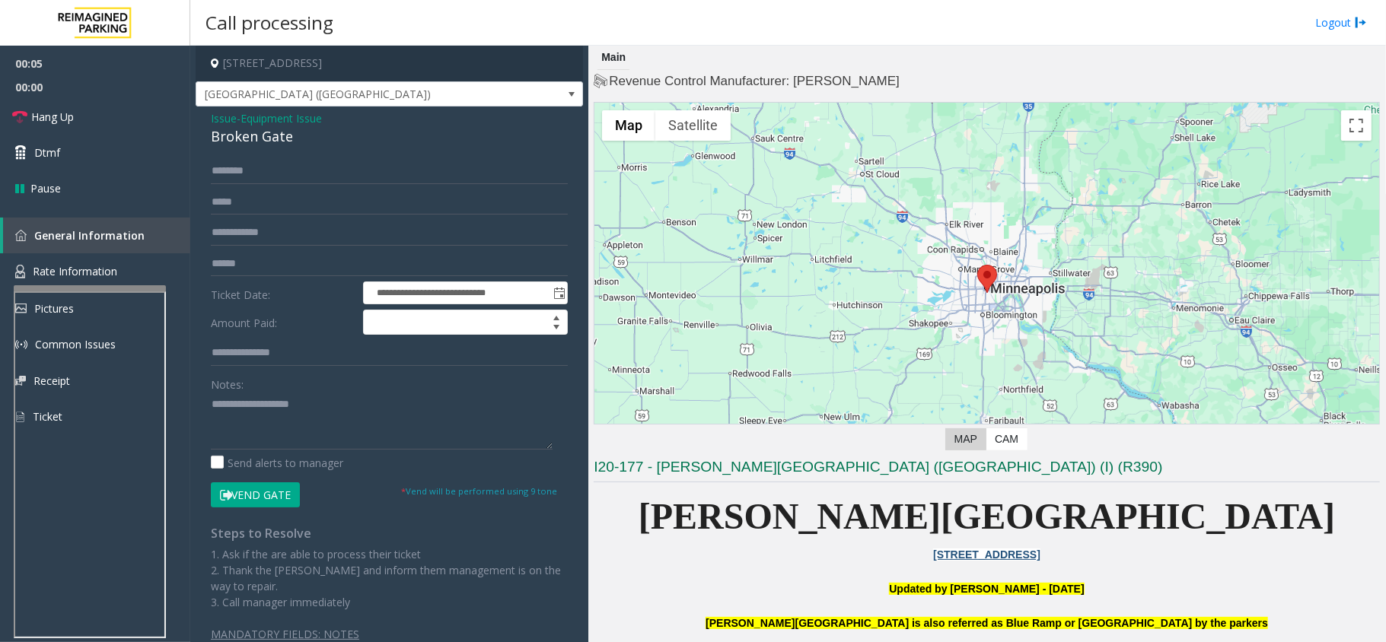
click at [219, 110] on span "Issue" at bounding box center [224, 118] width 26 height 16
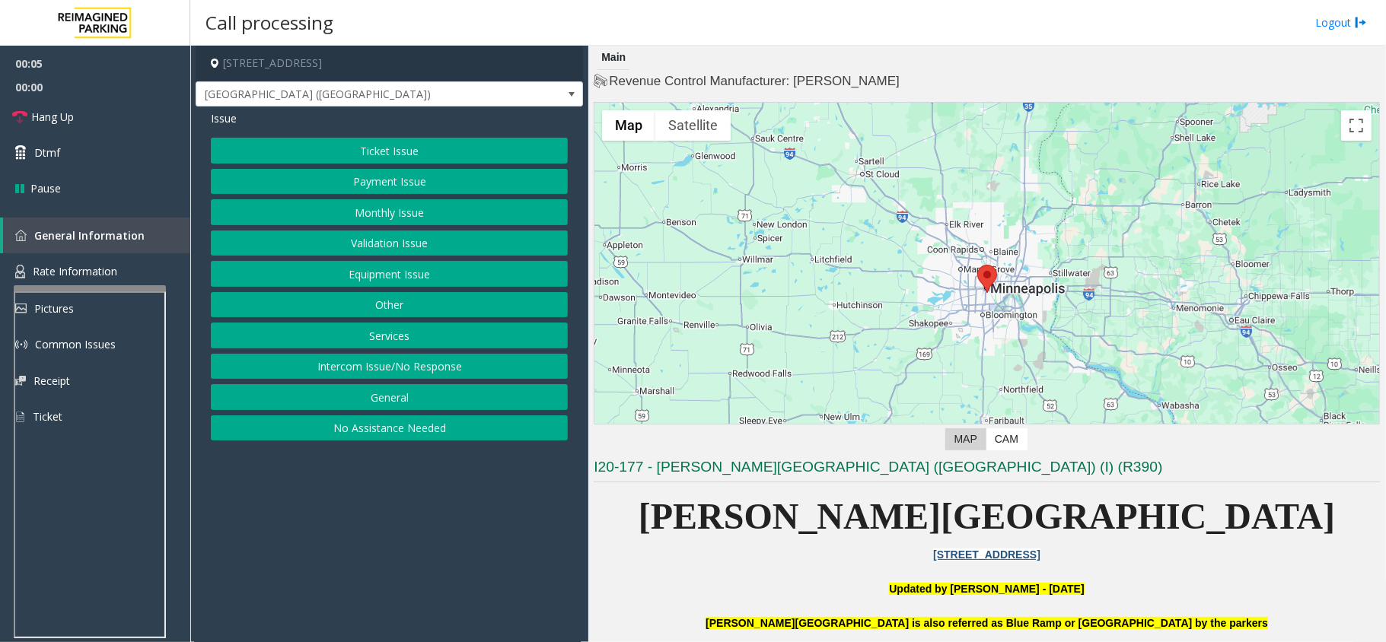
click at [431, 269] on button "Equipment Issue" at bounding box center [389, 274] width 357 height 26
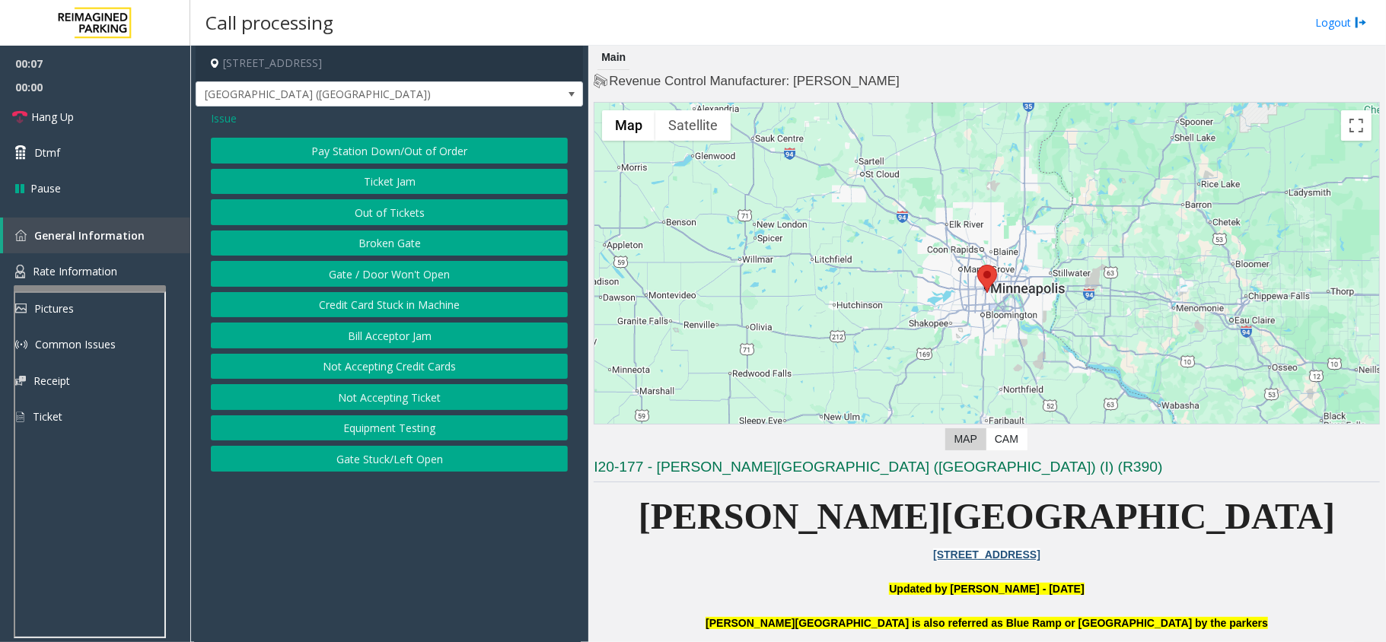
click at [414, 269] on button "Gate / Door Won't Open" at bounding box center [389, 274] width 357 height 26
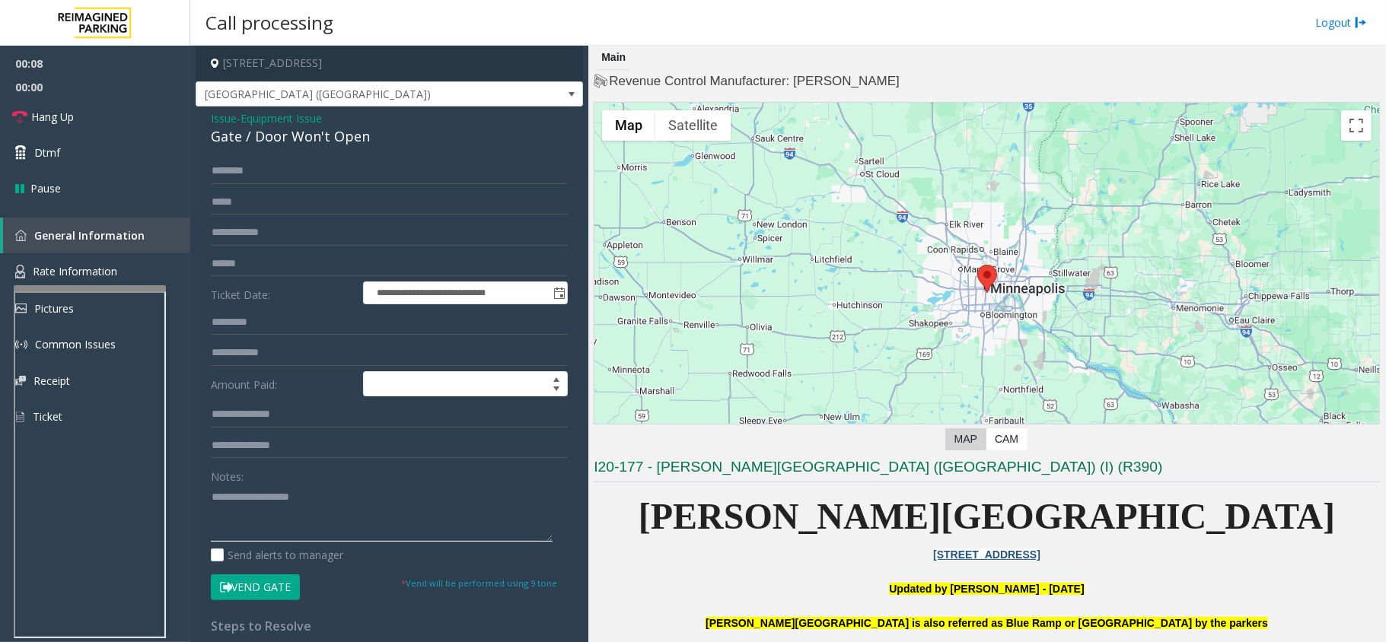
click at [306, 506] on textarea at bounding box center [382, 513] width 342 height 57
paste textarea "**********"
click at [317, 140] on div "Gate / Door Won't Open" at bounding box center [389, 136] width 357 height 21
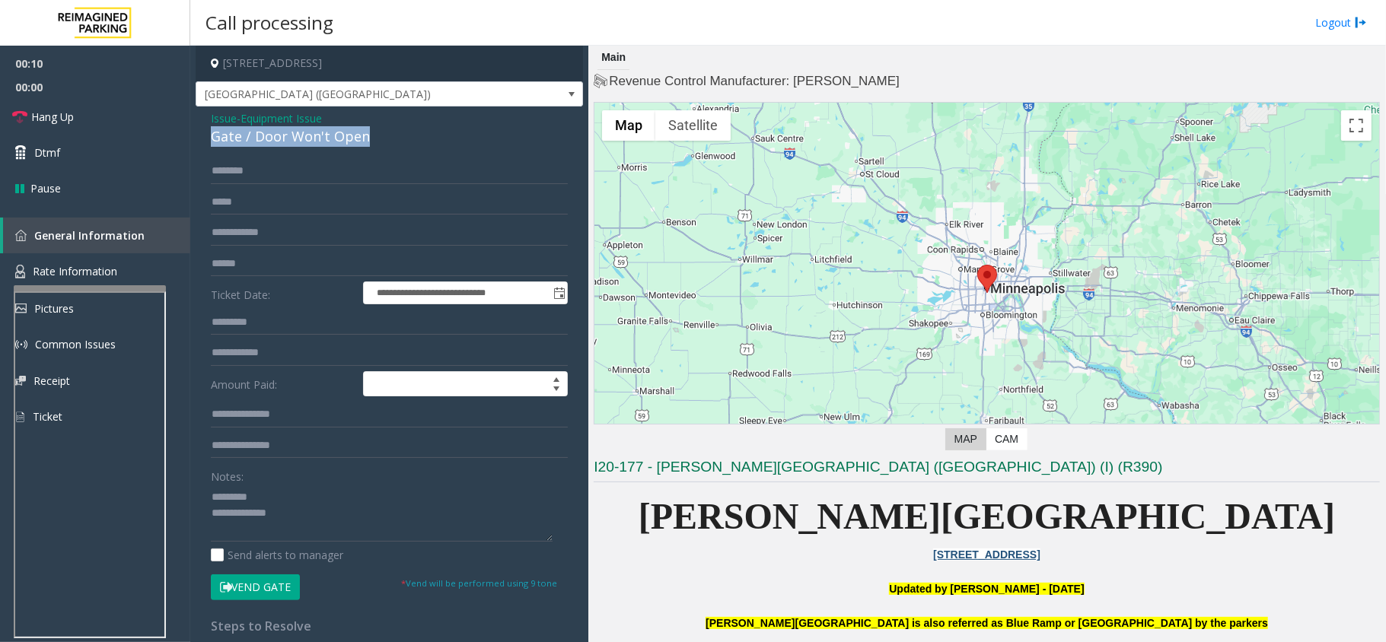
click at [317, 140] on div "Gate / Door Won't Open" at bounding box center [389, 136] width 357 height 21
paste textarea "**********"
click at [298, 508] on textarea at bounding box center [382, 513] width 342 height 57
click at [310, 503] on textarea at bounding box center [382, 513] width 342 height 57
paste textarea "**********"
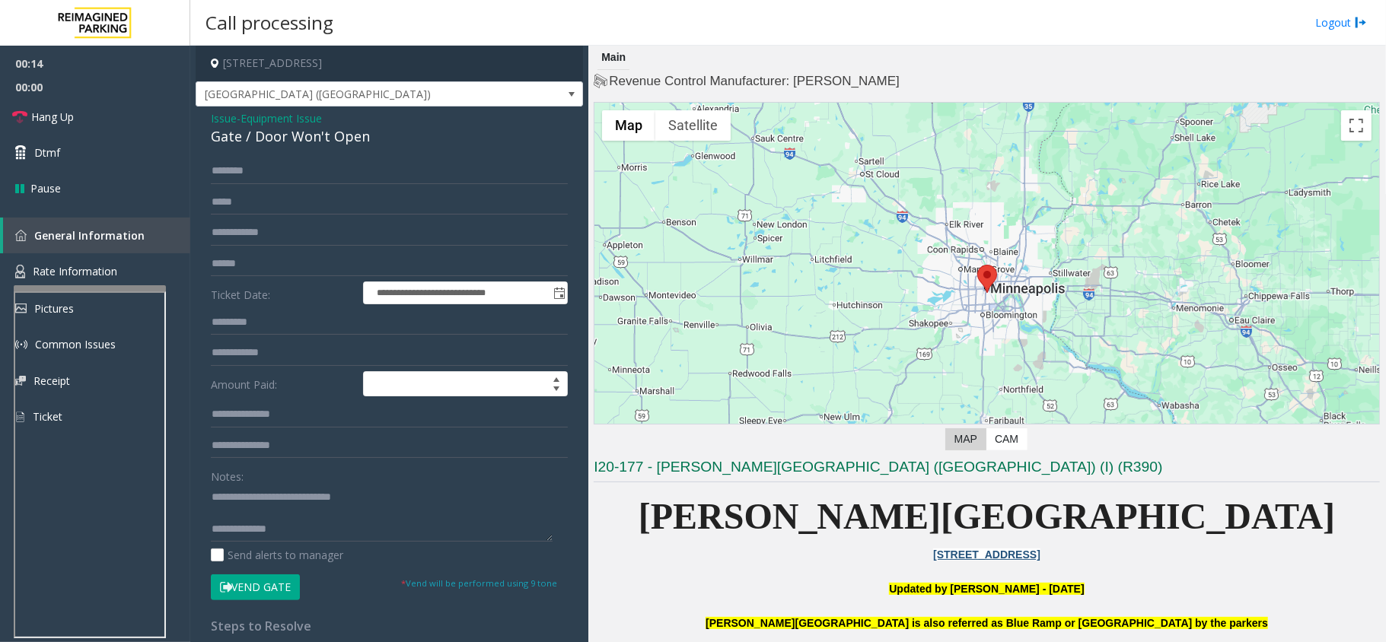
click at [429, 556] on div "Send alerts to manager" at bounding box center [389, 555] width 357 height 16
click at [424, 539] on textarea at bounding box center [382, 513] width 342 height 57
paste textarea "**********"
type textarea "**********"
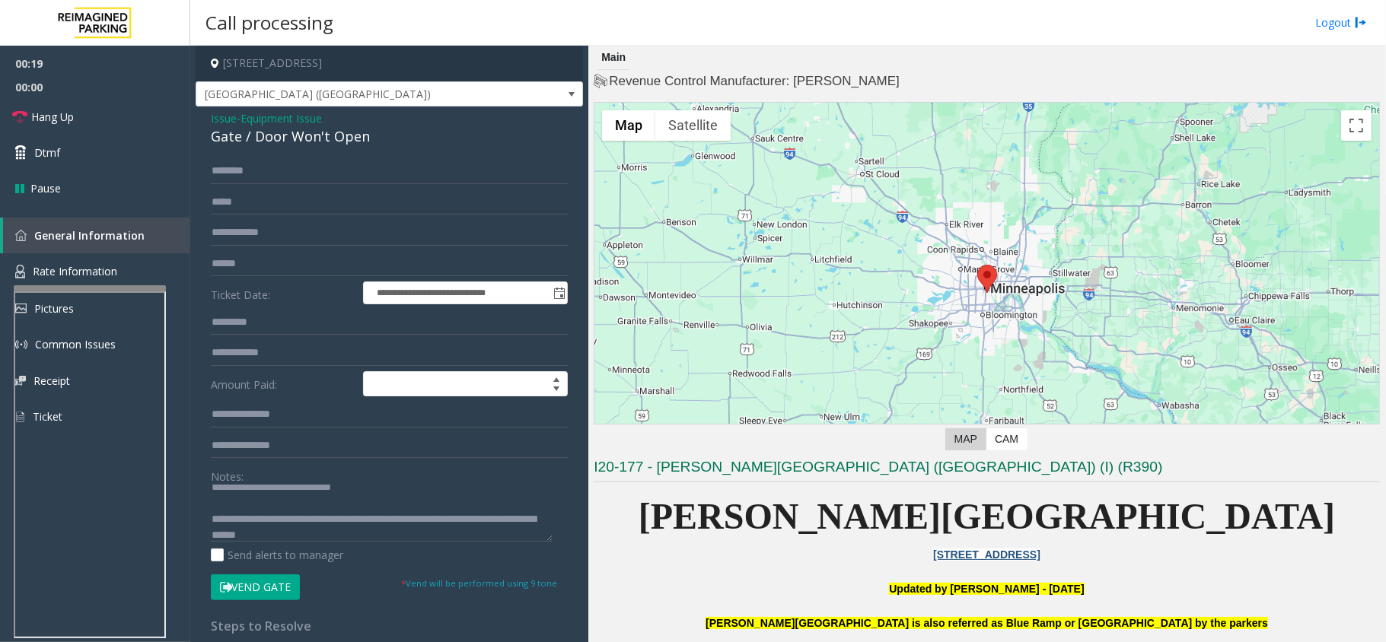
click at [277, 588] on button "Vend Gate" at bounding box center [255, 588] width 89 height 26
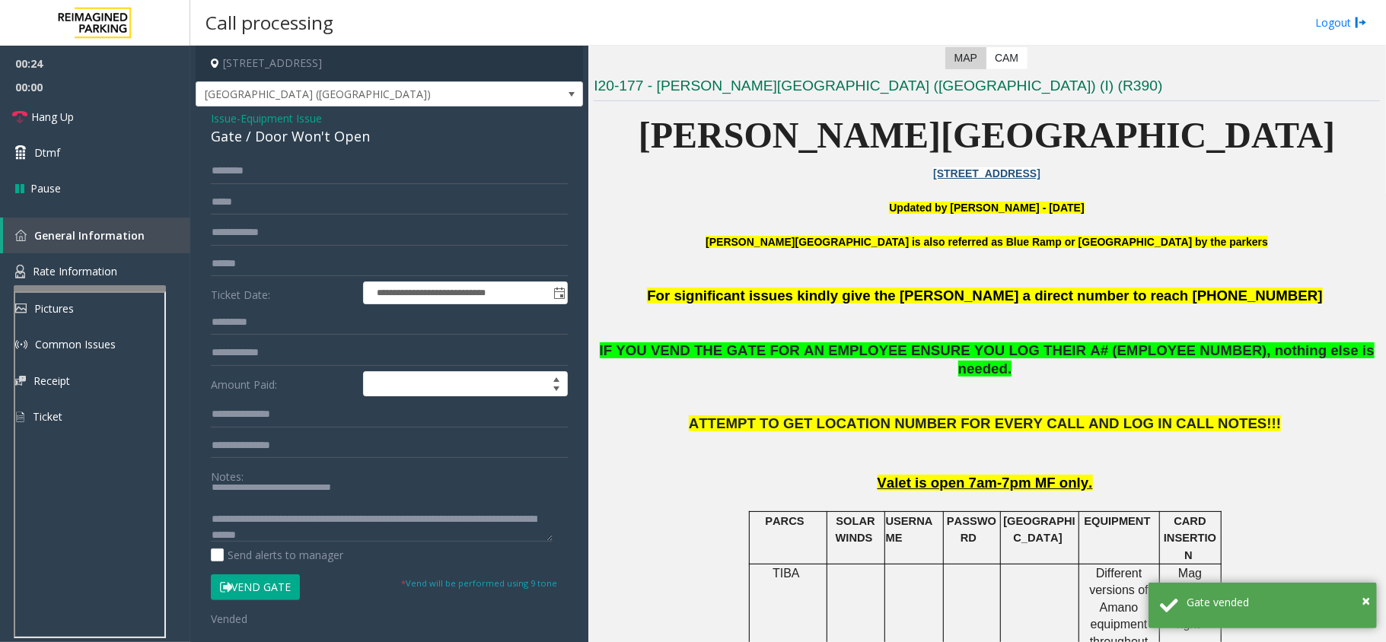
scroll to position [406, 0]
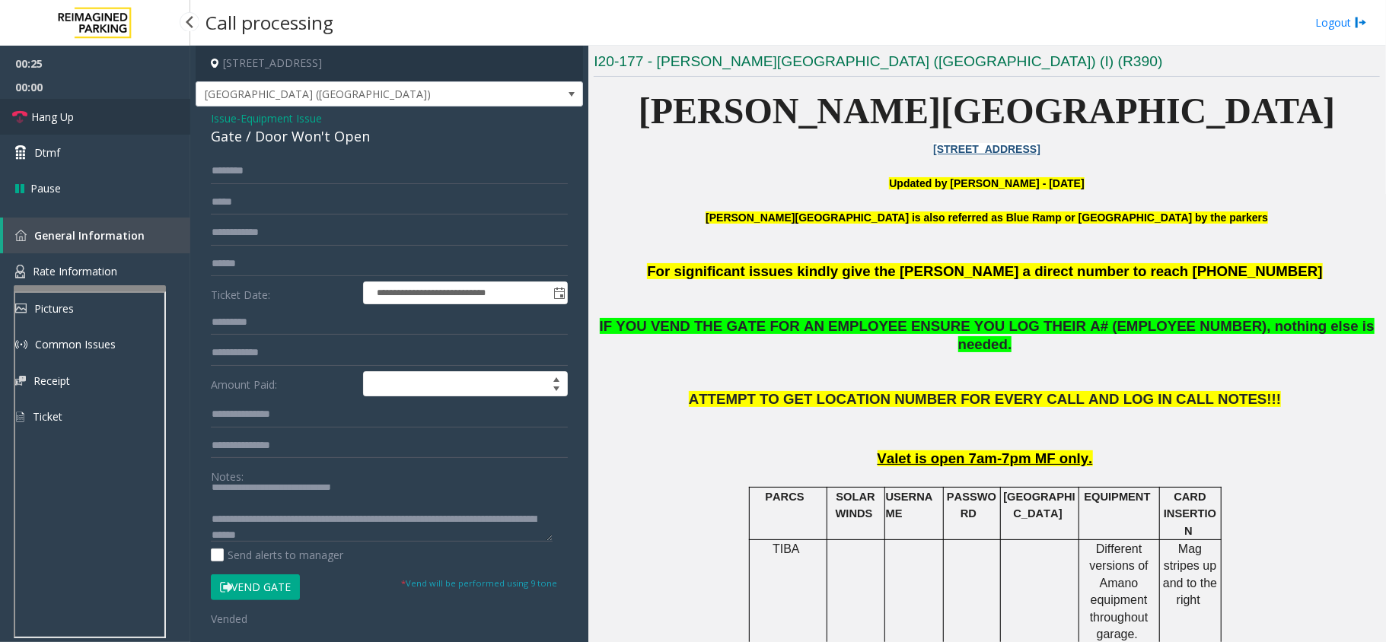
click at [114, 129] on link "Hang Up" at bounding box center [95, 117] width 190 height 36
click at [114, 128] on link "Hang Up" at bounding box center [95, 117] width 190 height 36
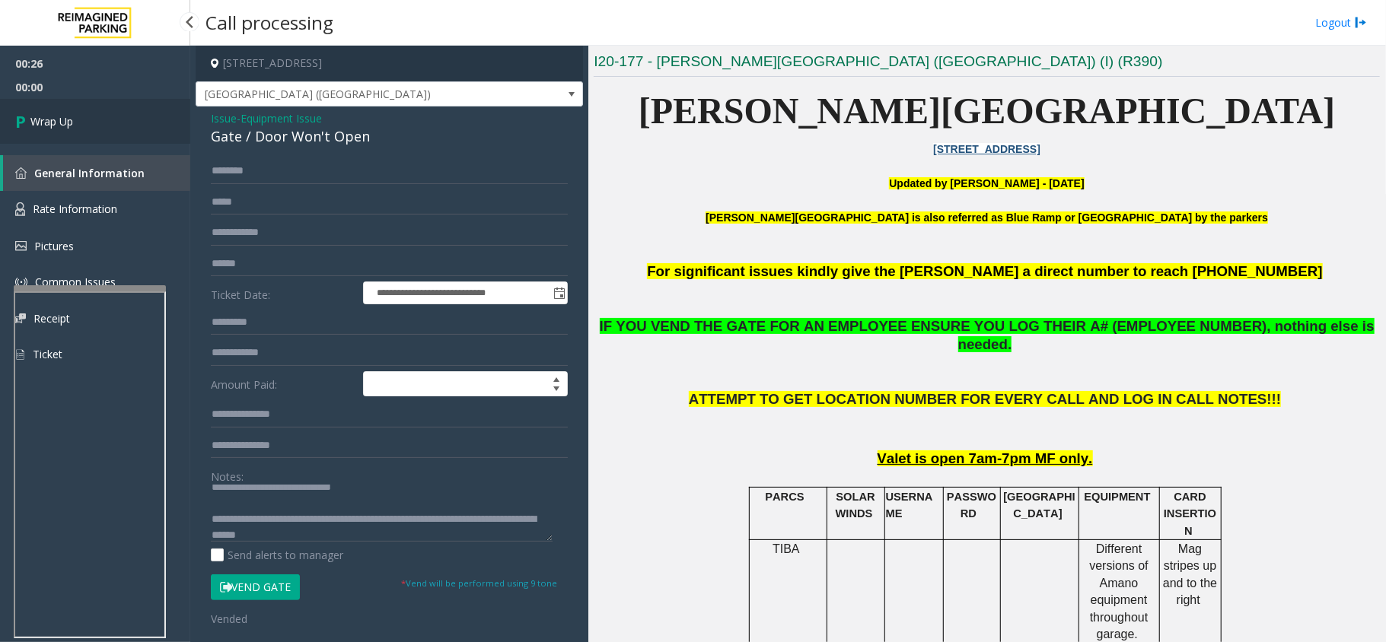
click at [122, 132] on link "Wrap Up" at bounding box center [95, 121] width 190 height 45
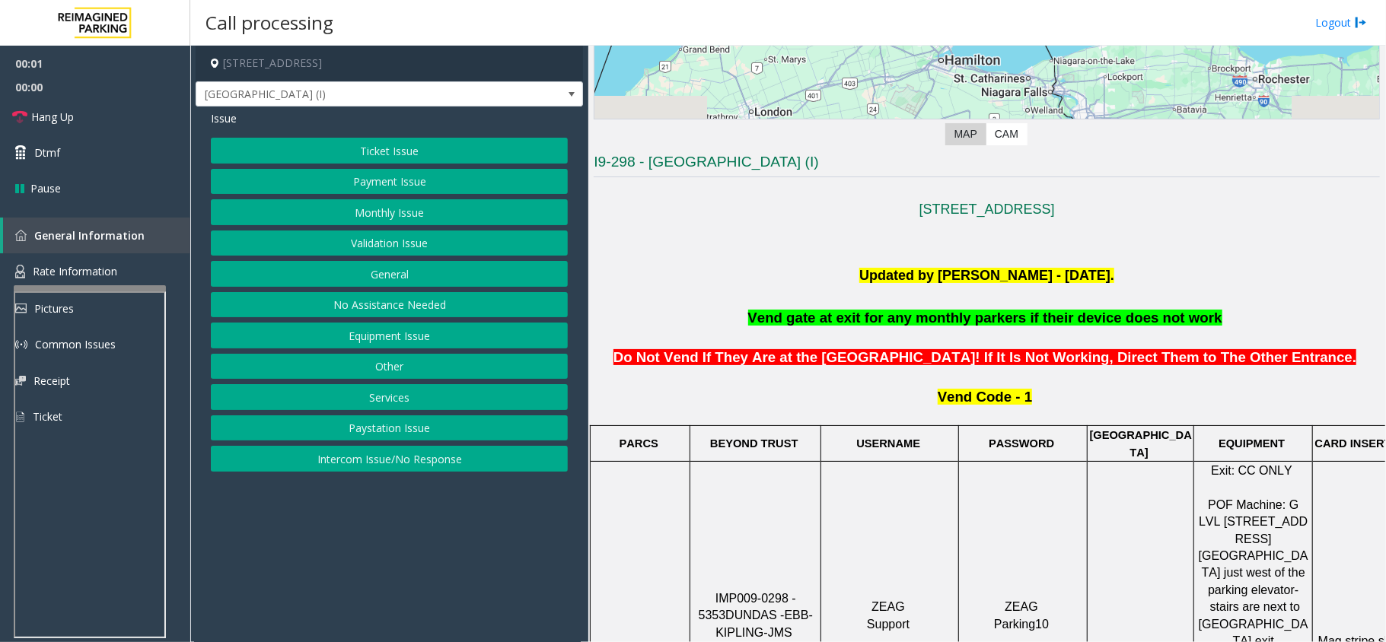
scroll to position [406, 0]
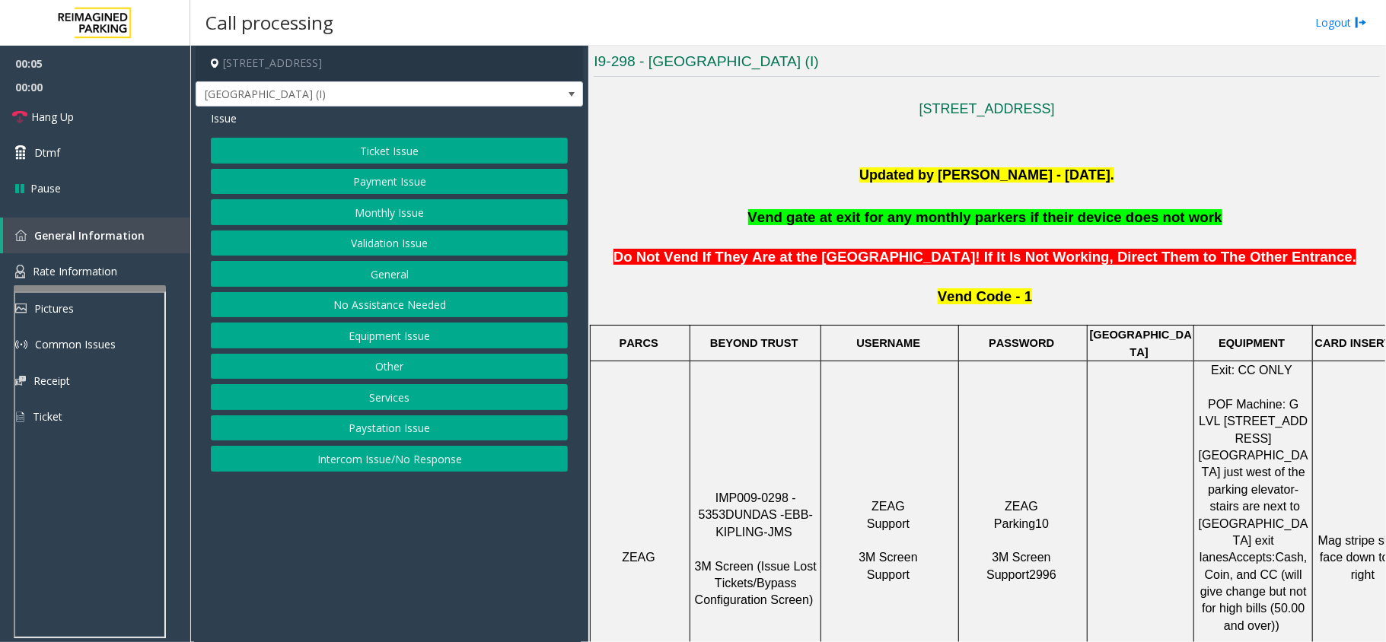
drag, startPoint x: 810, startPoint y: 449, endPoint x: 693, endPoint y: 461, distance: 118.6
click at [693, 461] on td "IMP009-0298 - 5353 DUNDAS - EBB-KIPLING-JMS 3M Screen (Issue Lost Tickets/Bypas…" at bounding box center [755, 557] width 131 height 393
click at [73, 269] on span "Rate Information" at bounding box center [75, 271] width 84 height 14
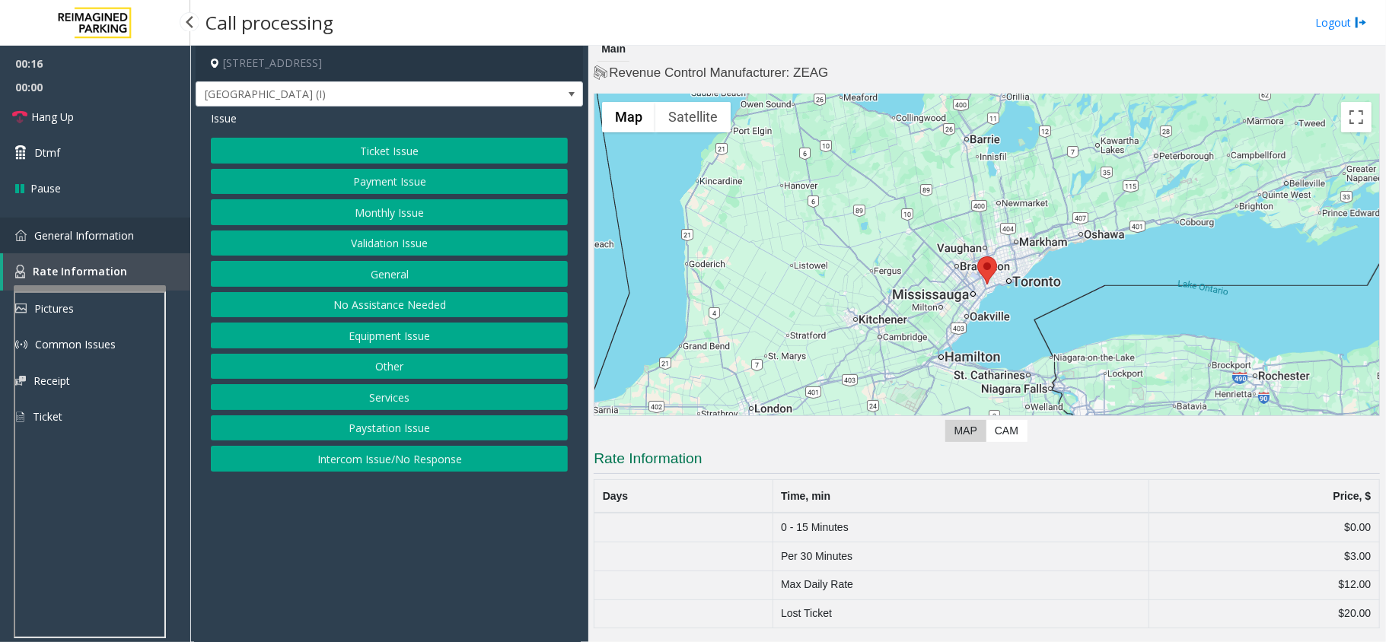
click at [91, 250] on link "General Information" at bounding box center [95, 236] width 190 height 36
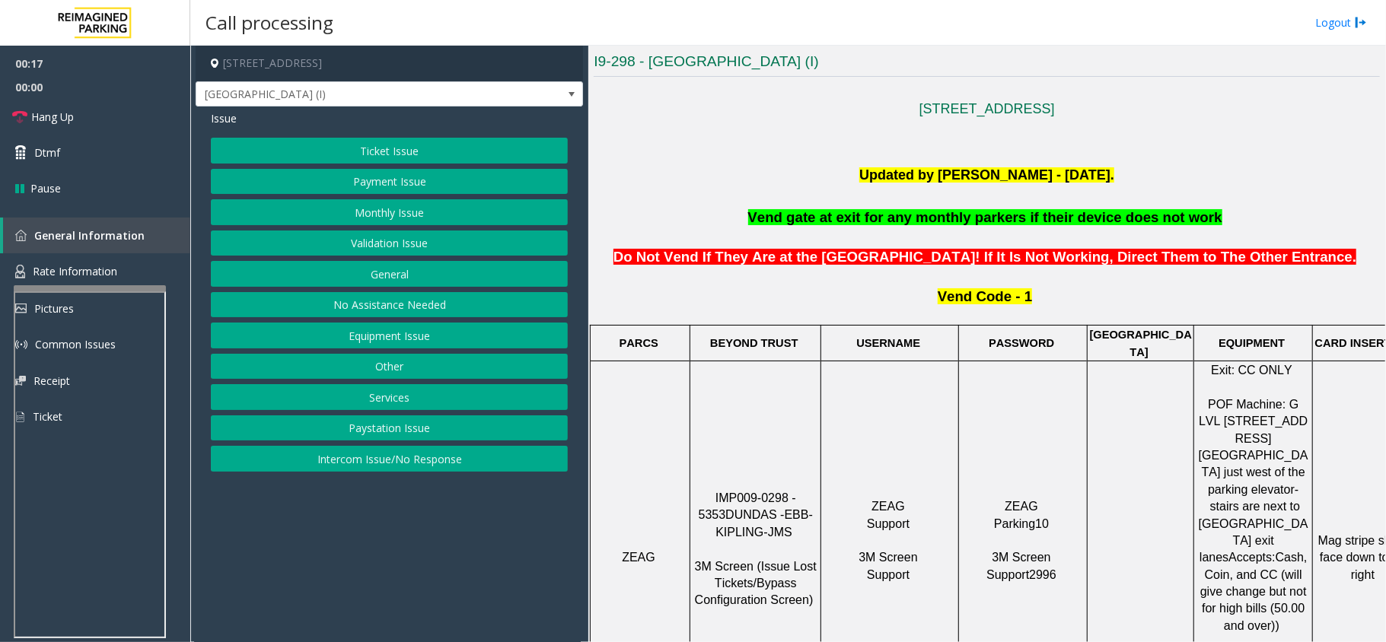
click at [306, 152] on button "Ticket Issue" at bounding box center [389, 151] width 357 height 26
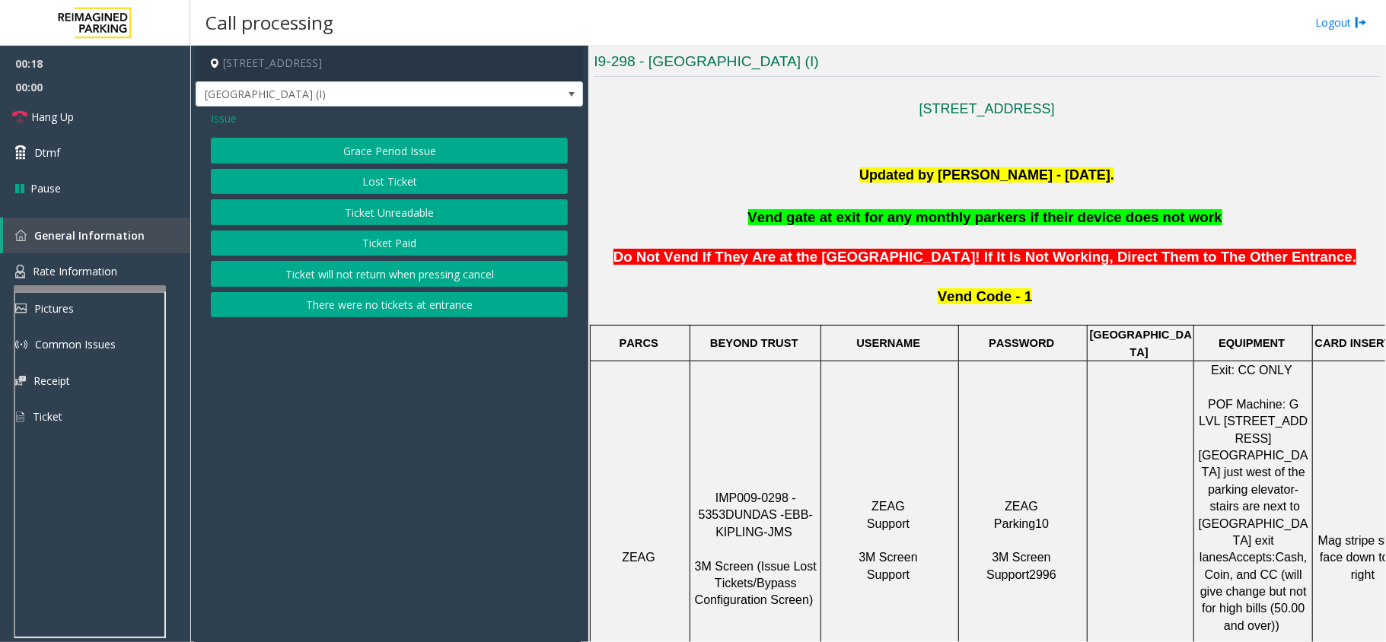
click at [417, 244] on button "Ticket Paid" at bounding box center [389, 244] width 357 height 26
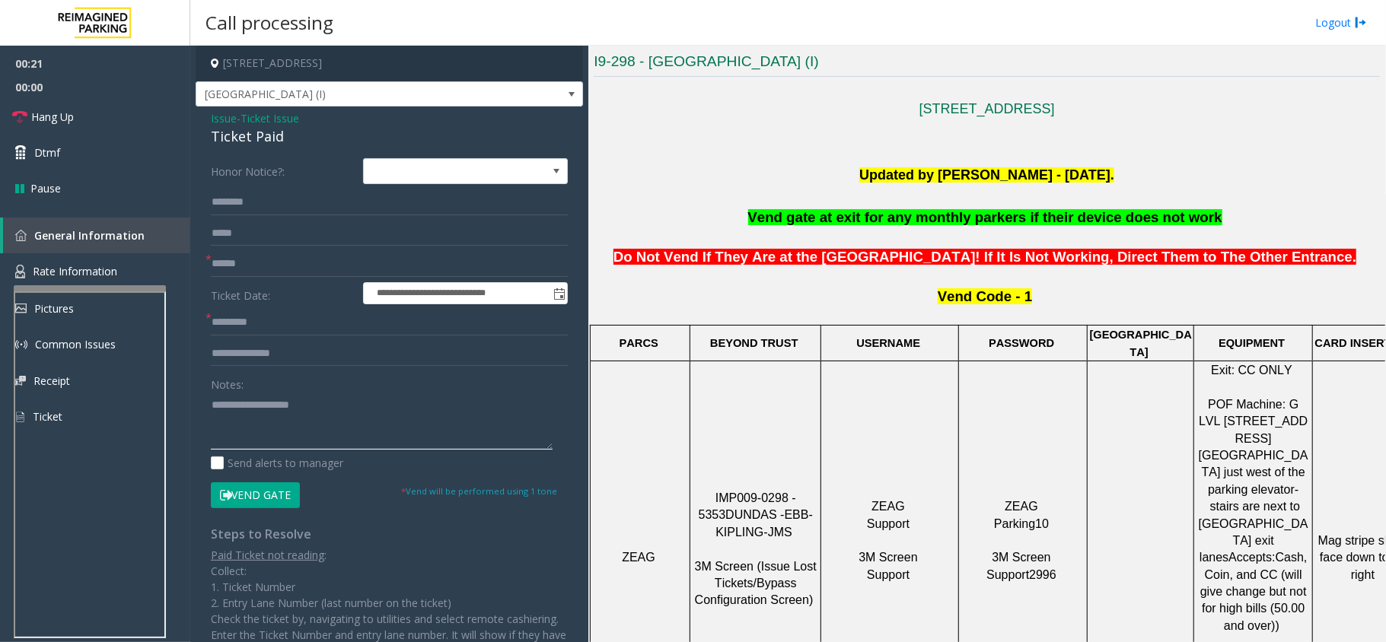
click at [314, 409] on textarea at bounding box center [382, 421] width 342 height 57
paste textarea "**********"
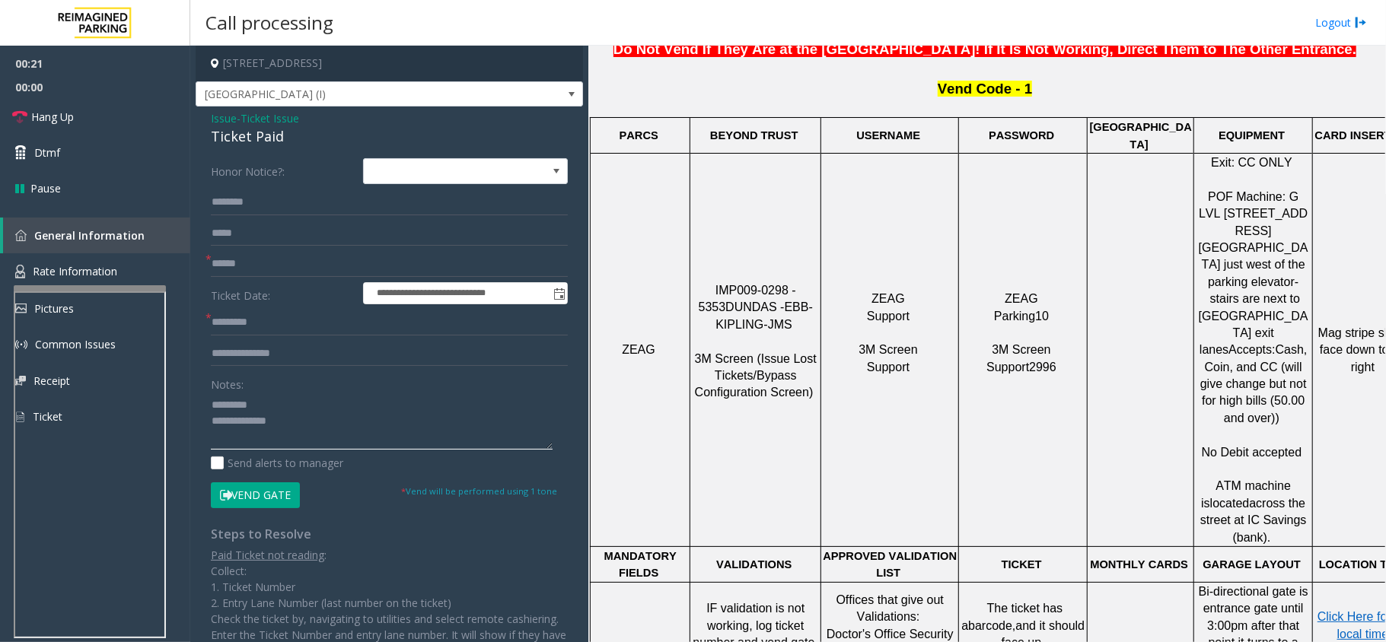
scroll to position [1014, 0]
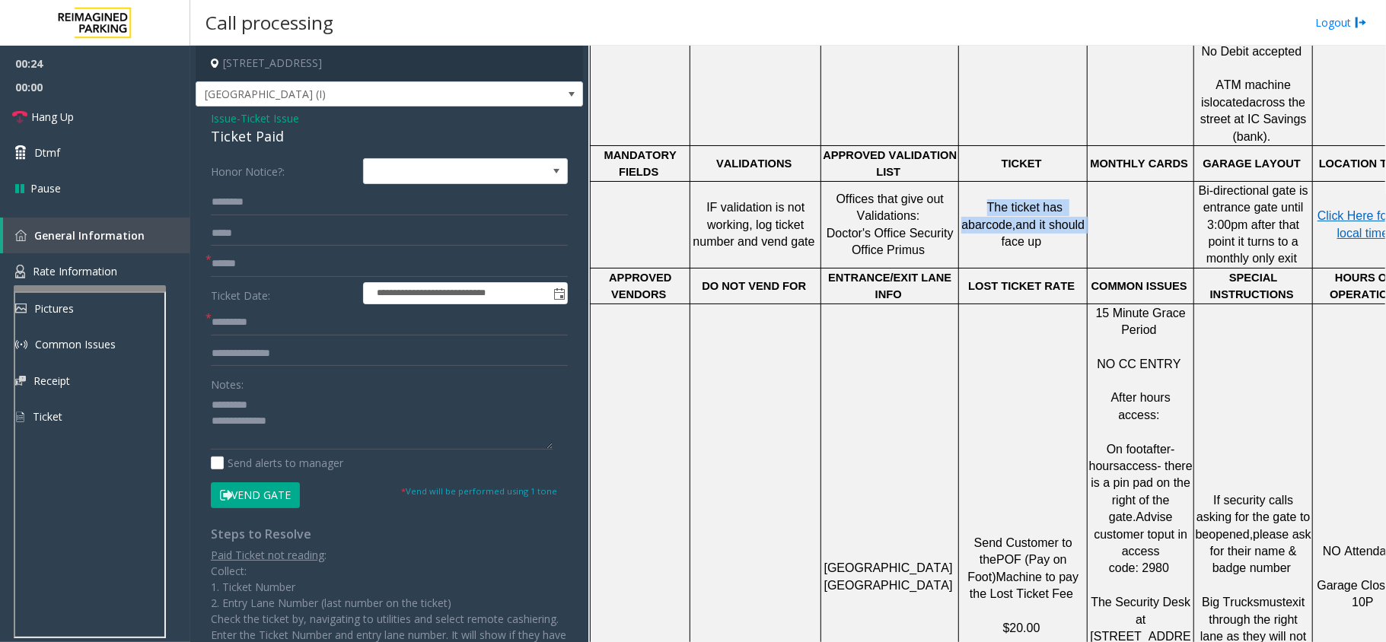
drag, startPoint x: 987, startPoint y: 141, endPoint x: 1079, endPoint y: 153, distance: 92.9
click at [1079, 201] on span "The ticket has a barcode, and it should face up" at bounding box center [1024, 224] width 126 height 47
click at [1053, 266] on div at bounding box center [1023, 268] width 129 height 5
click at [238, 250] on form "**********" at bounding box center [389, 332] width 357 height 349
click at [239, 256] on input "text" at bounding box center [389, 264] width 357 height 26
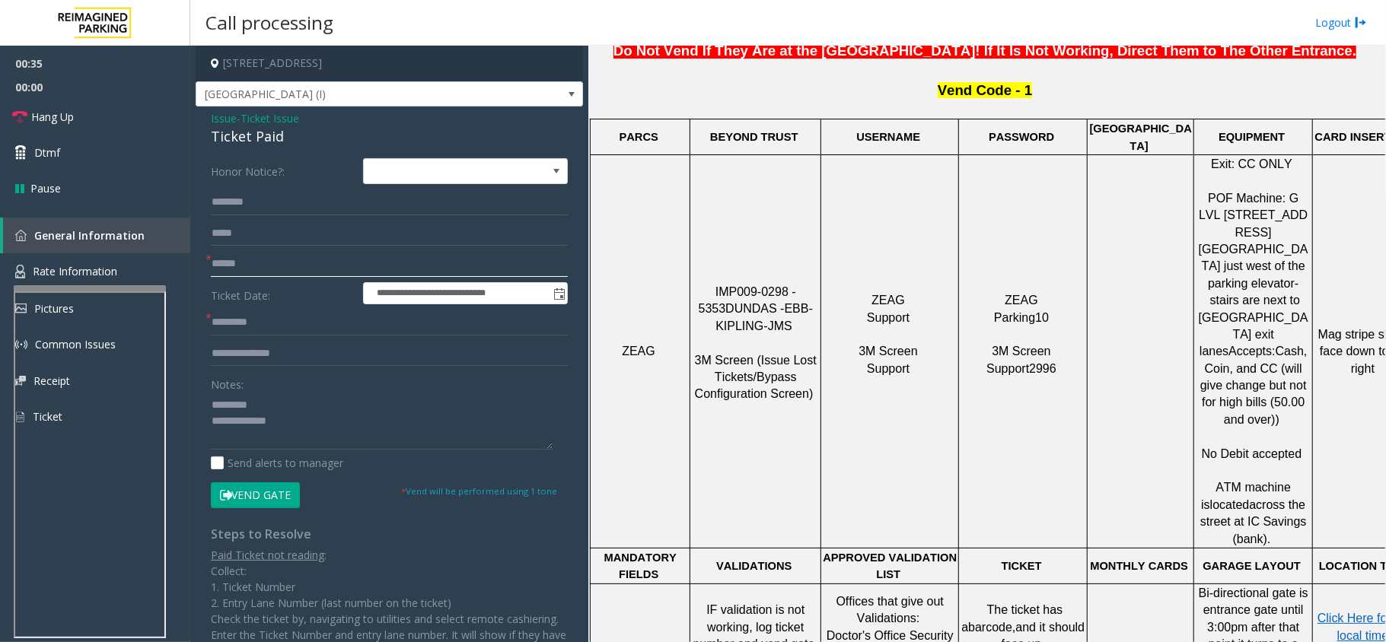
scroll to position [609, 0]
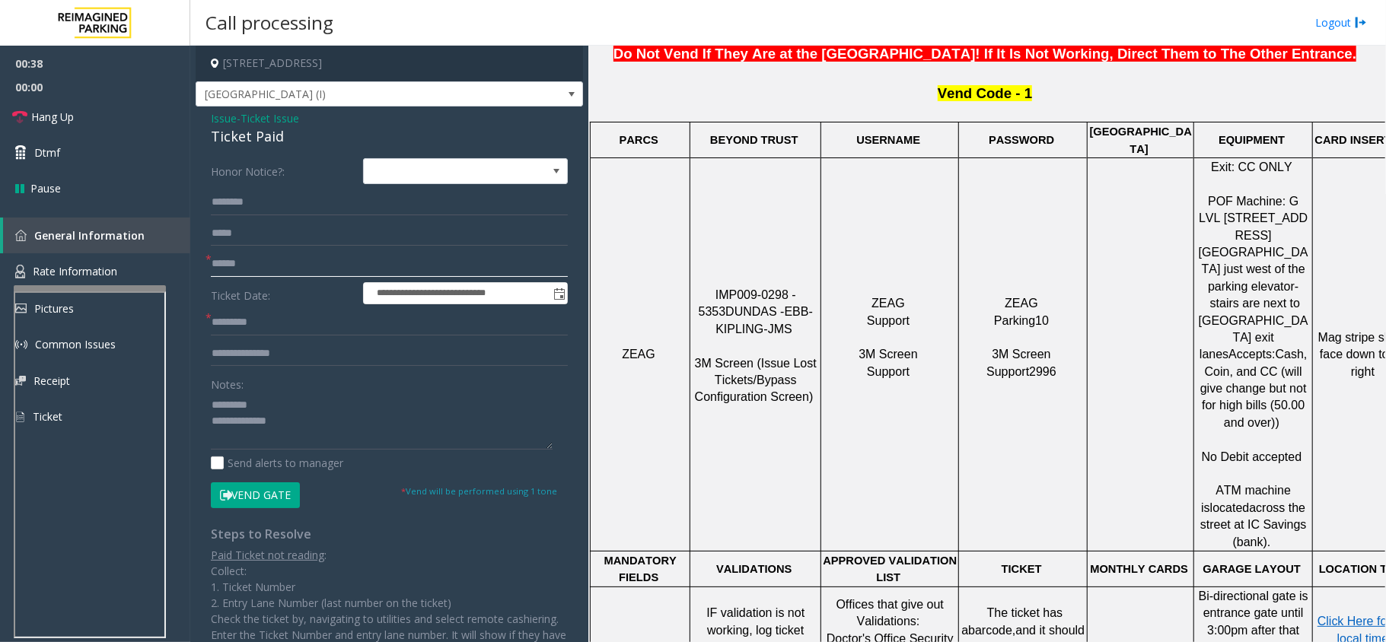
click at [259, 269] on input "text" at bounding box center [389, 264] width 357 height 26
drag, startPoint x: 323, startPoint y: 429, endPoint x: 324, endPoint y: 390, distance: 39.6
click at [323, 422] on textarea at bounding box center [382, 421] width 342 height 57
click at [214, 405] on textarea at bounding box center [382, 421] width 342 height 57
click at [369, 427] on textarea at bounding box center [382, 421] width 342 height 57
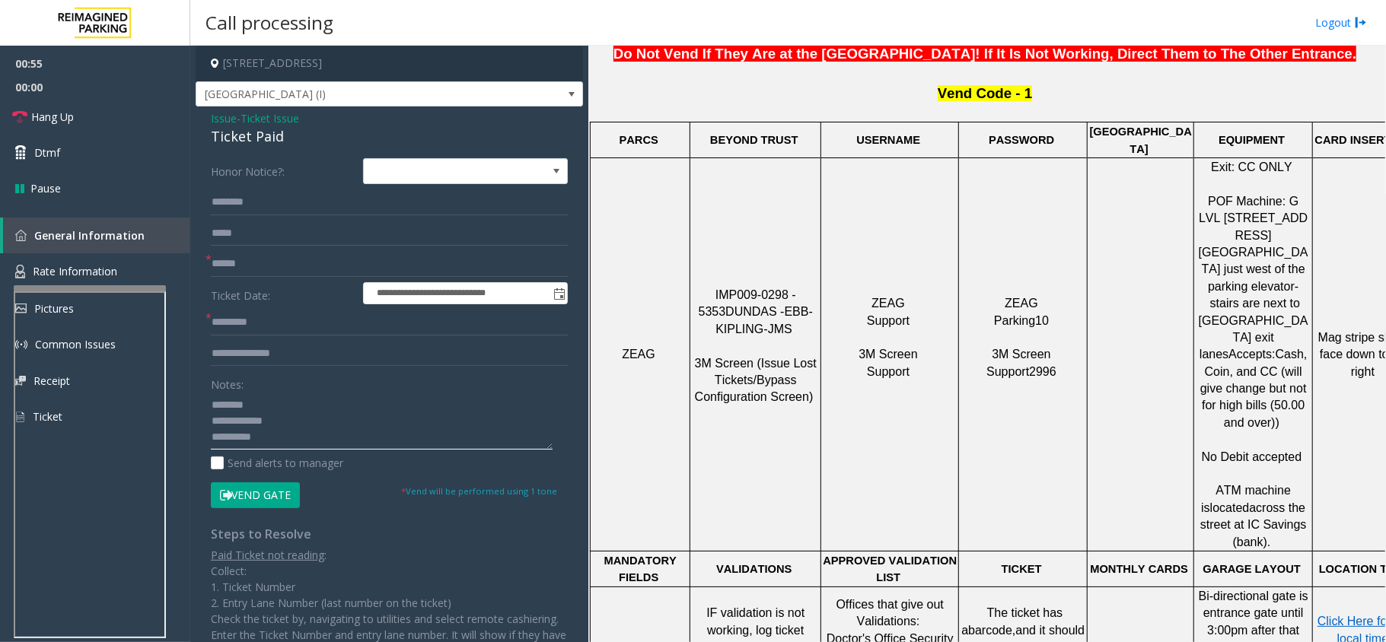
paste textarea "**********"
click at [251, 131] on div "Ticket Paid" at bounding box center [389, 136] width 357 height 21
click at [253, 409] on textarea at bounding box center [382, 421] width 342 height 57
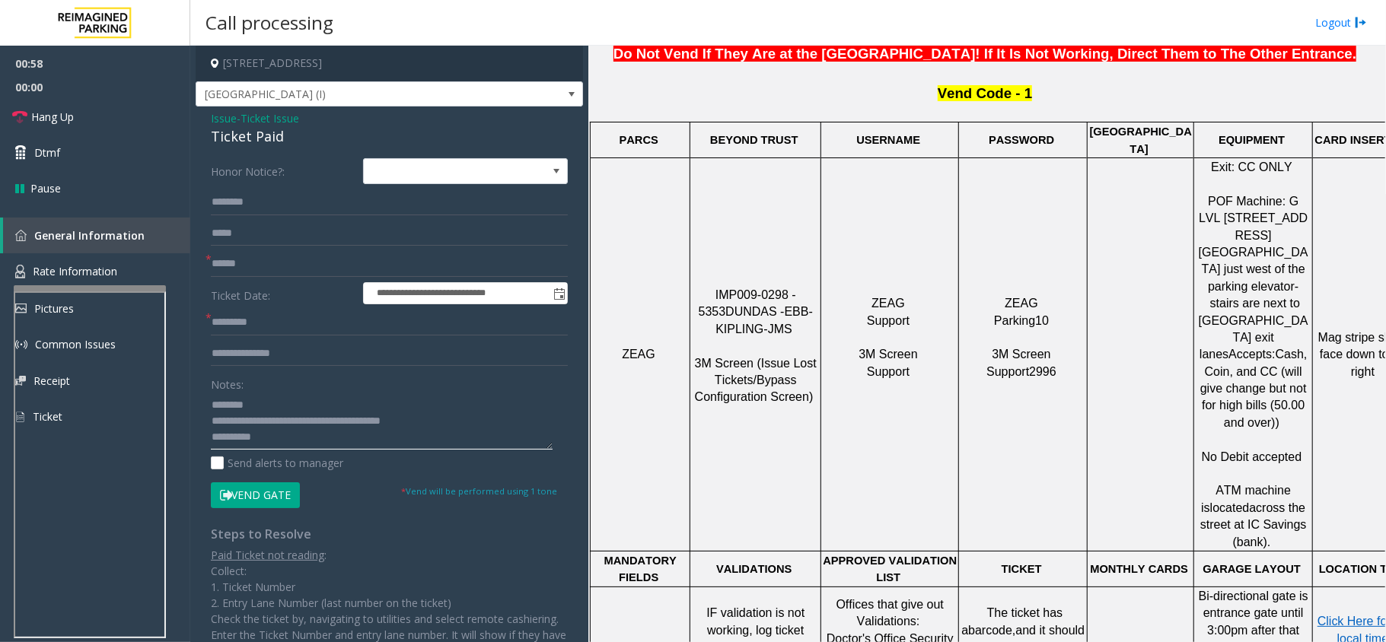
paste textarea "**********"
click at [254, 260] on input "text" at bounding box center [389, 264] width 357 height 26
click at [224, 425] on textarea at bounding box center [382, 421] width 342 height 57
type textarea "**********"
click at [283, 317] on input "text" at bounding box center [389, 323] width 357 height 26
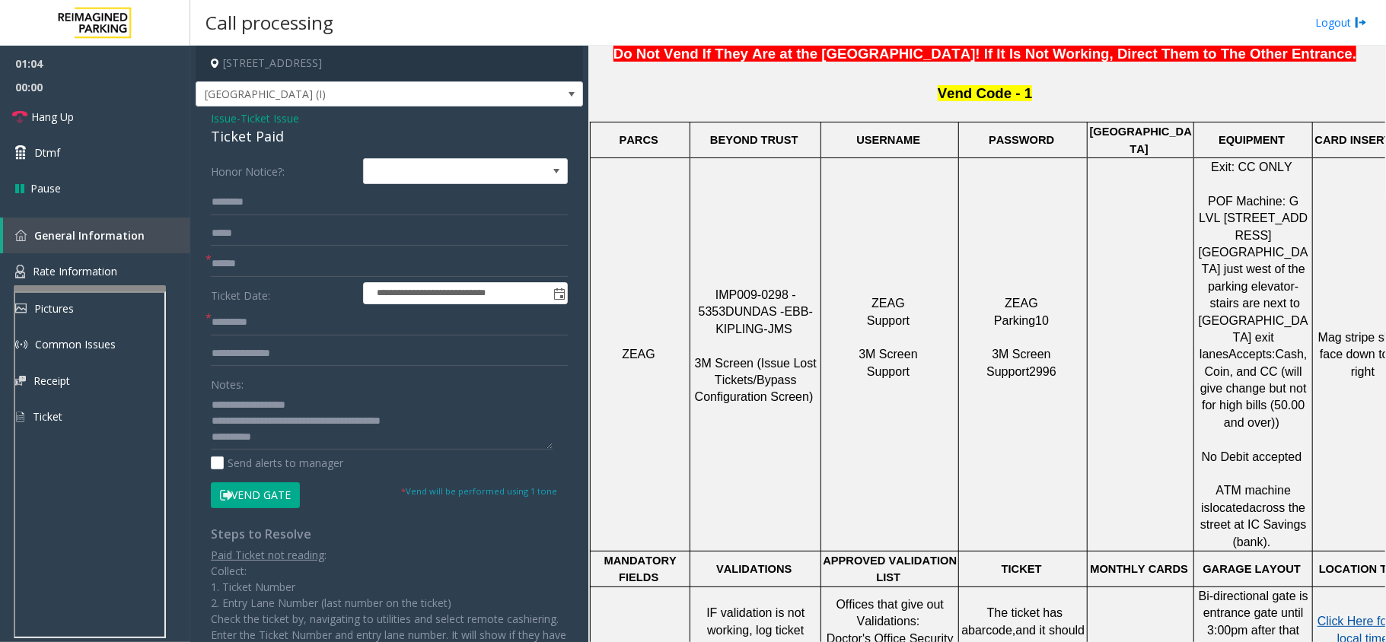
click at [1350, 615] on span "Click Here for the local time" at bounding box center [1365, 630] width 97 height 30
click at [269, 332] on input "text" at bounding box center [389, 323] width 357 height 26
paste input "****"
click at [285, 326] on input "****" at bounding box center [389, 323] width 357 height 26
paste input "*****"
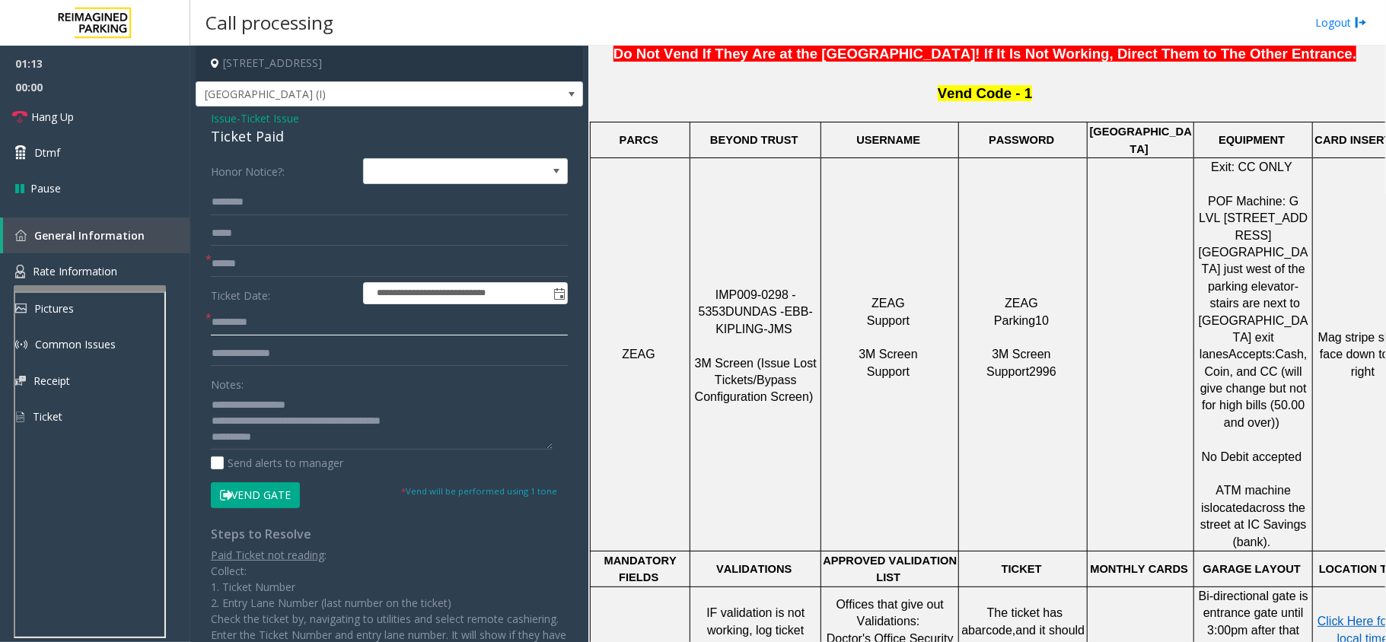
click at [237, 320] on input "*********" at bounding box center [389, 323] width 357 height 26
type input "********"
click at [275, 262] on input "text" at bounding box center [389, 264] width 357 height 26
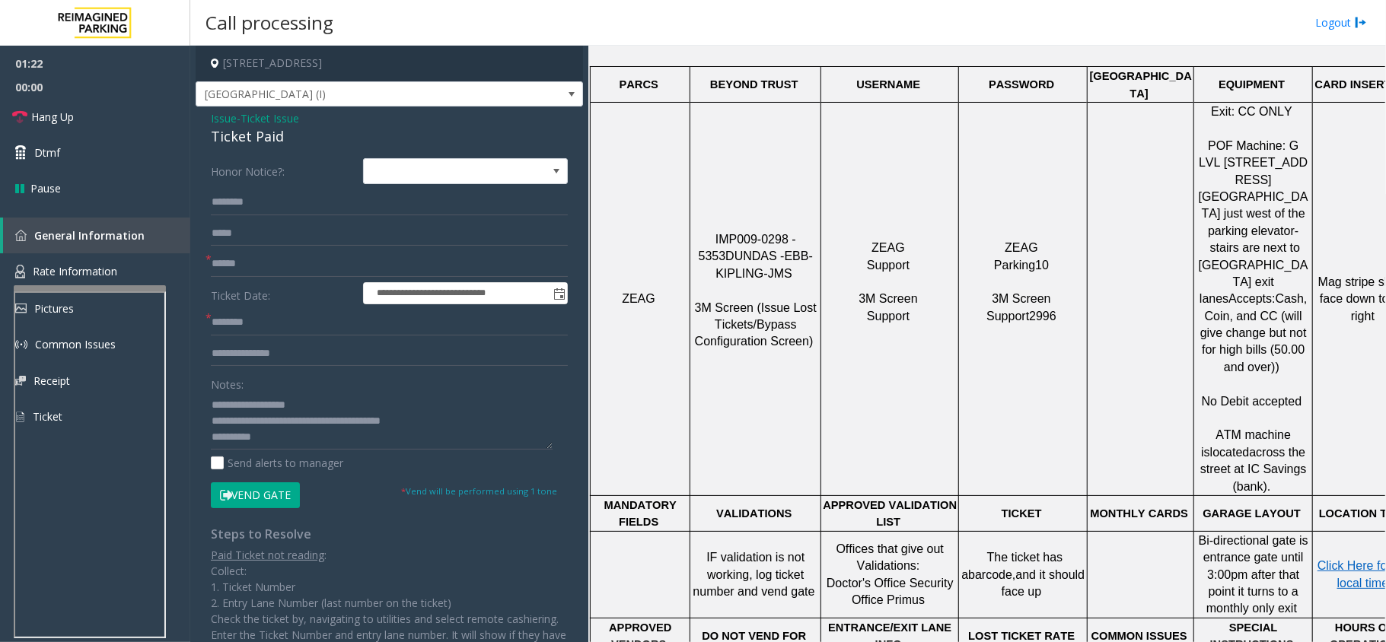
scroll to position [710, 0]
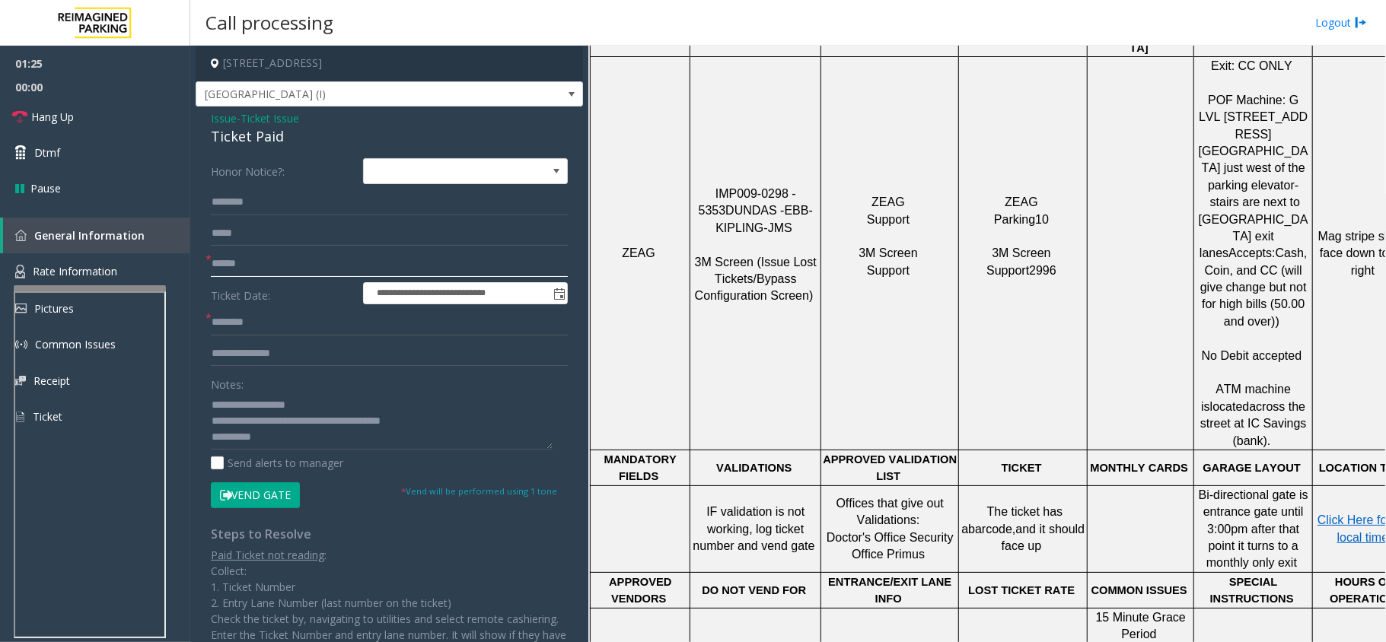
click at [241, 262] on input "text" at bounding box center [389, 264] width 357 height 26
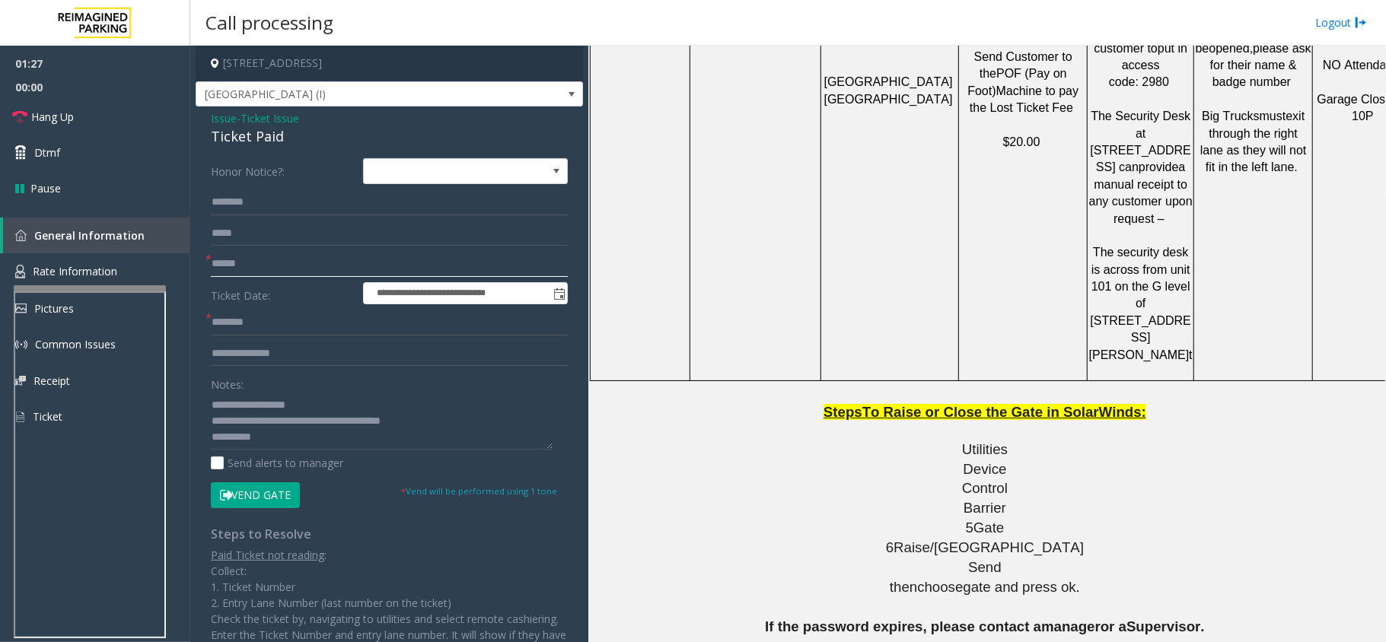
scroll to position [1522, 0]
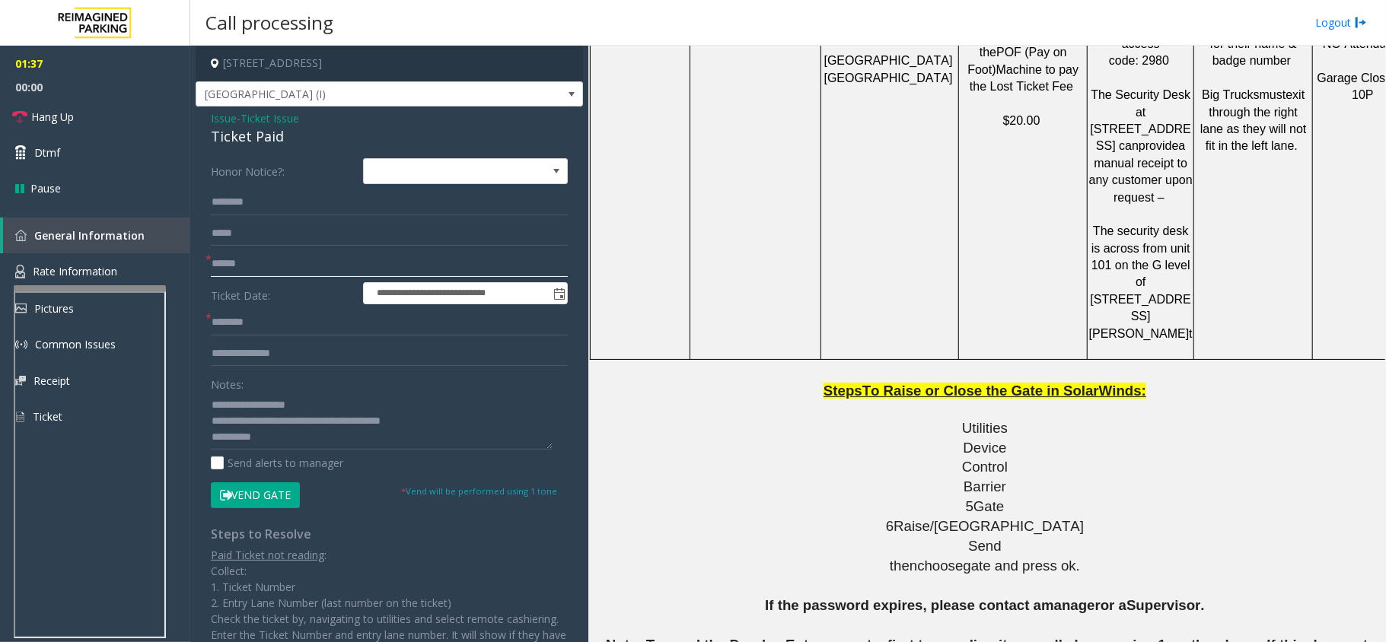
click at [290, 268] on input "text" at bounding box center [389, 264] width 357 height 26
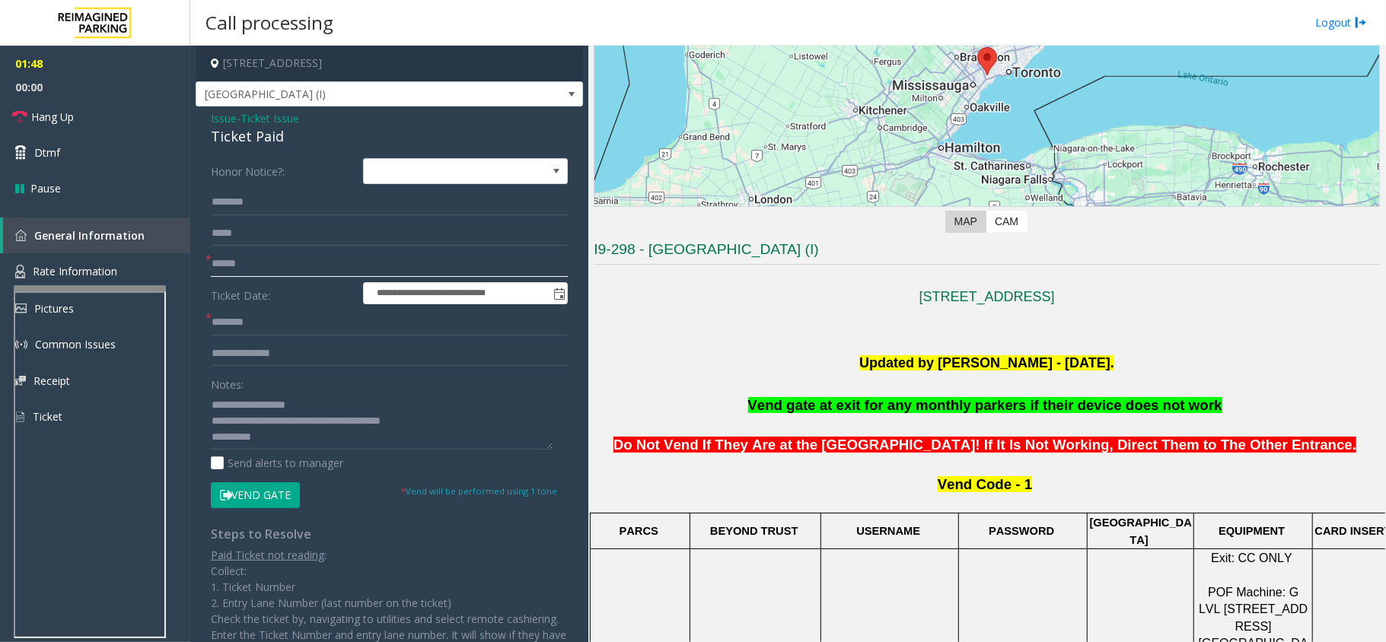
scroll to position [202, 0]
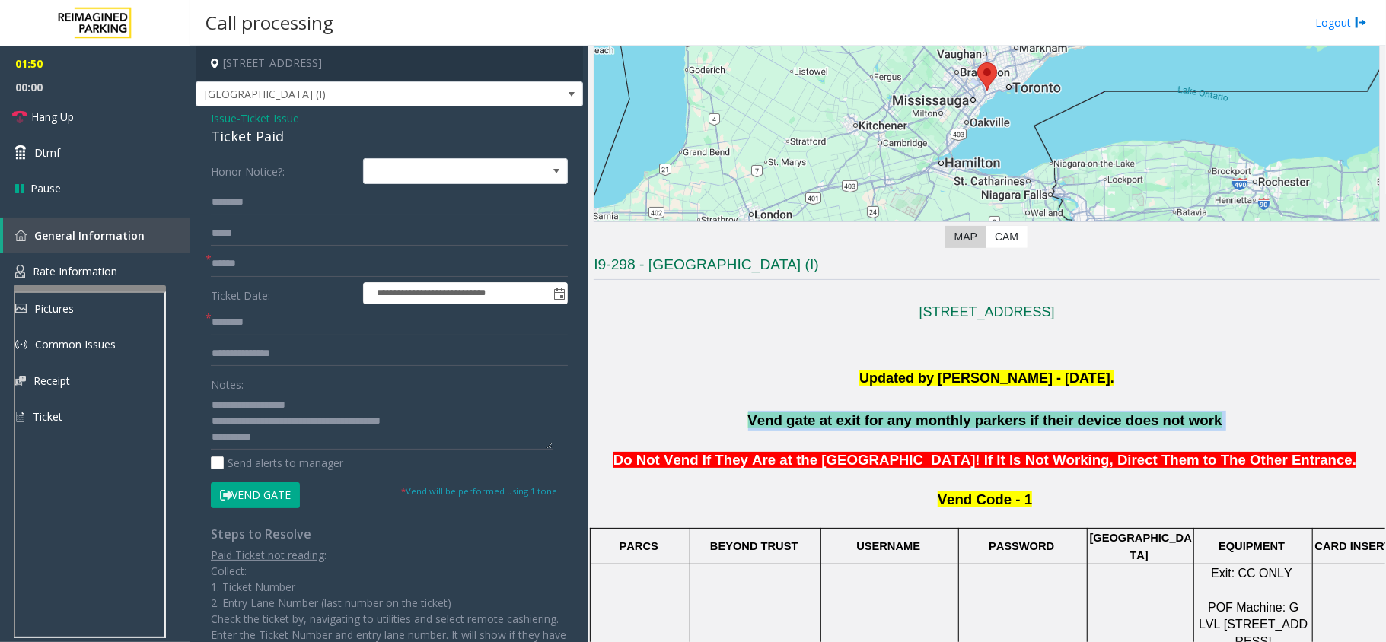
drag, startPoint x: 740, startPoint y: 417, endPoint x: 1213, endPoint y: 419, distance: 473.4
click at [1213, 419] on p "Vend gate at exit for any monthly parkers if their device does not work" at bounding box center [987, 421] width 786 height 20
click at [1044, 416] on span "Vend gate at exit for any monthly parkers if their device does not work" at bounding box center [985, 420] width 474 height 16
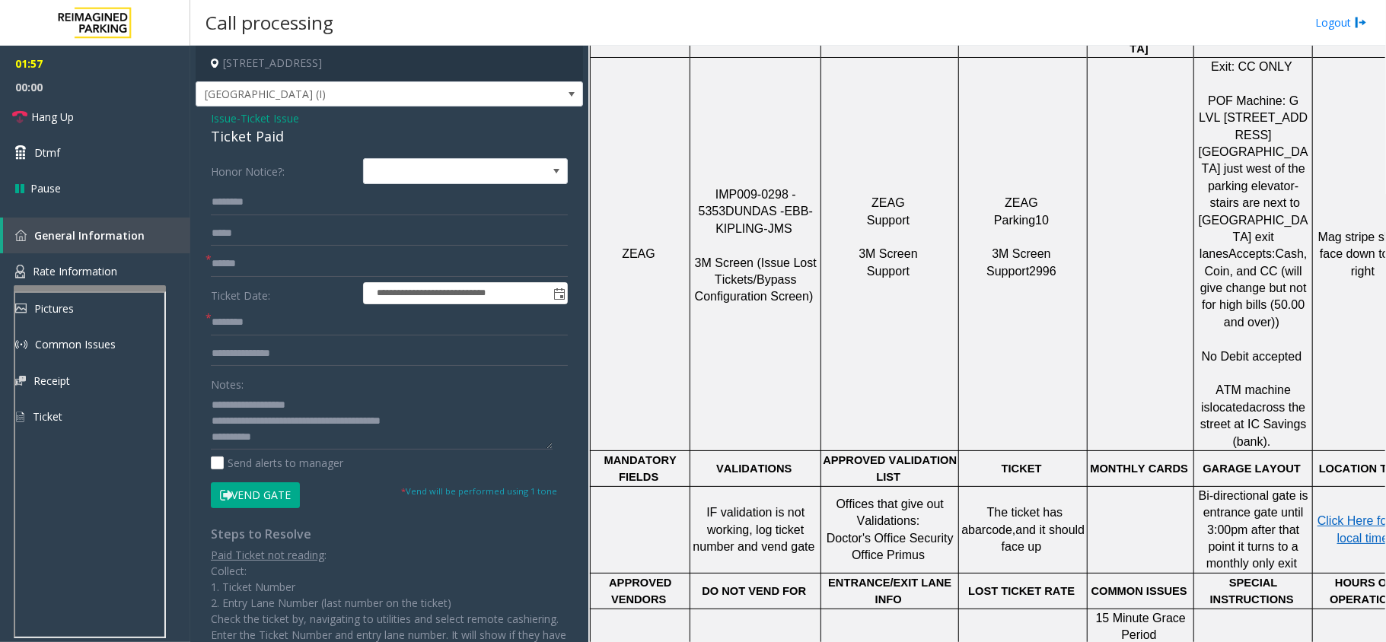
scroll to position [710, 0]
click at [344, 205] on input "text" at bounding box center [389, 202] width 357 height 26
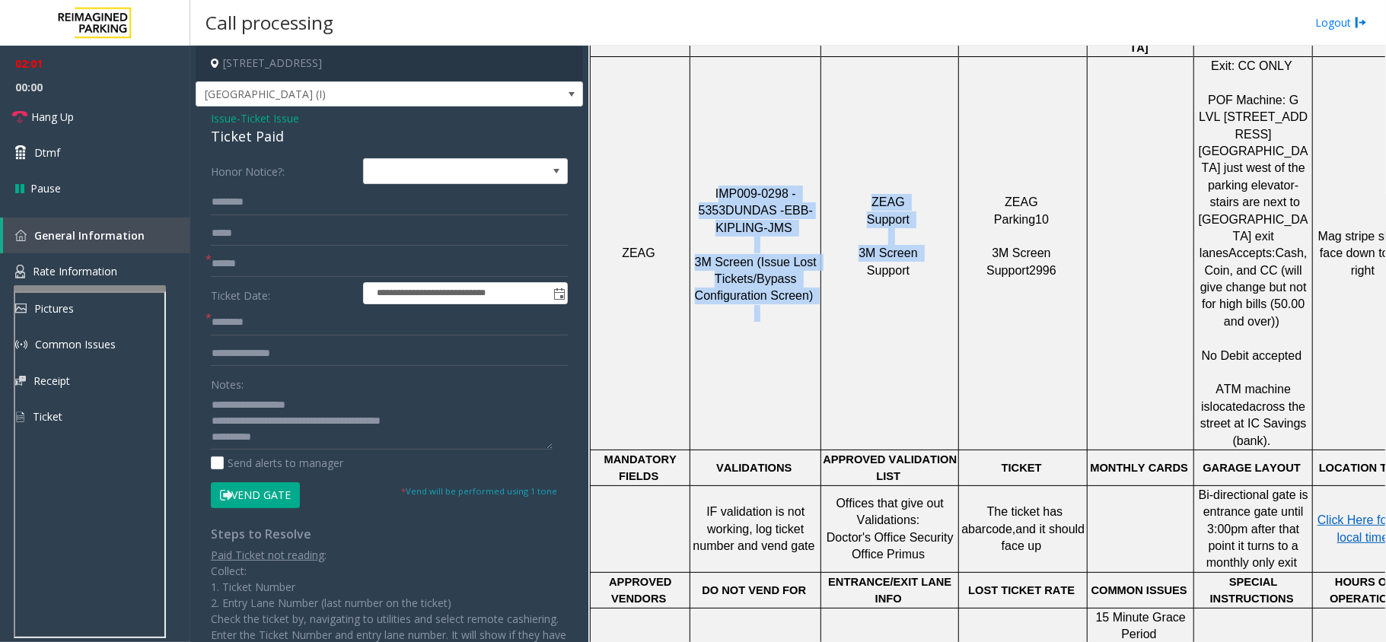
drag, startPoint x: 709, startPoint y: 151, endPoint x: 834, endPoint y: 230, distance: 147.8
click at [834, 230] on tr "ZEAG IMP009-0298 - 5353 DUNDAS - EBB-KIPLING-JMS 3M Screen (Issue Lost Tickets/…" at bounding box center [1004, 253] width 826 height 393
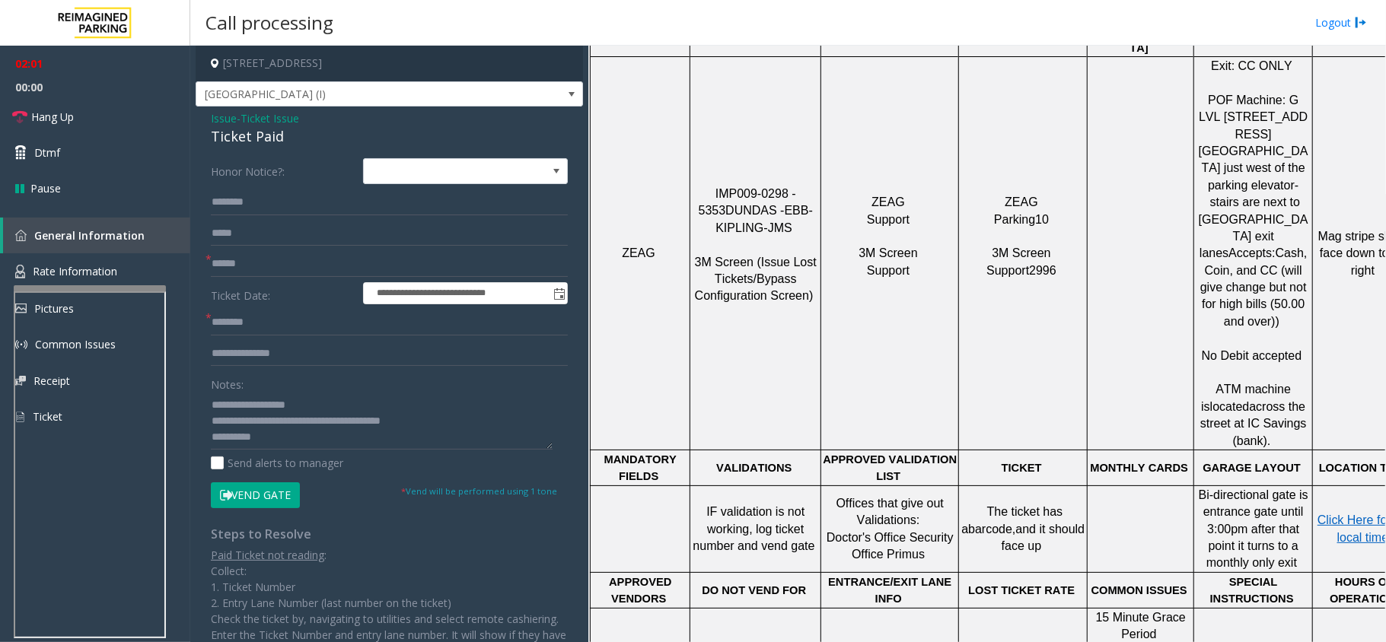
click at [856, 297] on td "ZEAG Support 3M Screen Support" at bounding box center [890, 253] width 138 height 393
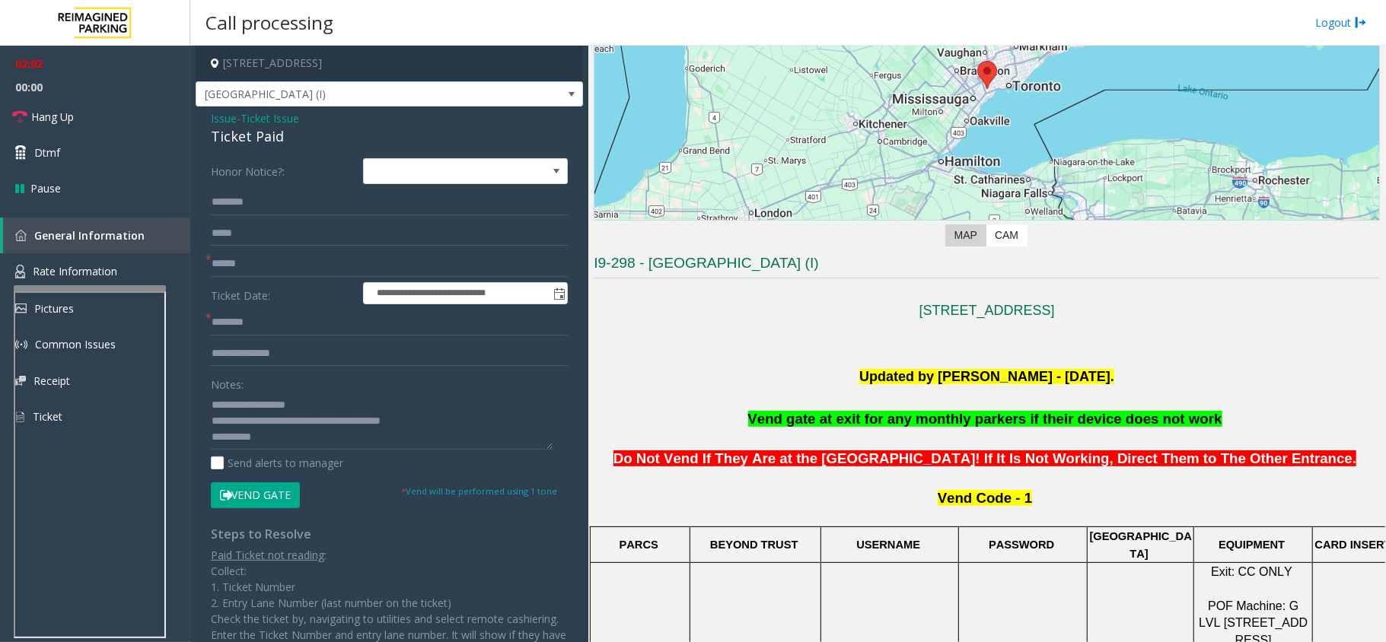
scroll to position [202, 0]
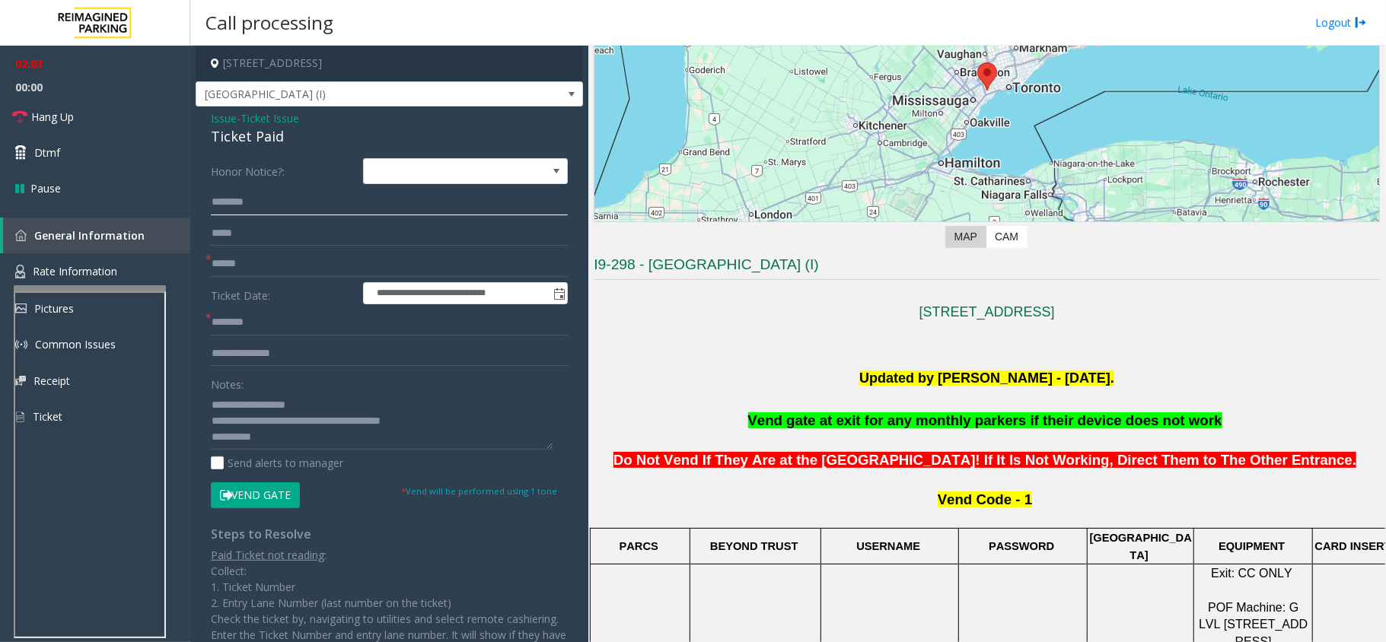
click at [259, 211] on input "text" at bounding box center [389, 202] width 357 height 26
click at [244, 269] on input "text" at bounding box center [389, 264] width 357 height 26
type input "**"
click at [272, 199] on input "text" at bounding box center [389, 202] width 357 height 26
click at [324, 439] on textarea at bounding box center [382, 421] width 342 height 57
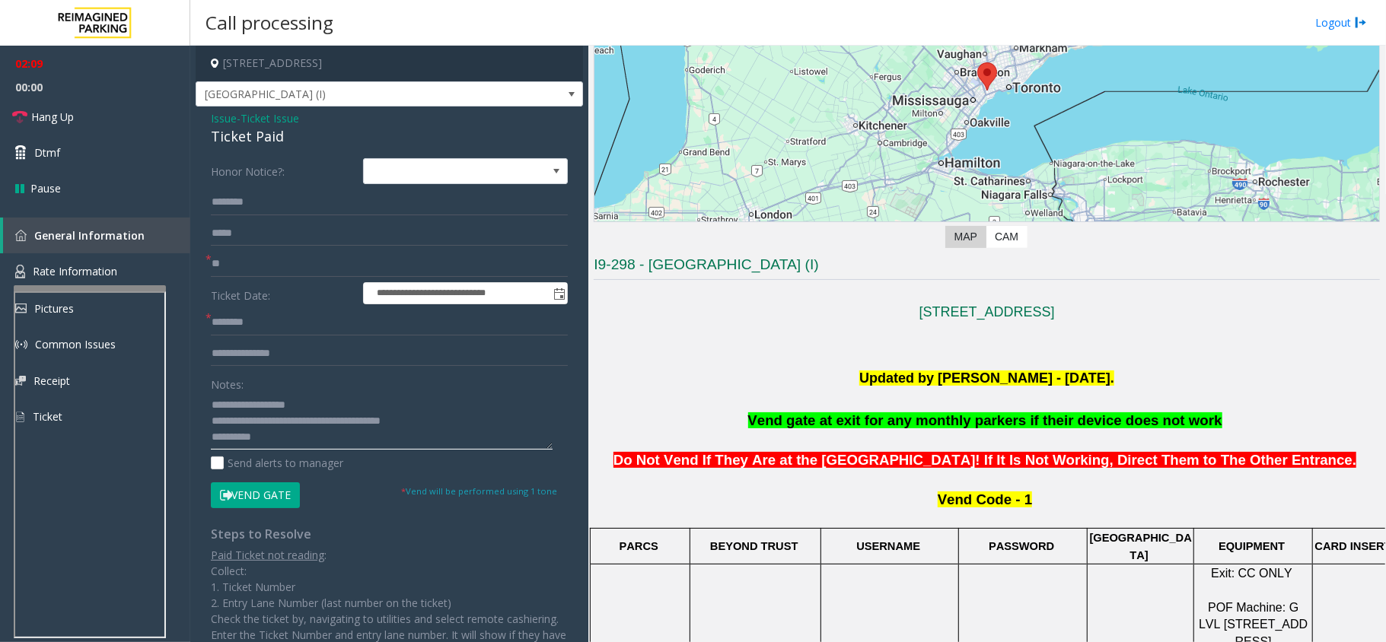
drag, startPoint x: 481, startPoint y: 422, endPoint x: 280, endPoint y: 423, distance: 200.9
click at [280, 423] on textarea at bounding box center [382, 421] width 342 height 57
type textarea "**********"
click at [301, 212] on input "text" at bounding box center [389, 202] width 357 height 26
click at [269, 201] on input "text" at bounding box center [389, 202] width 357 height 26
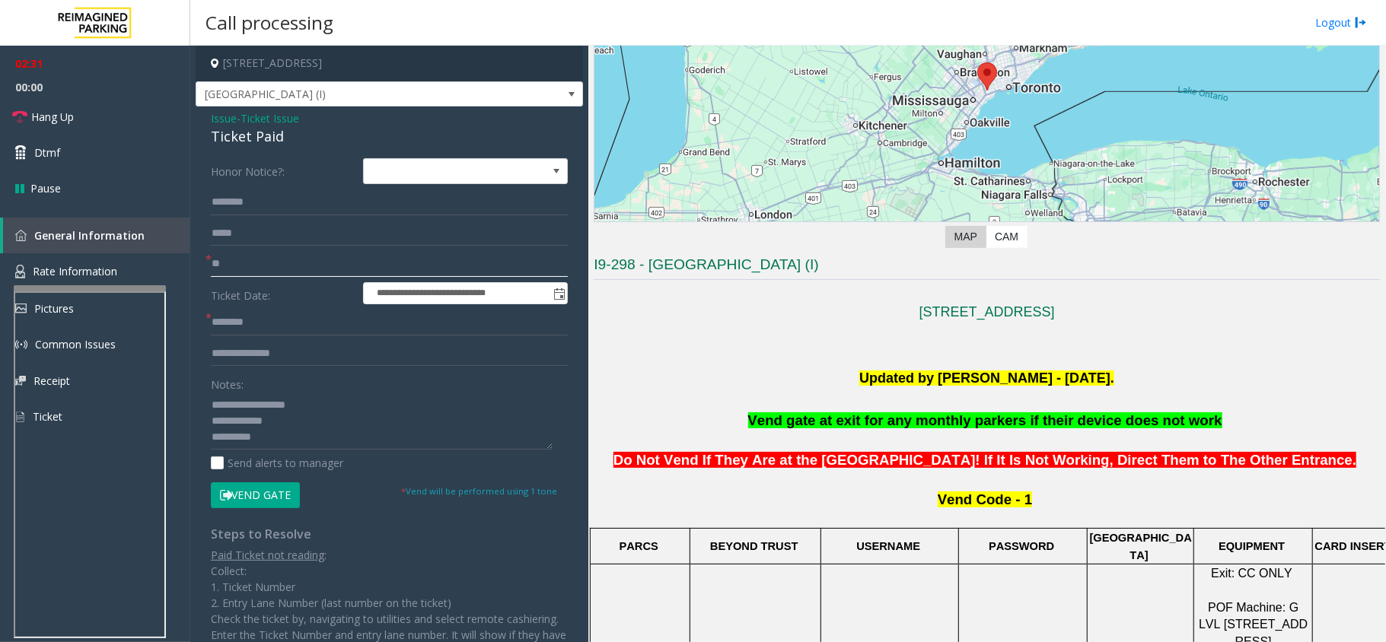
click at [250, 257] on input "**" at bounding box center [389, 264] width 357 height 26
type input "*"
click at [314, 215] on input "text" at bounding box center [389, 202] width 357 height 26
type input "******"
click at [355, 421] on textarea at bounding box center [382, 421] width 342 height 57
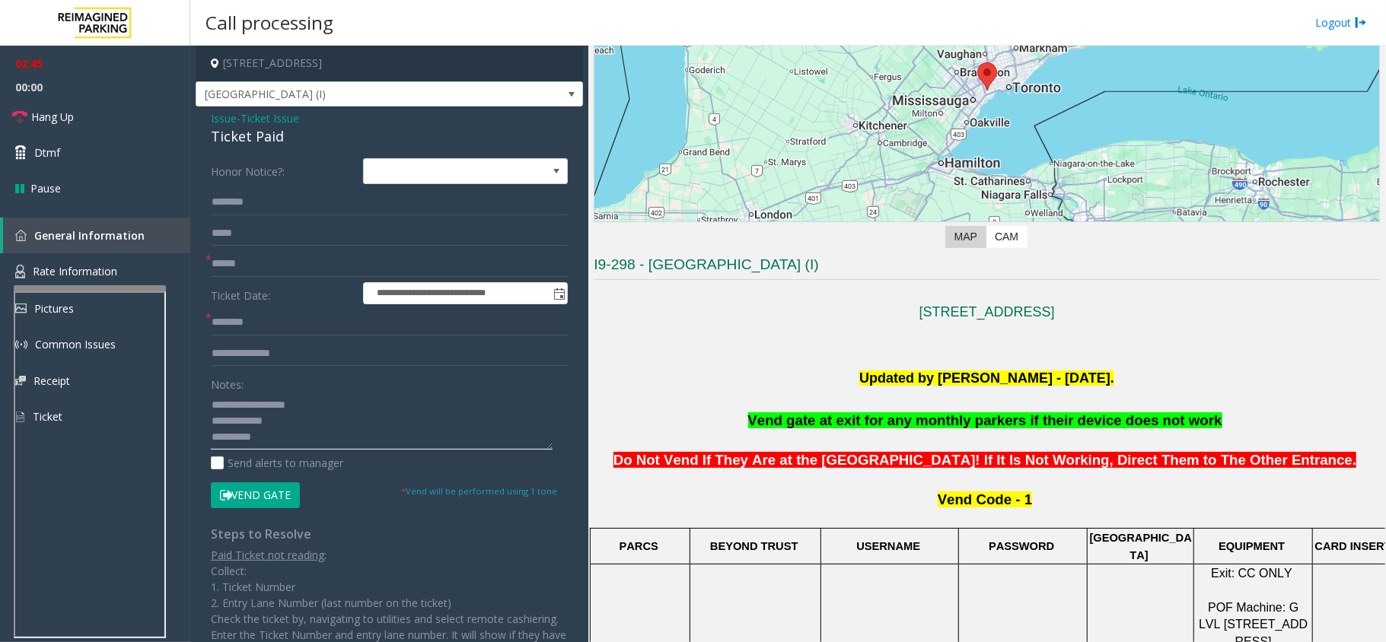
click at [300, 426] on textarea at bounding box center [382, 421] width 342 height 57
click at [293, 491] on button "Vend Gate" at bounding box center [255, 495] width 89 height 26
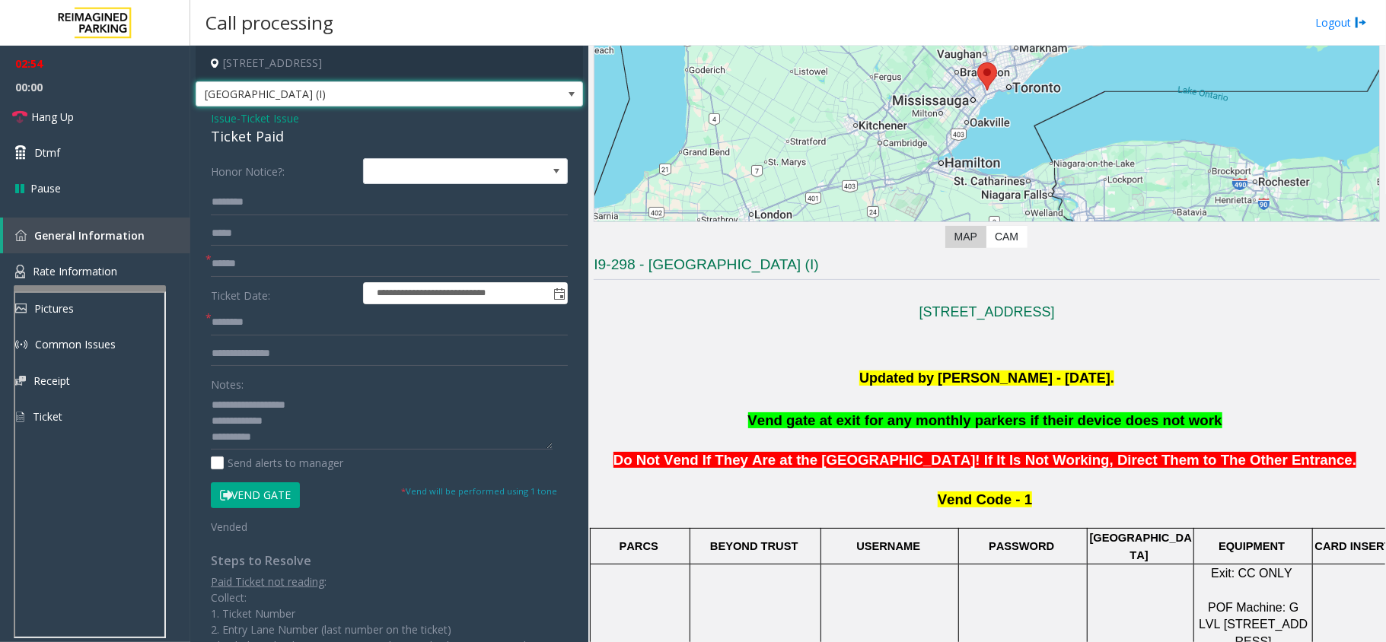
click at [449, 92] on span "[GEOGRAPHIC_DATA] (I)" at bounding box center [350, 94] width 309 height 24
click at [409, 424] on textarea at bounding box center [382, 421] width 342 height 57
click at [275, 266] on input "text" at bounding box center [389, 264] width 357 height 26
type input "**"
click at [248, 201] on input "*" at bounding box center [389, 202] width 357 height 26
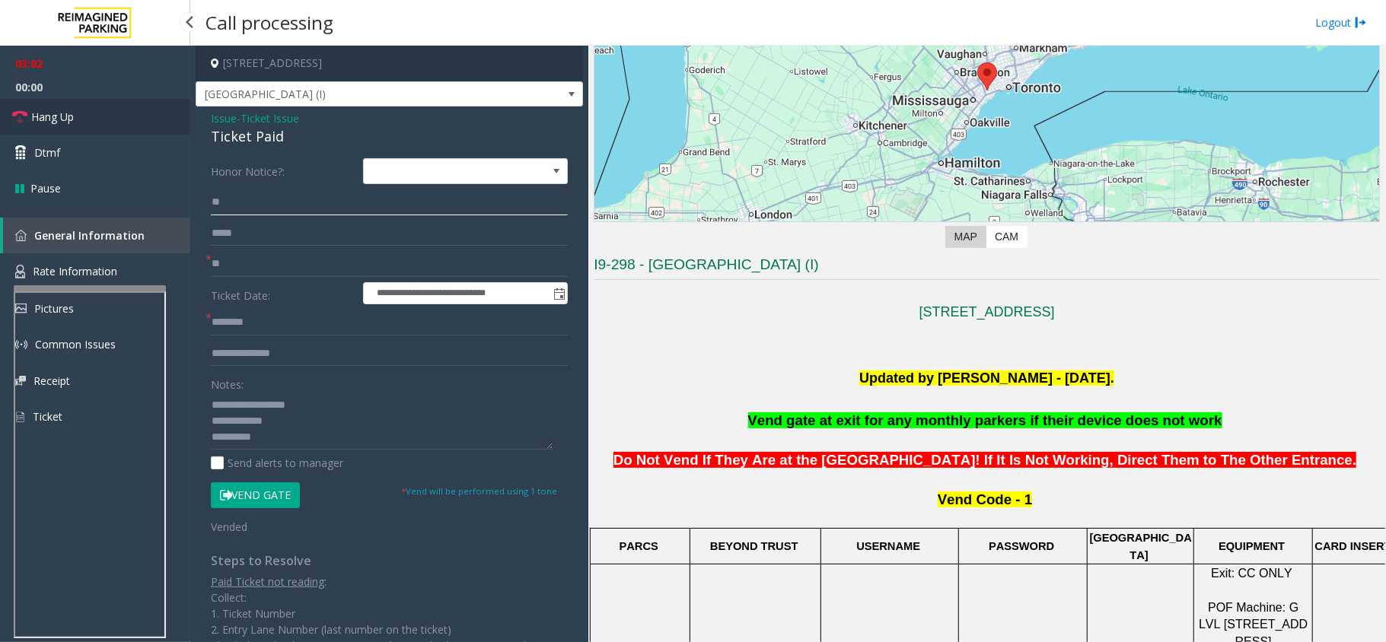
type input "**"
drag, startPoint x: 107, startPoint y: 116, endPoint x: 187, endPoint y: 199, distance: 115.7
click at [107, 116] on link "Hang Up" at bounding box center [95, 117] width 190 height 36
click at [388, 425] on textarea at bounding box center [382, 421] width 342 height 57
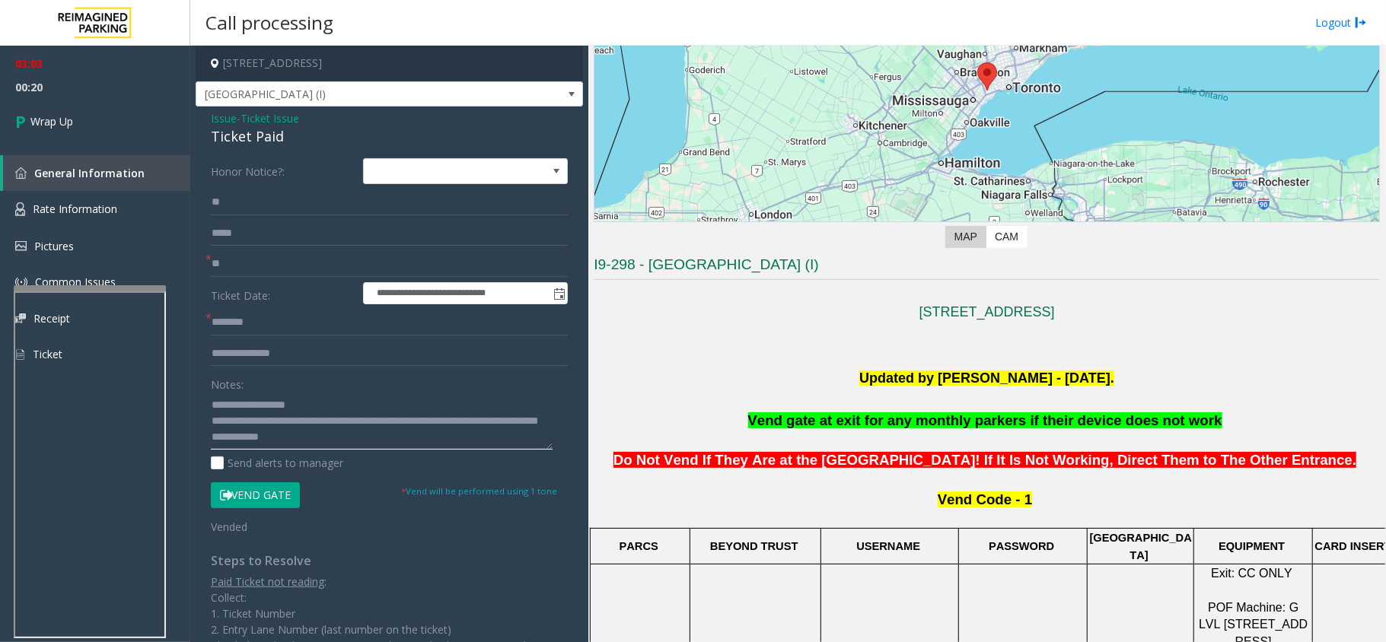
click at [289, 414] on textarea at bounding box center [382, 421] width 342 height 57
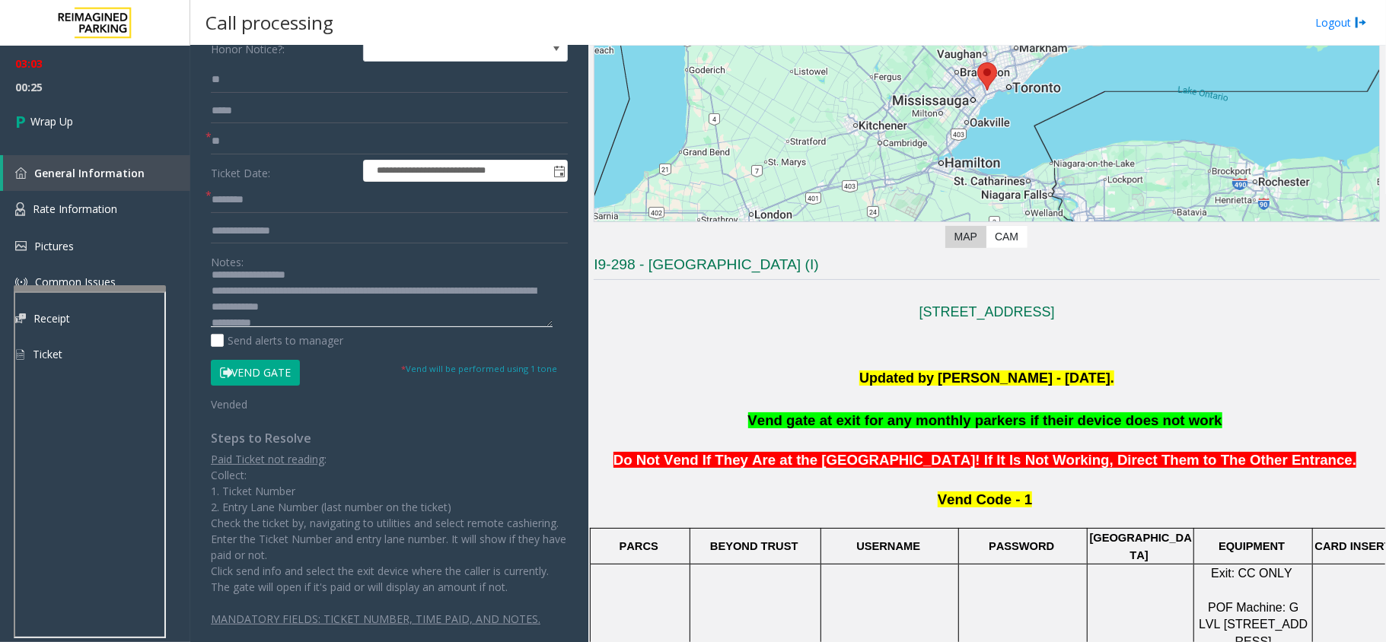
scroll to position [16, 0]
click at [302, 283] on textarea at bounding box center [382, 298] width 342 height 57
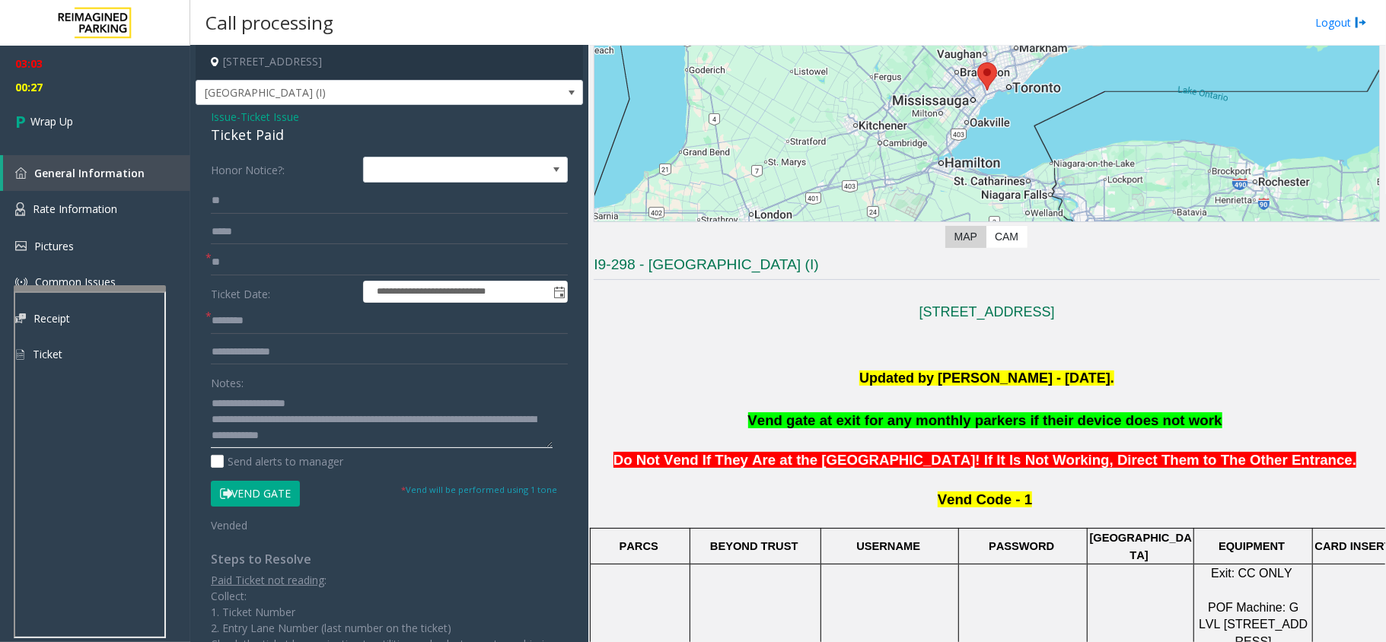
scroll to position [0, 0]
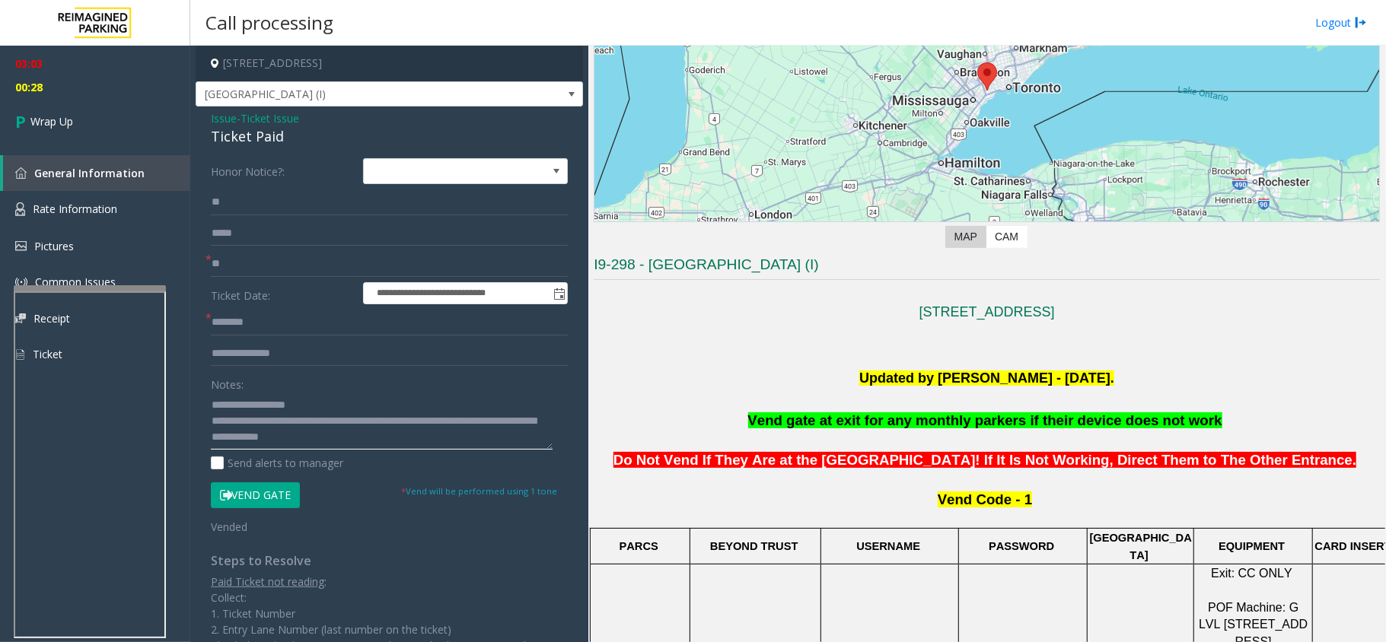
type textarea "**********"
click at [251, 139] on div "Ticket Paid" at bounding box center [389, 136] width 357 height 21
drag, startPoint x: 654, startPoint y: 271, endPoint x: 760, endPoint y: 262, distance: 105.4
click at [760, 262] on h3 "I9-298 - [GEOGRAPHIC_DATA] (I)" at bounding box center [987, 267] width 786 height 25
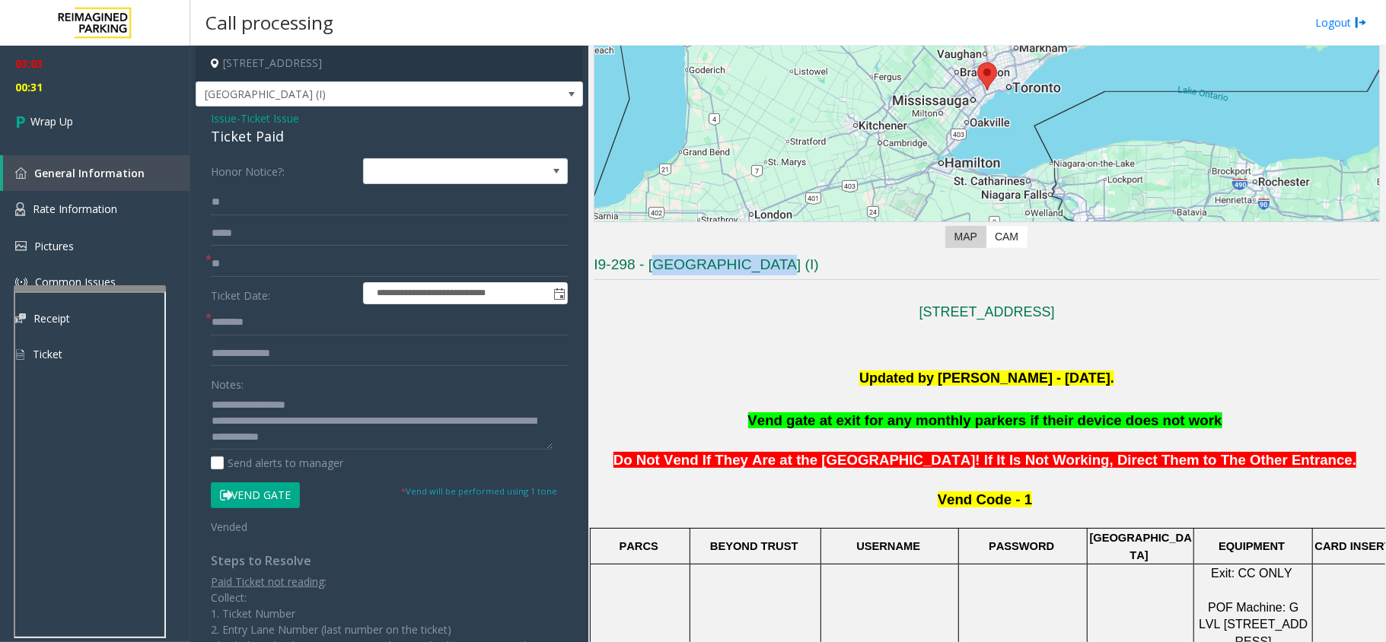
drag, startPoint x: 651, startPoint y: 268, endPoint x: 899, endPoint y: 257, distance: 247.6
click at [834, 257] on h3 "I9-298 - [GEOGRAPHIC_DATA] (I)" at bounding box center [987, 267] width 786 height 25
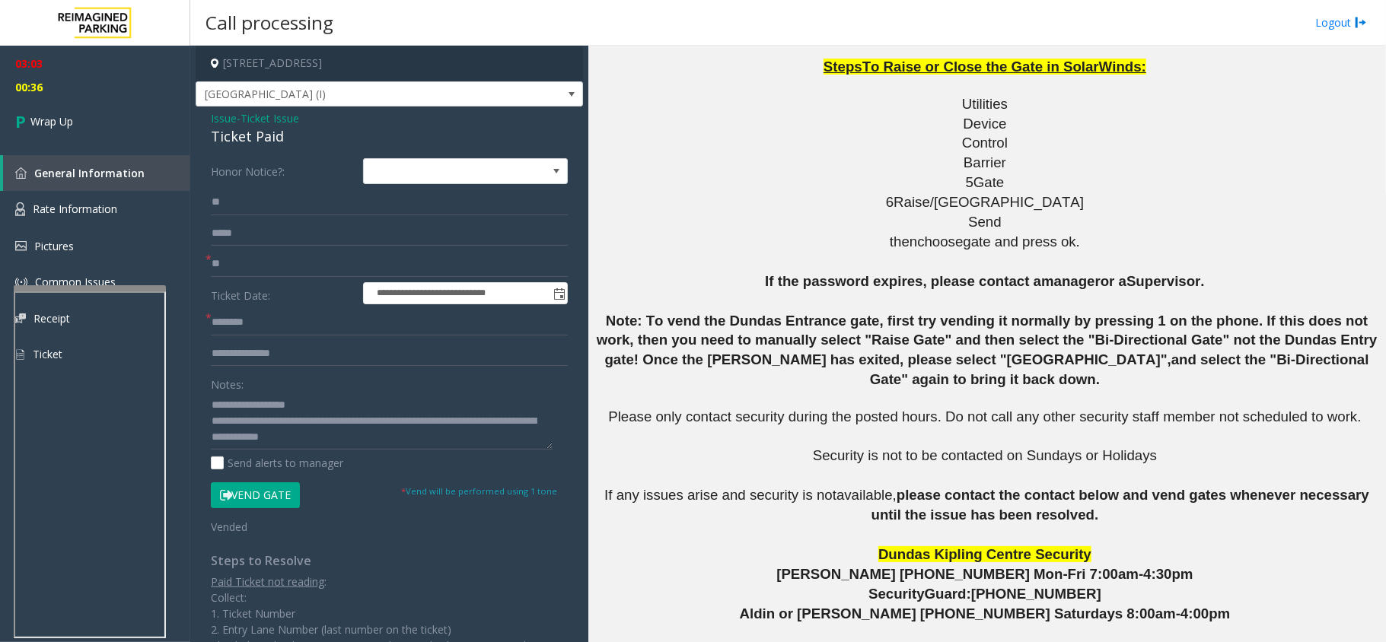
scroll to position [1861, 0]
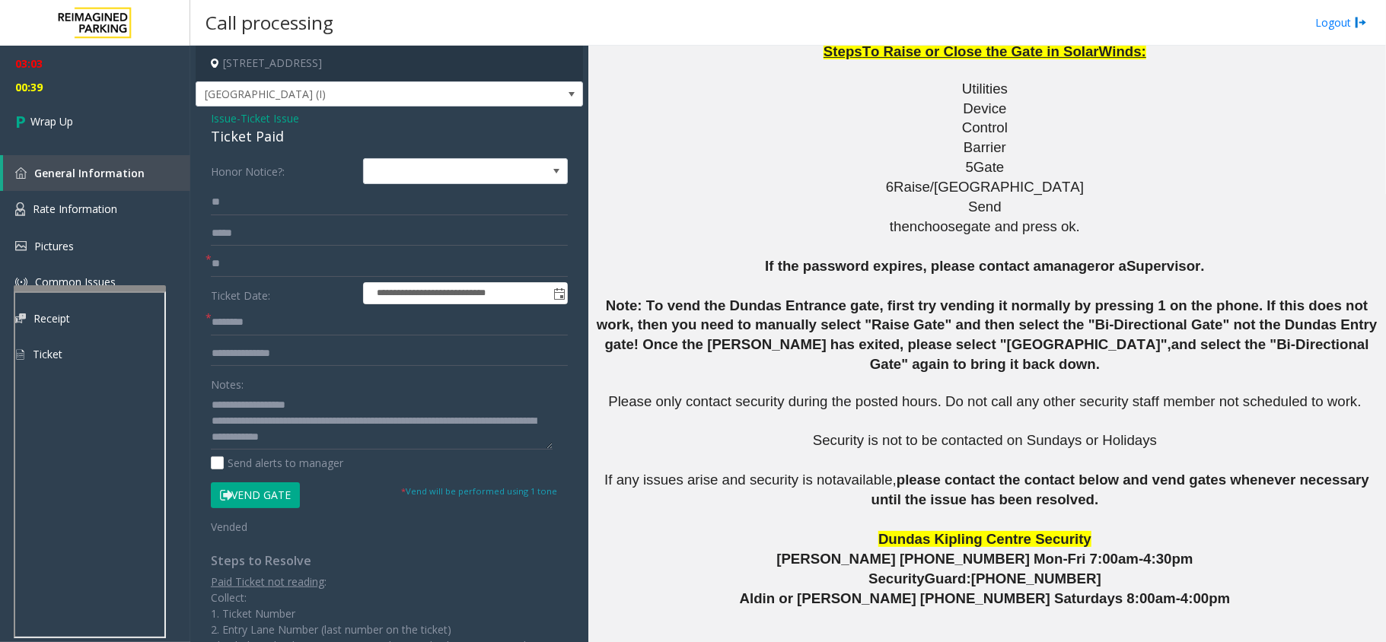
drag, startPoint x: 1199, startPoint y: 592, endPoint x: 981, endPoint y: 604, distance: 218.8
click at [84, 126] on link "Wrap Up" at bounding box center [95, 121] width 190 height 45
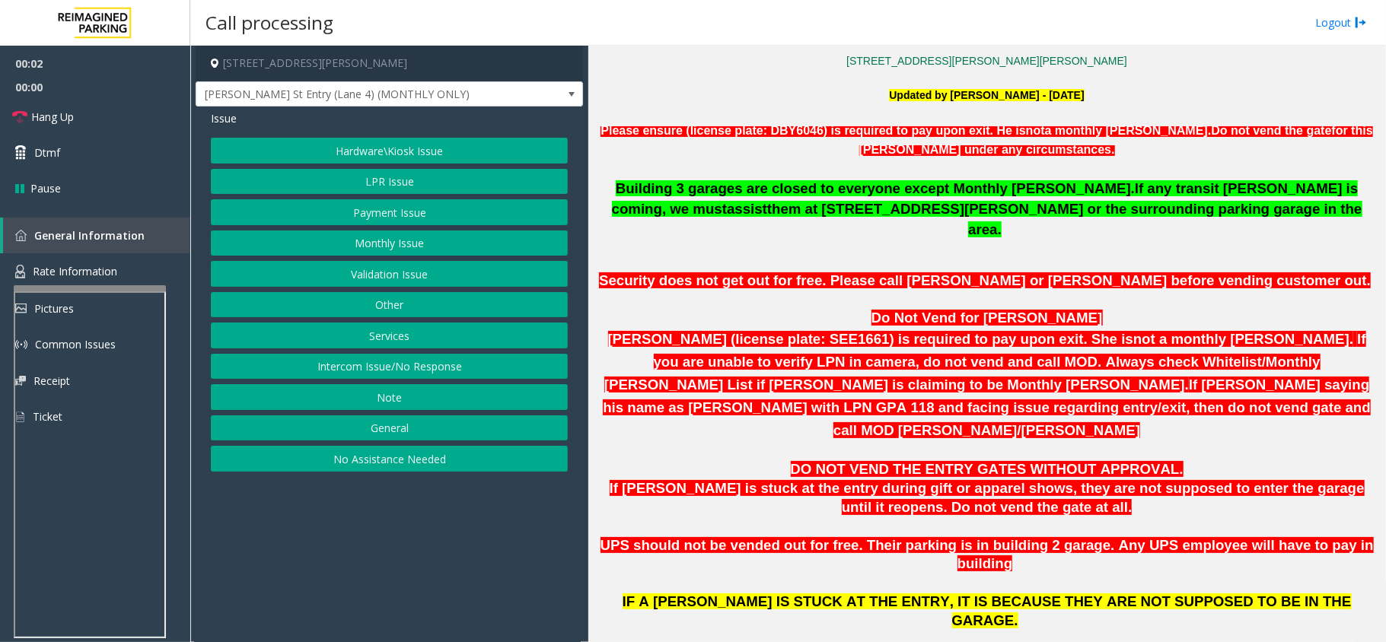
scroll to position [913, 0]
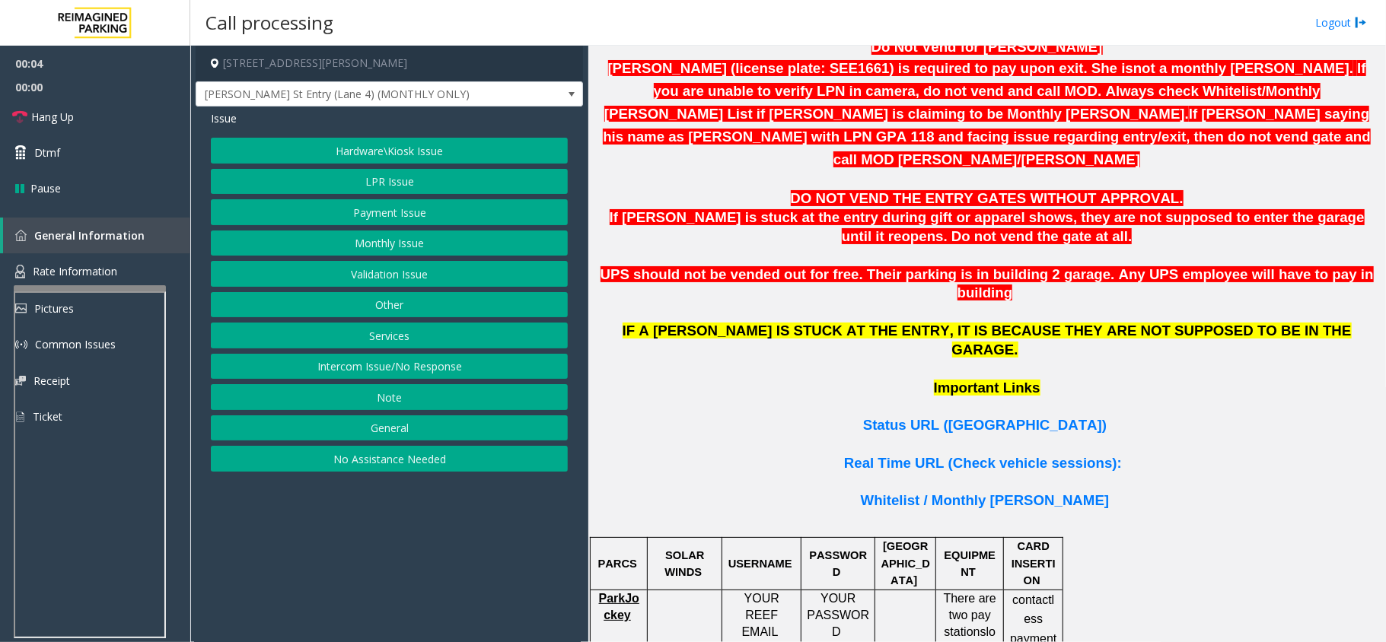
click at [405, 369] on button "Intercom Issue/No Response" at bounding box center [389, 367] width 357 height 26
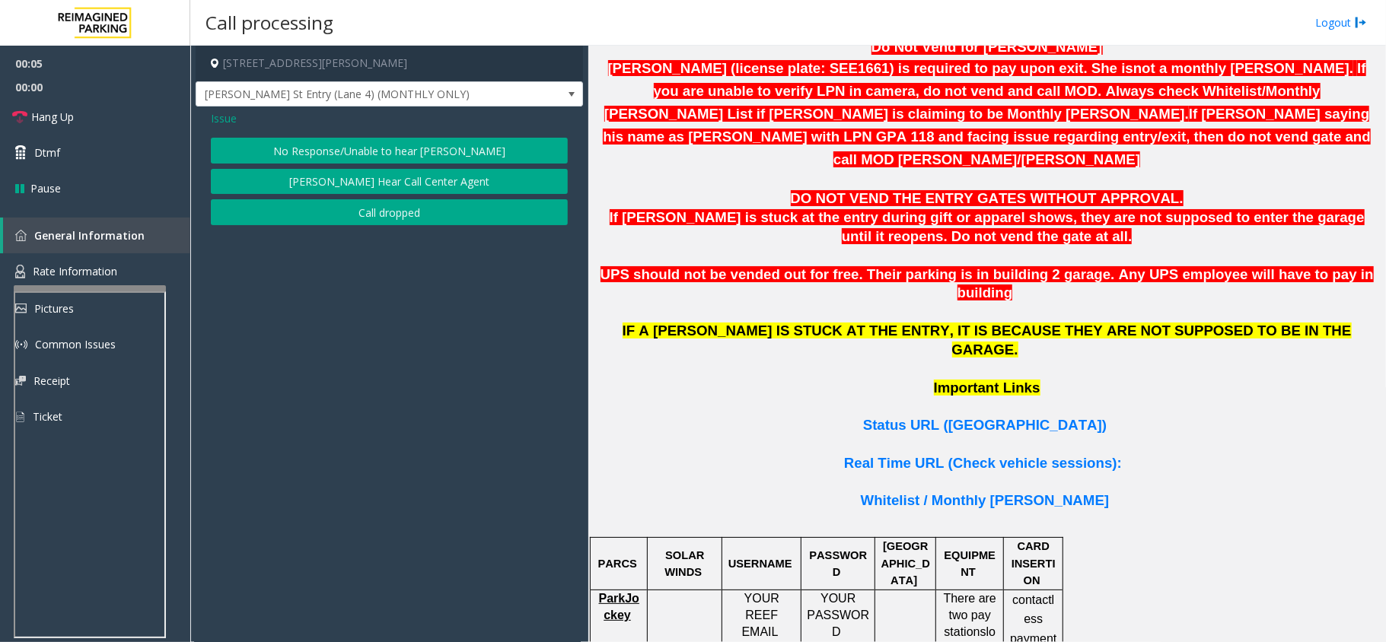
click at [384, 151] on button "No Response/Unable to hear [PERSON_NAME]" at bounding box center [389, 151] width 357 height 26
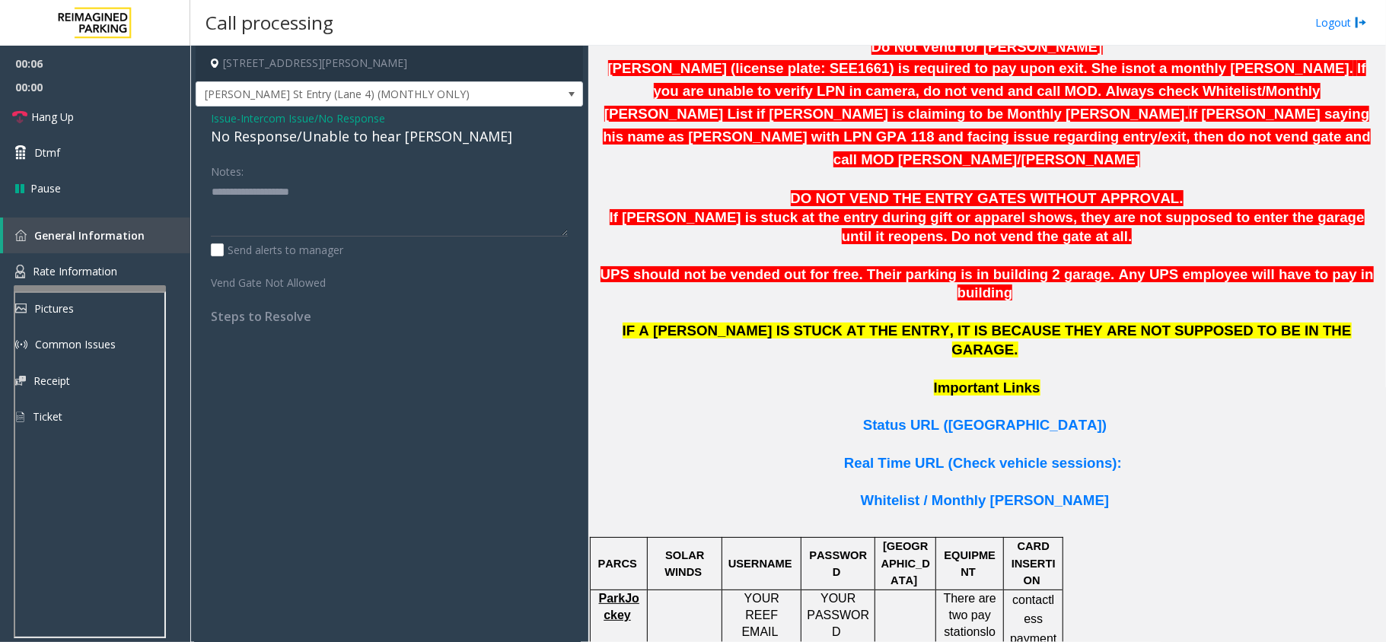
click at [350, 138] on div "No Response/Unable to hear [PERSON_NAME]" at bounding box center [389, 136] width 357 height 21
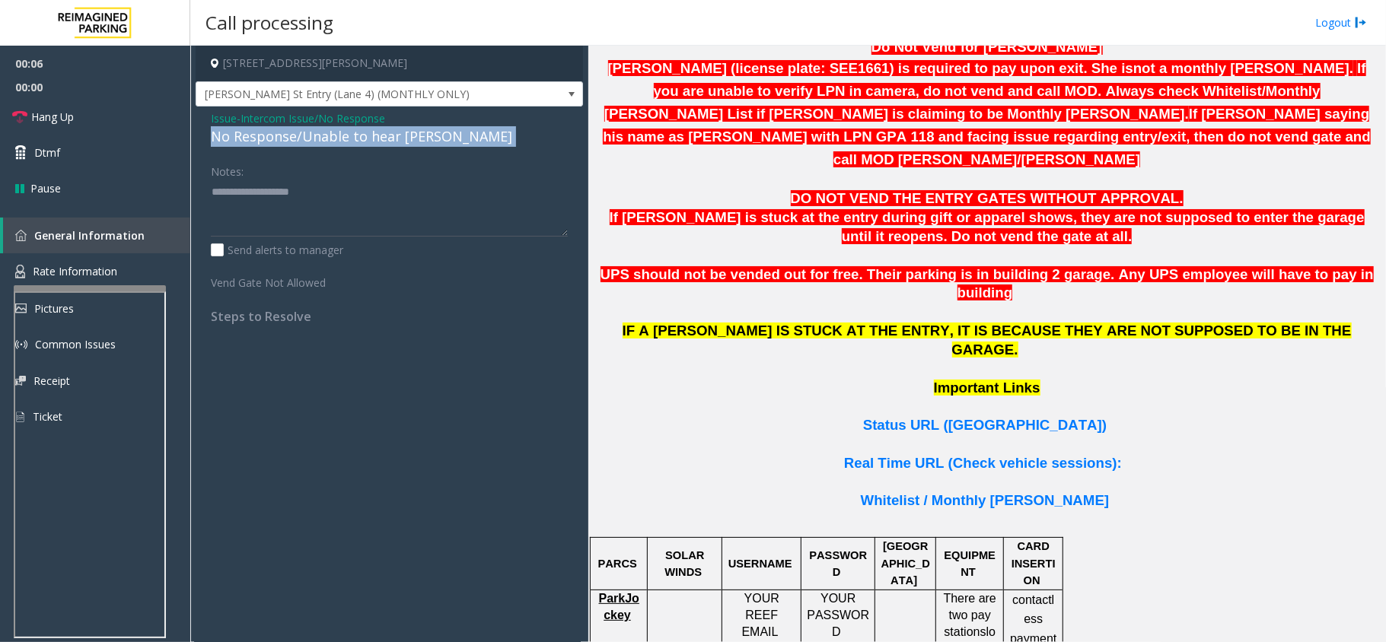
click at [350, 138] on div "No Response/Unable to hear [PERSON_NAME]" at bounding box center [389, 136] width 357 height 21
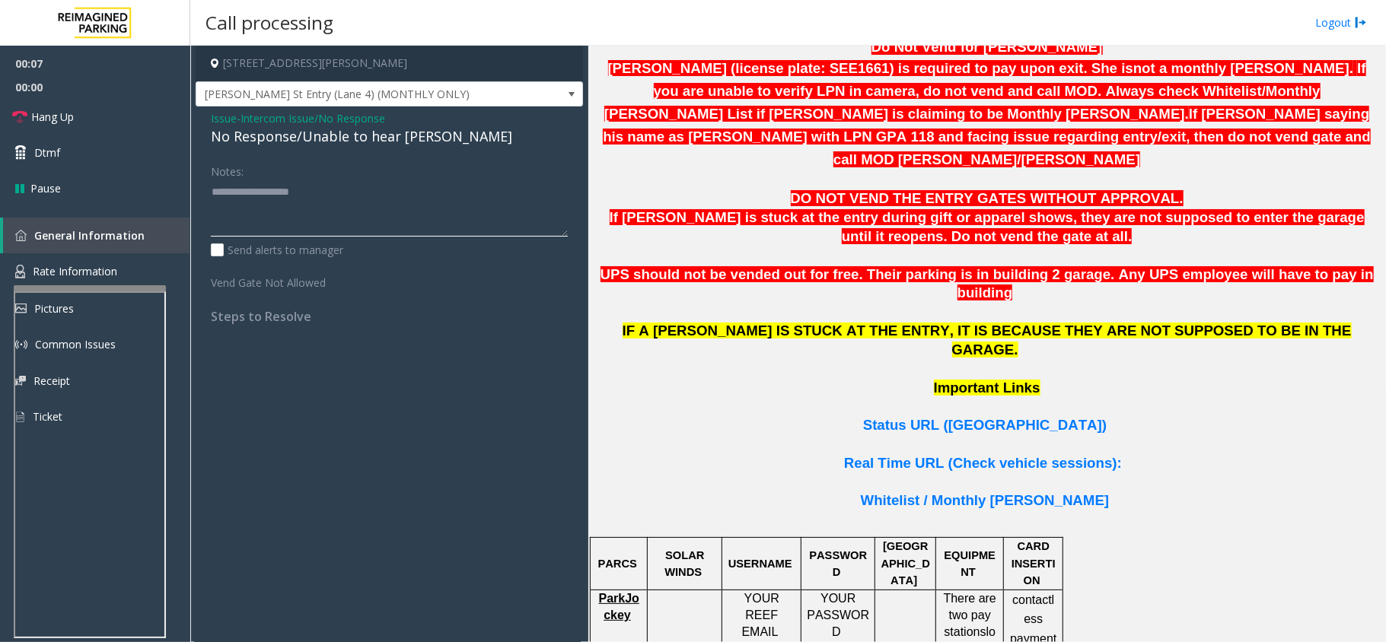
click at [354, 192] on textarea at bounding box center [389, 208] width 357 height 57
paste textarea "**********"
type textarea "**********"
click at [152, 105] on link "Hang Up" at bounding box center [95, 117] width 190 height 36
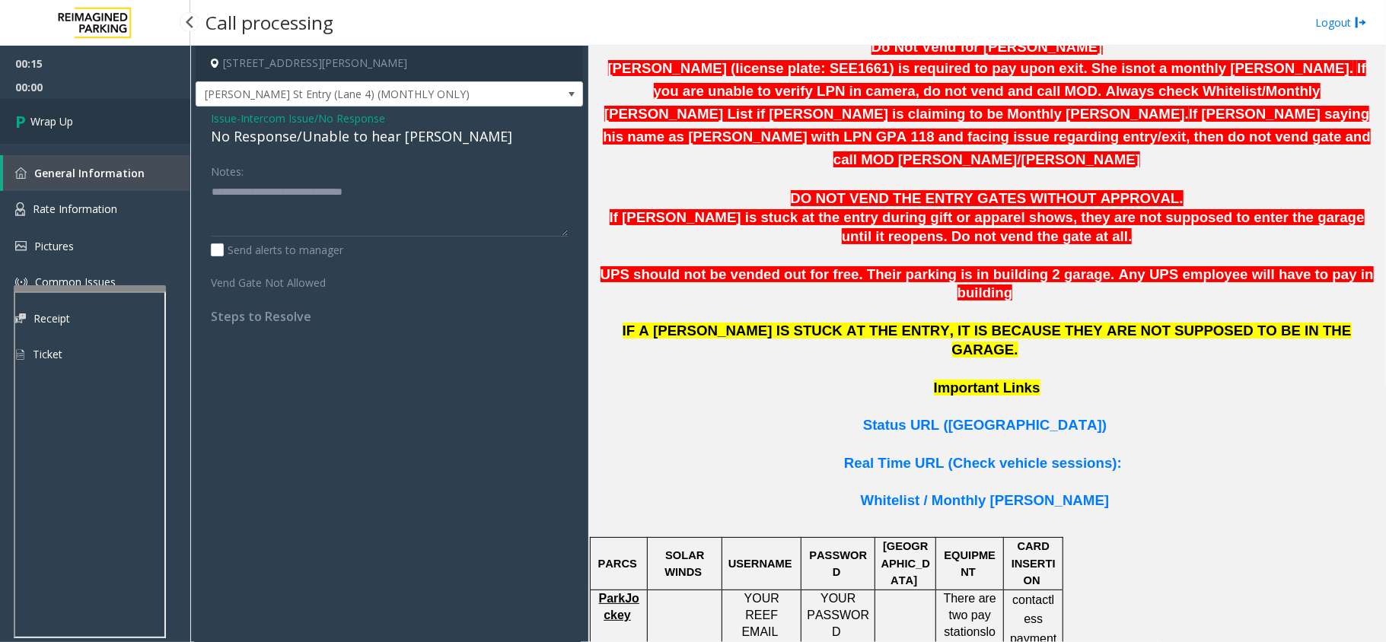
click at [153, 113] on link "Wrap Up" at bounding box center [95, 121] width 190 height 45
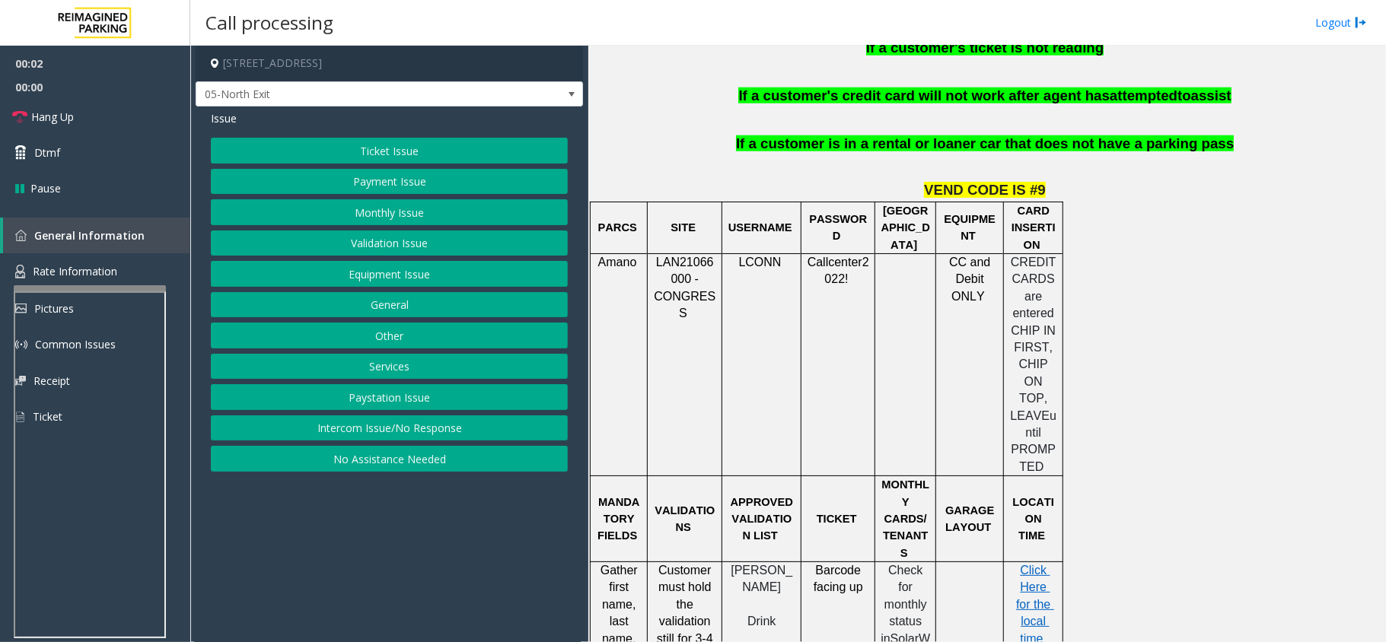
scroll to position [1116, 0]
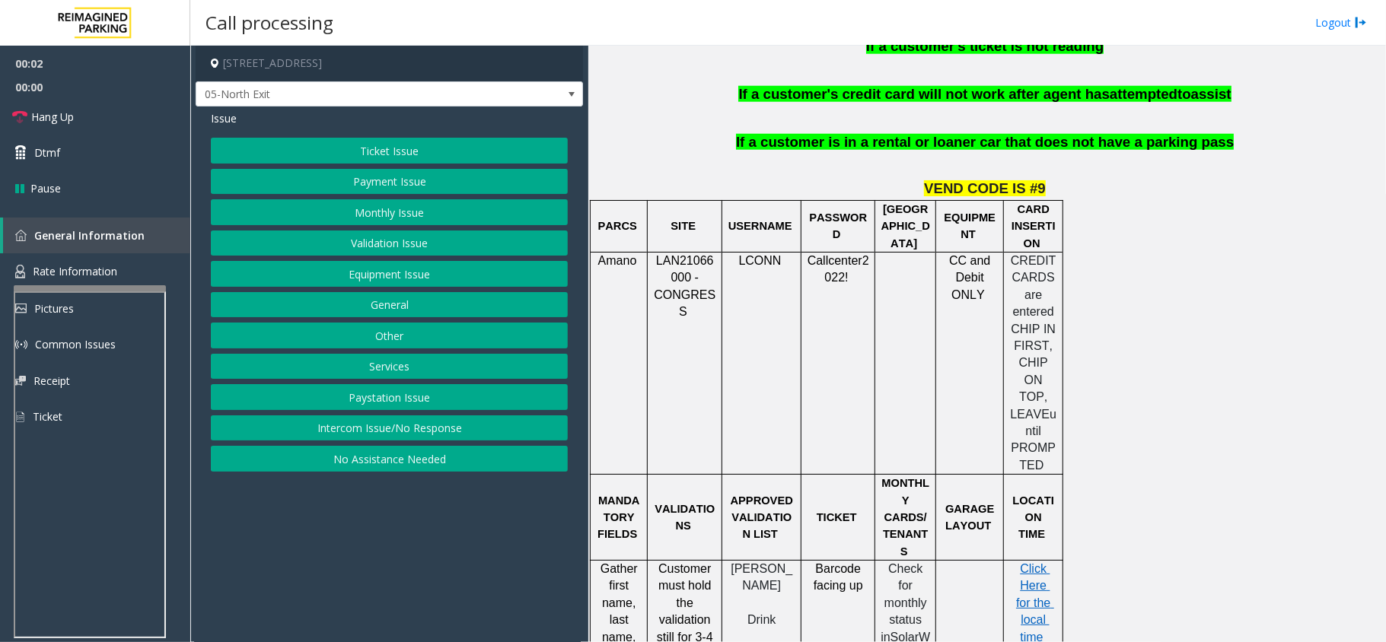
click at [689, 250] on div at bounding box center [685, 252] width 75 height 5
click at [683, 253] on p "LAN21066000 - CONGRESS" at bounding box center [684, 287] width 63 height 68
click at [399, 211] on button "Monthly Issue" at bounding box center [389, 212] width 357 height 26
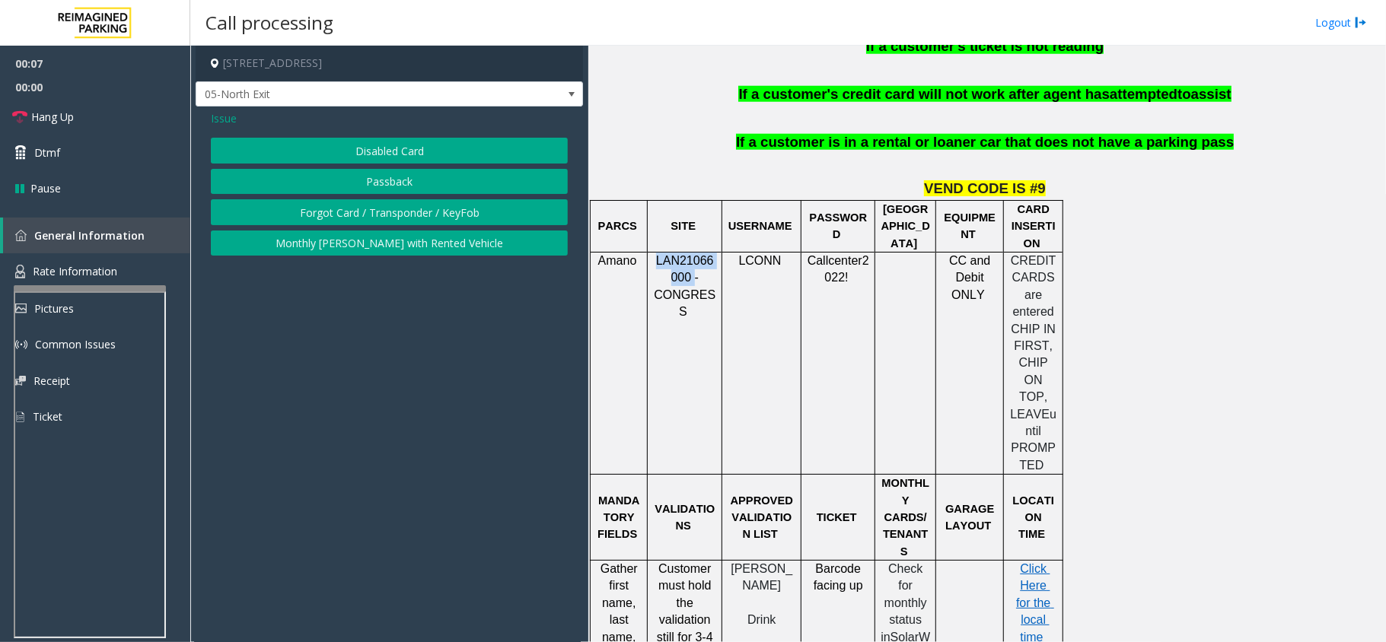
click at [388, 147] on button "Disabled Card" at bounding box center [389, 151] width 357 height 26
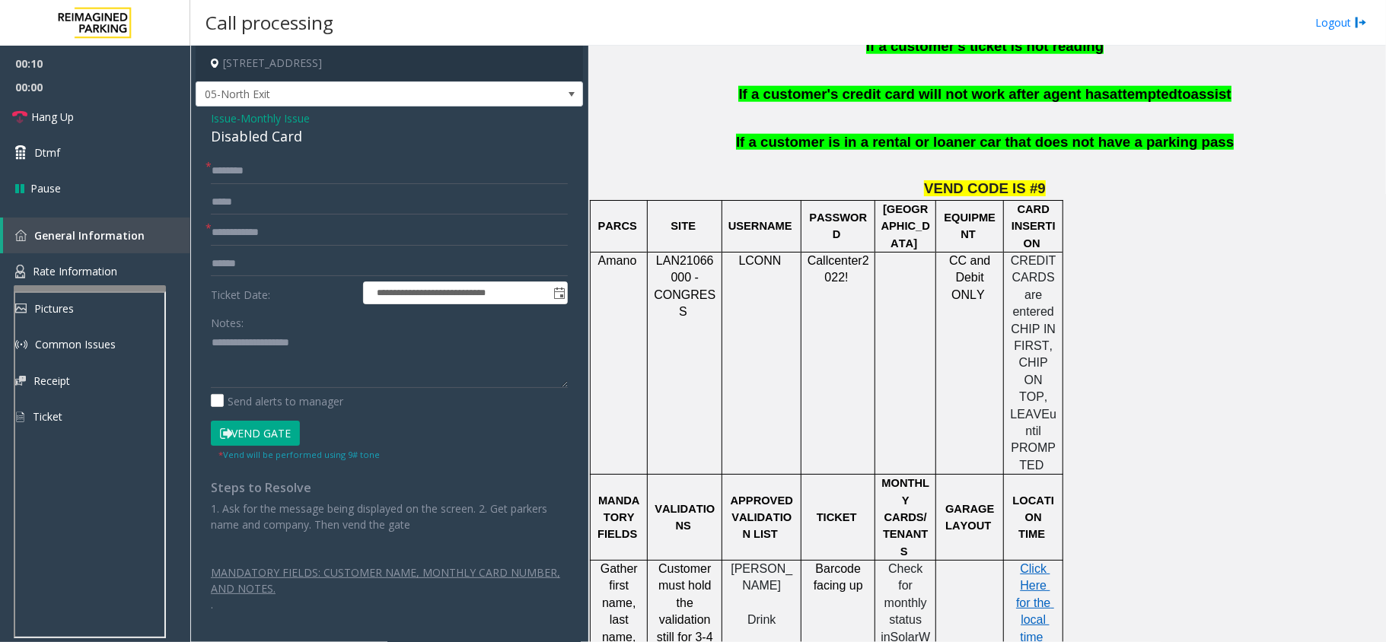
click at [307, 335] on div "Notes:" at bounding box center [389, 349] width 357 height 78
click at [268, 374] on textarea at bounding box center [389, 359] width 357 height 57
paste textarea "**********"
click at [277, 140] on div "Disabled Card" at bounding box center [389, 136] width 357 height 21
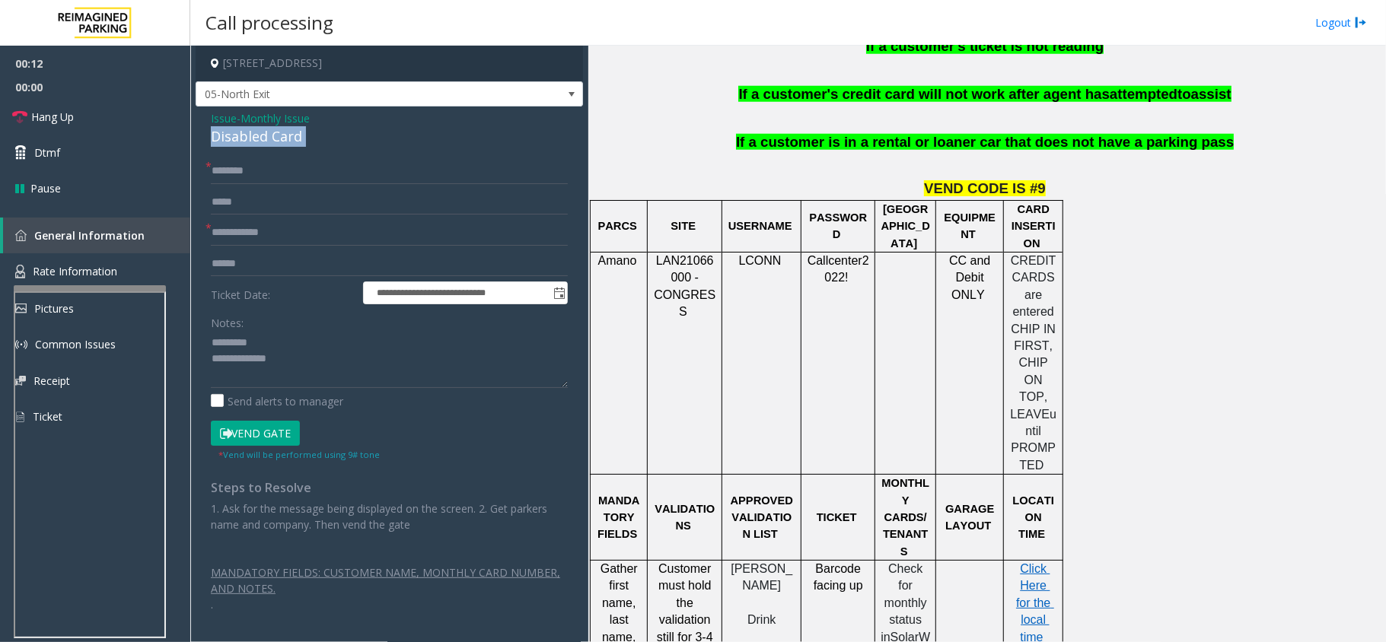
click at [277, 140] on div "Disabled Card" at bounding box center [389, 136] width 357 height 21
click at [286, 330] on div "Notes:" at bounding box center [389, 349] width 357 height 78
click at [286, 336] on textarea at bounding box center [389, 359] width 357 height 57
paste textarea "**********"
type textarea "**********"
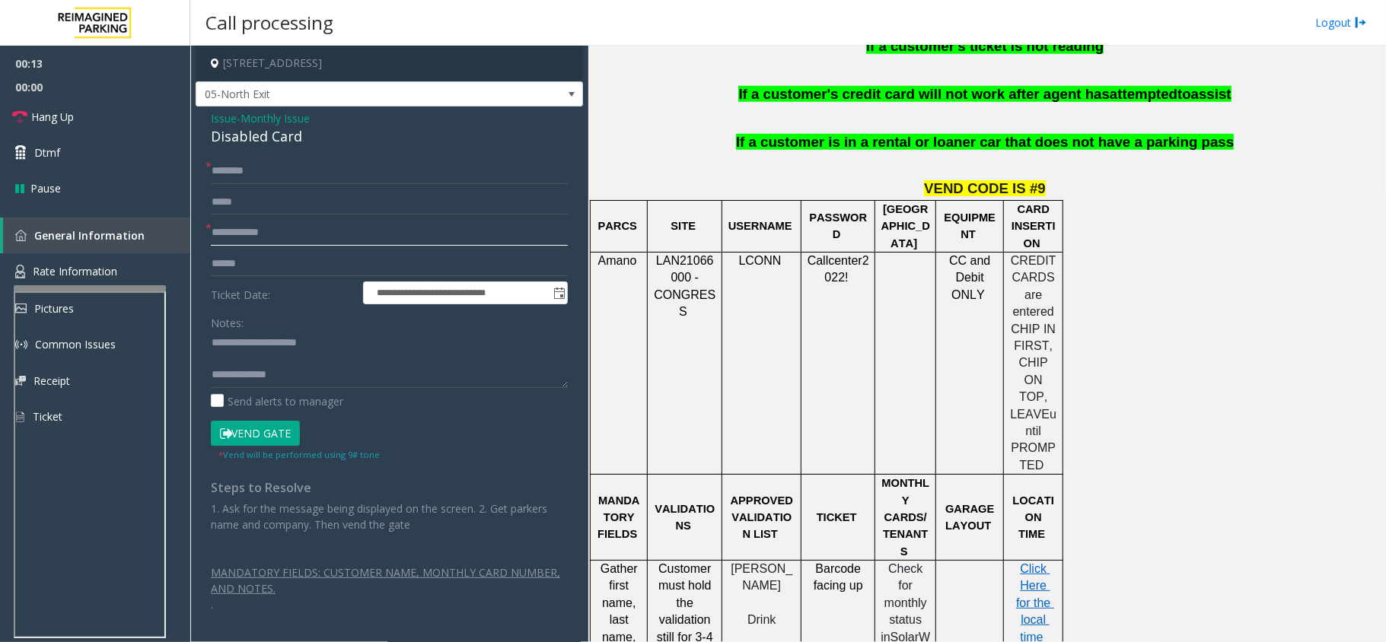
click at [282, 233] on input "text" at bounding box center [389, 233] width 357 height 26
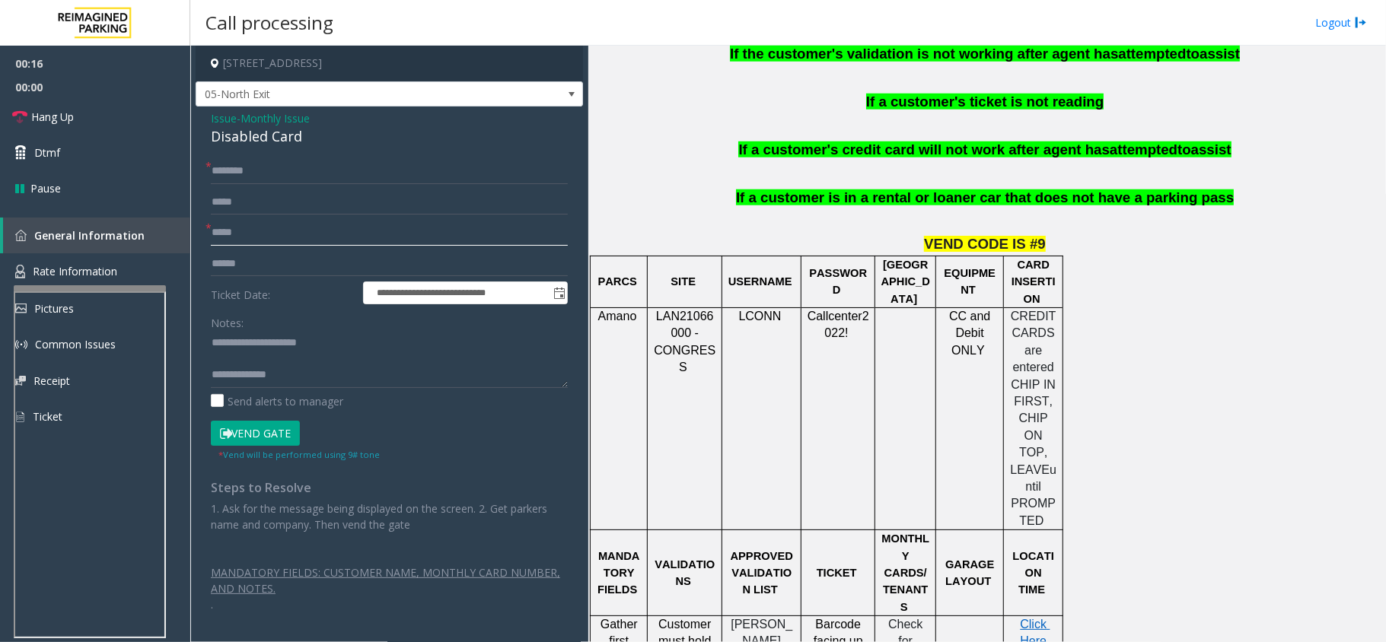
scroll to position [913, 0]
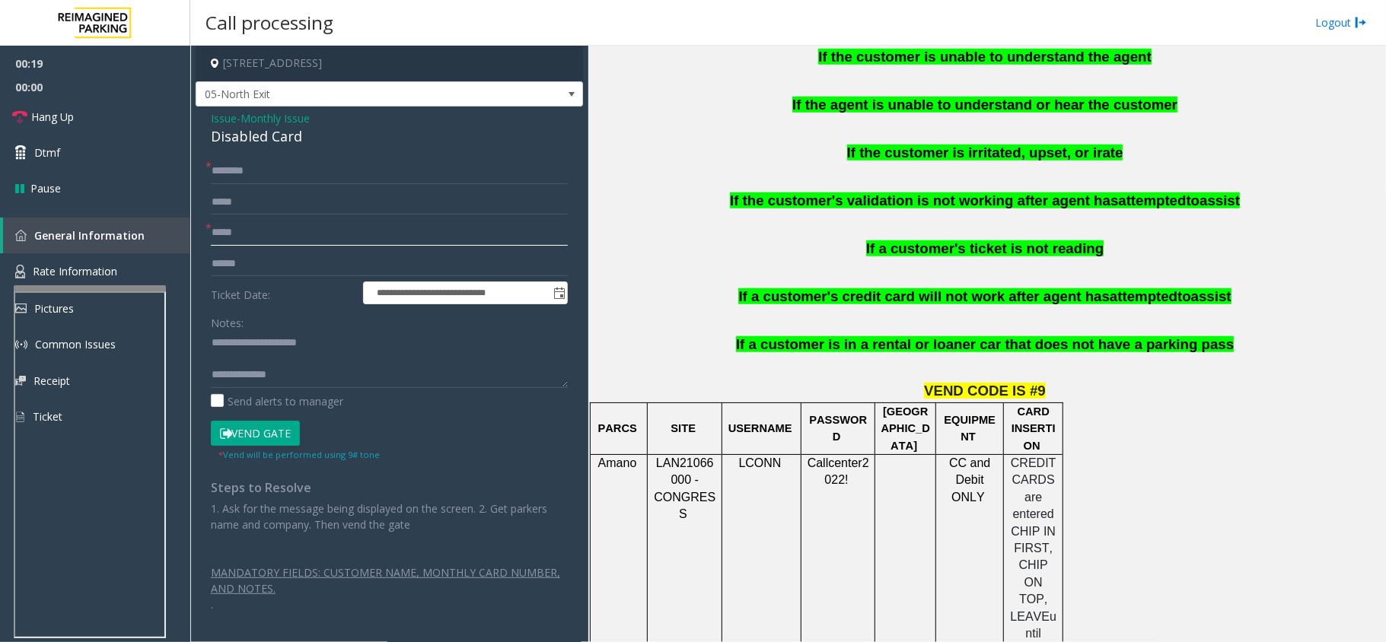
type input "*****"
drag, startPoint x: 297, startPoint y: 189, endPoint x: 298, endPoint y: 177, distance: 12.3
click at [297, 183] on form "**********" at bounding box center [389, 310] width 357 height 304
click at [297, 177] on input "text" at bounding box center [389, 171] width 357 height 26
click at [318, 382] on textarea at bounding box center [389, 359] width 357 height 57
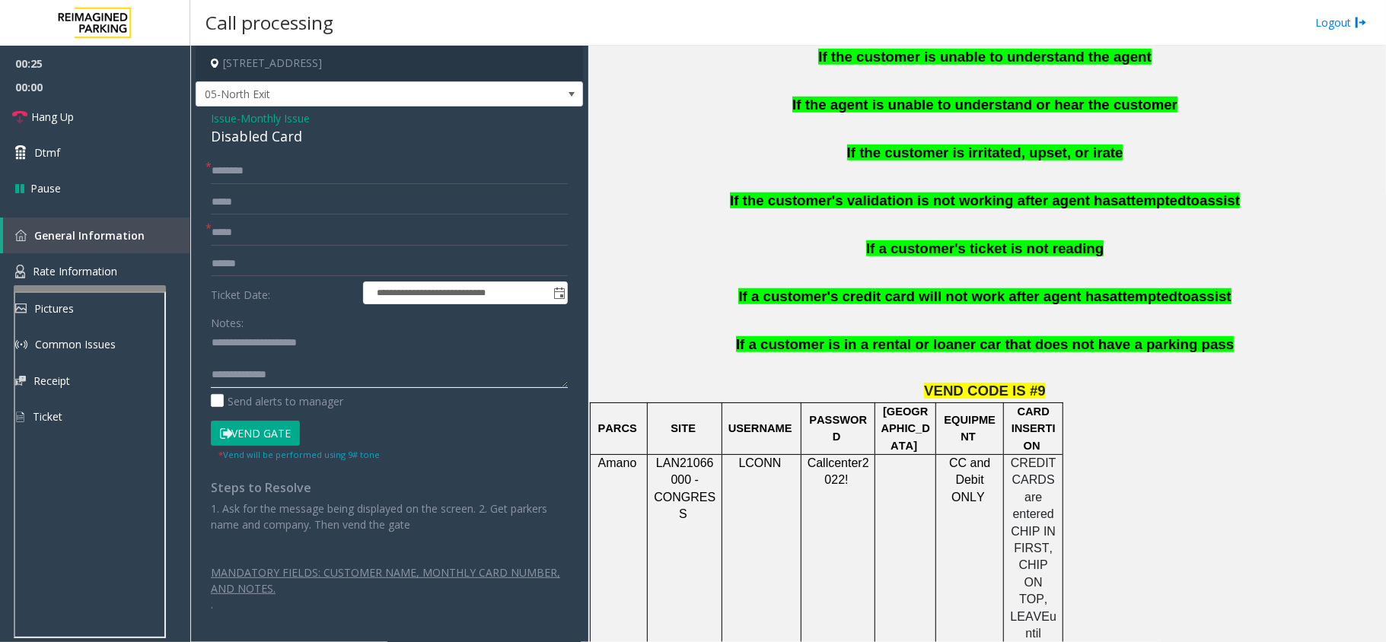
paste textarea "**********"
type textarea "**********"
click at [262, 154] on div "**********" at bounding box center [389, 367] width 387 height 521
click at [256, 178] on input "text" at bounding box center [389, 171] width 357 height 26
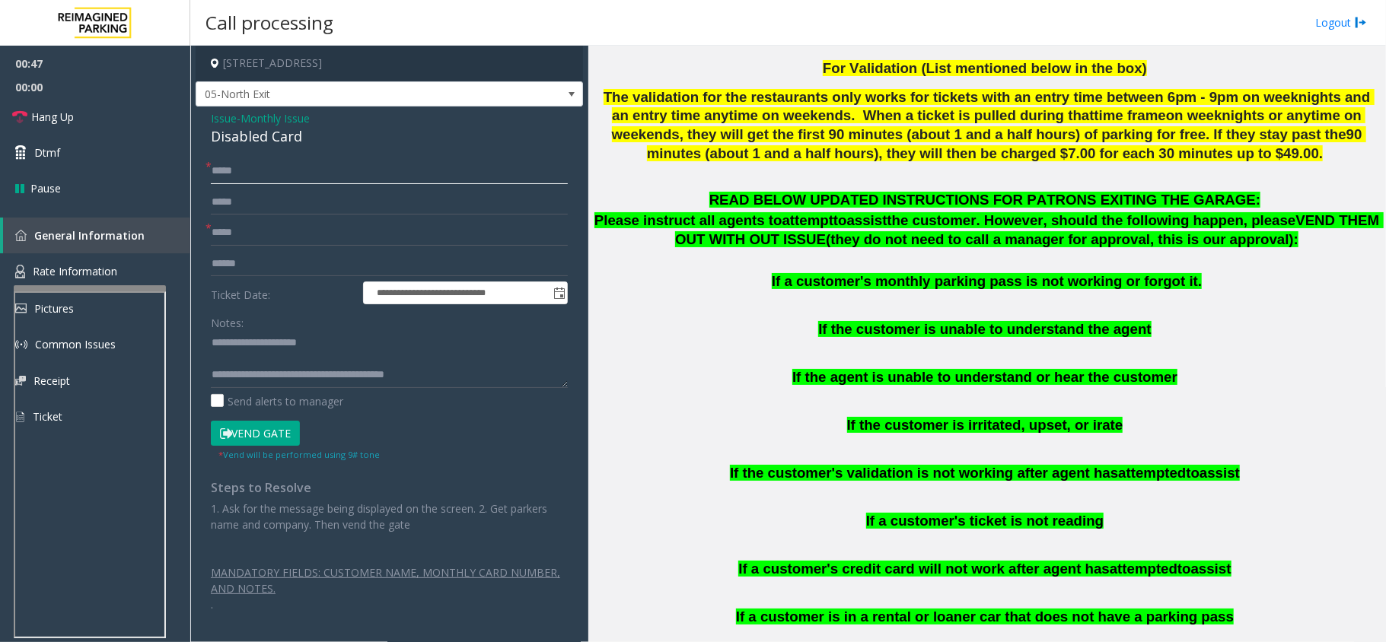
scroll to position [609, 0]
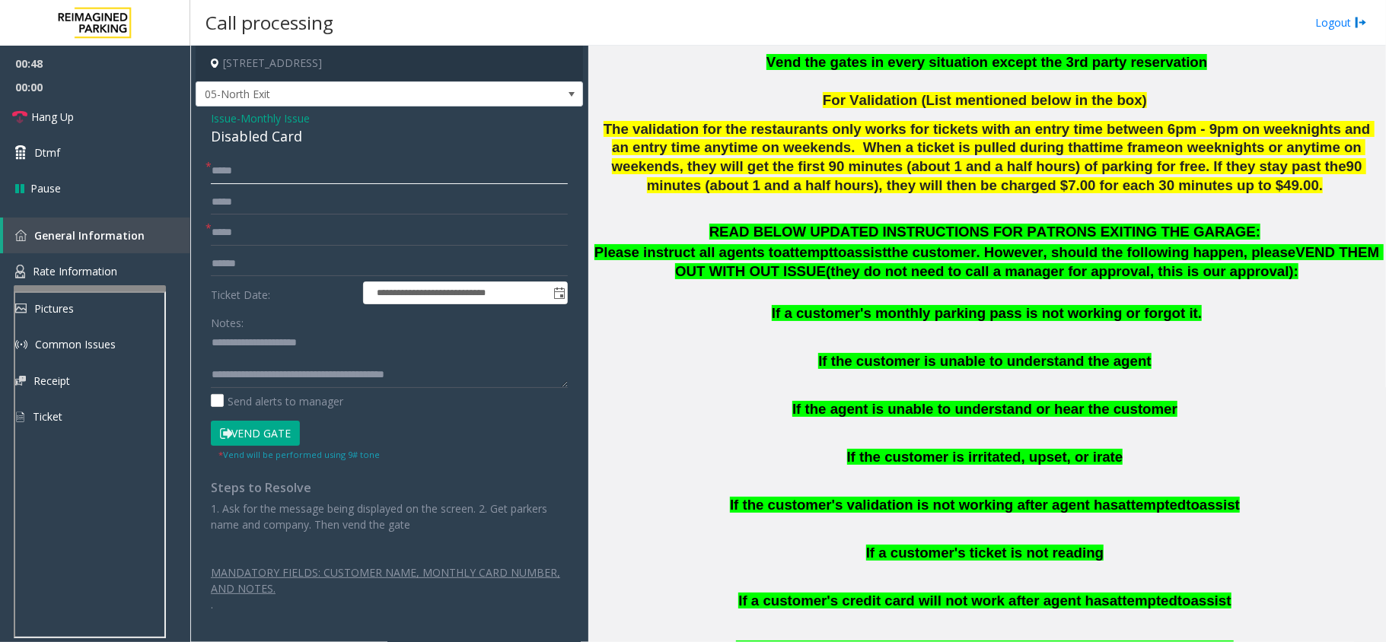
type input "*****"
click at [256, 429] on button "Vend Gate" at bounding box center [255, 434] width 89 height 26
click at [239, 365] on textarea at bounding box center [389, 359] width 357 height 57
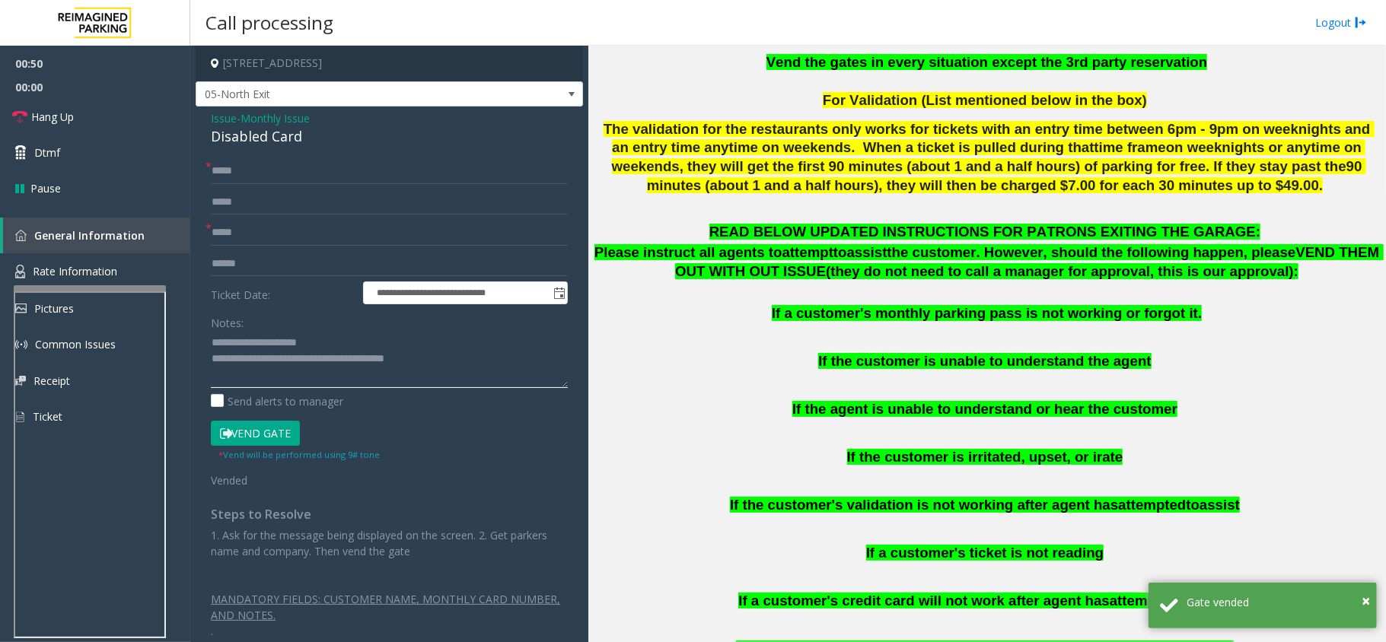
click at [213, 339] on textarea at bounding box center [389, 359] width 357 height 57
type textarea "**********"
click at [70, 101] on link "Hang Up" at bounding box center [95, 117] width 190 height 36
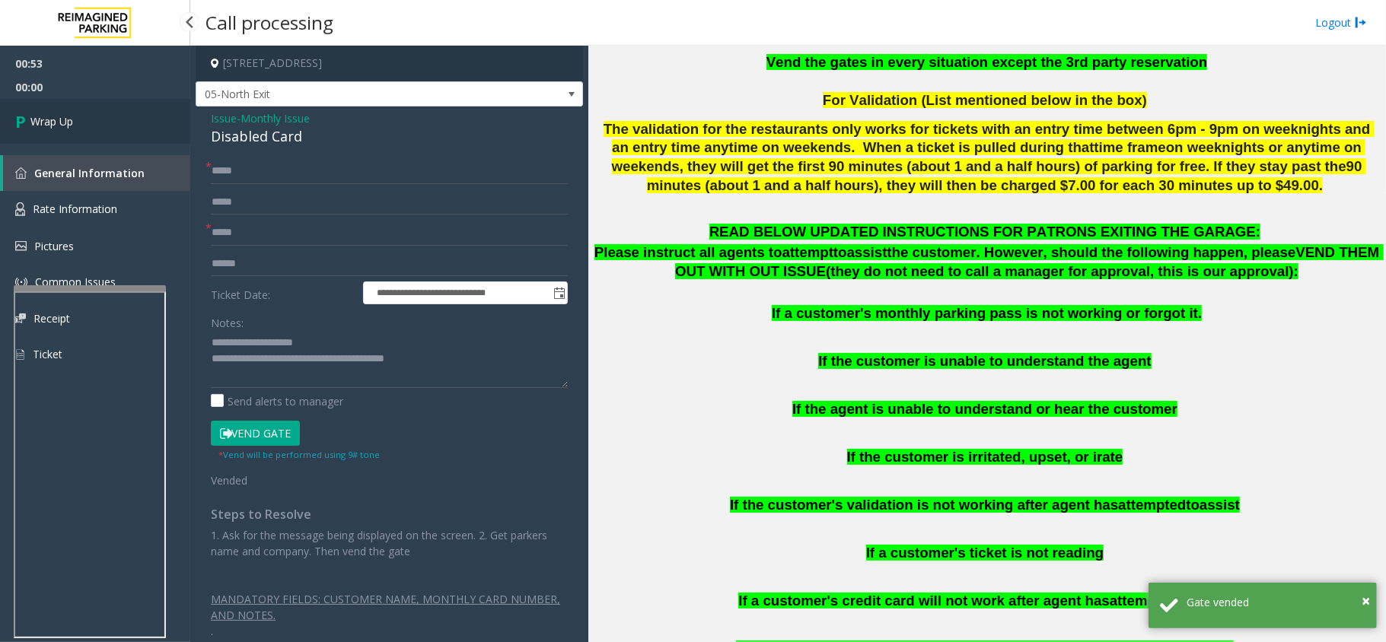
click at [71, 116] on span "Wrap Up" at bounding box center [51, 121] width 43 height 16
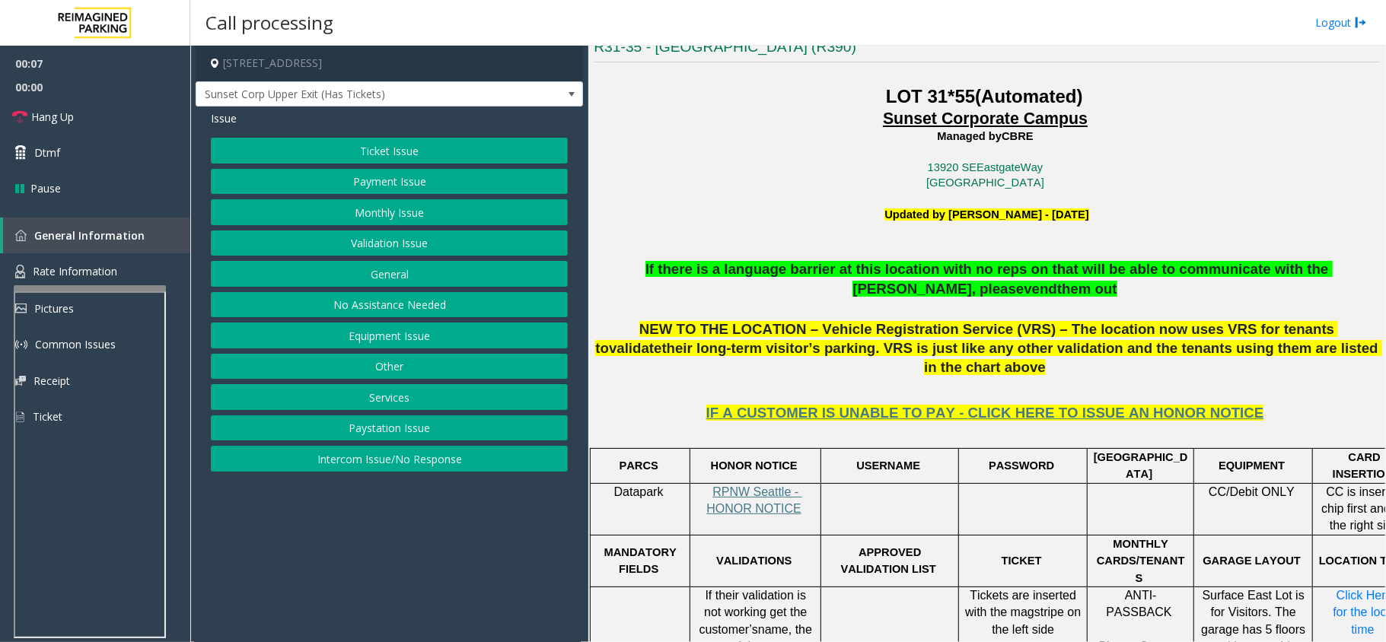
scroll to position [811, 0]
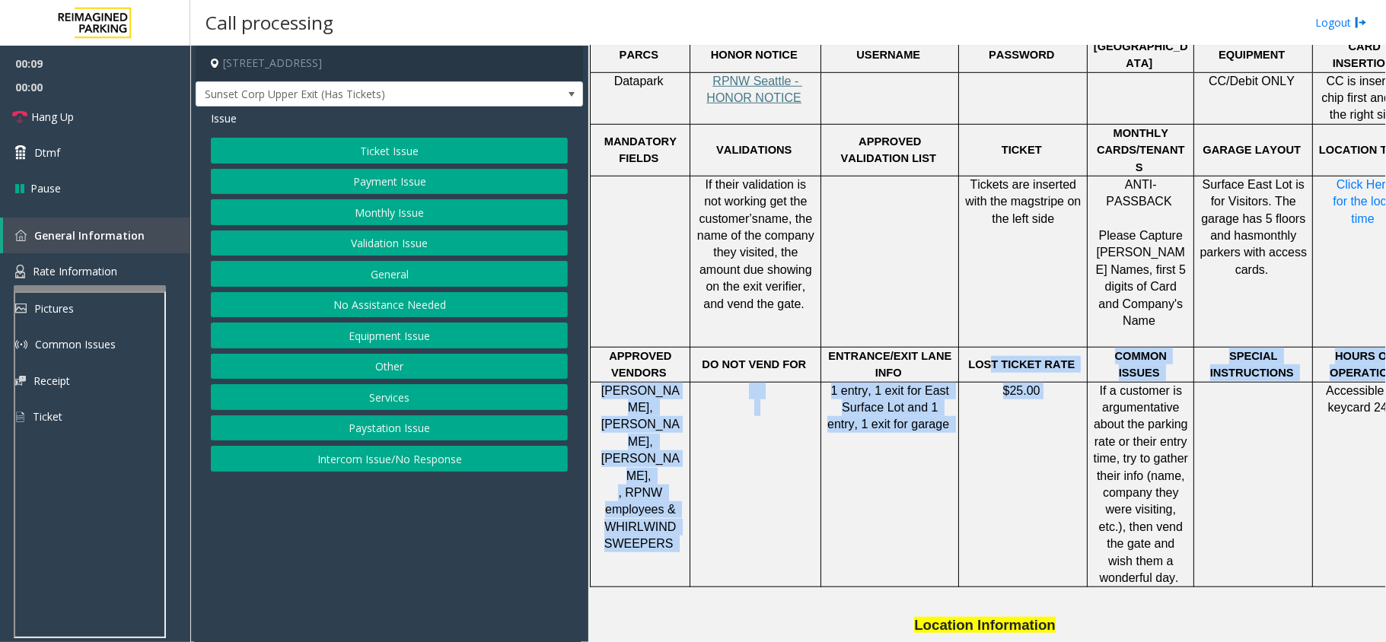
drag, startPoint x: 999, startPoint y: 308, endPoint x: 1072, endPoint y: 321, distance: 73.4
click at [1072, 321] on tbody "PARCS HONOR NOTICE USERNAME PASSWORD PARIS EQUIPMENT CARD INSERTION Datapark RP…" at bounding box center [1004, 312] width 826 height 550
click at [1067, 382] on td "$25.00" at bounding box center [1023, 484] width 129 height 205
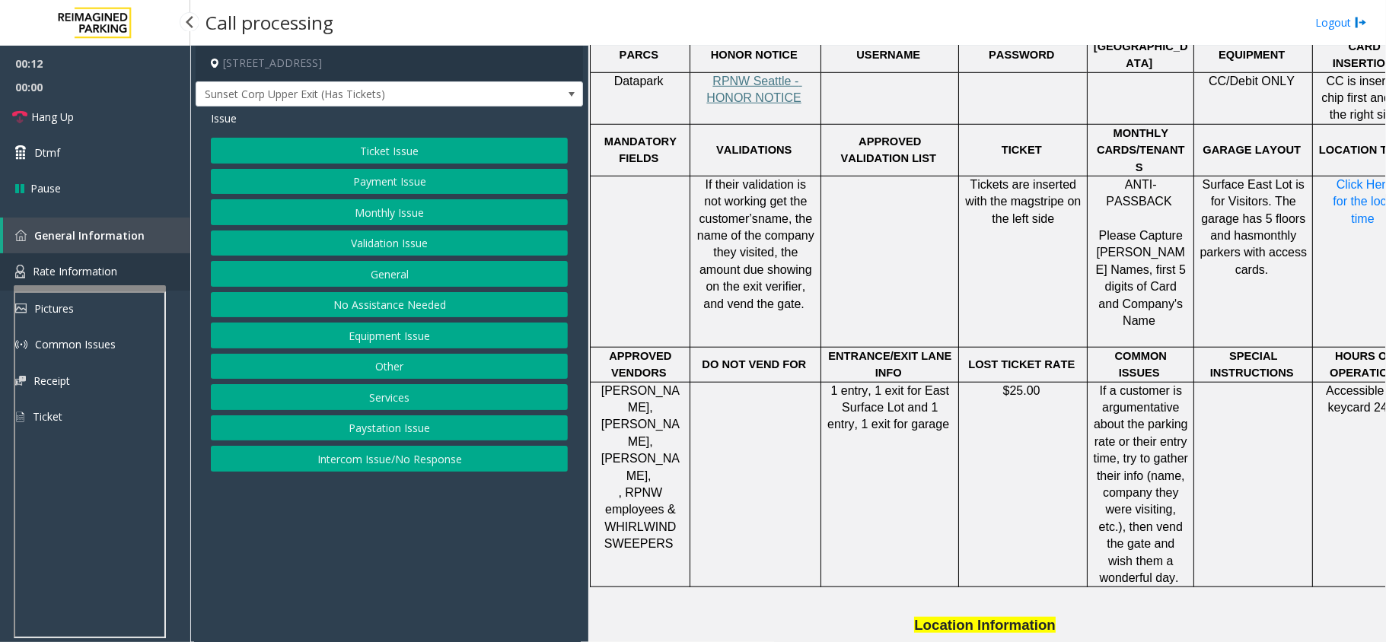
click at [110, 257] on link "Rate Information" at bounding box center [95, 271] width 190 height 37
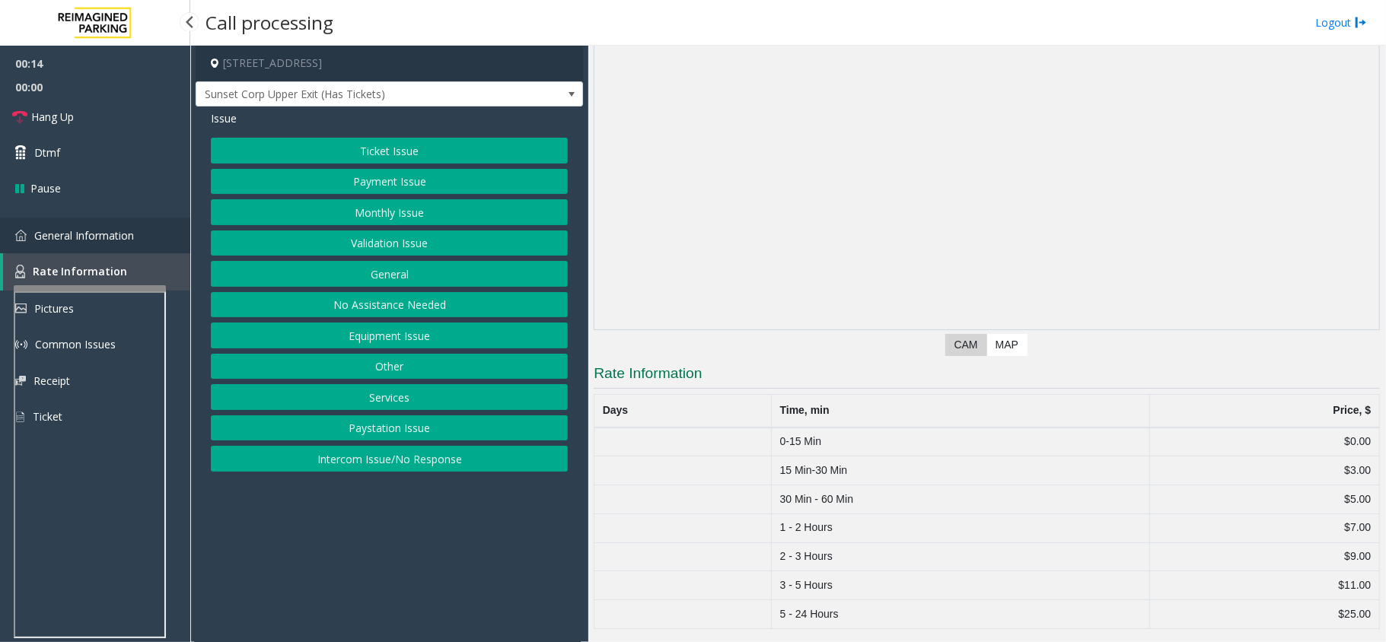
click at [107, 242] on link "General Information" at bounding box center [95, 236] width 190 height 36
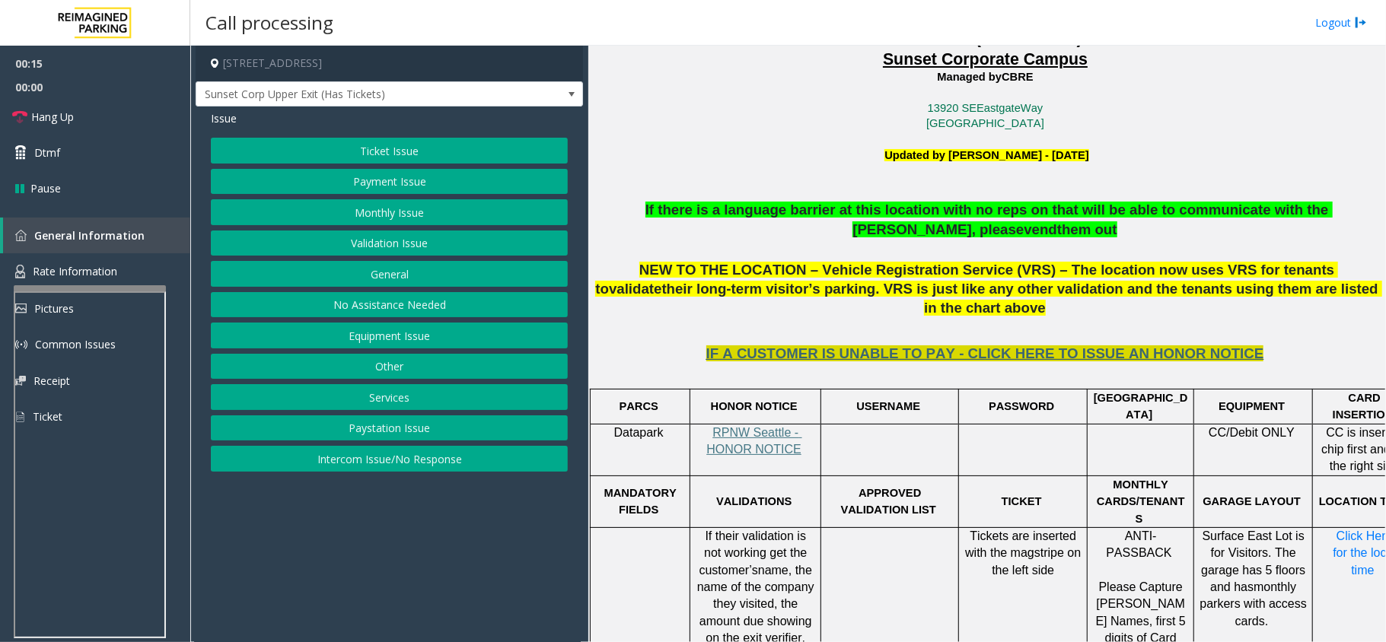
scroll to position [406, 0]
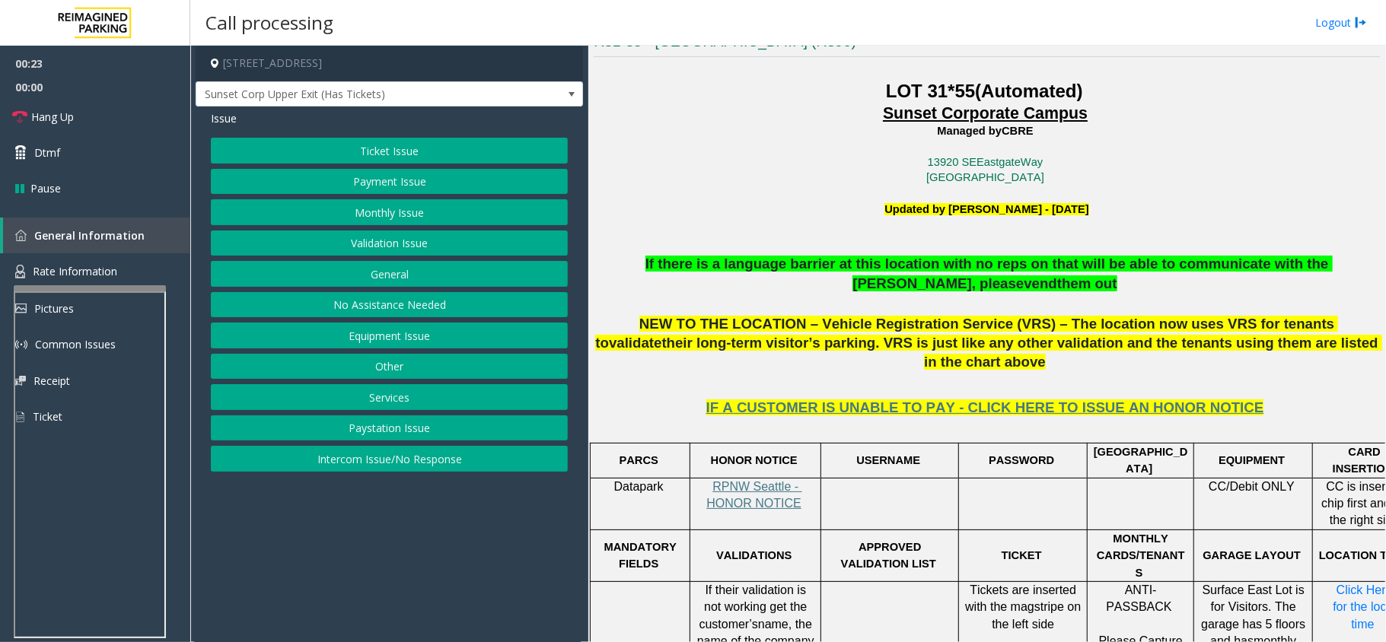
click at [394, 151] on button "Ticket Issue" at bounding box center [389, 151] width 357 height 26
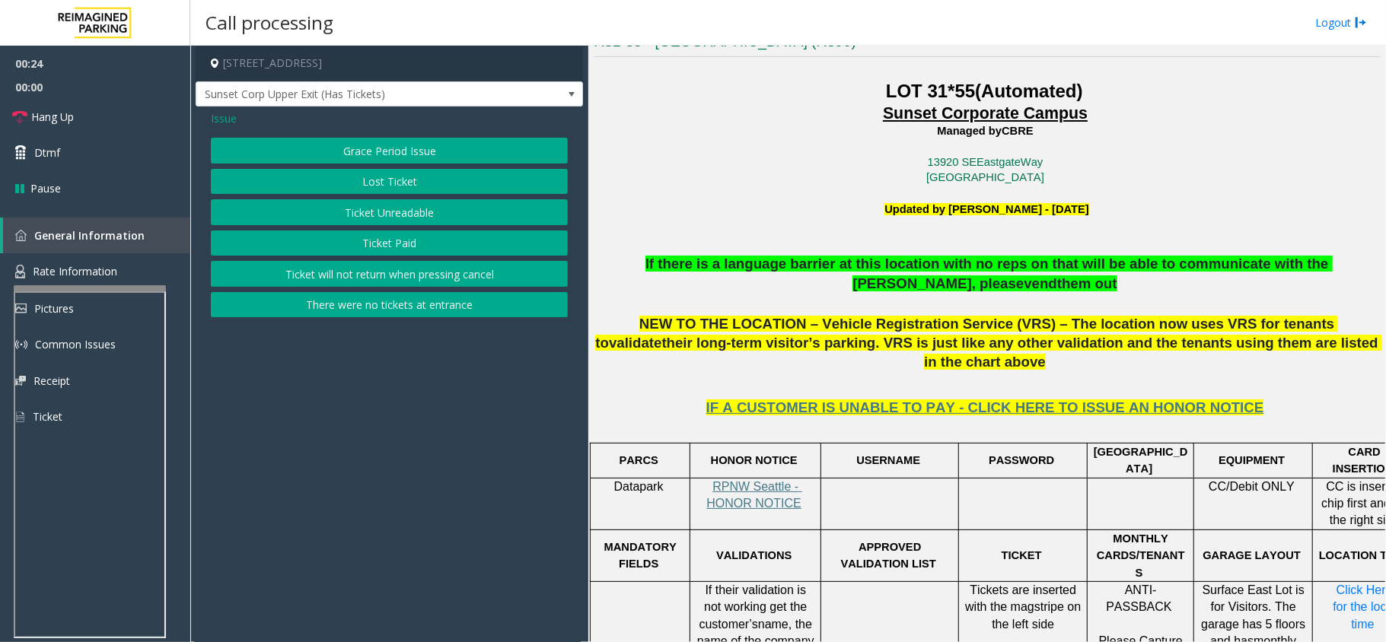
click at [403, 183] on button "Lost Ticket" at bounding box center [389, 182] width 357 height 26
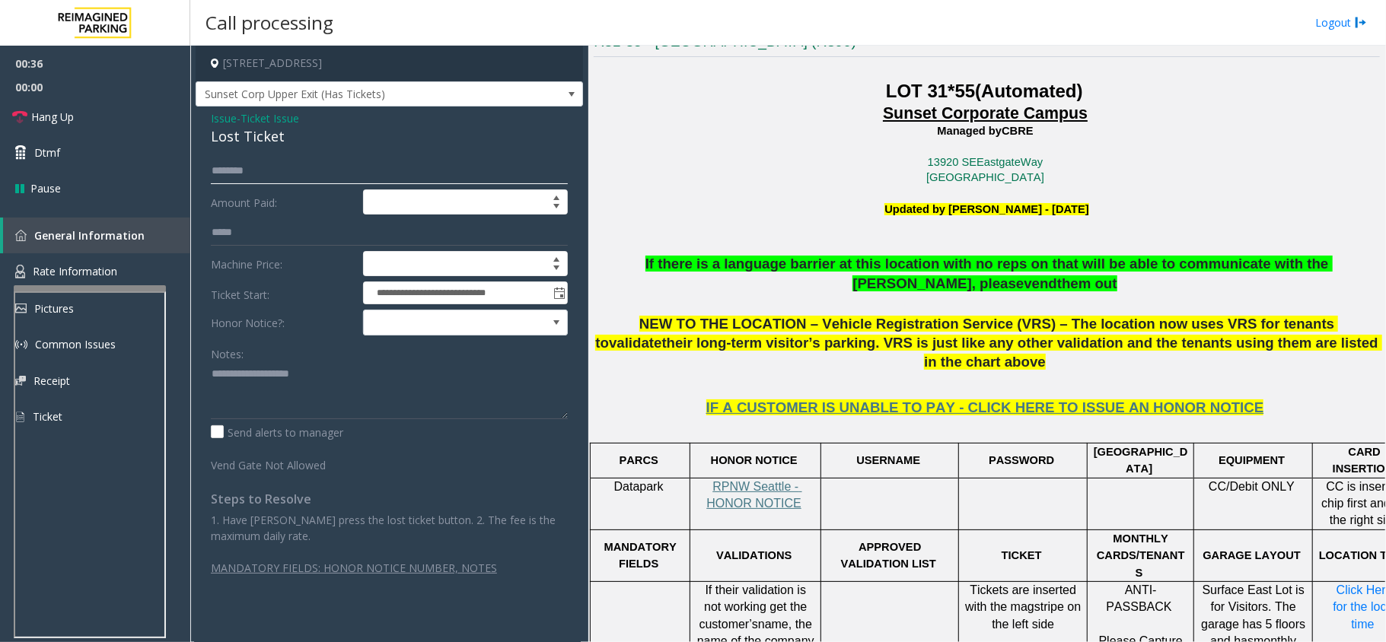
click at [244, 164] on input "text" at bounding box center [389, 171] width 357 height 26
click at [102, 113] on link "Hang Up" at bounding box center [95, 117] width 190 height 36
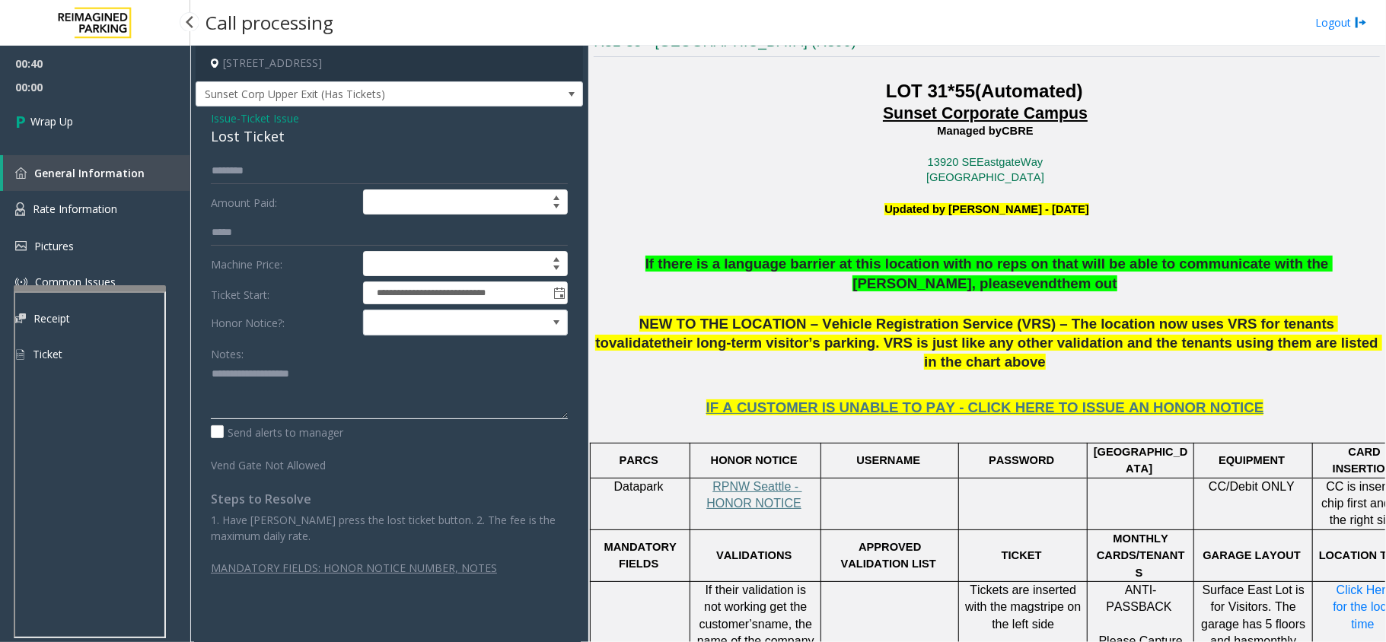
click at [271, 387] on textarea at bounding box center [389, 390] width 357 height 57
paste textarea "**********"
click at [251, 141] on div "Lost Ticket" at bounding box center [389, 136] width 357 height 21
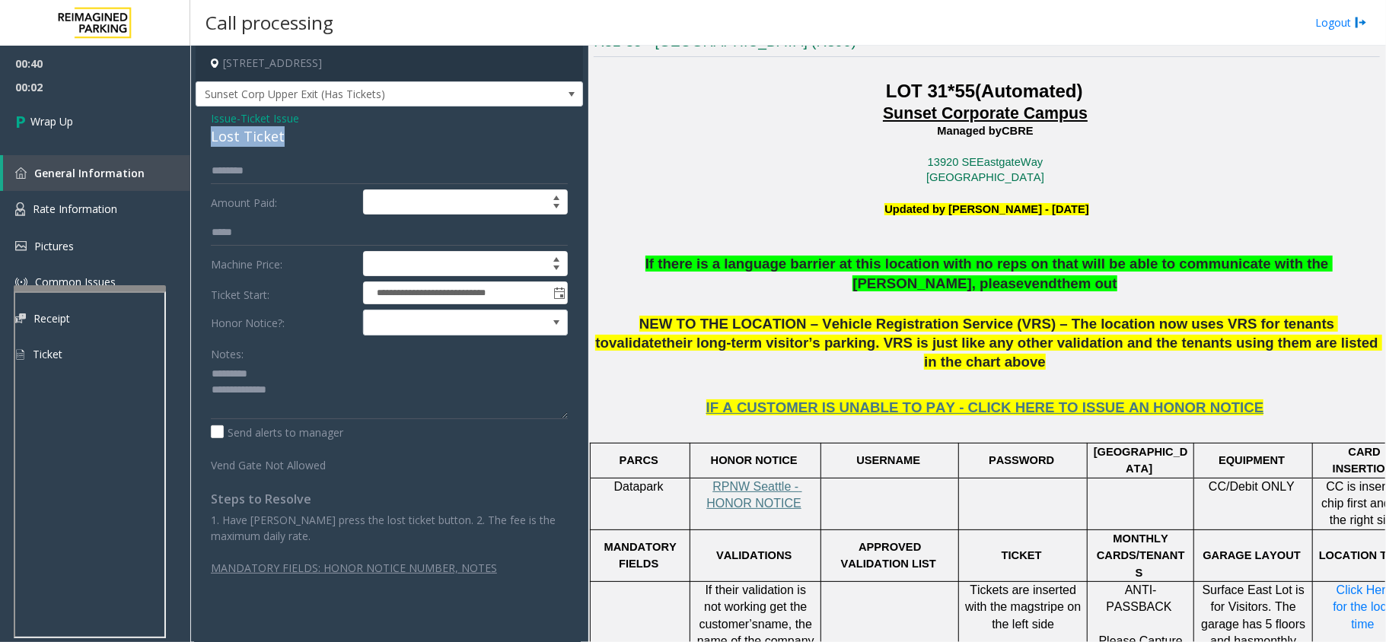
copy div "Lost Ticket"
click at [310, 378] on textarea at bounding box center [389, 390] width 357 height 57
paste textarea "**********"
click at [335, 415] on textarea at bounding box center [389, 390] width 357 height 57
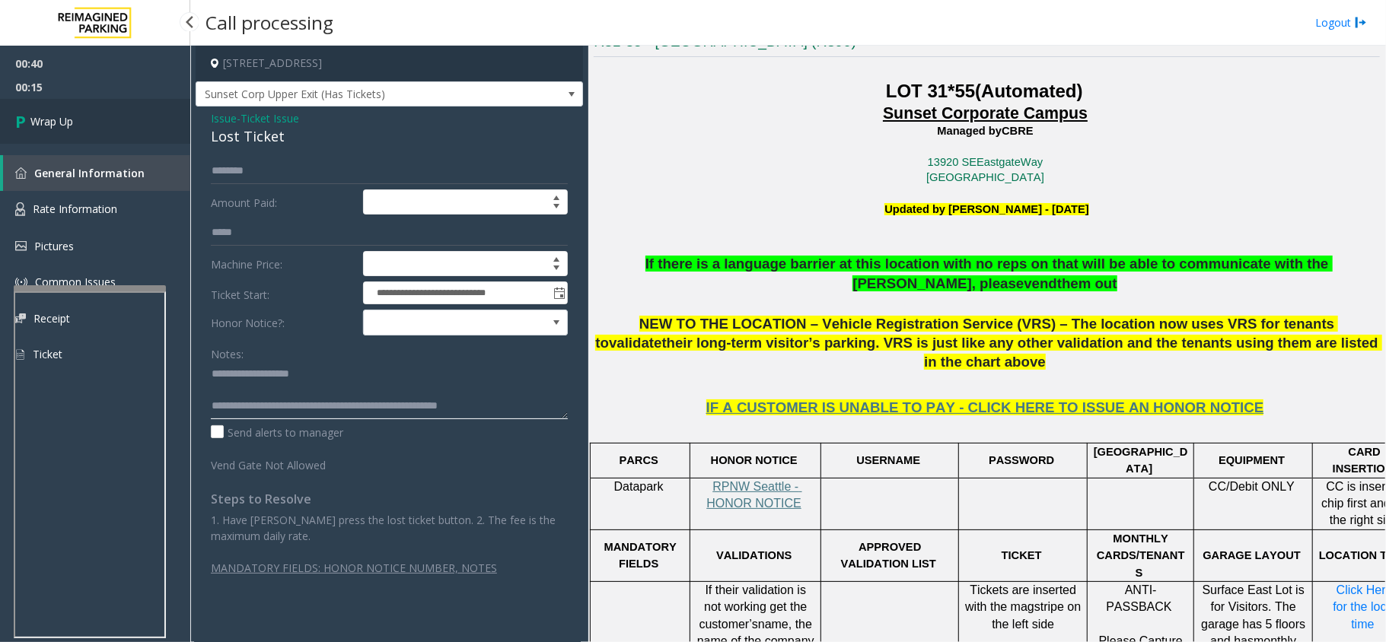
type textarea "**********"
click at [58, 129] on span "Wrap Up" at bounding box center [51, 121] width 43 height 16
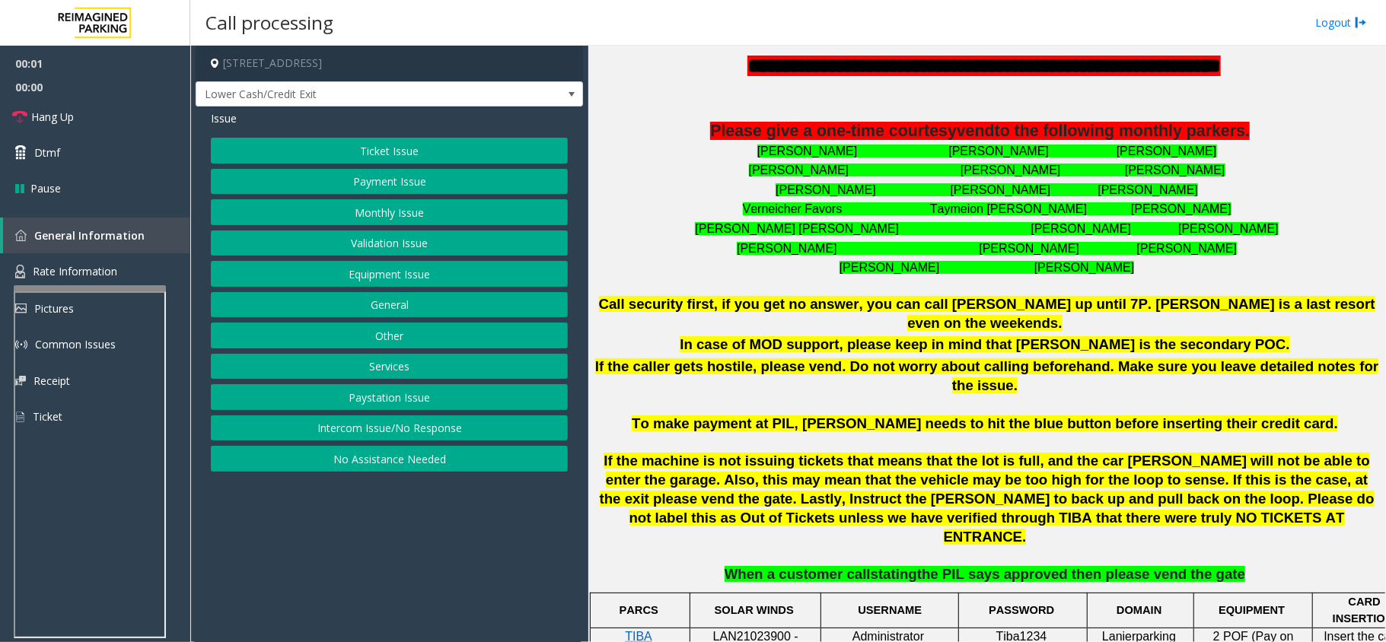
scroll to position [710, 0]
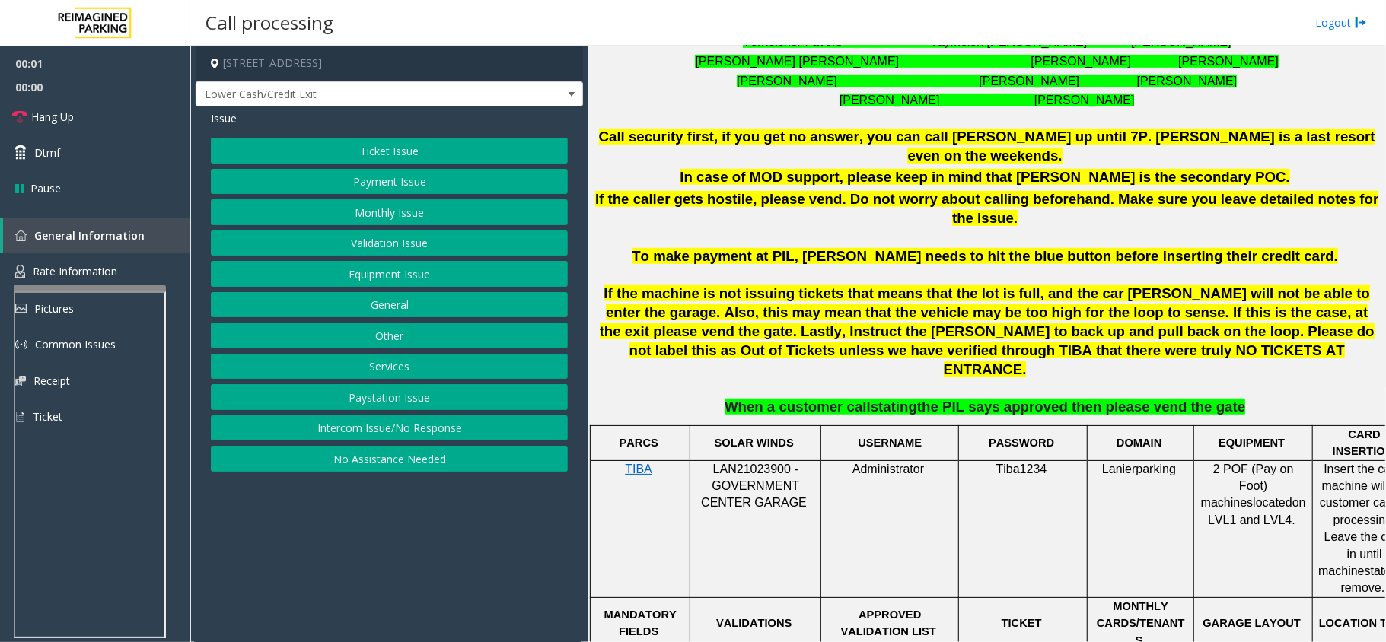
click at [758, 463] on span "LAN21023900 - GOVERNMENT CENTER GARAGE" at bounding box center [754, 486] width 106 height 47
copy span "LAN21023900"
click at [355, 422] on button "Intercom Issue/No Response" at bounding box center [389, 429] width 357 height 26
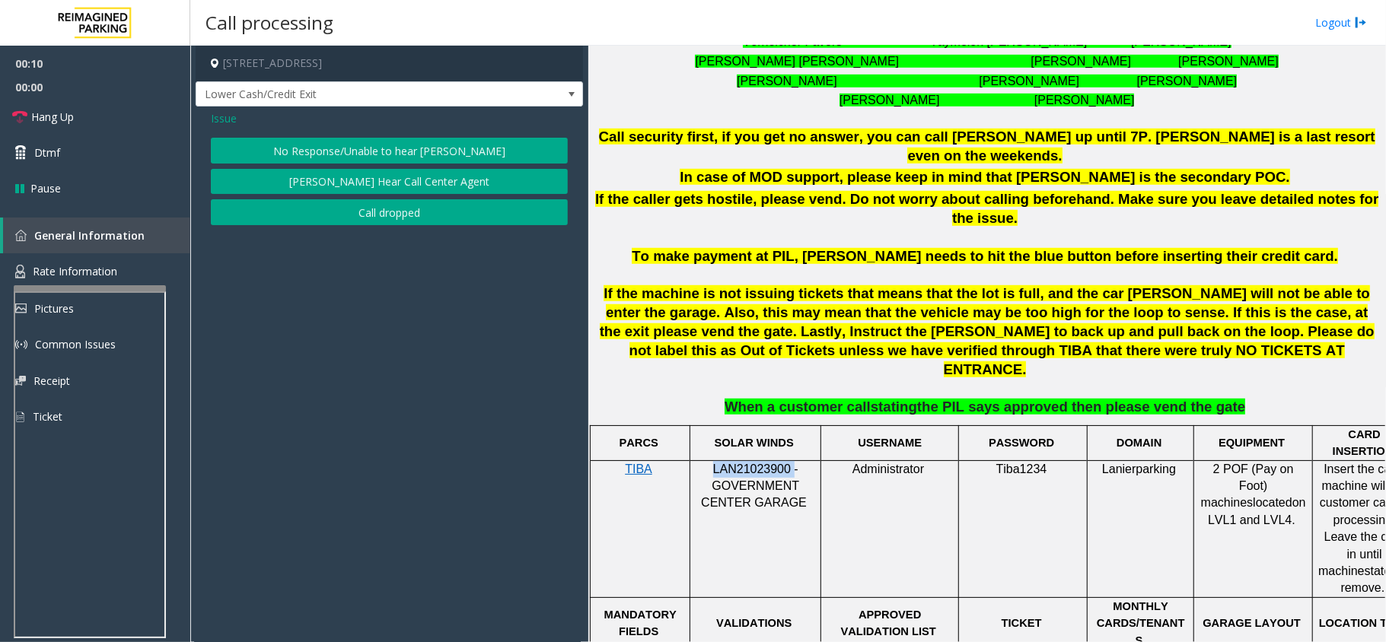
click at [387, 146] on button "No Response/Unable to hear [PERSON_NAME]" at bounding box center [389, 151] width 357 height 26
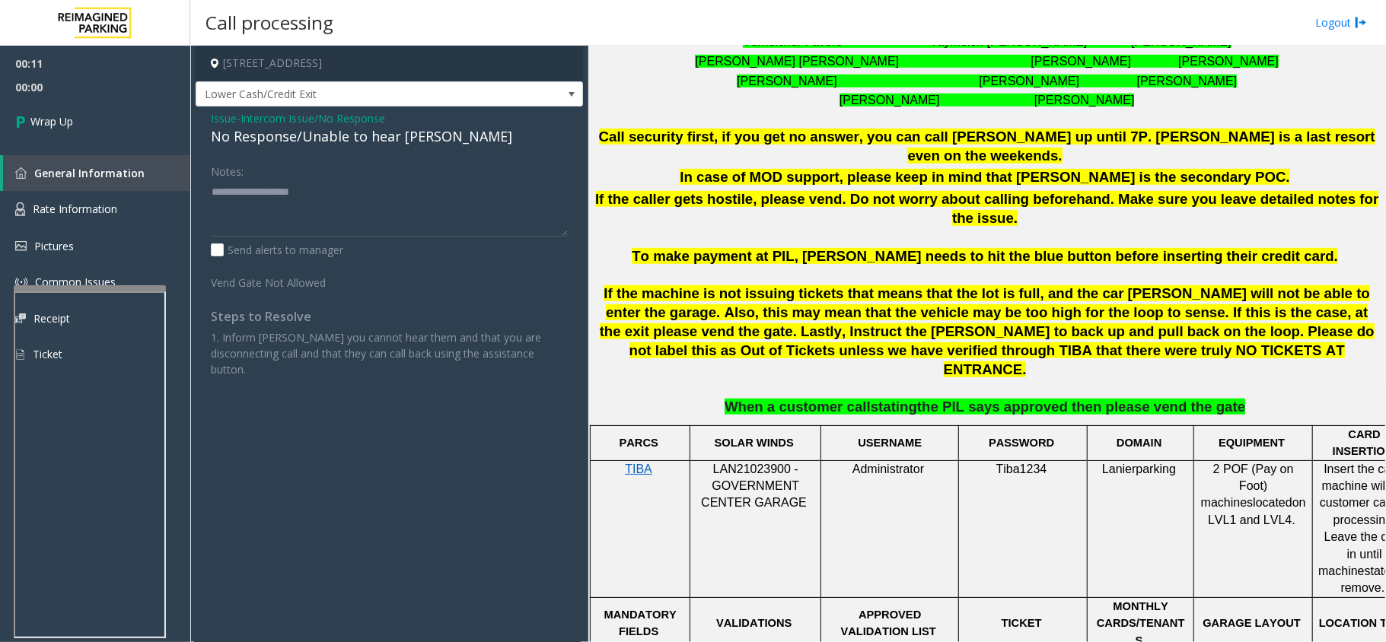
click at [376, 135] on div "No Response/Unable to hear [PERSON_NAME]" at bounding box center [389, 136] width 357 height 21
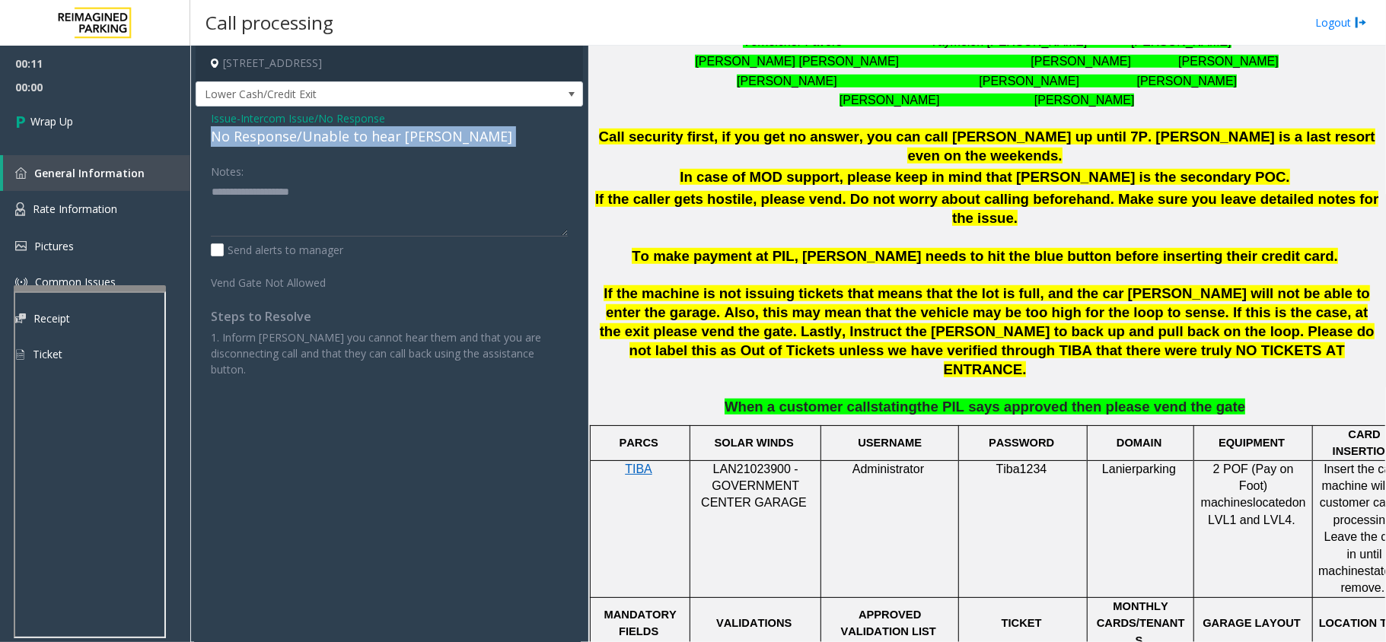
click at [376, 134] on div "No Response/Unable to hear [PERSON_NAME]" at bounding box center [389, 136] width 357 height 21
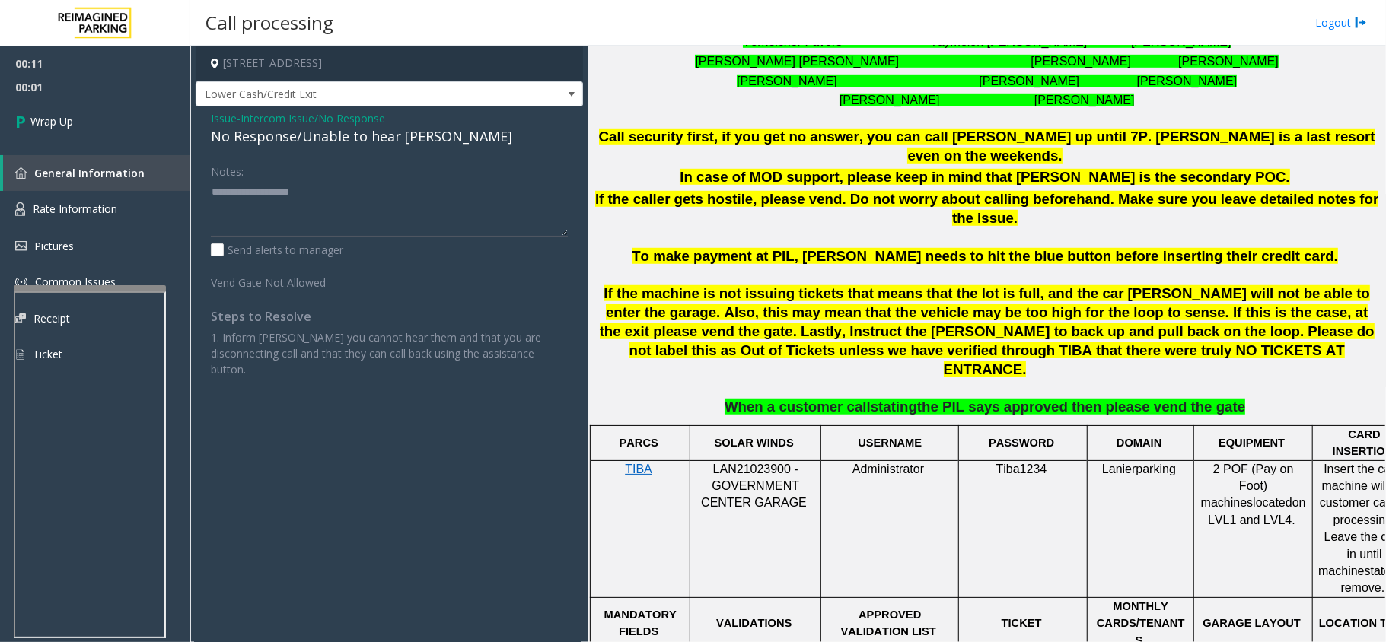
click at [232, 119] on span "Issue" at bounding box center [224, 118] width 26 height 16
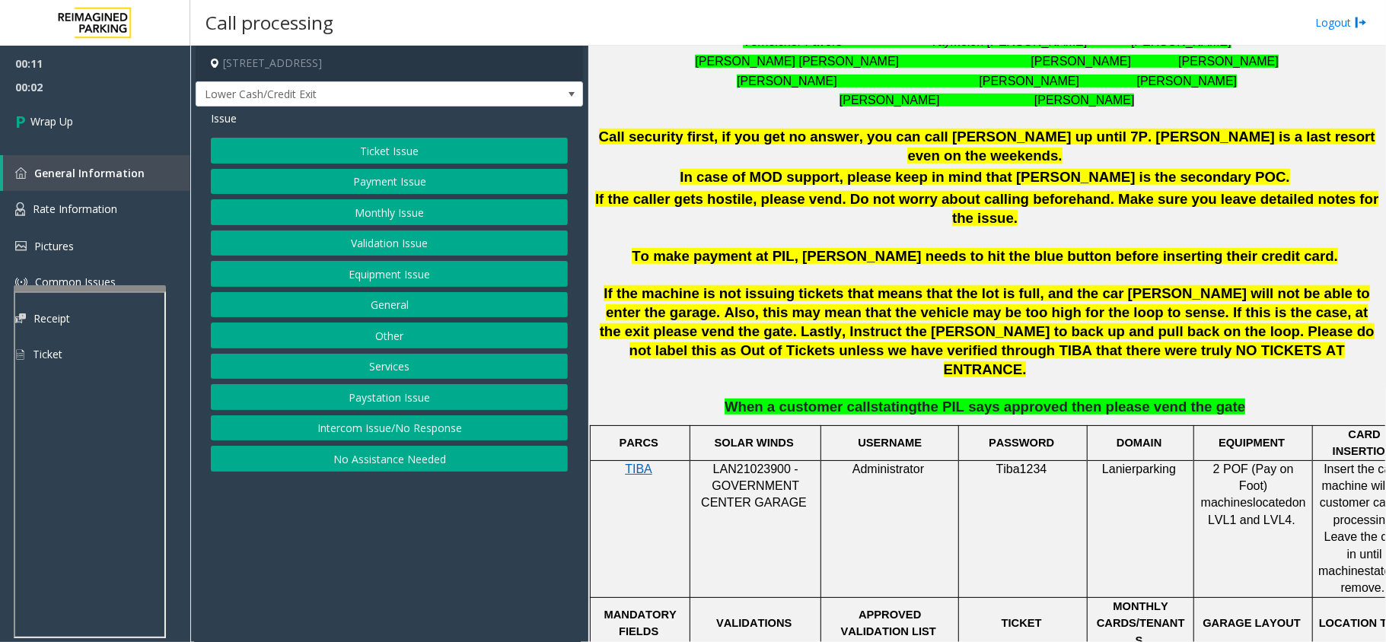
click at [406, 430] on button "Intercom Issue/No Response" at bounding box center [389, 429] width 357 height 26
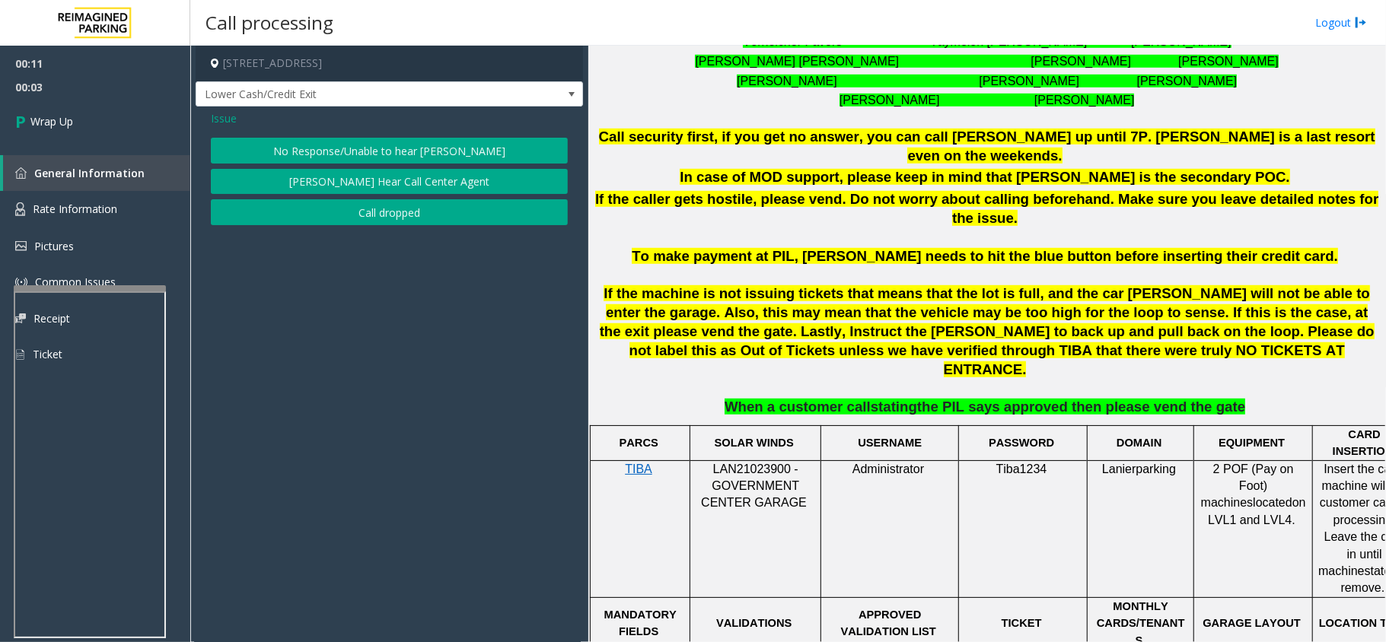
click at [375, 213] on button "Call dropped" at bounding box center [389, 212] width 357 height 26
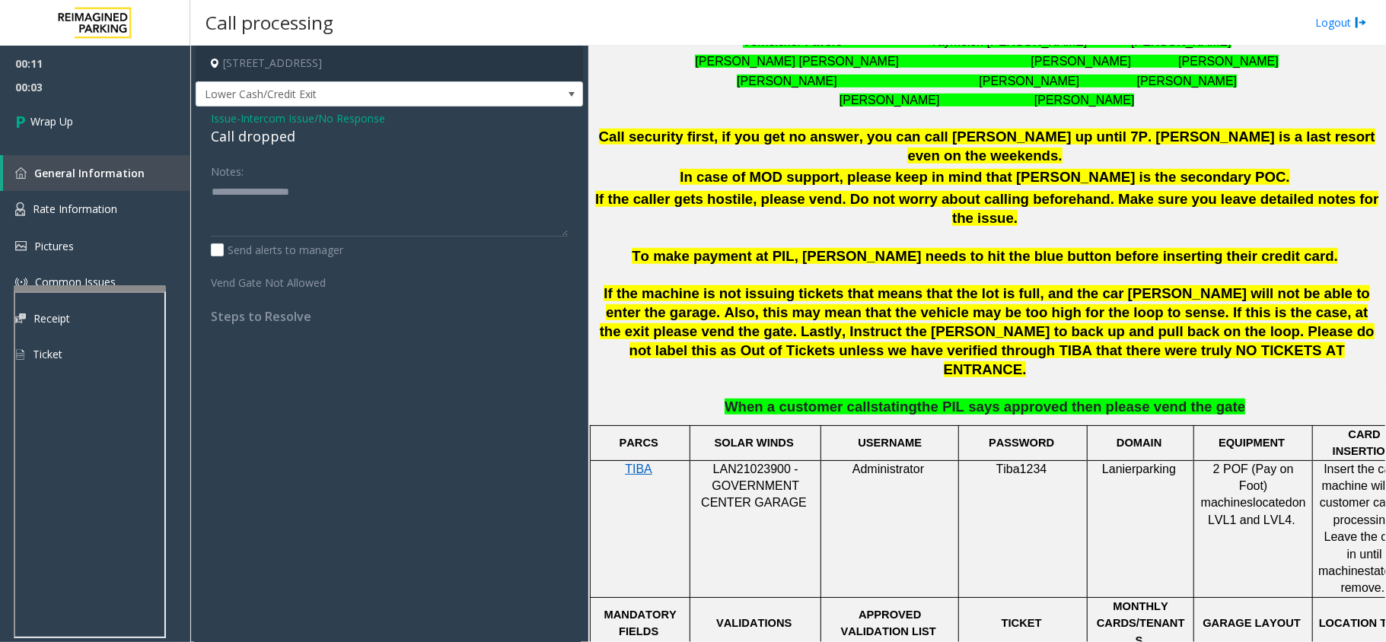
click at [256, 141] on div "Call dropped" at bounding box center [389, 136] width 357 height 21
copy div "Call dropped"
click at [253, 193] on textarea at bounding box center [389, 208] width 357 height 57
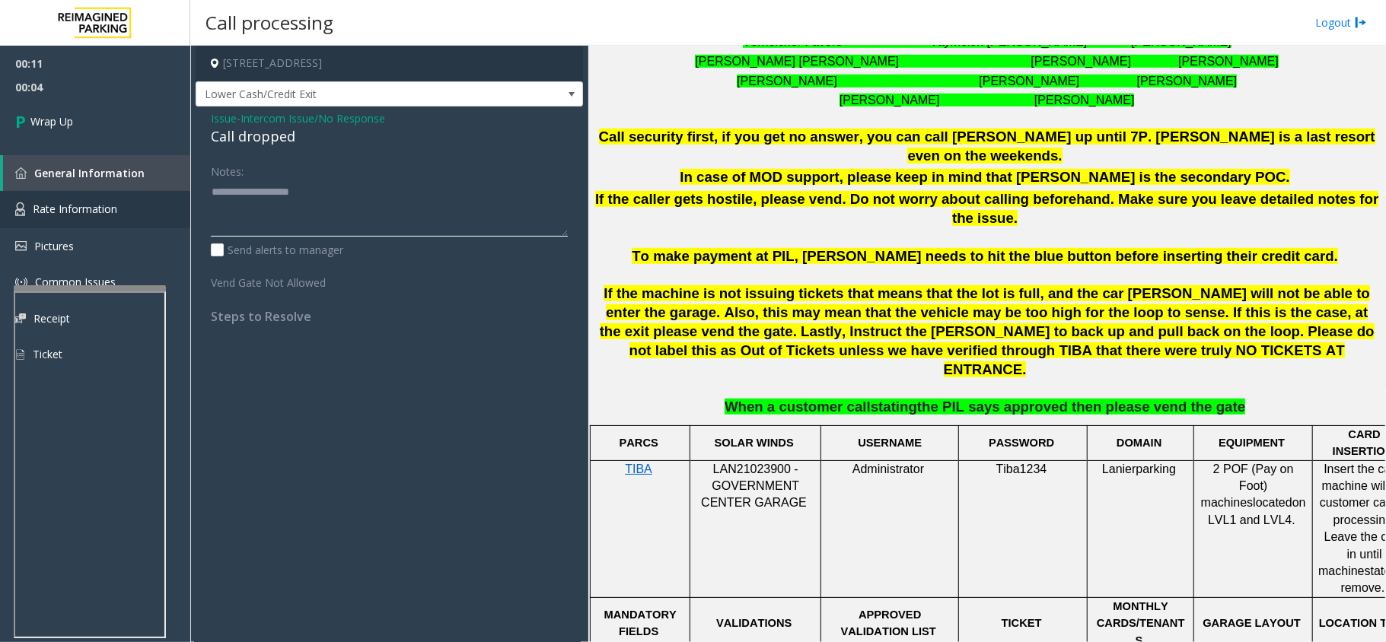
paste textarea "**********"
type textarea "**********"
drag, startPoint x: 24, startPoint y: 119, endPoint x: 40, endPoint y: 131, distance: 19.0
click at [24, 119] on icon at bounding box center [22, 121] width 15 height 25
click at [46, 113] on span "Wrap Up" at bounding box center [51, 121] width 43 height 16
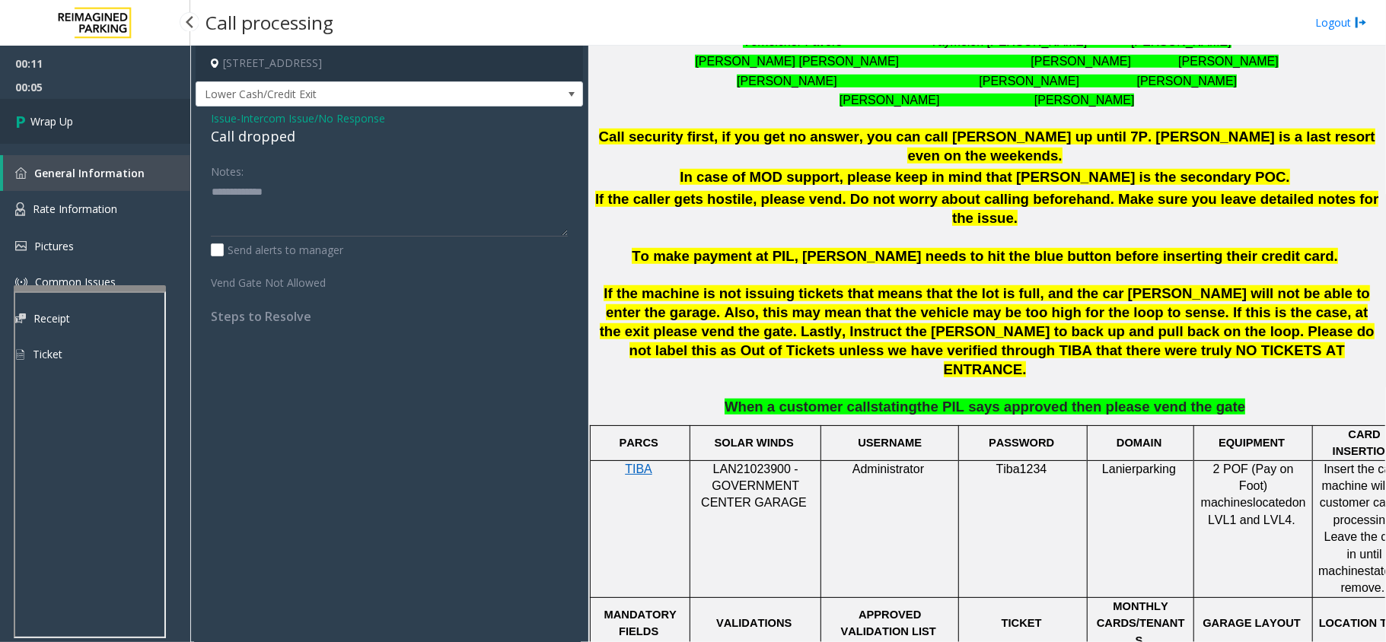
click at [46, 113] on span "Wrap Up" at bounding box center [51, 121] width 43 height 16
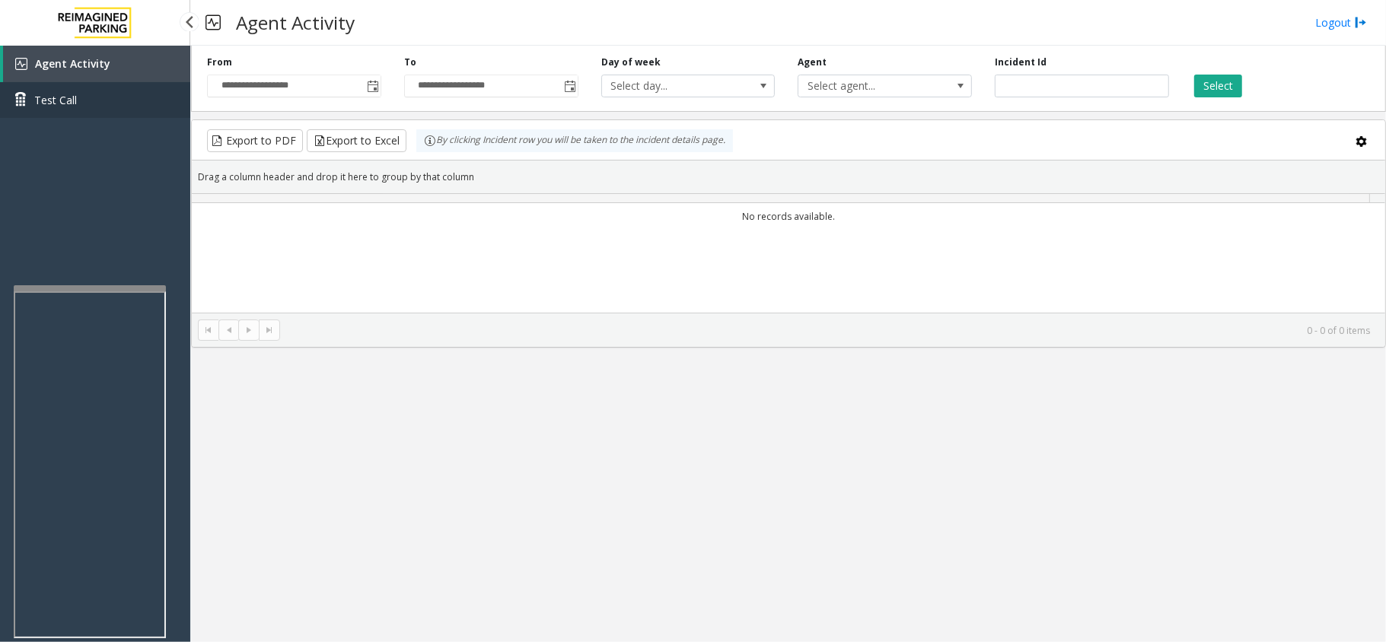
click at [46, 113] on link "Test Call" at bounding box center [95, 100] width 190 height 36
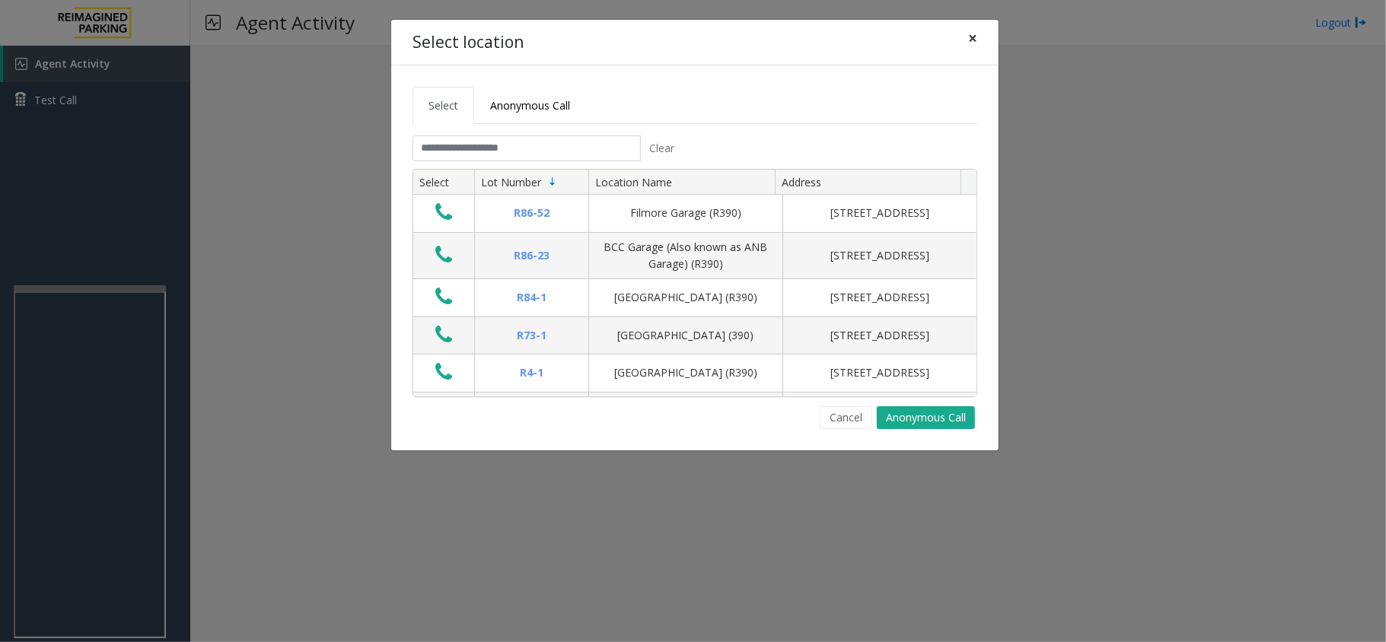
click at [965, 40] on button "×" at bounding box center [972, 38] width 30 height 37
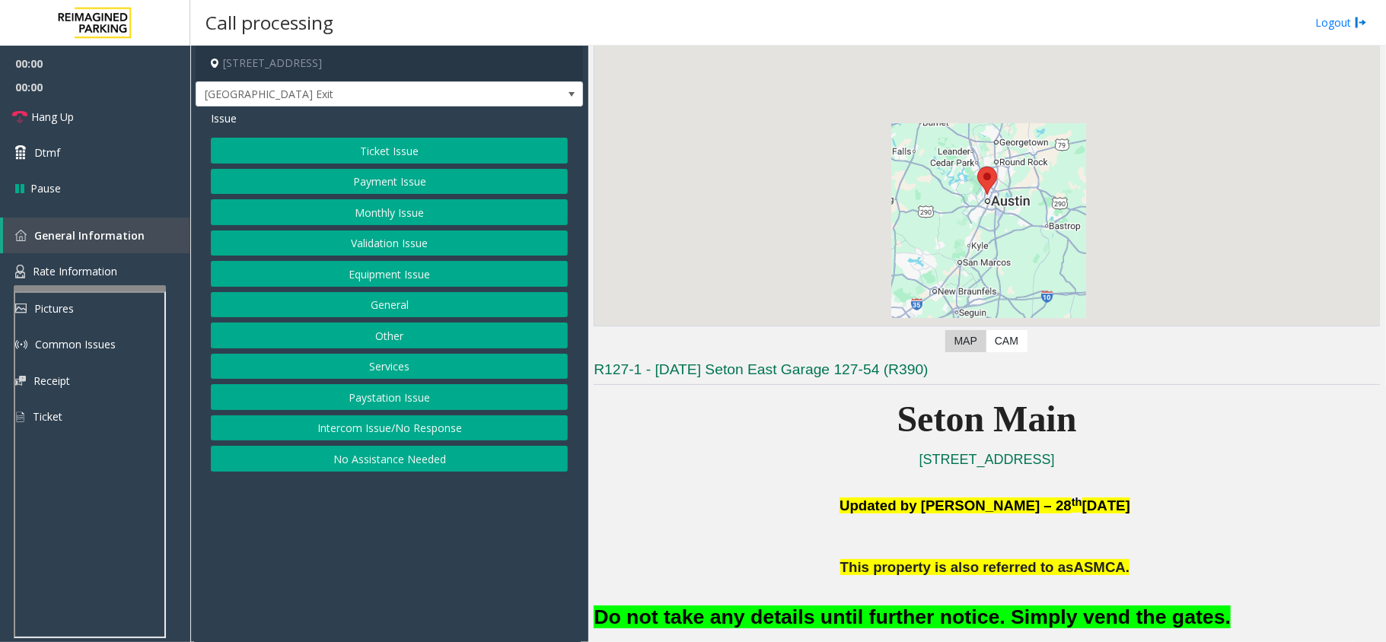
scroll to position [101, 0]
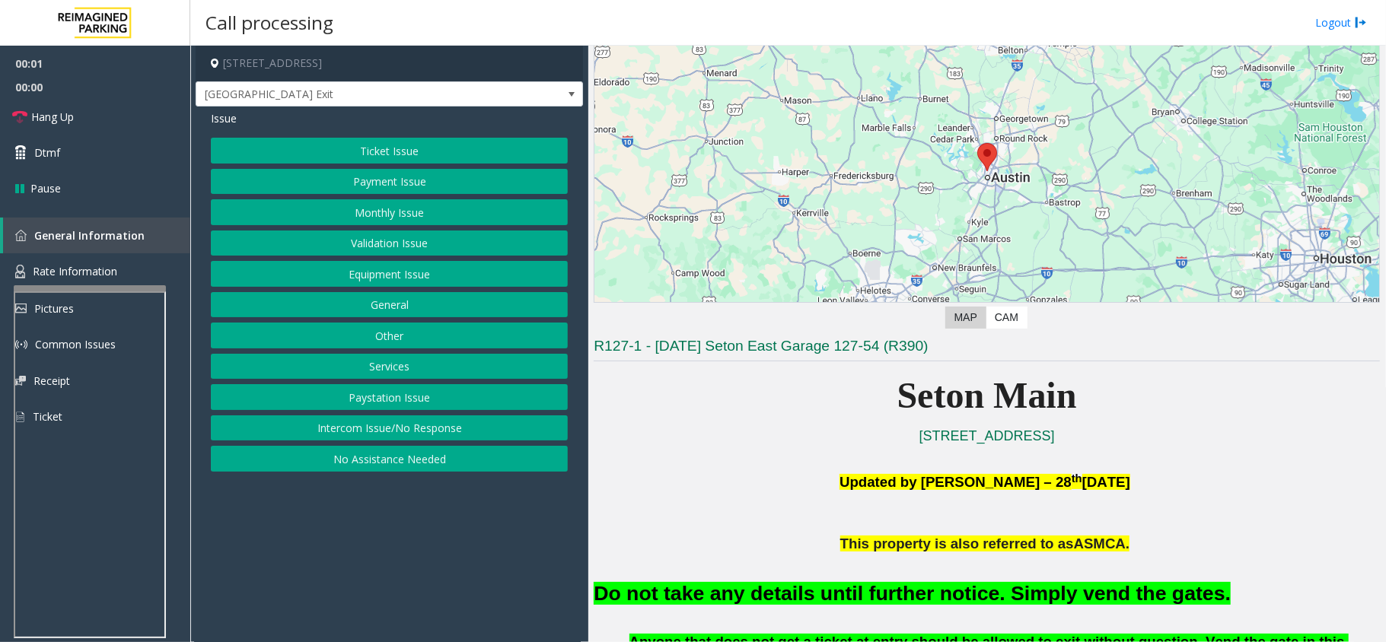
click at [896, 591] on font "Do not take any details until further notice. Simply vend the gates." at bounding box center [912, 593] width 637 height 23
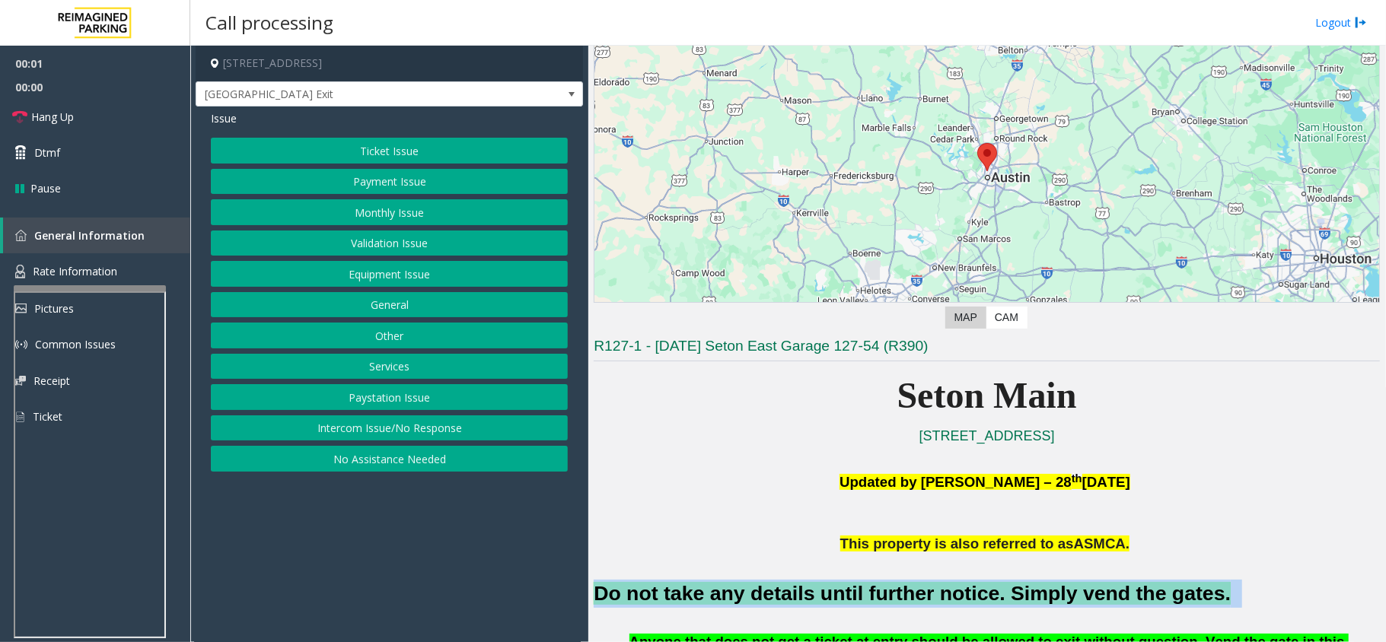
click at [896, 591] on font "Do not take any details until further notice. Simply vend the gates." at bounding box center [912, 593] width 637 height 23
copy h2 "Do not take any details until further notice. Simply vend the gates."
click at [400, 272] on button "Equipment Issue" at bounding box center [389, 274] width 357 height 26
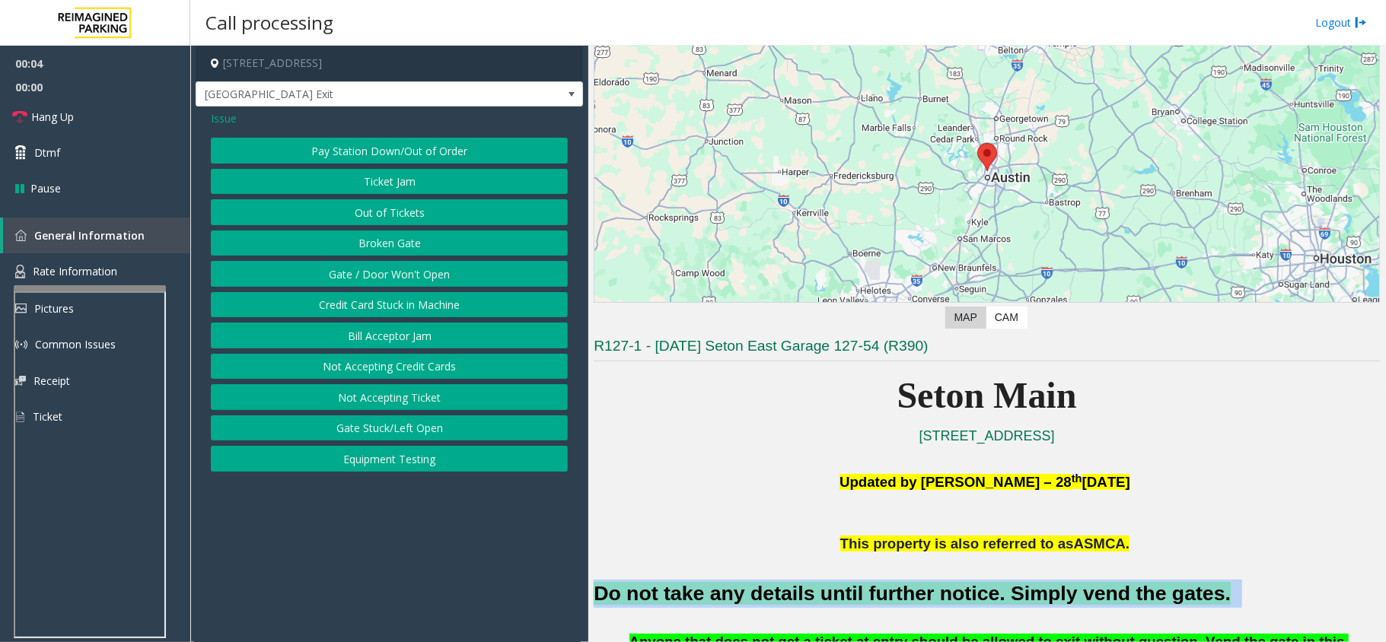
click at [426, 297] on button "Credit Card Stuck in Machine" at bounding box center [389, 305] width 357 height 26
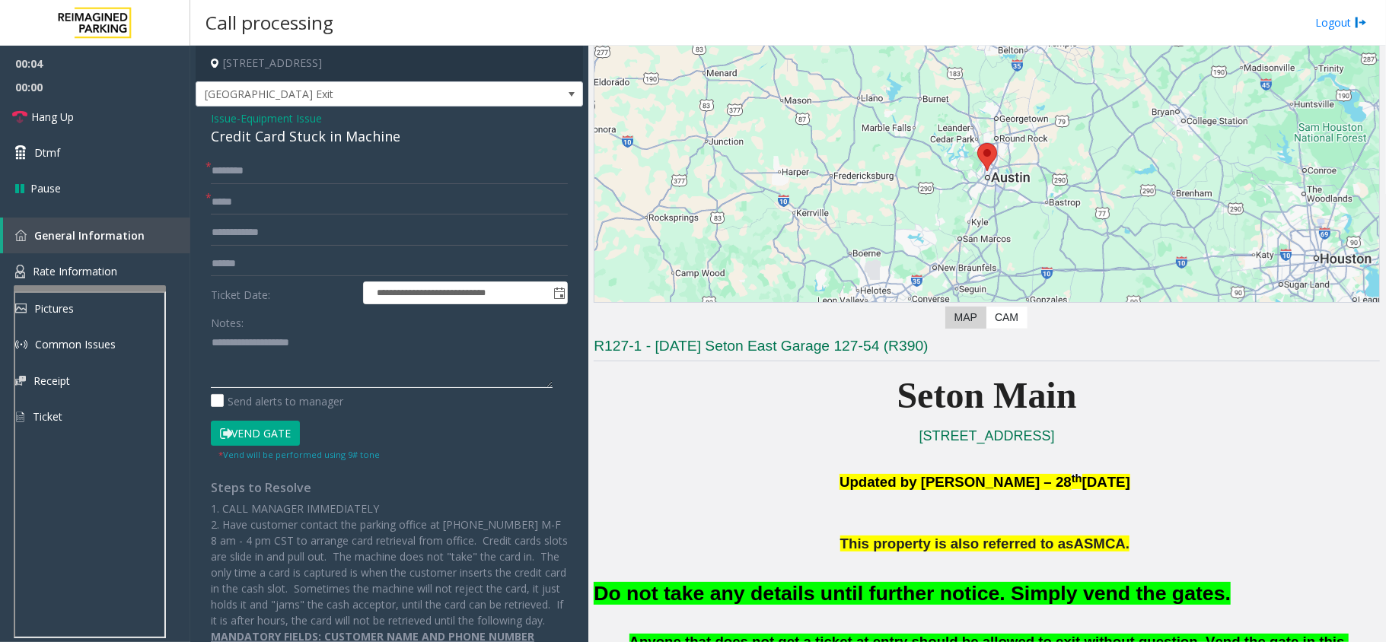
click at [320, 366] on textarea at bounding box center [382, 359] width 342 height 57
paste textarea "**********"
type textarea "**********"
click at [222, 119] on span "Issue" at bounding box center [224, 118] width 26 height 16
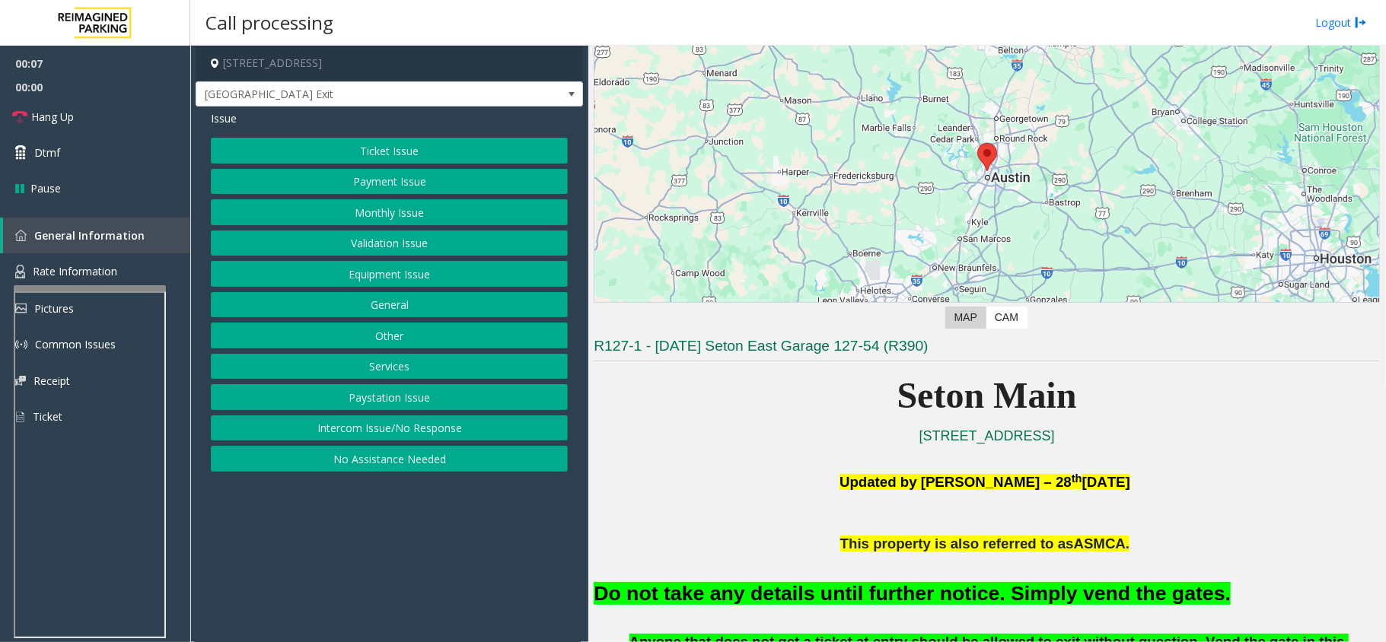
click at [409, 269] on button "Equipment Issue" at bounding box center [389, 274] width 357 height 26
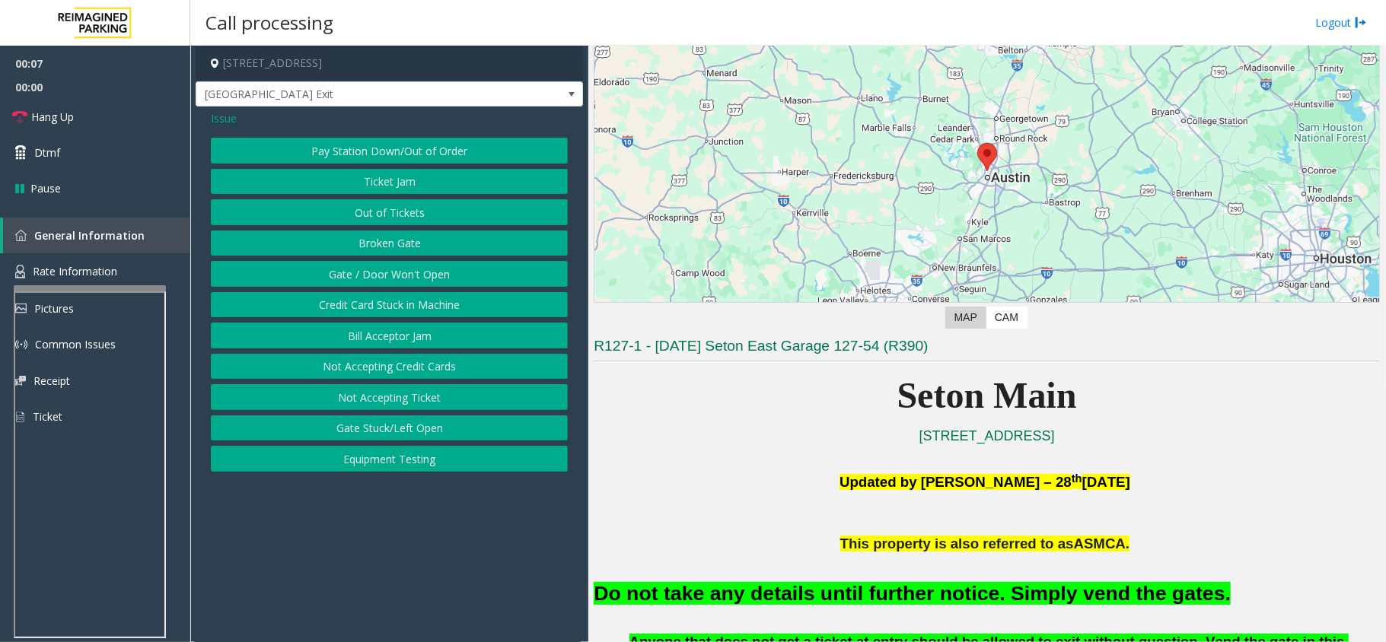
click at [408, 269] on button "Gate / Door Won't Open" at bounding box center [389, 274] width 357 height 26
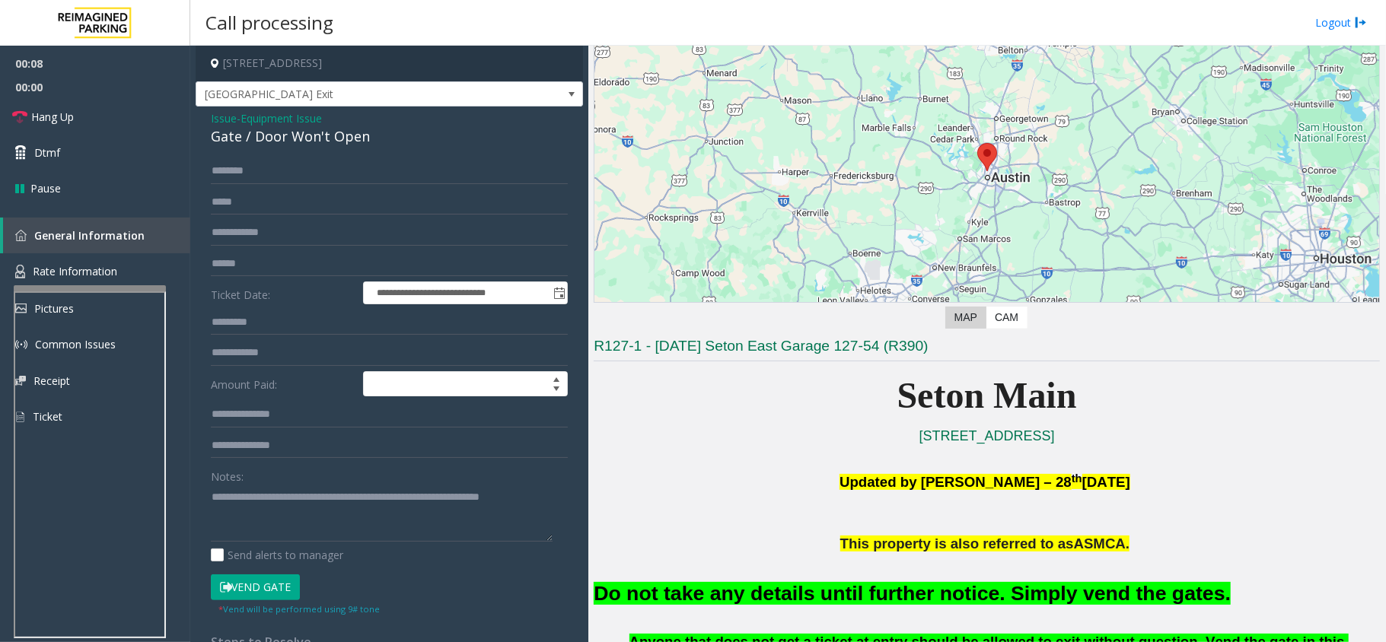
click at [269, 594] on button "Vend Gate" at bounding box center [255, 588] width 89 height 26
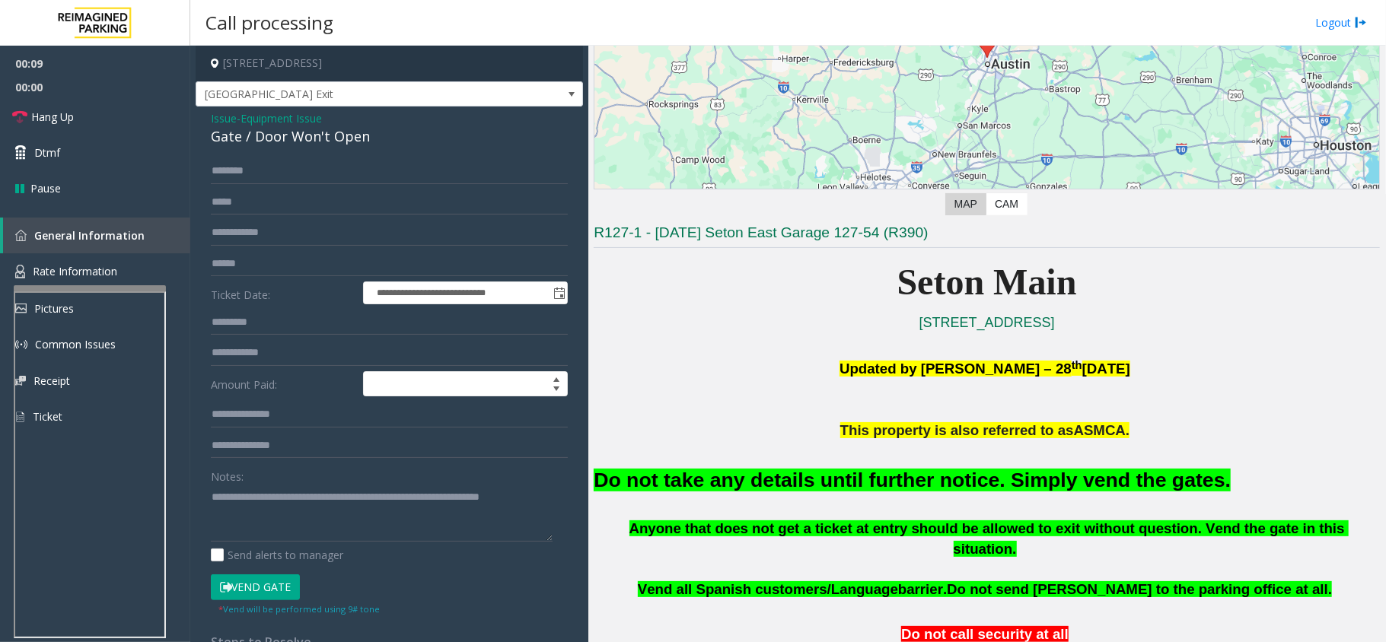
scroll to position [202, 0]
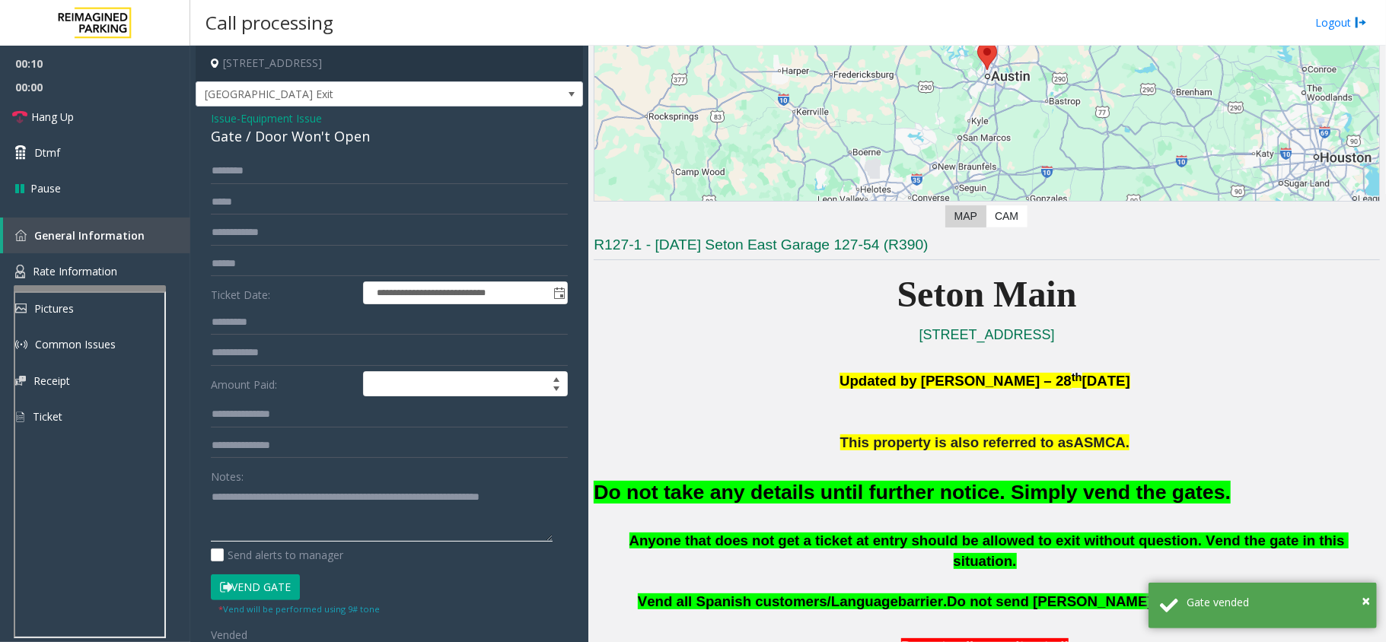
click at [363, 521] on textarea at bounding box center [382, 513] width 342 height 57
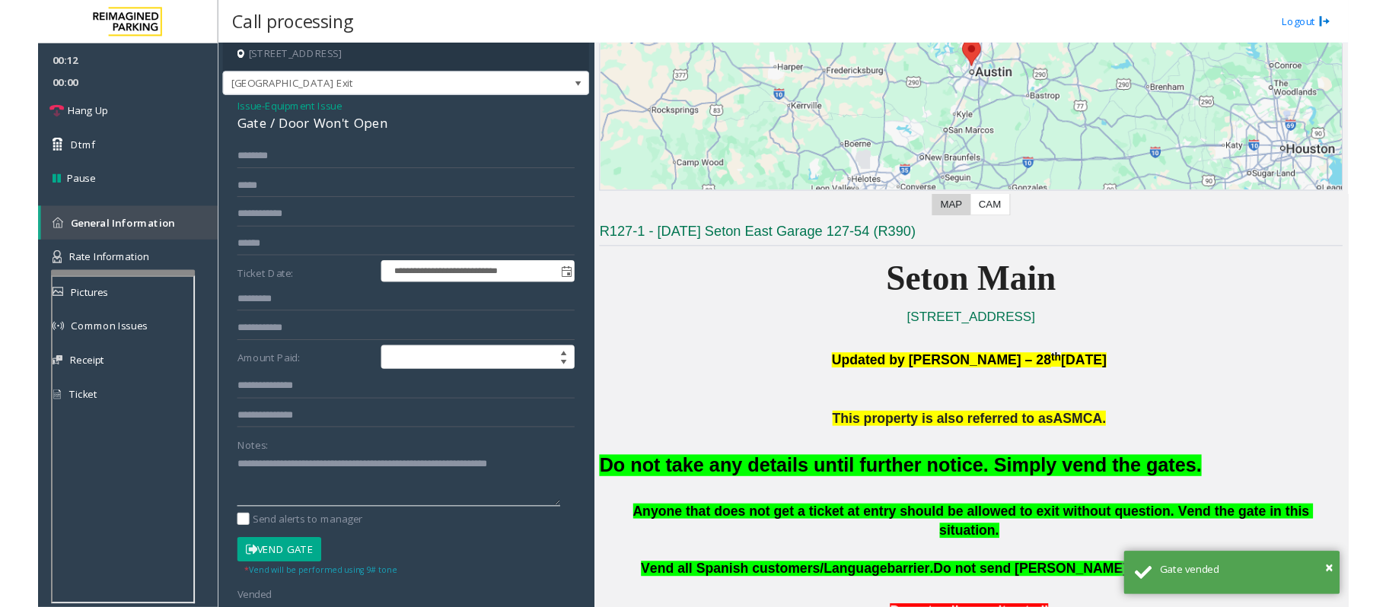
scroll to position [0, 0]
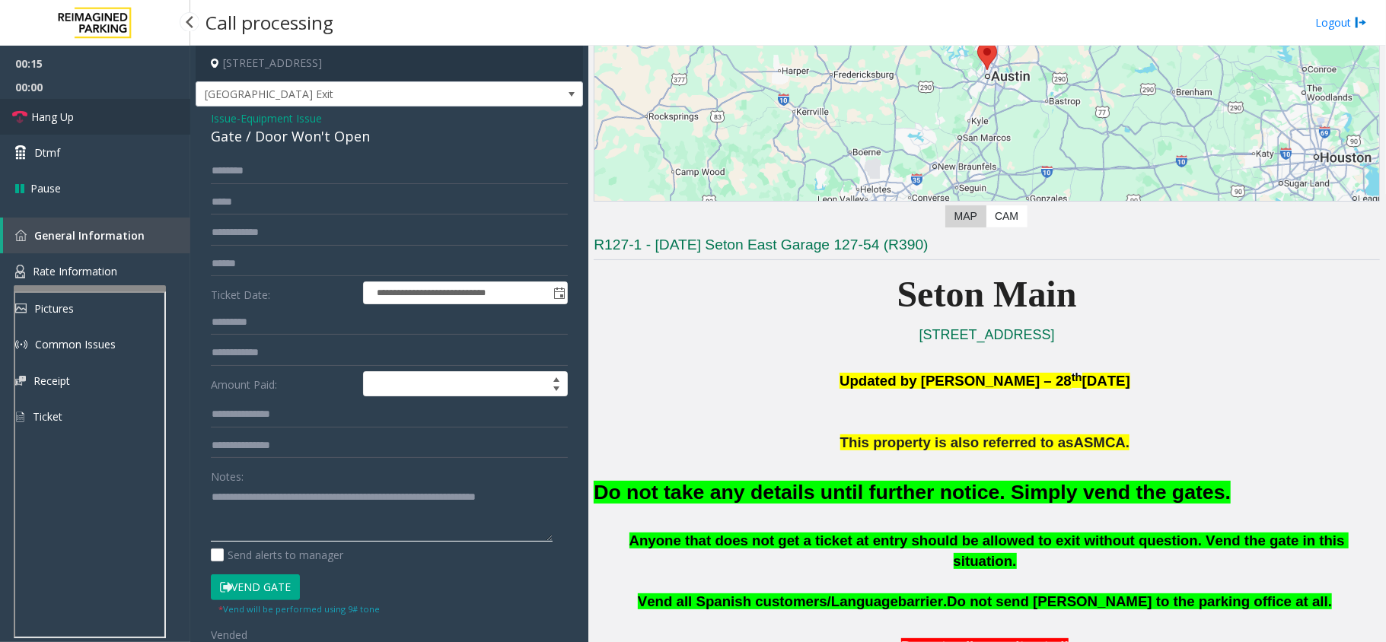
type textarea "**********"
click at [68, 126] on link "Hang Up" at bounding box center [95, 117] width 190 height 36
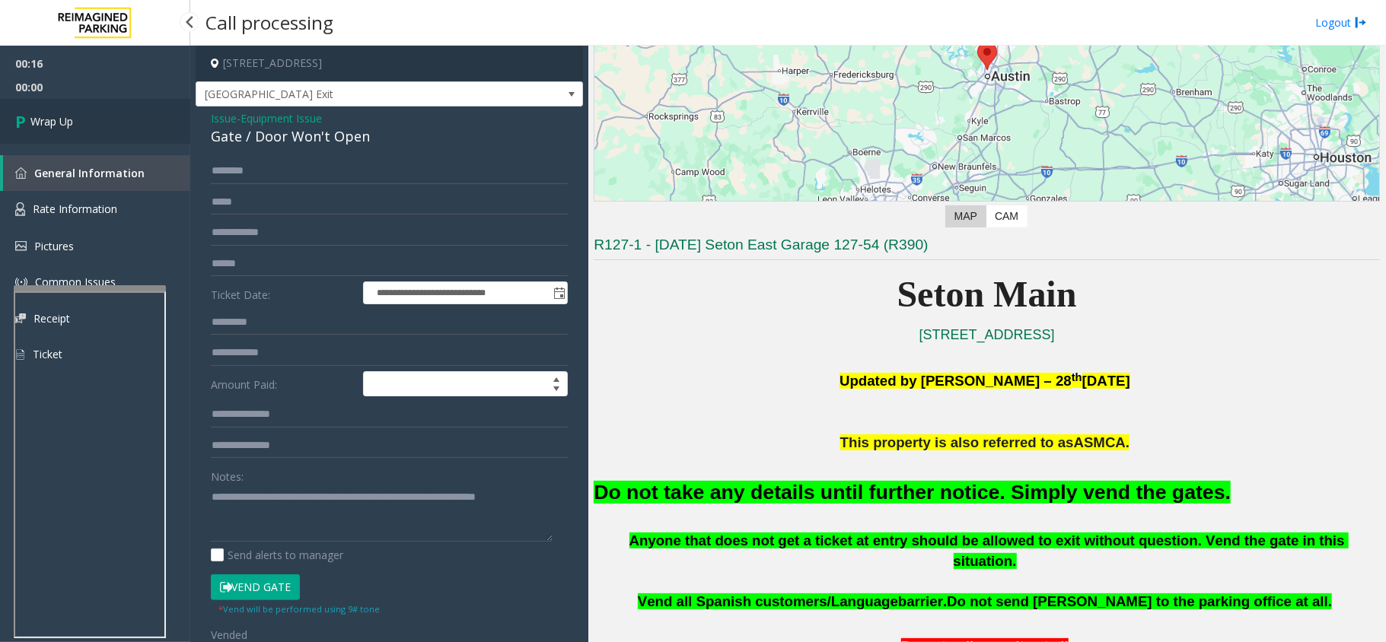
click at [68, 126] on span "Wrap Up" at bounding box center [51, 121] width 43 height 16
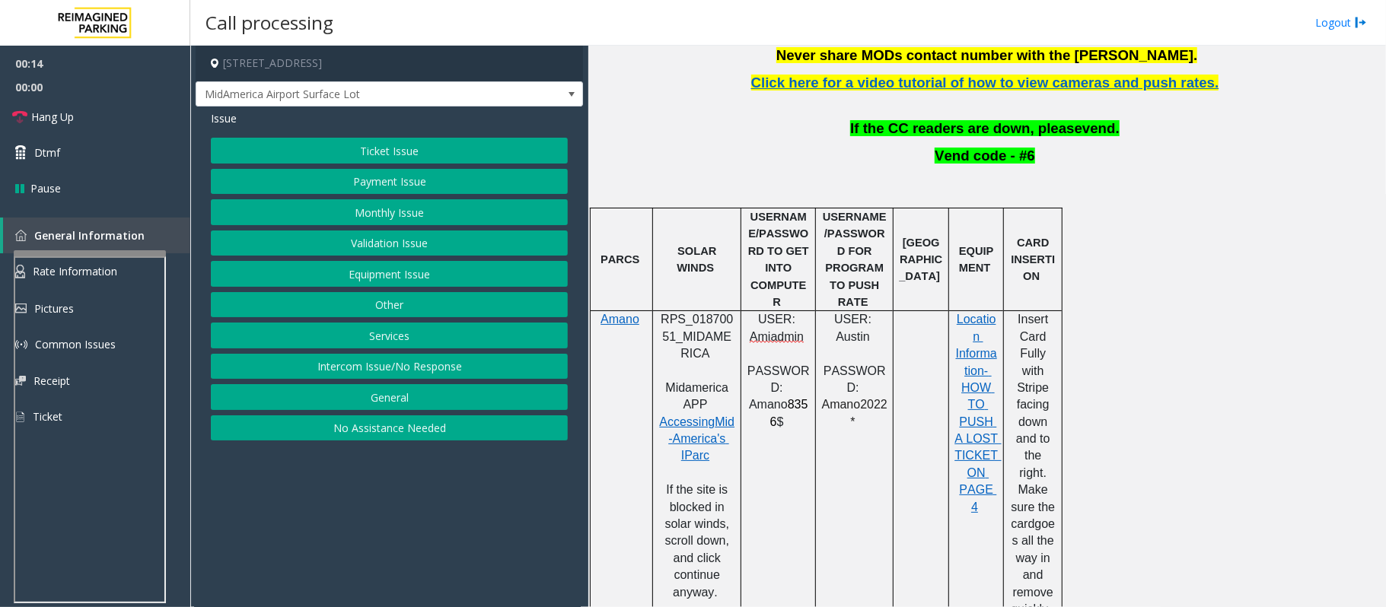
scroll to position [710, 0]
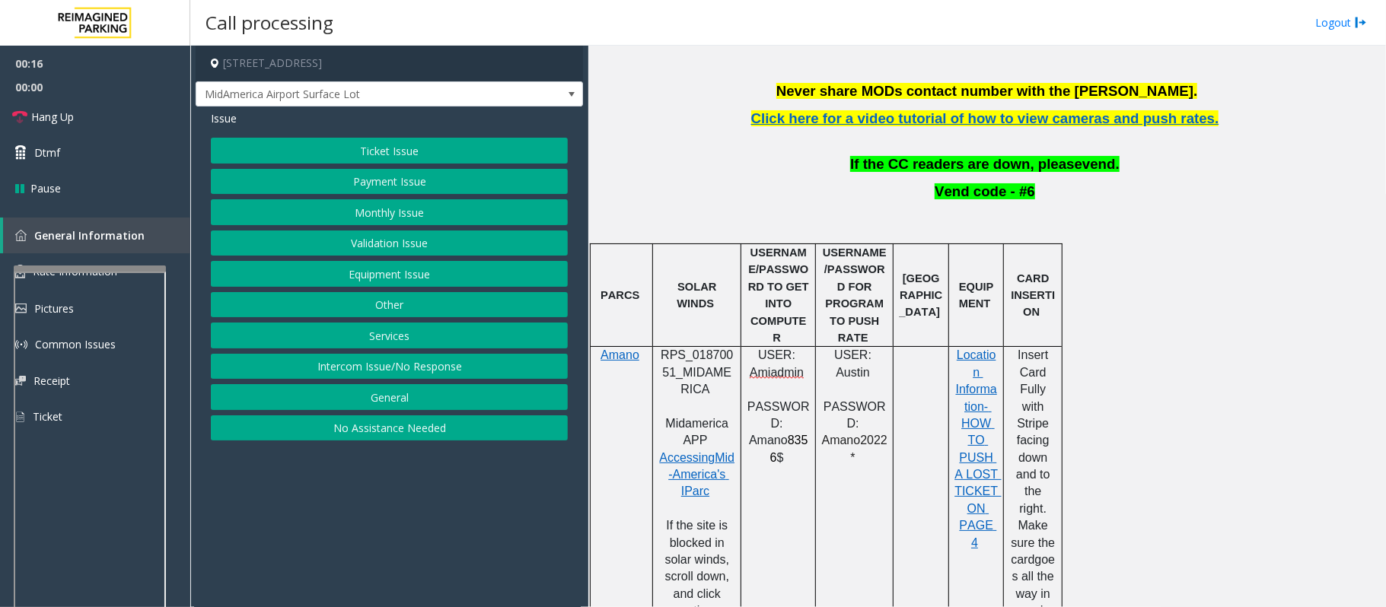
click at [59, 272] on div at bounding box center [90, 269] width 152 height 6
click at [59, 266] on span "Rate Information" at bounding box center [75, 271] width 84 height 14
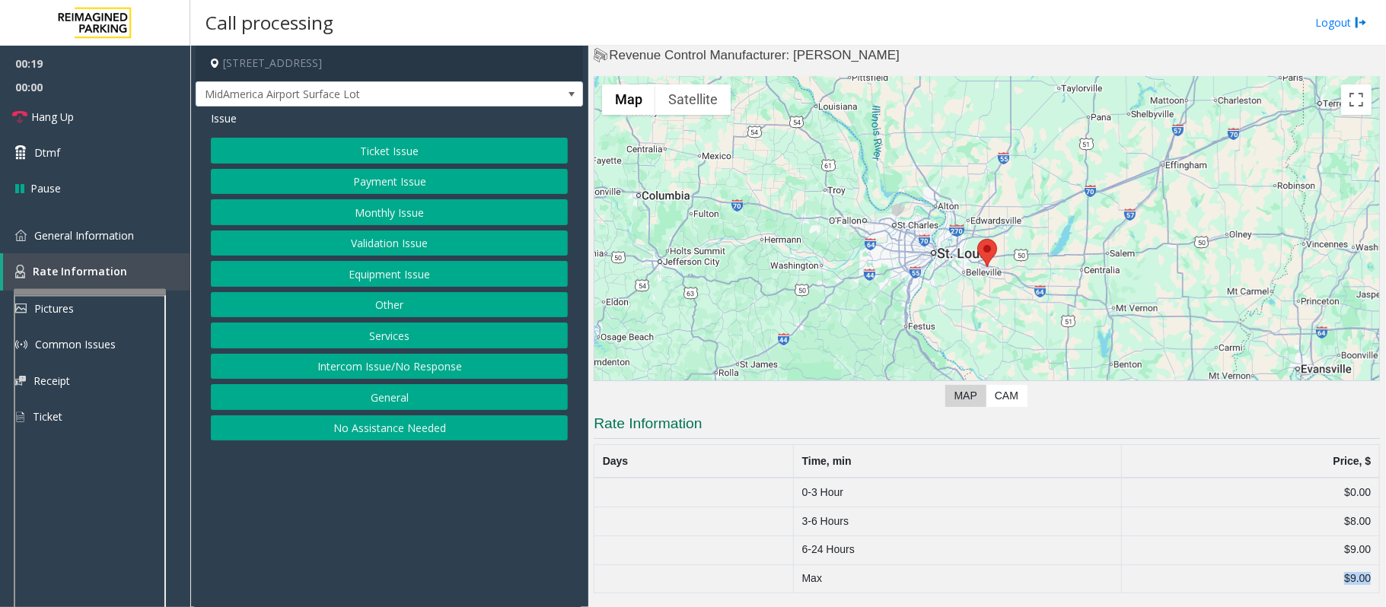
drag, startPoint x: 1345, startPoint y: 577, endPoint x: 1361, endPoint y: 577, distance: 15.2
click at [1361, 577] on td "$9.00" at bounding box center [1250, 579] width 258 height 29
click at [76, 228] on span "General Information" at bounding box center [84, 235] width 100 height 14
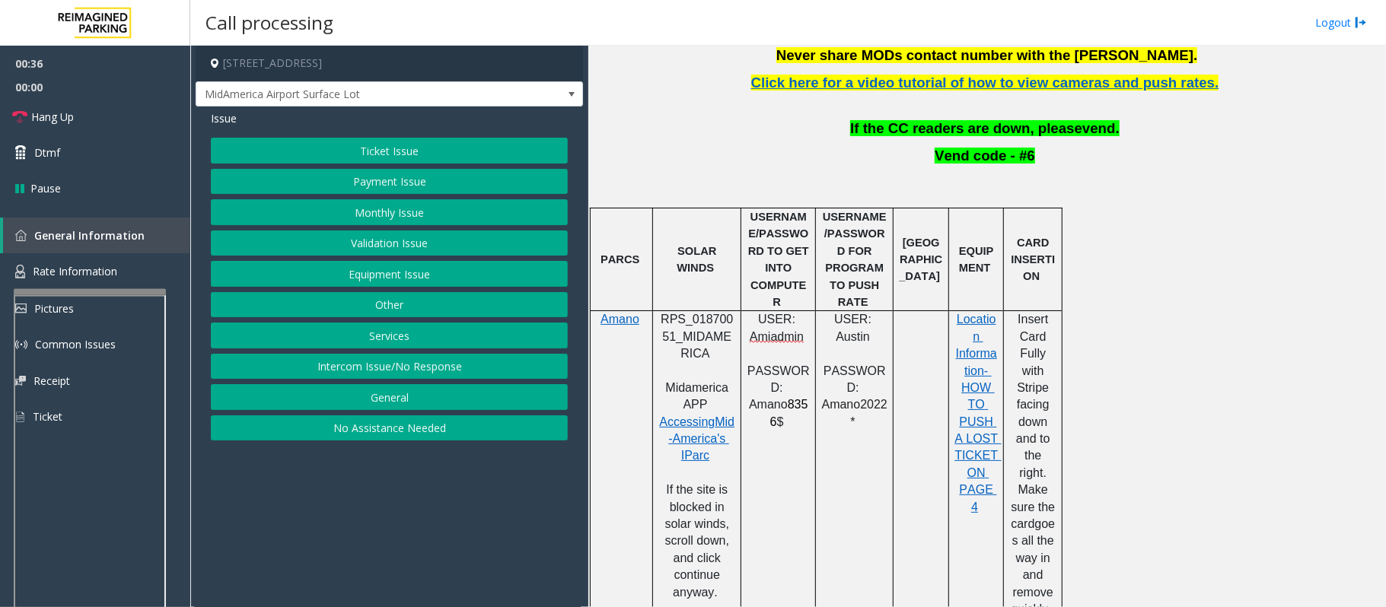
scroll to position [670, 0]
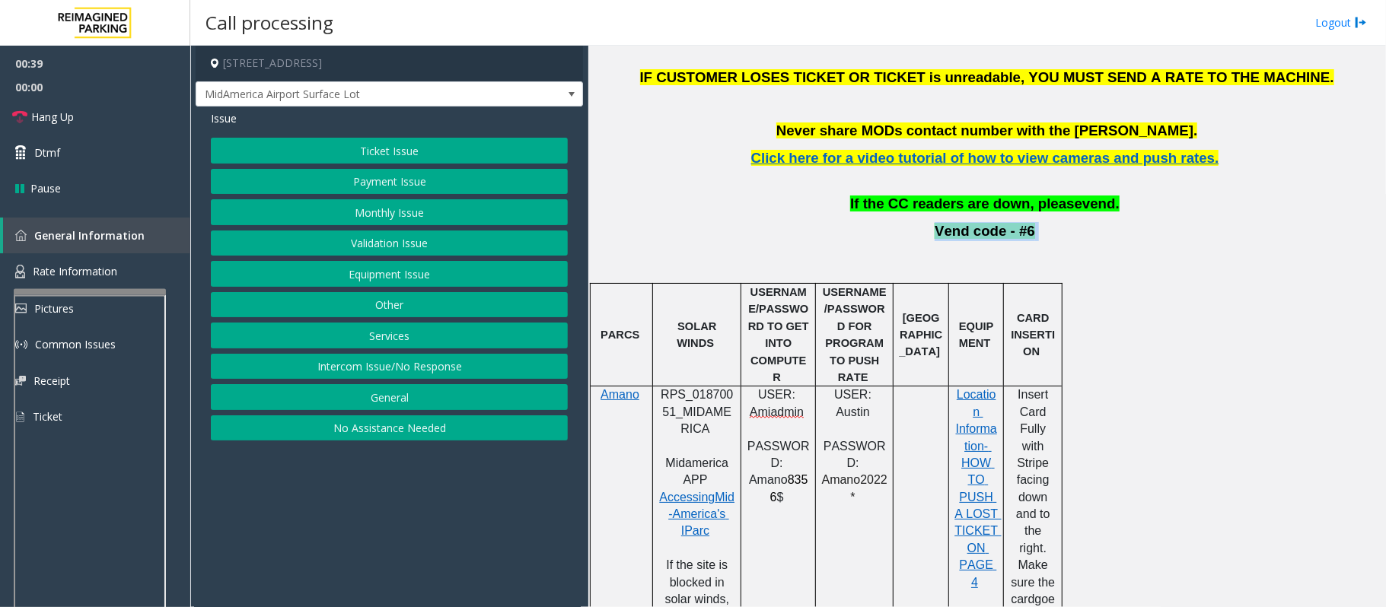
drag, startPoint x: 923, startPoint y: 230, endPoint x: 1050, endPoint y: 226, distance: 127.1
click at [1050, 226] on p "Vend code - #6" at bounding box center [987, 231] width 786 height 19
click at [988, 238] on span "Vend code - #6" at bounding box center [985, 231] width 100 height 16
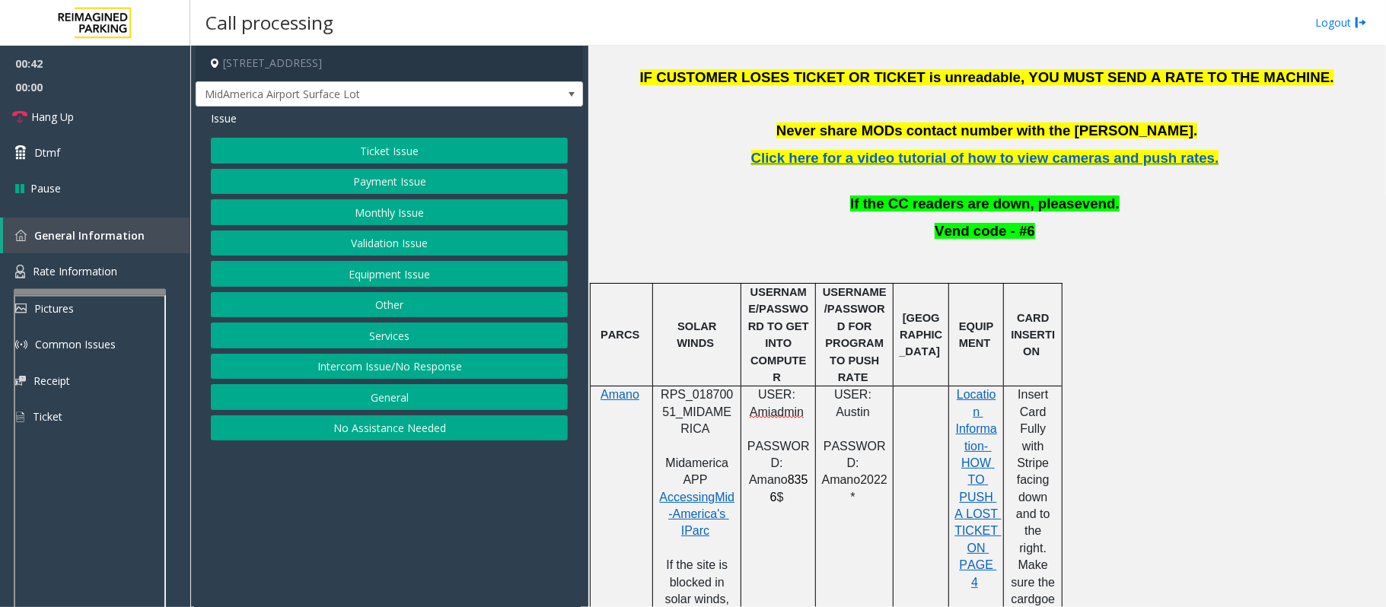
click at [1033, 208] on span "If the CC readers are down, please" at bounding box center [966, 204] width 232 height 16
click at [75, 266] on span "Rate Information" at bounding box center [75, 271] width 84 height 14
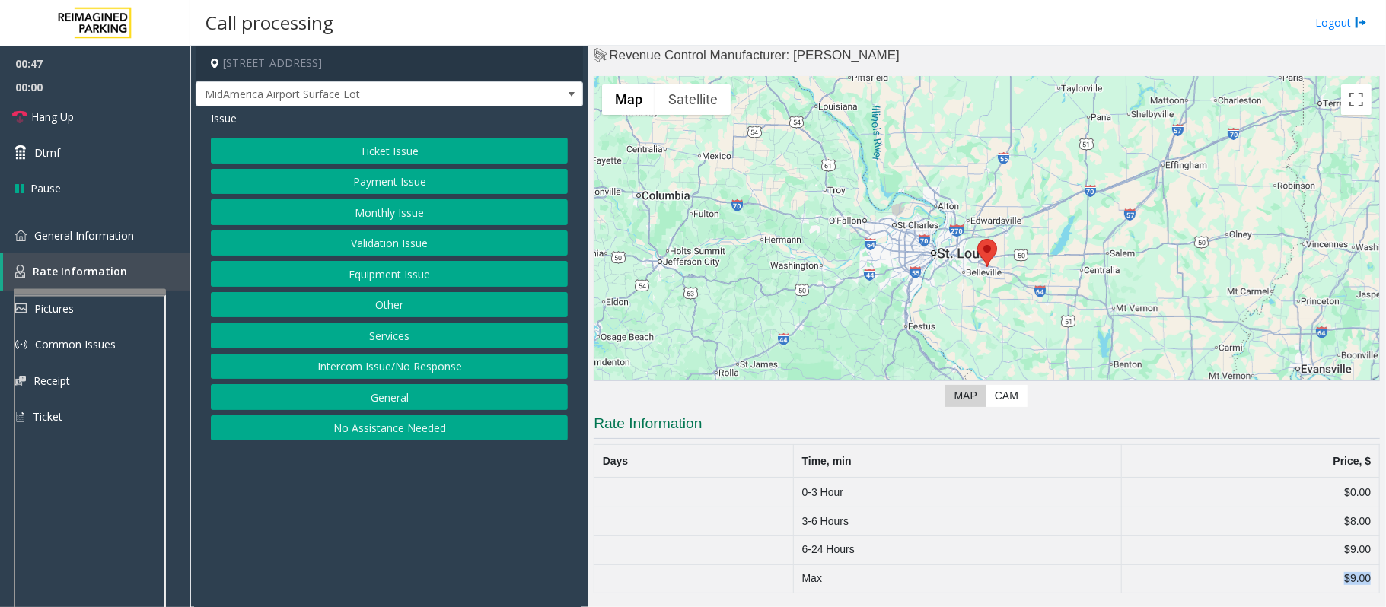
drag, startPoint x: 1359, startPoint y: 578, endPoint x: 1320, endPoint y: 576, distance: 39.6
click at [1320, 576] on td "$9.00" at bounding box center [1250, 579] width 258 height 29
drag, startPoint x: 798, startPoint y: 578, endPoint x: 1355, endPoint y: 578, distance: 557.1
click at [1355, 578] on tr "Max $9.00" at bounding box center [986, 579] width 785 height 29
click at [1347, 579] on td "$9.00" at bounding box center [1250, 579] width 258 height 29
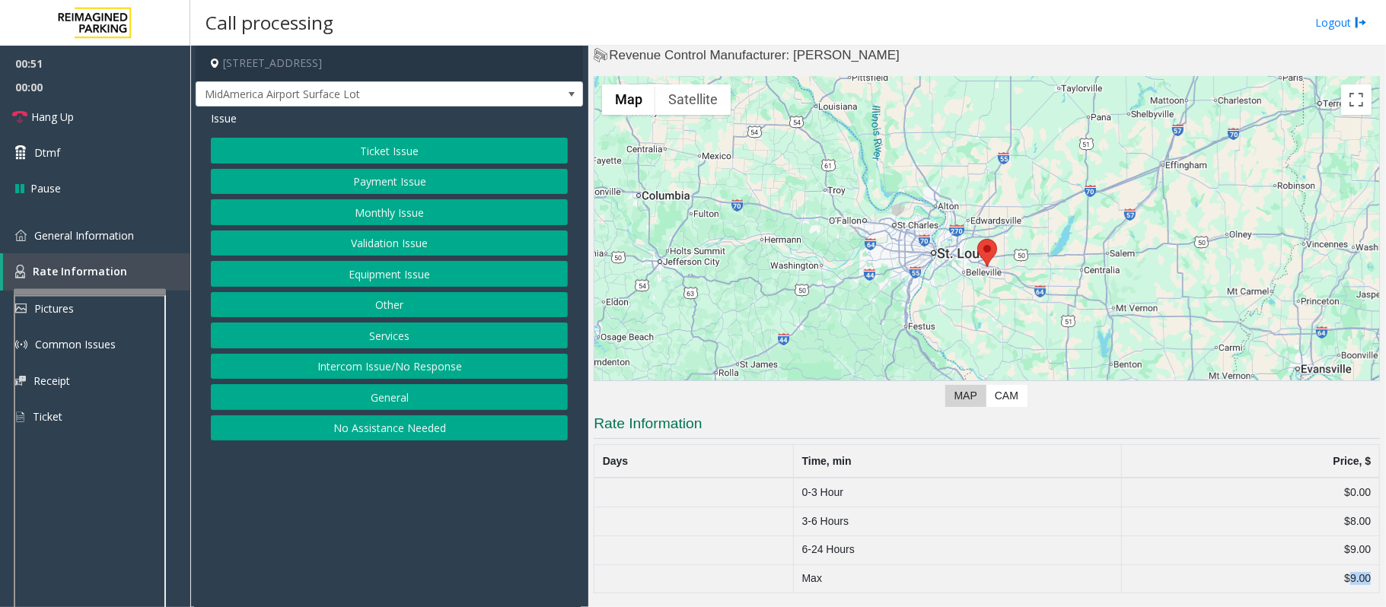
click at [1346, 579] on td "$9.00" at bounding box center [1250, 579] width 258 height 29
click at [65, 224] on link "General Information" at bounding box center [95, 236] width 190 height 36
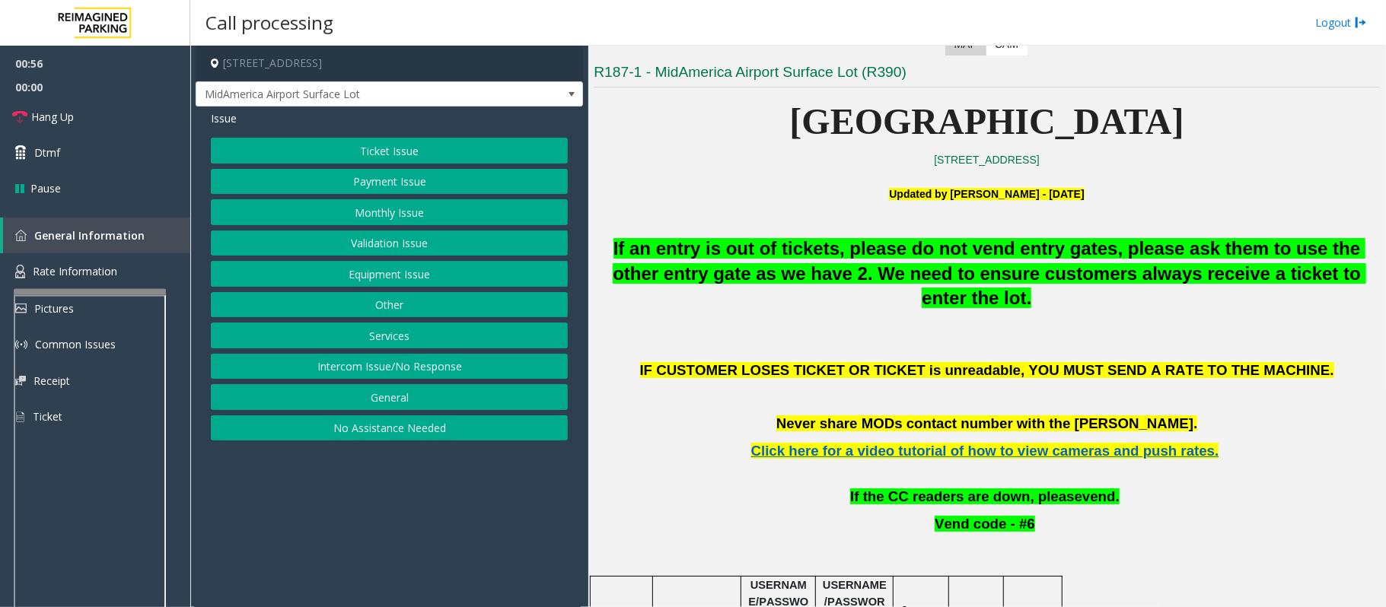
scroll to position [366, 0]
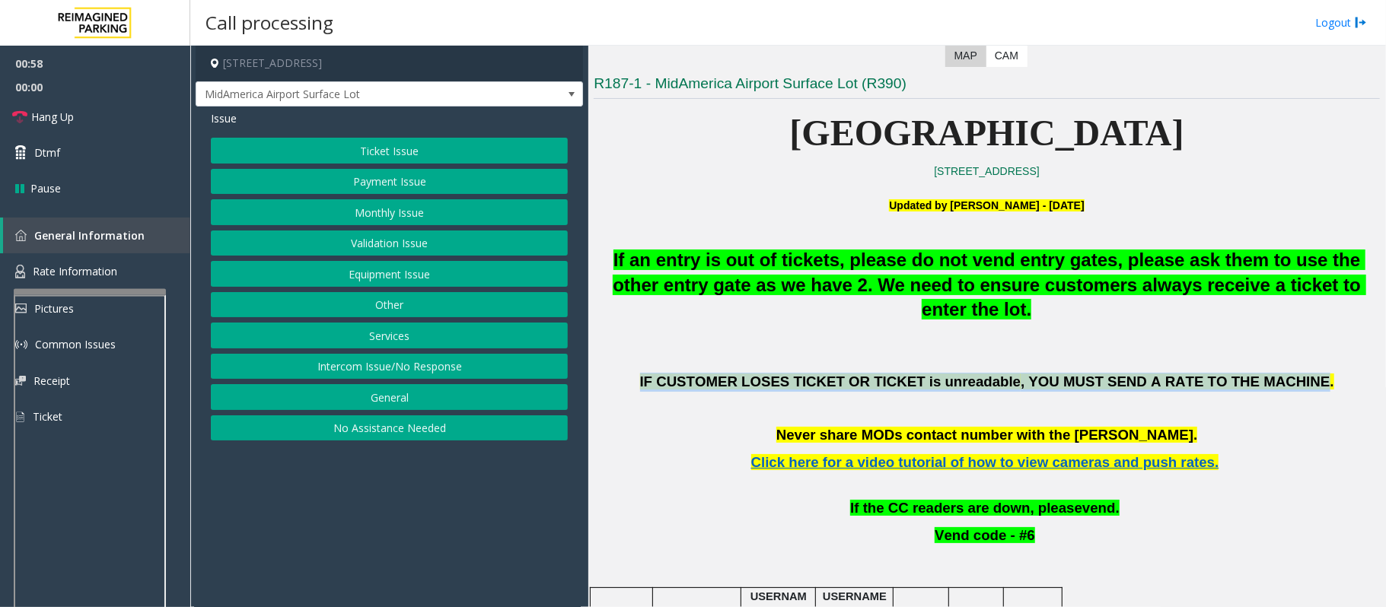
drag, startPoint x: 872, startPoint y: 374, endPoint x: 1262, endPoint y: 385, distance: 389.8
click at [1262, 385] on p "IF CUSTOMER LOSES TICKET OR TICKET is unreadable , YOU MUST SEND A RATE TO THE …" at bounding box center [987, 382] width 786 height 19
click at [1188, 387] on span ", YOU MUST SEND A RATE TO THE MACHINE." at bounding box center [1178, 382] width 314 height 16
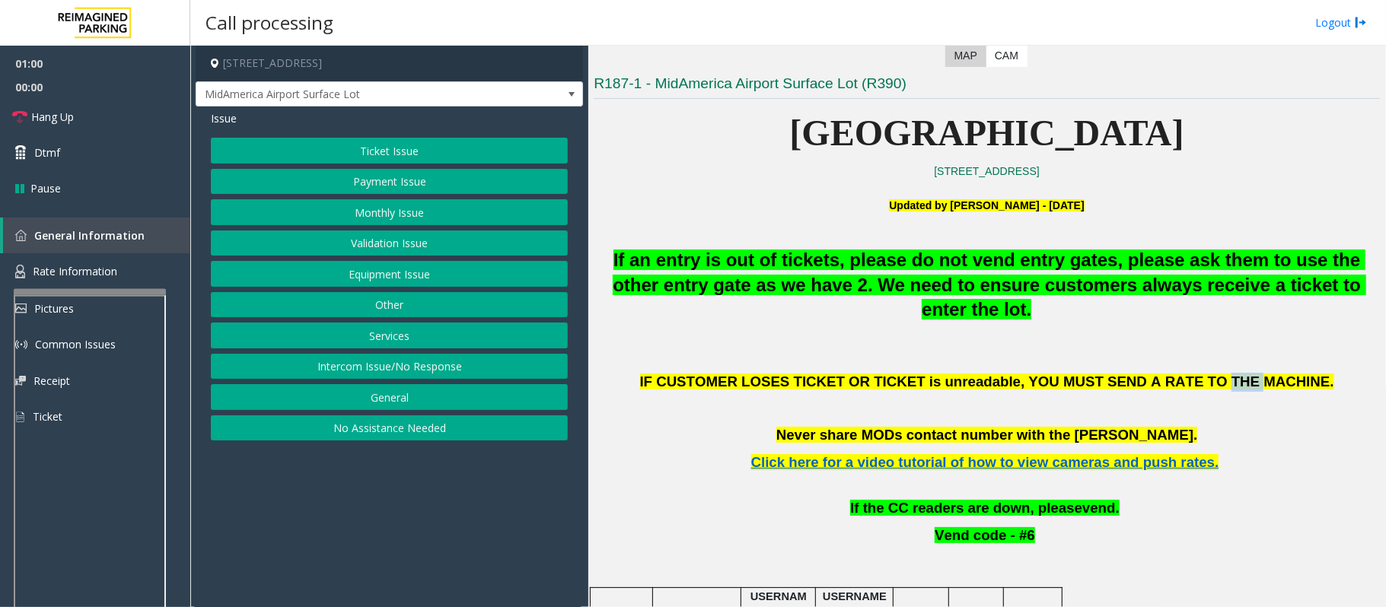
click at [1188, 387] on span ", YOU MUST SEND A RATE TO THE MACHINE." at bounding box center [1178, 382] width 314 height 16
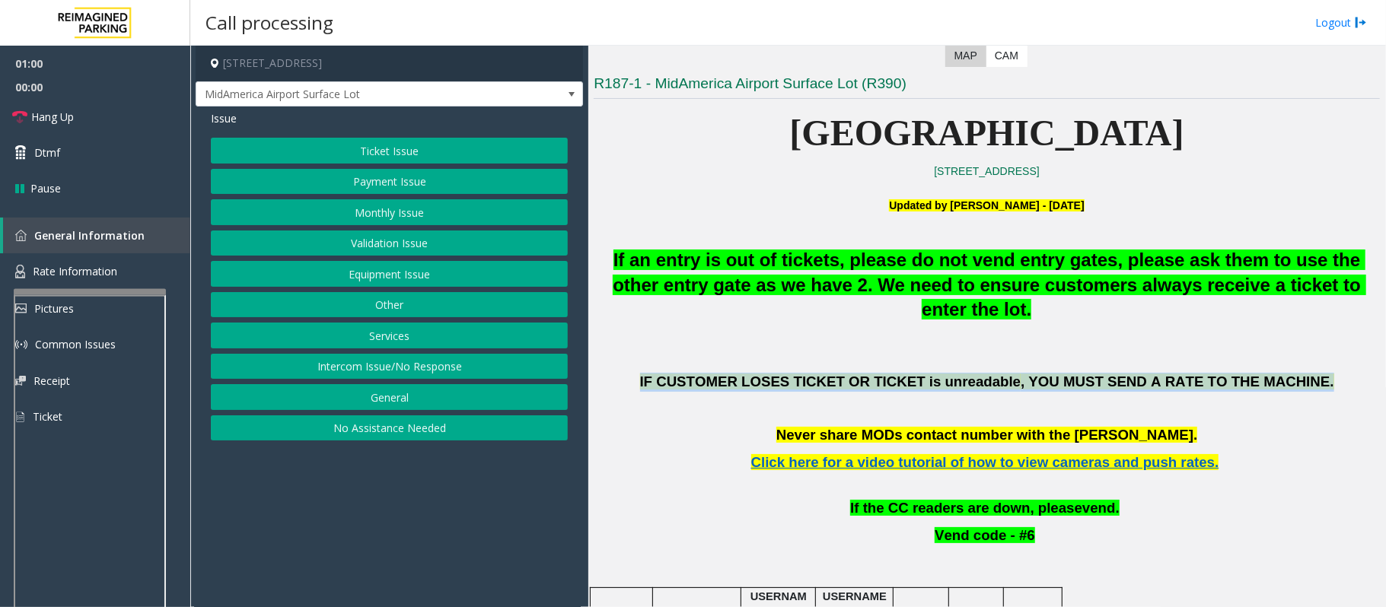
click at [1188, 387] on span ", YOU MUST SEND A RATE TO THE MACHINE." at bounding box center [1178, 382] width 314 height 16
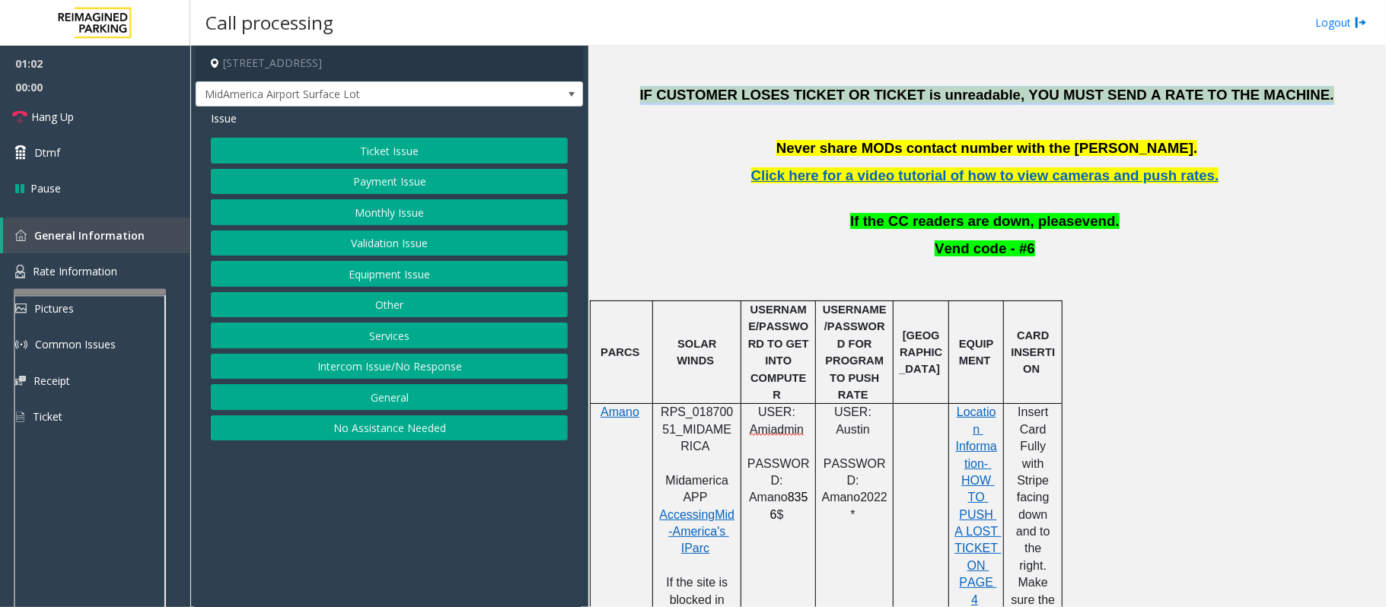
scroll to position [670, 0]
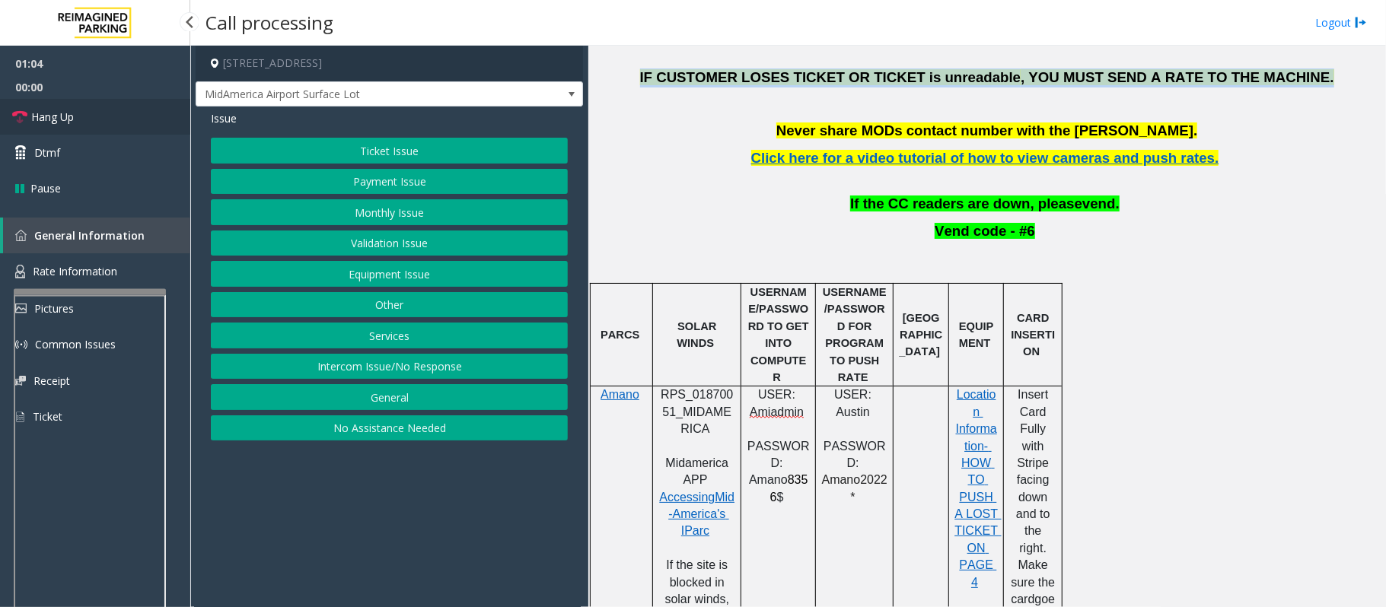
click at [103, 116] on link "Hang Up" at bounding box center [95, 117] width 190 height 36
click at [422, 281] on button "Equipment Issue" at bounding box center [389, 274] width 357 height 26
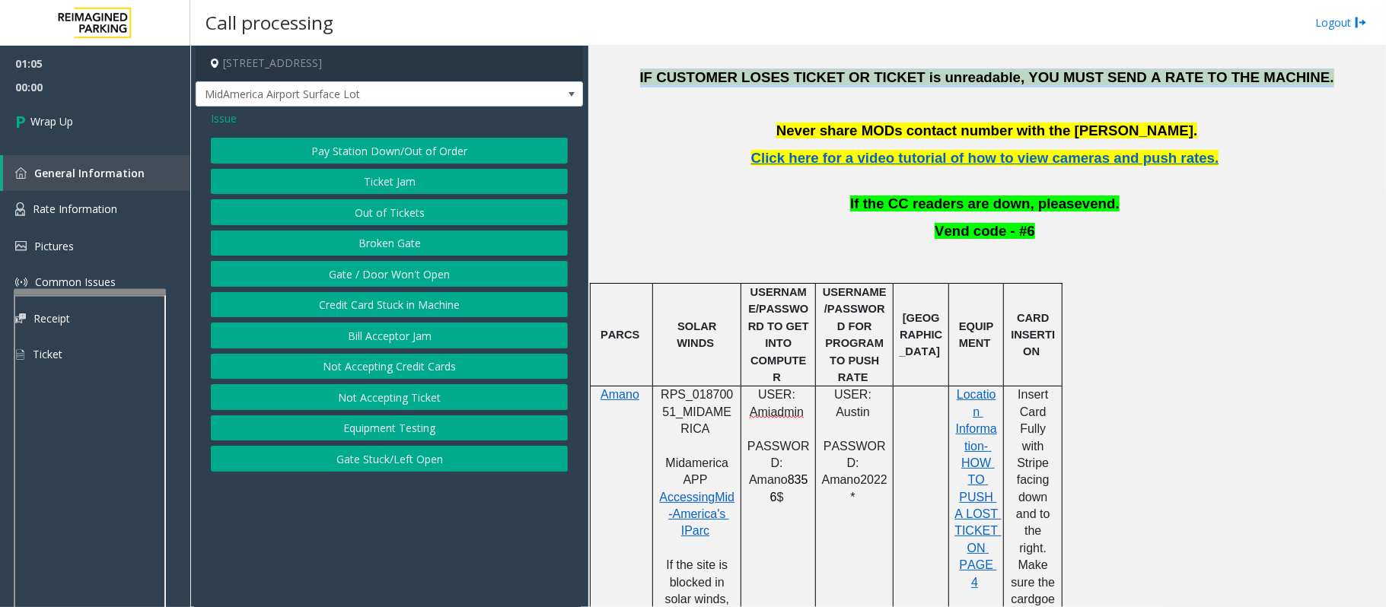
click at [425, 269] on button "Gate / Door Won't Open" at bounding box center [389, 274] width 357 height 26
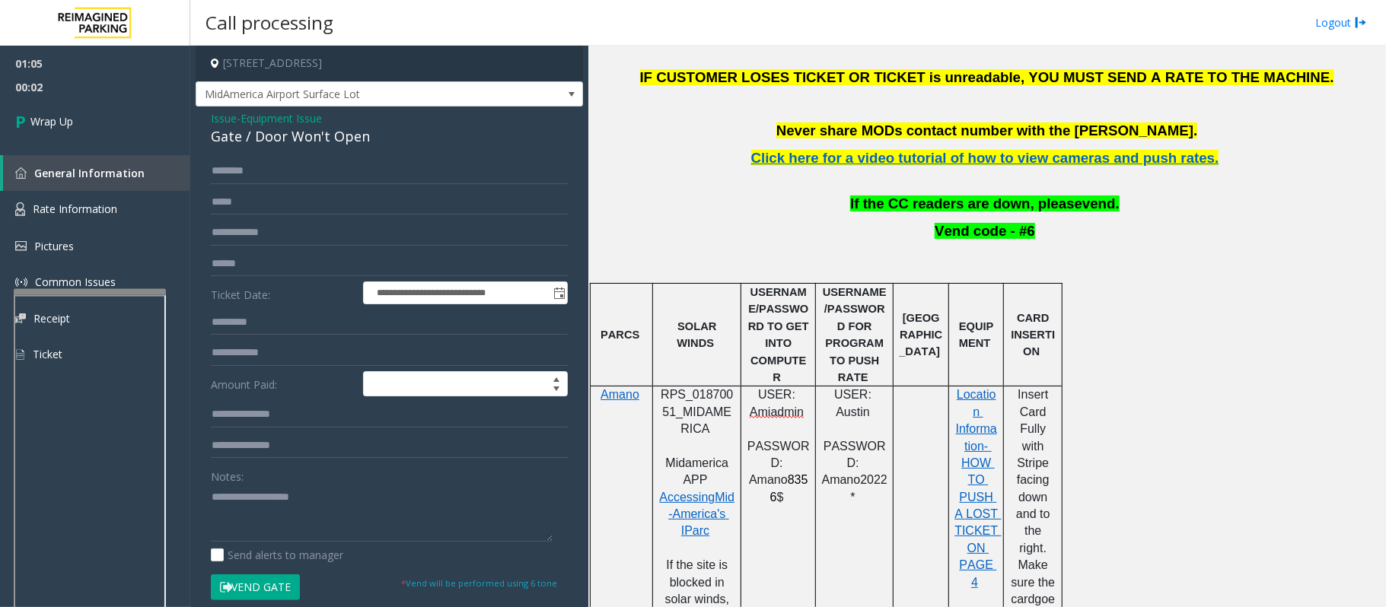
click at [216, 114] on span "Issue" at bounding box center [224, 118] width 26 height 16
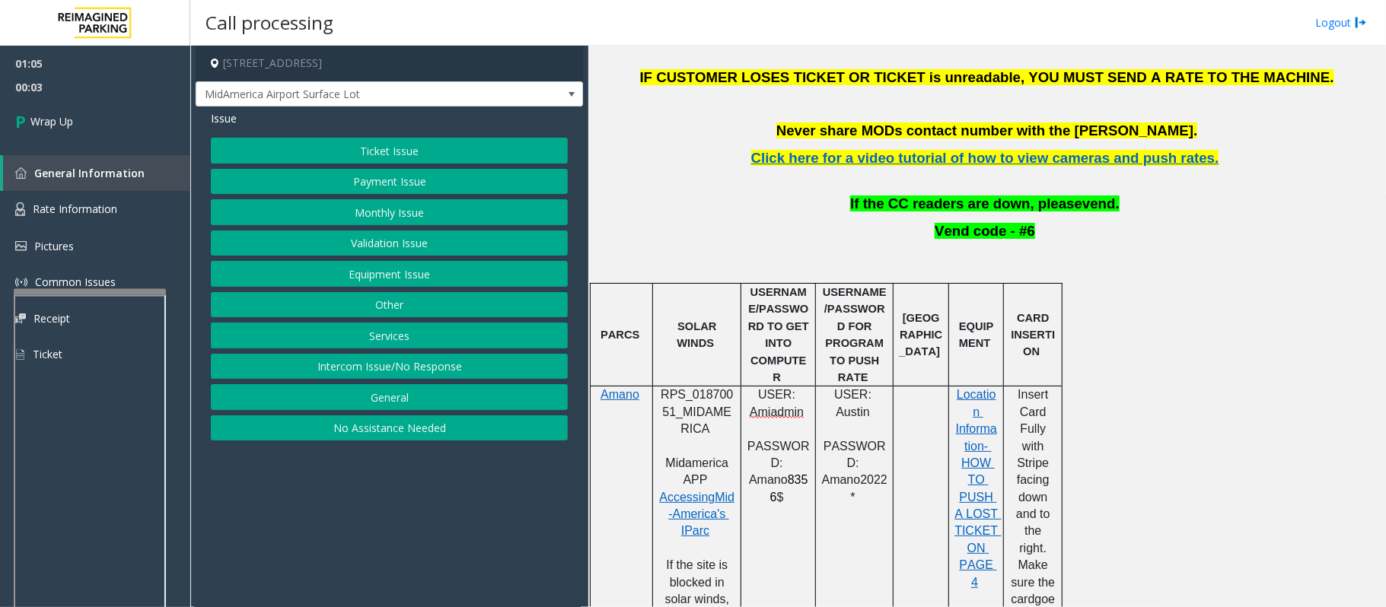
click at [427, 306] on button "Other" at bounding box center [389, 305] width 357 height 26
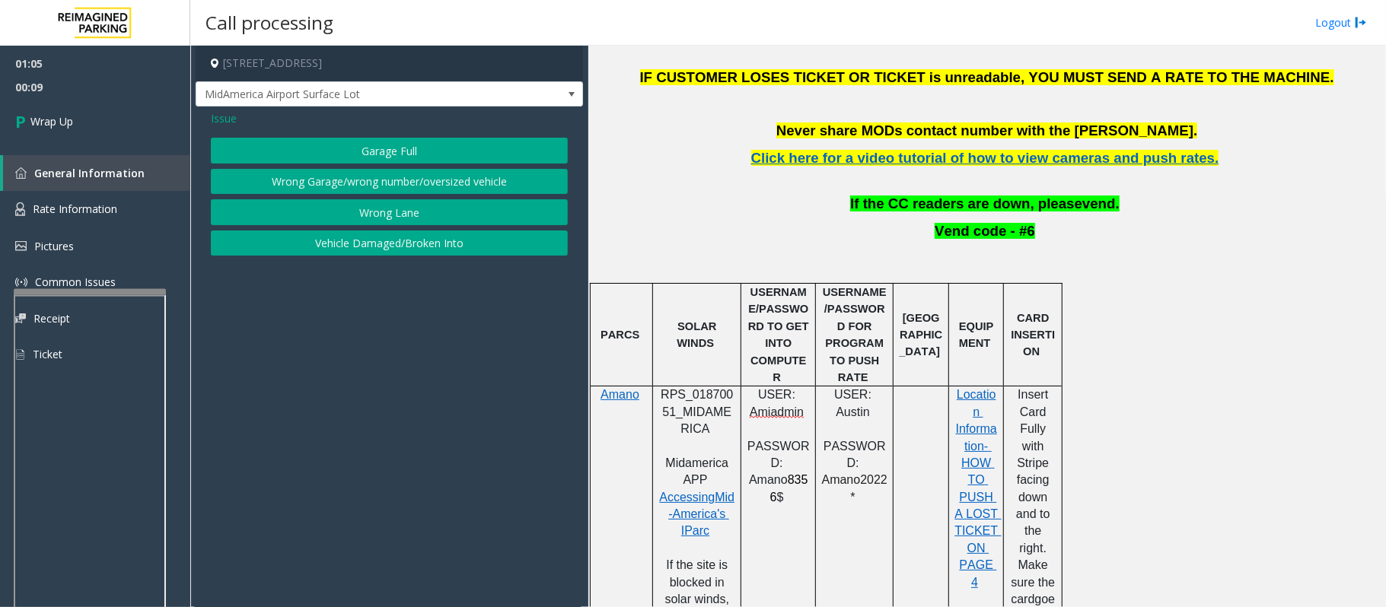
click at [230, 116] on span "Issue" at bounding box center [224, 118] width 26 height 16
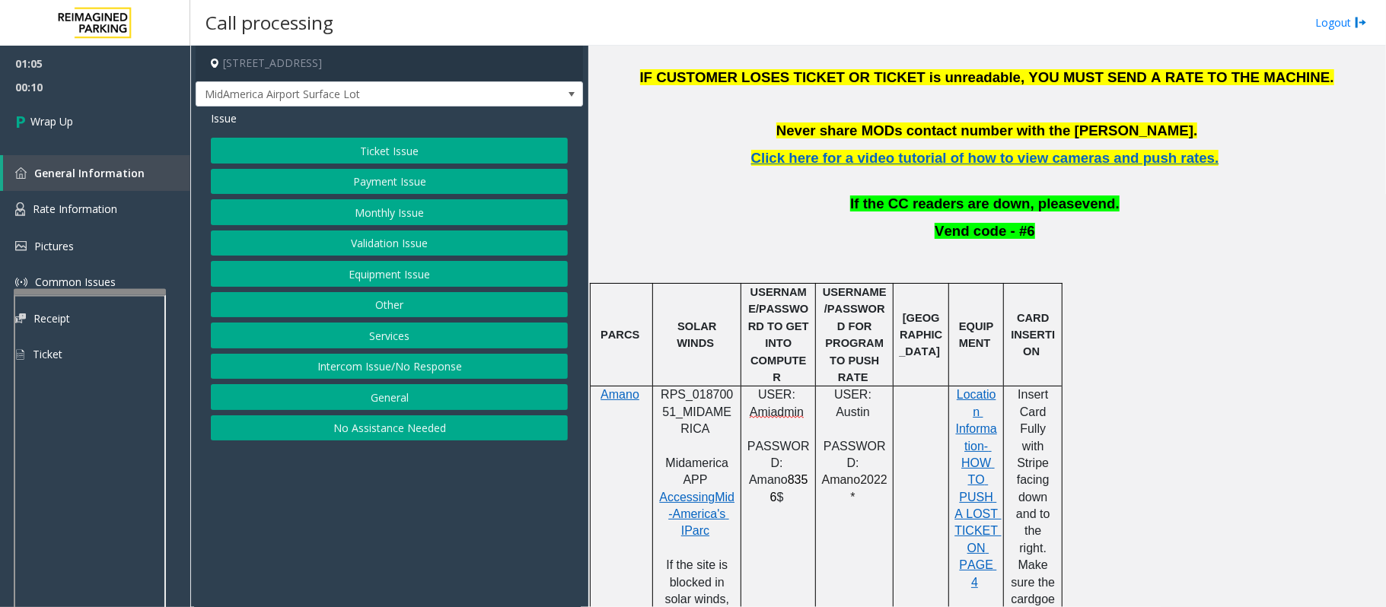
drag, startPoint x: 381, startPoint y: 399, endPoint x: 422, endPoint y: 405, distance: 41.5
click at [381, 400] on button "General" at bounding box center [389, 397] width 357 height 26
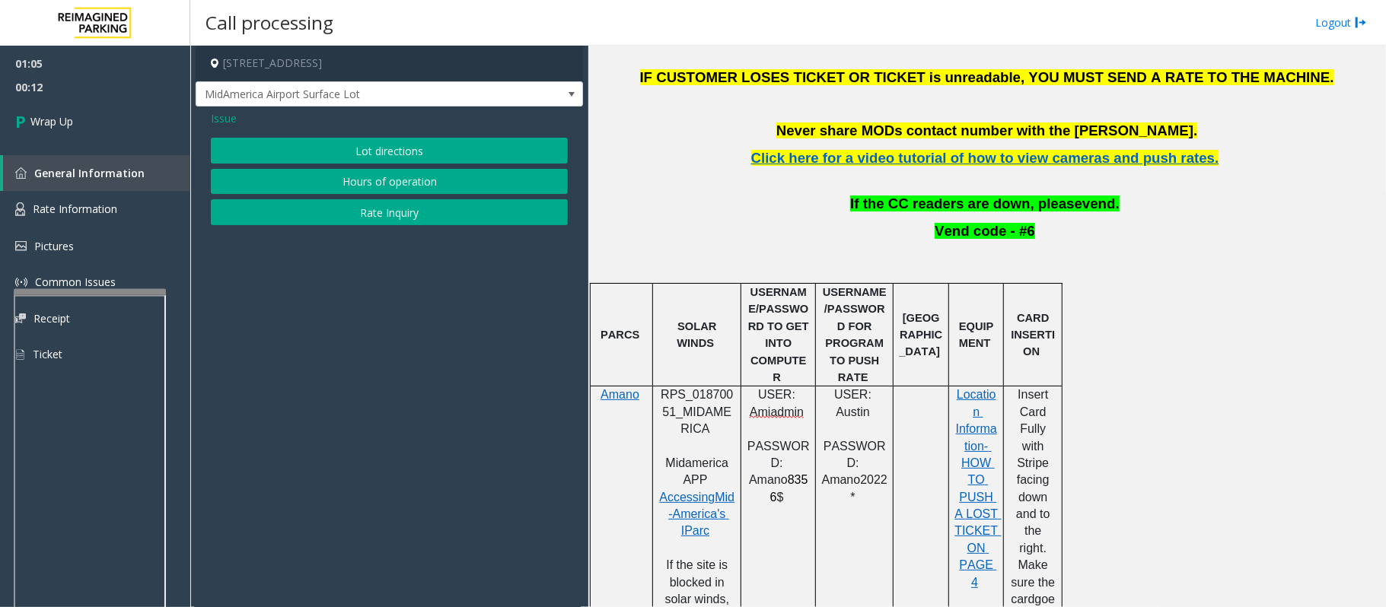
click at [417, 218] on button "Rate Inquiry" at bounding box center [389, 212] width 357 height 26
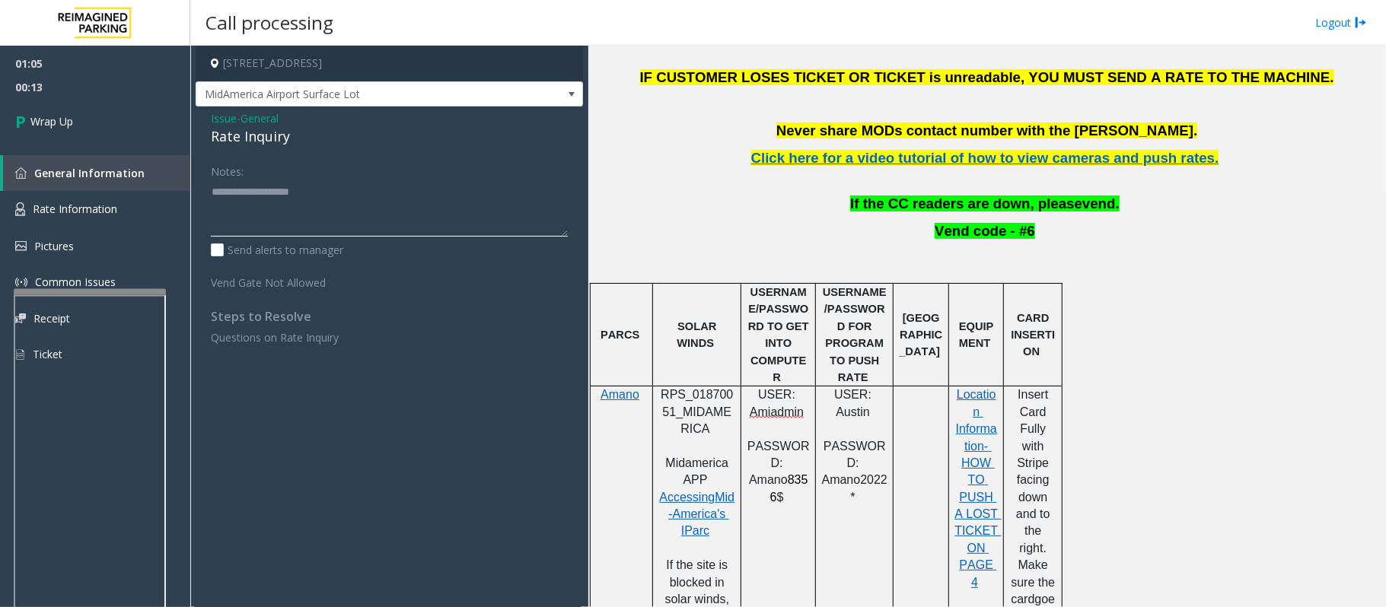
click at [302, 196] on textarea at bounding box center [389, 208] width 357 height 57
paste textarea "**********"
click at [260, 134] on div "Rate Inquiry" at bounding box center [389, 136] width 357 height 21
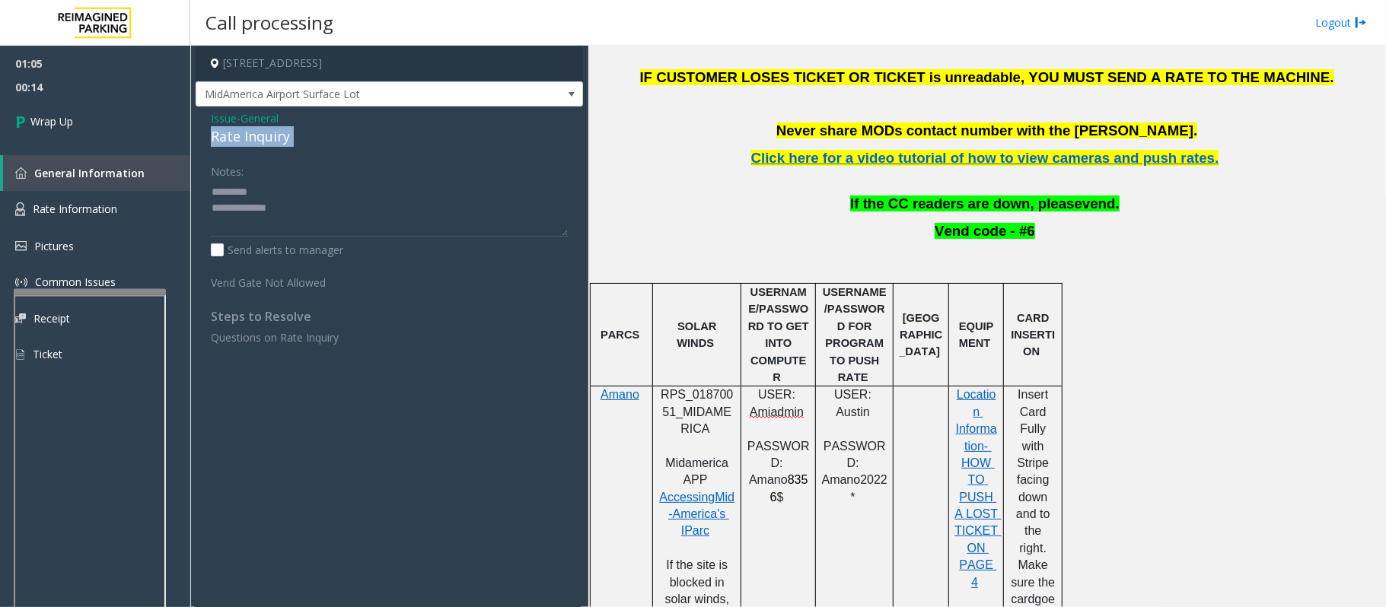
copy div "Rate Inquiry"
click at [292, 198] on textarea at bounding box center [389, 208] width 357 height 57
paste textarea "**********"
click at [318, 211] on textarea at bounding box center [389, 208] width 357 height 57
drag, startPoint x: 336, startPoint y: 213, endPoint x: 338, endPoint y: 229, distance: 16.1
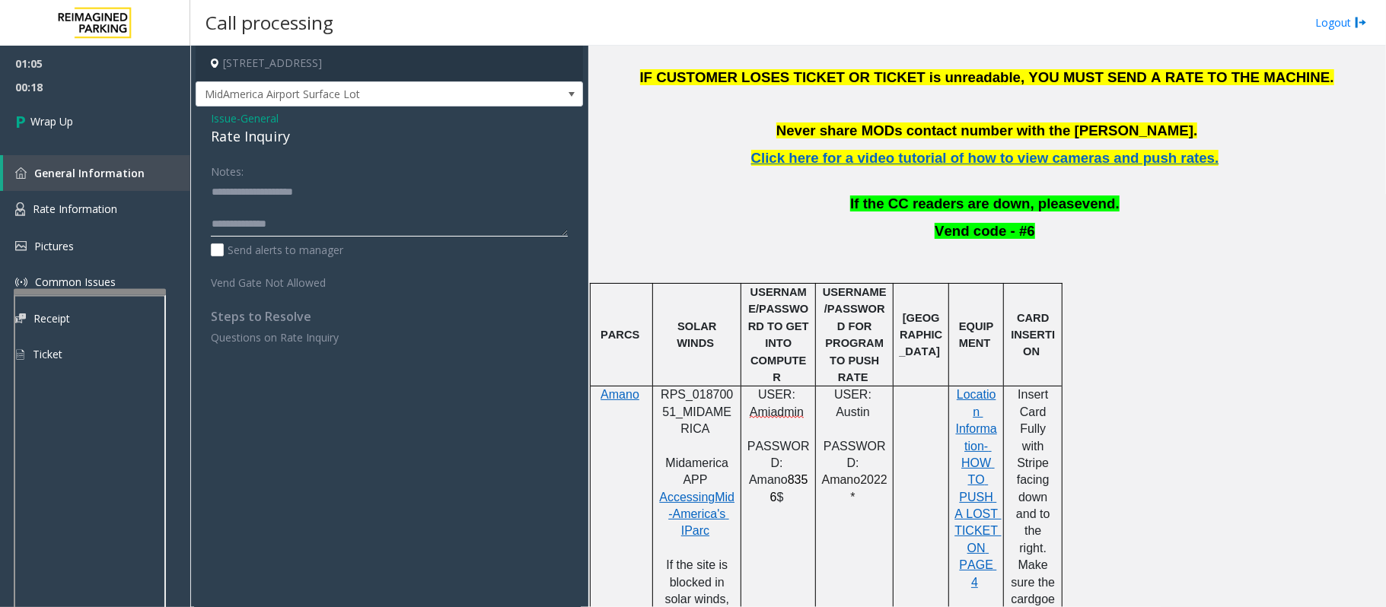
click at [338, 222] on textarea at bounding box center [389, 208] width 357 height 57
click at [338, 229] on textarea at bounding box center [389, 208] width 357 height 57
type textarea "**********"
click at [79, 110] on link "Wrap Up" at bounding box center [95, 121] width 190 height 45
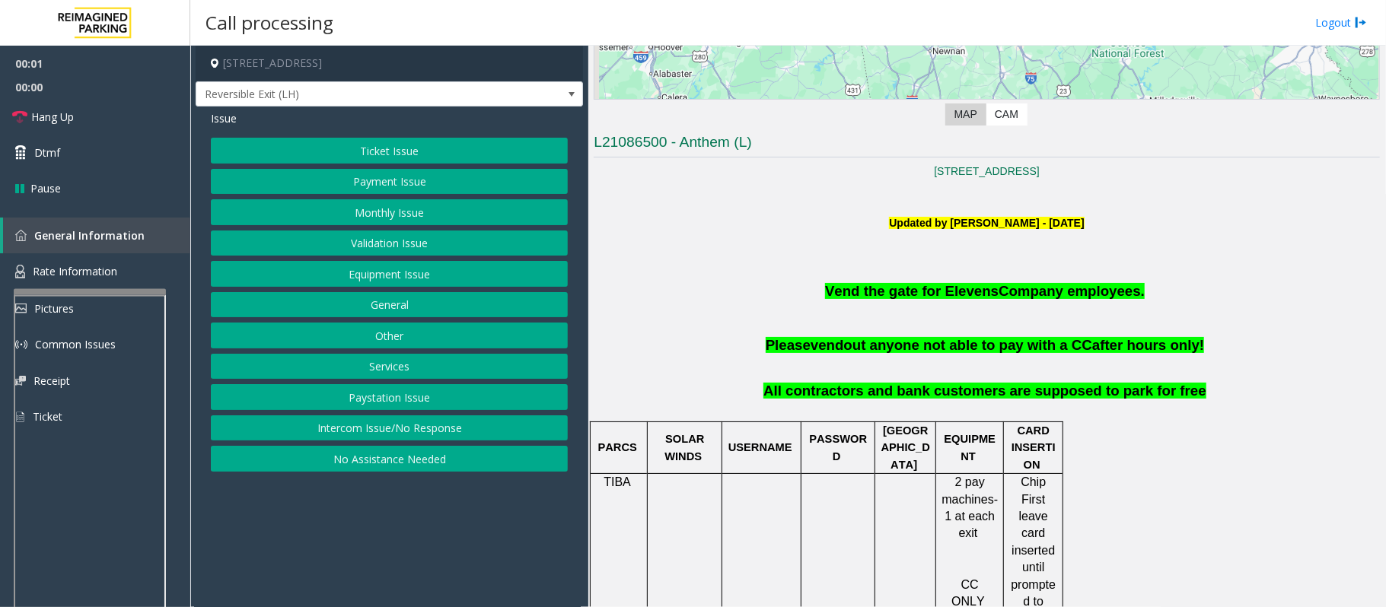
scroll to position [304, 0]
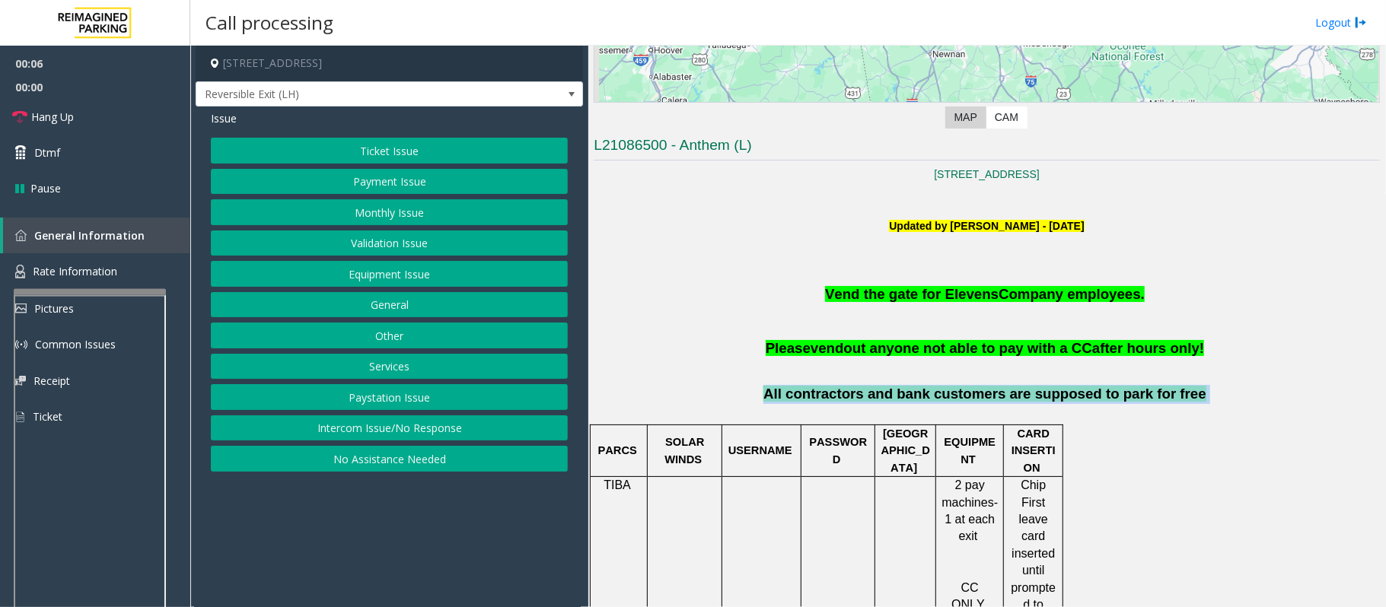
drag, startPoint x: 929, startPoint y: 400, endPoint x: 1193, endPoint y: 393, distance: 264.2
click at [1193, 393] on p "All contractors and bank customers are supposed to park for free" at bounding box center [987, 404] width 786 height 38
click at [406, 374] on button "Services" at bounding box center [389, 367] width 357 height 26
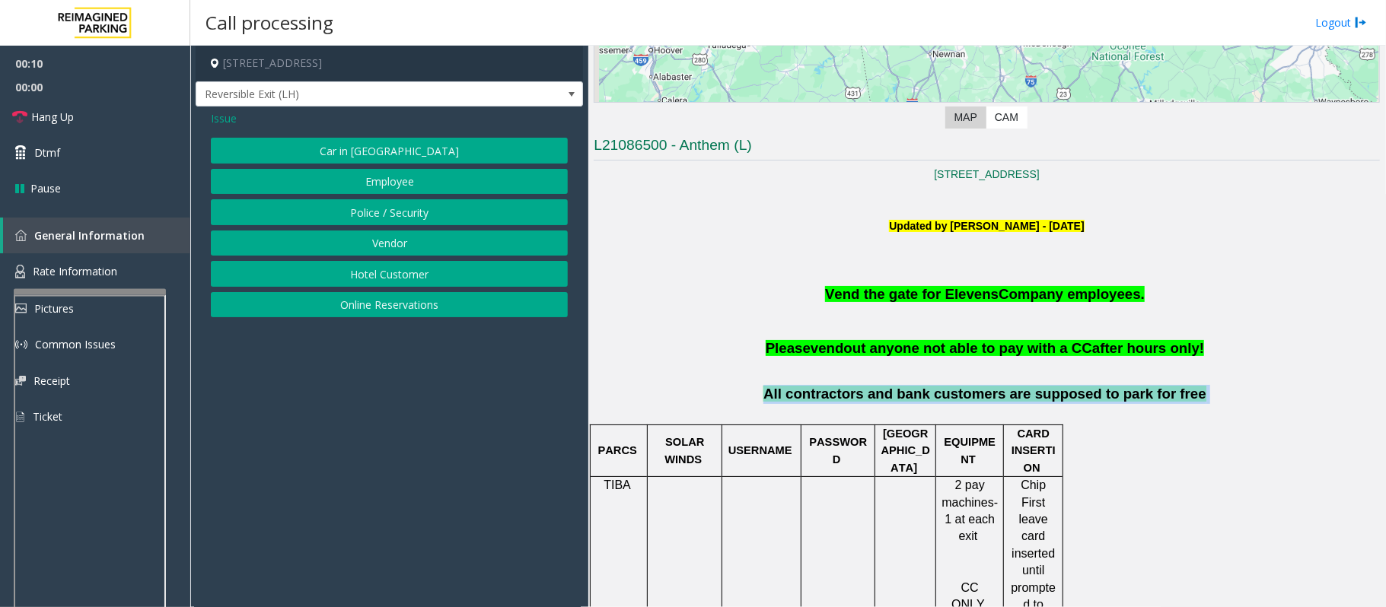
click at [427, 247] on button "Vendor" at bounding box center [389, 244] width 357 height 26
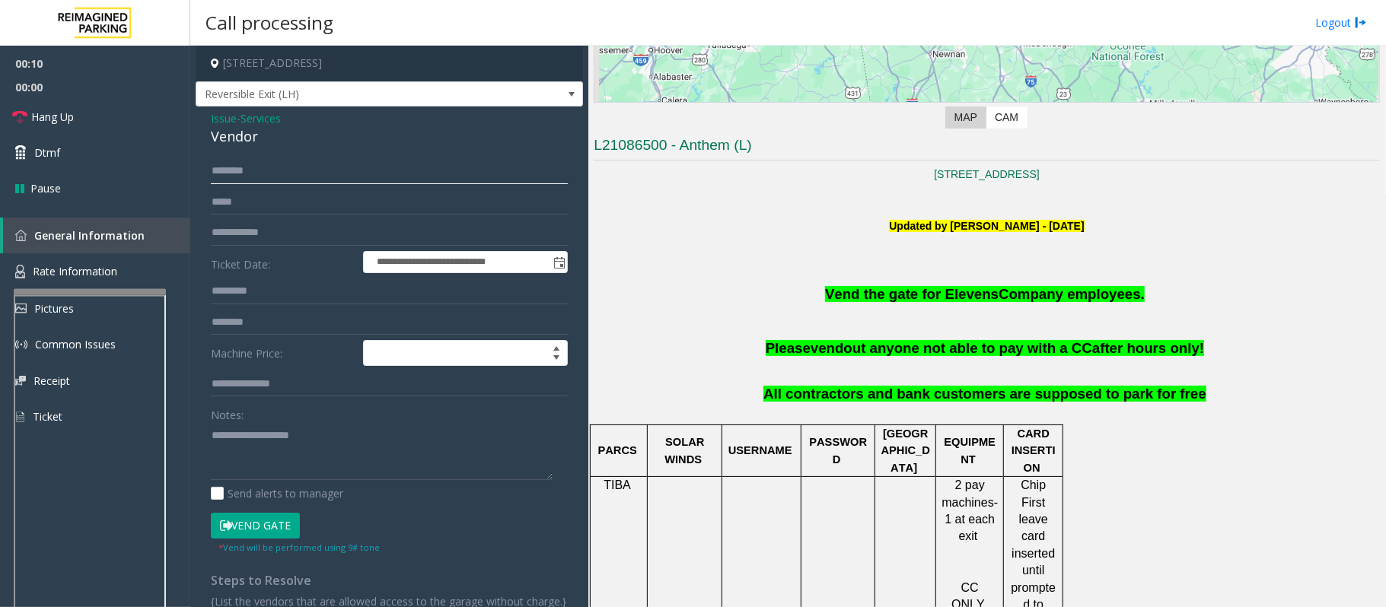
click at [269, 177] on input "text" at bounding box center [389, 171] width 357 height 26
drag, startPoint x: 269, startPoint y: 464, endPoint x: 257, endPoint y: 415, distance: 50.9
click at [269, 464] on textarea at bounding box center [382, 451] width 342 height 57
paste textarea "**********"
click at [238, 135] on div "Vendor" at bounding box center [389, 136] width 357 height 21
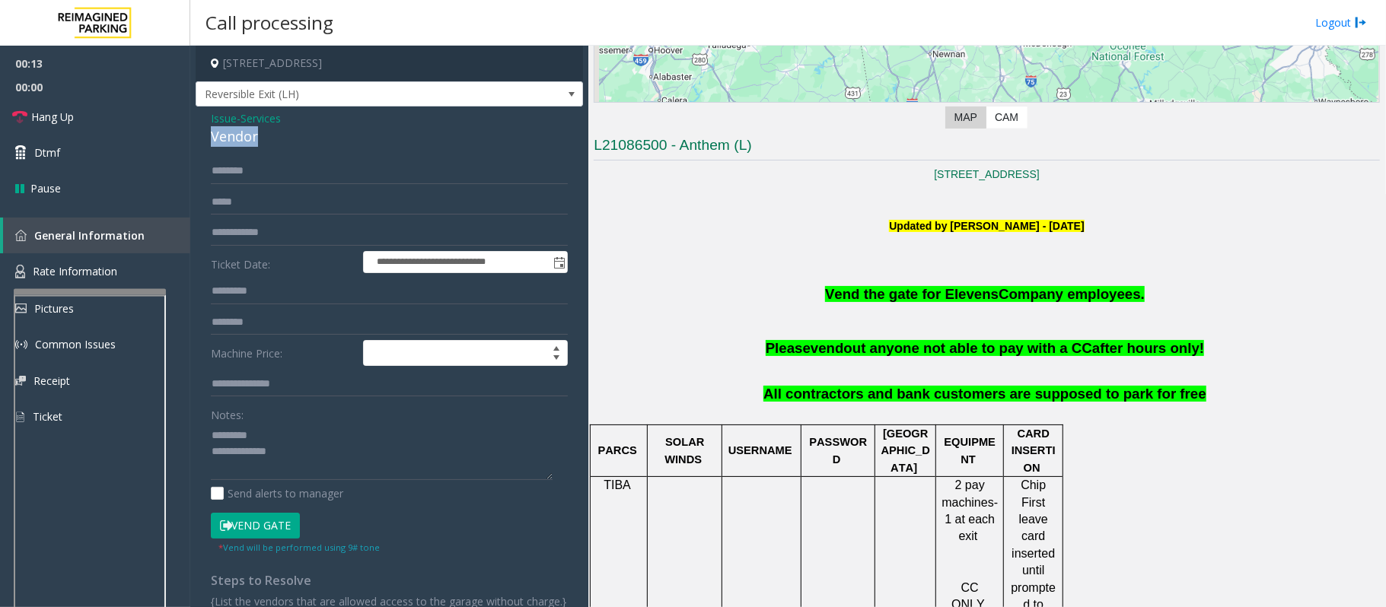
click at [238, 135] on div "Vendor" at bounding box center [389, 136] width 357 height 21
copy div "Vendor"
click at [301, 440] on textarea at bounding box center [382, 451] width 342 height 57
paste textarea "******"
type textarea "**********"
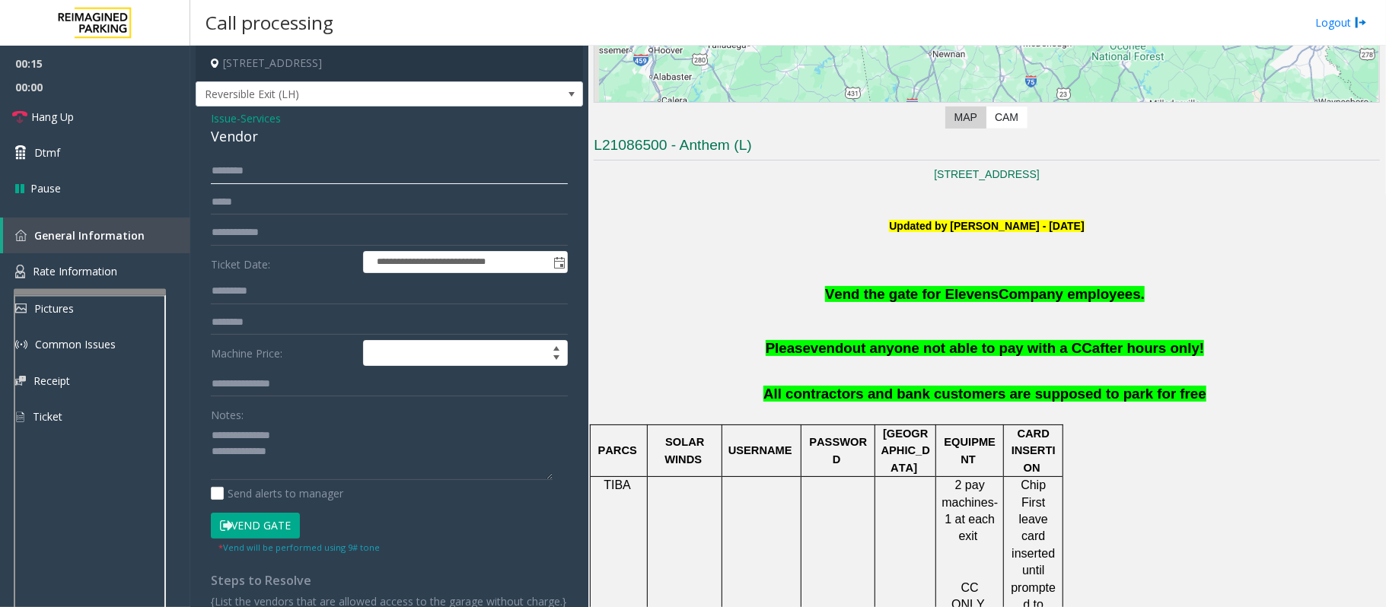
click at [280, 168] on input "text" at bounding box center [389, 171] width 357 height 26
type input "****"
click at [268, 533] on button "Vend Gate" at bounding box center [255, 526] width 89 height 26
click at [1015, 390] on span "All contractors and bank customers are supposed to park for free" at bounding box center [984, 394] width 443 height 16
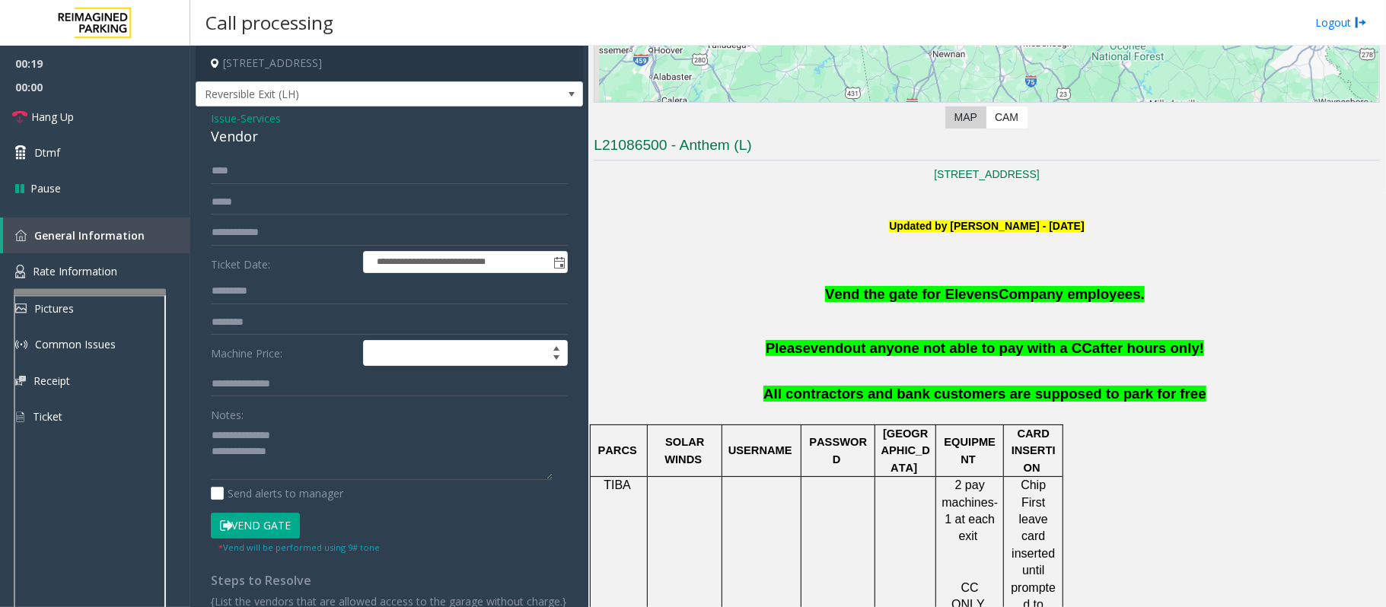
click at [1015, 391] on span "All contractors and bank customers are supposed to park for free" at bounding box center [984, 394] width 443 height 16
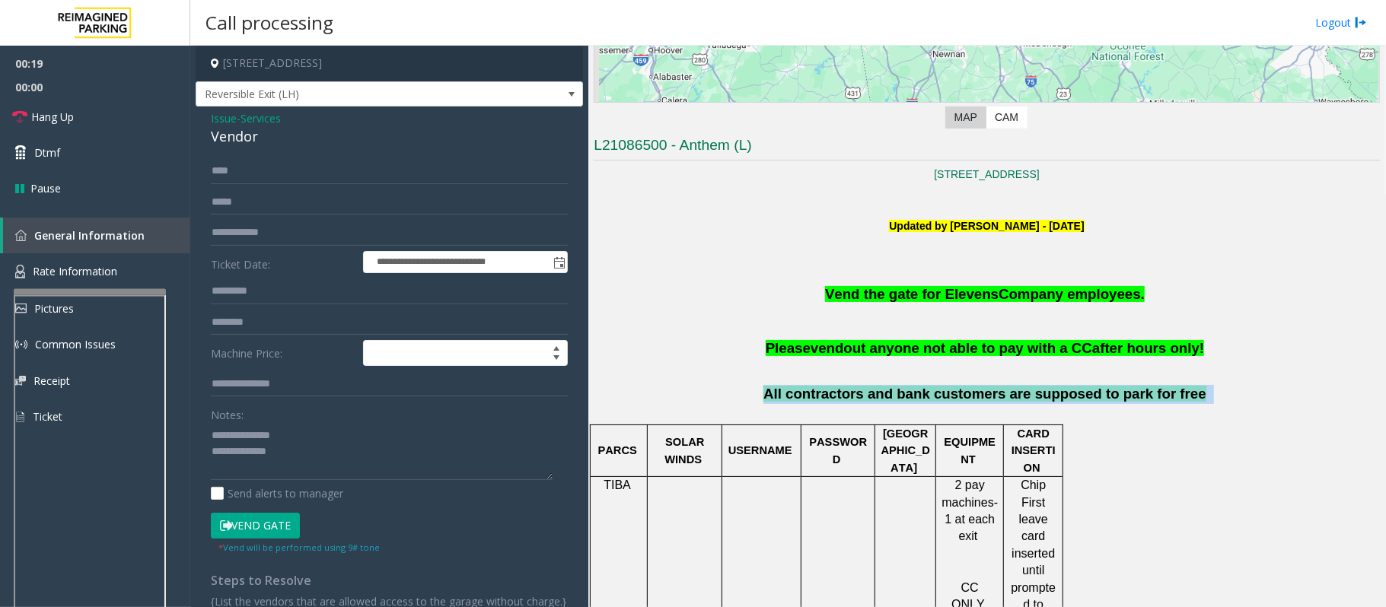
drag, startPoint x: 1015, startPoint y: 391, endPoint x: 1005, endPoint y: 416, distance: 26.3
click at [1015, 394] on span "All contractors and bank customers are supposed to park for free" at bounding box center [984, 394] width 443 height 16
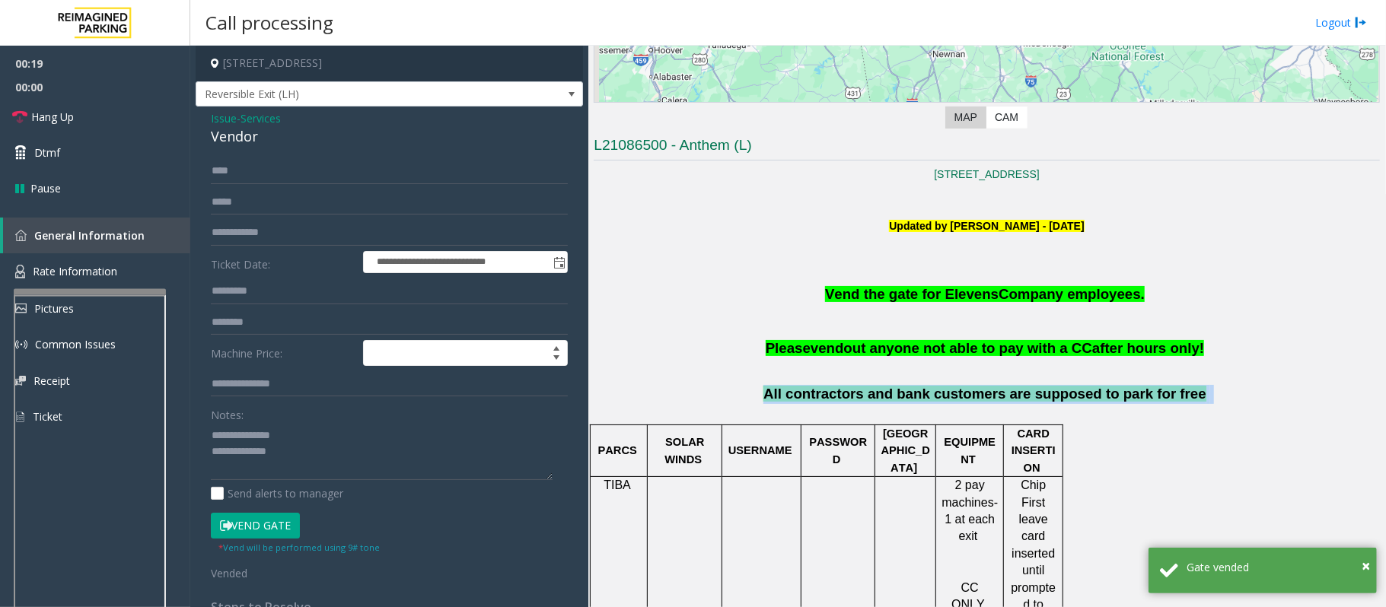
copy p "All contractors and bank customers are supposed to park for free"
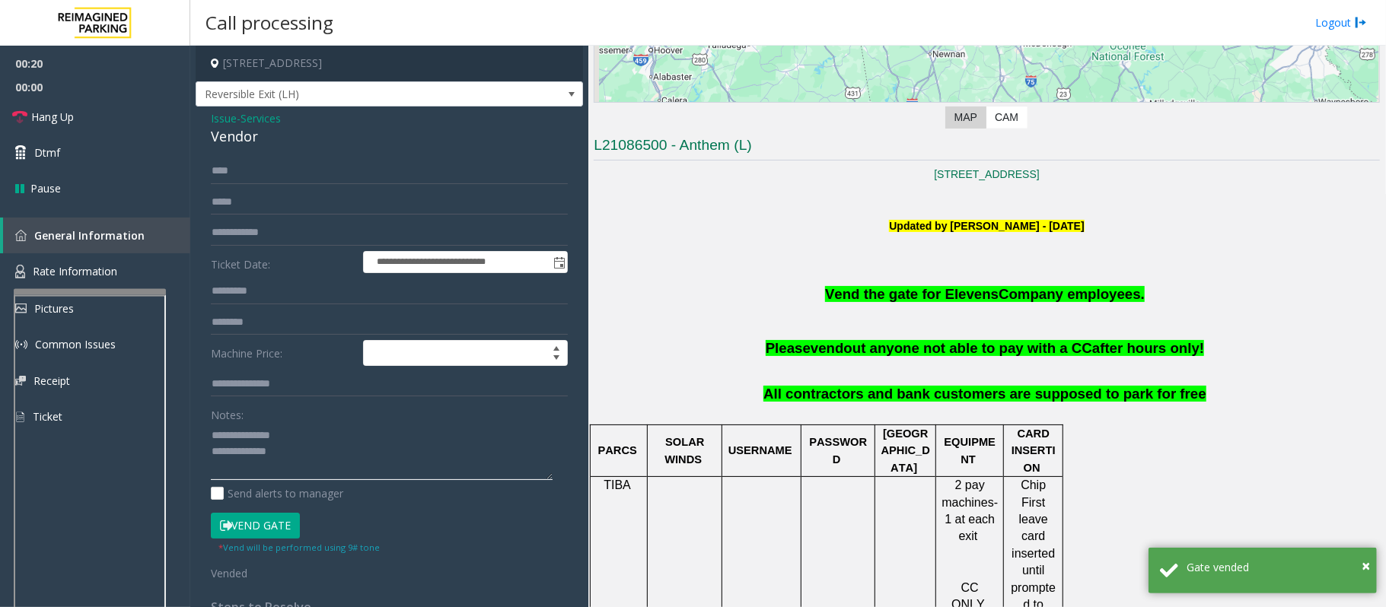
click at [333, 452] on textarea at bounding box center [382, 451] width 342 height 57
paste textarea "**********"
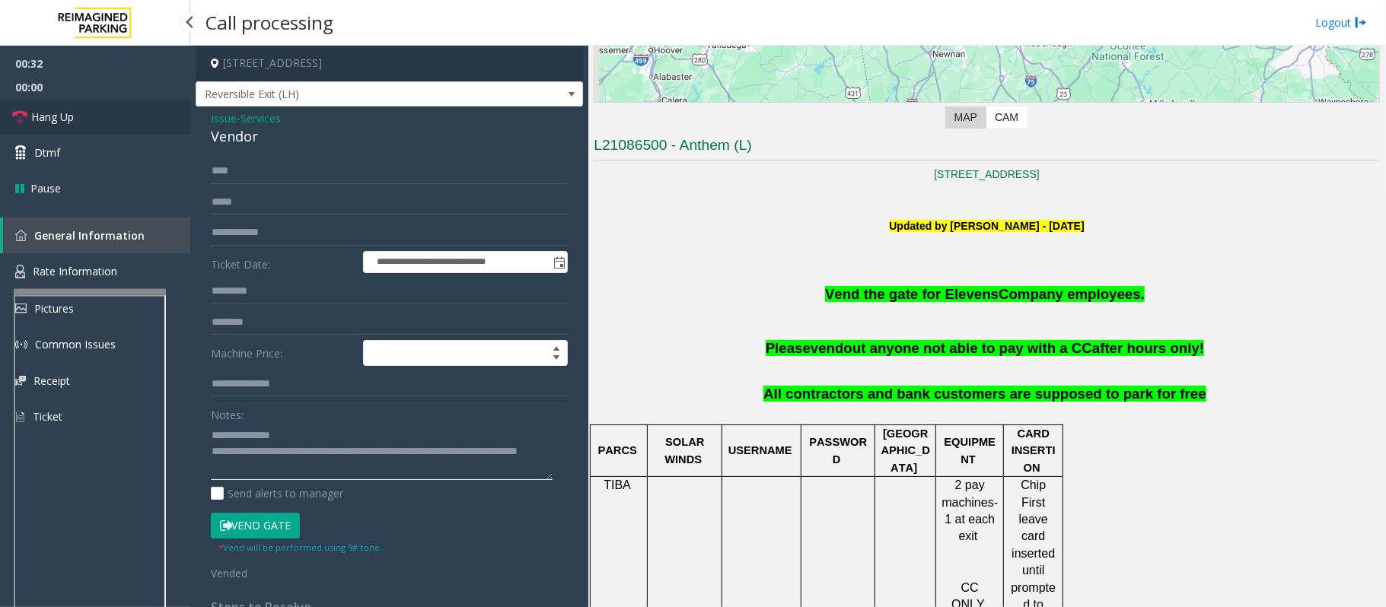
type textarea "**********"
click at [78, 123] on link "Hang Up" at bounding box center [95, 117] width 190 height 36
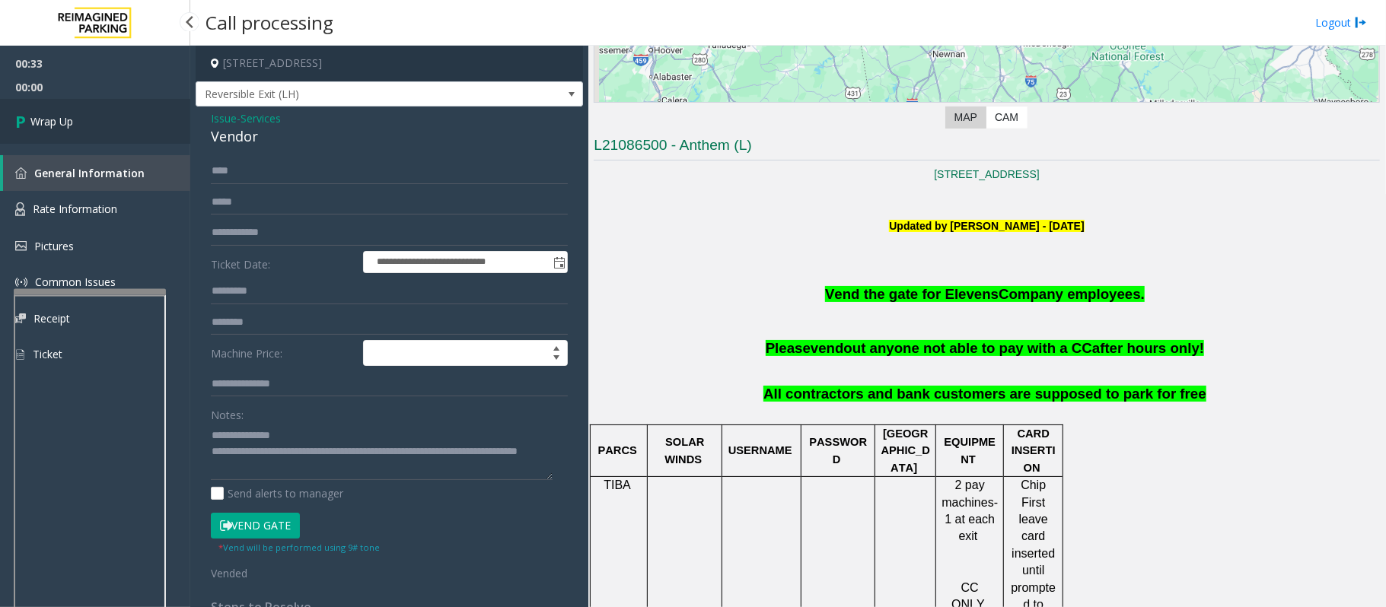
click at [78, 123] on link "Wrap Up" at bounding box center [95, 121] width 190 height 45
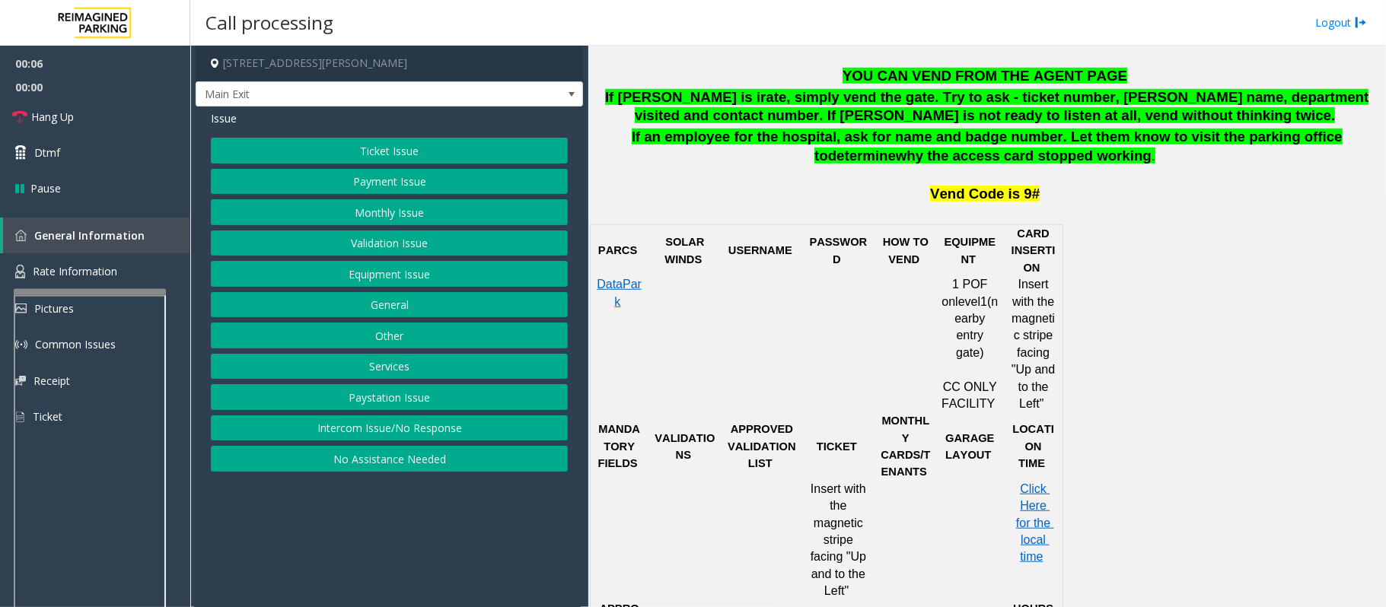
scroll to position [811, 0]
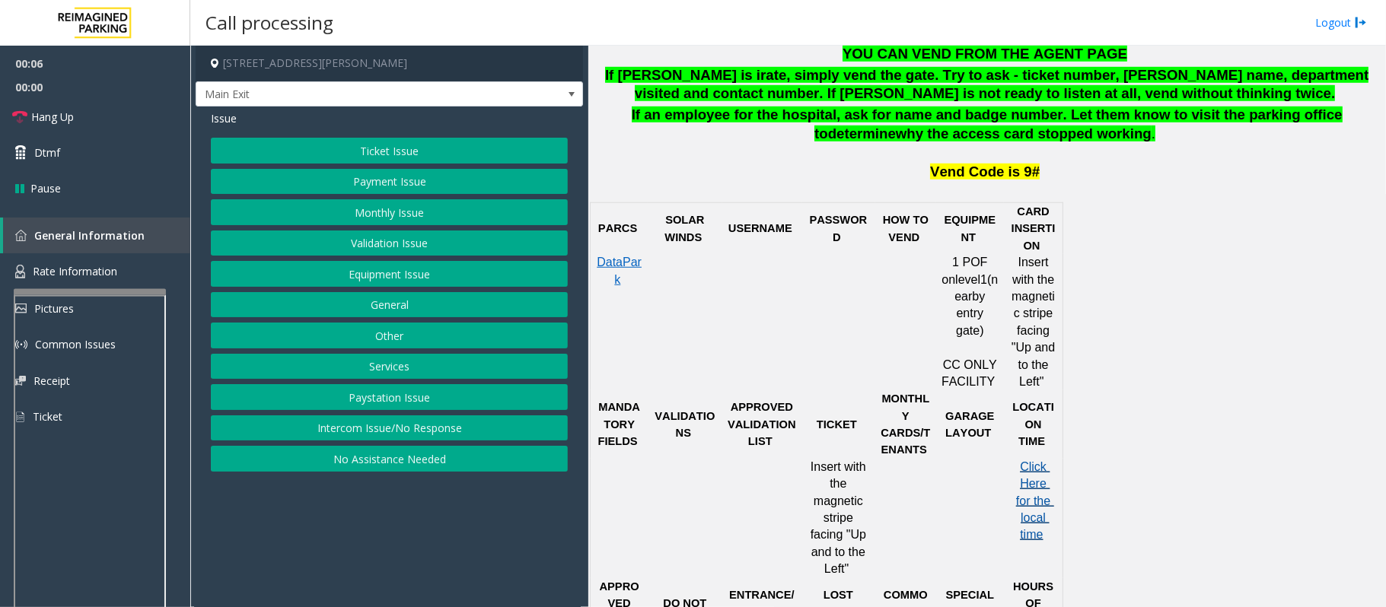
click at [1037, 476] on p "Click Here for the local time" at bounding box center [1033, 501] width 49 height 85
click at [1030, 485] on span "Click Here for the local time" at bounding box center [1035, 500] width 38 height 81
click at [91, 275] on span "Rate Information" at bounding box center [75, 271] width 84 height 14
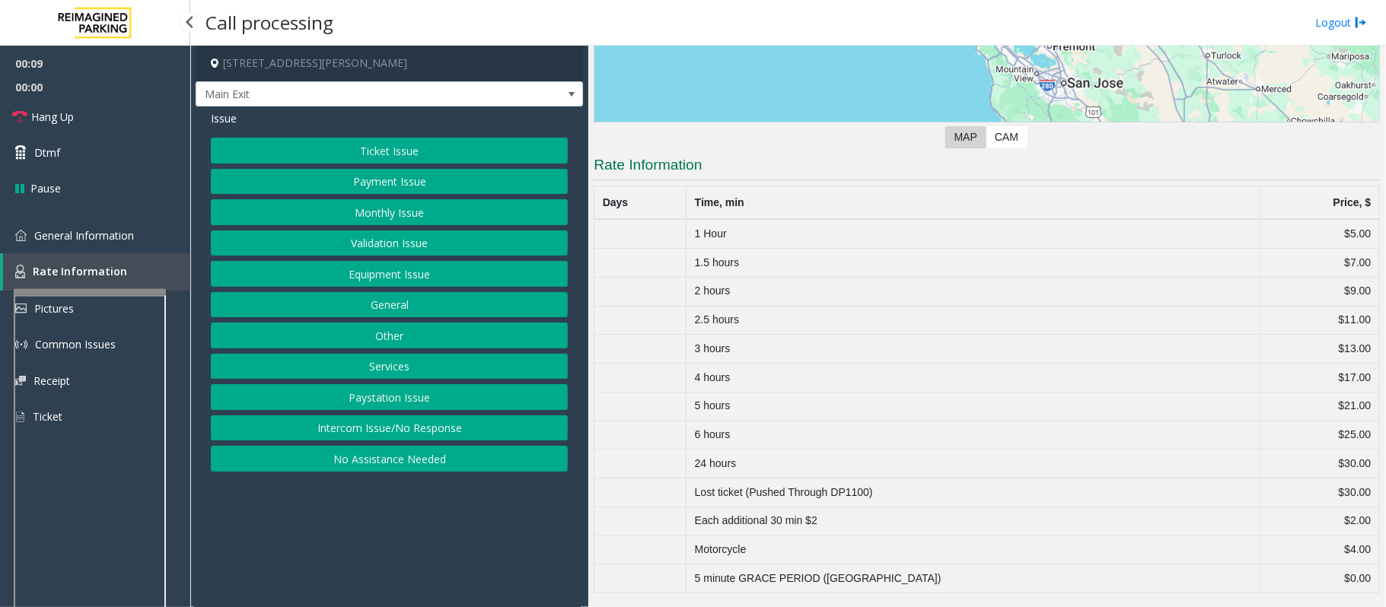
scroll to position [288, 0]
drag, startPoint x: 720, startPoint y: 228, endPoint x: 858, endPoint y: 234, distance: 138.6
click at [1385, 212] on html "00:12 00:00 Hang Up Dtmf Pause General Information Rate Information Pictures Co…" at bounding box center [693, 303] width 1386 height 607
click at [107, 225] on link "General Information" at bounding box center [95, 236] width 190 height 36
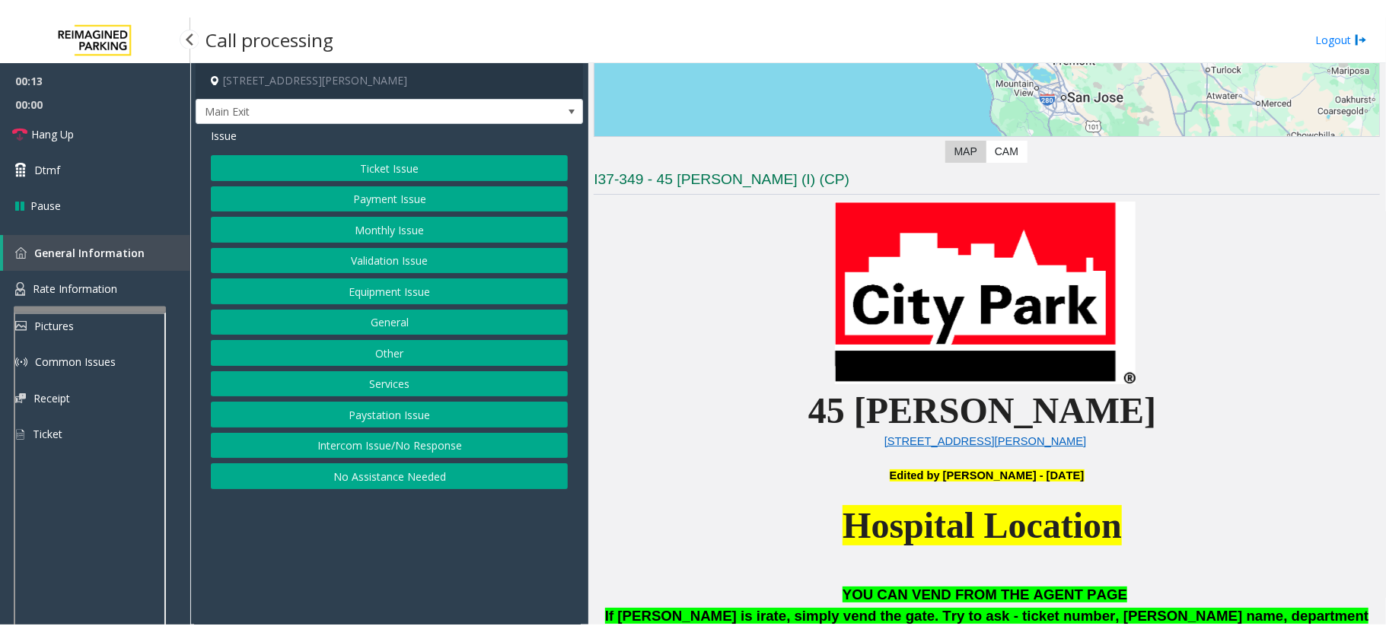
scroll to position [811, 0]
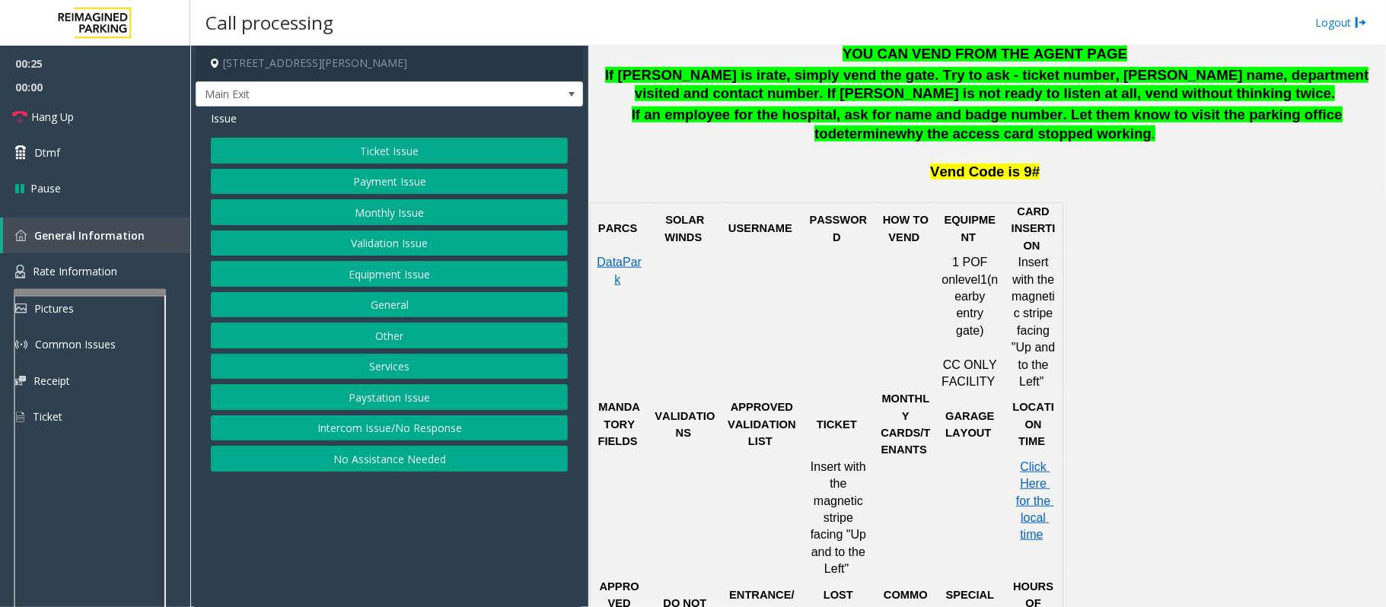
click at [411, 147] on button "Ticket Issue" at bounding box center [389, 151] width 357 height 26
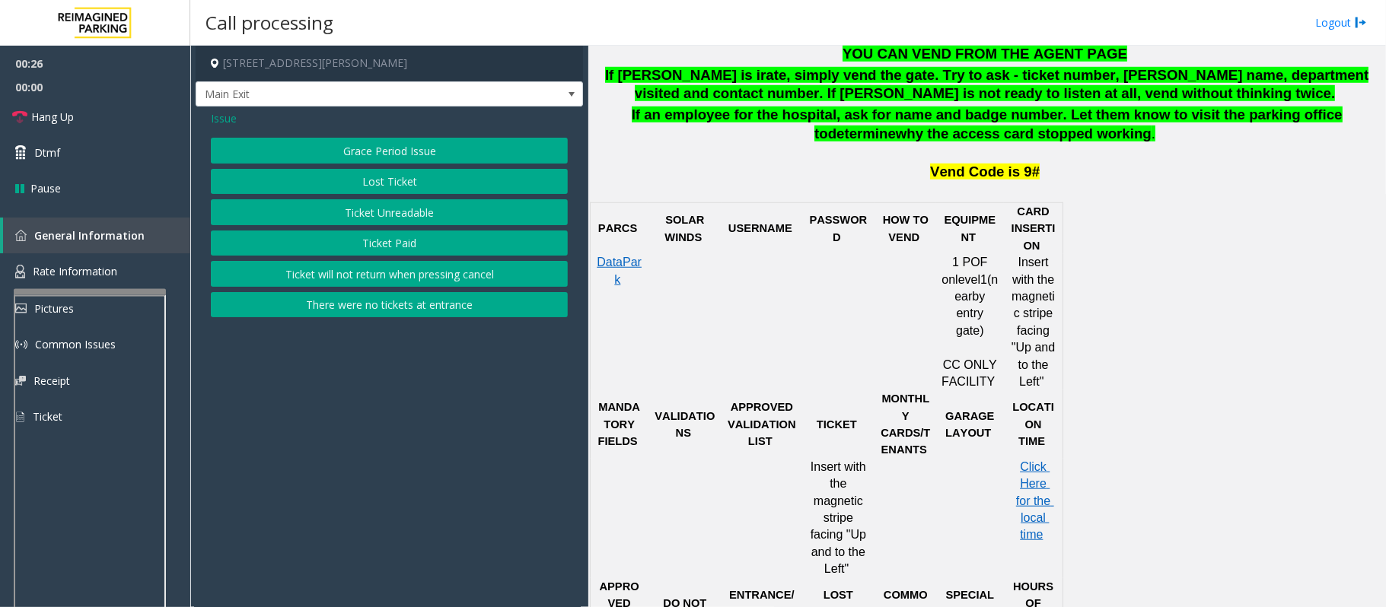
click at [409, 300] on button "There were no tickets at entrance" at bounding box center [389, 305] width 357 height 26
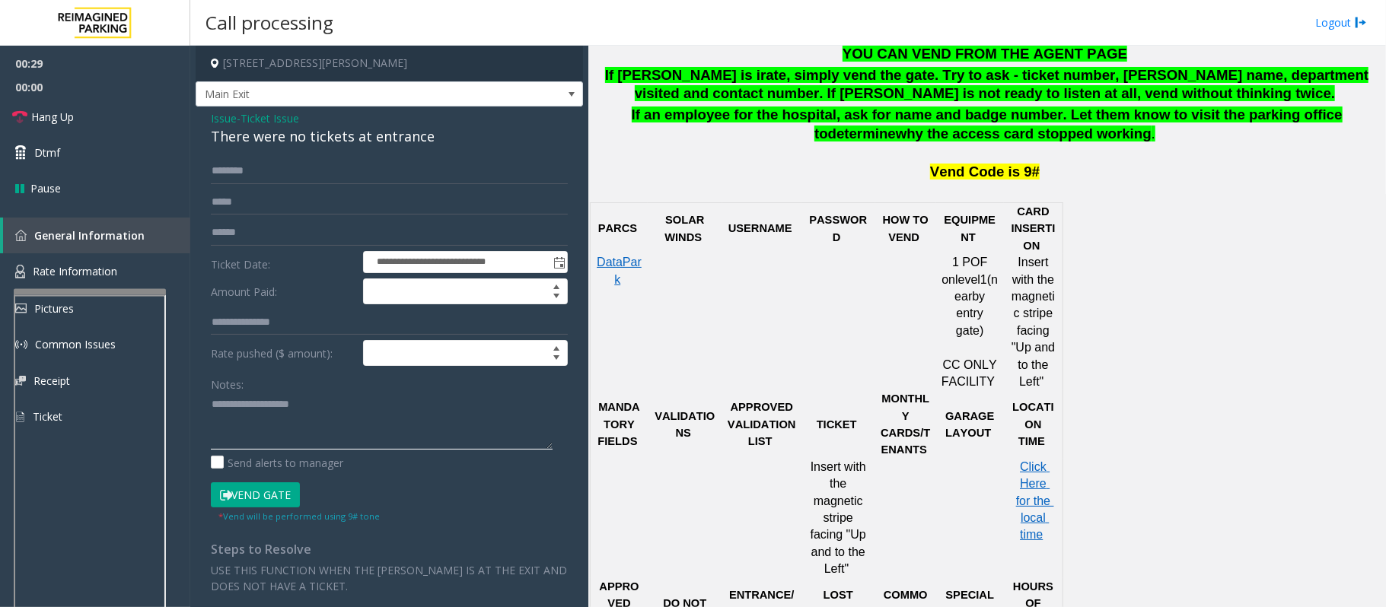
drag, startPoint x: 312, startPoint y: 397, endPoint x: 320, endPoint y: 390, distance: 10.2
click at [317, 397] on textarea at bounding box center [382, 421] width 342 height 57
paste textarea "**********"
click at [336, 144] on div "There were no tickets at entrance" at bounding box center [389, 136] width 357 height 21
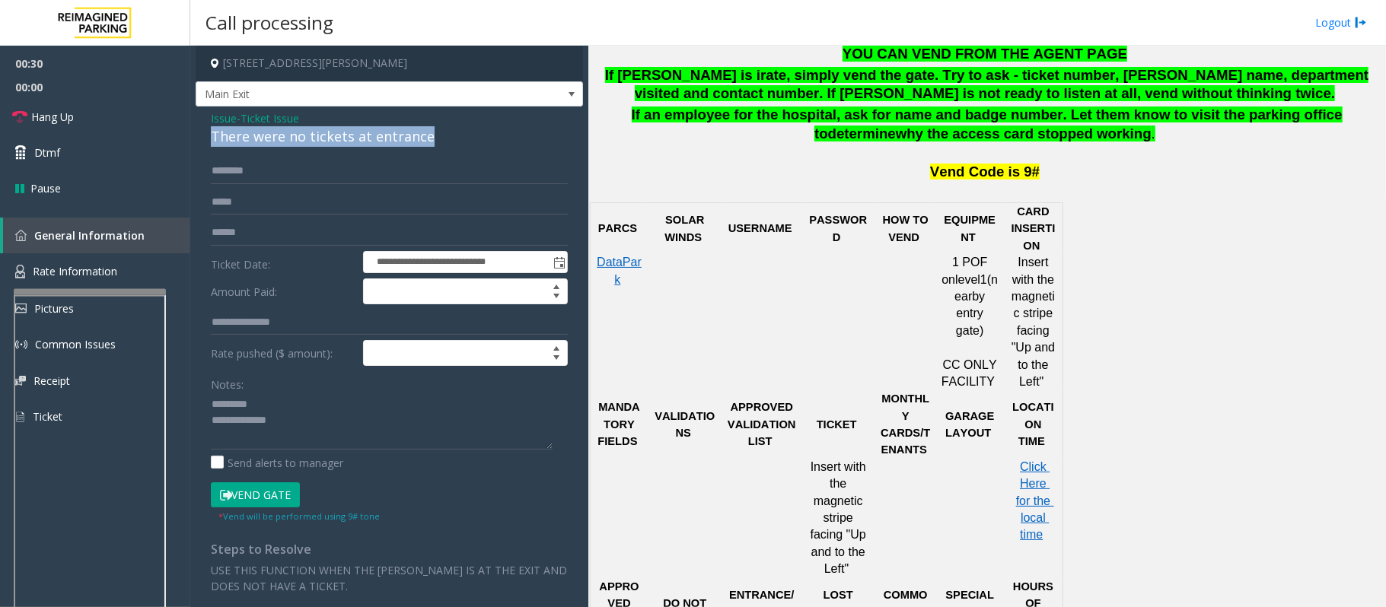
click at [336, 144] on div "There were no tickets at entrance" at bounding box center [389, 136] width 357 height 21
copy div "There were no tickets at entrance"
click at [279, 412] on textarea at bounding box center [382, 421] width 342 height 57
paste textarea "**********"
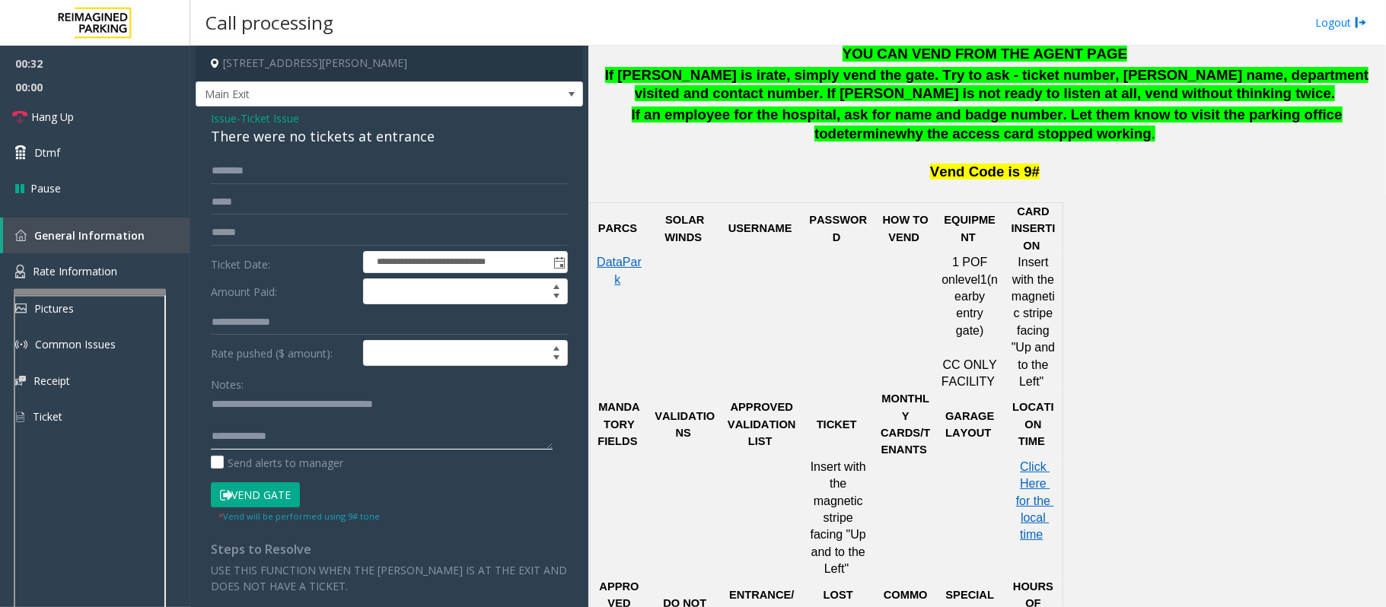
click at [314, 442] on textarea at bounding box center [382, 421] width 342 height 57
click at [216, 408] on textarea at bounding box center [382, 421] width 342 height 57
click at [442, 450] on textarea at bounding box center [382, 421] width 342 height 57
type textarea "**********"
click at [330, 181] on input "text" at bounding box center [389, 171] width 357 height 26
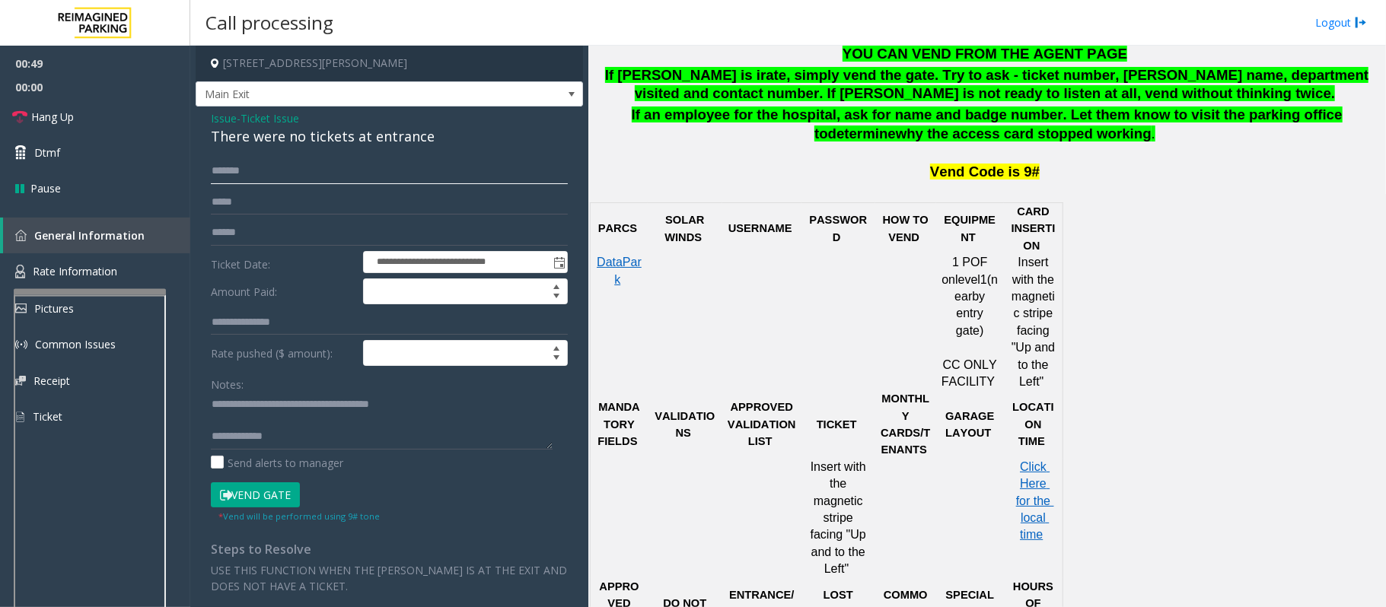
type input "*******"
click at [269, 500] on button "Vend Gate" at bounding box center [255, 495] width 89 height 26
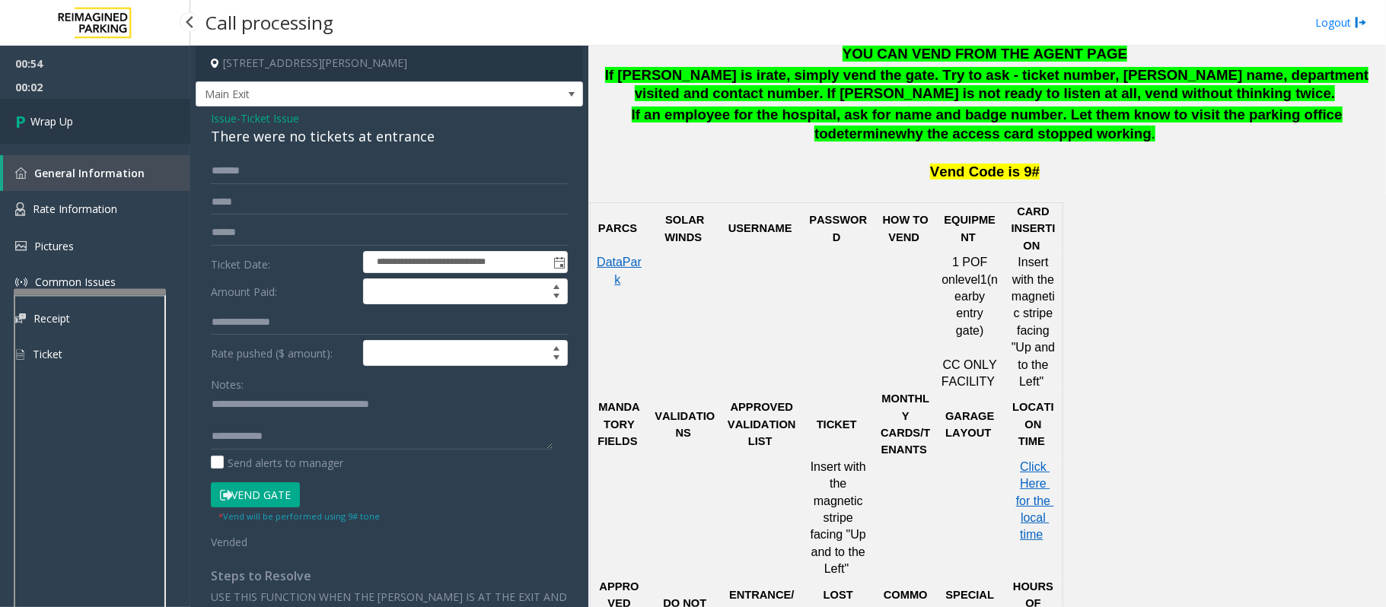
click at [85, 119] on link "Wrap Up" at bounding box center [95, 121] width 190 height 45
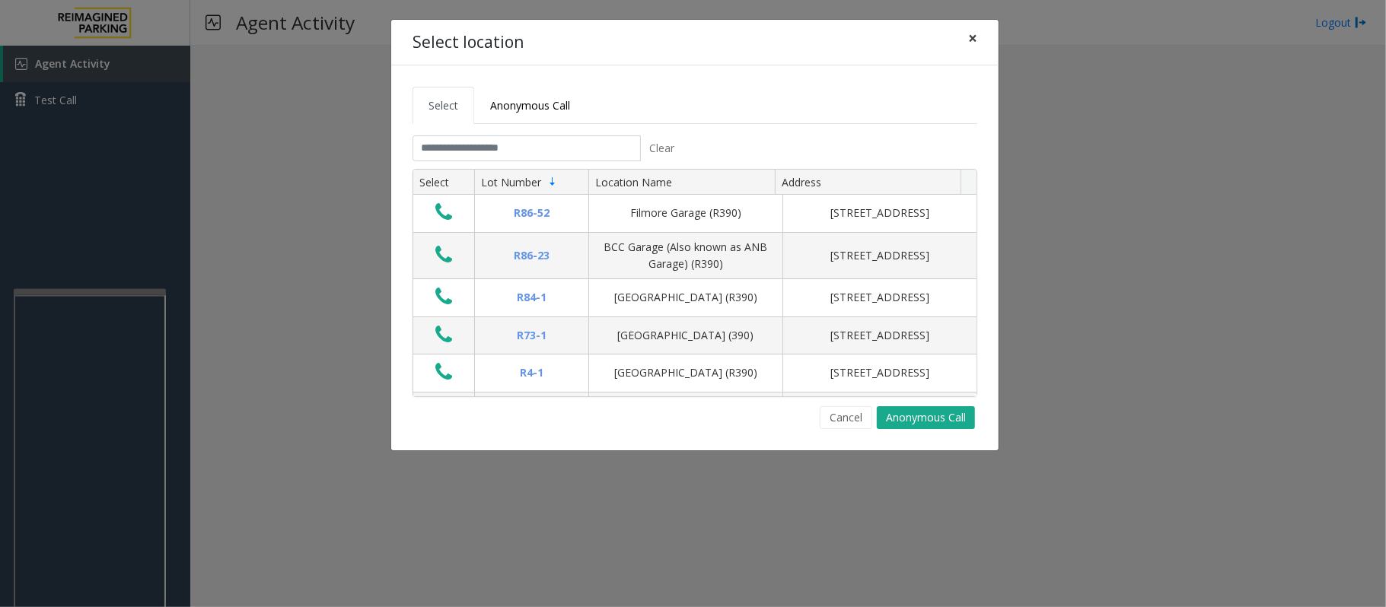
drag, startPoint x: 974, startPoint y: 40, endPoint x: 883, endPoint y: 92, distance: 105.3
click at [974, 40] on span "×" at bounding box center [972, 37] width 9 height 21
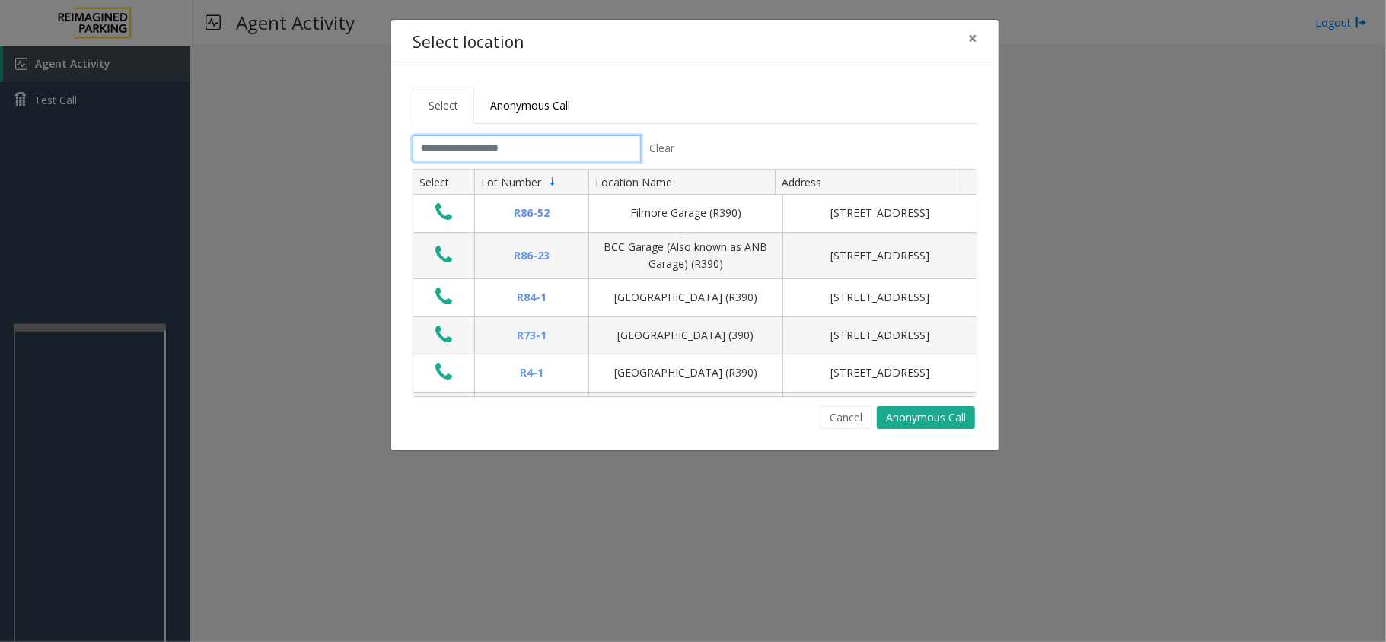
click at [517, 137] on input "text" at bounding box center [526, 148] width 228 height 26
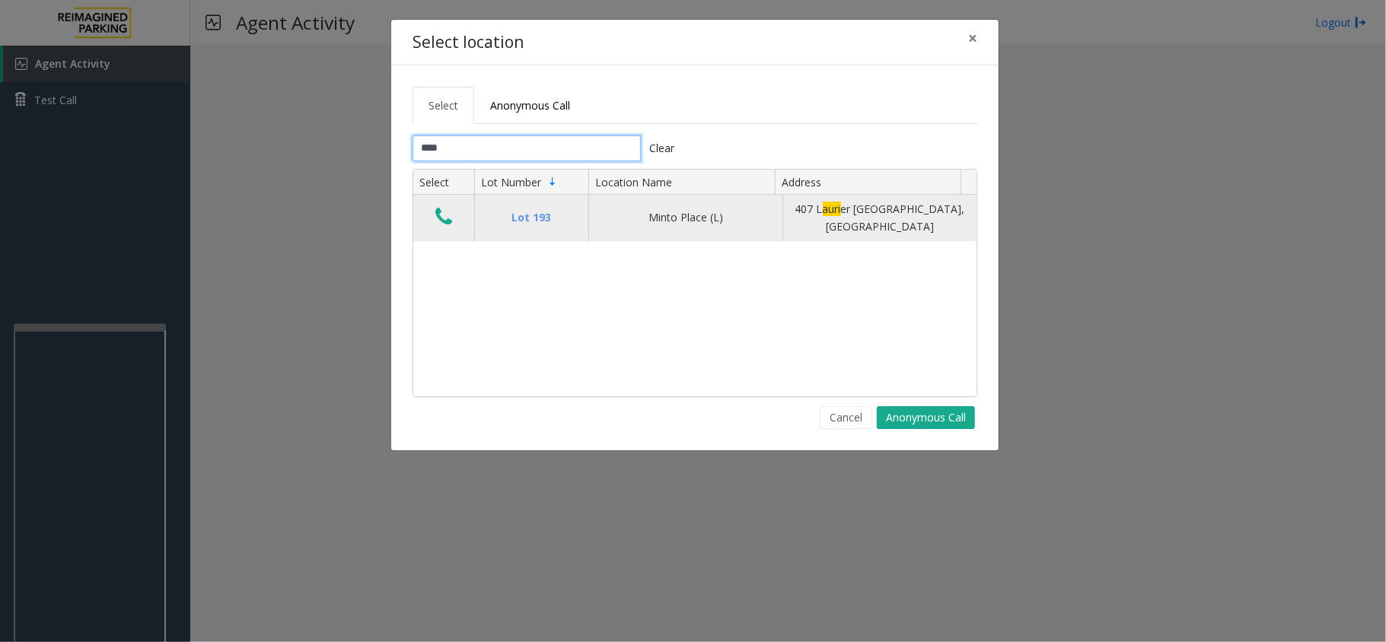
type input "****"
click at [441, 209] on icon "Data table" at bounding box center [443, 216] width 17 height 21
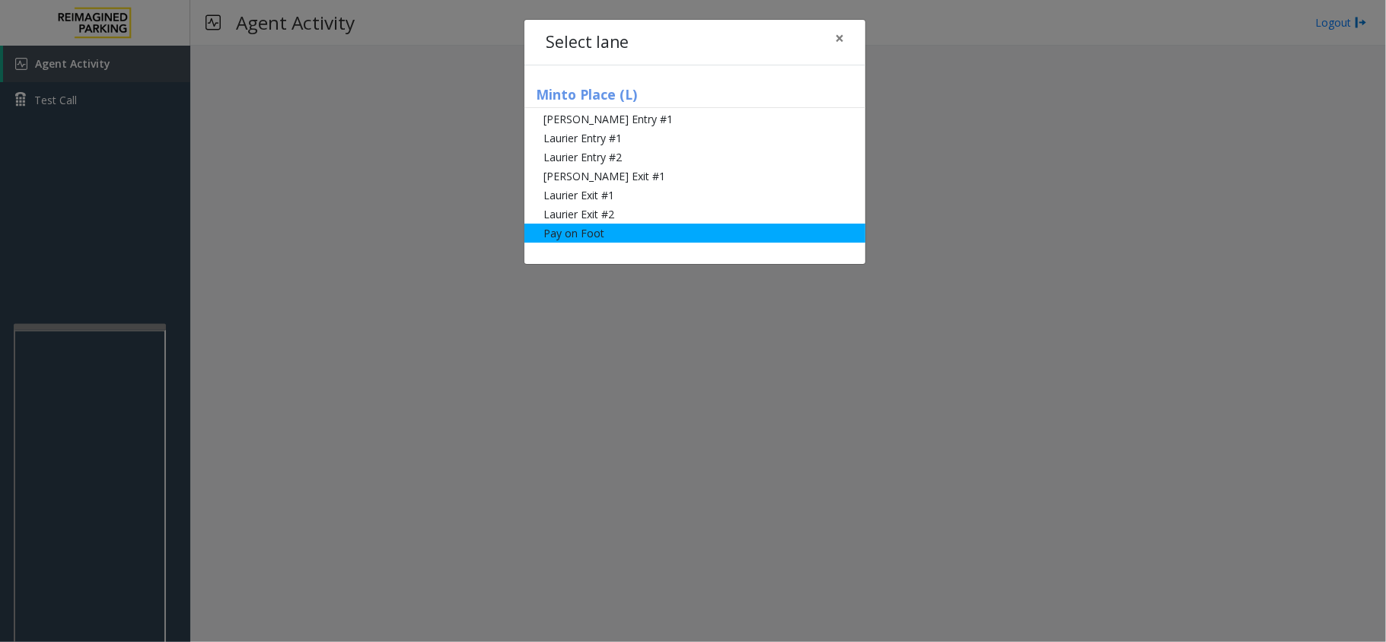
click at [665, 236] on li "Pay on Foot" at bounding box center [694, 233] width 341 height 19
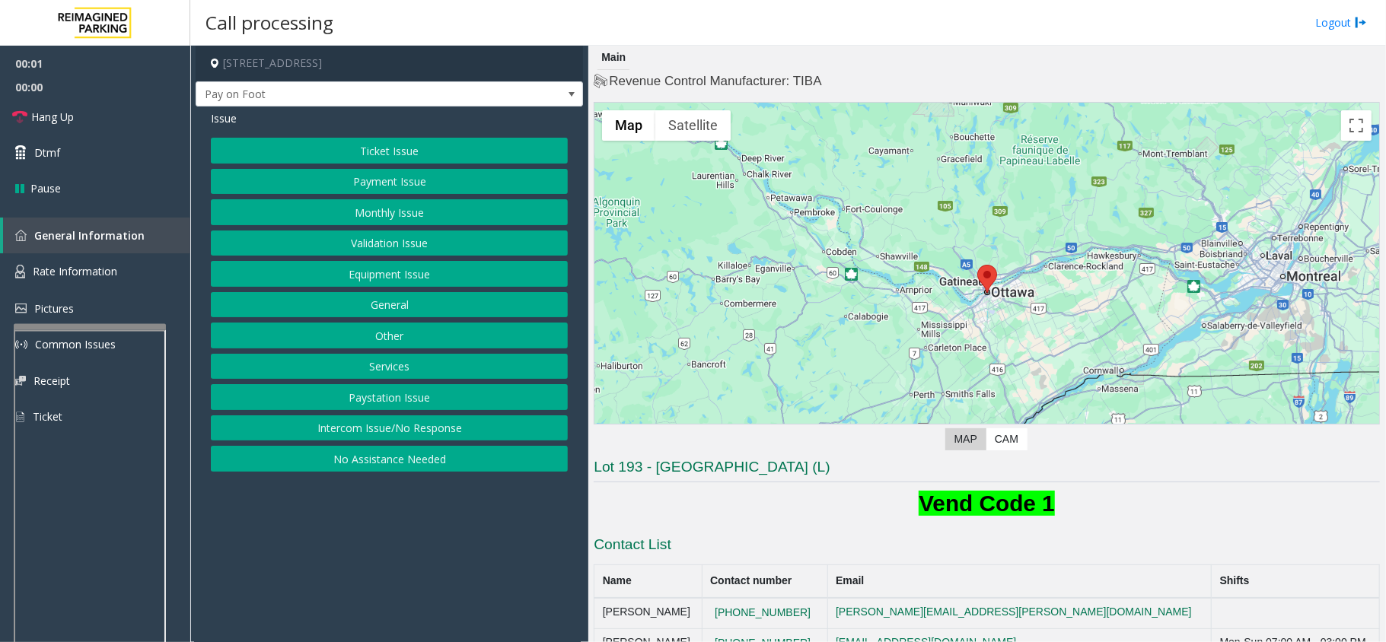
click at [284, 72] on h4 "[STREET_ADDRESS]" at bounding box center [389, 64] width 387 height 36
click at [285, 84] on span "Pay on Foot" at bounding box center [350, 94] width 309 height 24
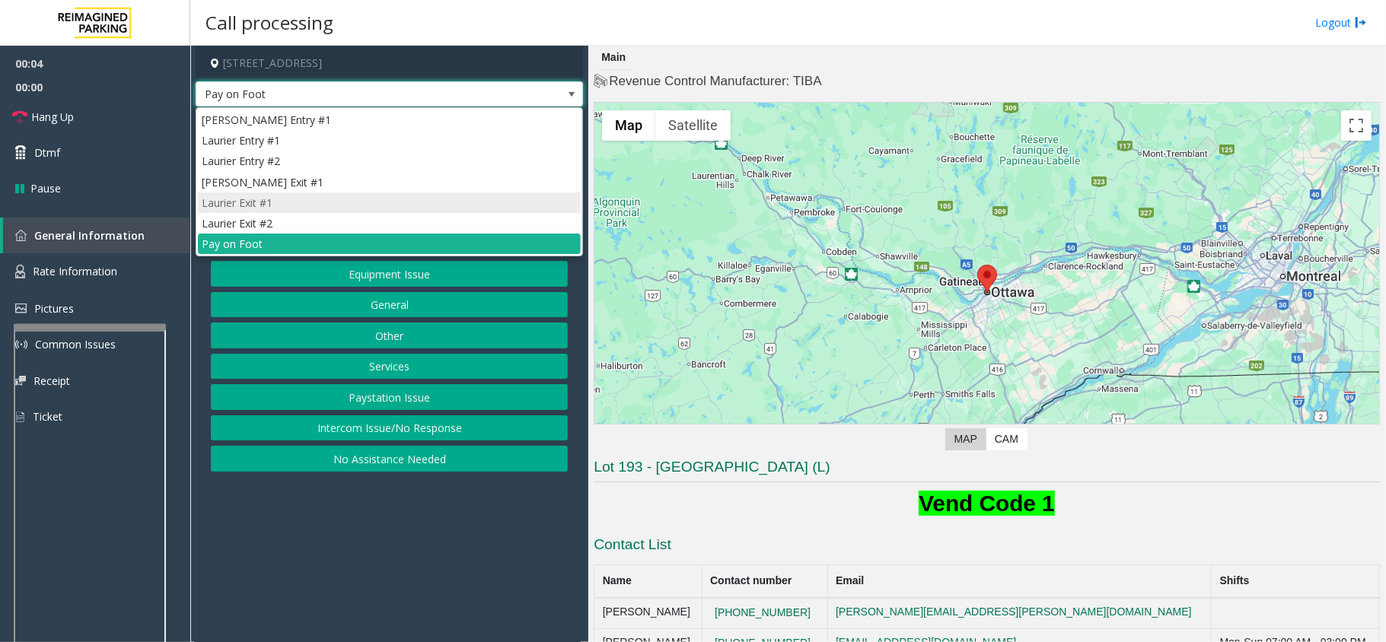
click at [385, 196] on li "Laurier Exit #1" at bounding box center [389, 203] width 383 height 21
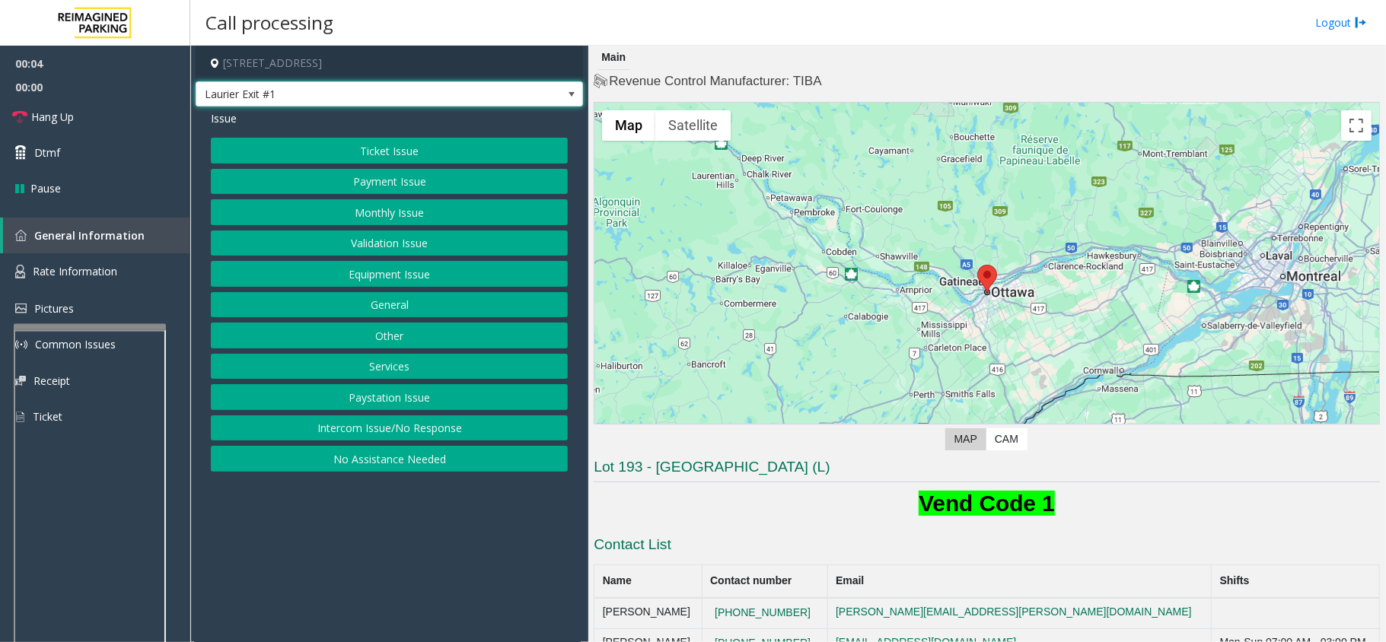
click at [374, 150] on button "Ticket Issue" at bounding box center [389, 151] width 357 height 26
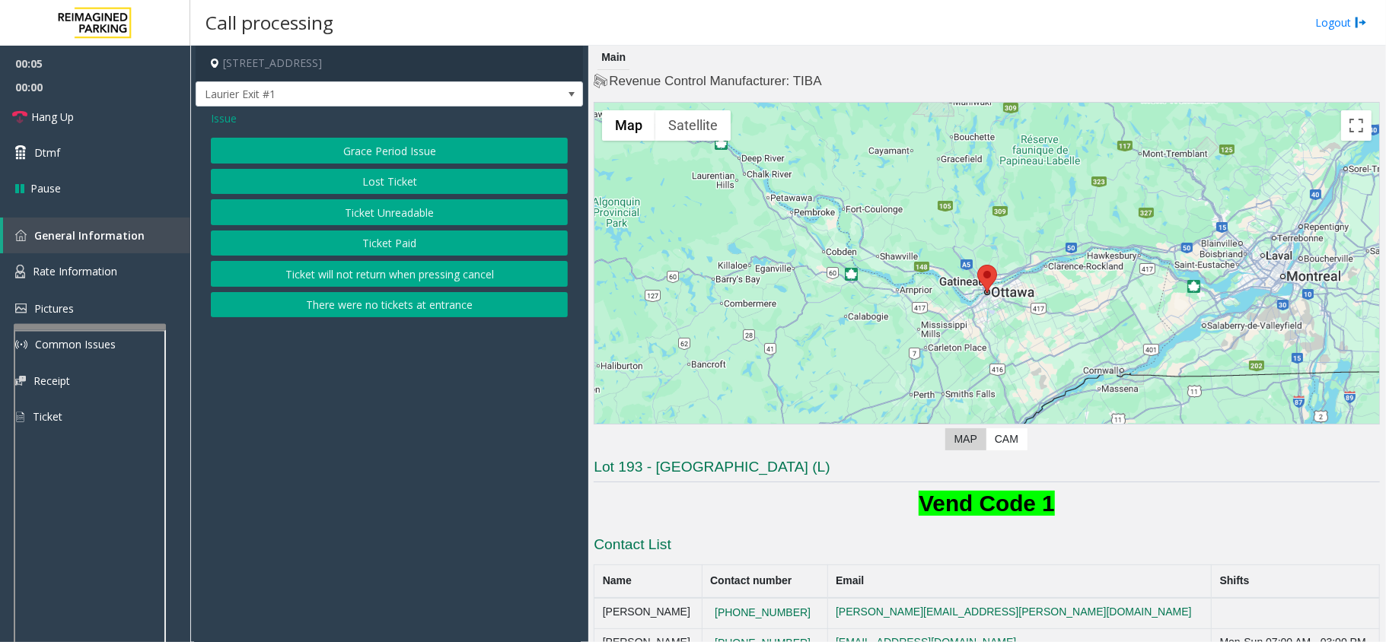
click at [396, 238] on button "Ticket Paid" at bounding box center [389, 244] width 357 height 26
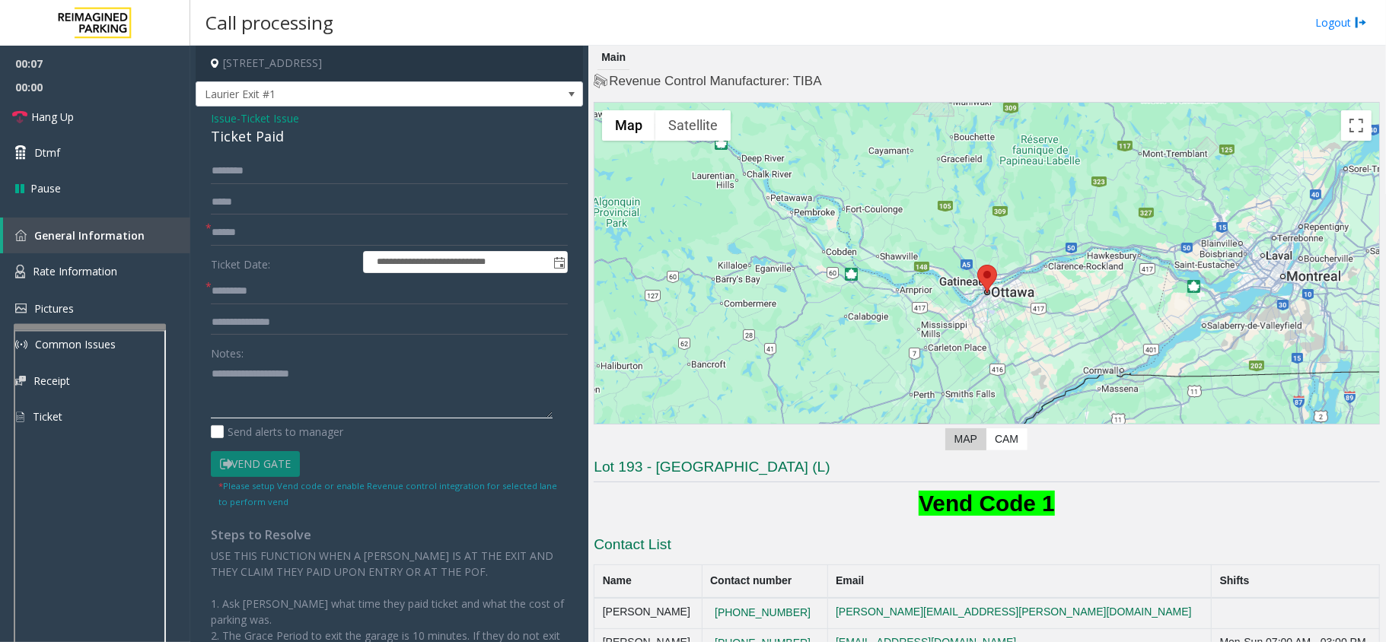
click at [229, 371] on textarea at bounding box center [382, 389] width 342 height 57
type textarea "*"
paste textarea "**********"
click at [250, 137] on div "Ticket Paid" at bounding box center [389, 136] width 357 height 21
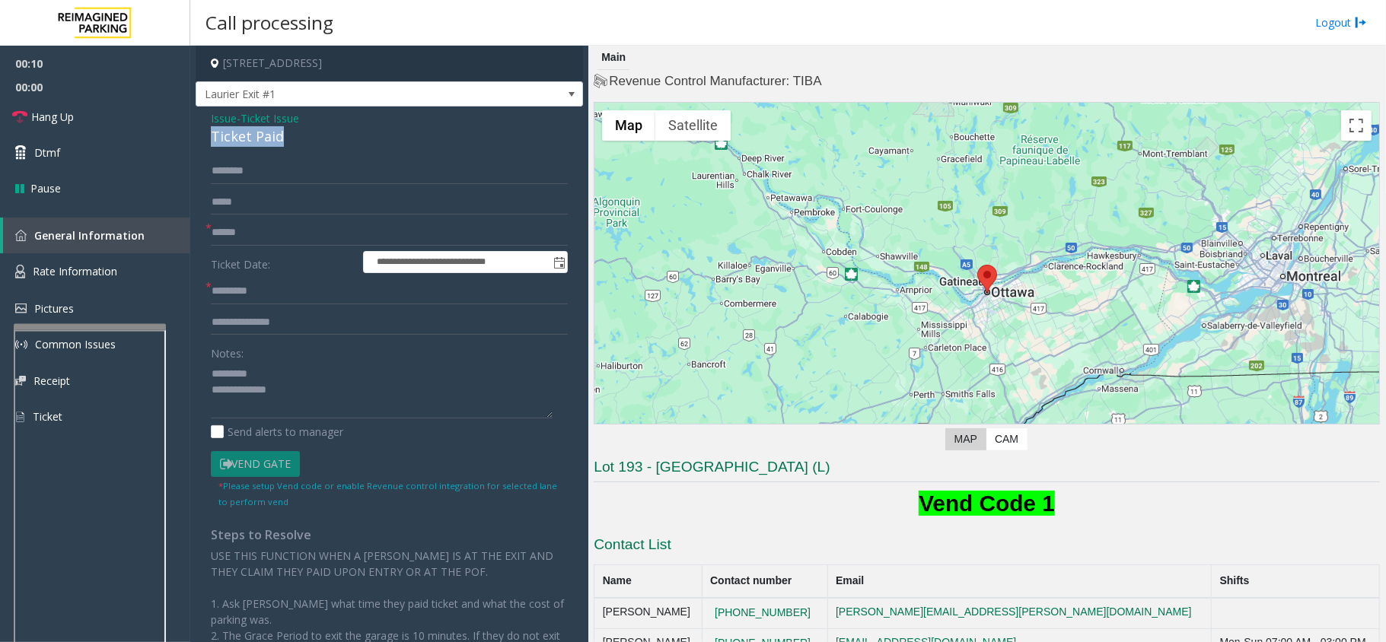
click at [250, 137] on div "Ticket Paid" at bounding box center [389, 136] width 357 height 21
copy div "Ticket Paid"
click at [281, 365] on textarea at bounding box center [382, 389] width 342 height 57
paste textarea "**********"
type textarea "**********"
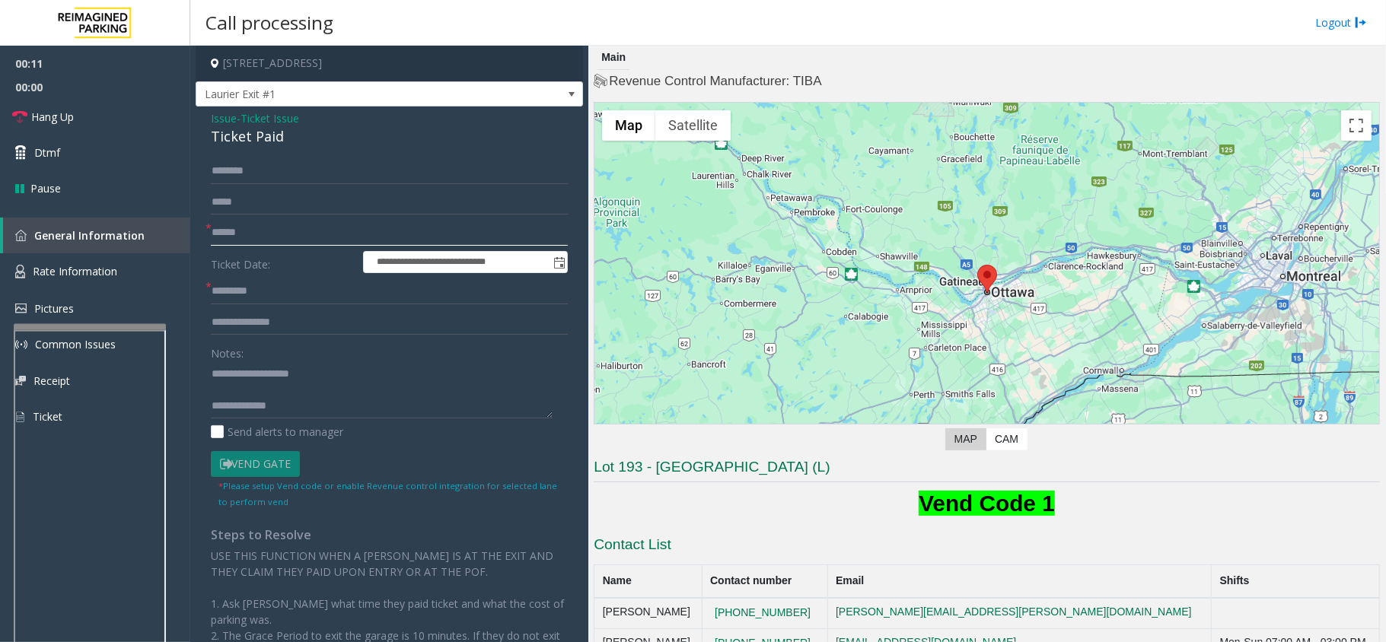
click at [269, 233] on input "text" at bounding box center [389, 233] width 357 height 26
type input "*****"
click at [320, 396] on textarea at bounding box center [382, 389] width 342 height 57
click at [295, 385] on textarea at bounding box center [382, 389] width 342 height 57
click at [338, 393] on textarea at bounding box center [382, 389] width 342 height 57
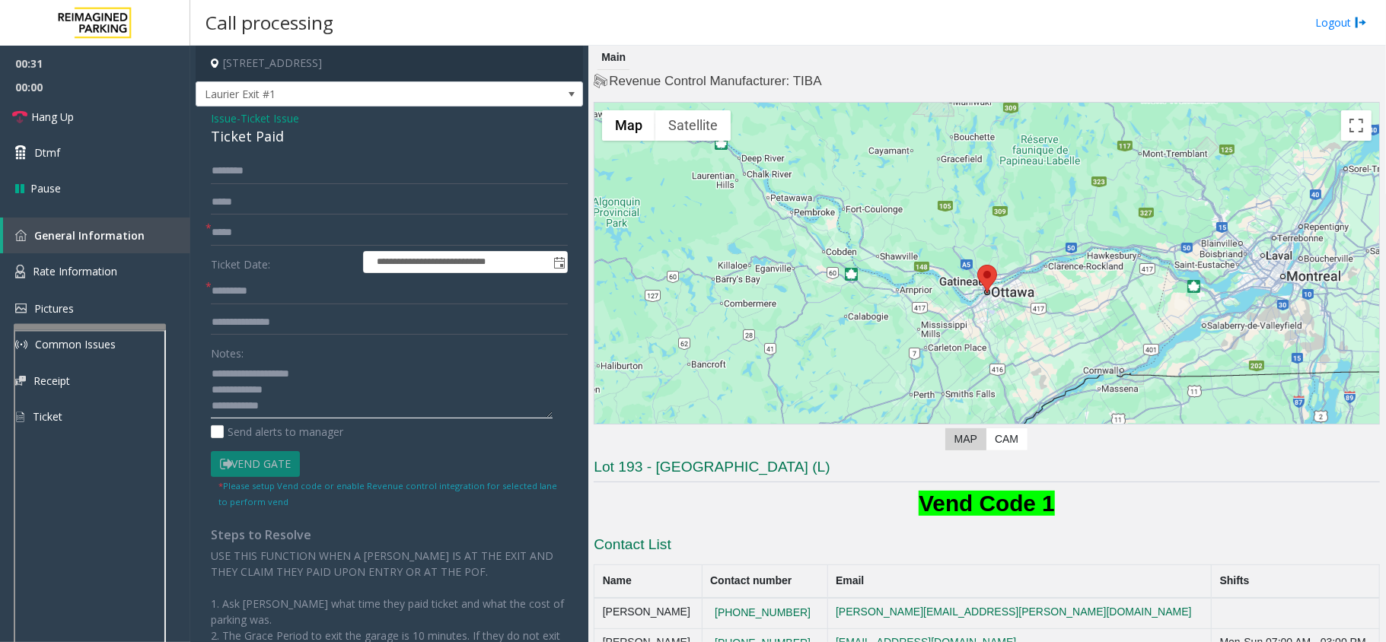
paste textarea "**********"
type textarea "**********"
click at [237, 293] on input "text" at bounding box center [389, 292] width 357 height 26
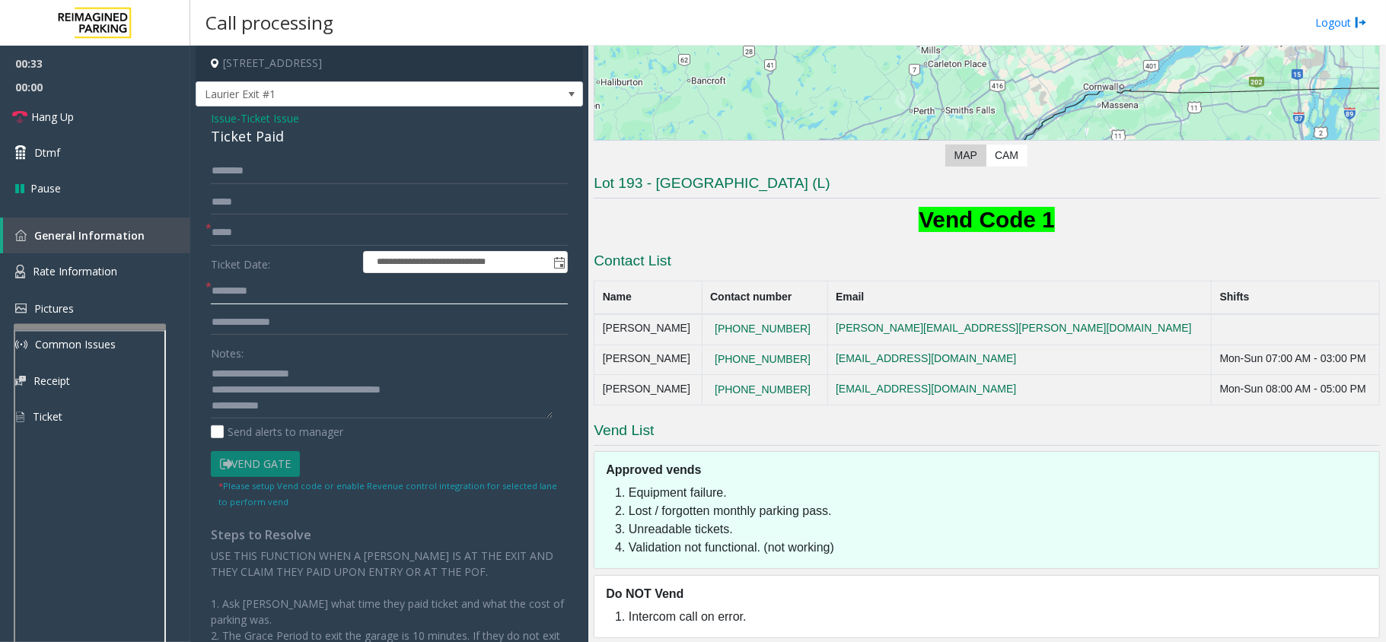
scroll to position [298, 0]
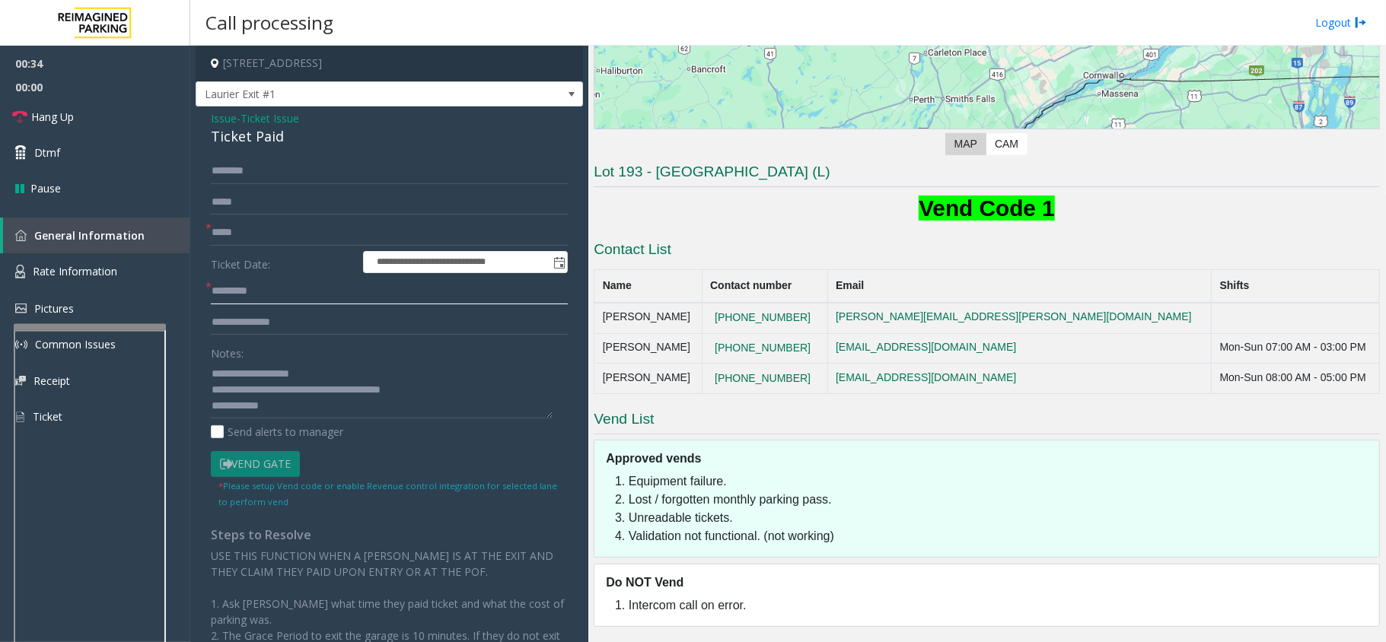
click at [226, 295] on input "text" at bounding box center [389, 292] width 357 height 26
type input "**"
click at [279, 161] on input "text" at bounding box center [389, 171] width 357 height 26
type input "****"
click at [129, 111] on link "Hang Up" at bounding box center [95, 117] width 190 height 36
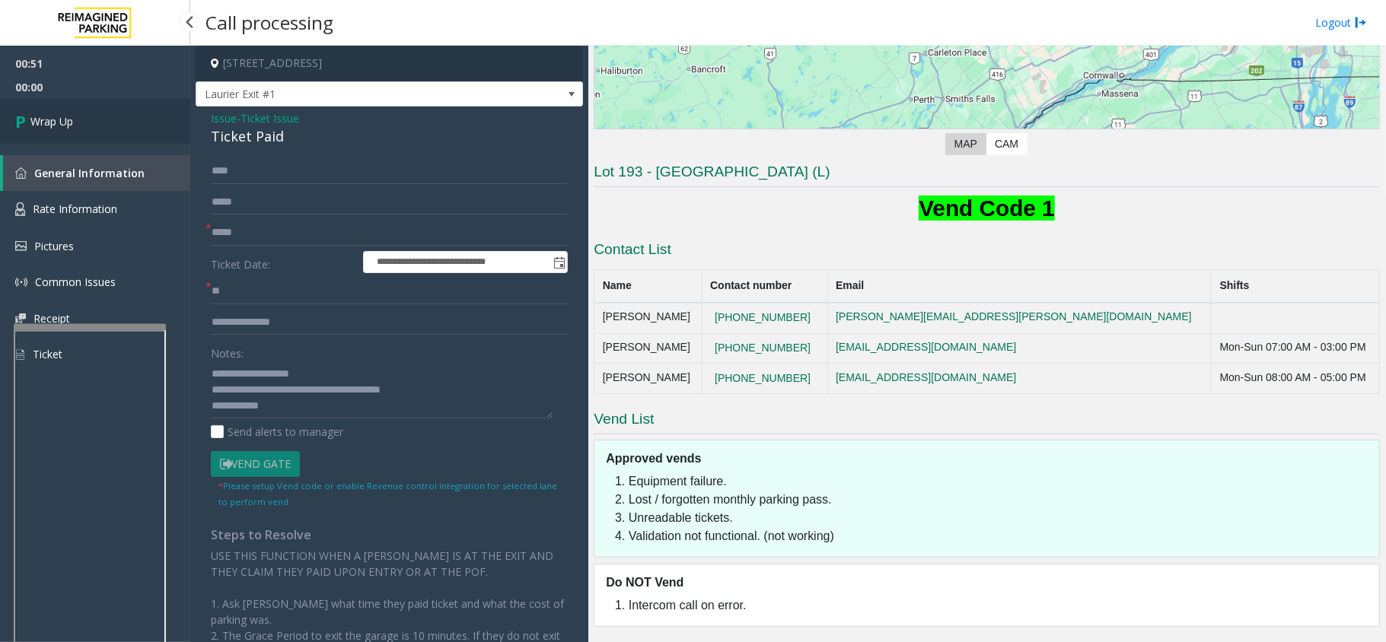
click at [144, 123] on link "Wrap Up" at bounding box center [95, 121] width 190 height 45
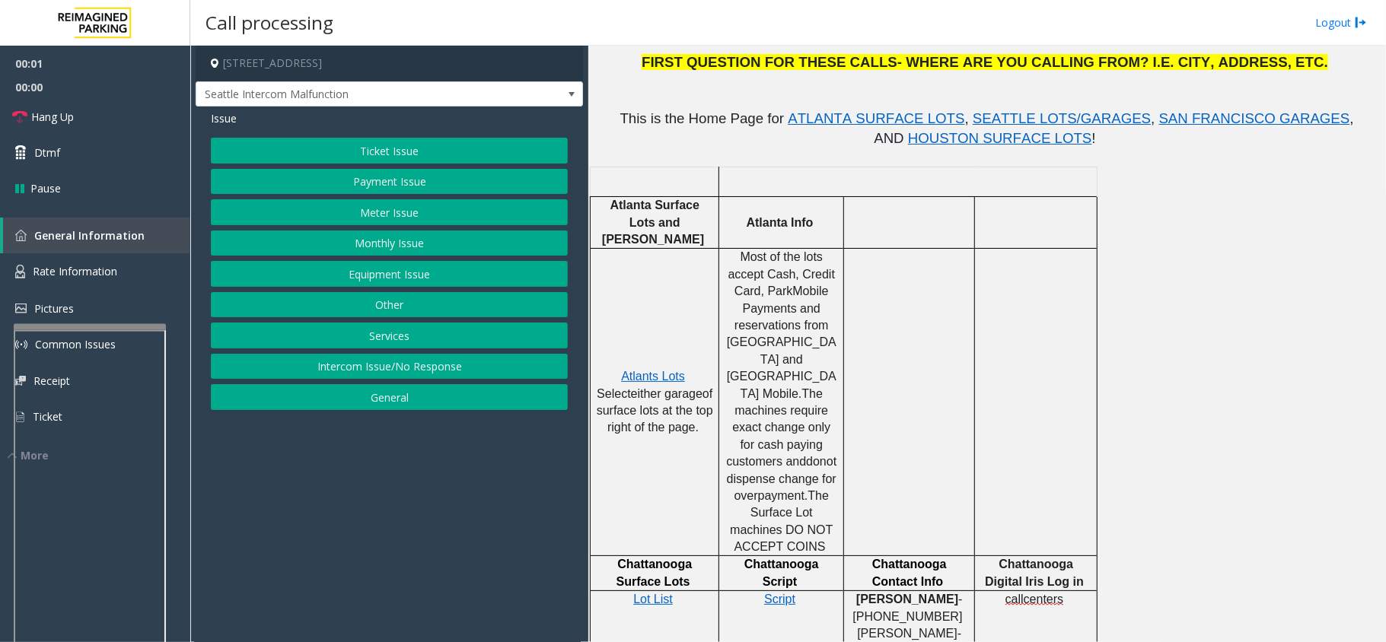
scroll to position [507, 0]
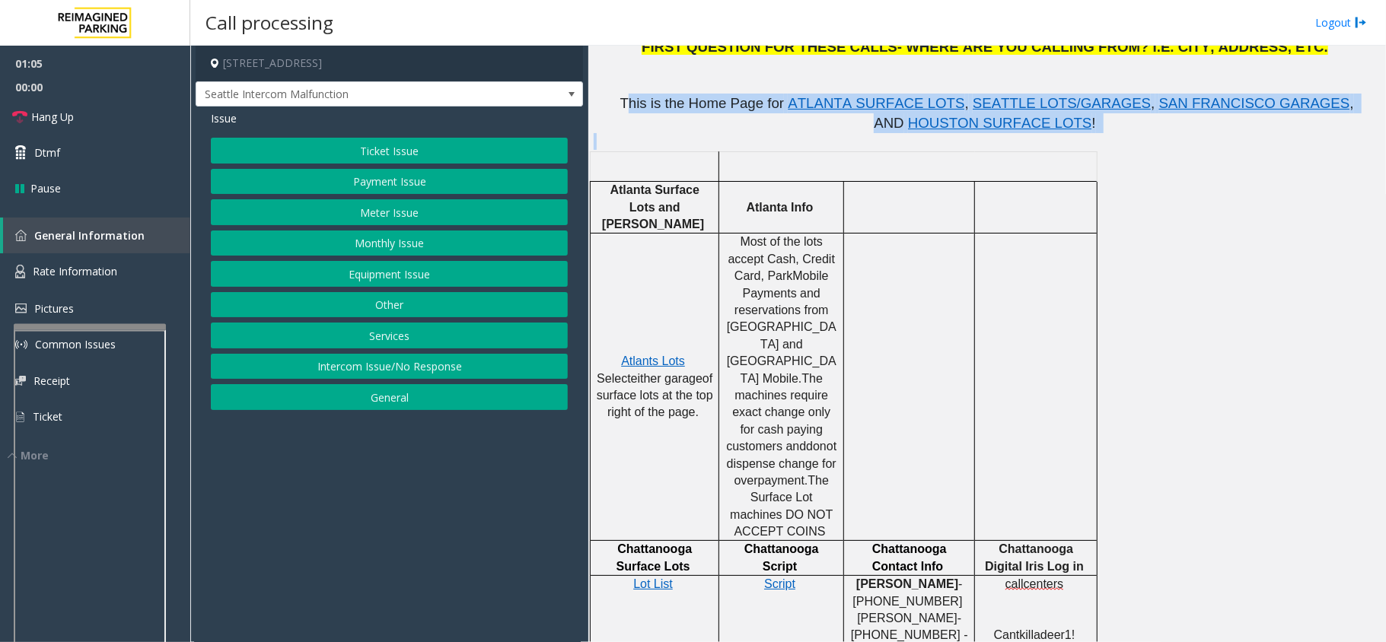
drag, startPoint x: 609, startPoint y: 101, endPoint x: 1255, endPoint y: 134, distance: 646.9
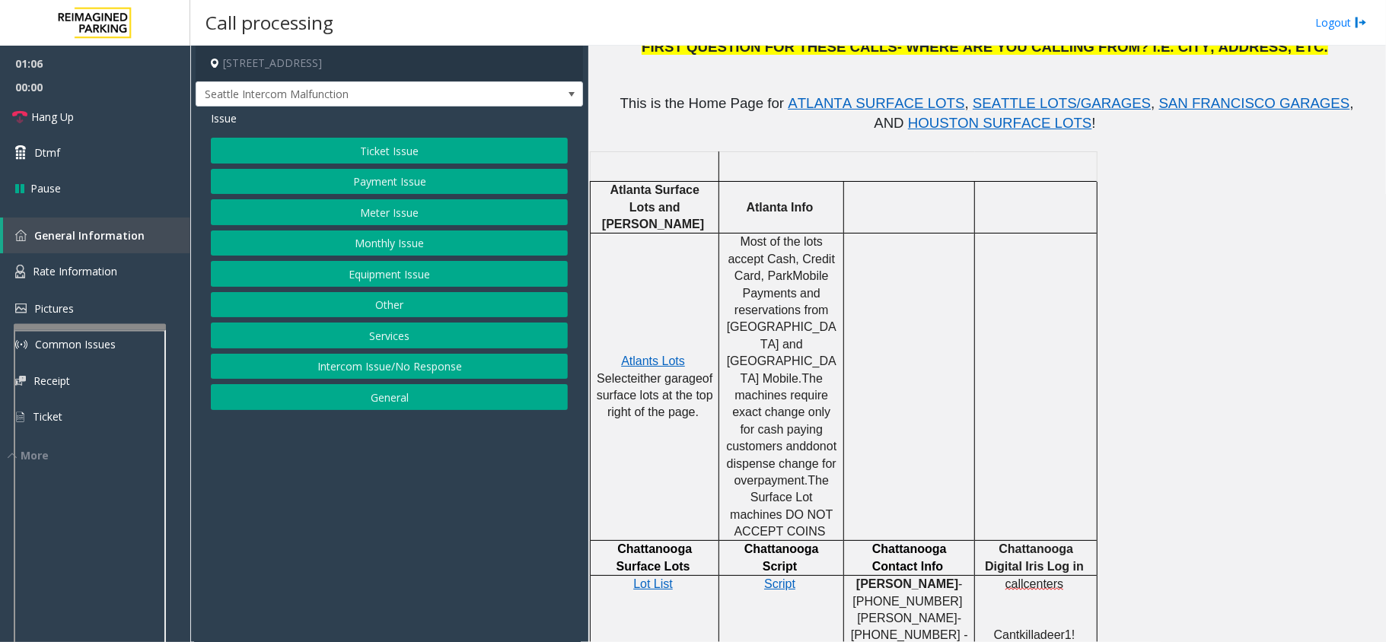
drag, startPoint x: 1164, startPoint y: 186, endPoint x: 1122, endPoint y: 189, distance: 42.0
click at [981, 190] on p at bounding box center [1035, 207] width 111 height 34
drag, startPoint x: 975, startPoint y: 189, endPoint x: 1021, endPoint y: 195, distance: 46.0
click at [1021, 195] on tr "Atlanta Surface Lots and Garges Atlanta Info" at bounding box center [844, 208] width 507 height 52
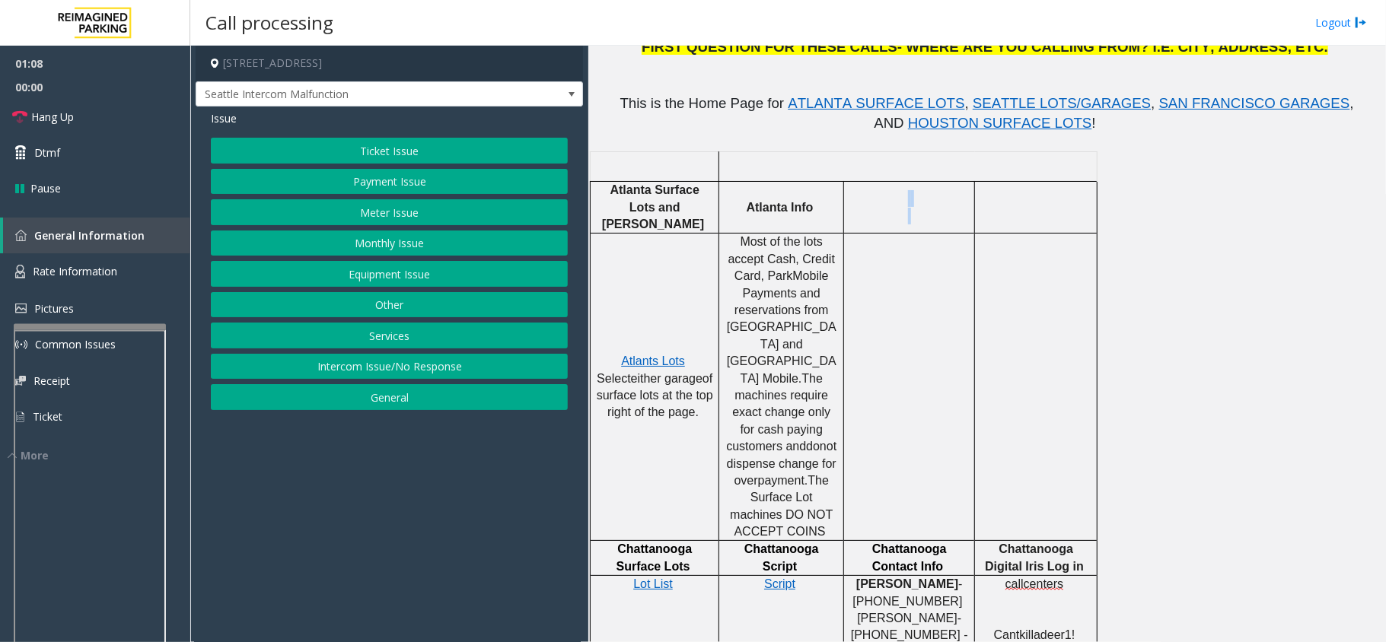
click at [968, 192] on p at bounding box center [908, 207] width 119 height 34
click at [973, 189] on div at bounding box center [974, 208] width 5 height 52
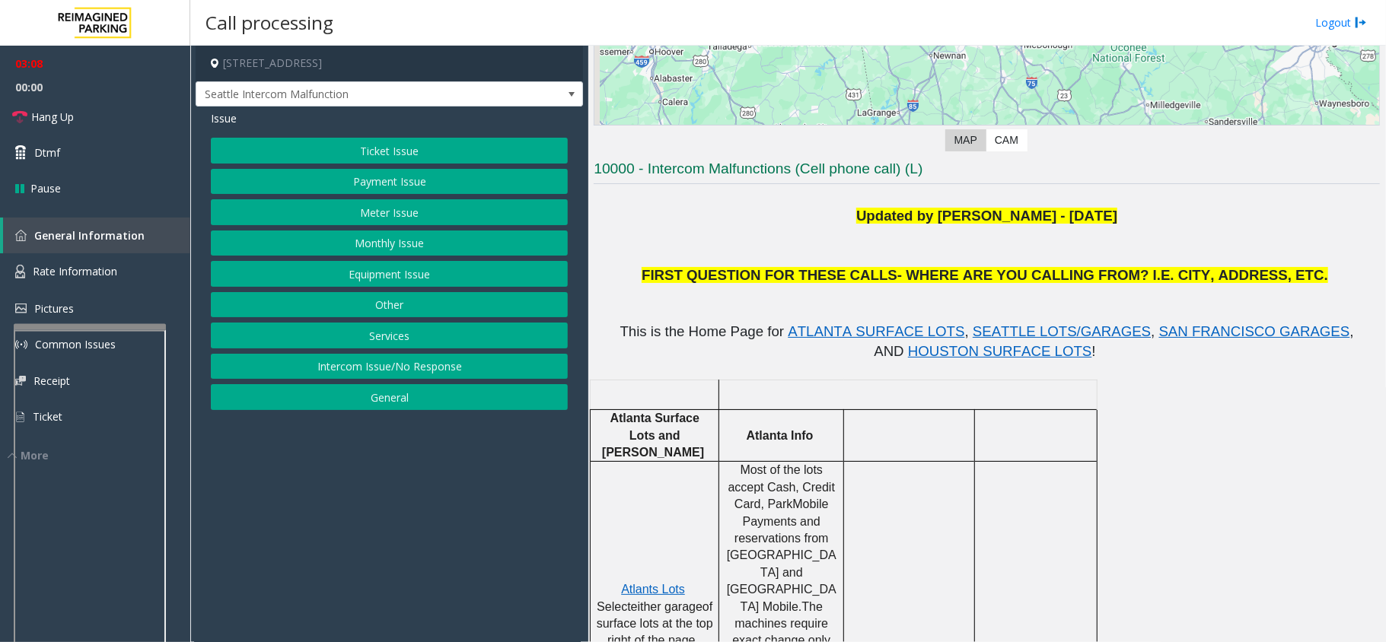
scroll to position [202, 0]
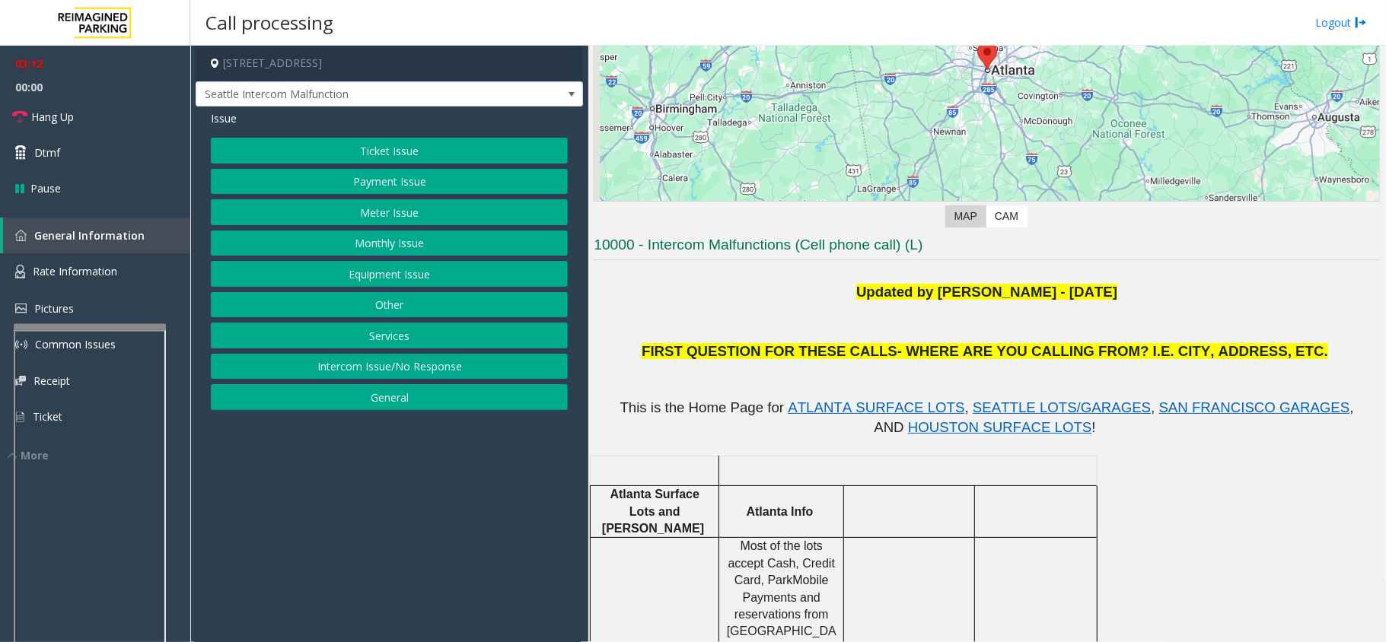
click at [435, 266] on button "Equipment Issue" at bounding box center [389, 274] width 357 height 26
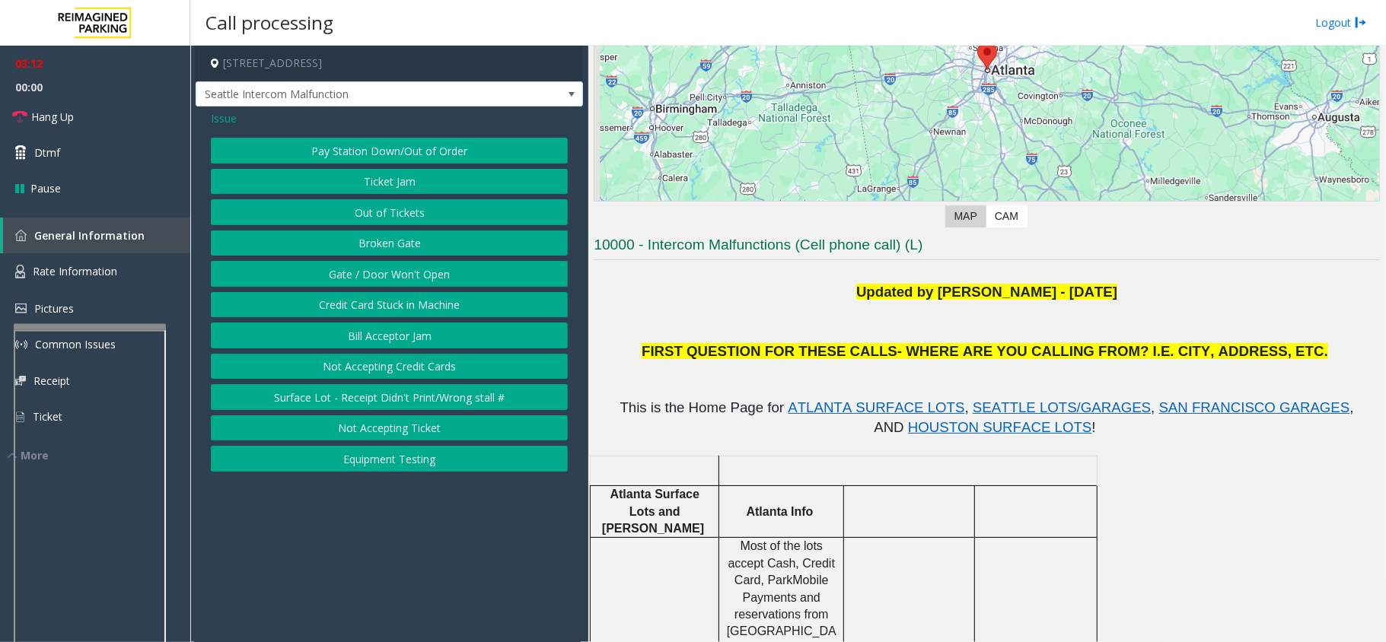
click at [443, 266] on button "Gate / Door Won't Open" at bounding box center [389, 274] width 357 height 26
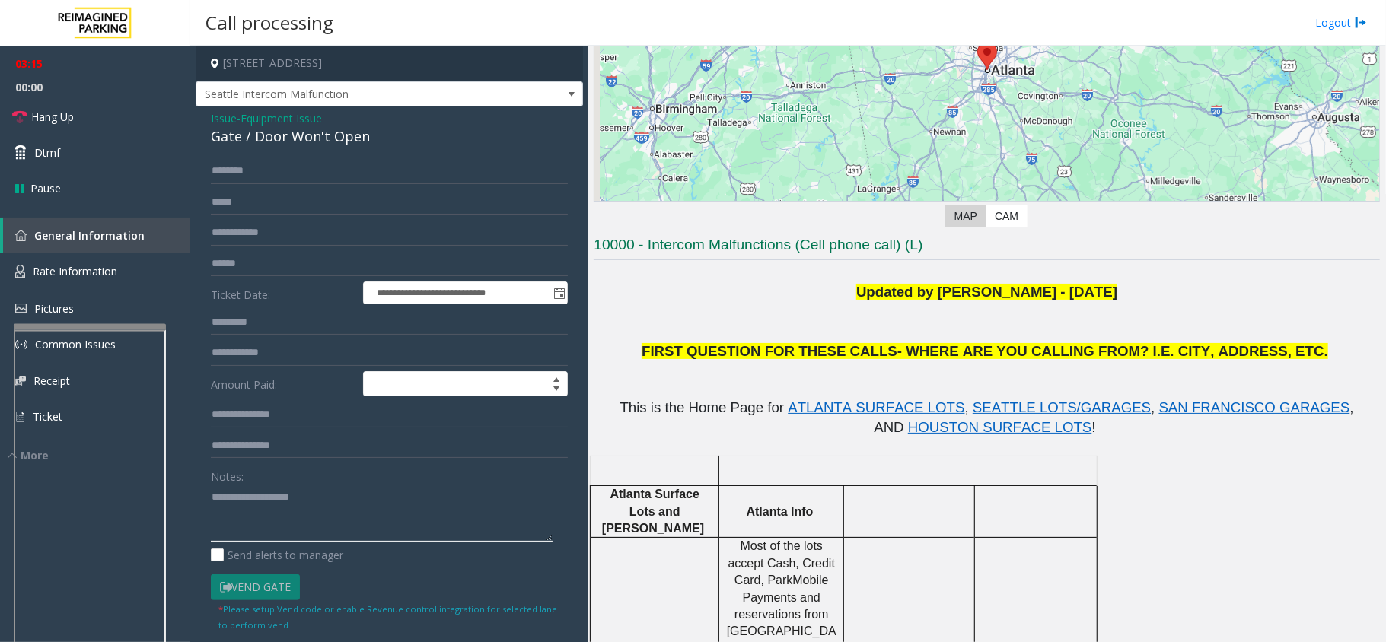
click at [324, 490] on textarea at bounding box center [382, 513] width 342 height 57
paste textarea "**********"
click at [303, 147] on div "Gate / Door Won't Open" at bounding box center [389, 136] width 357 height 21
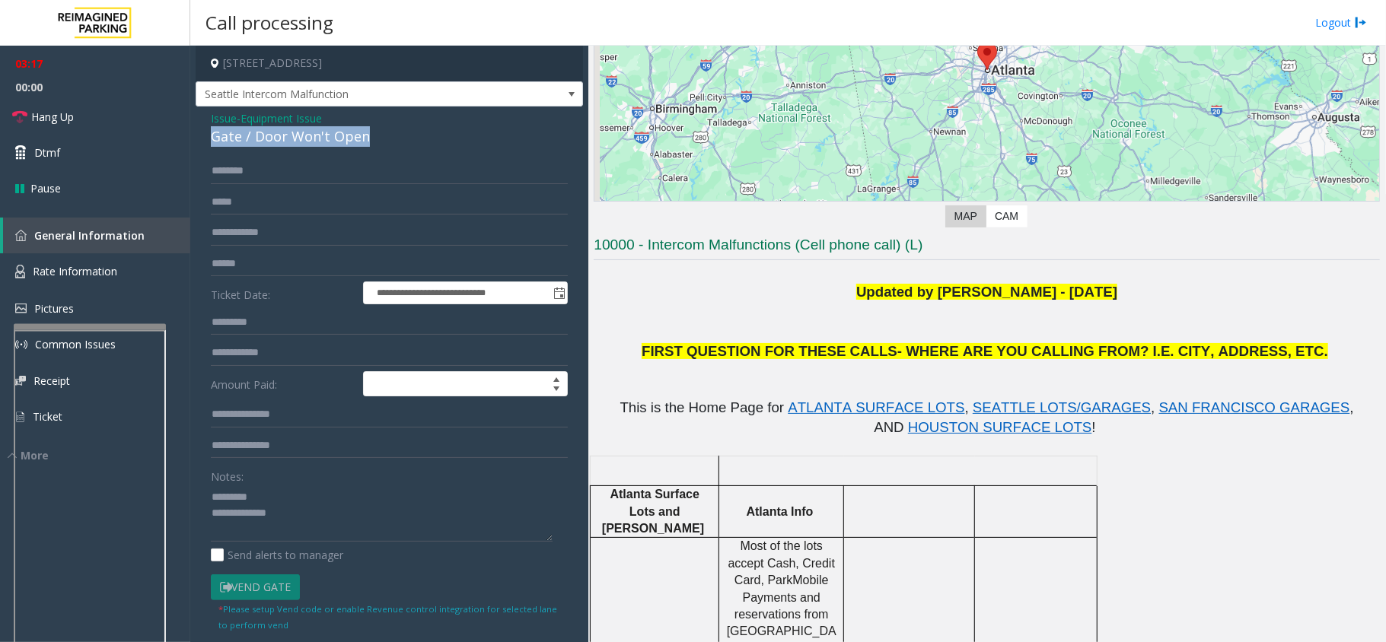
copy div "Gate / Door Won't Open"
click at [314, 493] on textarea at bounding box center [382, 513] width 342 height 57
paste textarea "**********"
click at [320, 524] on textarea at bounding box center [382, 513] width 342 height 57
click at [213, 486] on textarea at bounding box center [382, 513] width 342 height 57
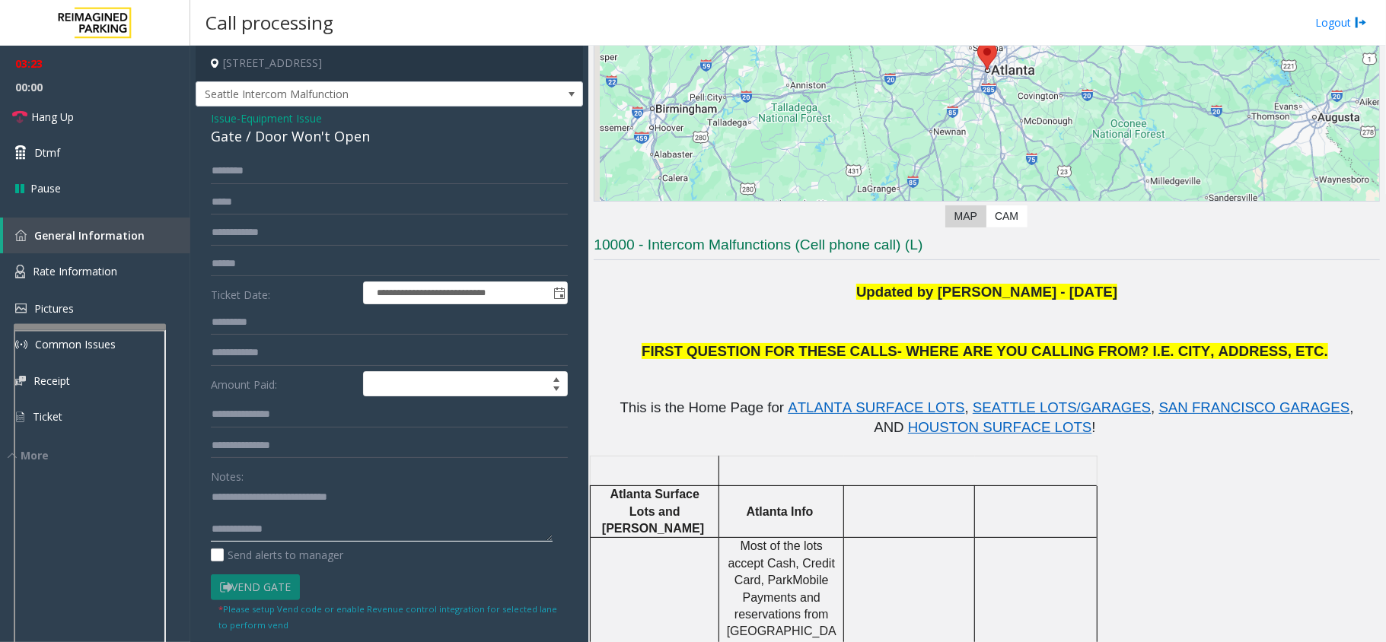
type textarea "**********"
click at [317, 533] on textarea at bounding box center [382, 513] width 342 height 57
click at [326, 537] on textarea at bounding box center [382, 513] width 342 height 57
click at [220, 119] on span "Issue" at bounding box center [224, 118] width 26 height 16
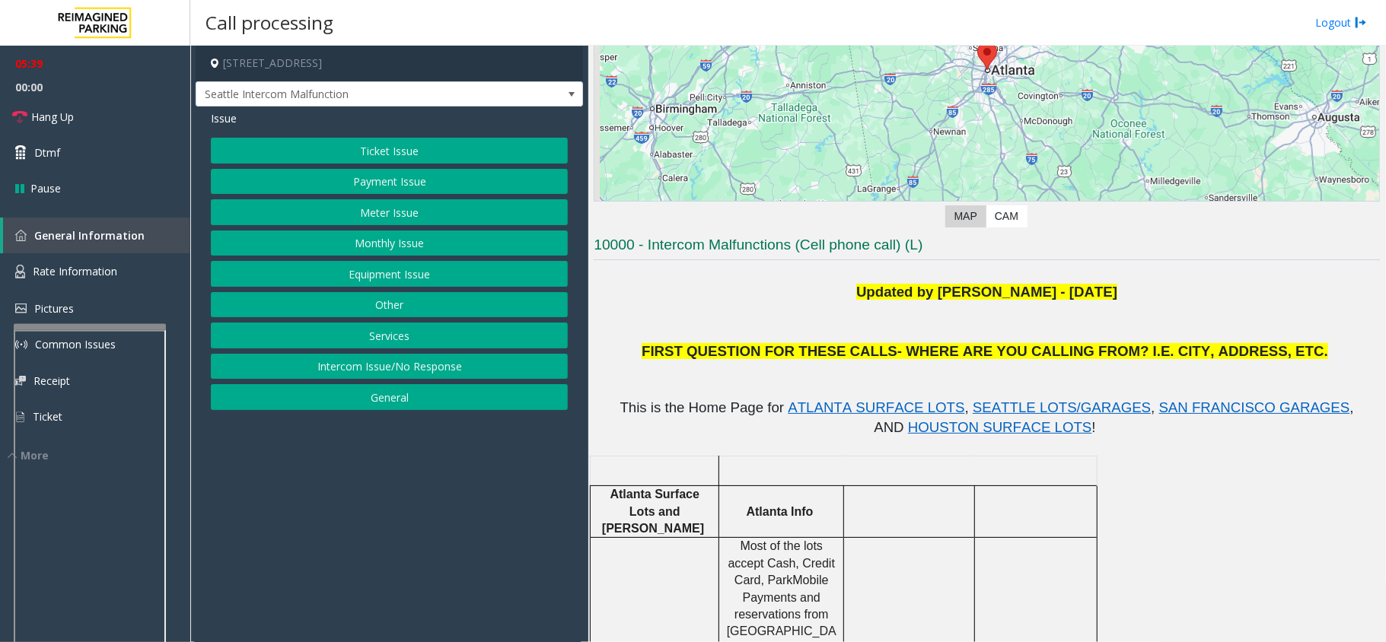
click at [419, 180] on button "Payment Issue" at bounding box center [389, 182] width 357 height 26
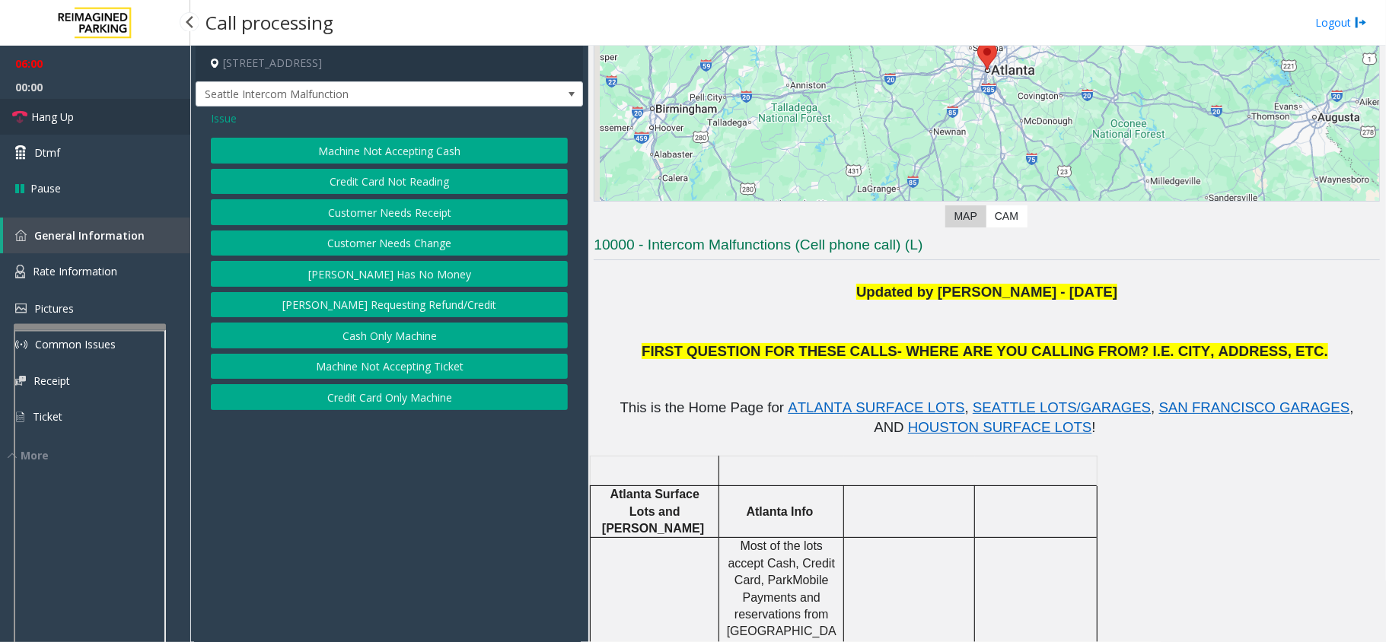
click at [101, 116] on link "Hang Up" at bounding box center [95, 117] width 190 height 36
click at [216, 114] on span "Issue" at bounding box center [224, 118] width 26 height 16
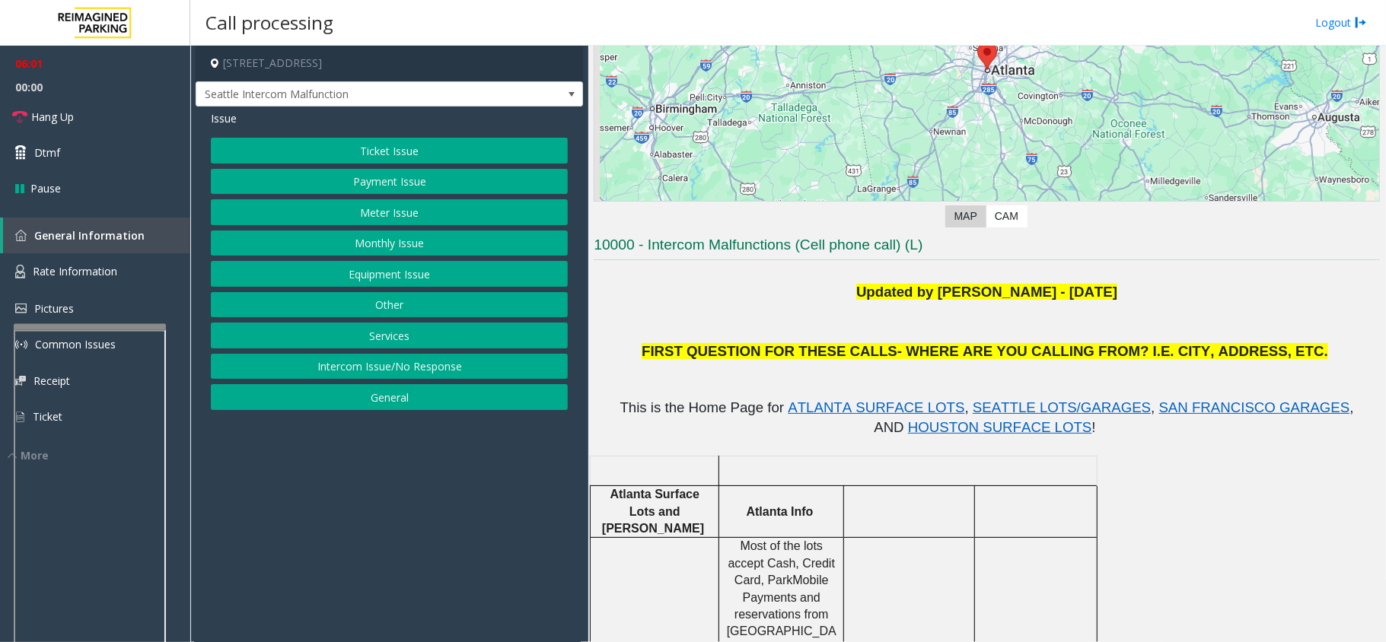
click at [415, 282] on button "Equipment Issue" at bounding box center [389, 274] width 357 height 26
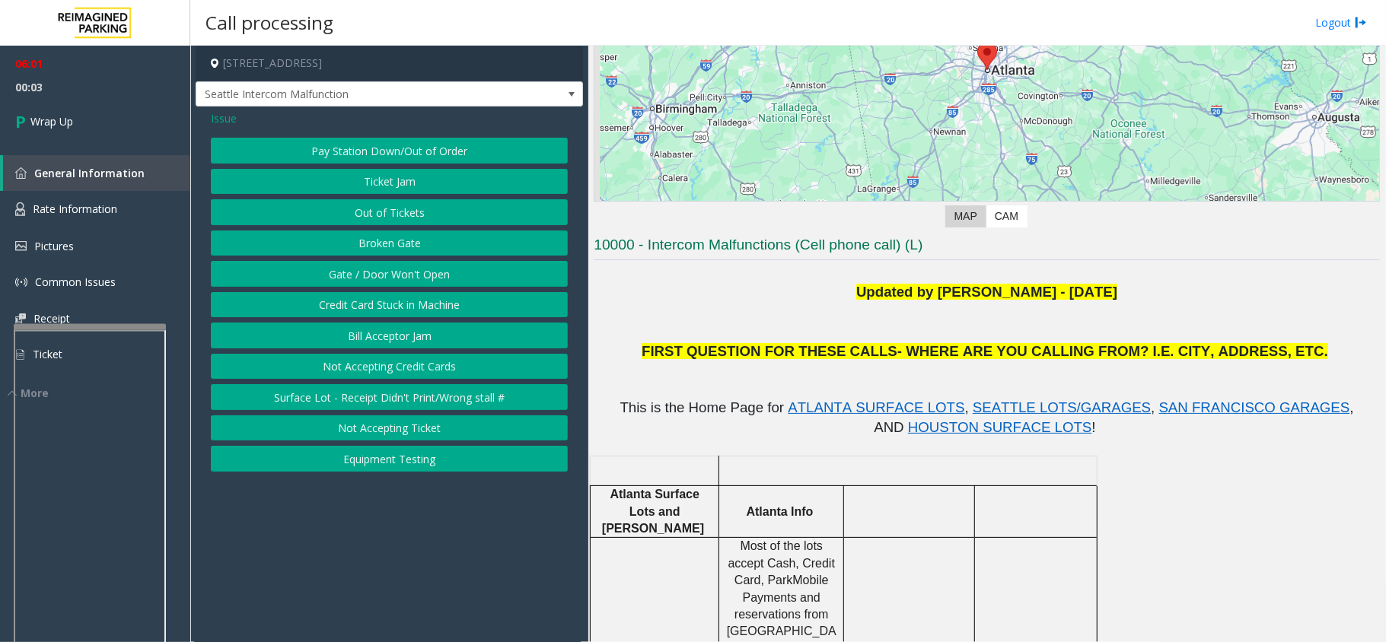
click at [442, 310] on button "Credit Card Stuck in Machine" at bounding box center [389, 305] width 357 height 26
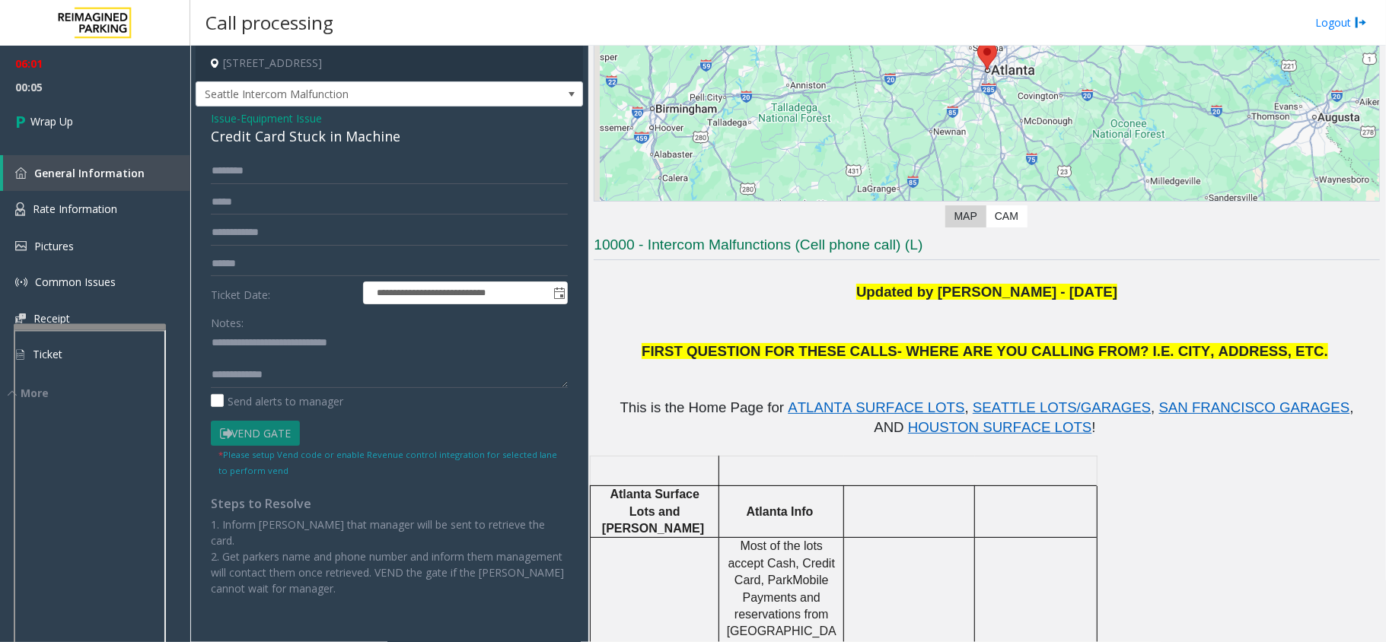
click at [296, 135] on div "Credit Card Stuck in Machine" at bounding box center [389, 136] width 357 height 21
drag, startPoint x: 248, startPoint y: 341, endPoint x: 391, endPoint y: 345, distance: 143.1
click at [391, 345] on textarea at bounding box center [389, 359] width 357 height 57
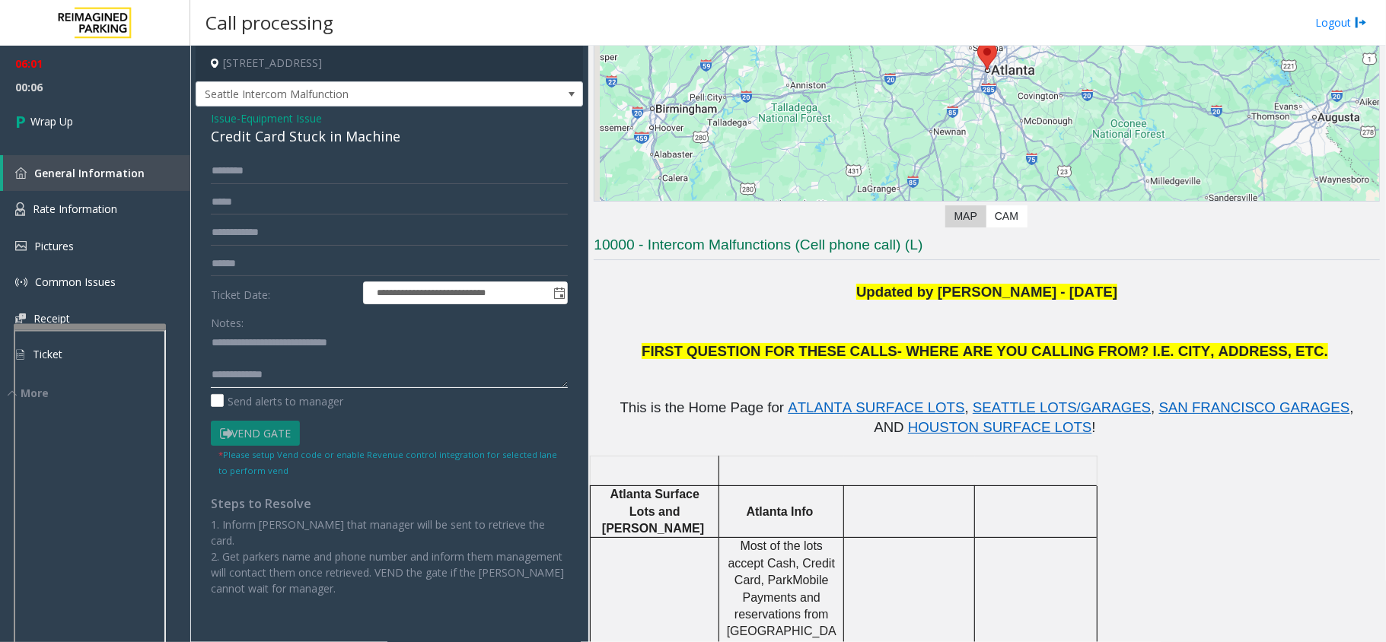
paste textarea "******"
click at [371, 374] on textarea at bounding box center [389, 359] width 357 height 57
click at [368, 372] on textarea at bounding box center [389, 359] width 357 height 57
type textarea "**********"
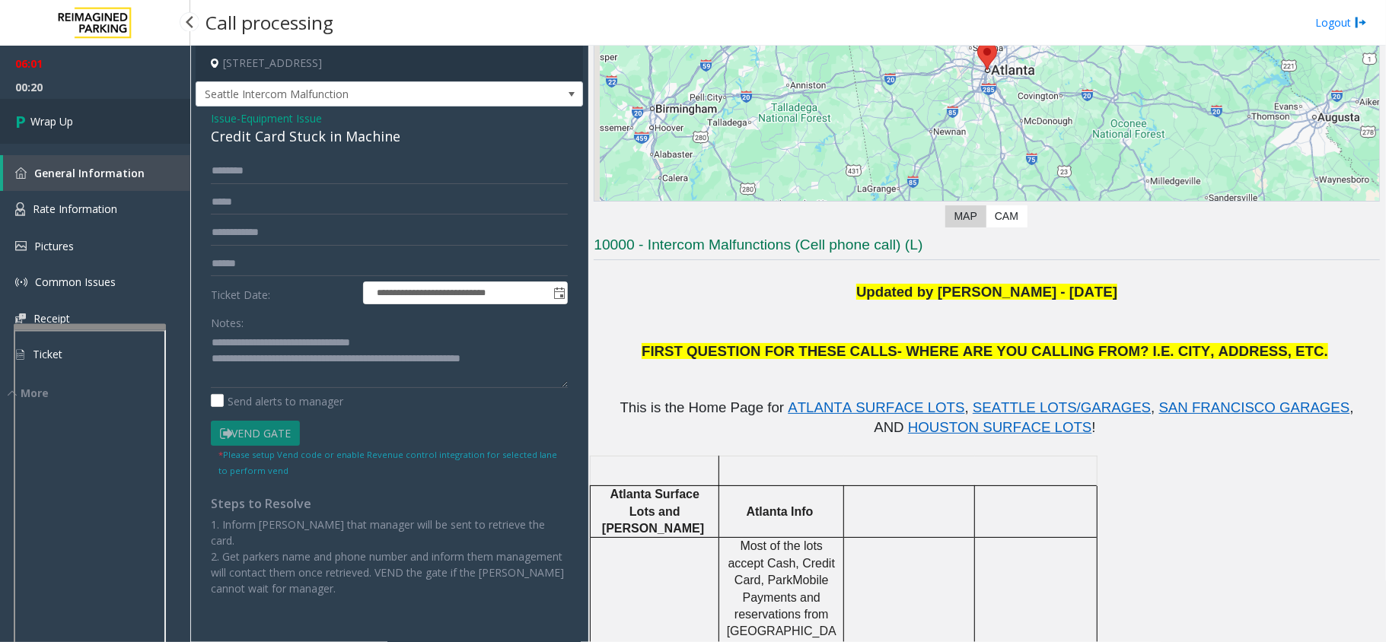
click at [75, 135] on link "Wrap Up" at bounding box center [95, 121] width 190 height 45
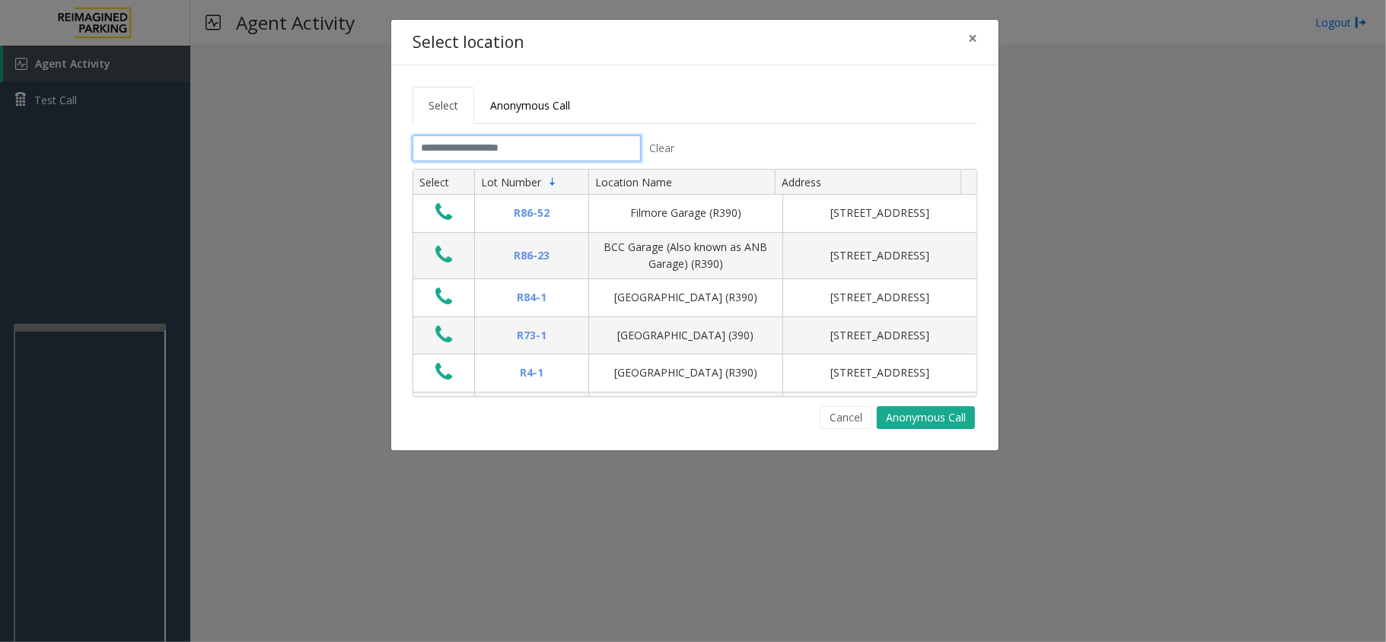
drag, startPoint x: 451, startPoint y: 158, endPoint x: 467, endPoint y: 156, distance: 16.1
click at [451, 158] on input "text" at bounding box center [526, 148] width 228 height 26
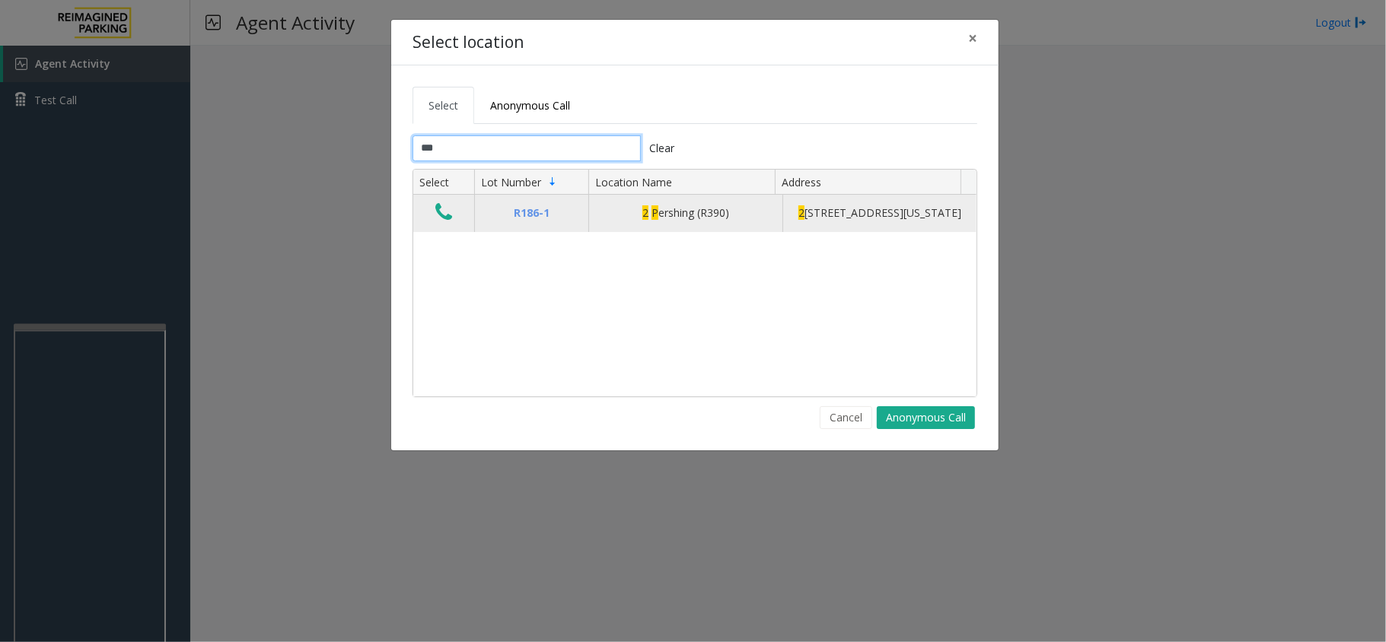
type input "***"
click at [433, 220] on td "Data table" at bounding box center [443, 213] width 61 height 37
click at [460, 219] on td "Data table" at bounding box center [443, 213] width 61 height 37
click at [441, 217] on icon "Data table" at bounding box center [443, 212] width 17 height 21
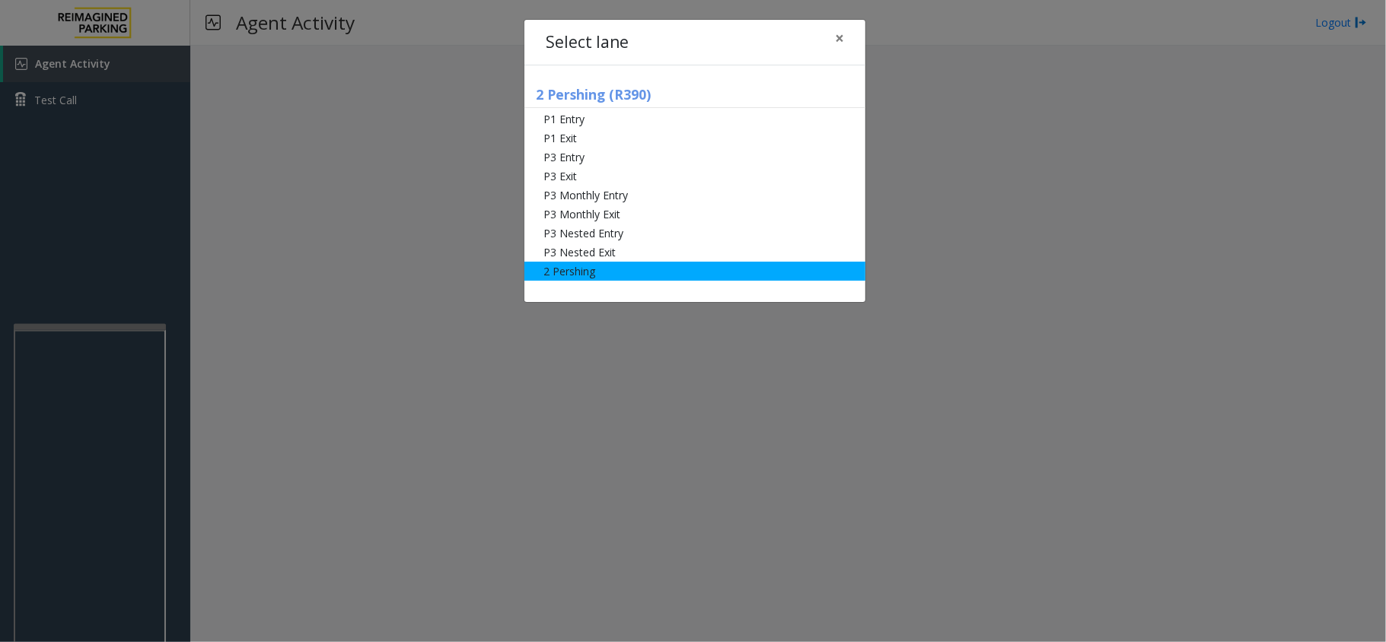
click at [658, 279] on li "2 Pershing" at bounding box center [694, 271] width 341 height 19
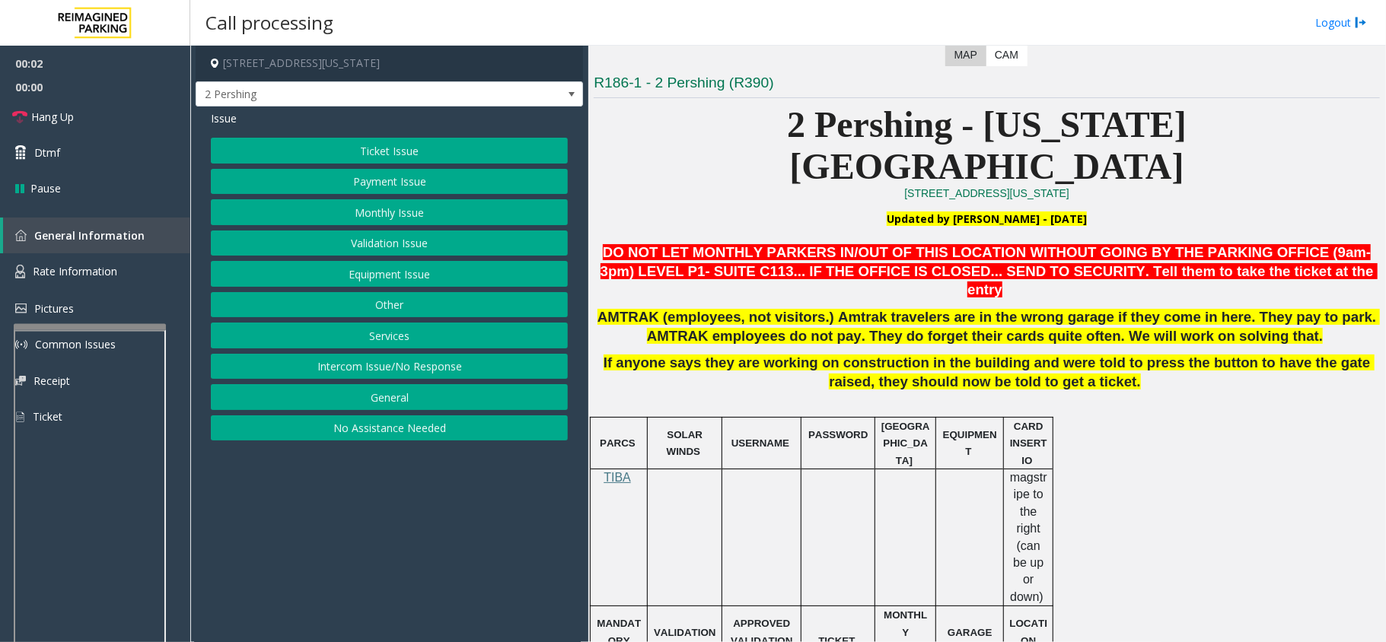
scroll to position [406, 0]
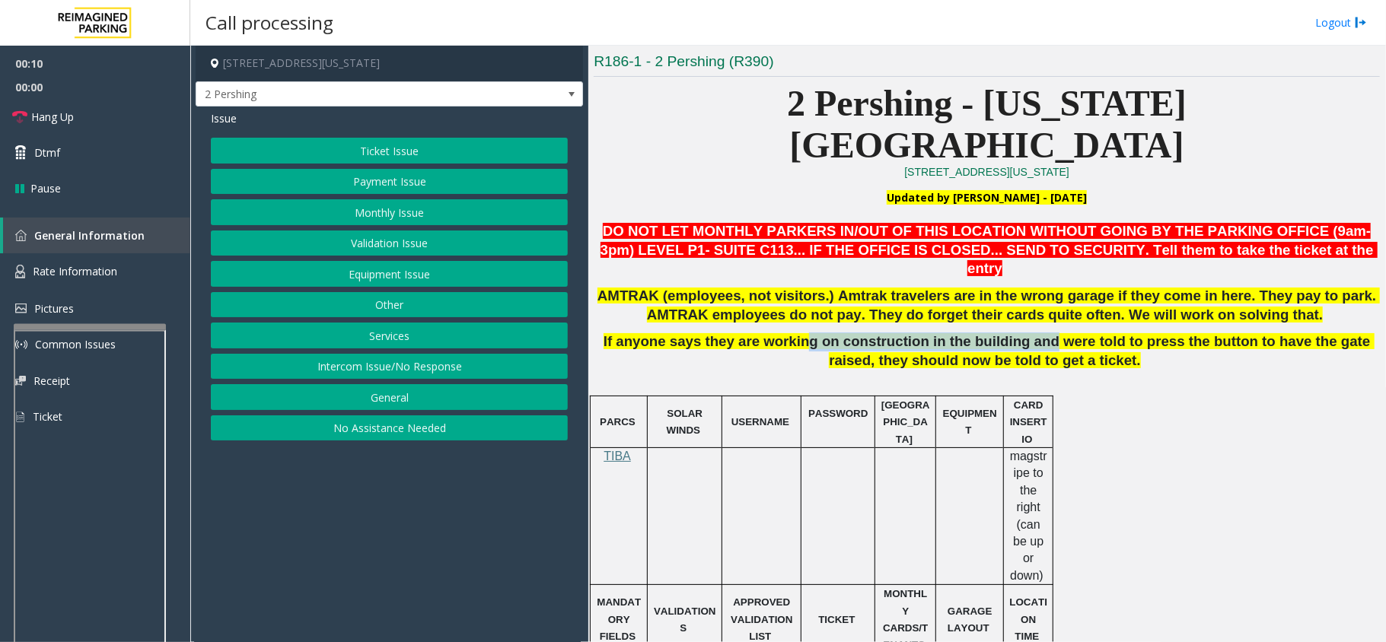
drag, startPoint x: 789, startPoint y: 280, endPoint x: 1030, endPoint y: 277, distance: 241.3
click at [1024, 333] on span "If anyone says they are working on construction in the building and were told t…" at bounding box center [988, 350] width 771 height 35
click at [390, 150] on button "Ticket Issue" at bounding box center [389, 151] width 357 height 26
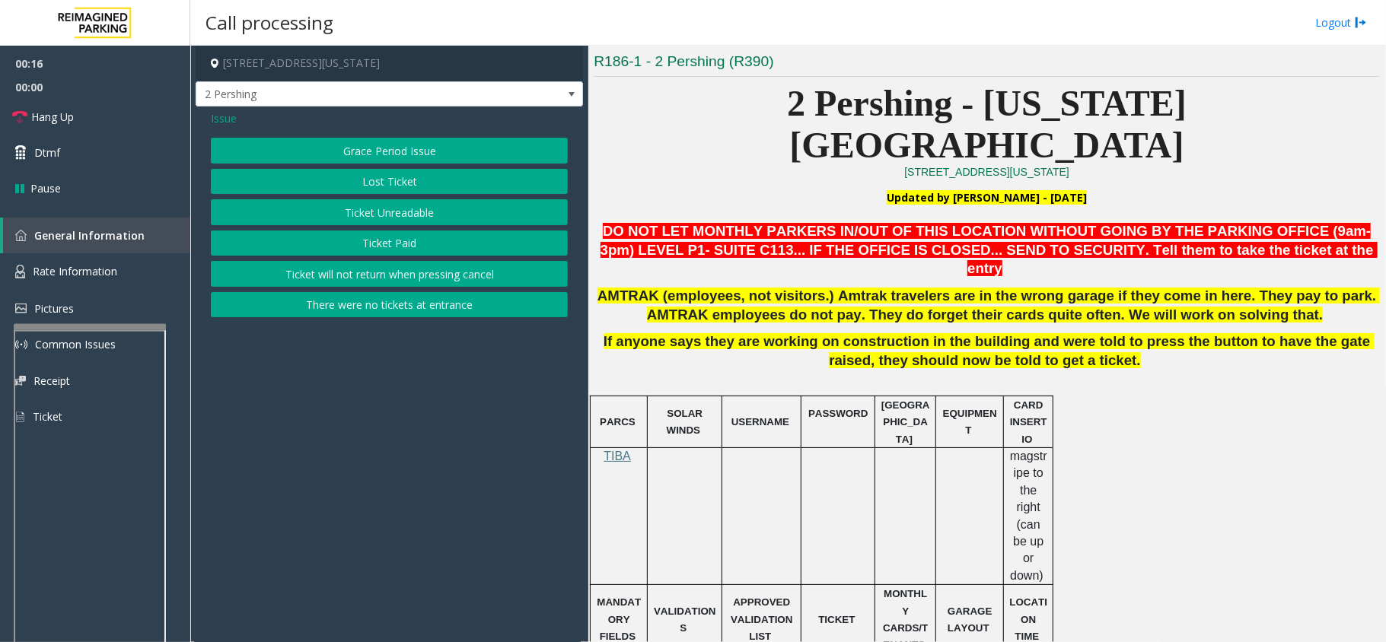
drag, startPoint x: 223, startPoint y: 119, endPoint x: 234, endPoint y: 126, distance: 13.3
click at [225, 119] on span "Issue" at bounding box center [224, 118] width 26 height 16
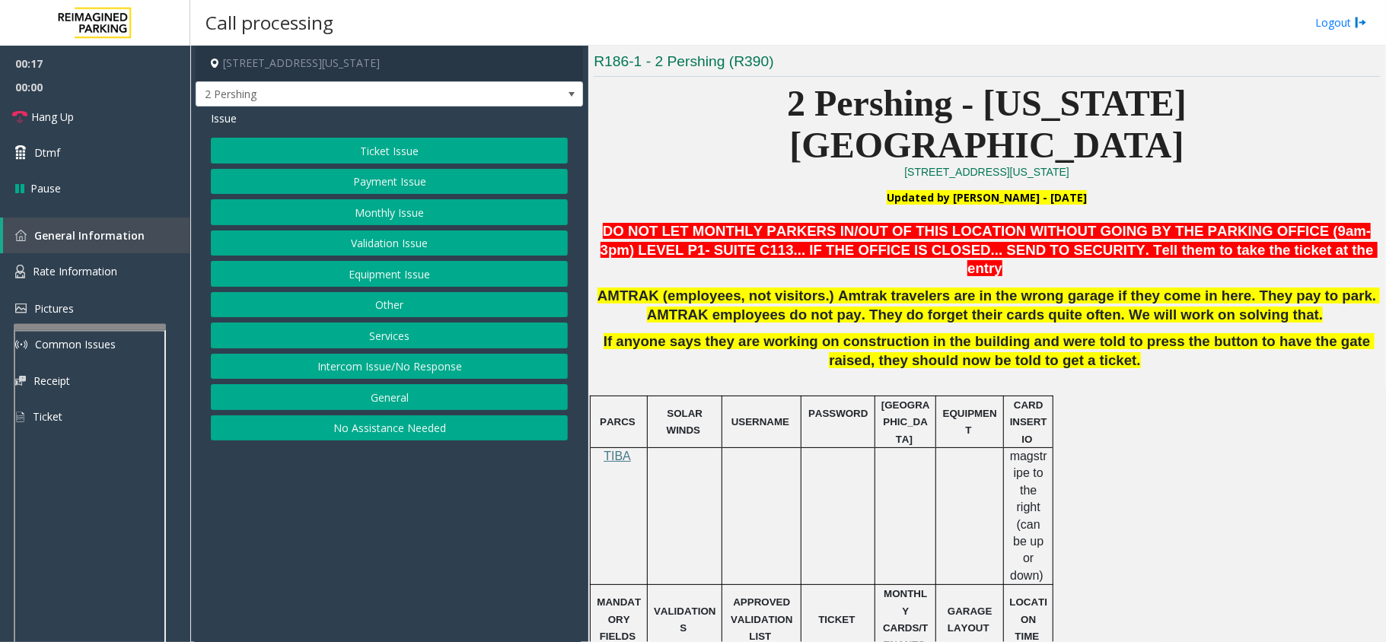
click at [397, 186] on button "Payment Issue" at bounding box center [389, 182] width 357 height 26
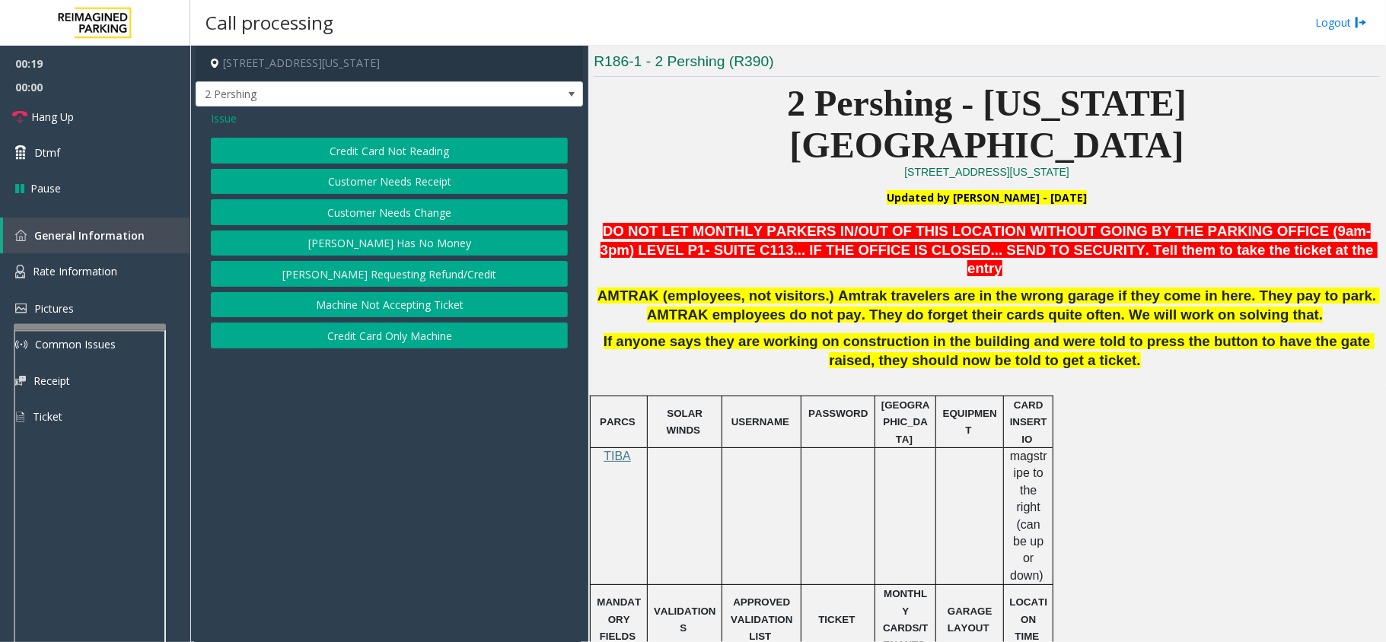
click at [406, 342] on button "Credit Card Only Machine" at bounding box center [389, 336] width 357 height 26
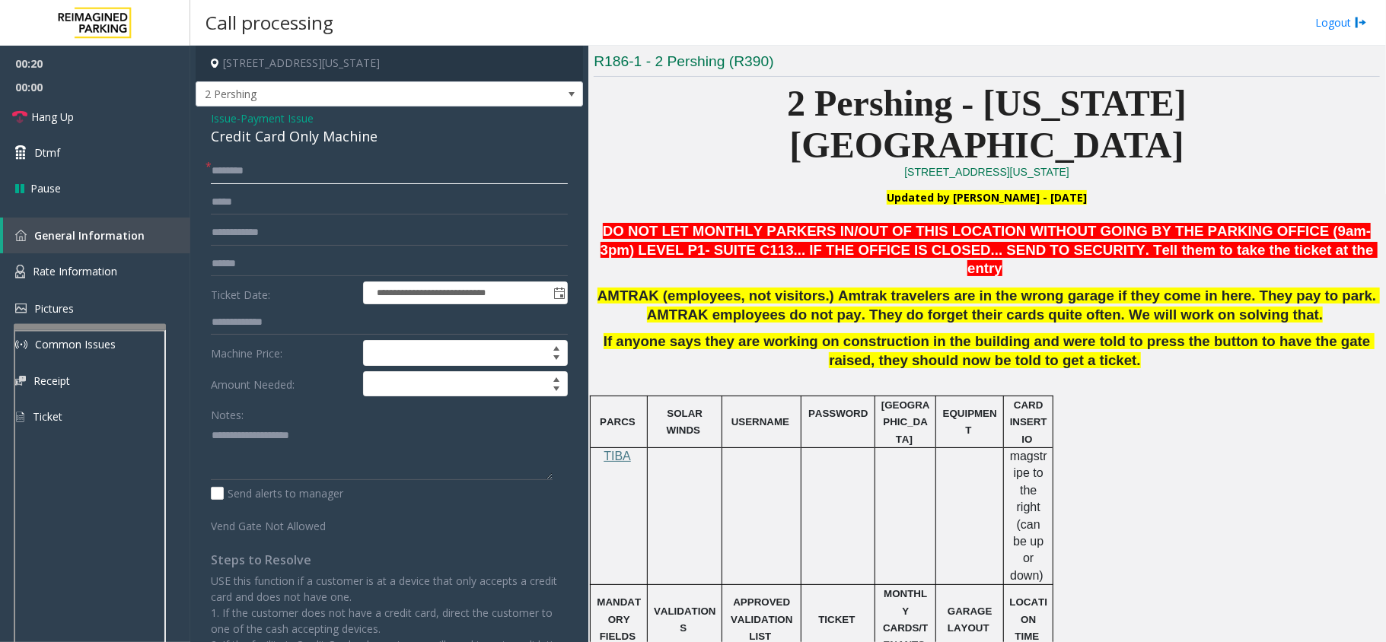
click at [292, 180] on input "text" at bounding box center [389, 171] width 357 height 26
type input "**********"
click at [341, 446] on textarea at bounding box center [382, 451] width 342 height 57
paste textarea "**********"
click at [303, 144] on div "Credit Card Only Machine" at bounding box center [389, 136] width 357 height 21
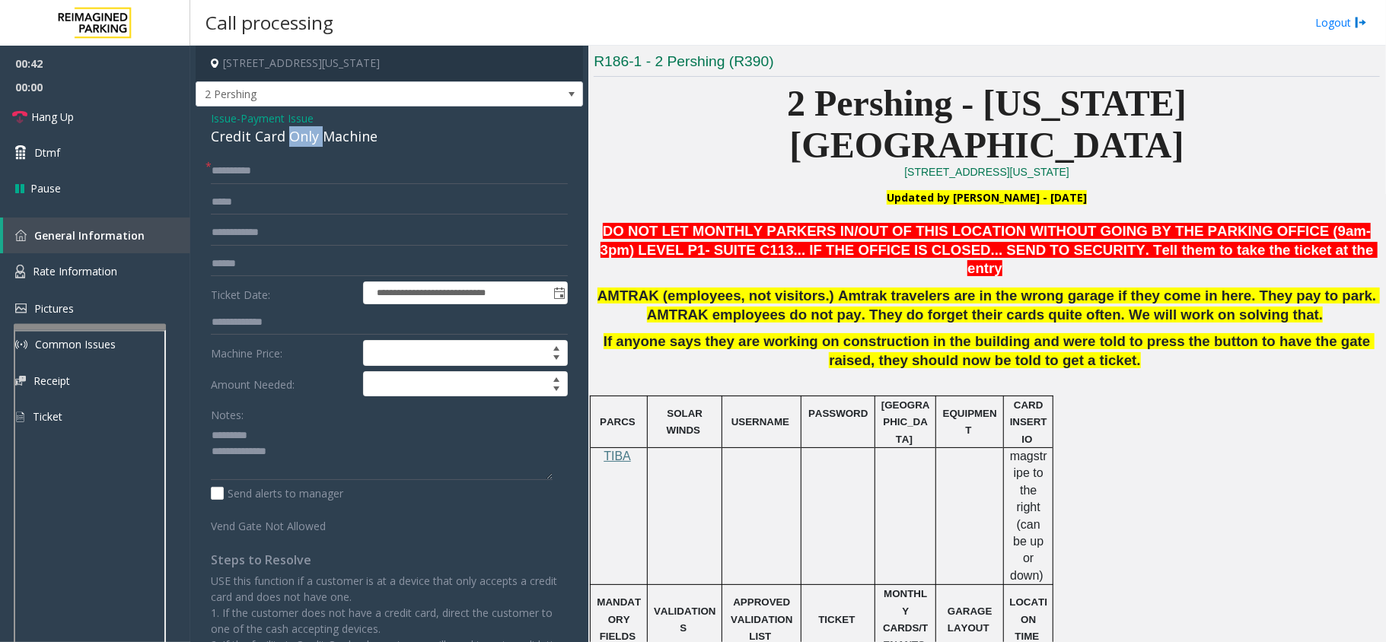
click at [303, 144] on div "Credit Card Only Machine" at bounding box center [389, 136] width 357 height 21
click at [299, 448] on textarea at bounding box center [382, 451] width 342 height 57
click at [298, 440] on textarea at bounding box center [382, 451] width 342 height 57
paste textarea "**********"
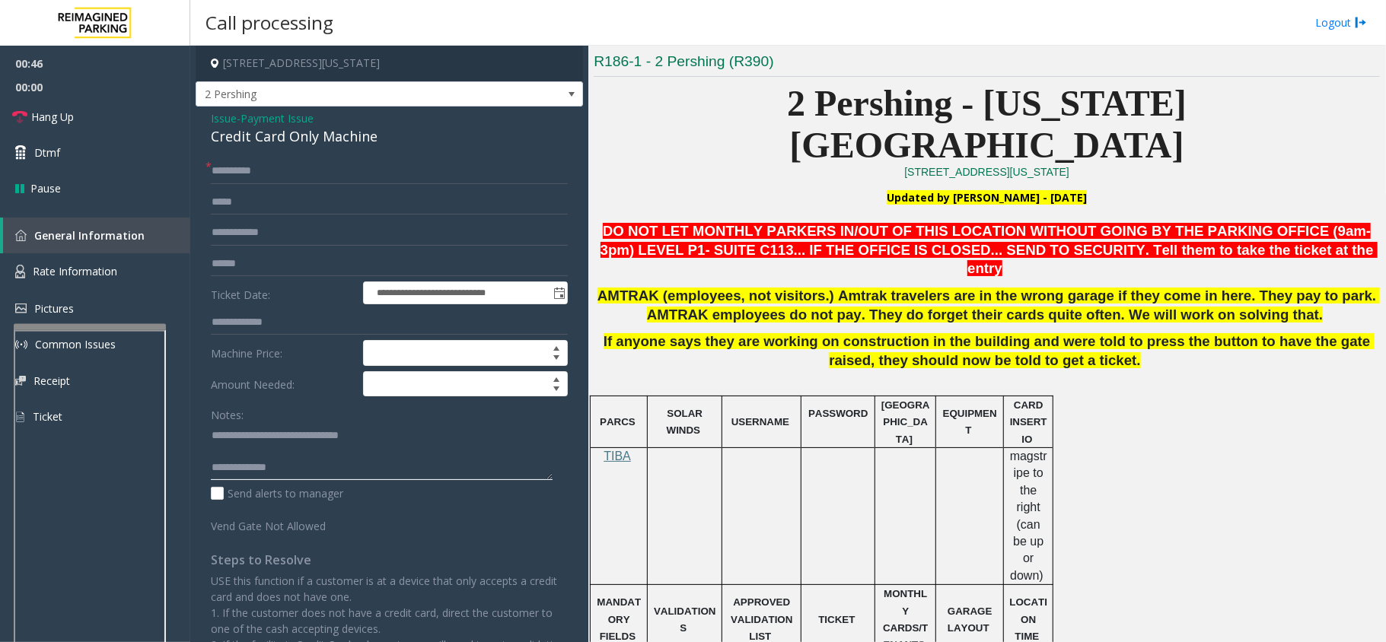
type textarea "**********"
click at [217, 168] on input "**********" at bounding box center [389, 171] width 357 height 26
click at [295, 460] on textarea at bounding box center [382, 451] width 342 height 57
drag, startPoint x: 241, startPoint y: 241, endPoint x: 240, endPoint y: 254, distance: 13.0
click at [241, 241] on input "text" at bounding box center [389, 233] width 357 height 26
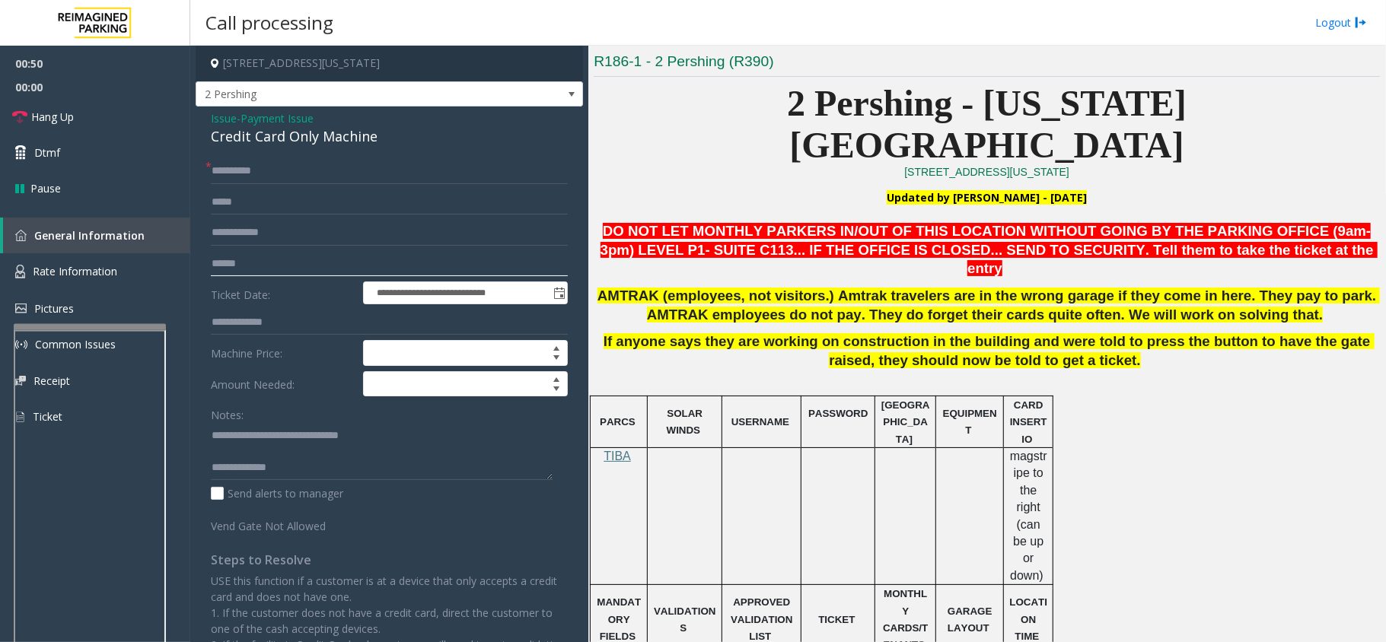
click at [240, 256] on input "text" at bounding box center [389, 264] width 357 height 26
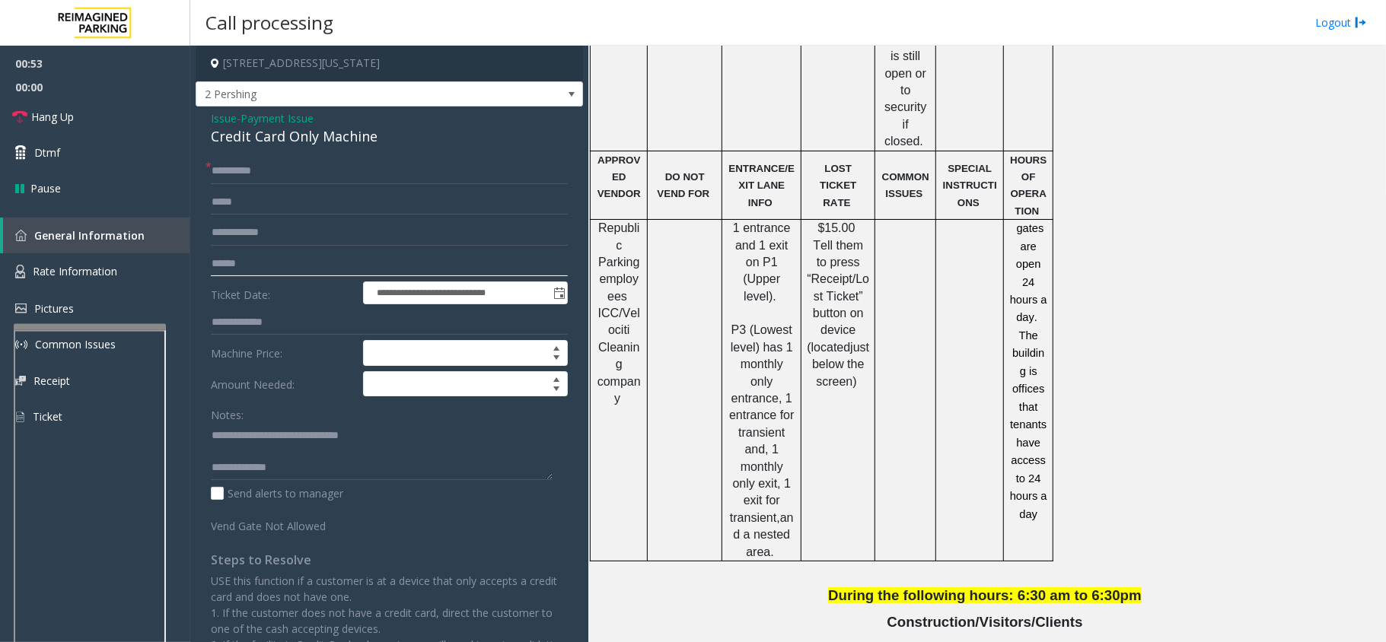
scroll to position [1898, 0]
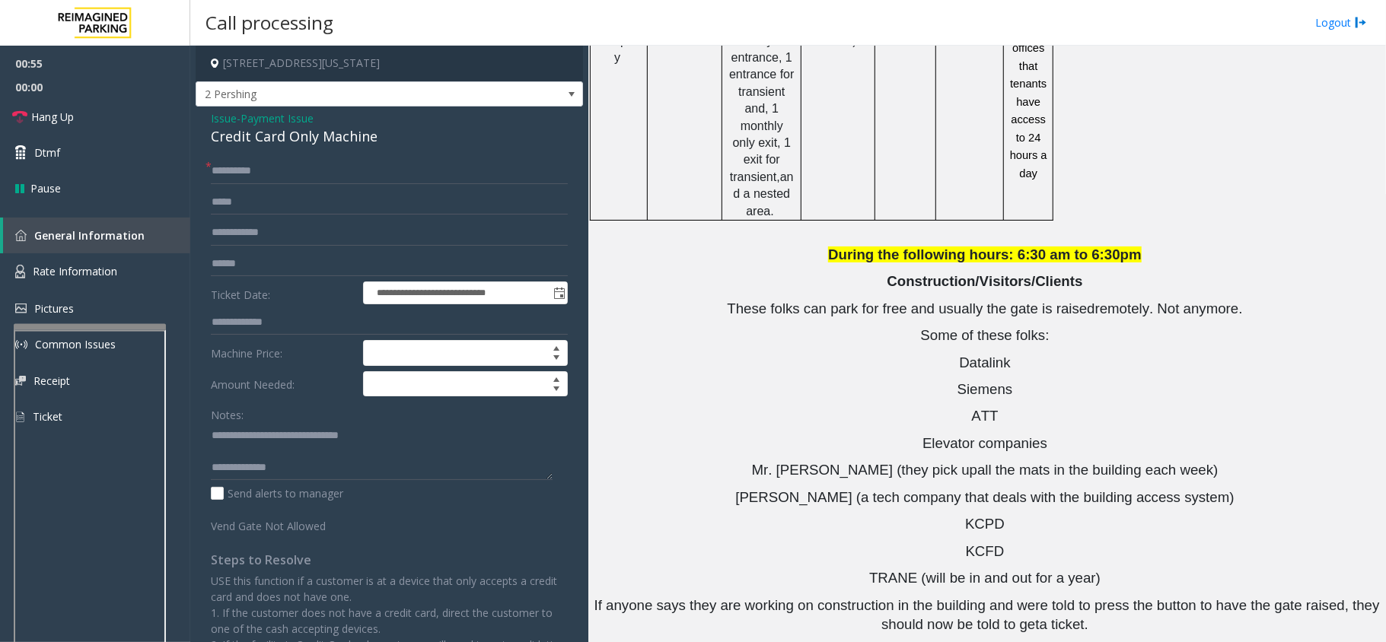
drag, startPoint x: 1017, startPoint y: 548, endPoint x: 923, endPoint y: 554, distance: 93.8
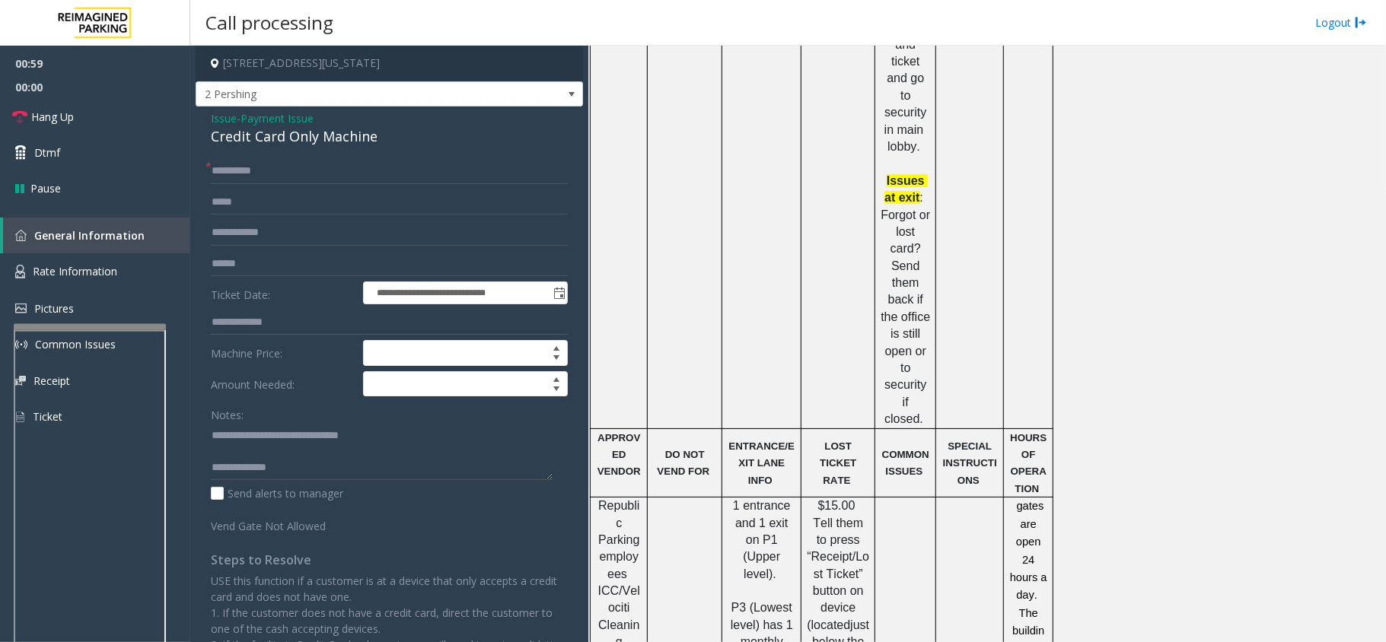
scroll to position [1188, 0]
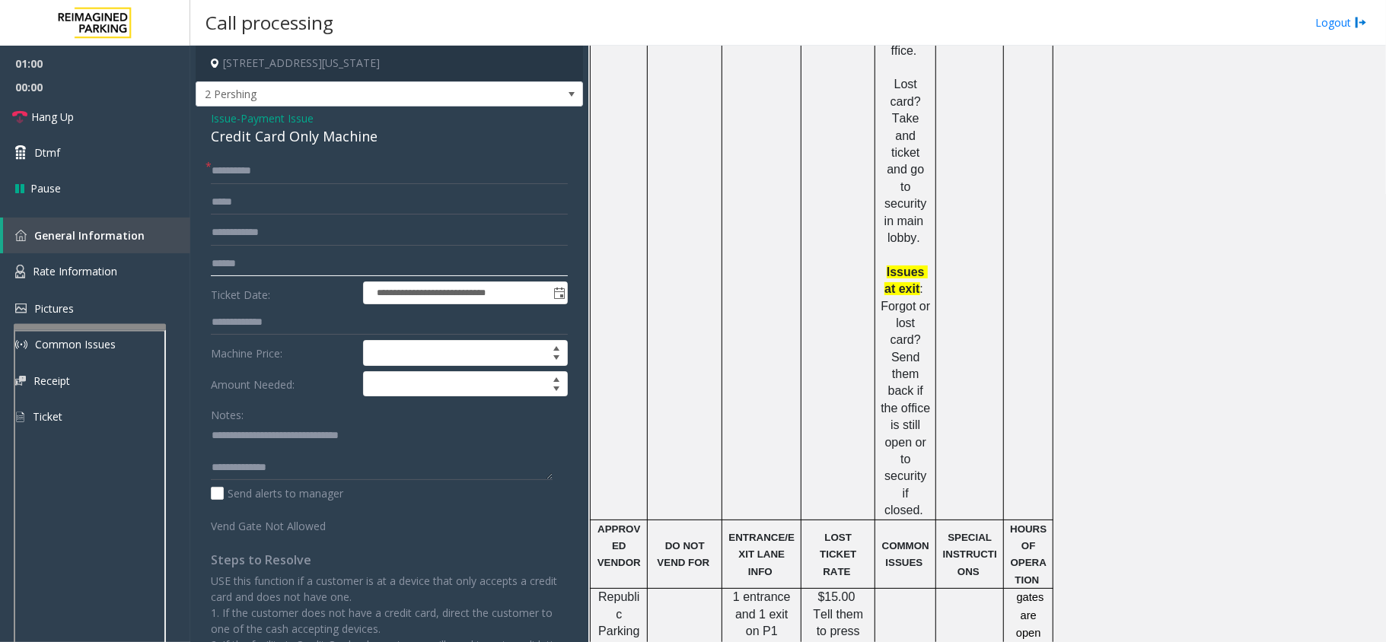
click at [260, 260] on input "text" at bounding box center [389, 264] width 357 height 26
click at [408, 177] on input "**********" at bounding box center [389, 171] width 357 height 26
type input "**********"
click at [269, 257] on input "text" at bounding box center [389, 264] width 357 height 26
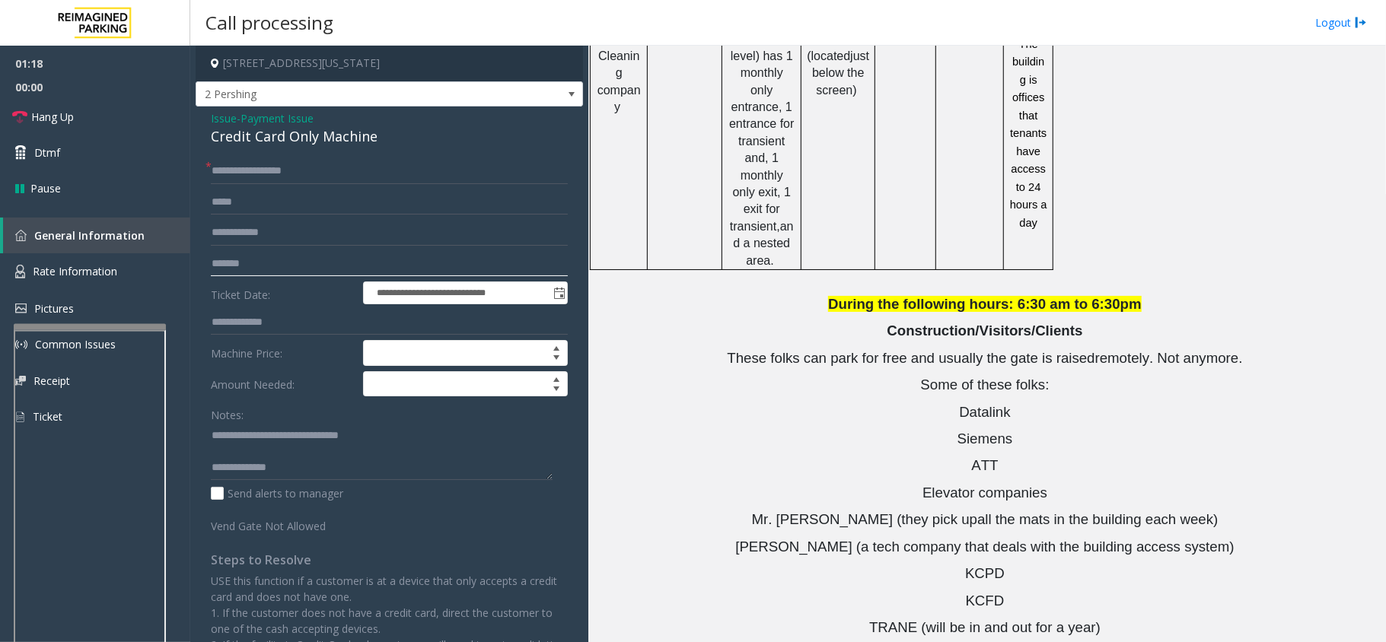
scroll to position [1898, 0]
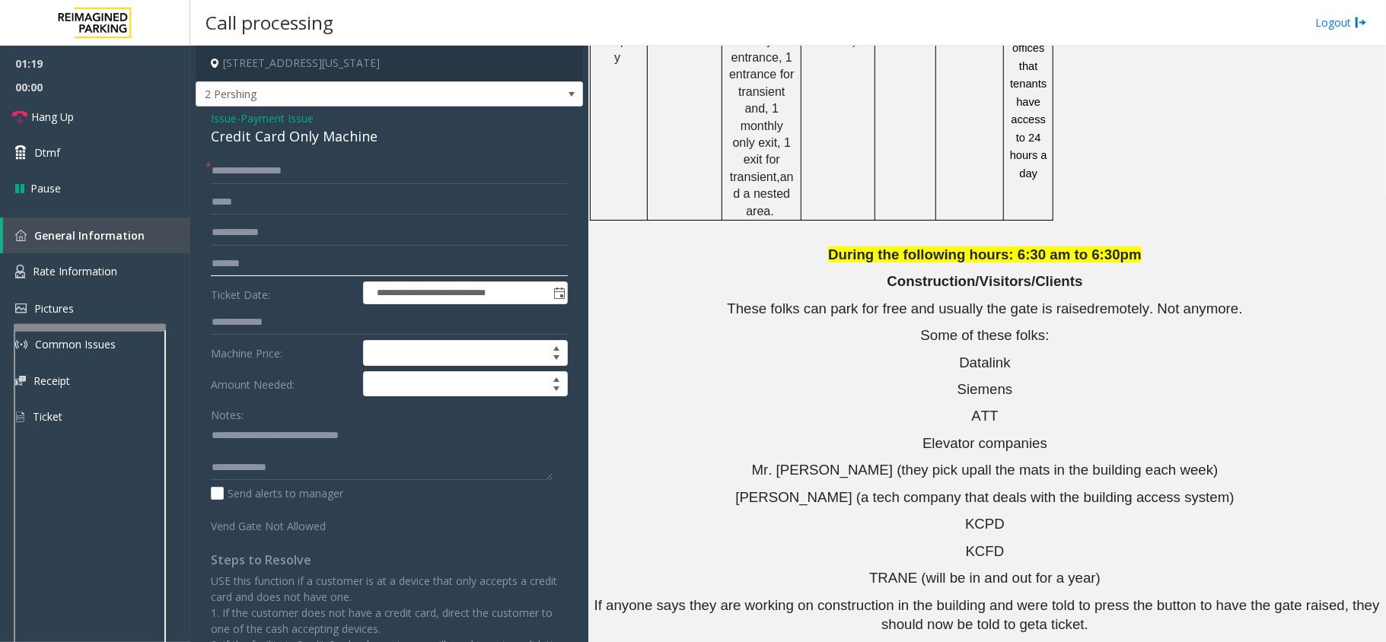
type input "*******"
drag, startPoint x: 1017, startPoint y: 548, endPoint x: 932, endPoint y: 554, distance: 84.7
click at [406, 457] on textarea at bounding box center [382, 451] width 342 height 57
click at [399, 469] on textarea at bounding box center [382, 451] width 342 height 57
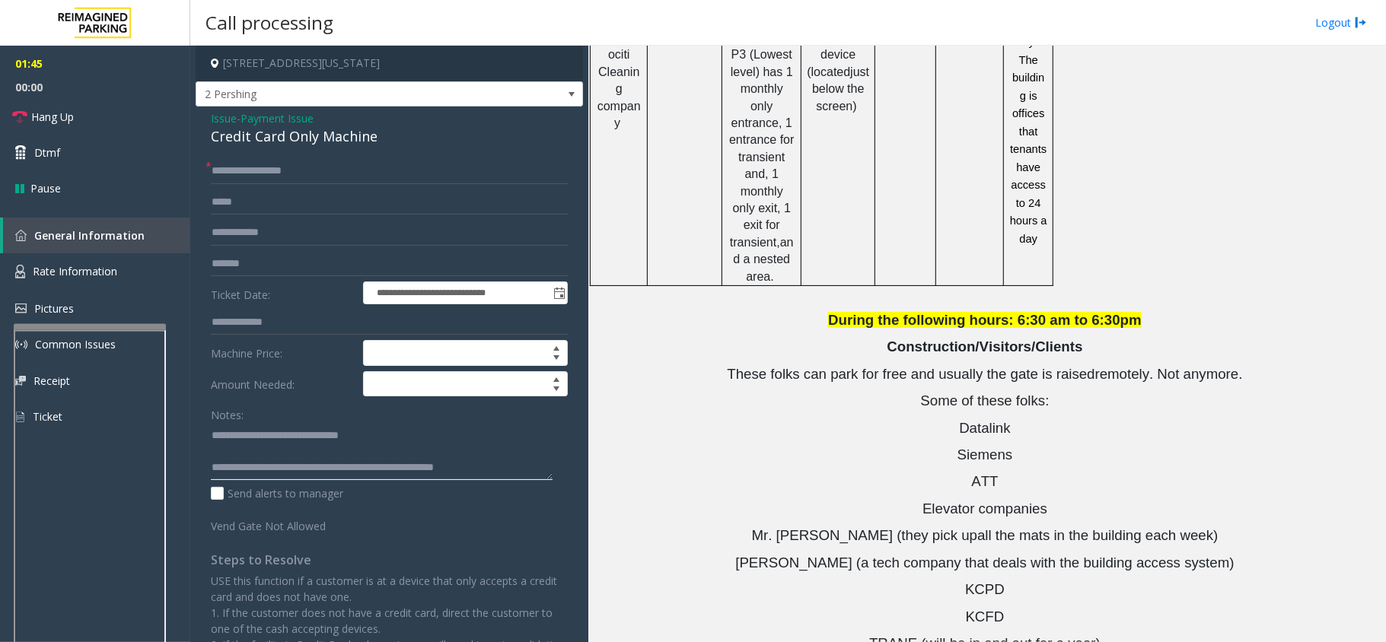
scroll to position [1797, 0]
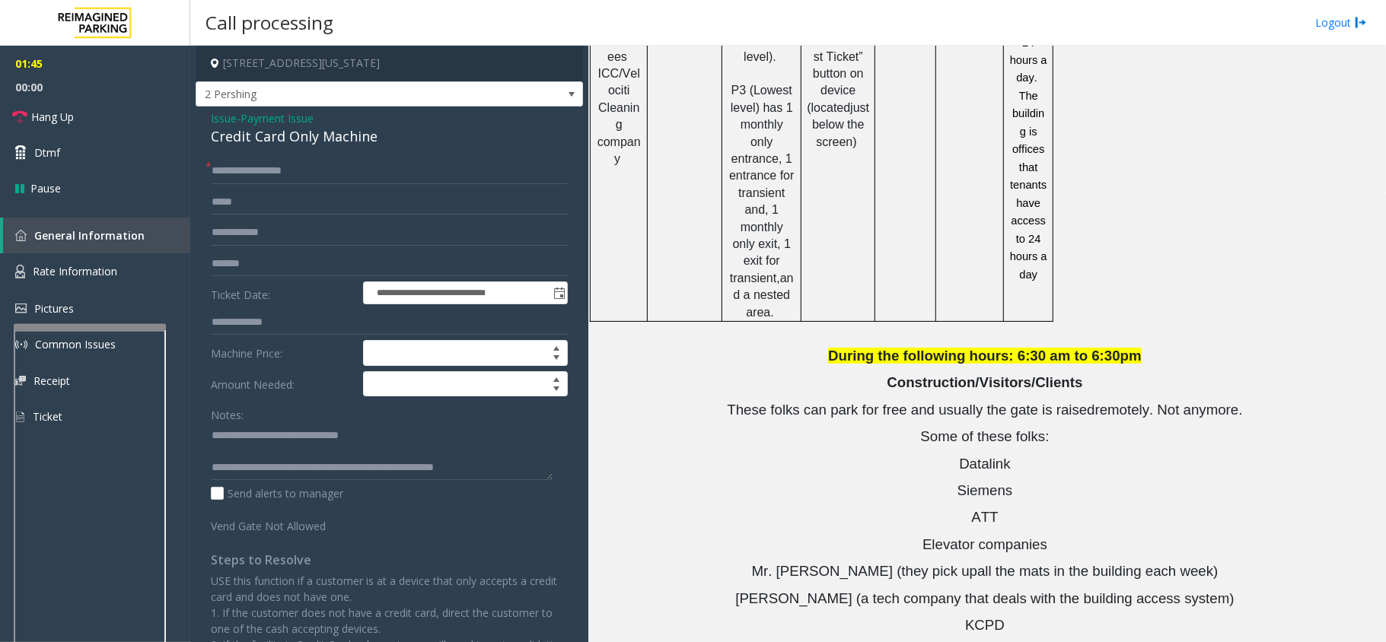
click at [878, 591] on span "[PERSON_NAME] (a tech company that deals with the building access system)" at bounding box center [984, 599] width 498 height 16
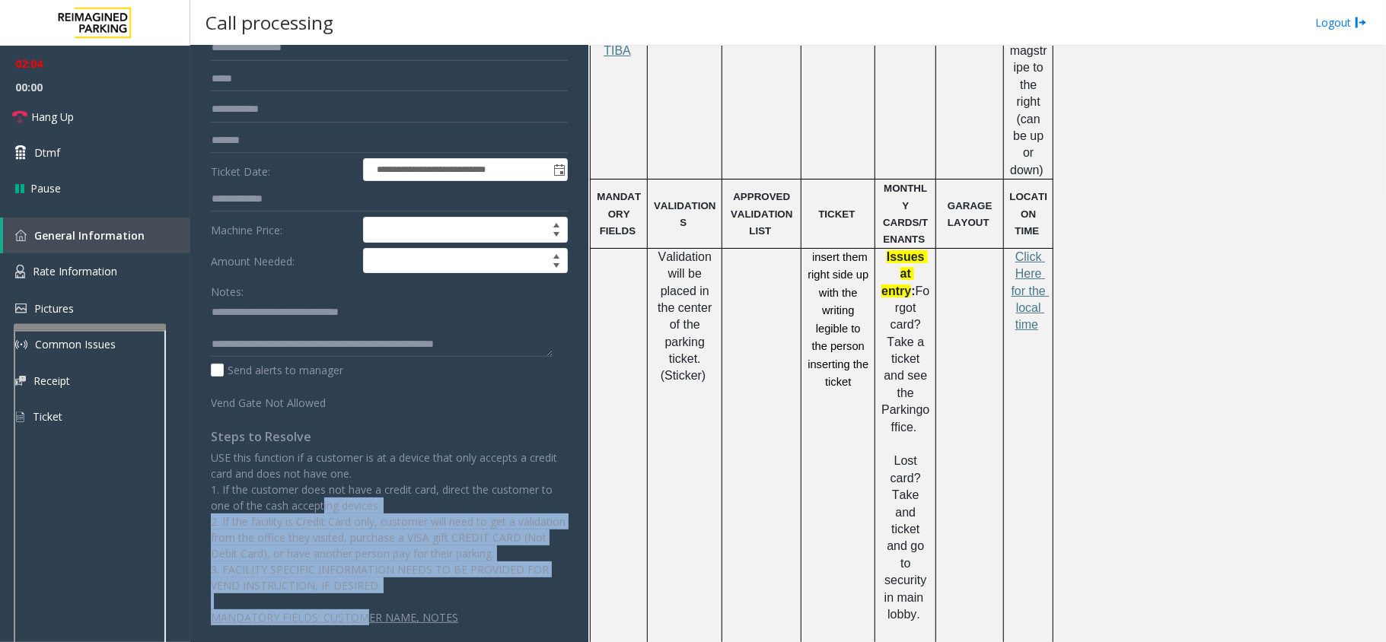
scroll to position [128, 0]
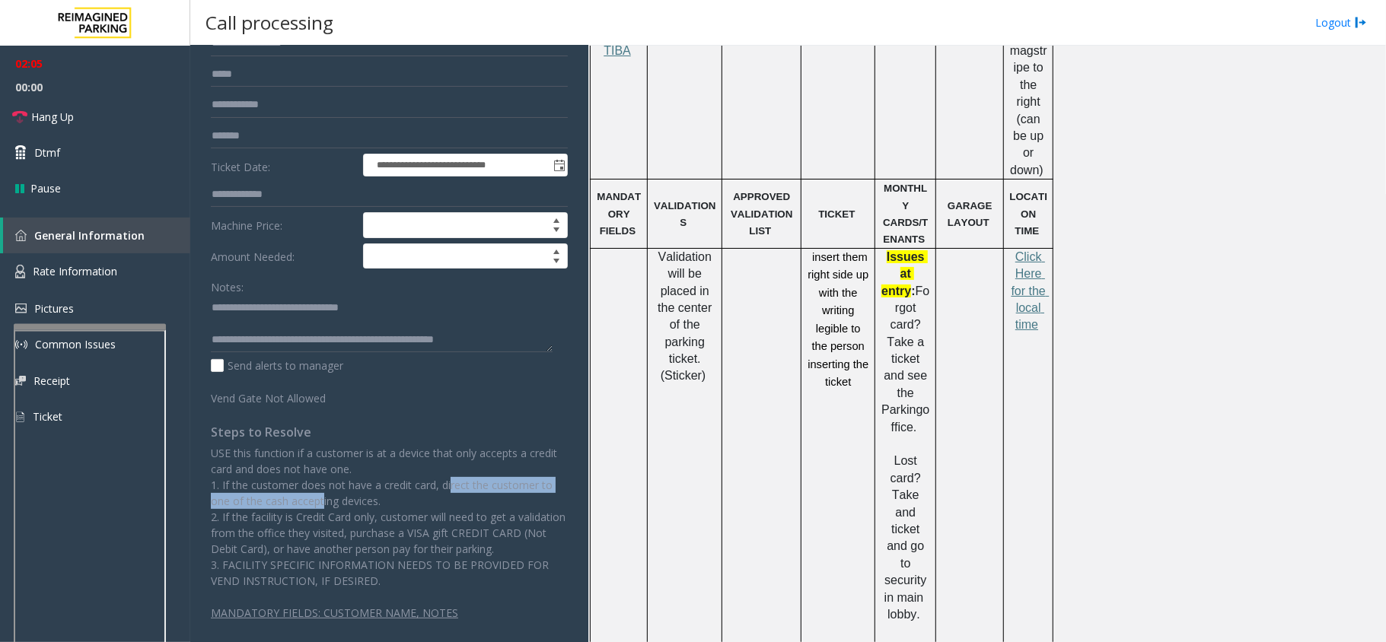
drag, startPoint x: 317, startPoint y: 627, endPoint x: 446, endPoint y: 491, distance: 187.3
click at [446, 491] on p "USE this function if a customer is at a device that only accepts a credit card …" at bounding box center [389, 517] width 357 height 144
drag, startPoint x: 310, startPoint y: 492, endPoint x: 422, endPoint y: 496, distance: 111.2
click at [422, 496] on p "USE this function if a customer is at a device that only accepts a credit card …" at bounding box center [389, 517] width 357 height 144
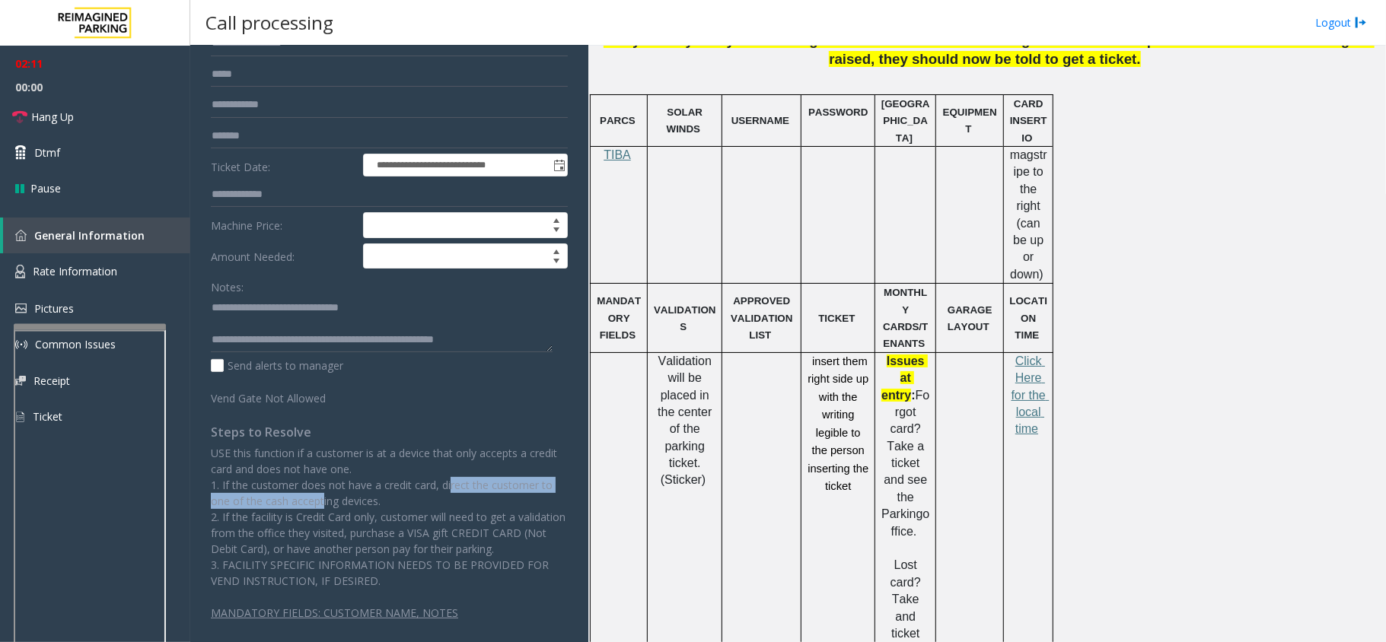
scroll to position [406, 0]
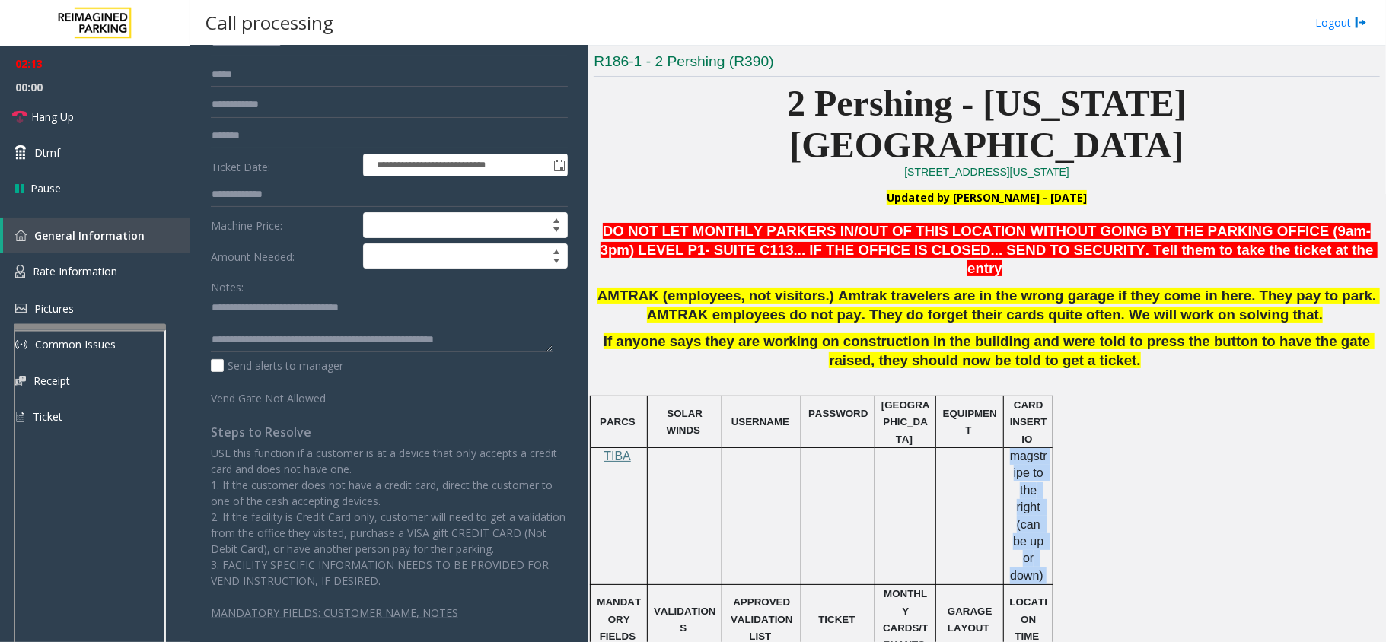
drag, startPoint x: 1005, startPoint y: 399, endPoint x: 1046, endPoint y: 498, distance: 106.8
click at [1046, 498] on div "magstripe to the right (can be up or down)" at bounding box center [1028, 516] width 49 height 136
click at [999, 463] on td at bounding box center [970, 516] width 68 height 137
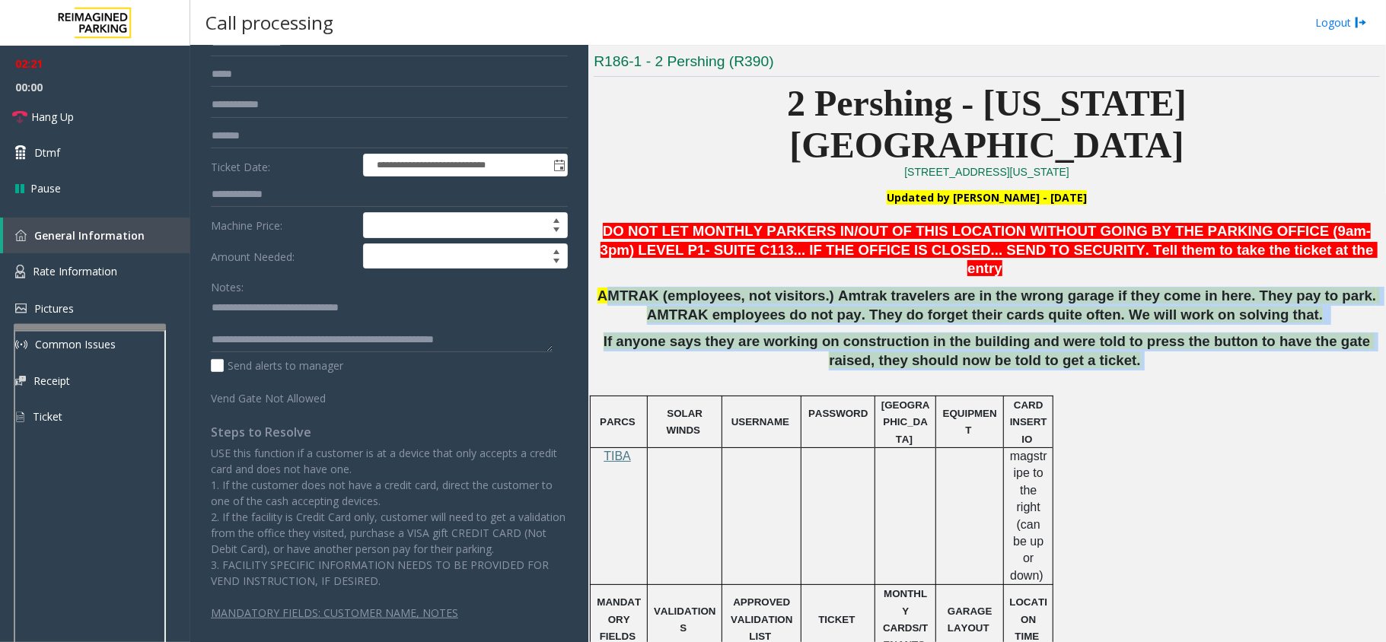
drag, startPoint x: 622, startPoint y: 235, endPoint x: 1081, endPoint y: 301, distance: 463.7
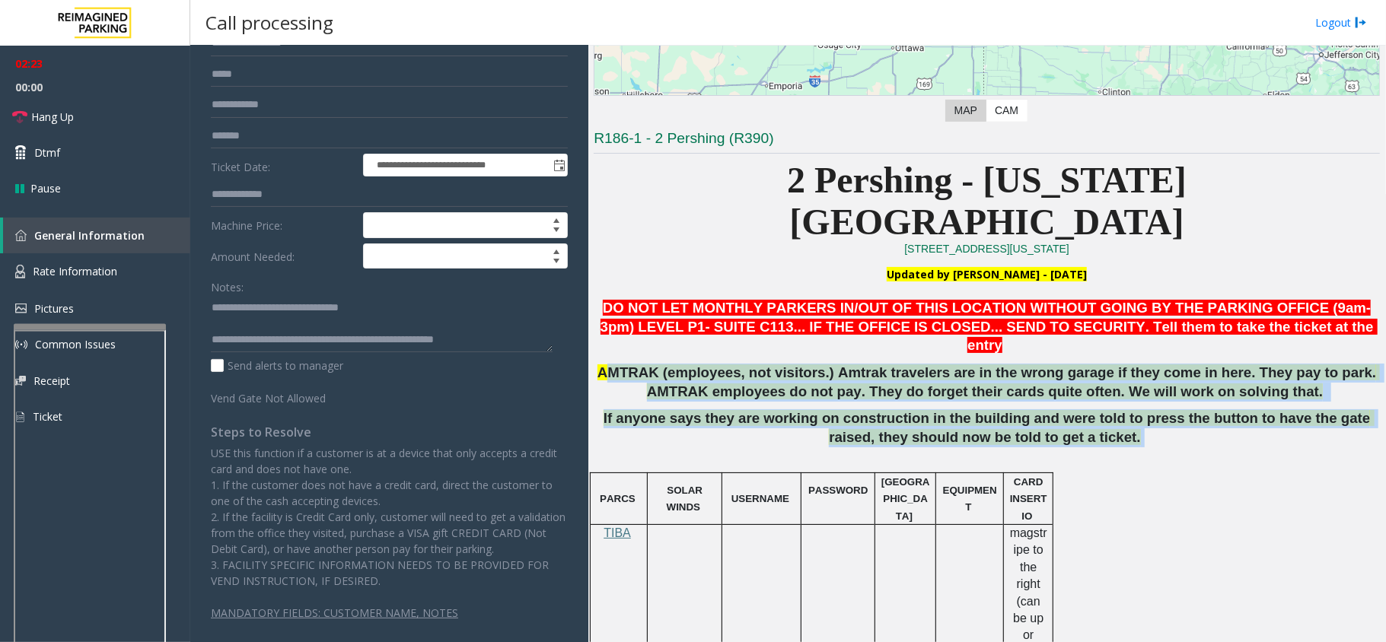
scroll to position [202, 0]
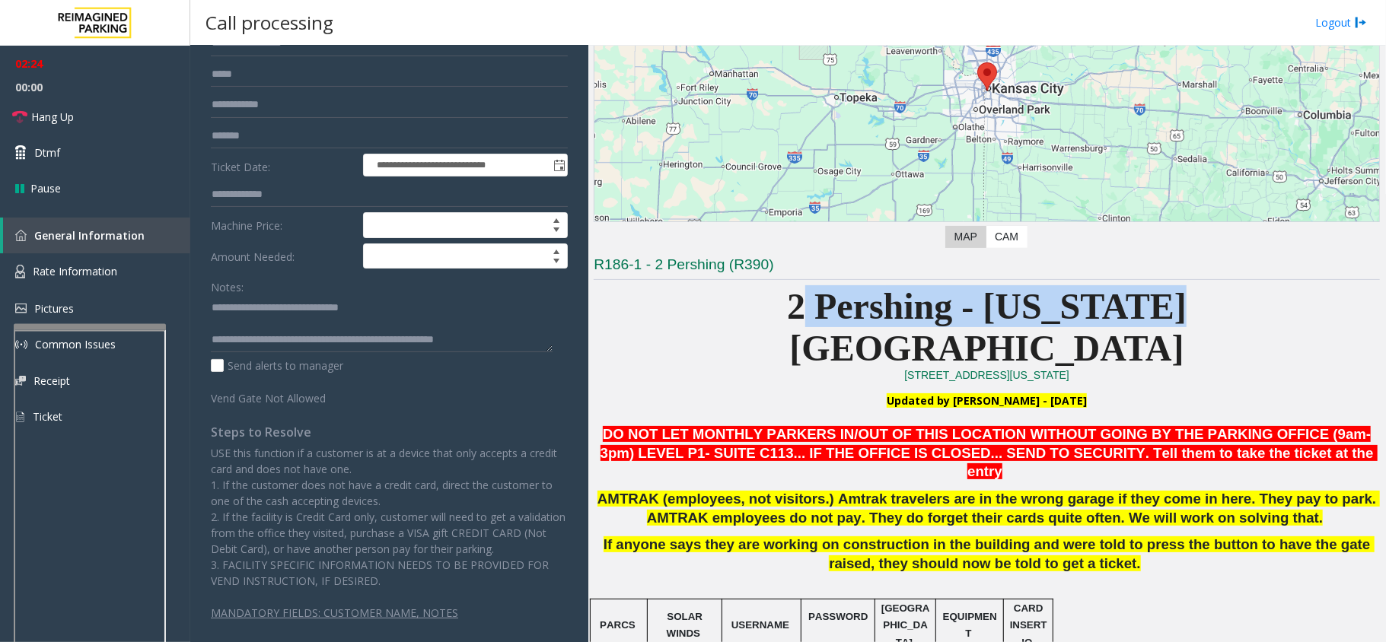
drag, startPoint x: 924, startPoint y: 305, endPoint x: 1161, endPoint y: 299, distance: 237.5
click at [1161, 299] on span "2 Pershing - [US_STATE][GEOGRAPHIC_DATA]" at bounding box center [987, 327] width 400 height 82
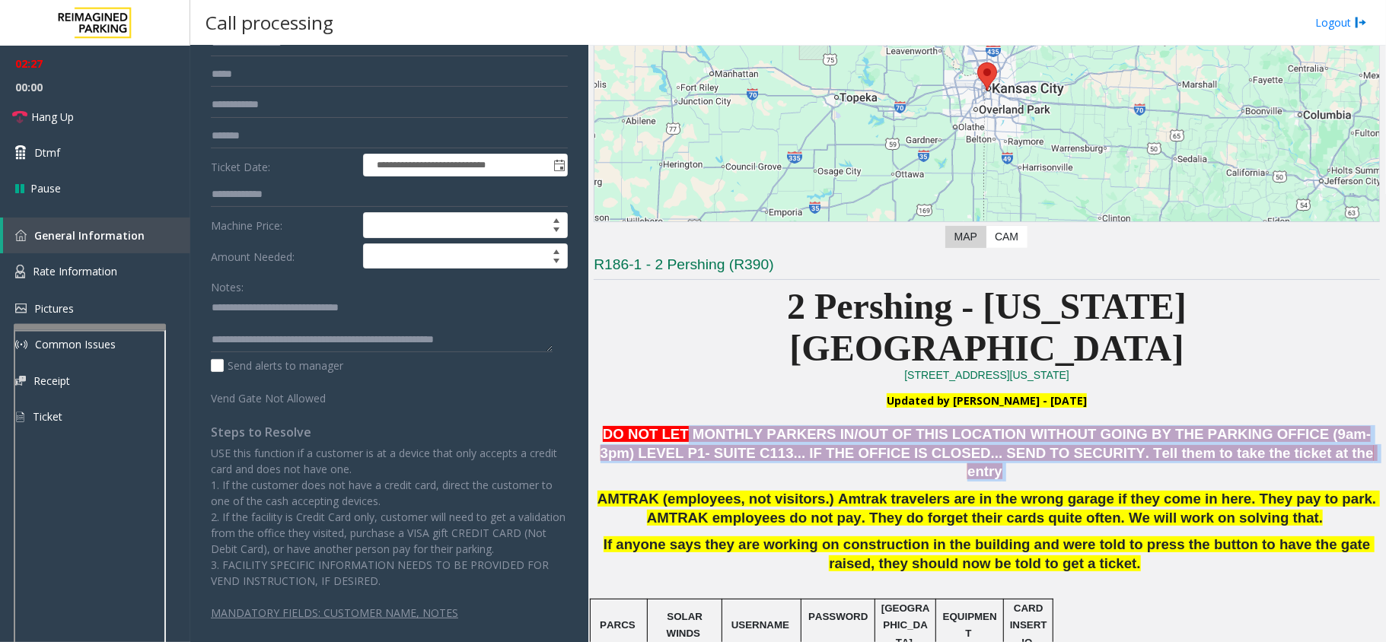
drag, startPoint x: 694, startPoint y: 390, endPoint x: 1276, endPoint y: 409, distance: 582.5
click at [1276, 425] on p "DO NOT LET MONTHLY PARKERS IN/OUT OF THIS LOCATION WITHOUT GOING BY THE PARKING…" at bounding box center [987, 453] width 786 height 56
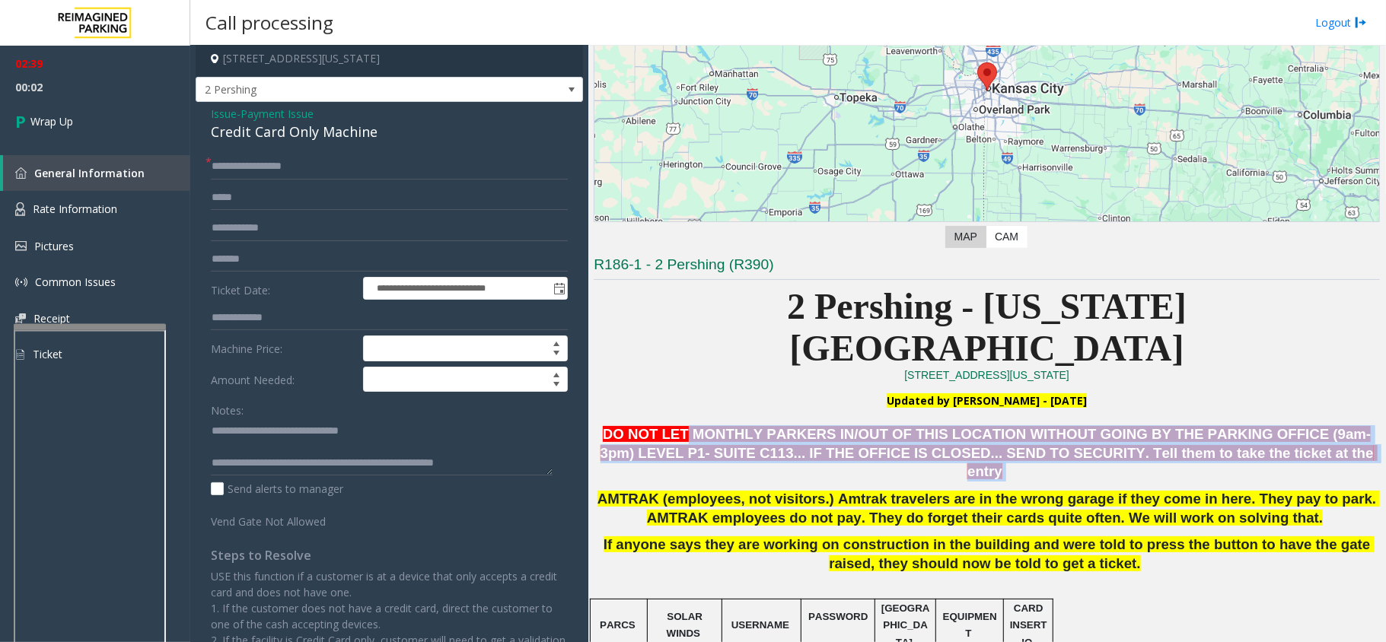
scroll to position [0, 0]
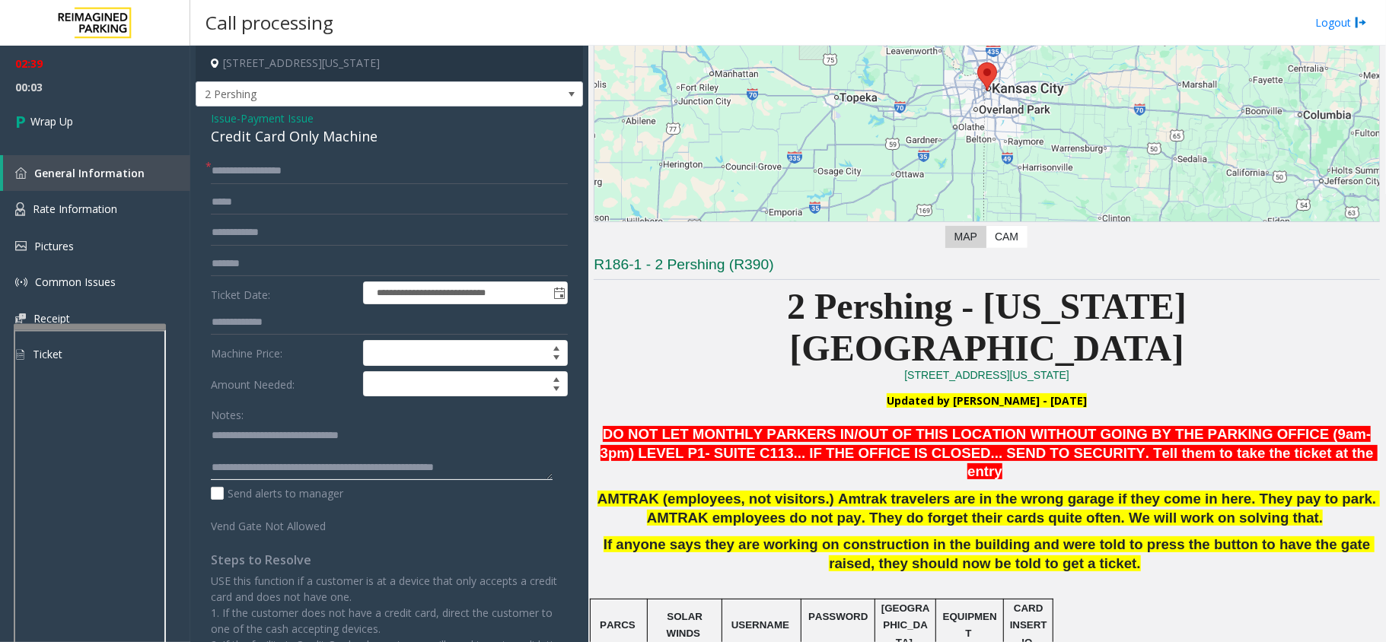
click at [514, 467] on textarea at bounding box center [382, 451] width 342 height 57
type textarea "**********"
click at [93, 116] on link "Wrap Up" at bounding box center [95, 121] width 190 height 45
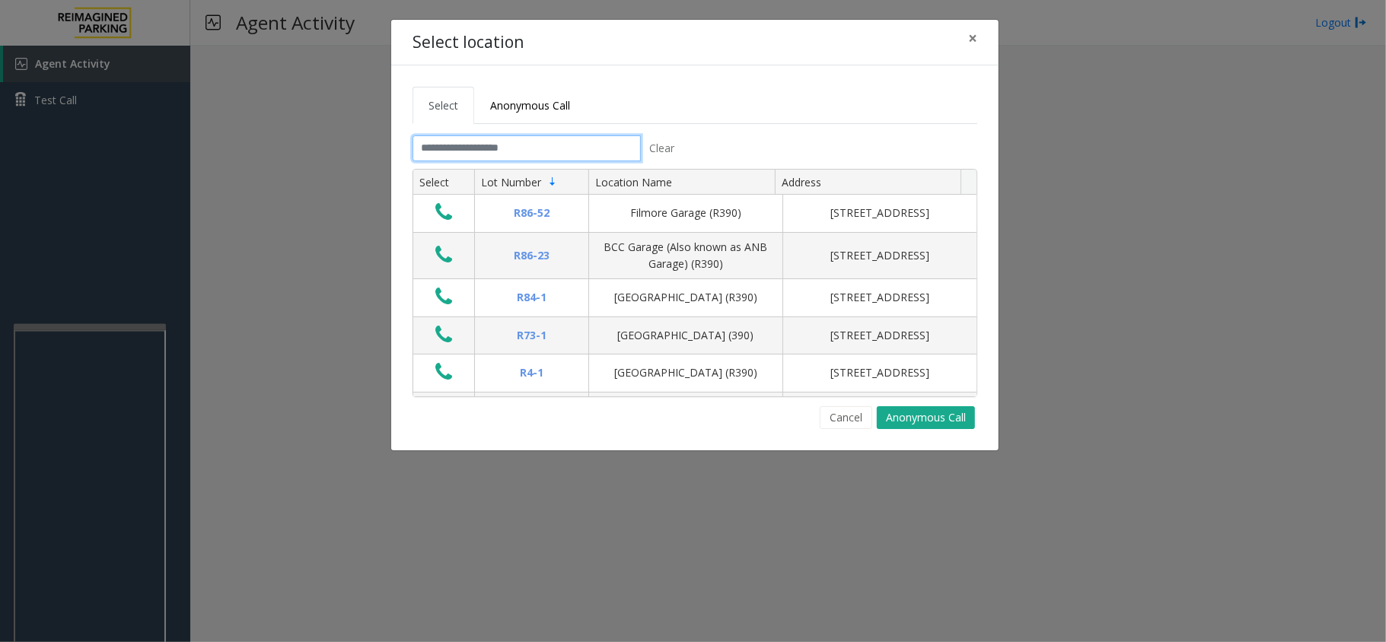
click at [505, 154] on input "text" at bounding box center [526, 148] width 228 height 26
click at [514, 154] on input "text" at bounding box center [526, 148] width 228 height 26
click at [534, 153] on input "text" at bounding box center [526, 148] width 228 height 26
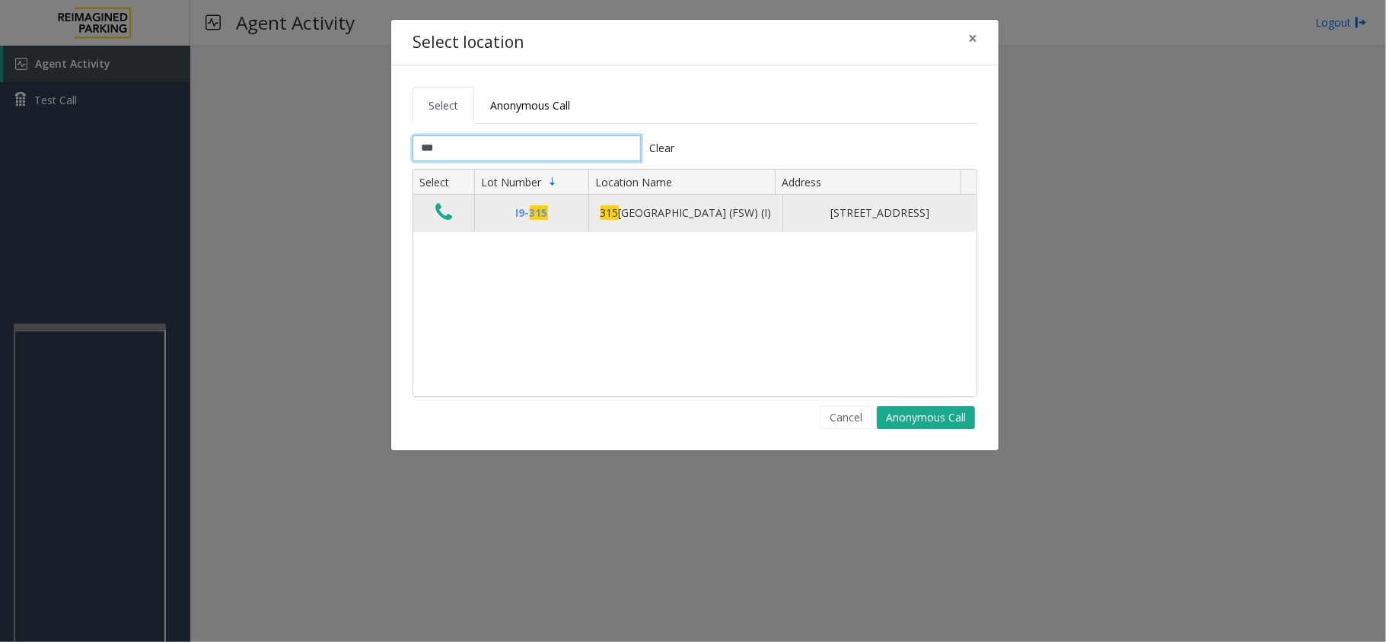
type input "***"
click at [443, 218] on icon "Data table" at bounding box center [443, 212] width 17 height 21
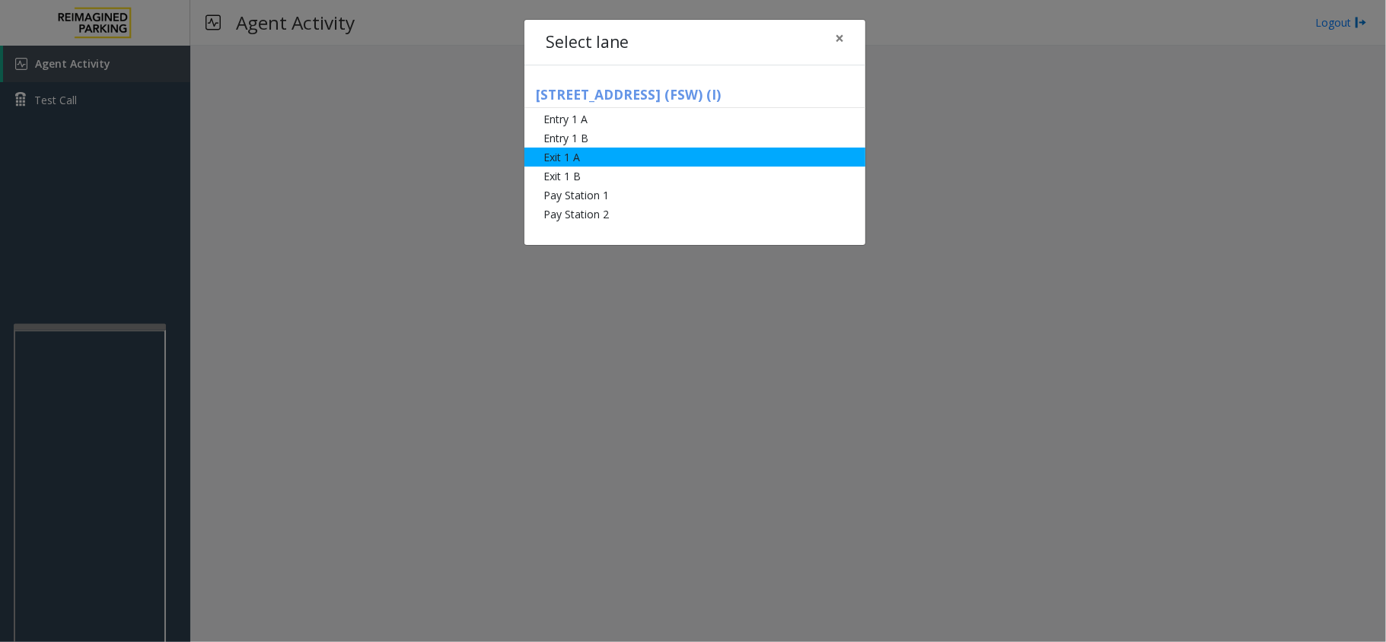
click at [619, 155] on li "Exit 1 A" at bounding box center [694, 157] width 341 height 19
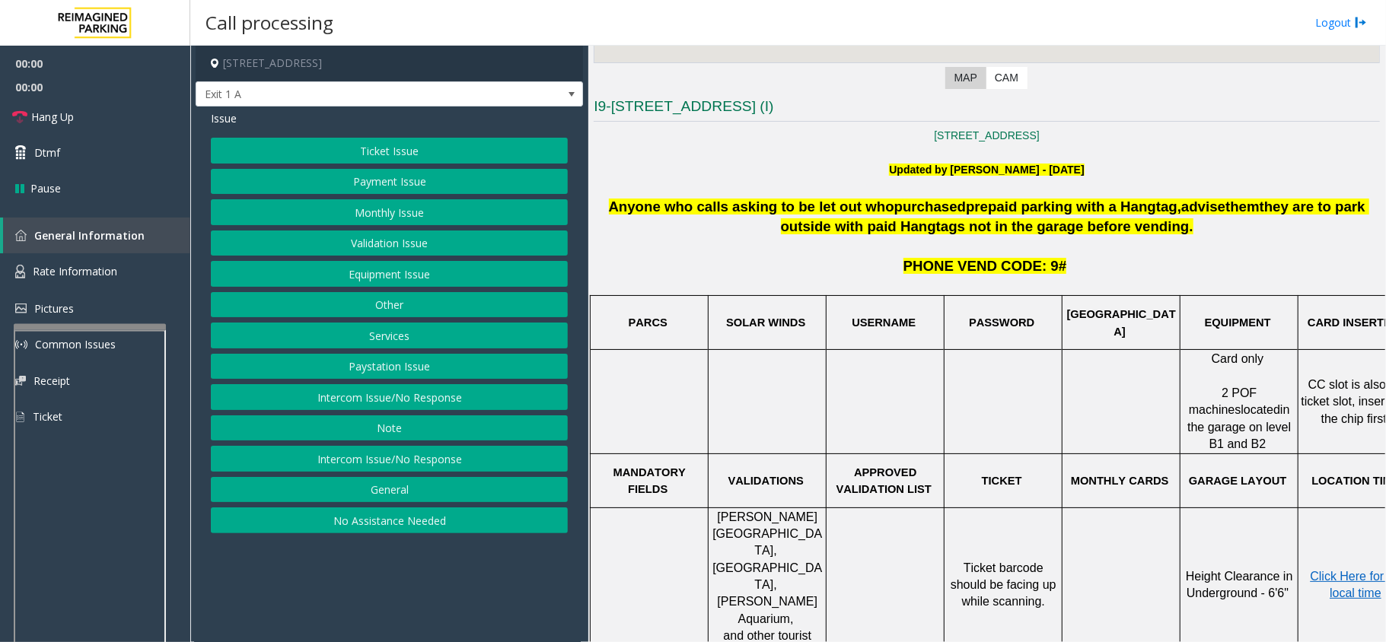
scroll to position [406, 0]
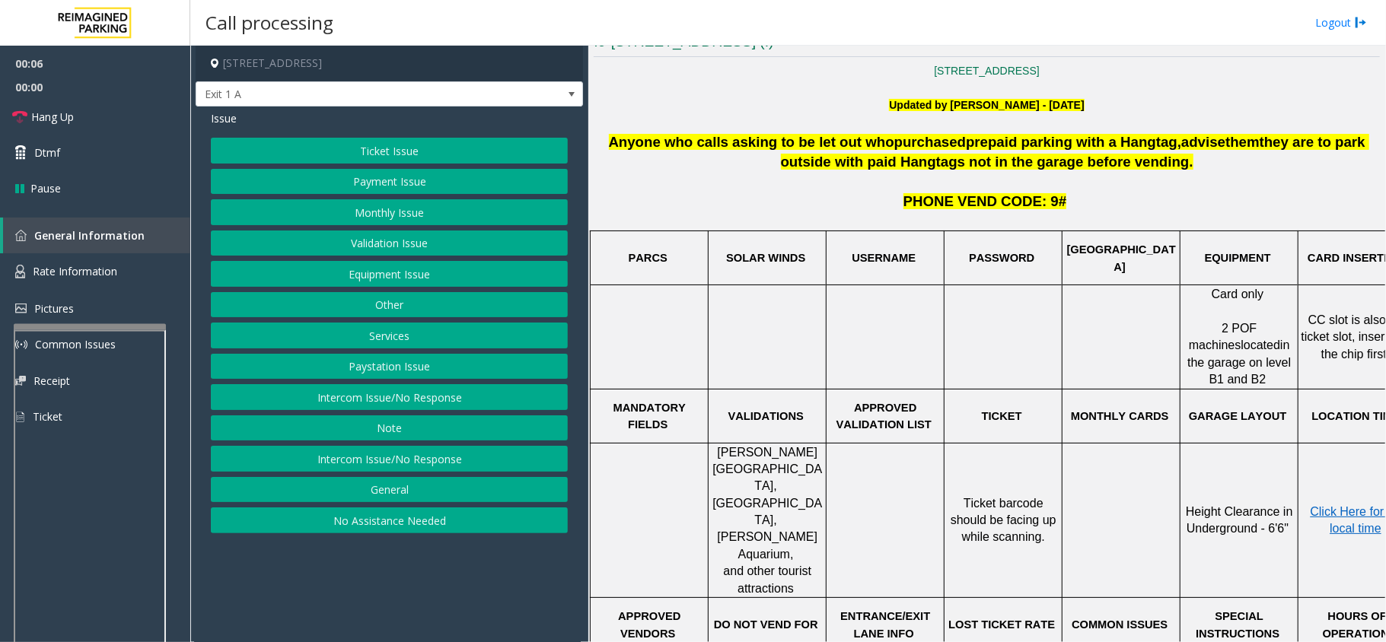
click at [425, 207] on button "Monthly Issue" at bounding box center [389, 212] width 357 height 26
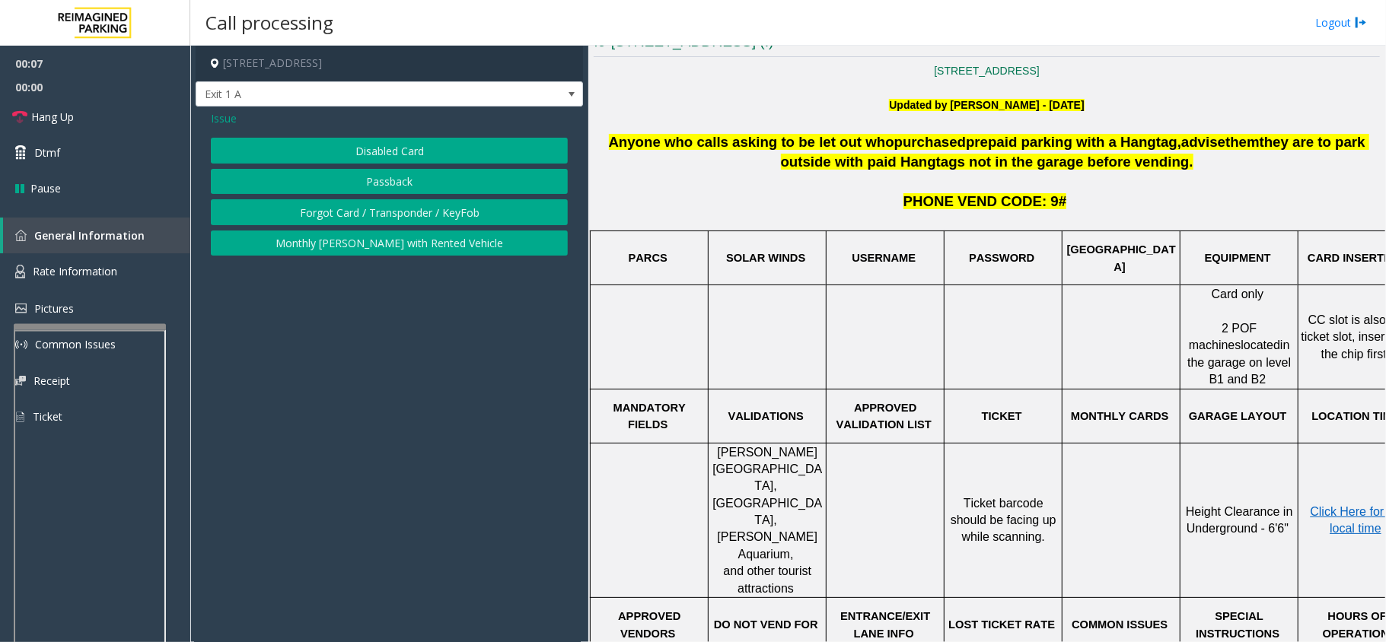
click at [435, 151] on button "Disabled Card" at bounding box center [389, 151] width 357 height 26
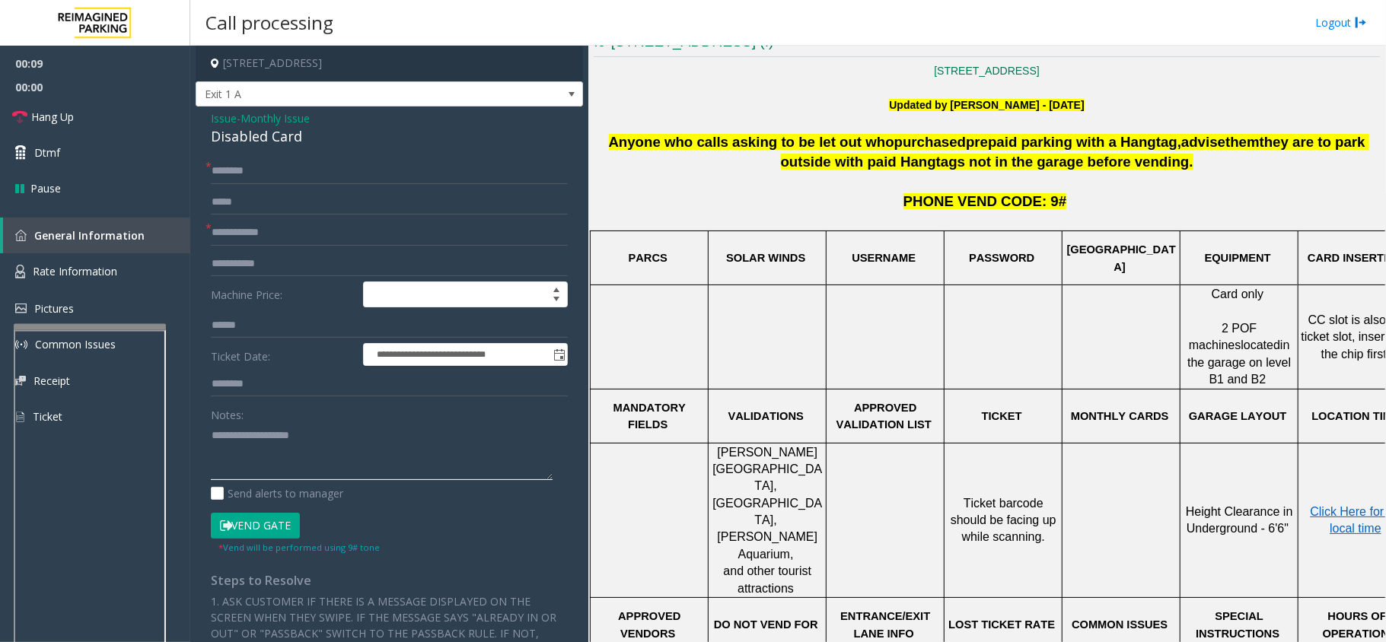
click at [345, 472] on textarea at bounding box center [382, 451] width 342 height 57
paste textarea "**********"
click at [285, 149] on div "**********" at bounding box center [389, 518] width 387 height 822
click at [281, 145] on div "Disabled Card" at bounding box center [389, 136] width 357 height 21
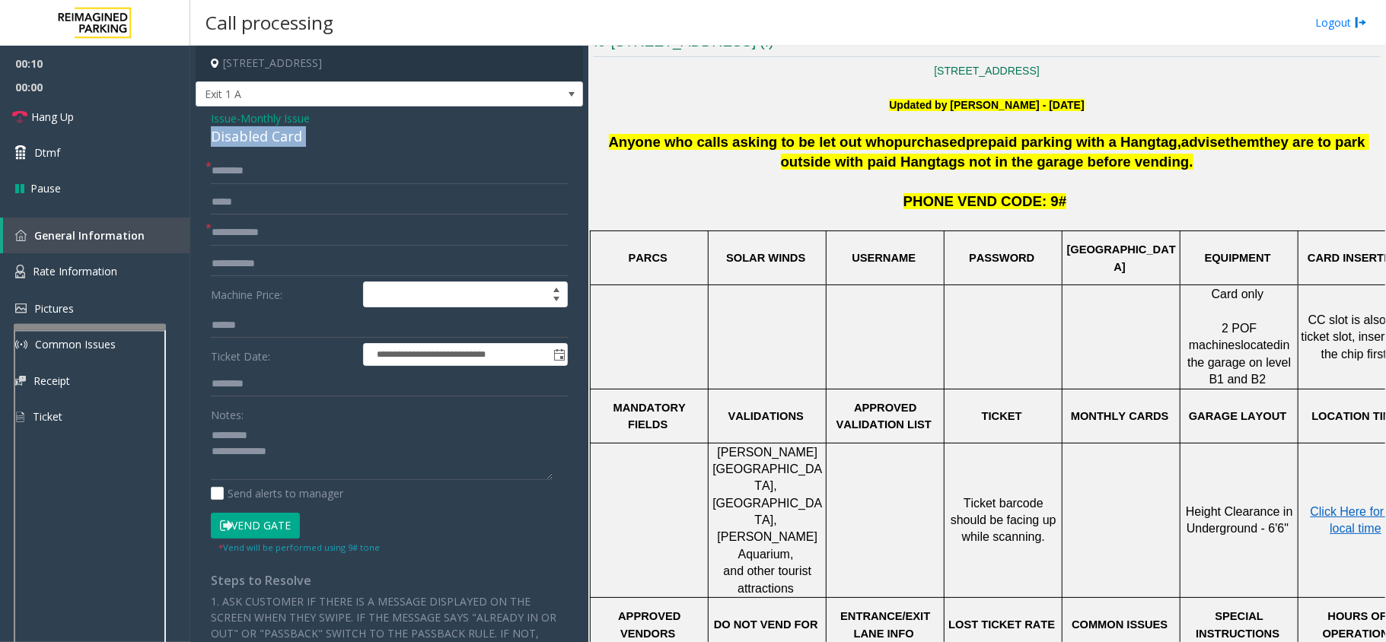
click at [281, 145] on div "Disabled Card" at bounding box center [389, 136] width 357 height 21
click at [294, 437] on textarea at bounding box center [382, 451] width 342 height 57
paste textarea "**********"
type textarea "**********"
click at [299, 181] on input "text" at bounding box center [389, 171] width 357 height 26
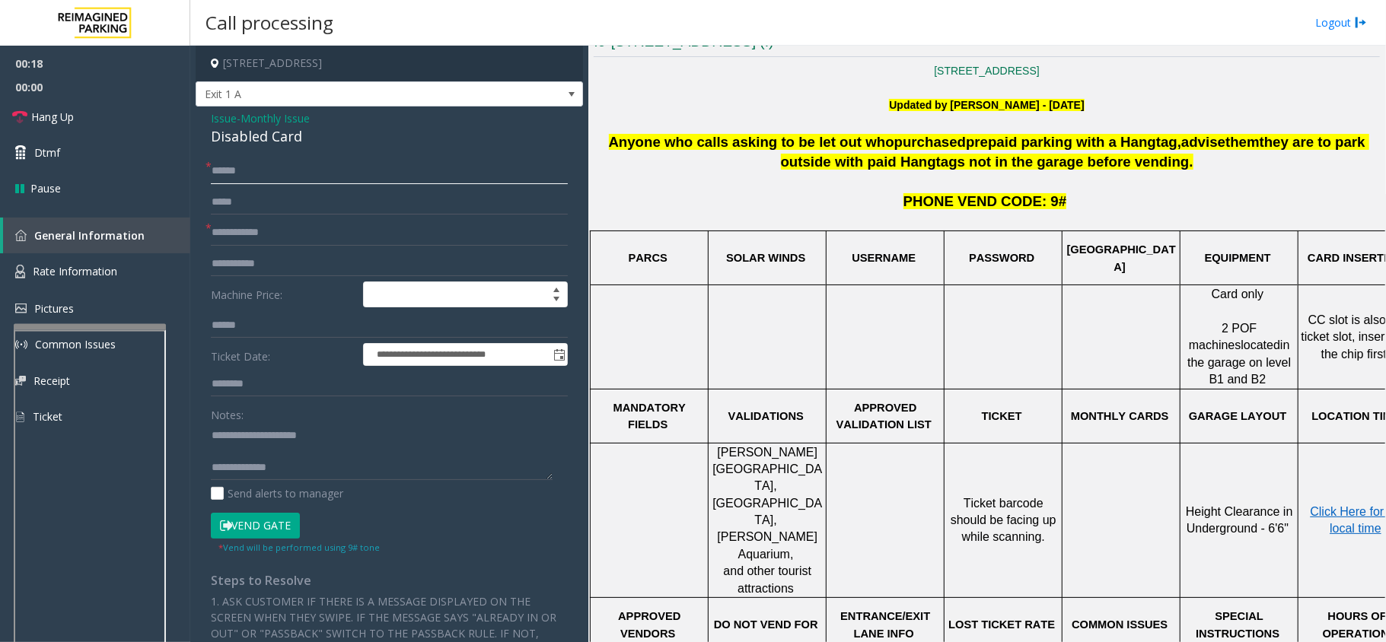
type input "*****"
click at [298, 230] on input "text" at bounding box center [389, 233] width 357 height 26
click at [265, 141] on div "Disabled Card" at bounding box center [389, 136] width 357 height 21
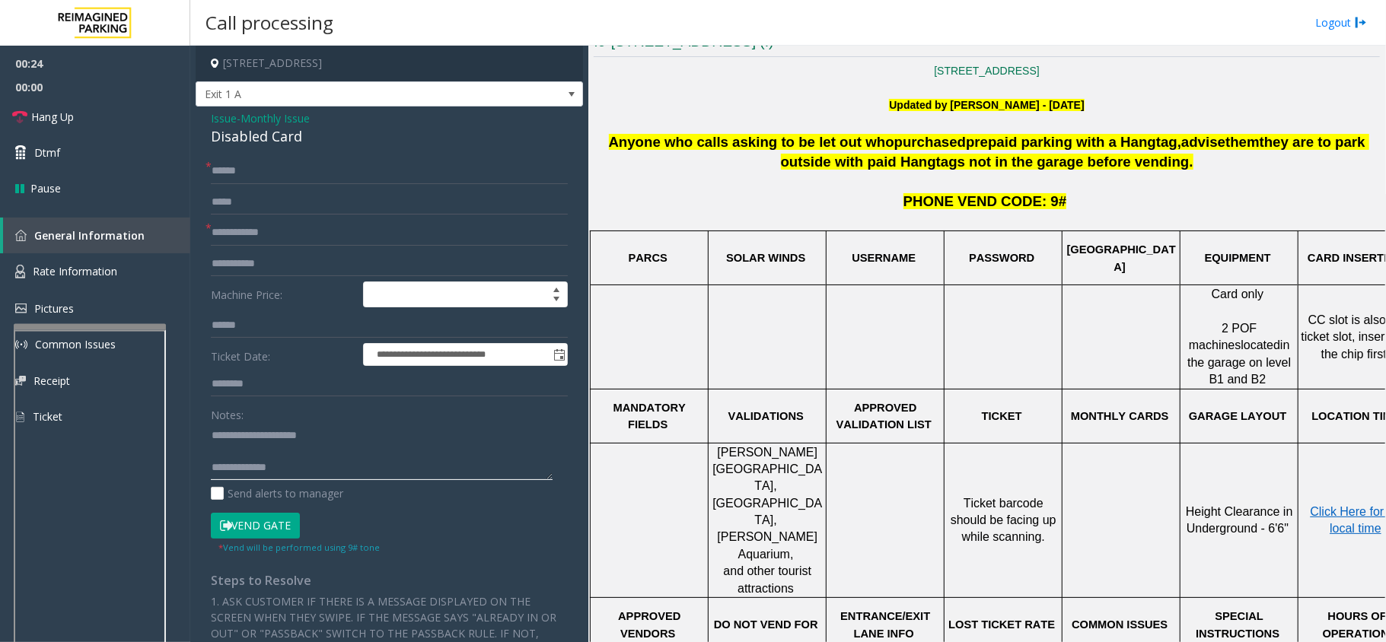
click at [348, 464] on textarea at bounding box center [382, 451] width 342 height 57
click at [312, 478] on textarea at bounding box center [382, 451] width 342 height 57
paste textarea "**********"
type textarea "**********"
click at [253, 241] on input "text" at bounding box center [389, 233] width 357 height 26
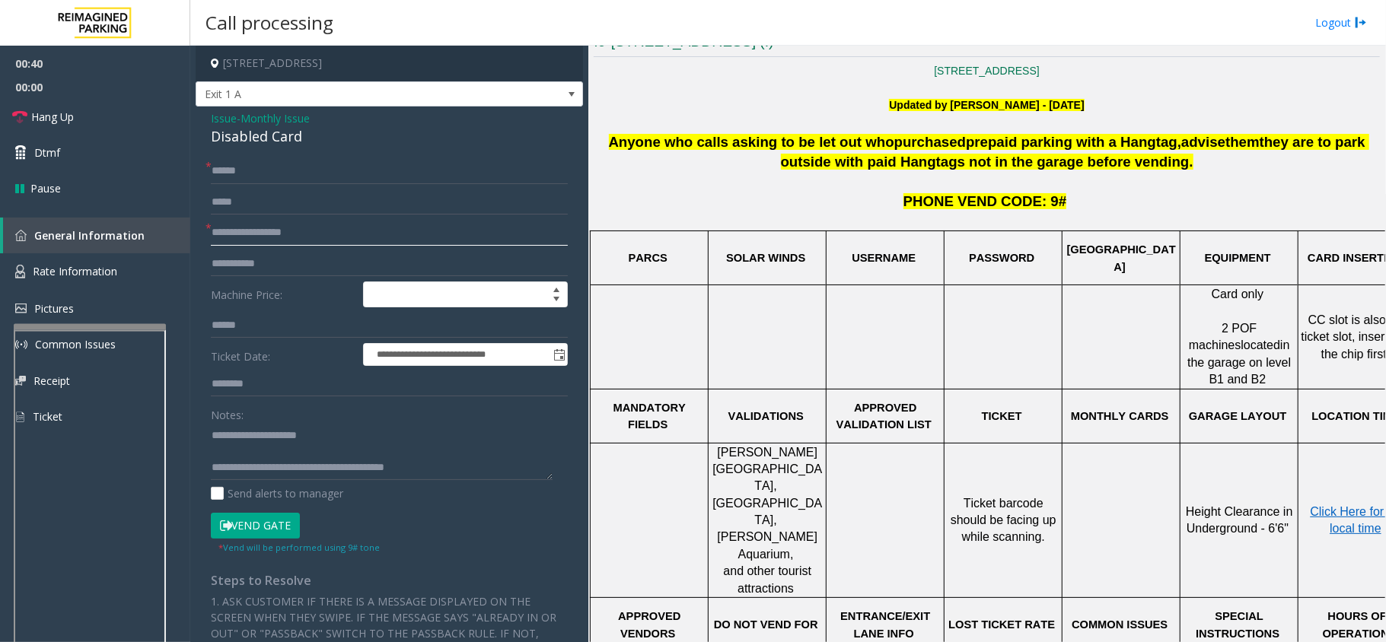
type input "**********"
click at [254, 524] on button "Vend Gate" at bounding box center [255, 526] width 89 height 26
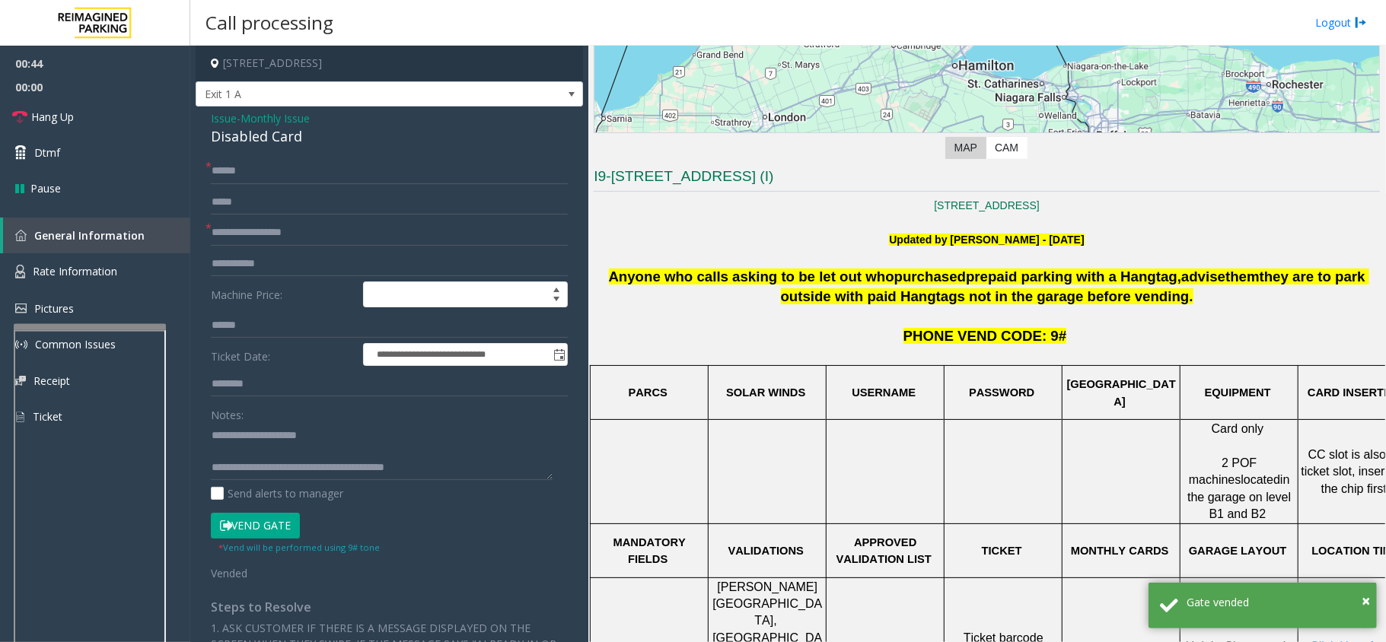
scroll to position [202, 0]
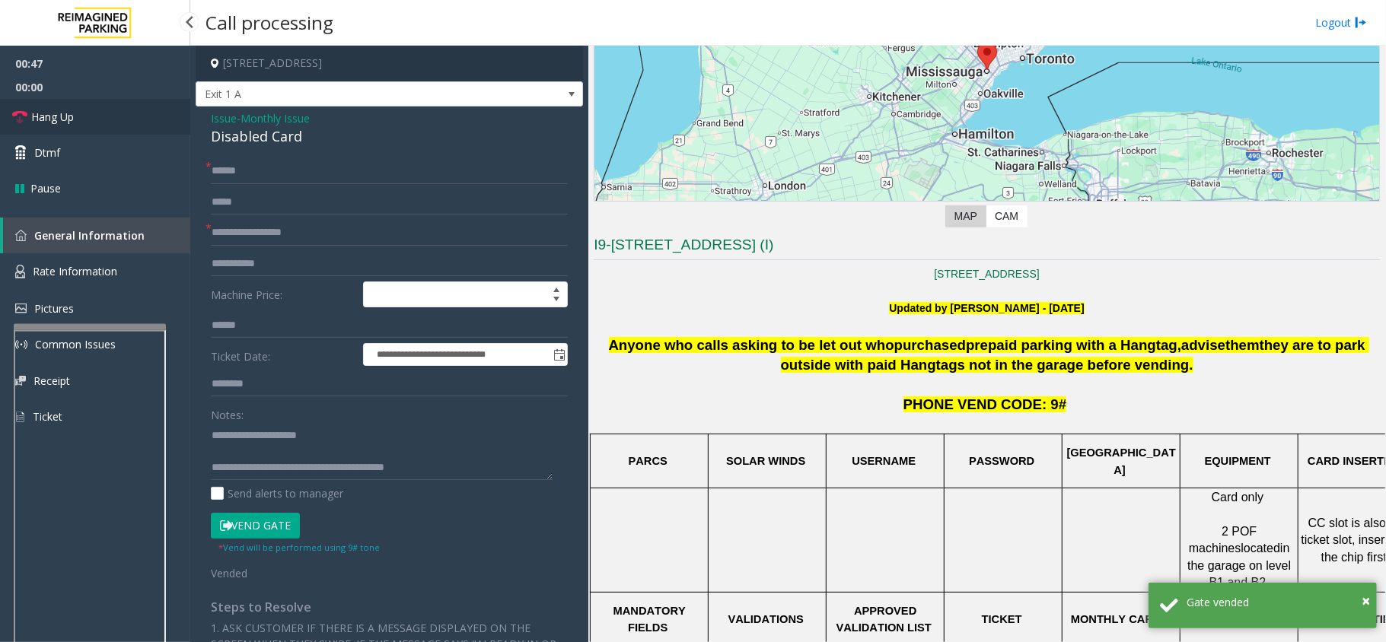
drag, startPoint x: 95, startPoint y: 100, endPoint x: 111, endPoint y: 119, distance: 24.8
click at [95, 100] on link "Hang Up" at bounding box center [95, 117] width 190 height 36
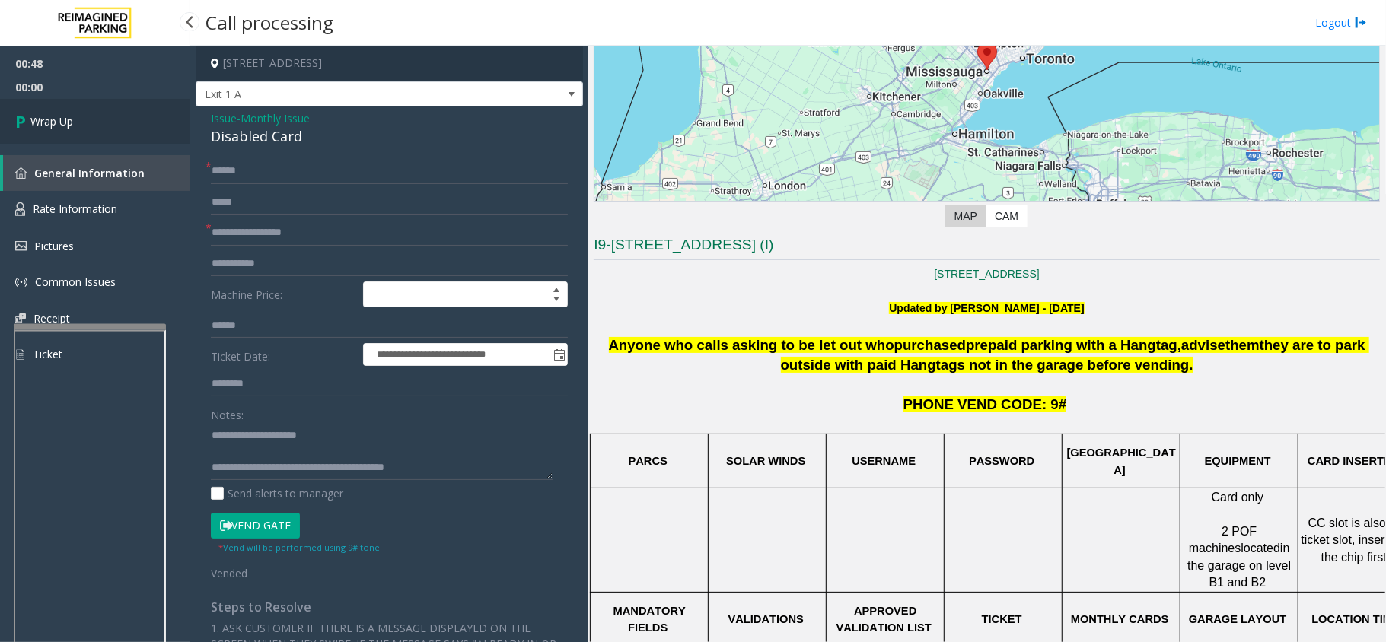
click at [132, 120] on link "Wrap Up" at bounding box center [95, 121] width 190 height 45
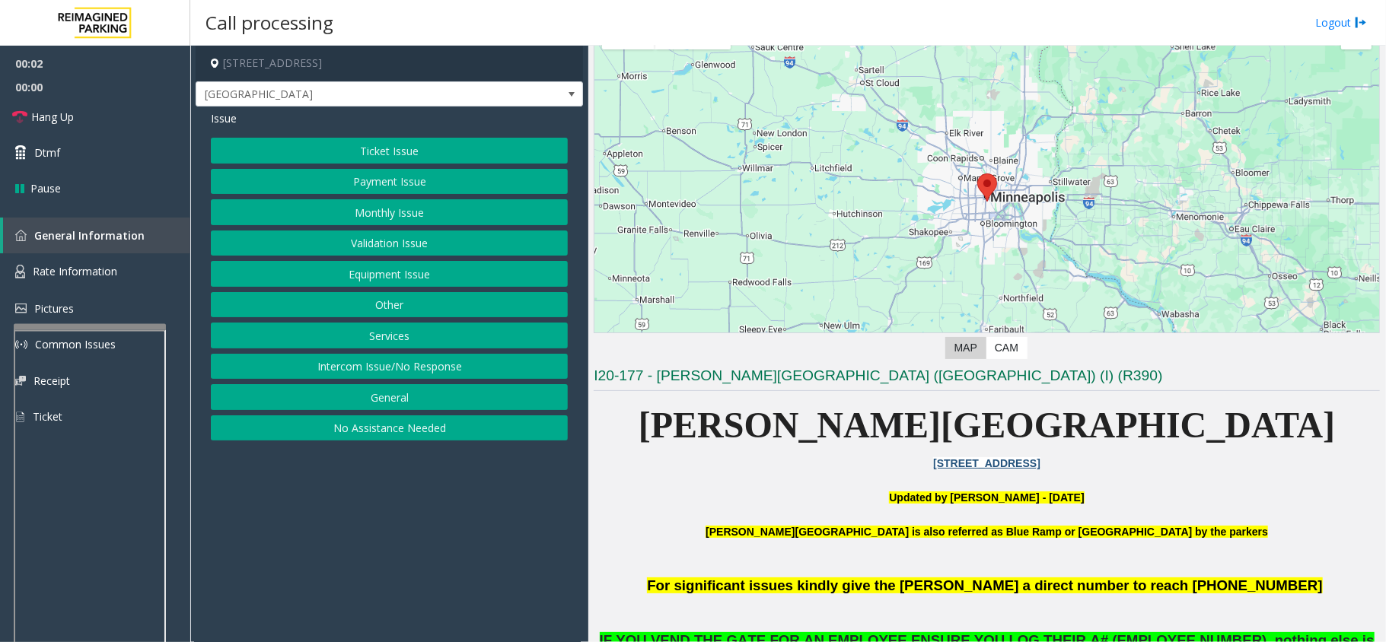
scroll to position [304, 0]
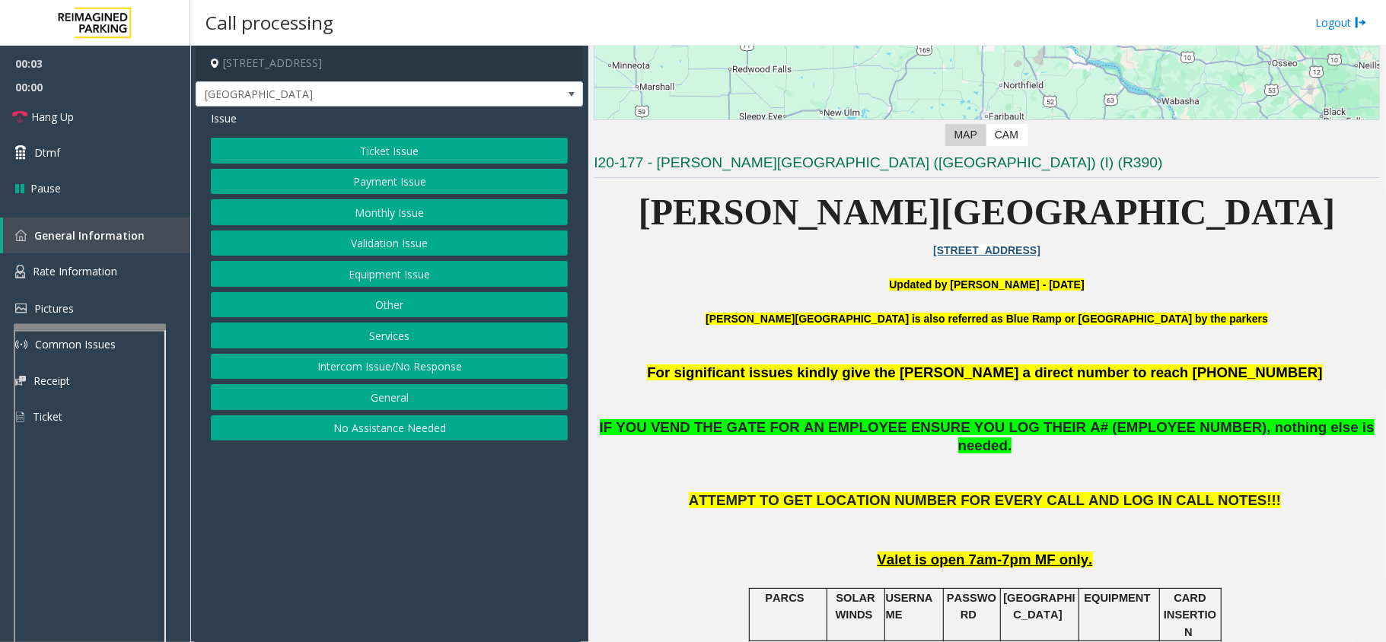
click at [381, 274] on button "Equipment Issue" at bounding box center [389, 274] width 357 height 26
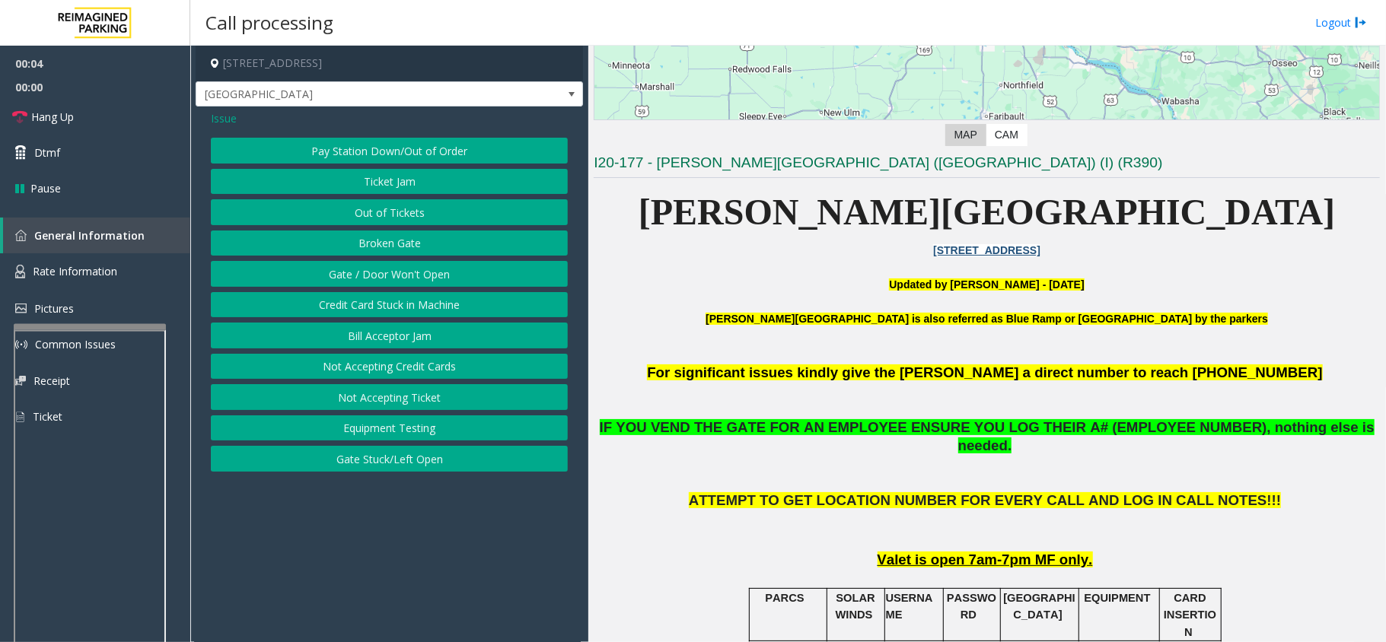
click at [385, 268] on button "Gate / Door Won't Open" at bounding box center [389, 274] width 357 height 26
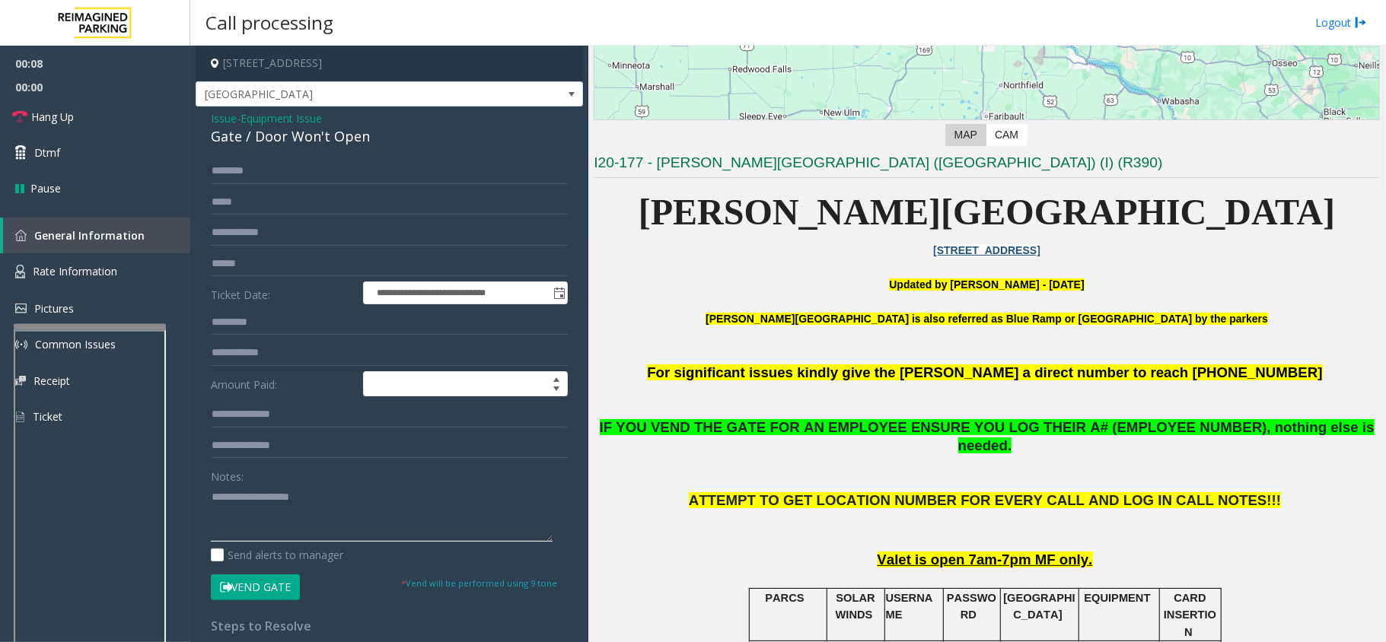
click at [364, 533] on textarea at bounding box center [382, 513] width 342 height 57
paste textarea "**********"
click at [263, 151] on div "**********" at bounding box center [389, 485] width 387 height 756
click at [272, 138] on div "Gate / Door Won't Open" at bounding box center [389, 136] width 357 height 21
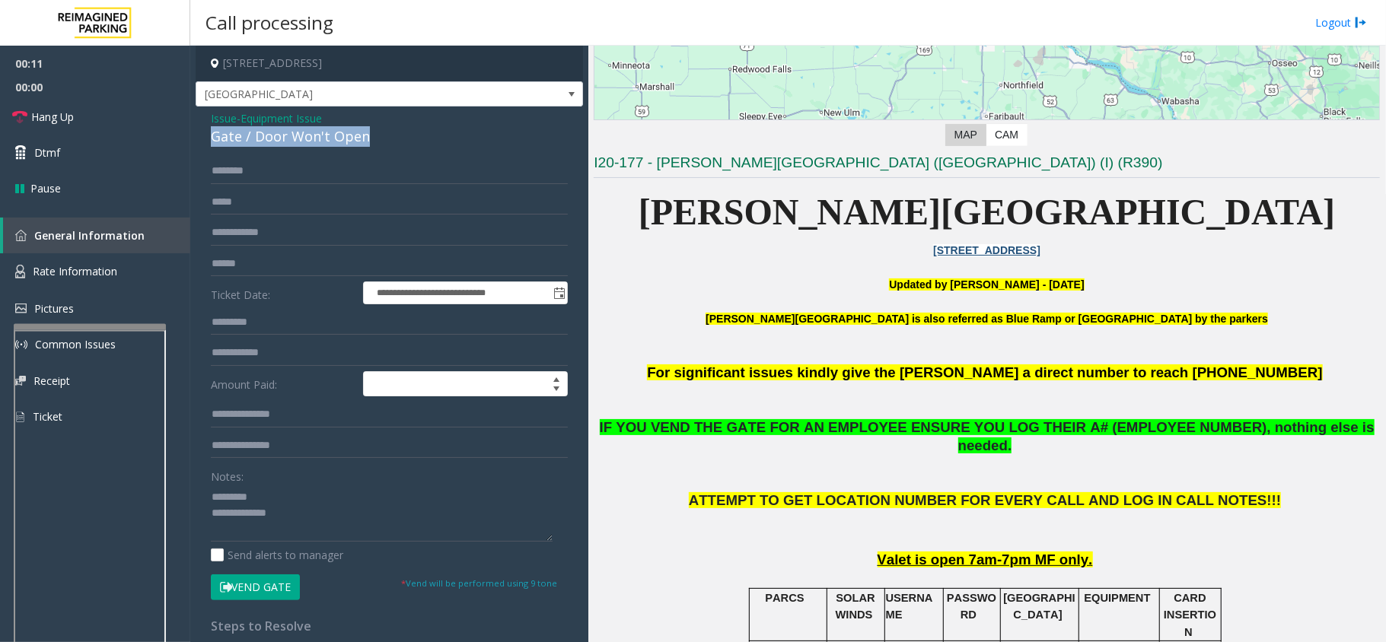
click at [272, 138] on div "Gate / Door Won't Open" at bounding box center [389, 136] width 357 height 21
click at [277, 487] on textarea at bounding box center [382, 513] width 342 height 57
paste textarea "**********"
click at [346, 521] on textarea at bounding box center [382, 513] width 342 height 57
click at [345, 539] on textarea at bounding box center [382, 513] width 342 height 57
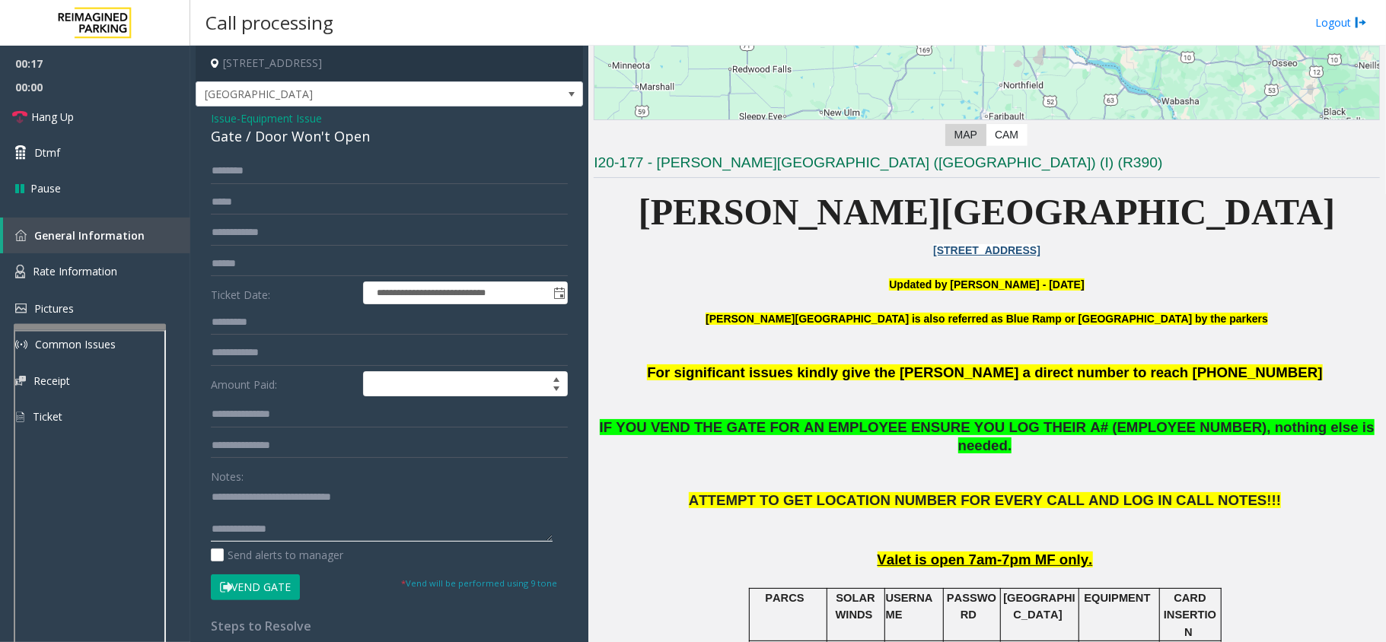
paste textarea "**********"
type textarea "**********"
click at [269, 583] on button "Vend Gate" at bounding box center [255, 588] width 89 height 26
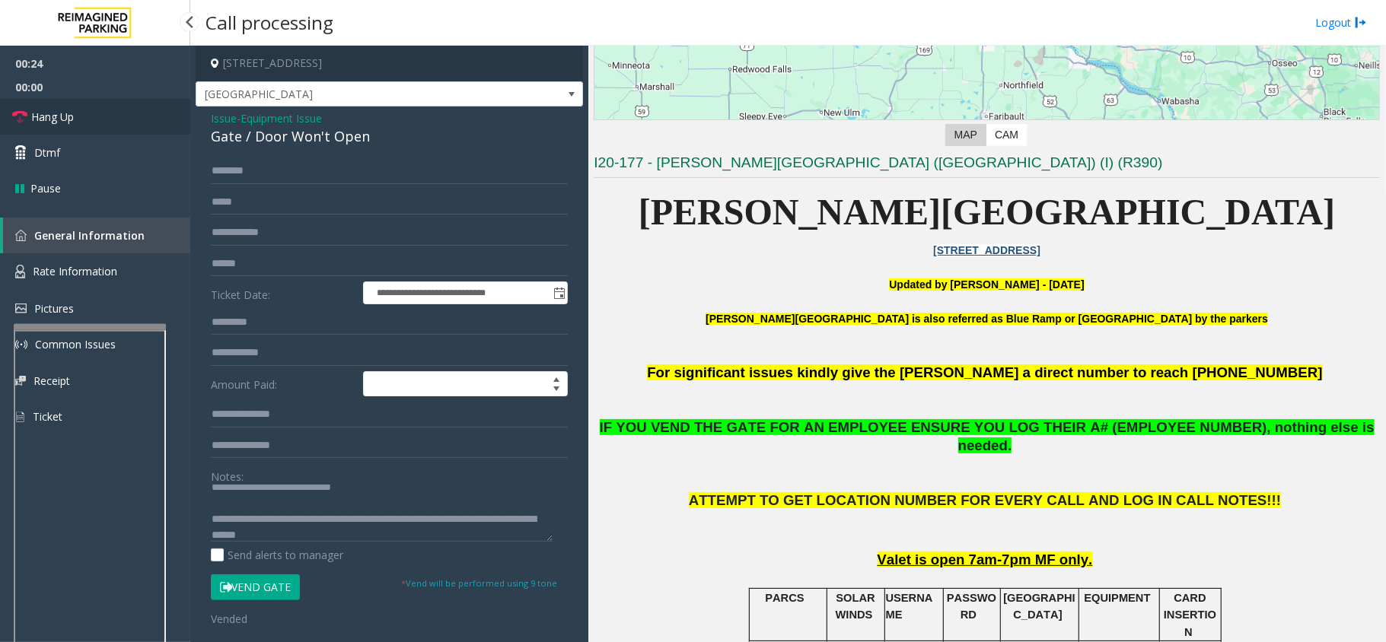
click at [85, 113] on link "Hang Up" at bounding box center [95, 117] width 190 height 36
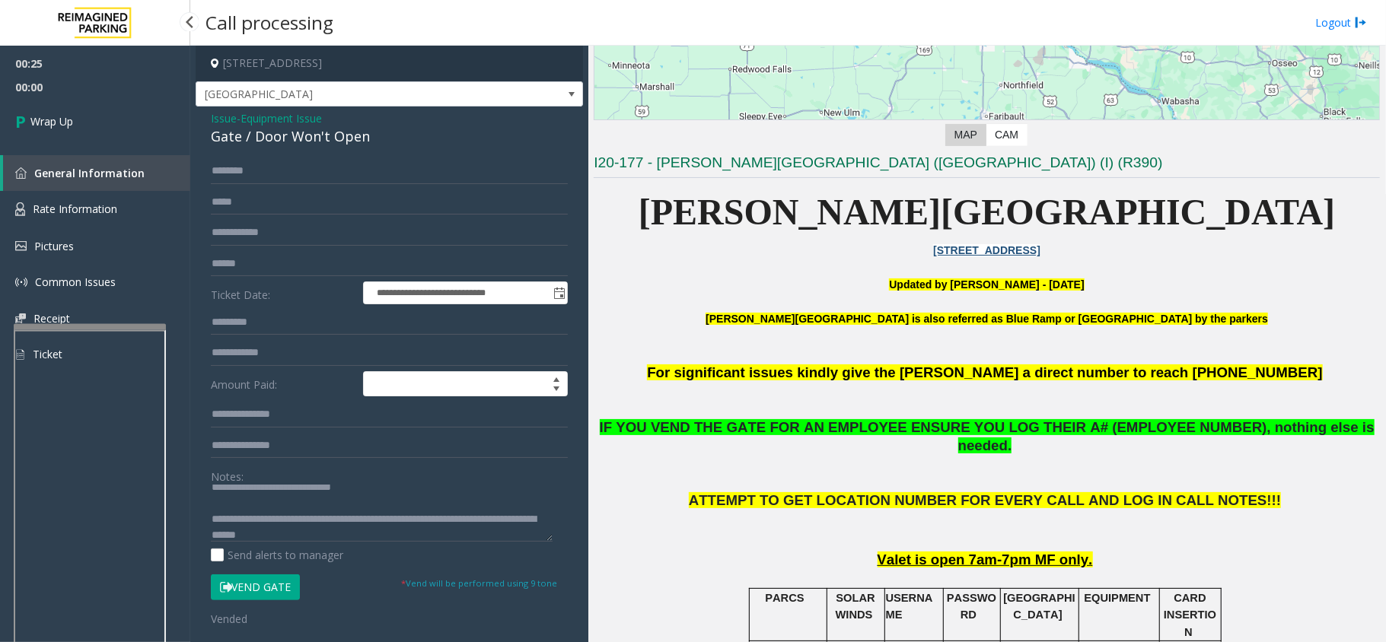
click at [85, 113] on link "Wrap Up" at bounding box center [95, 121] width 190 height 45
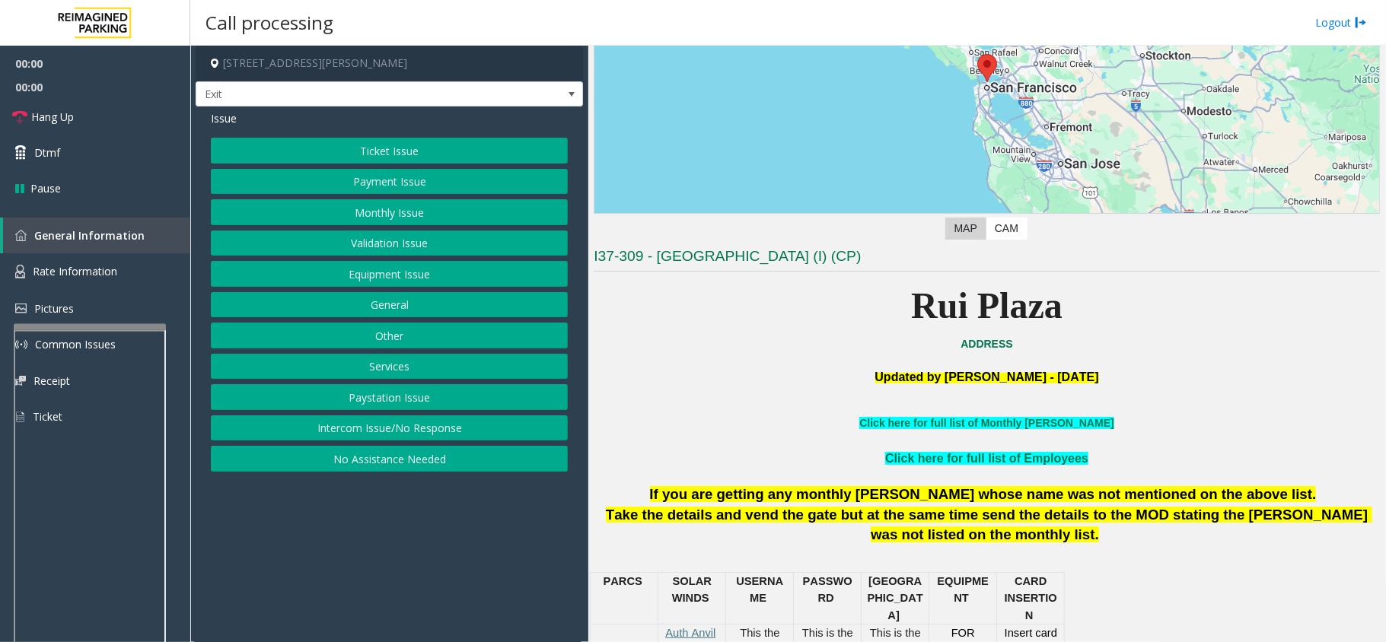
scroll to position [406, 0]
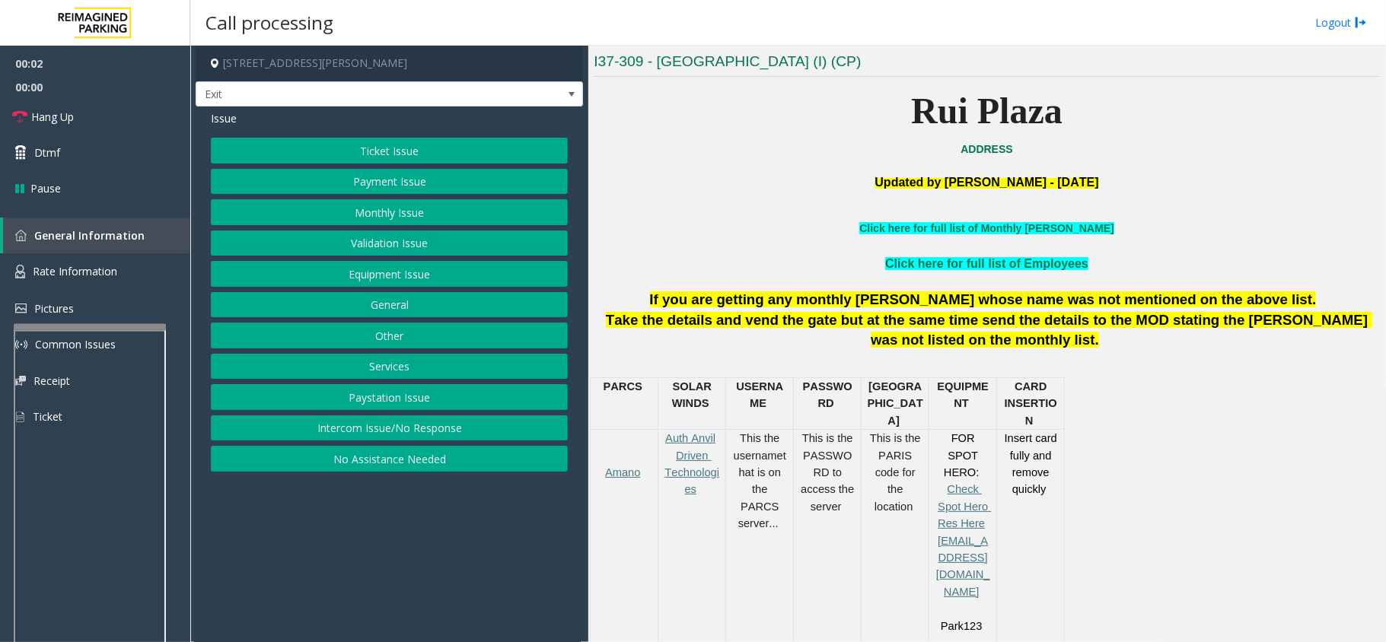
click at [403, 373] on button "Services" at bounding box center [389, 367] width 357 height 26
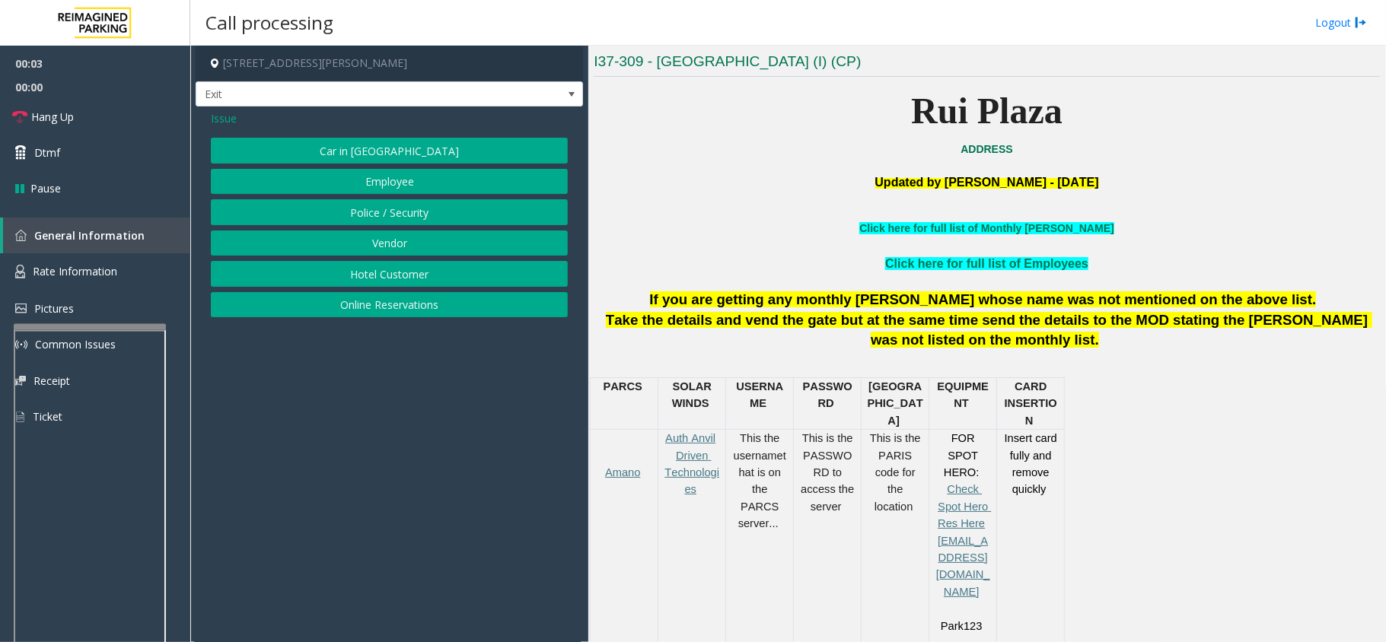
click at [379, 297] on button "Online Reservations" at bounding box center [389, 305] width 357 height 26
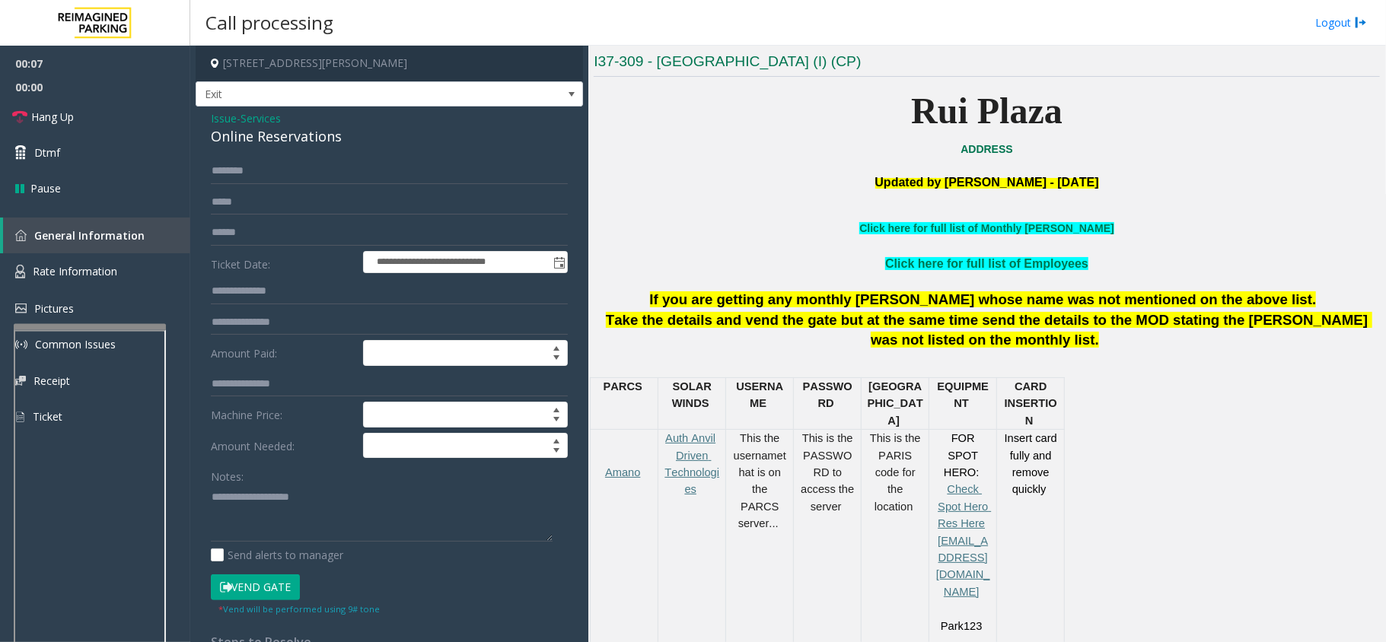
click at [211, 117] on span "Issue" at bounding box center [224, 118] width 26 height 16
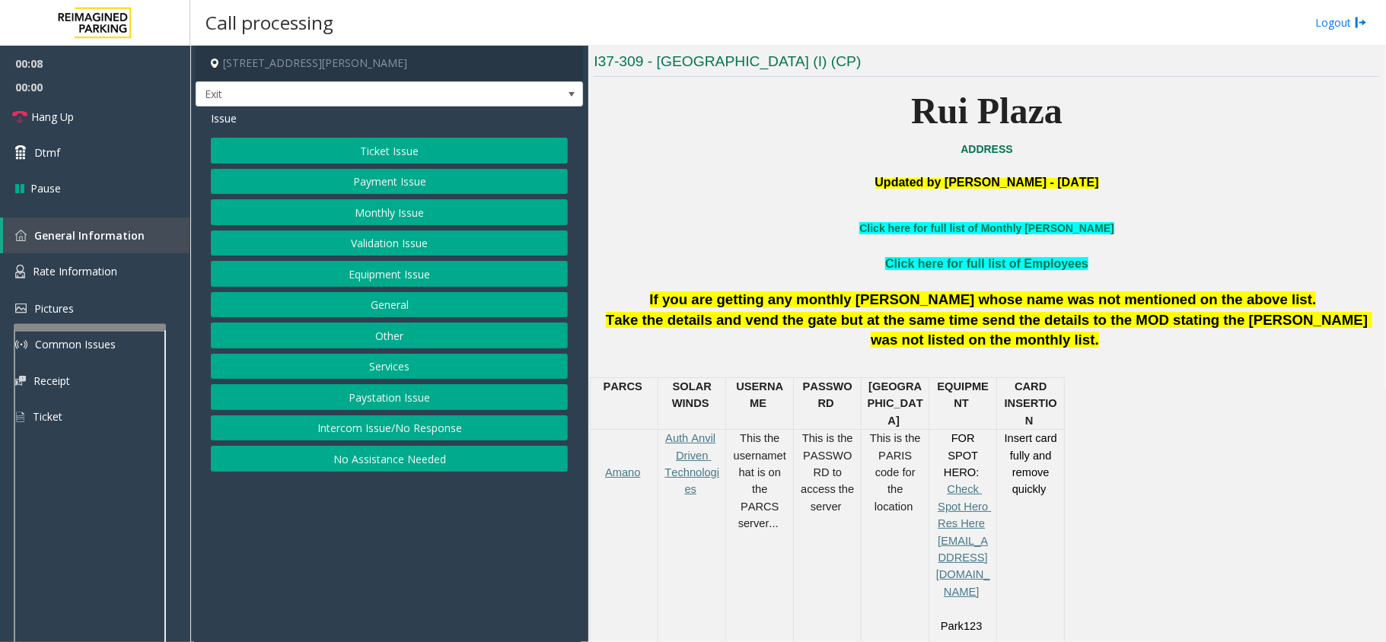
click at [417, 286] on button "Equipment Issue" at bounding box center [389, 274] width 357 height 26
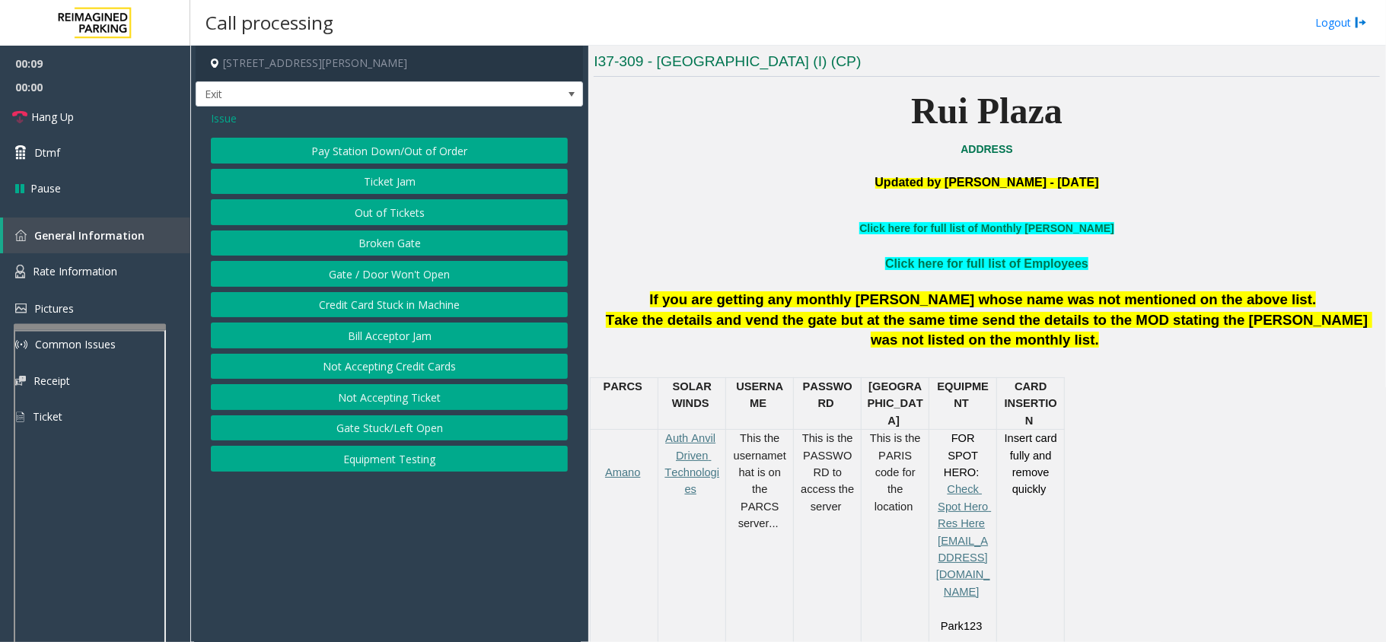
click at [439, 183] on button "Ticket Jam" at bounding box center [389, 182] width 357 height 26
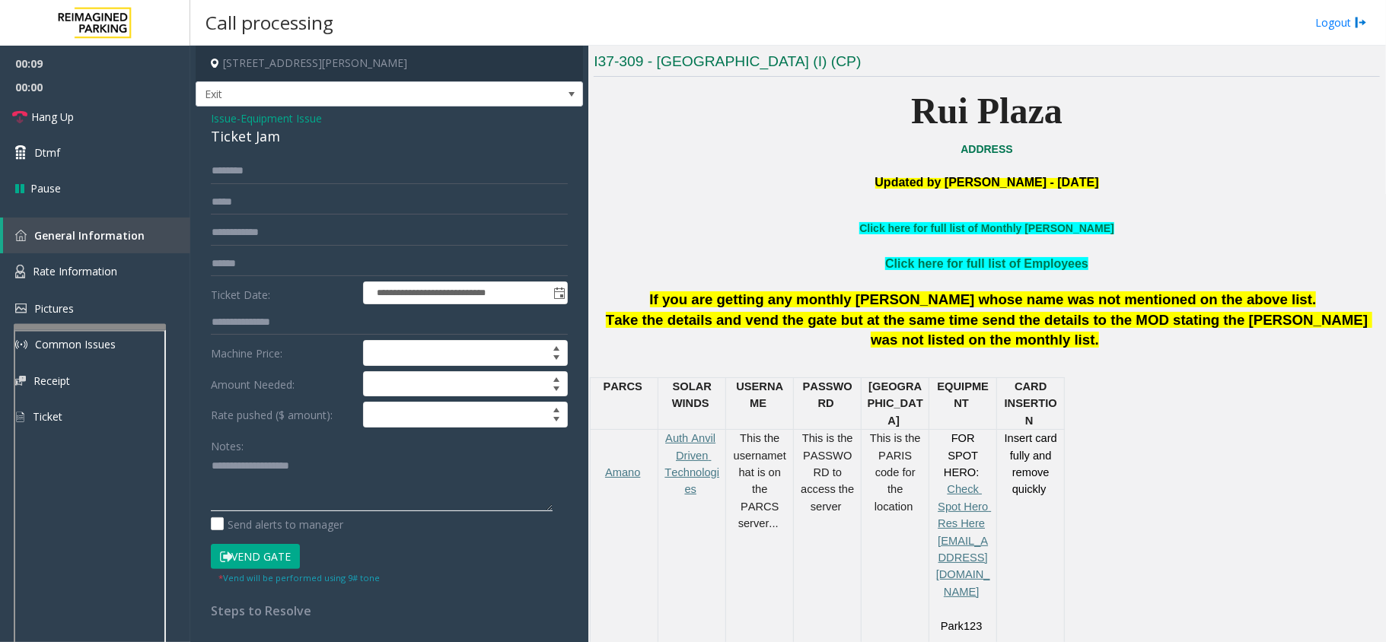
click at [360, 485] on textarea at bounding box center [382, 482] width 342 height 57
paste textarea "**********"
click at [260, 137] on div "Ticket Jam" at bounding box center [389, 136] width 357 height 21
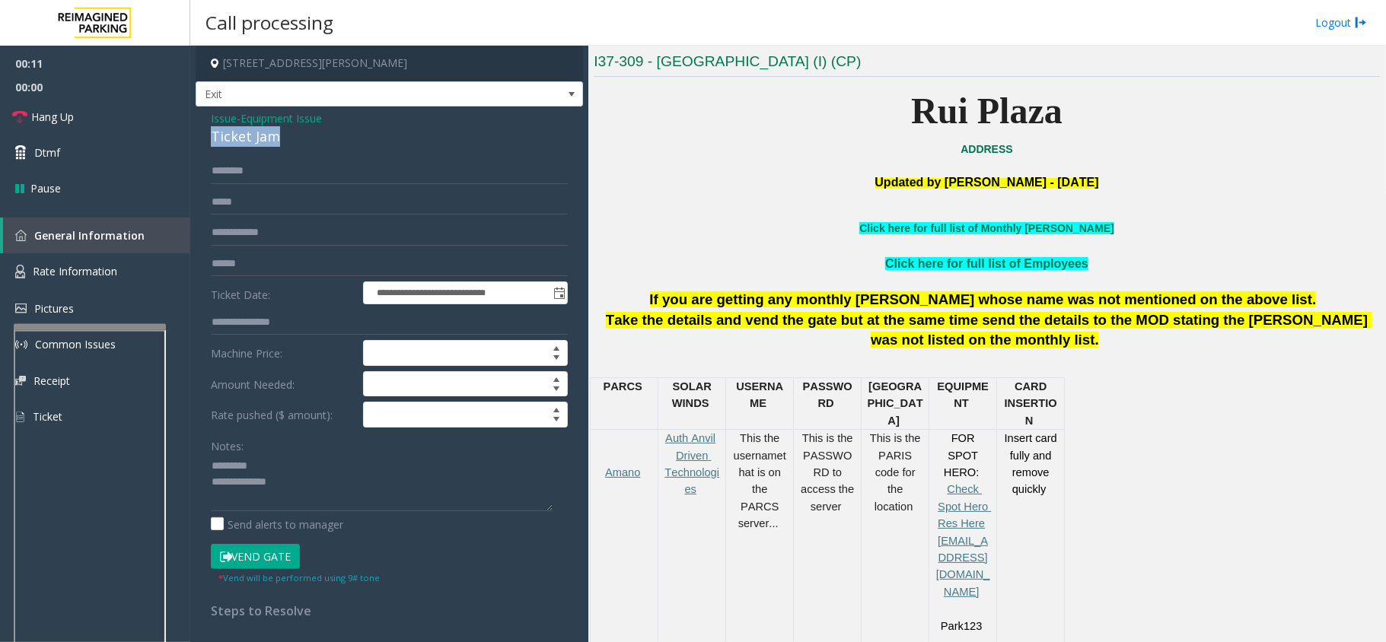
click at [260, 137] on div "Ticket Jam" at bounding box center [389, 136] width 357 height 21
drag, startPoint x: 269, startPoint y: 444, endPoint x: 272, endPoint y: 461, distance: 16.9
click at [271, 447] on div "Notes:" at bounding box center [389, 472] width 357 height 78
drag, startPoint x: 272, startPoint y: 472, endPoint x: 299, endPoint y: 484, distance: 30.0
click at [275, 473] on textarea at bounding box center [382, 482] width 342 height 57
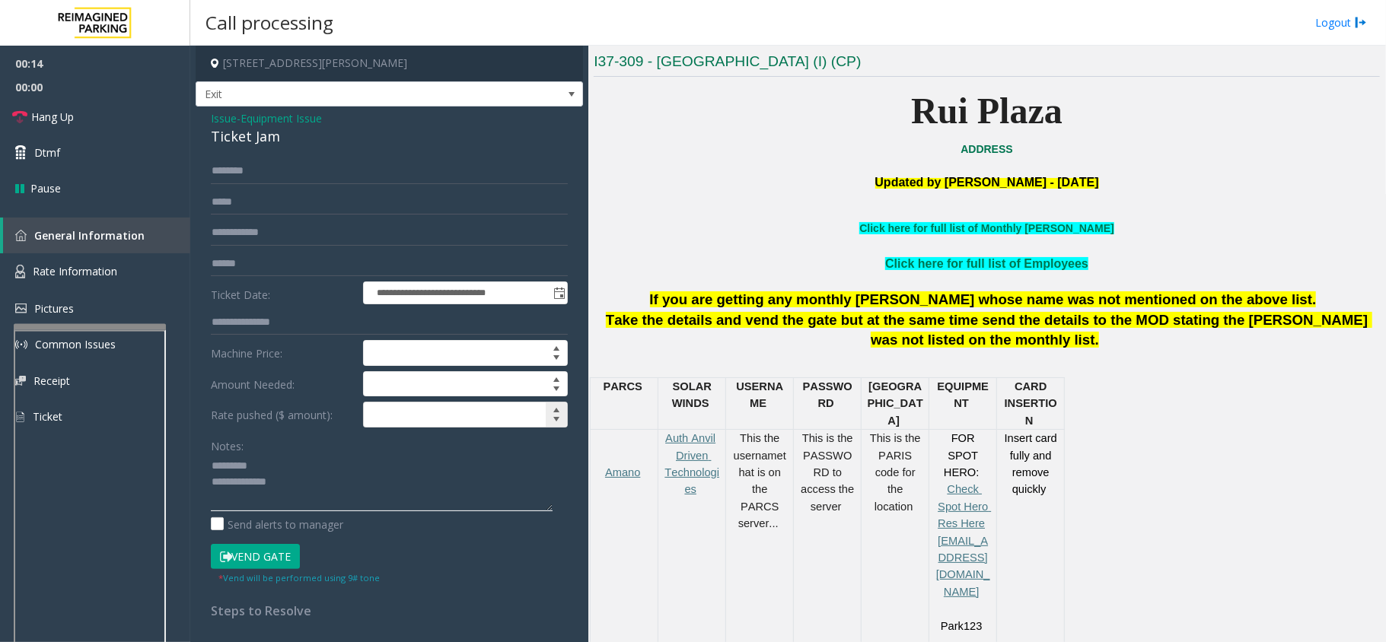
paste textarea "**********"
type textarea "**********"
click at [256, 251] on input "text" at bounding box center [389, 264] width 357 height 26
type input "****"
drag, startPoint x: 278, startPoint y: 262, endPoint x: 108, endPoint y: 272, distance: 170.0
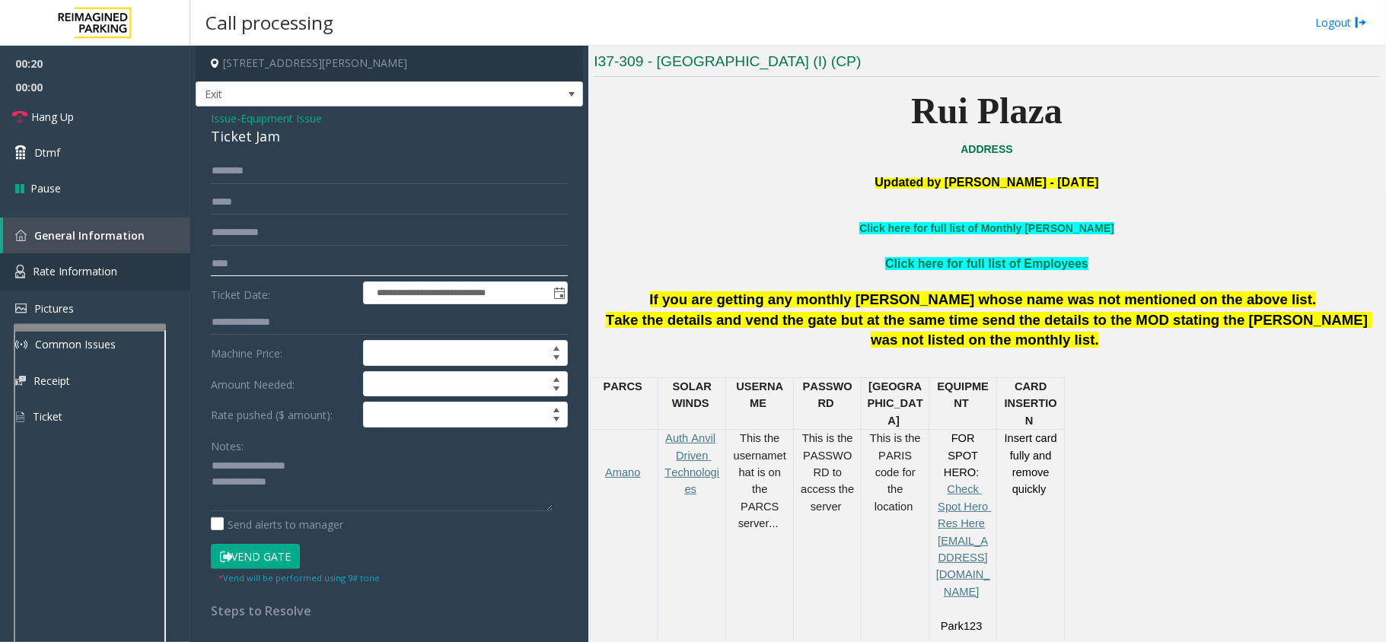
click at [108, 272] on app-root "**********" at bounding box center [693, 321] width 1386 height 642
click at [339, 241] on input "text" at bounding box center [389, 233] width 357 height 26
paste input "****"
type input "****"
click at [311, 172] on input "text" at bounding box center [389, 171] width 357 height 26
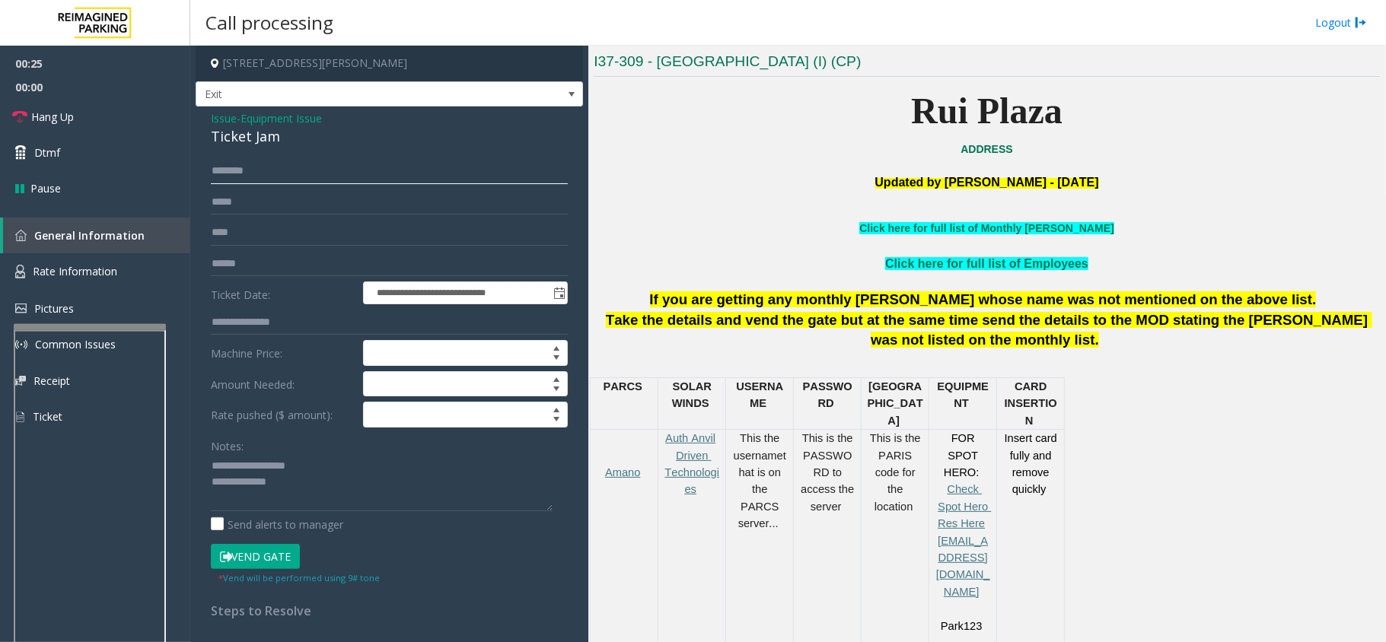
click at [282, 177] on input "text" at bounding box center [389, 171] width 357 height 26
drag, startPoint x: 237, startPoint y: 172, endPoint x: 301, endPoint y: 174, distance: 63.9
click at [301, 174] on input "**********" at bounding box center [389, 171] width 357 height 26
click at [329, 168] on input "**********" at bounding box center [389, 171] width 357 height 26
type input "**********"
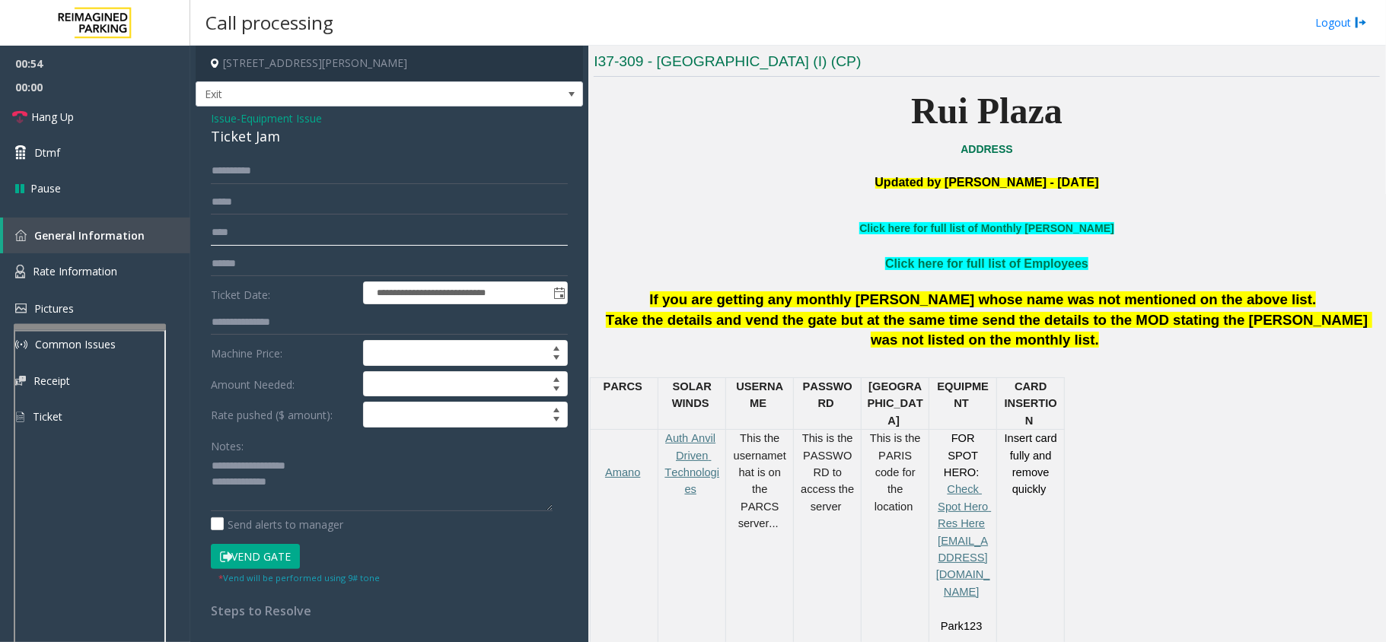
click at [296, 235] on input "****" at bounding box center [389, 233] width 357 height 26
click at [382, 498] on textarea at bounding box center [382, 482] width 342 height 57
paste textarea "**********"
type textarea "**********"
click at [274, 546] on button "Vend Gate" at bounding box center [255, 557] width 89 height 26
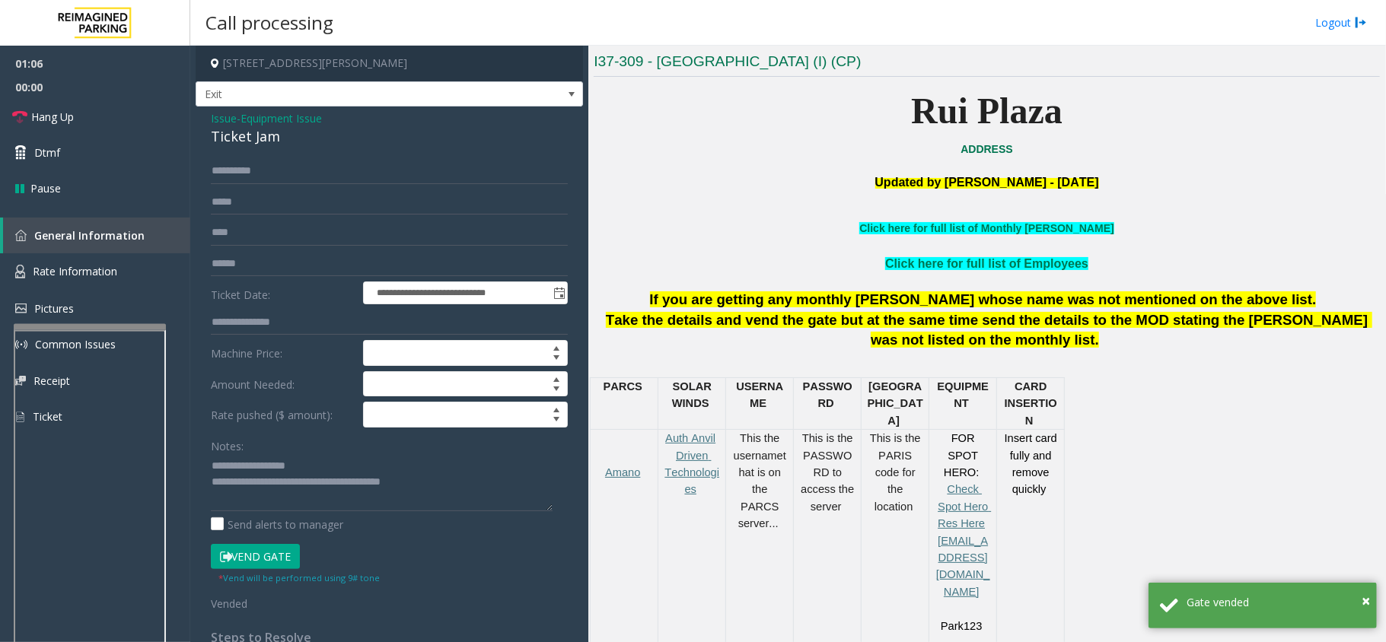
drag, startPoint x: 740, startPoint y: 423, endPoint x: 810, endPoint y: 564, distance: 157.2
click at [810, 560] on tr "Amano Auth Anvil Driven Technologies This the username that is on the PARCS ser…" at bounding box center [828, 549] width 474 height 239
click at [808, 564] on td "This is the PASSWORD to access the server" at bounding box center [828, 549] width 68 height 239
click at [843, 461] on span "This is the PASSWORD to access the server" at bounding box center [829, 472] width 56 height 81
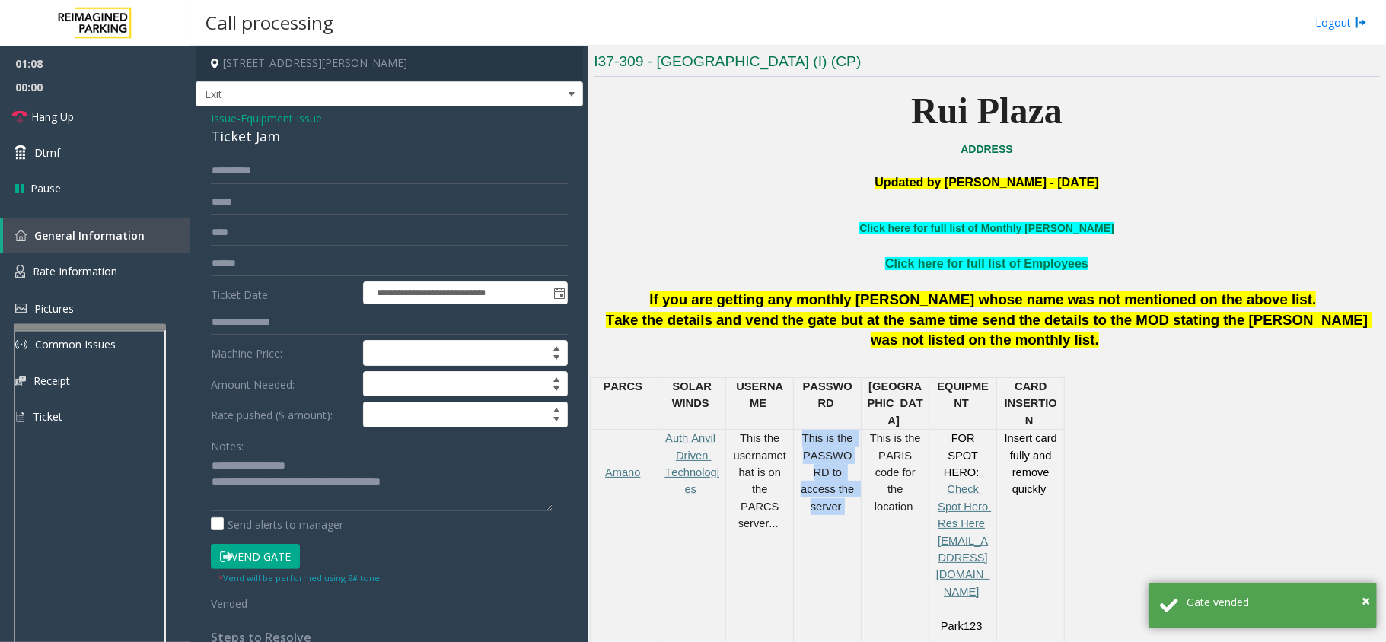
click at [843, 461] on span "This is the PASSWORD to access the server" at bounding box center [829, 472] width 56 height 81
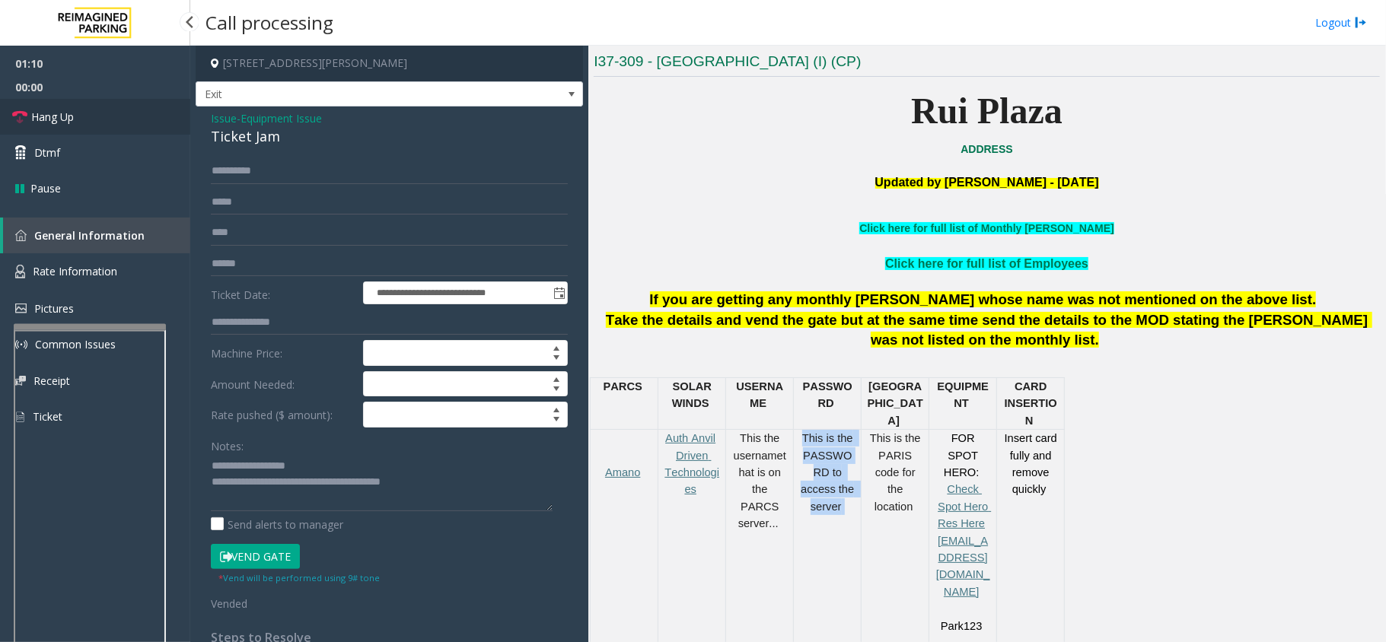
click at [71, 117] on span "Hang Up" at bounding box center [52, 117] width 43 height 16
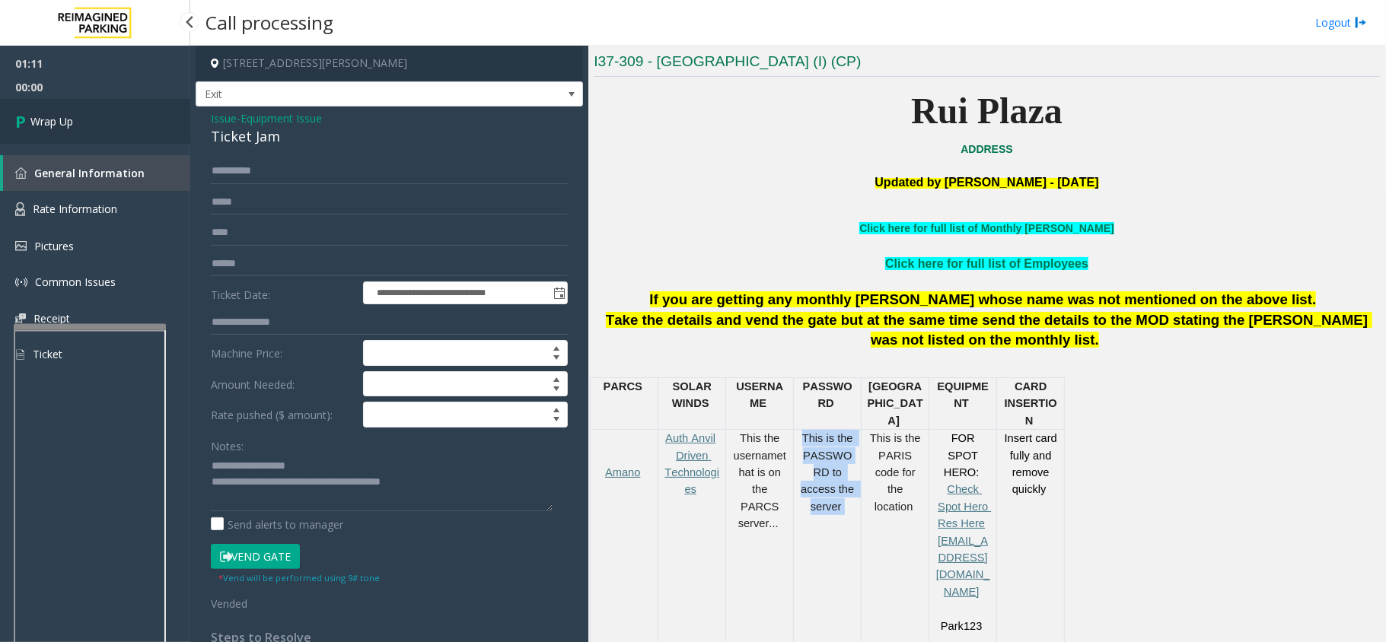
click at [139, 116] on link "Wrap Up" at bounding box center [95, 121] width 190 height 45
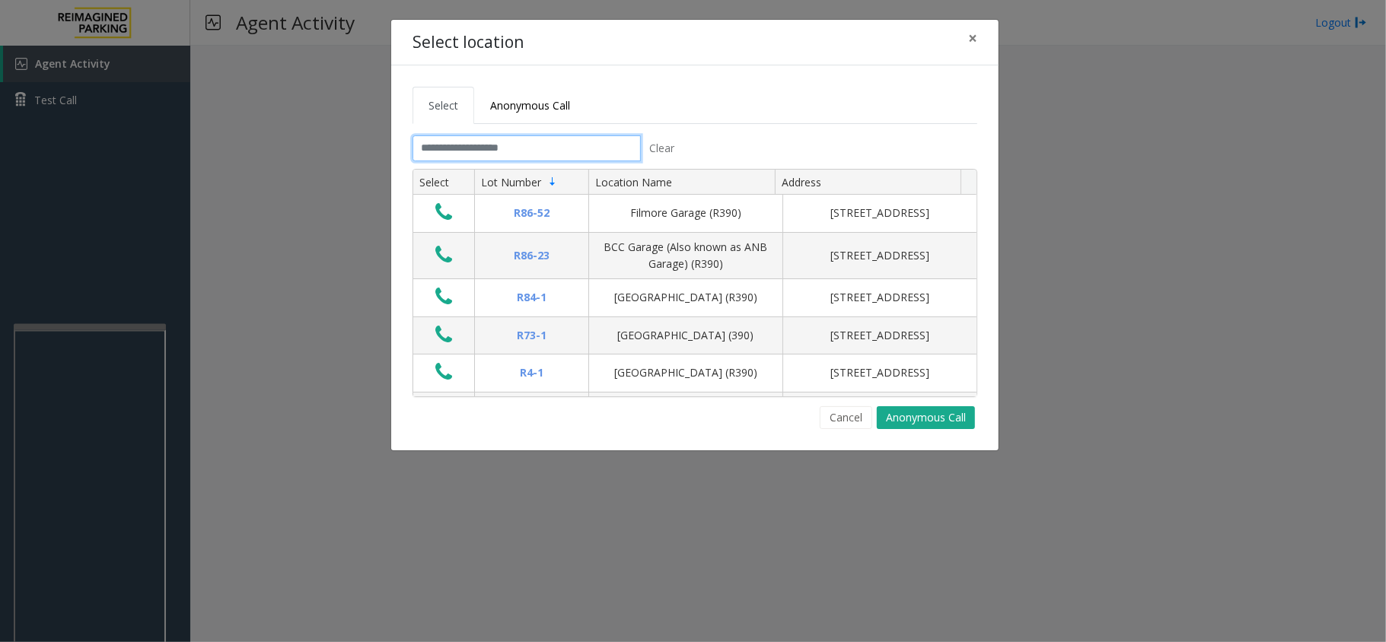
click at [534, 145] on input "text" at bounding box center [526, 148] width 228 height 26
click at [981, 38] on button "×" at bounding box center [972, 38] width 30 height 37
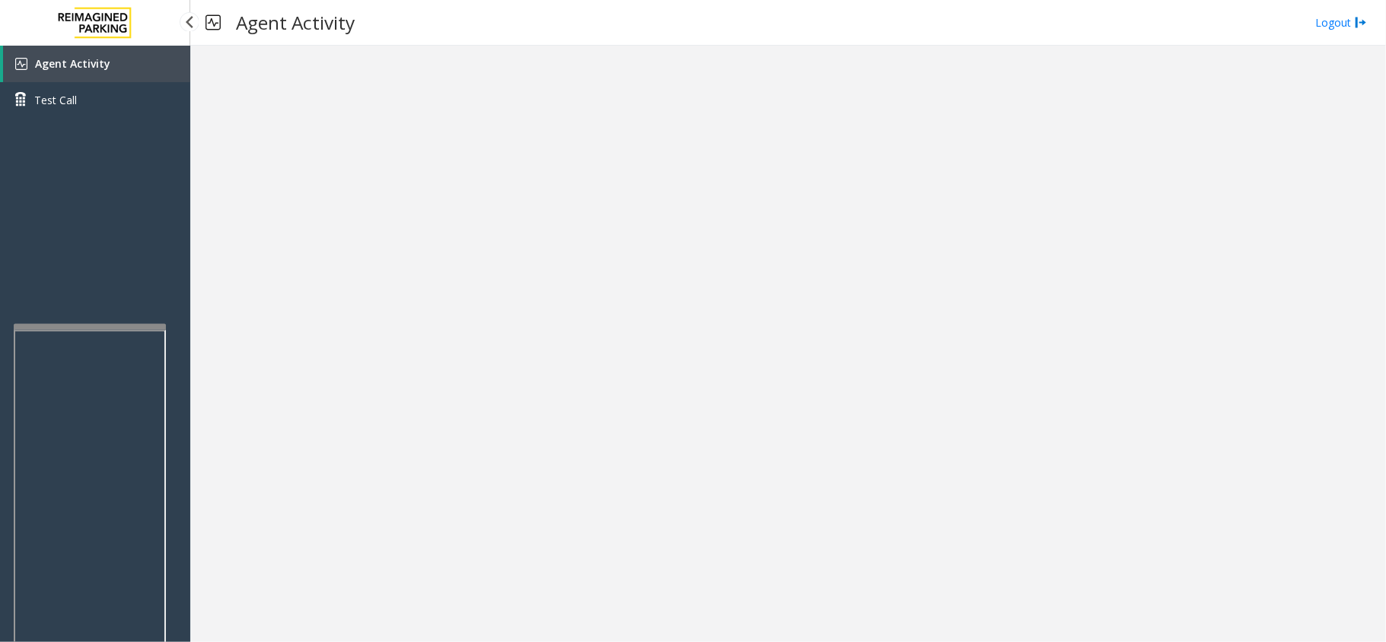
drag, startPoint x: 117, startPoint y: 71, endPoint x: 128, endPoint y: 21, distance: 50.6
click at [117, 71] on link "Agent Activity" at bounding box center [96, 64] width 187 height 37
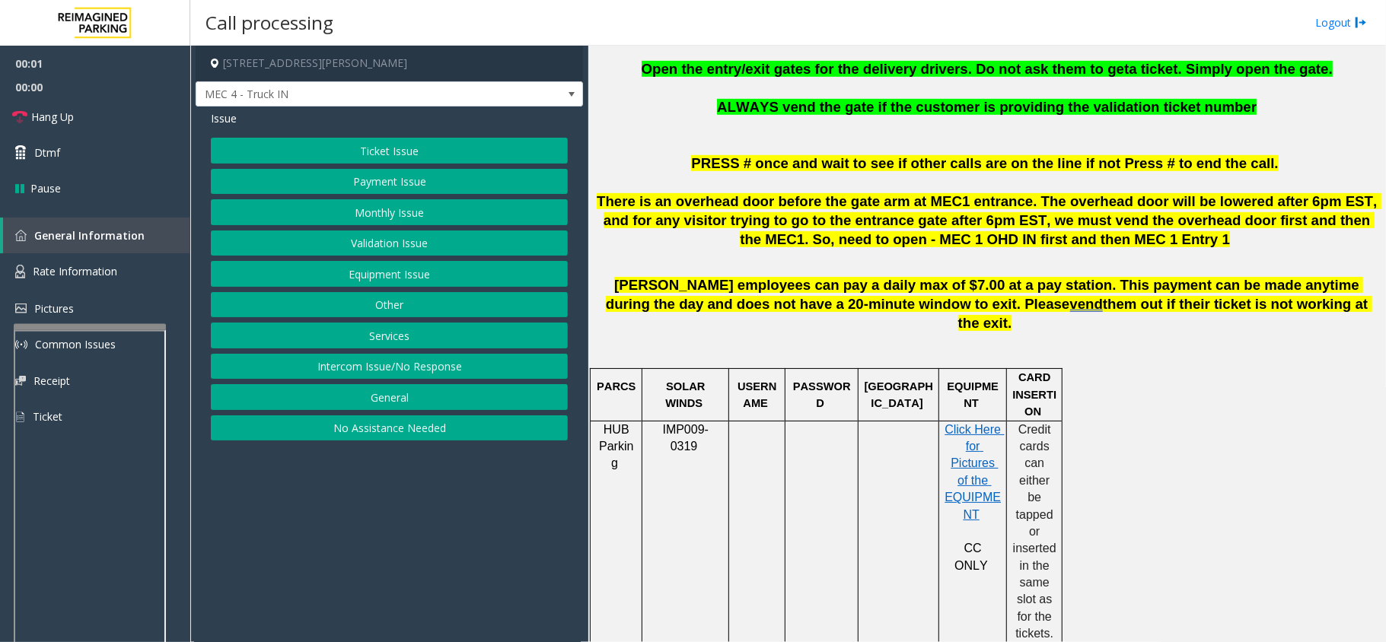
scroll to position [609, 0]
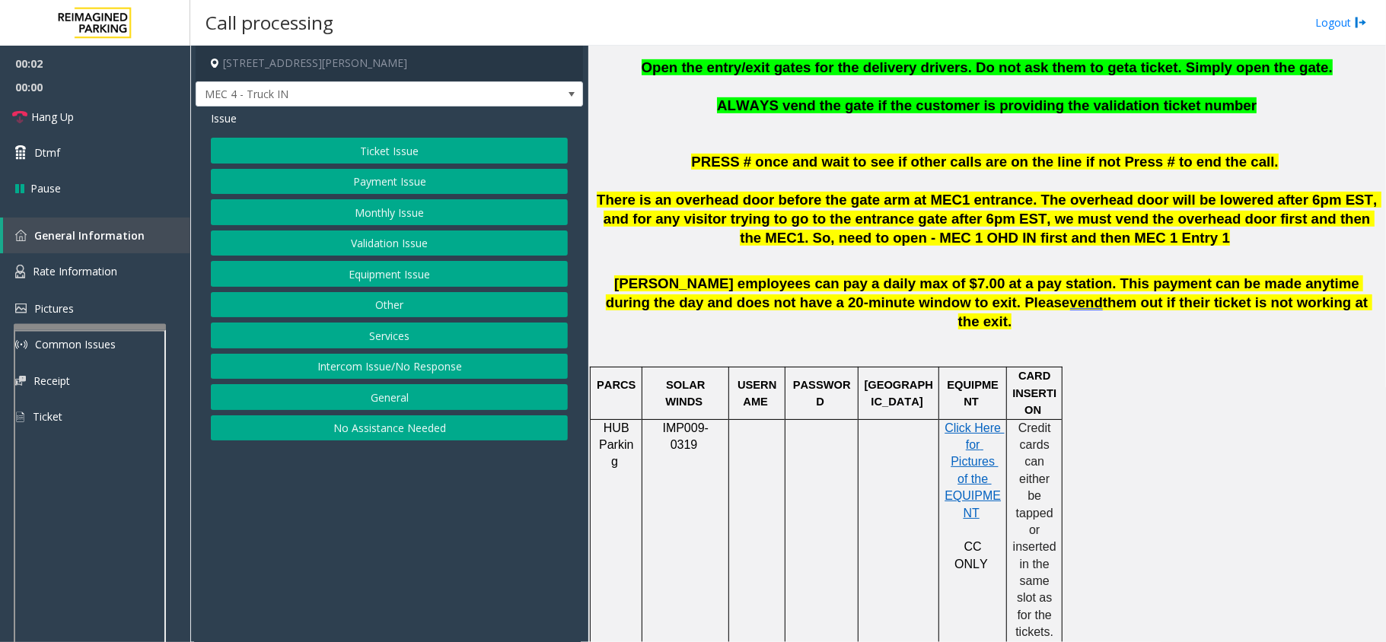
click at [436, 336] on button "Services" at bounding box center [389, 336] width 357 height 26
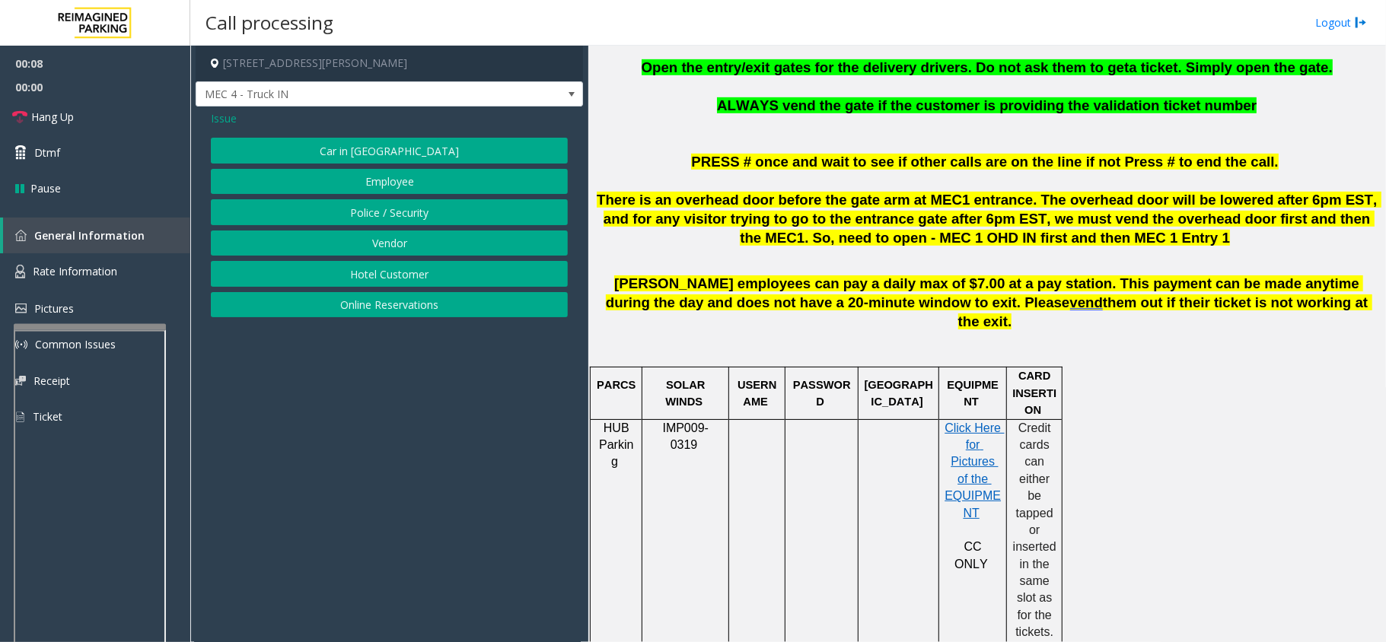
click at [229, 116] on span "Issue" at bounding box center [224, 118] width 26 height 16
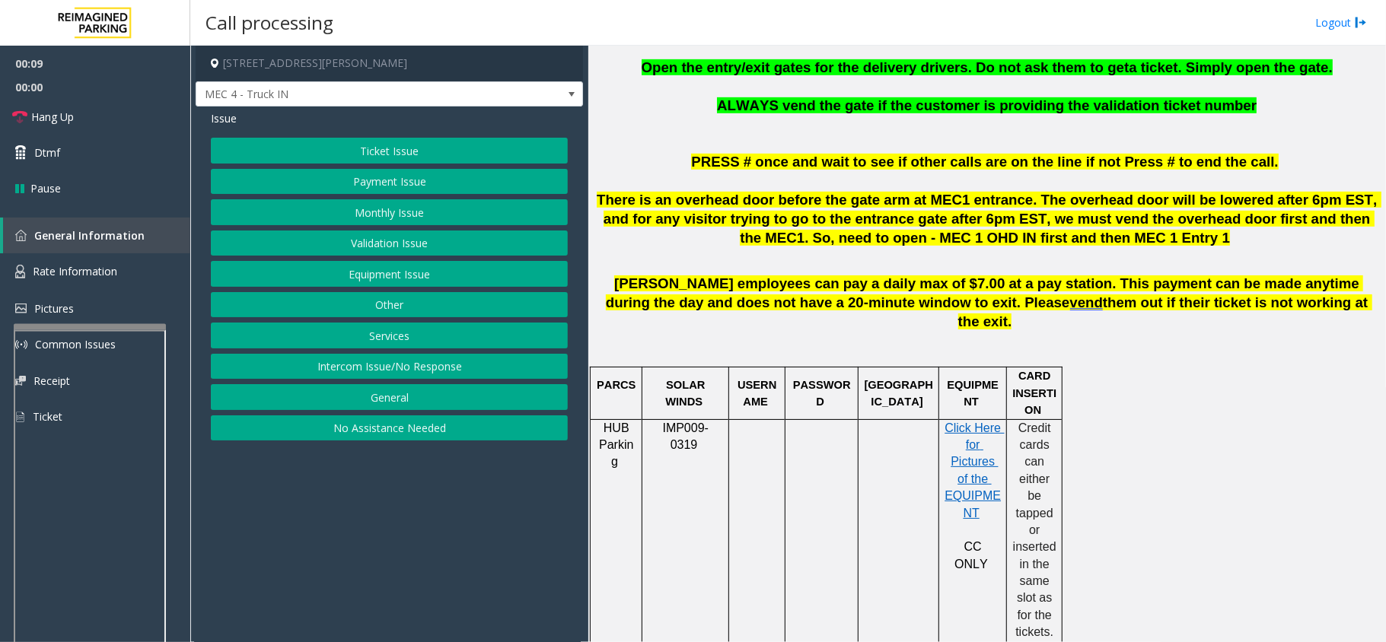
click at [460, 372] on button "Intercom Issue/No Response" at bounding box center [389, 367] width 357 height 26
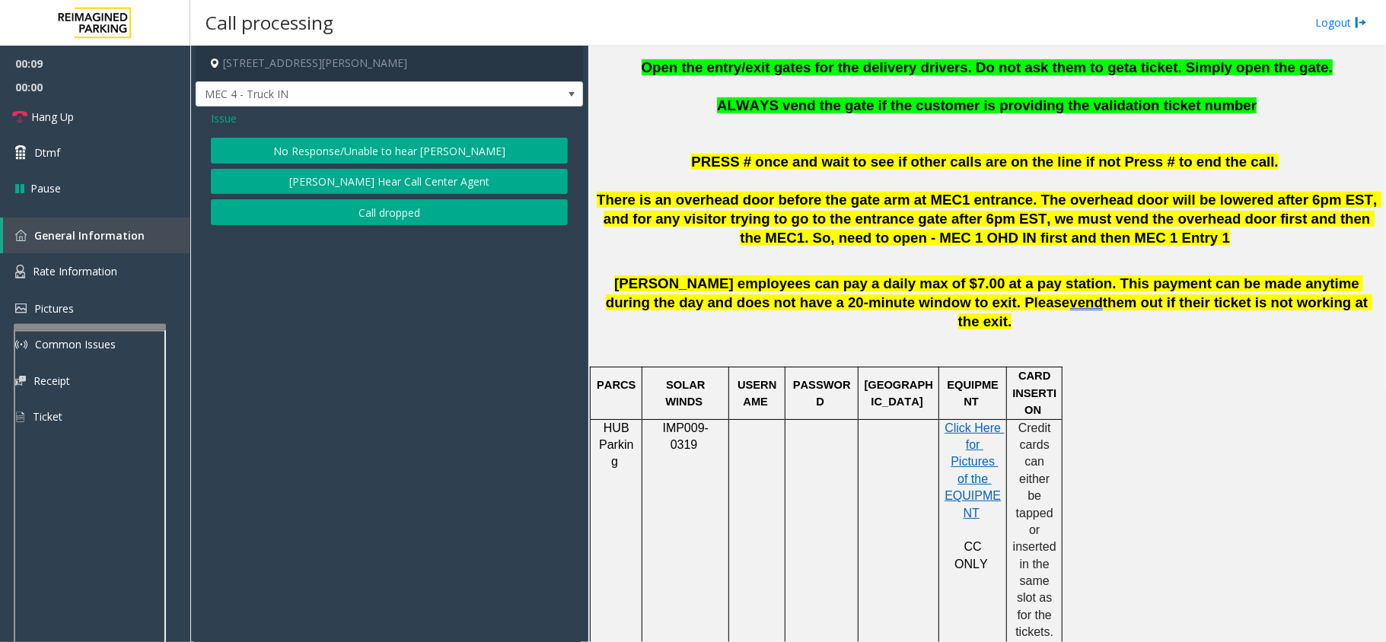
click at [405, 148] on button "No Response/Unable to hear [PERSON_NAME]" at bounding box center [389, 151] width 357 height 26
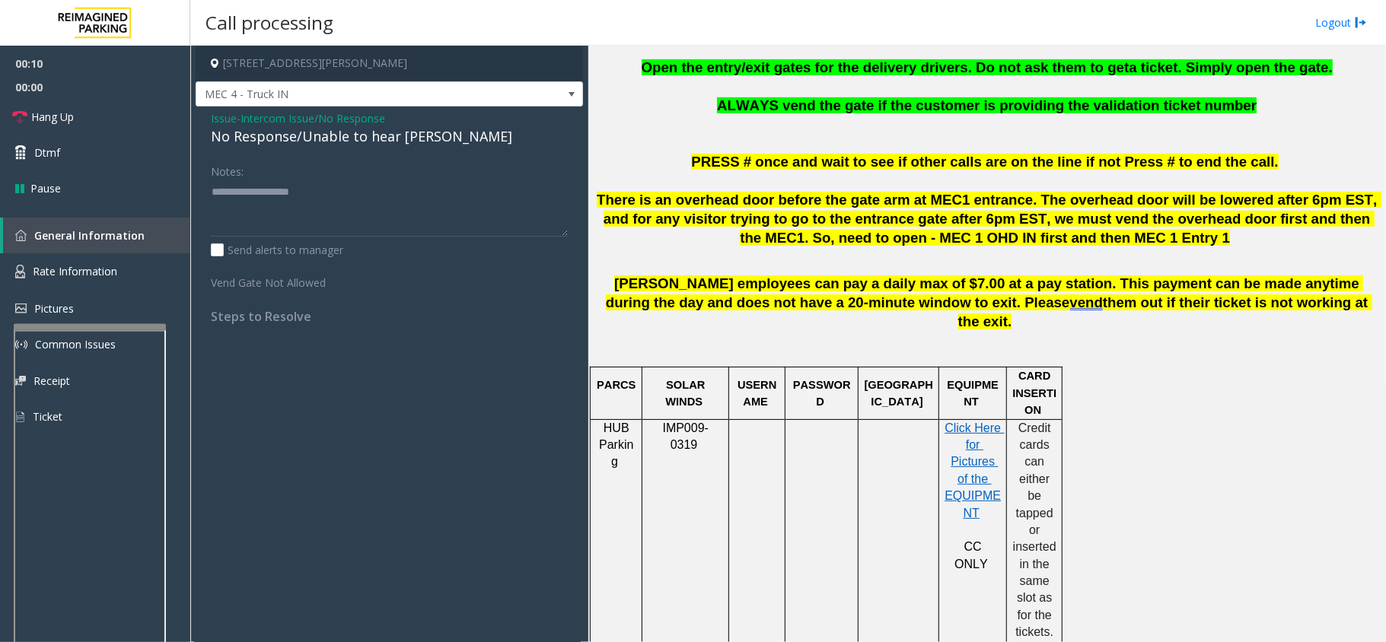
click at [323, 141] on div "No Response/Unable to hear [PERSON_NAME]" at bounding box center [389, 136] width 357 height 21
click at [326, 141] on div "No Response/Unable to hear [PERSON_NAME]" at bounding box center [389, 136] width 357 height 21
click at [323, 143] on div "No Response/Unable to hear [PERSON_NAME]" at bounding box center [389, 136] width 357 height 21
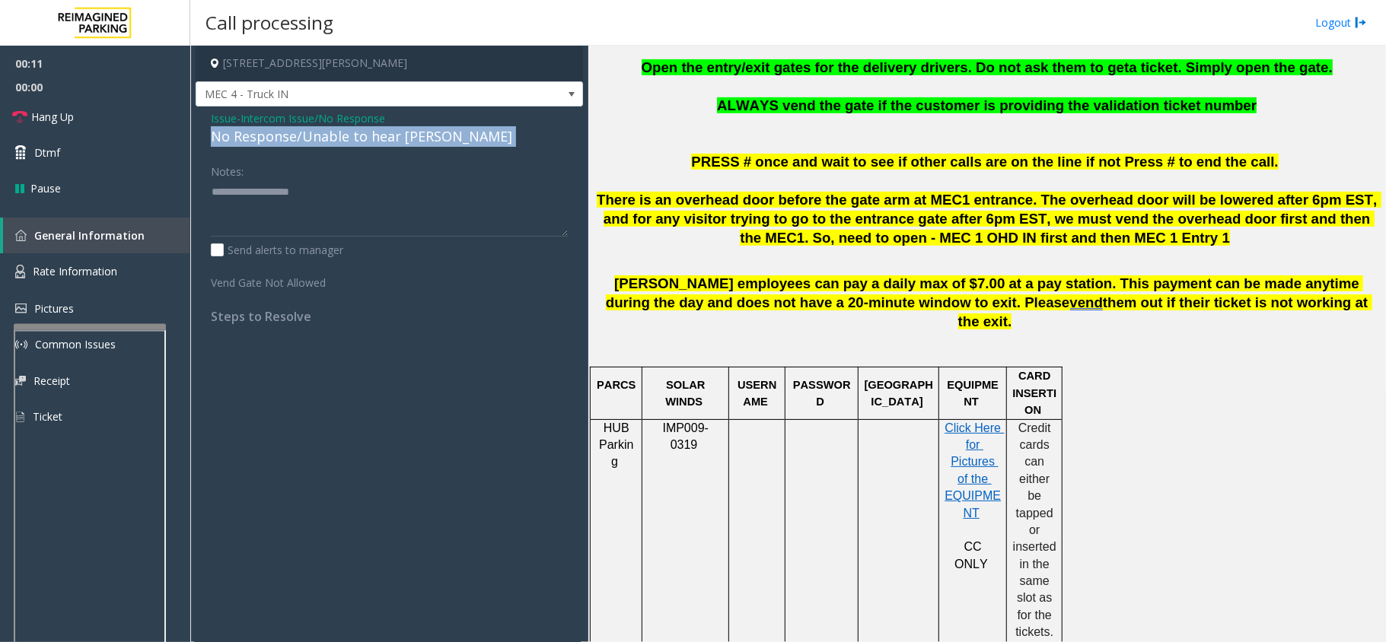
click at [323, 143] on div "No Response/Unable to hear [PERSON_NAME]" at bounding box center [389, 136] width 357 height 21
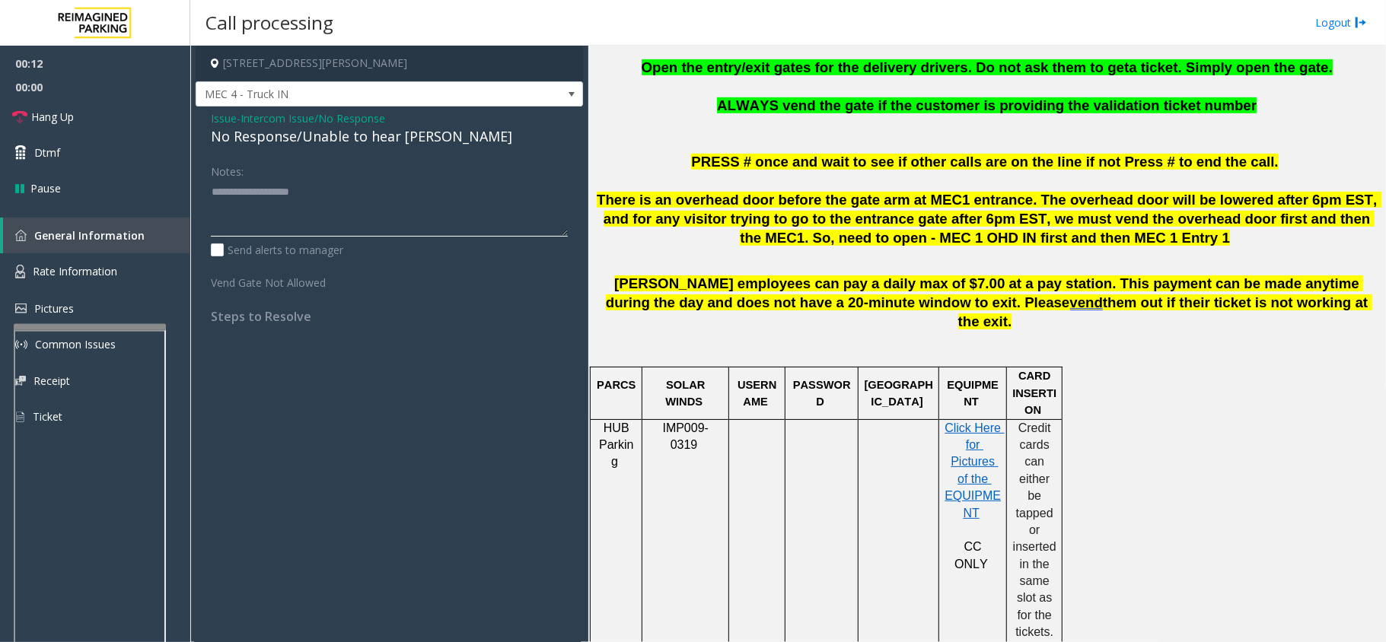
click at [288, 189] on textarea at bounding box center [389, 208] width 357 height 57
paste textarea "**********"
type textarea "**********"
click at [110, 113] on link "Hang Up" at bounding box center [95, 117] width 190 height 36
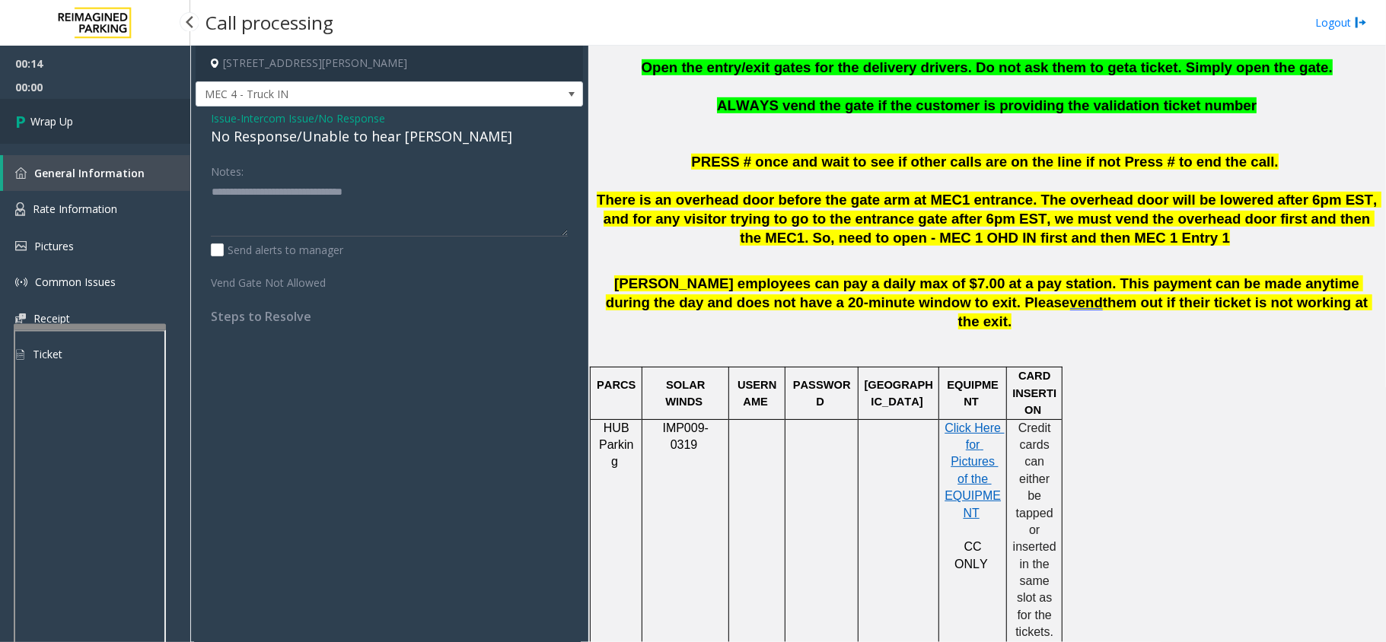
click at [113, 113] on link "Wrap Up" at bounding box center [95, 121] width 190 height 45
